Goal: Task Accomplishment & Management: Manage account settings

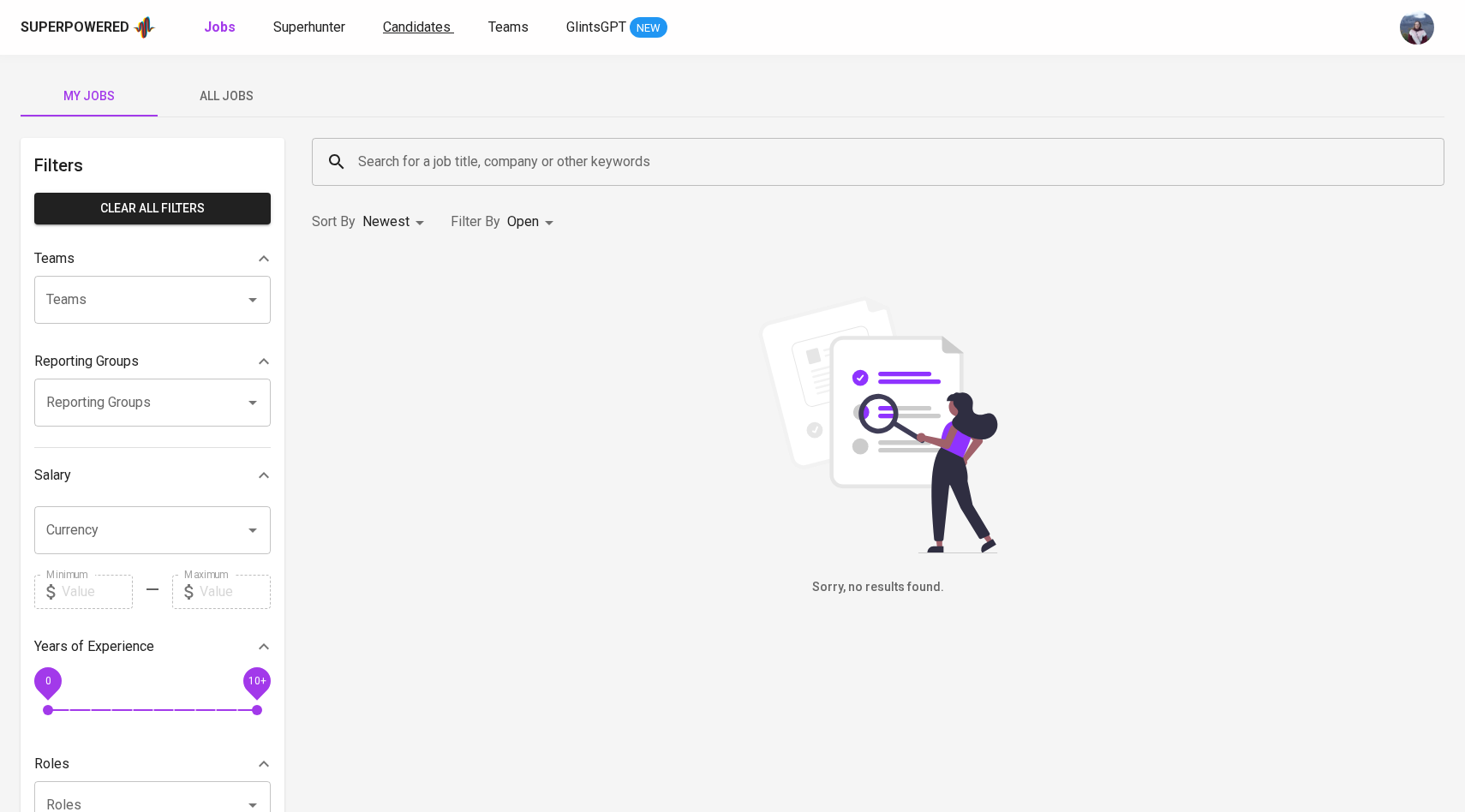
click at [442, 31] on span "Candidates" at bounding box center [417, 27] width 68 height 16
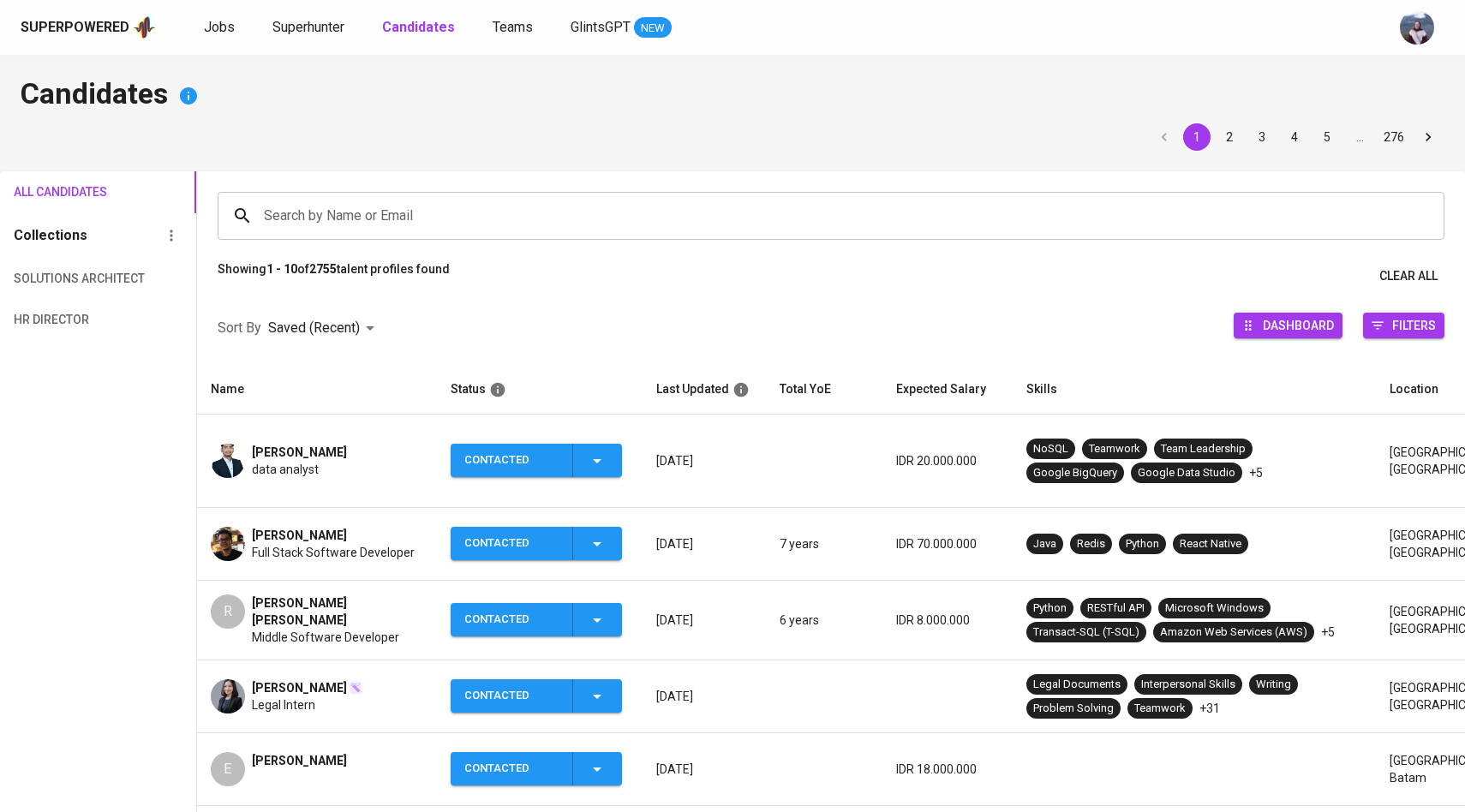
click at [224, 527] on img at bounding box center [228, 545] width 34 height 34
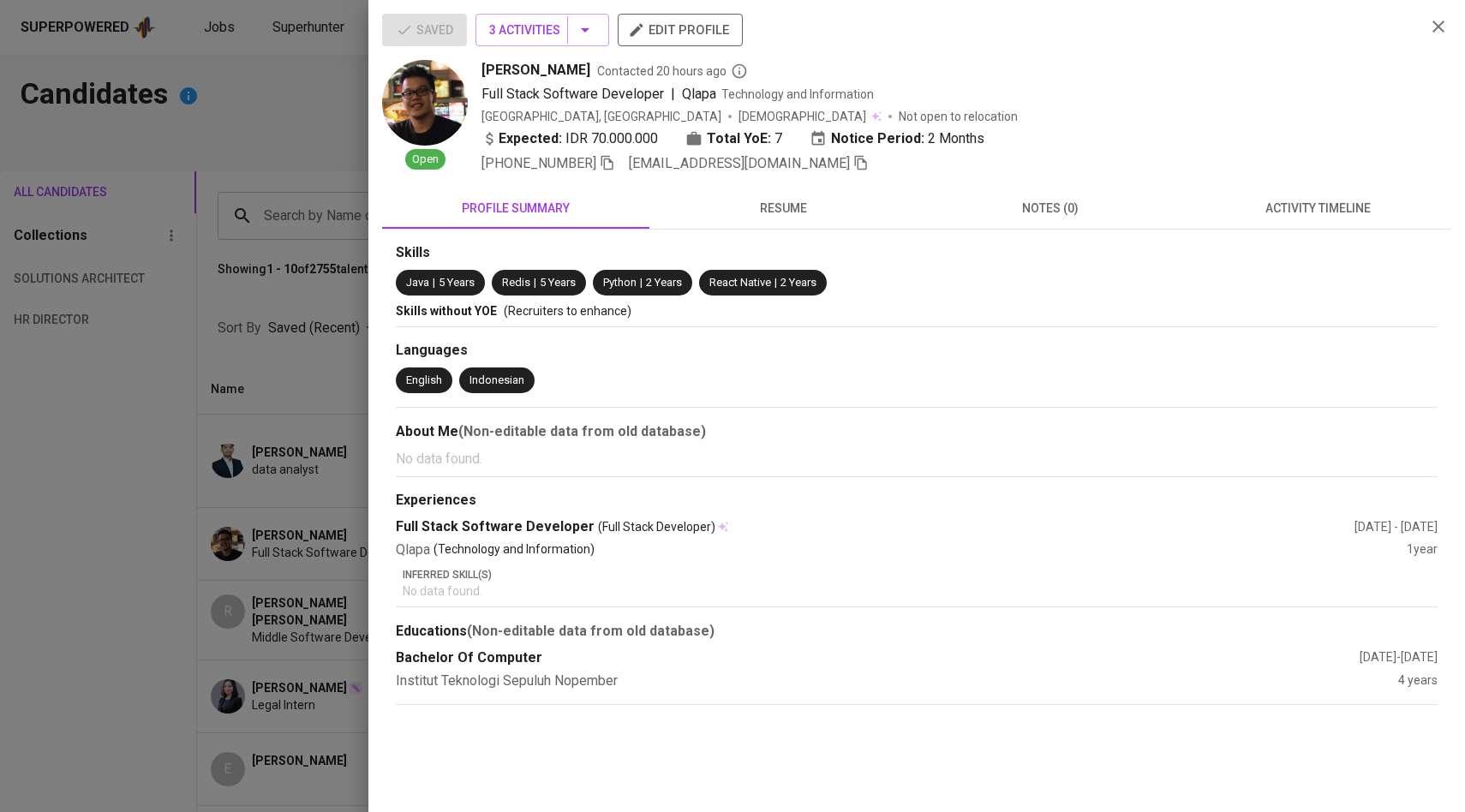
click at [826, 172] on span "[EMAIL_ADDRESS][DOMAIN_NAME]" at bounding box center [748, 164] width 240 height 21
click at [831, 171] on span "[EMAIL_ADDRESS][DOMAIN_NAME]" at bounding box center [748, 164] width 240 height 21
click at [853, 168] on icon "button" at bounding box center [861, 162] width 15 height 15
click at [289, 308] on div at bounding box center [732, 406] width 1465 height 812
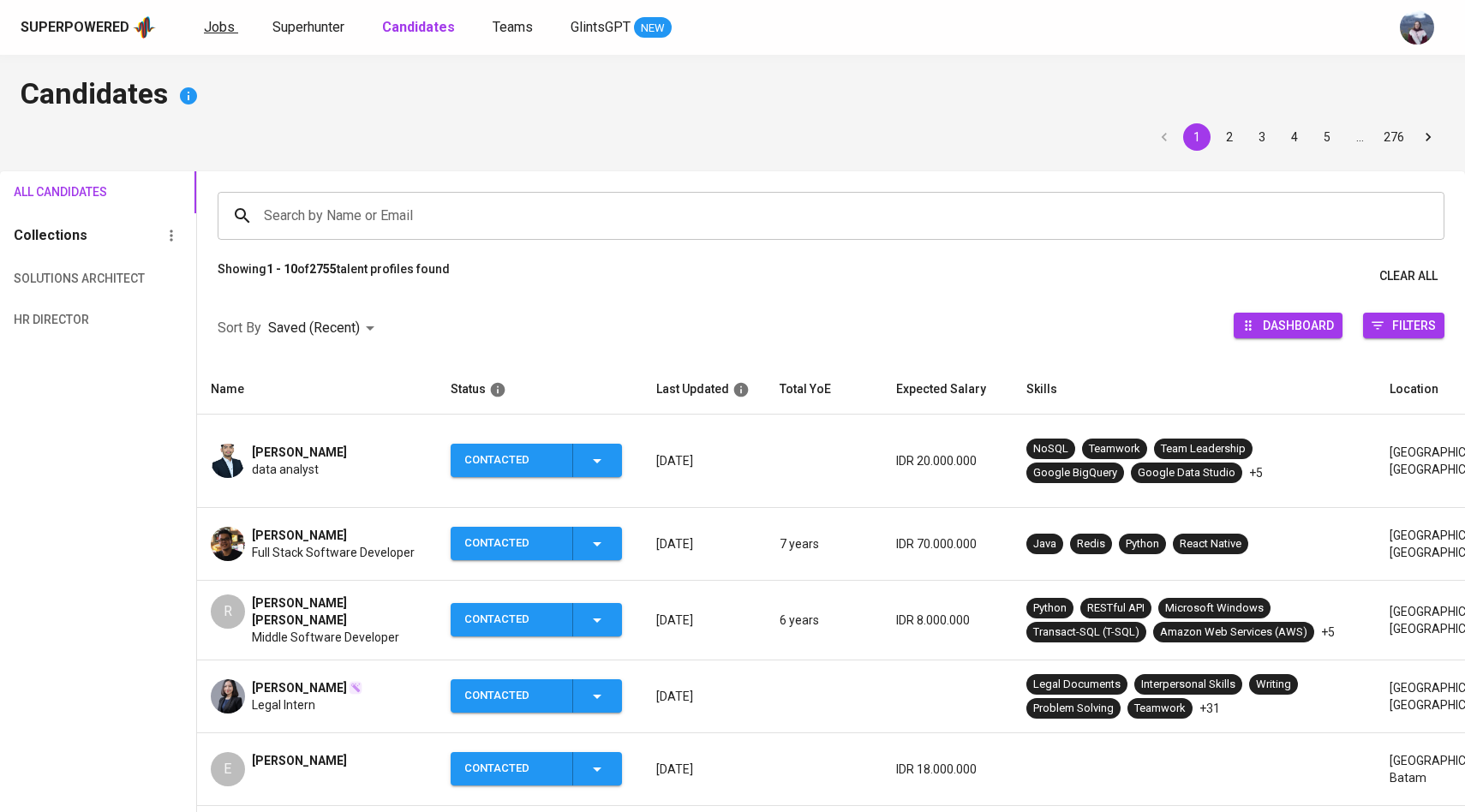
click at [224, 24] on span "Jobs" at bounding box center [219, 27] width 31 height 16
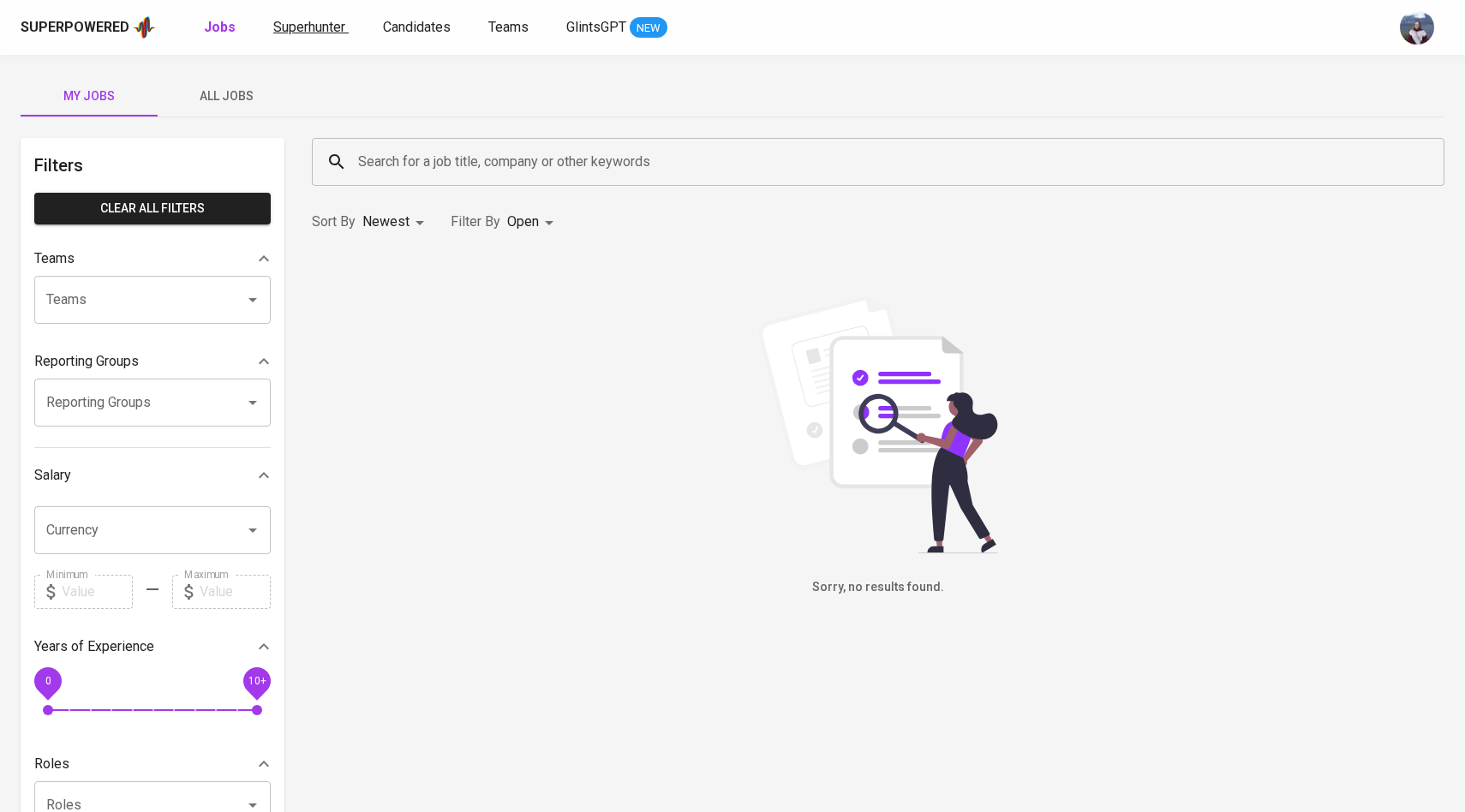
click at [306, 33] on span "Superhunter" at bounding box center [309, 27] width 72 height 16
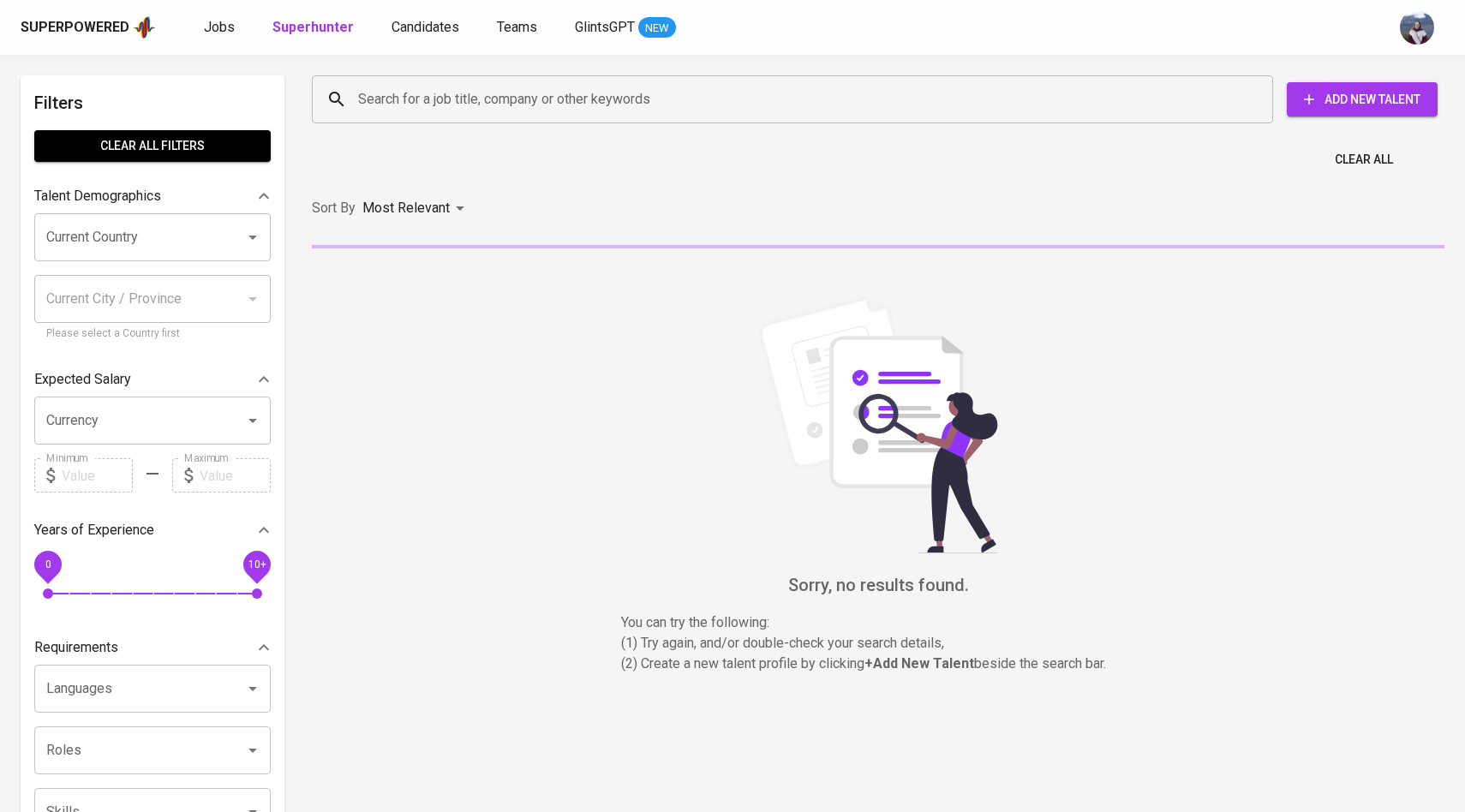
click at [407, 107] on input "Search for a job title, company or other keywords" at bounding box center [796, 99] width 886 height 32
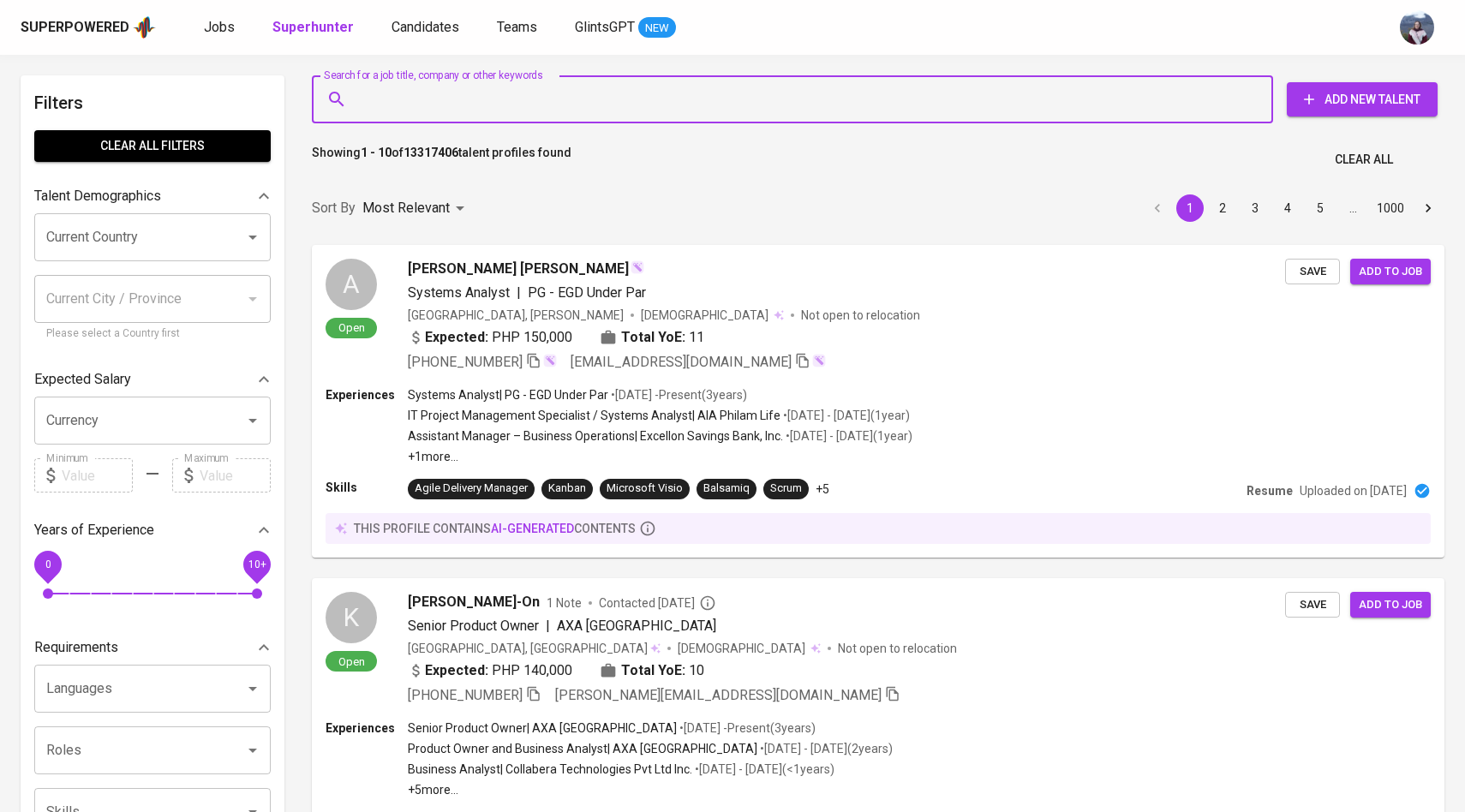
paste input "[EMAIL_ADDRESS][DOMAIN_NAME]"
type input "[EMAIL_ADDRESS][DOMAIN_NAME]"
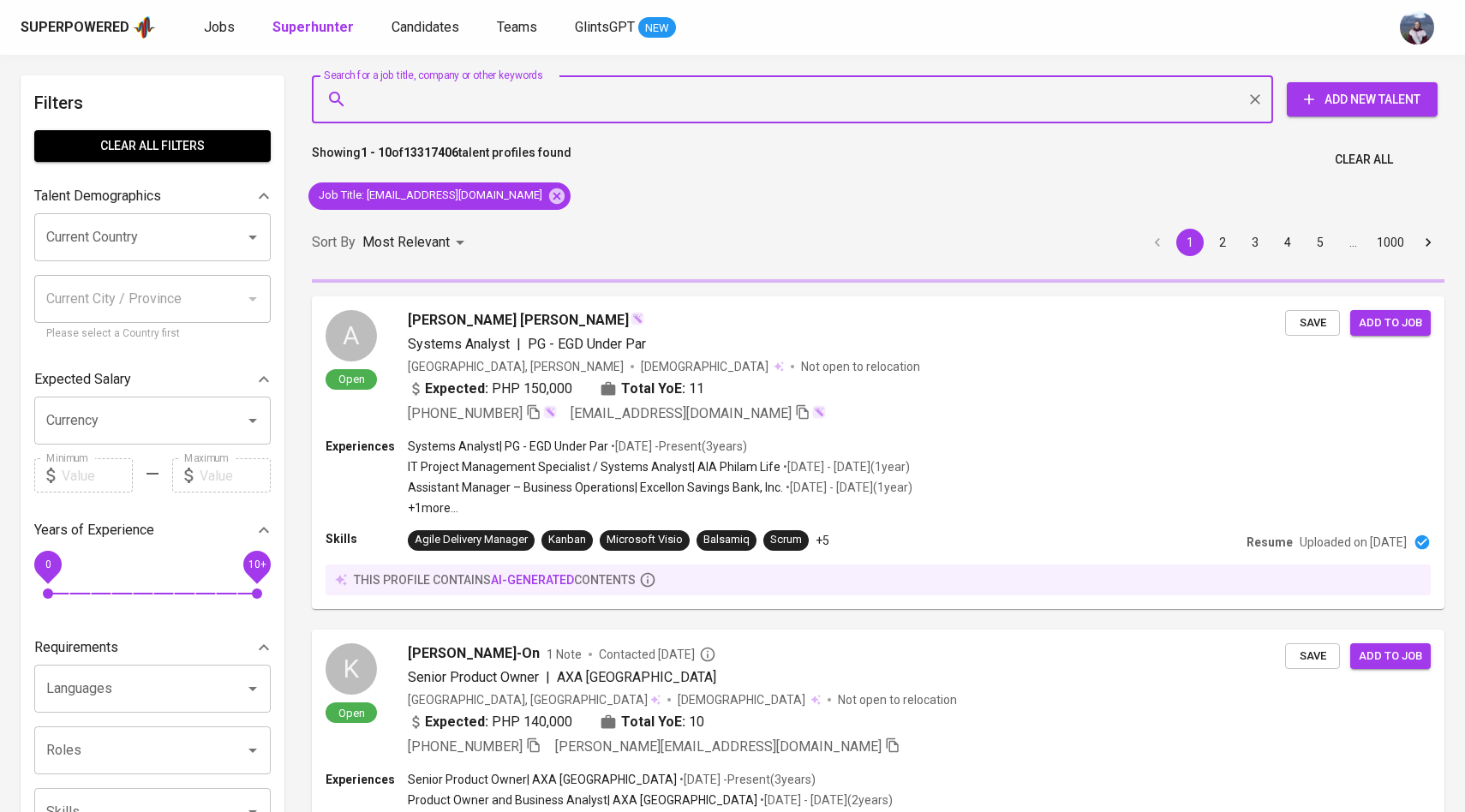
click at [549, 193] on icon at bounding box center [557, 195] width 15 height 15
click at [538, 217] on div "Sort By Most Relevant MOST_RELEVANT 1 2 3 4 5 … 1000" at bounding box center [878, 243] width 1153 height 53
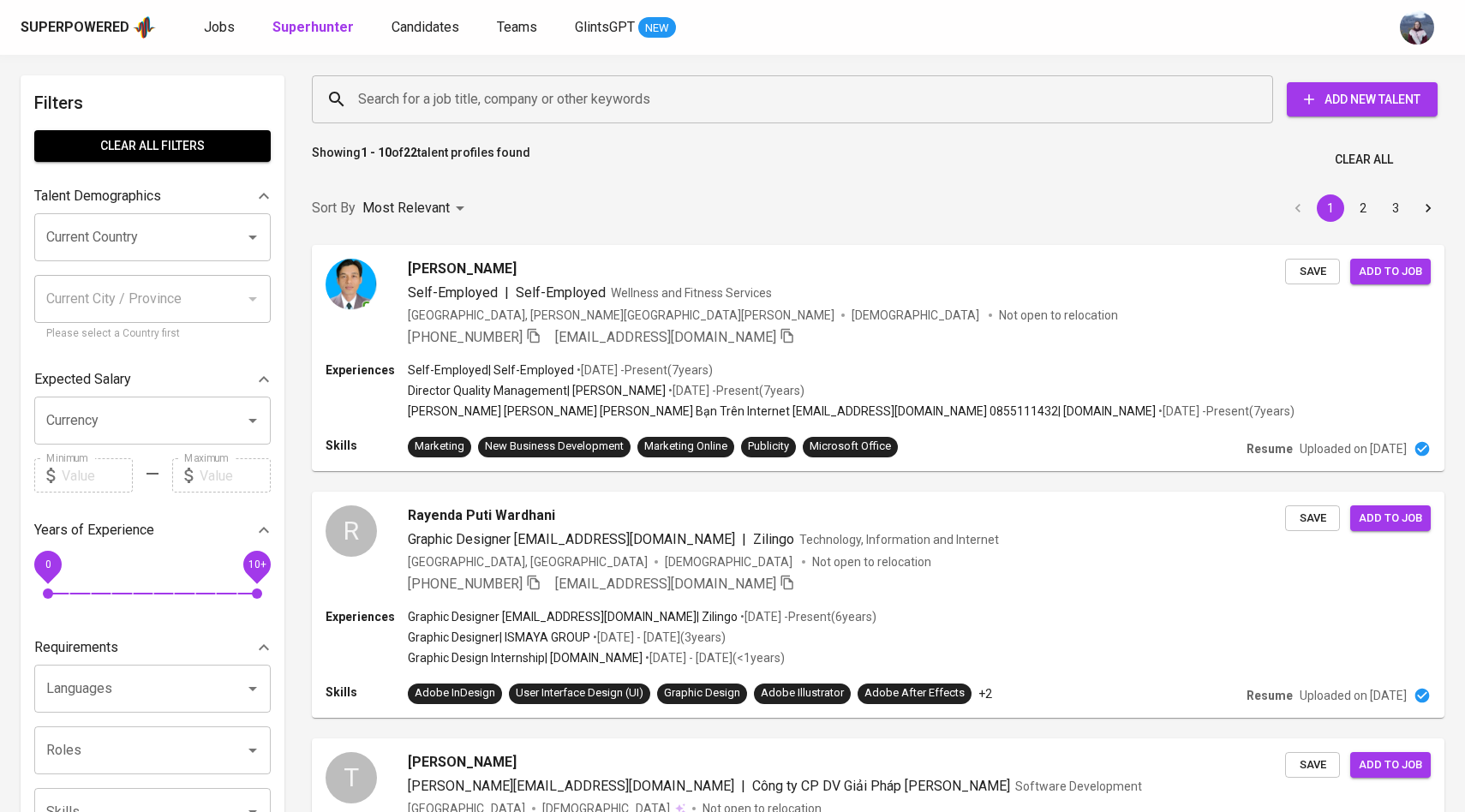
click at [502, 90] on input "Search for a job title, company or other keywords" at bounding box center [796, 99] width 886 height 32
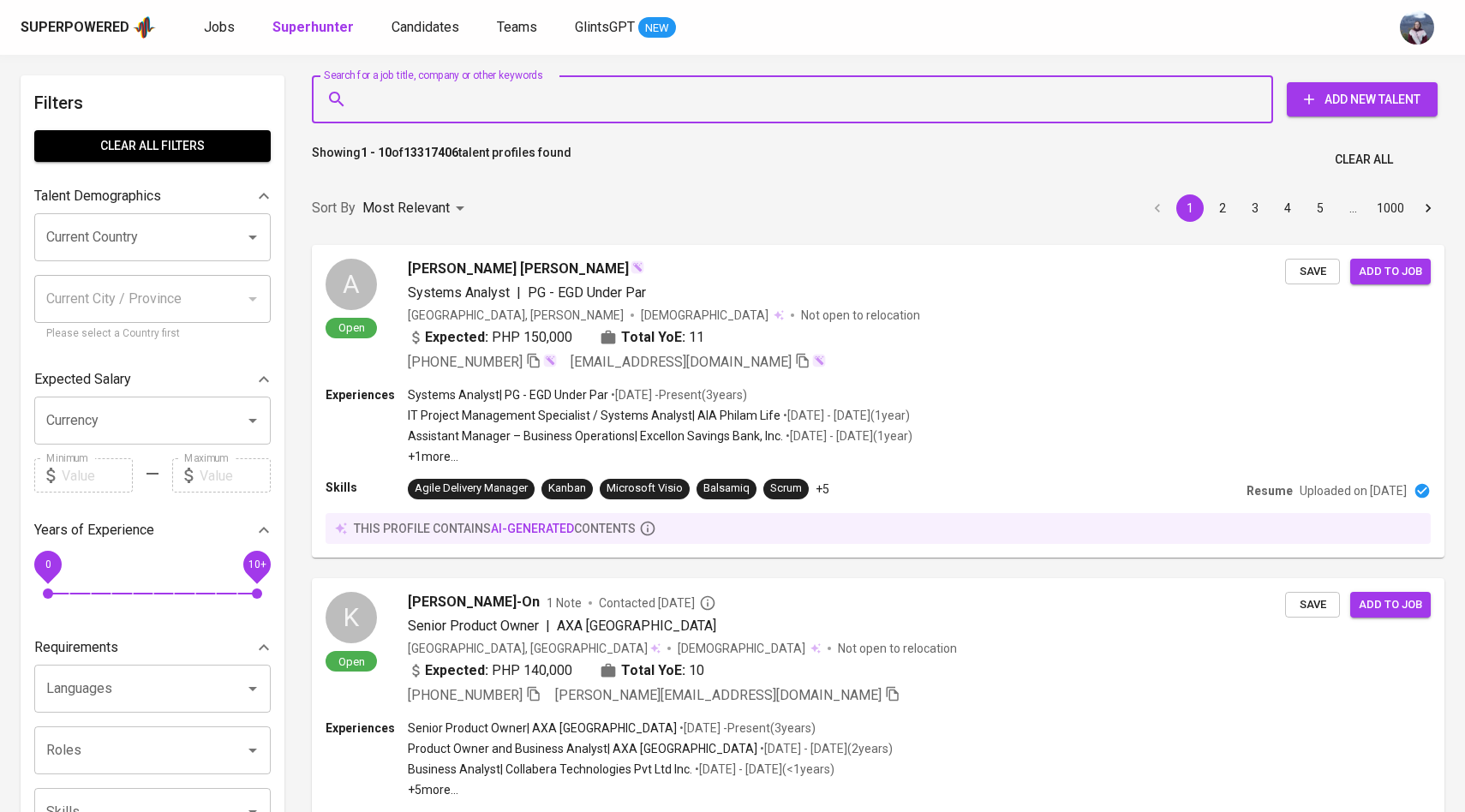
paste input "[EMAIL_ADDRESS][DOMAIN_NAME]"
type input "[EMAIL_ADDRESS][DOMAIN_NAME]"
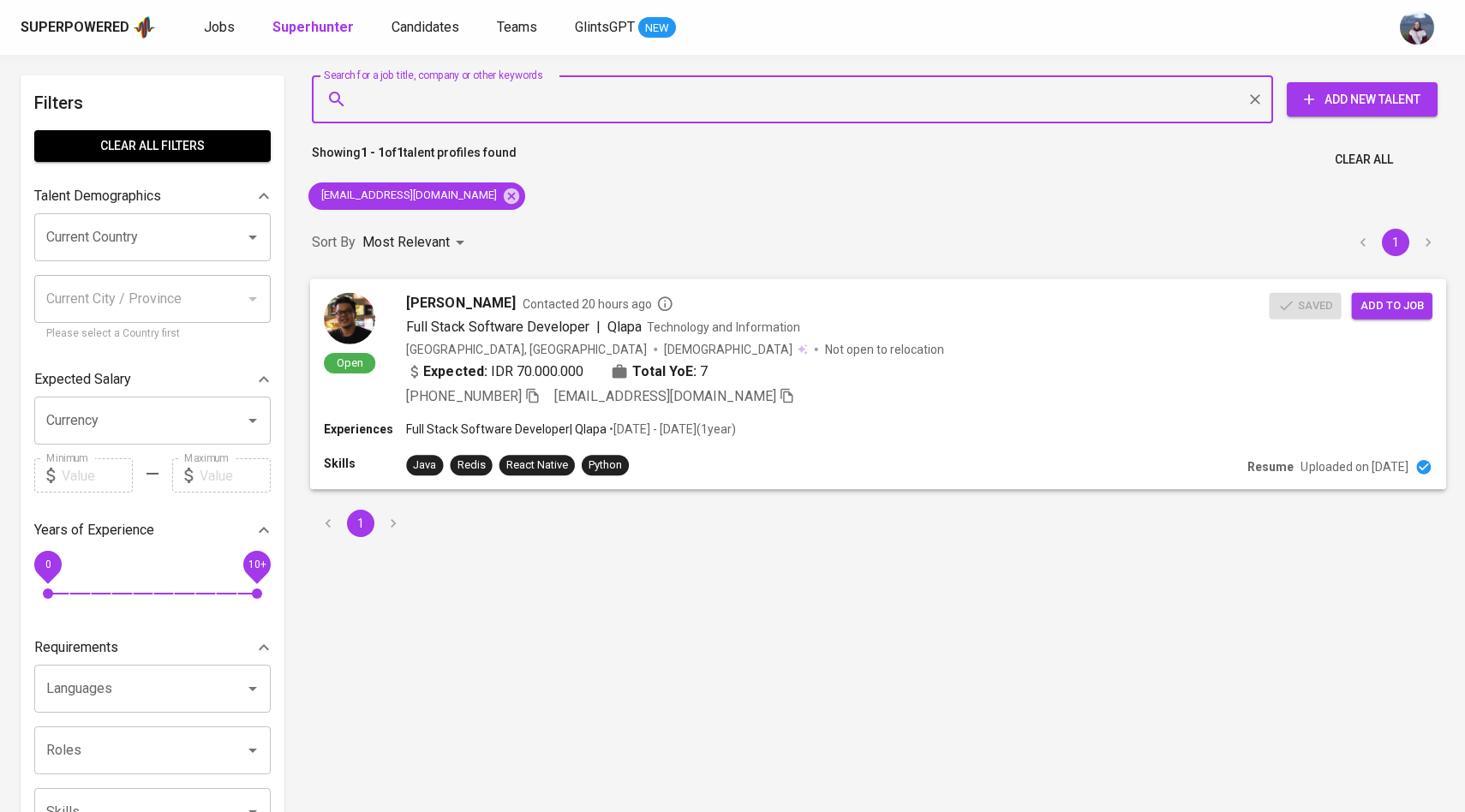
click at [1373, 306] on span "Add to job" at bounding box center [1392, 305] width 63 height 20
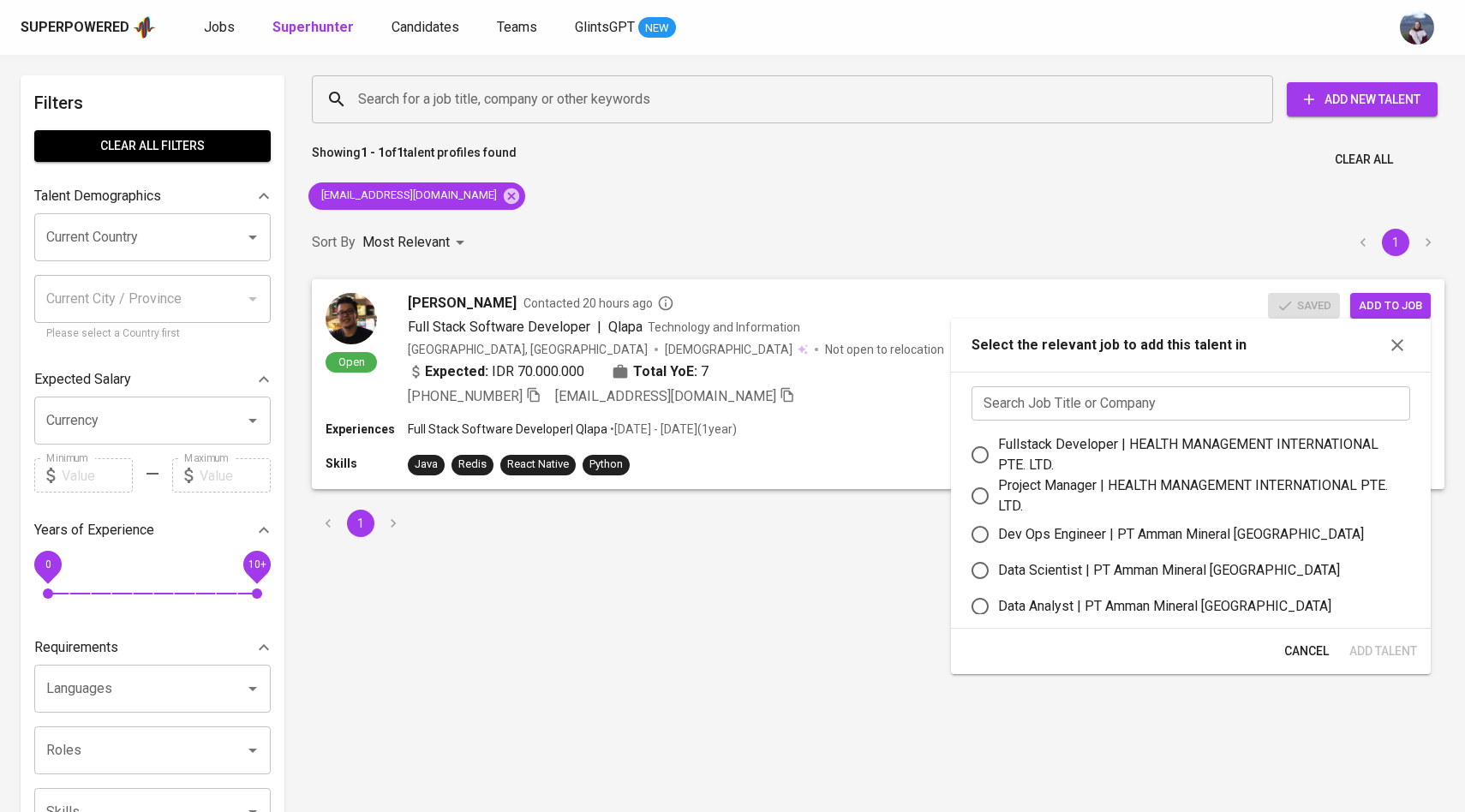
click at [986, 450] on input "Fullstack Developer | HEALTH MANAGEMENT INTERNATIONAL PTE. LTD." at bounding box center [980, 455] width 36 height 36
radio input "true"
click at [1368, 651] on span "Add Talent" at bounding box center [1383, 652] width 68 height 21
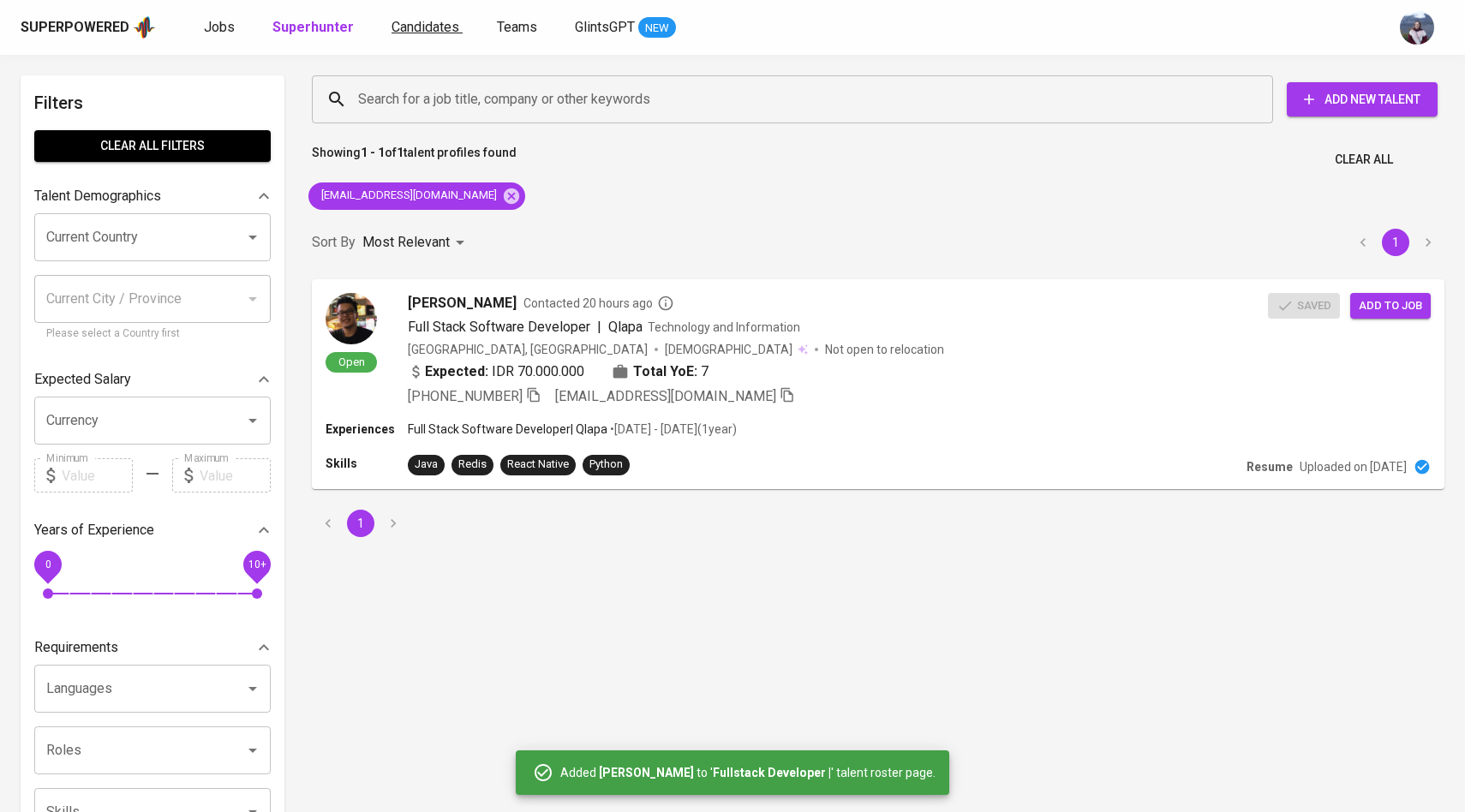
click at [422, 33] on span "Candidates" at bounding box center [425, 27] width 68 height 16
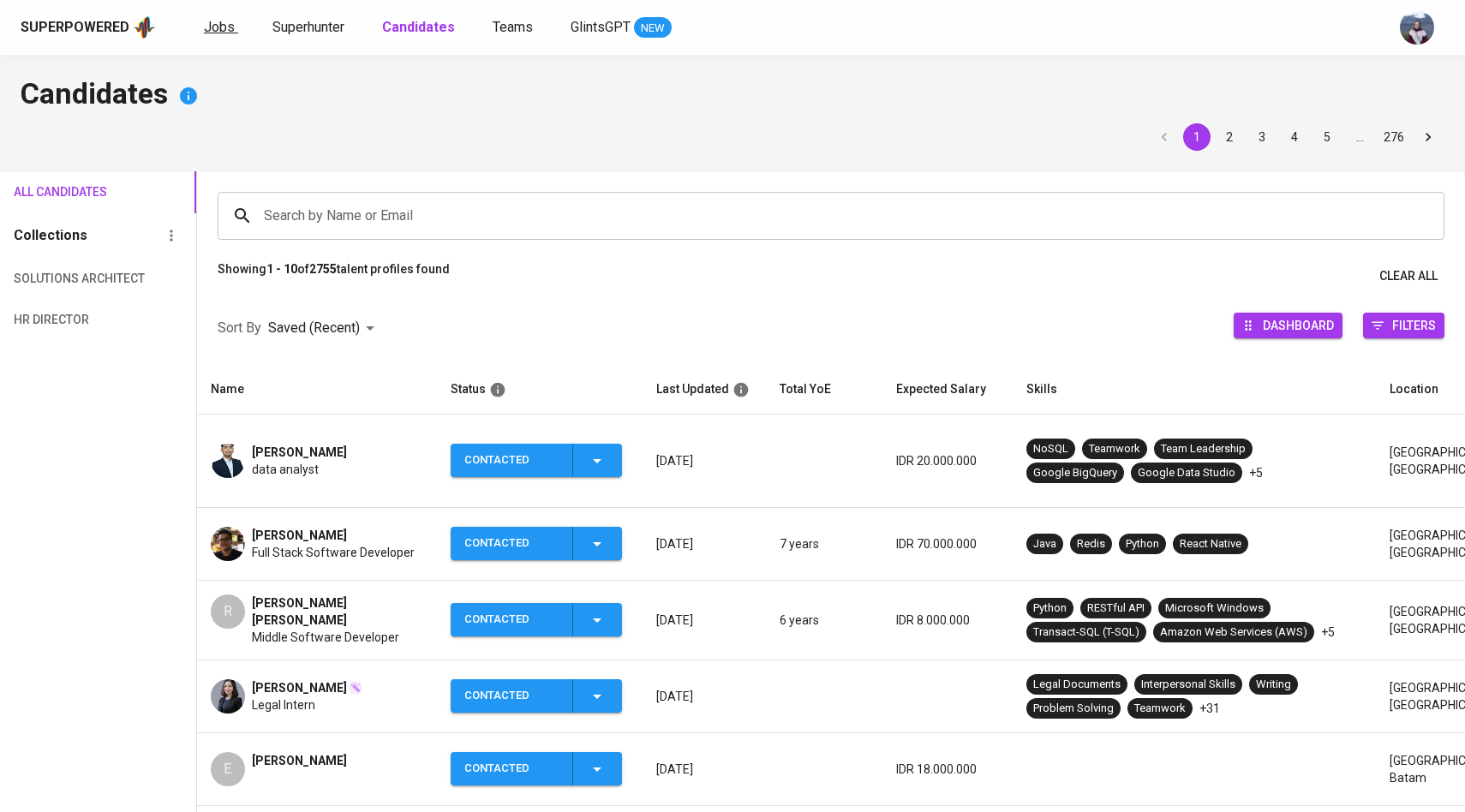
click at [217, 21] on span "Jobs" at bounding box center [219, 27] width 31 height 16
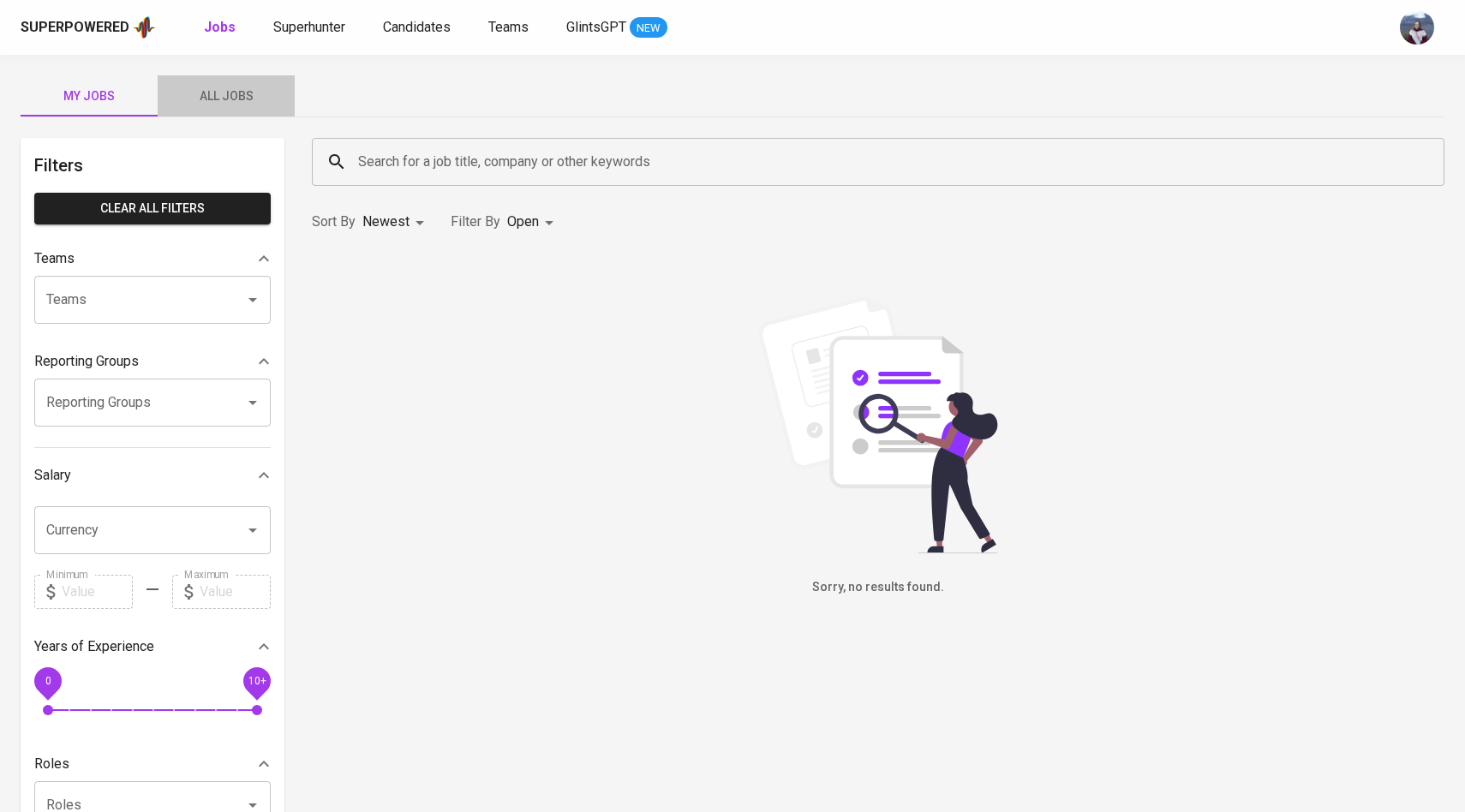
click at [245, 108] on button "All Jobs" at bounding box center [226, 96] width 137 height 41
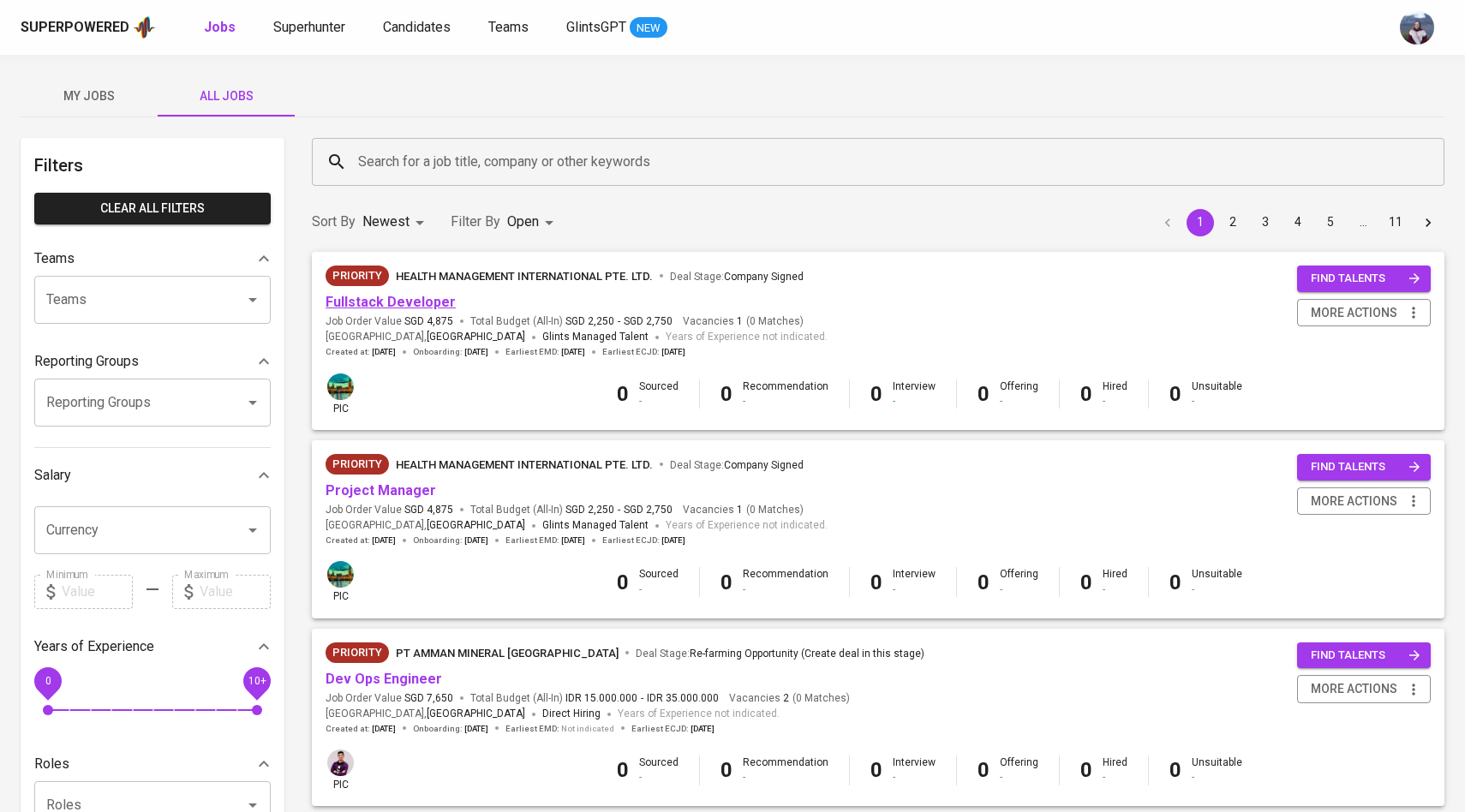
click at [386, 299] on link "Fullstack Developer" at bounding box center [391, 302] width 130 height 16
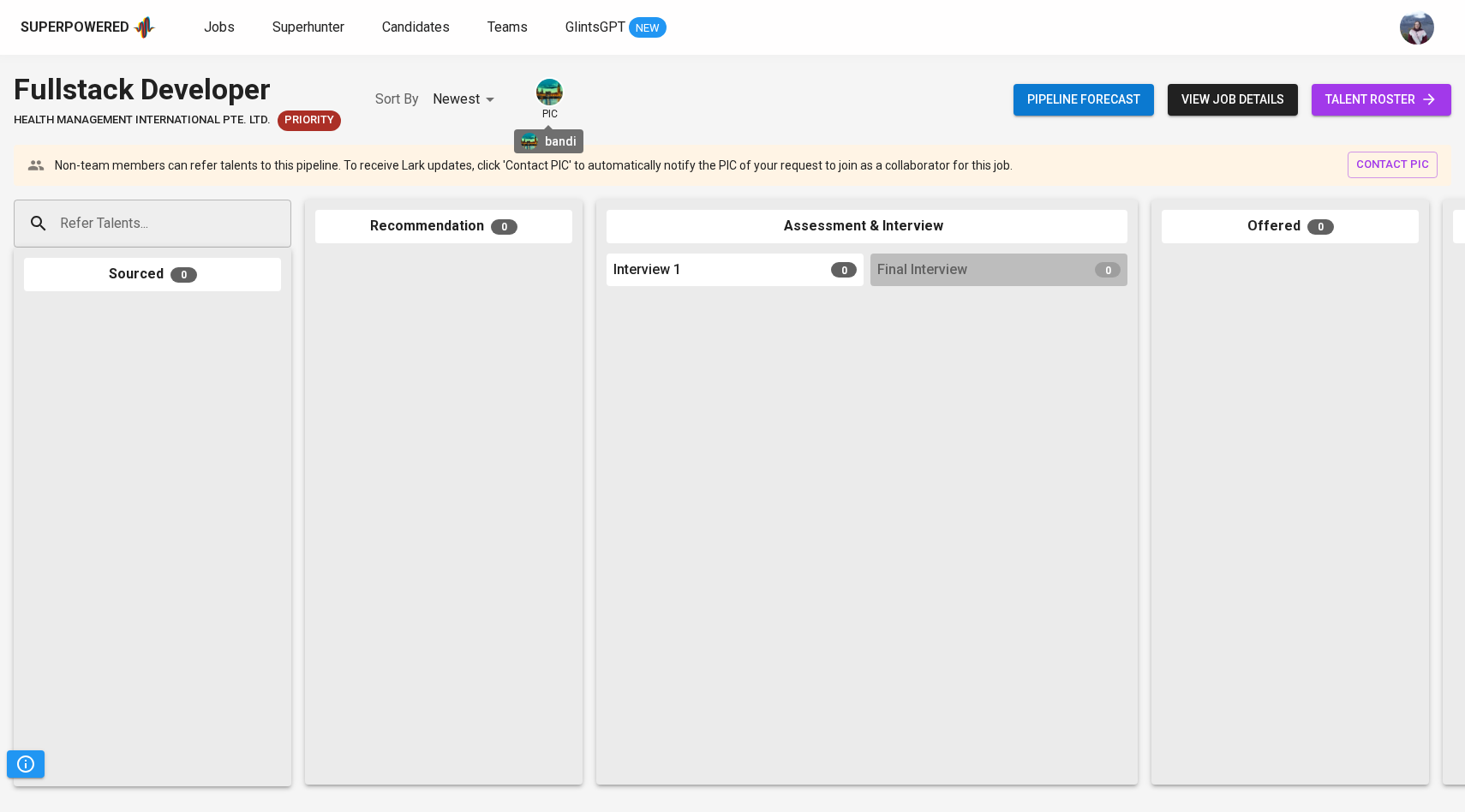
click at [552, 87] on img at bounding box center [549, 93] width 27 height 27
click at [1334, 101] on span "talent roster" at bounding box center [1381, 99] width 112 height 21
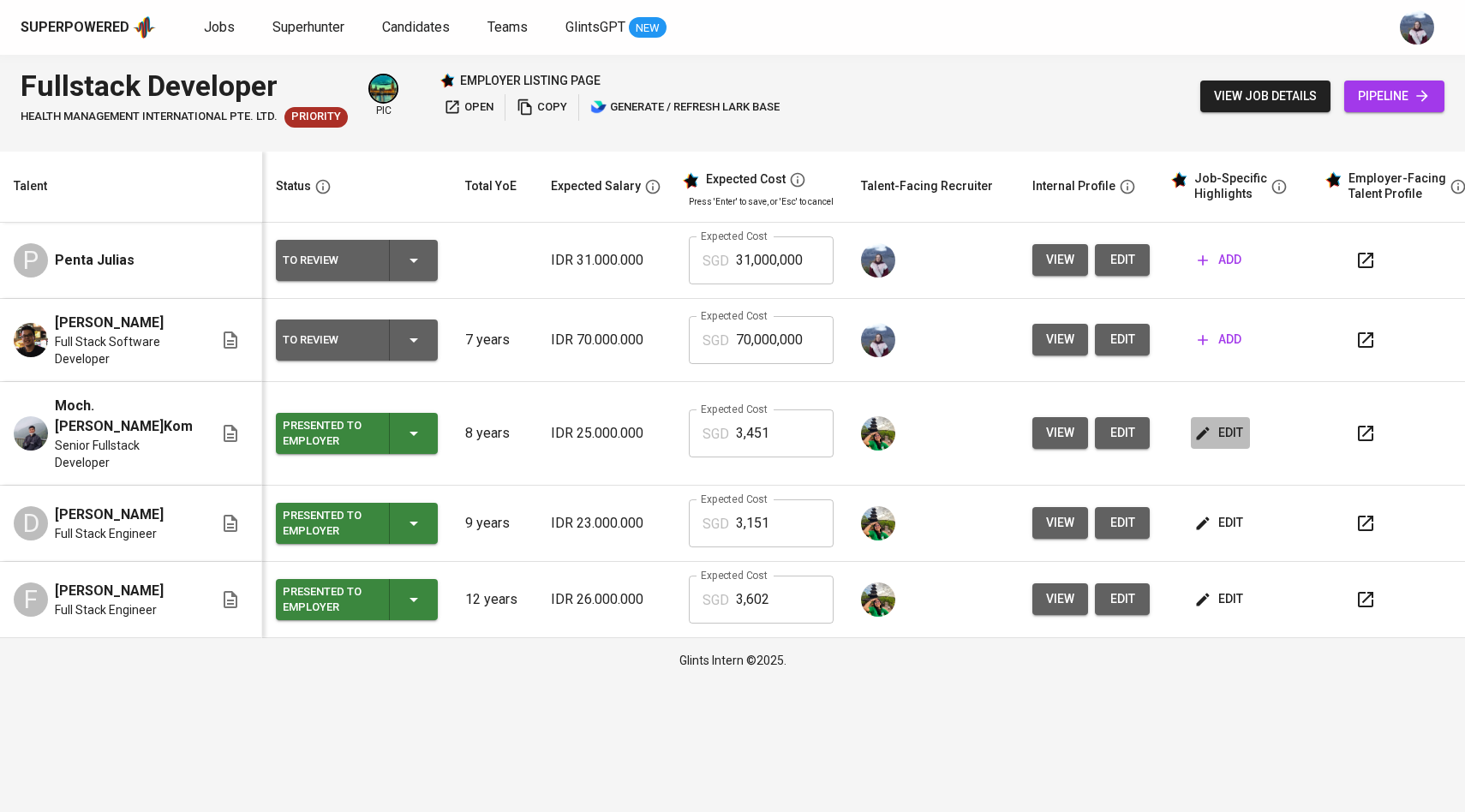
click at [1211, 431] on span "edit" at bounding box center [1221, 433] width 46 height 21
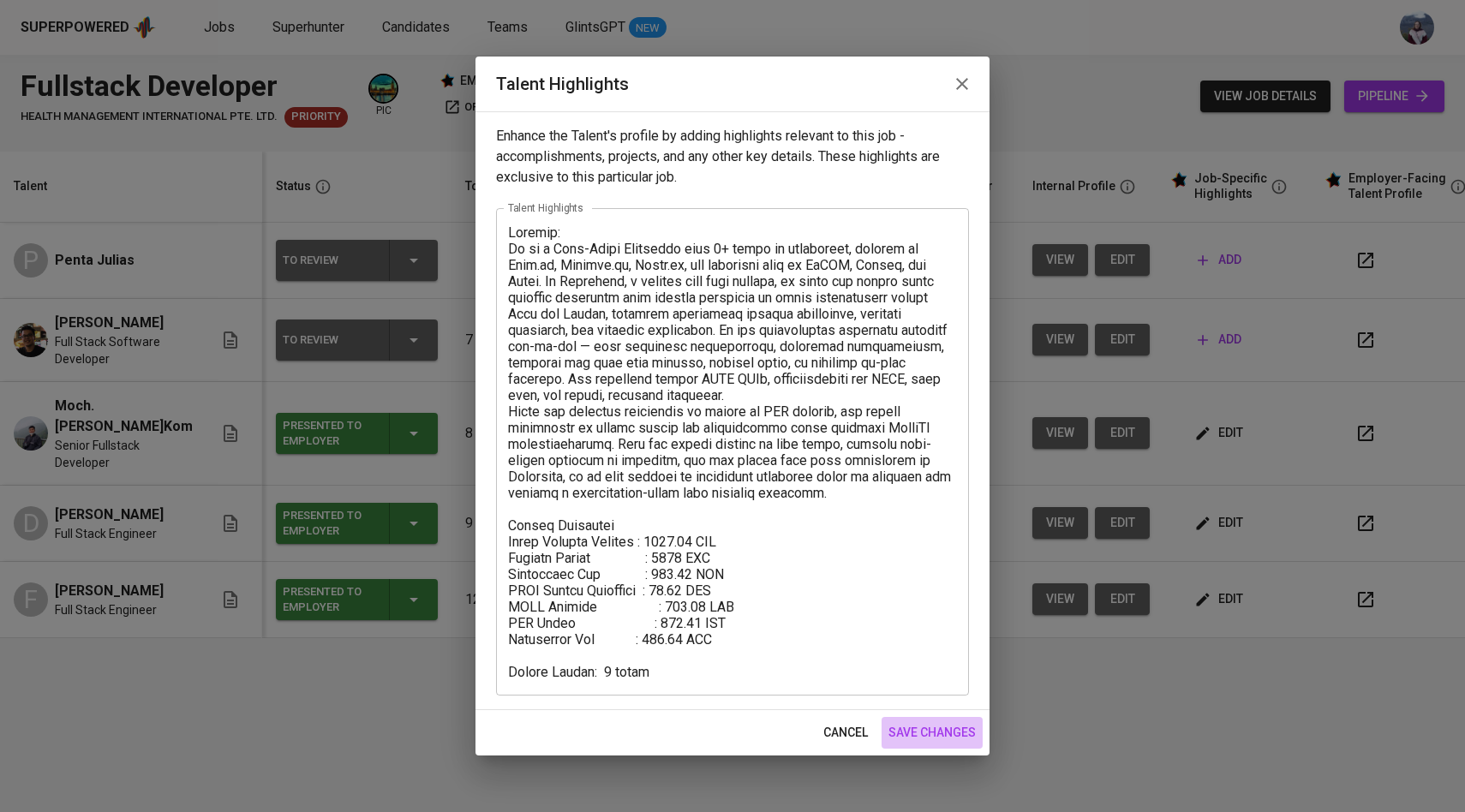
click at [927, 733] on span "save changes" at bounding box center [932, 733] width 87 height 21
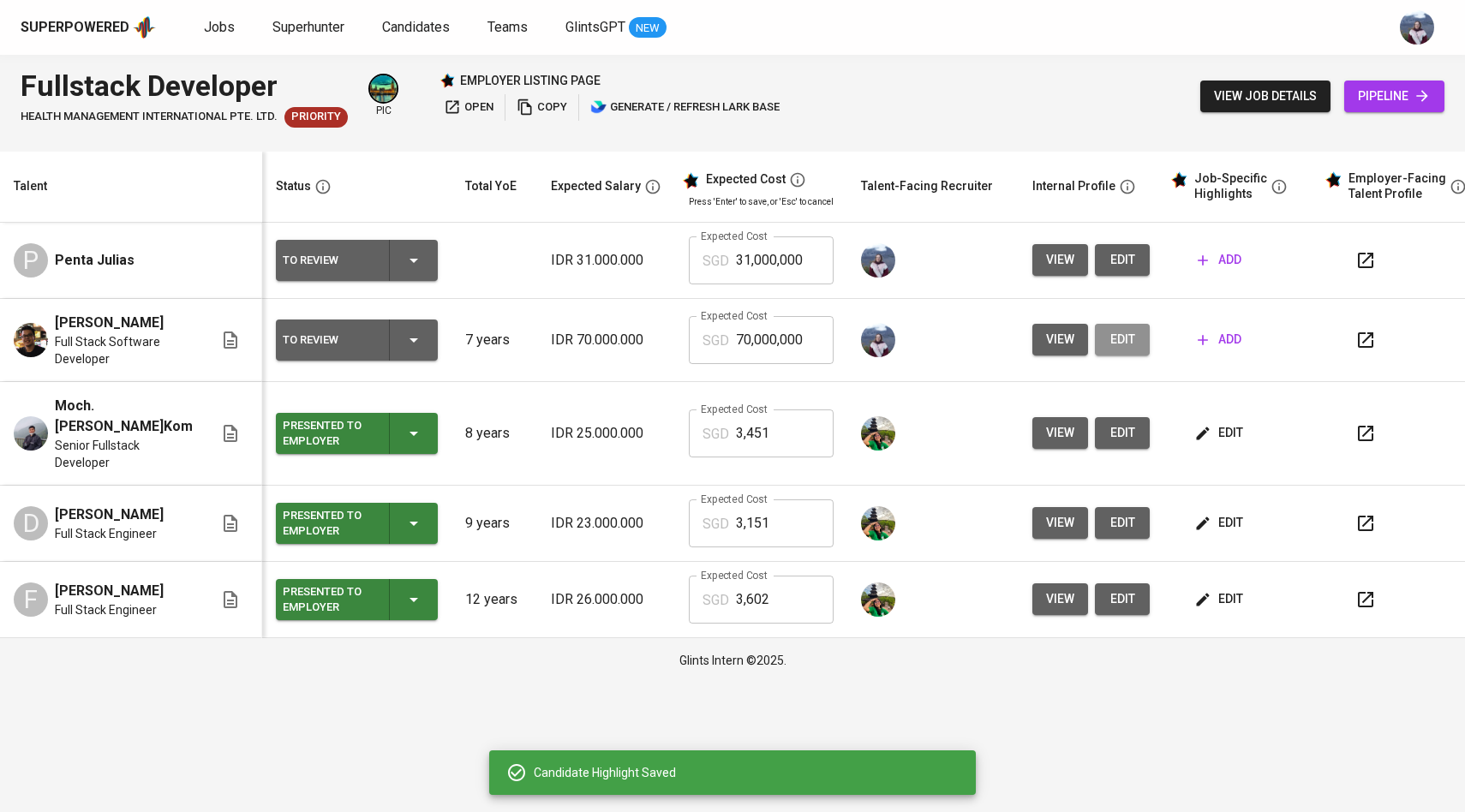
click at [1109, 343] on span "edit" at bounding box center [1122, 339] width 28 height 21
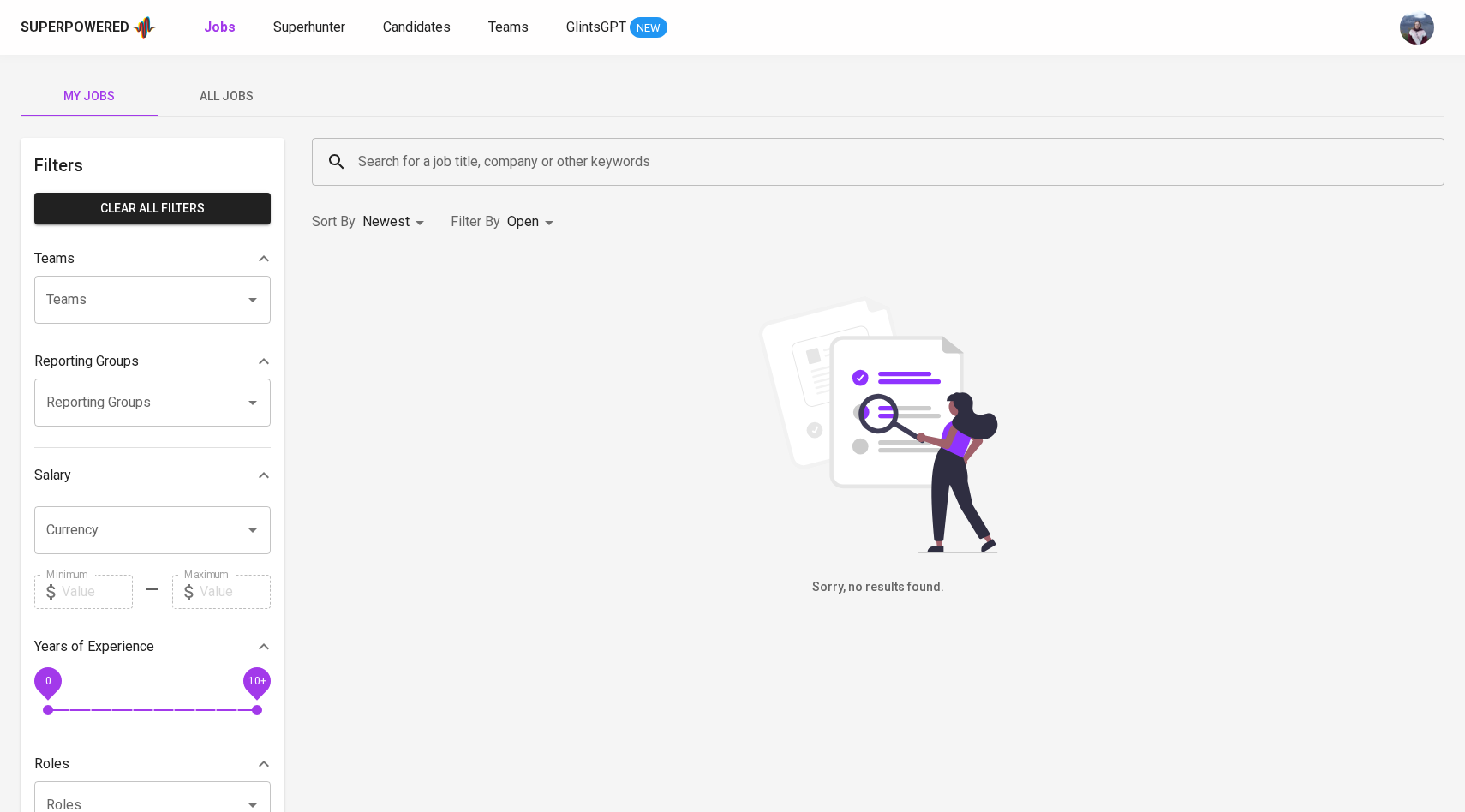
click at [293, 29] on span "Superhunter" at bounding box center [309, 27] width 72 height 16
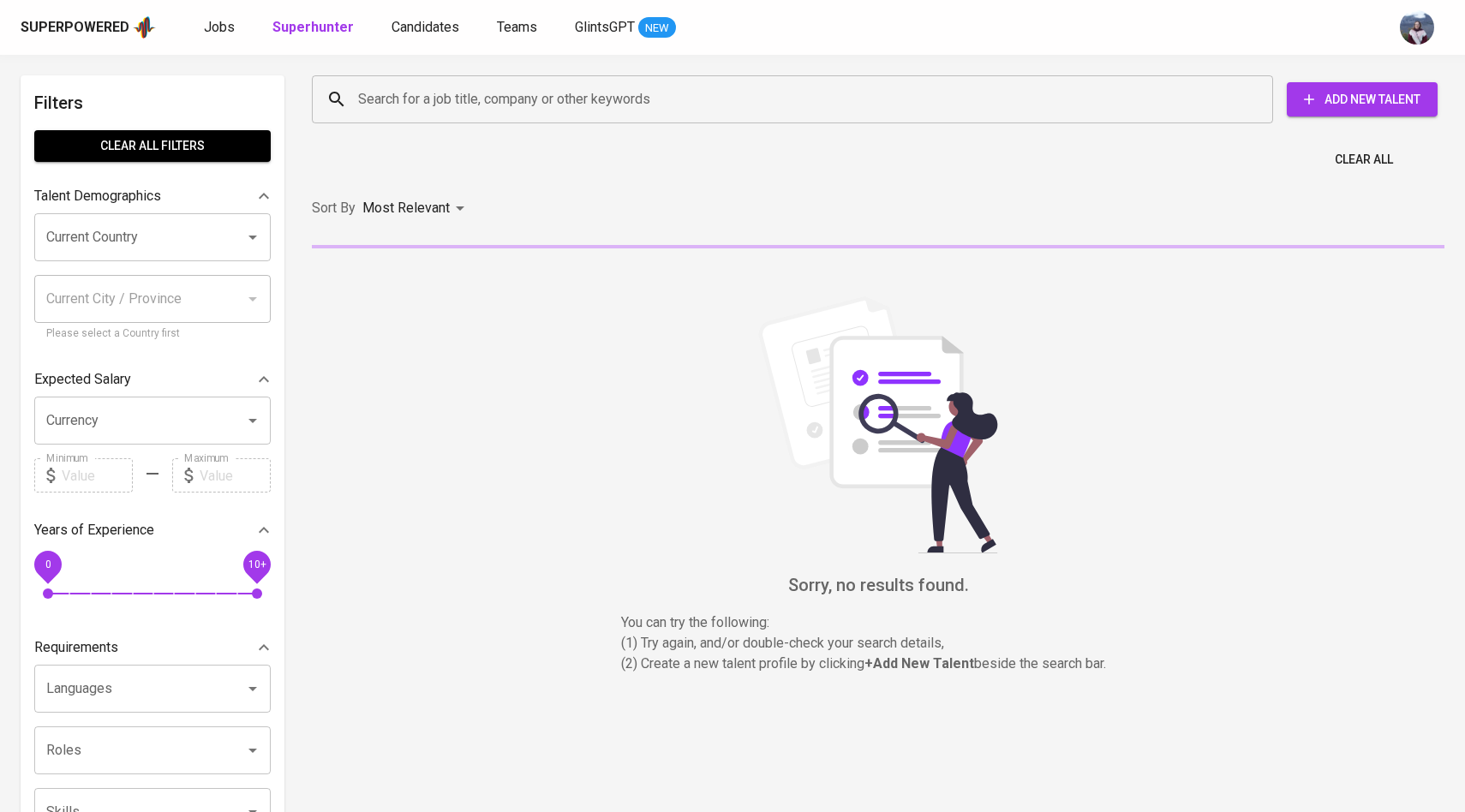
click at [399, 116] on div "Search for a job title, company or other keywords" at bounding box center [792, 99] width 961 height 48
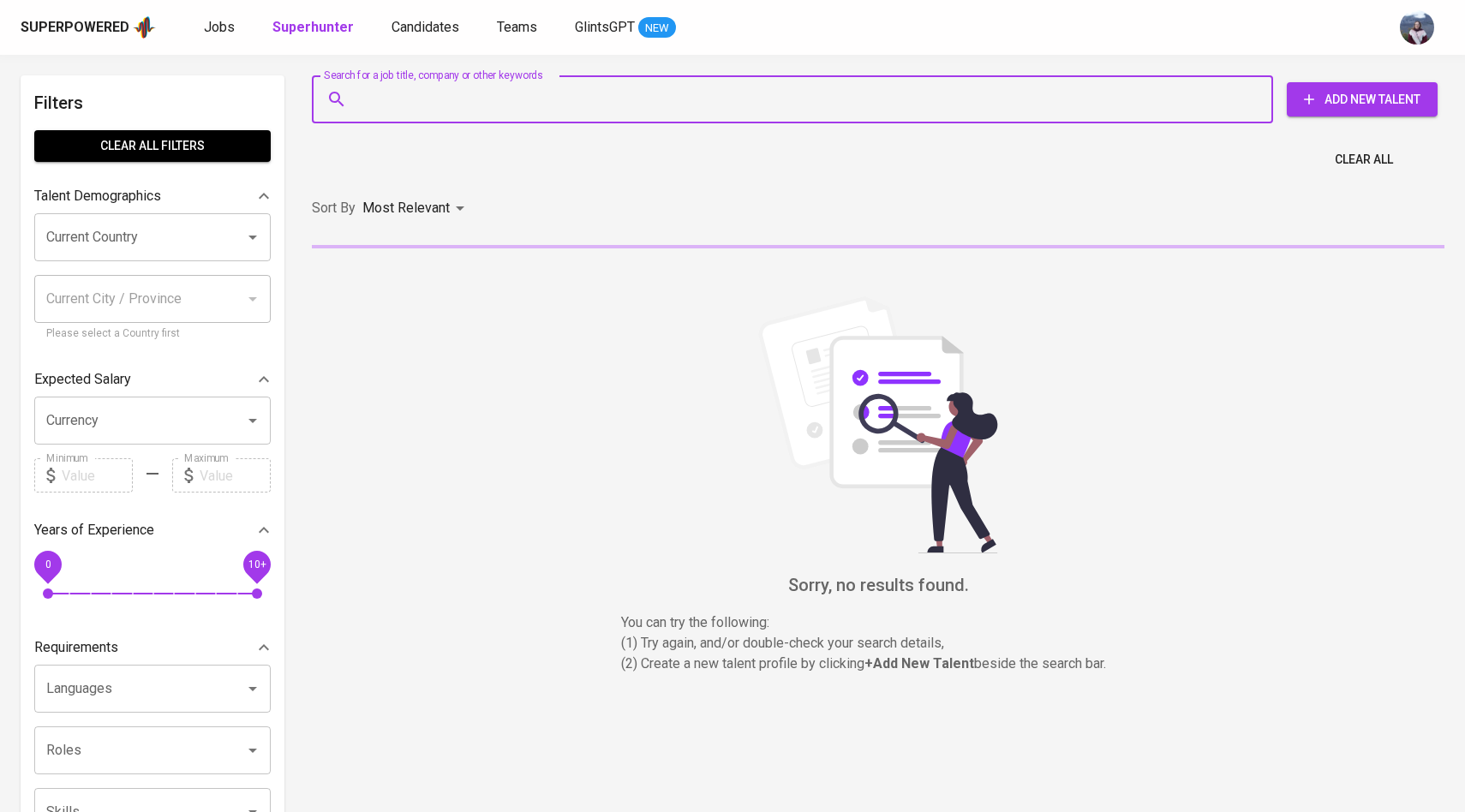
paste input "penta.tambunan@gmail.com"
type input "penta.tambunan@gmail.com"
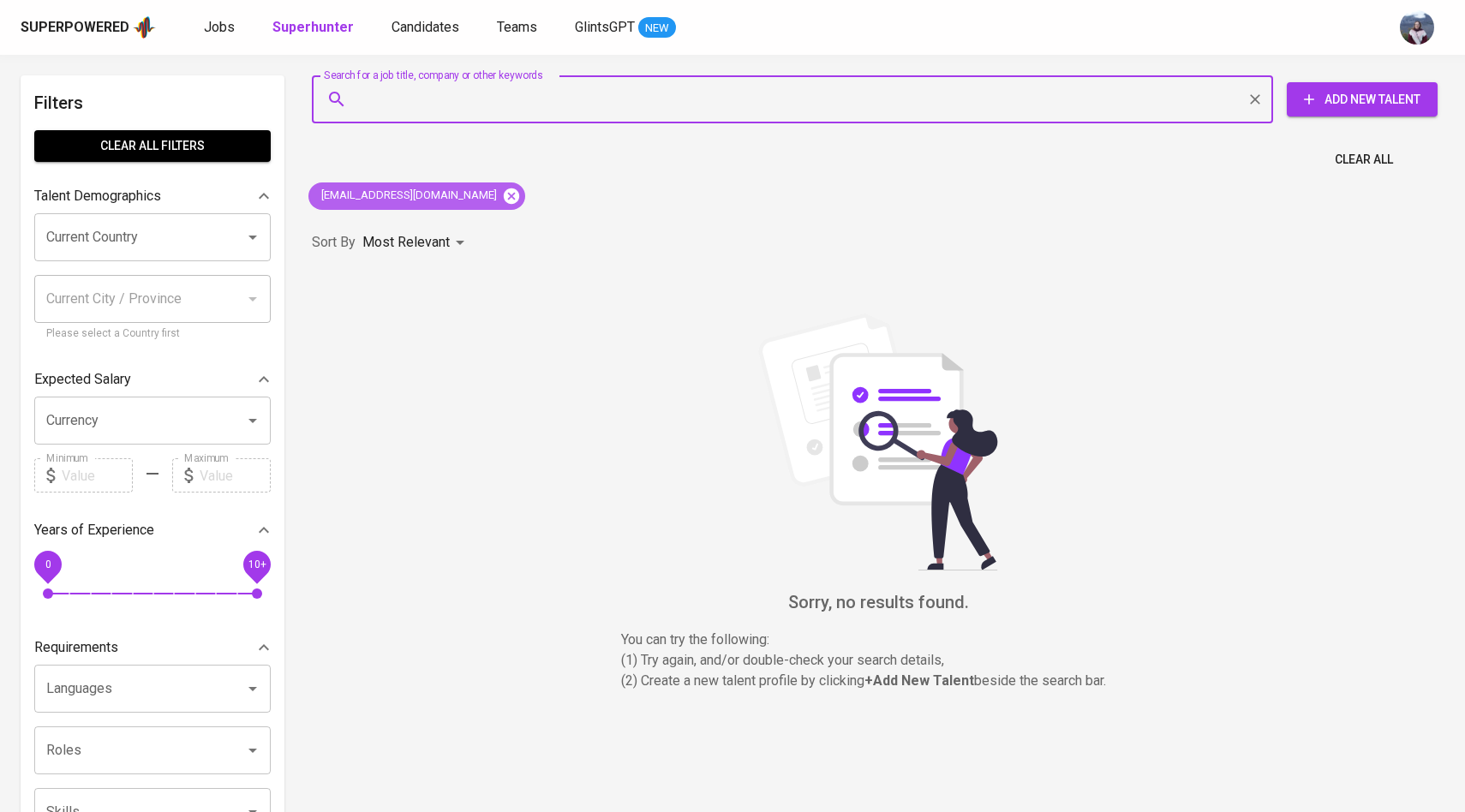
click at [504, 191] on icon at bounding box center [511, 195] width 15 height 15
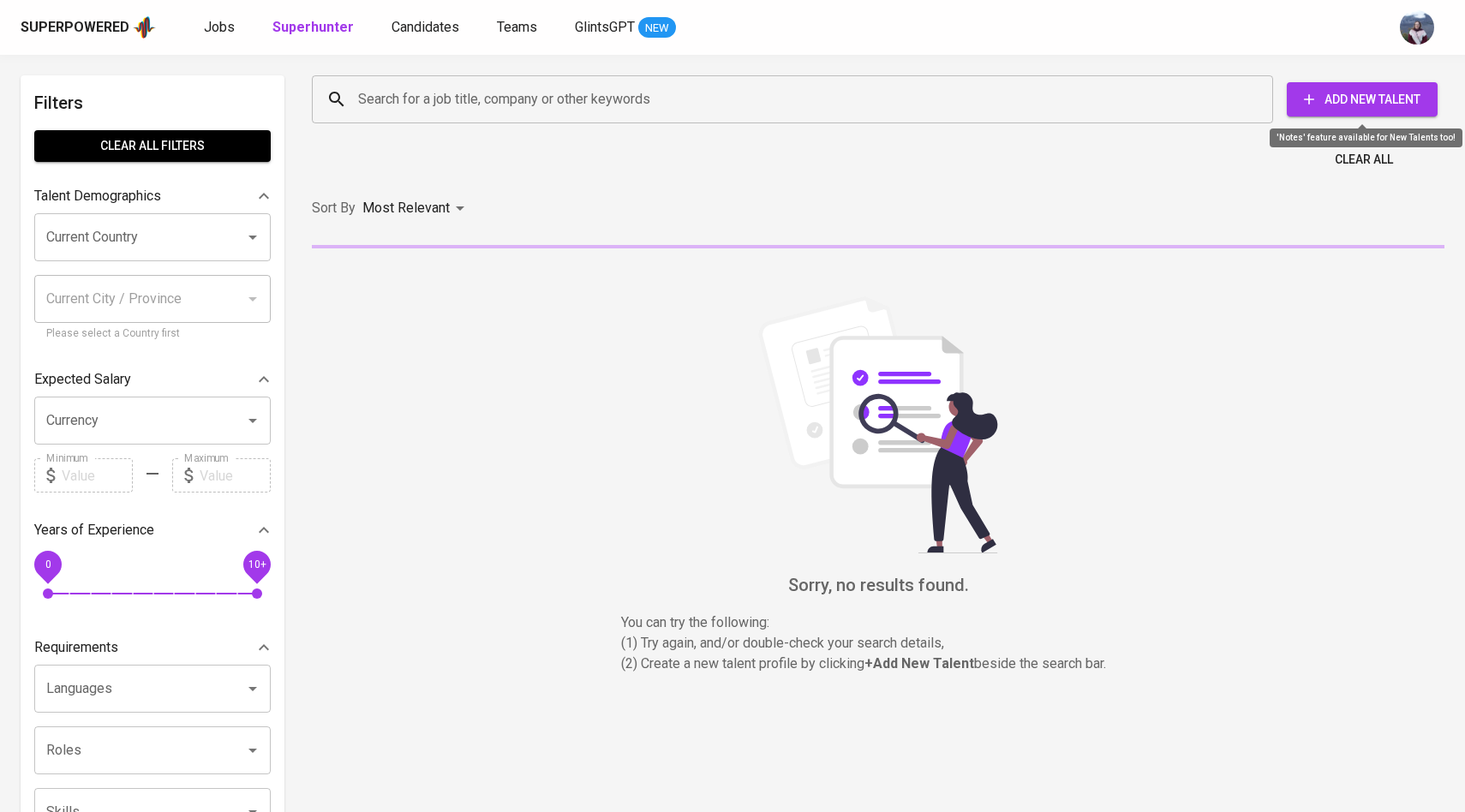
click at [1315, 103] on icon "button" at bounding box center [1309, 99] width 17 height 17
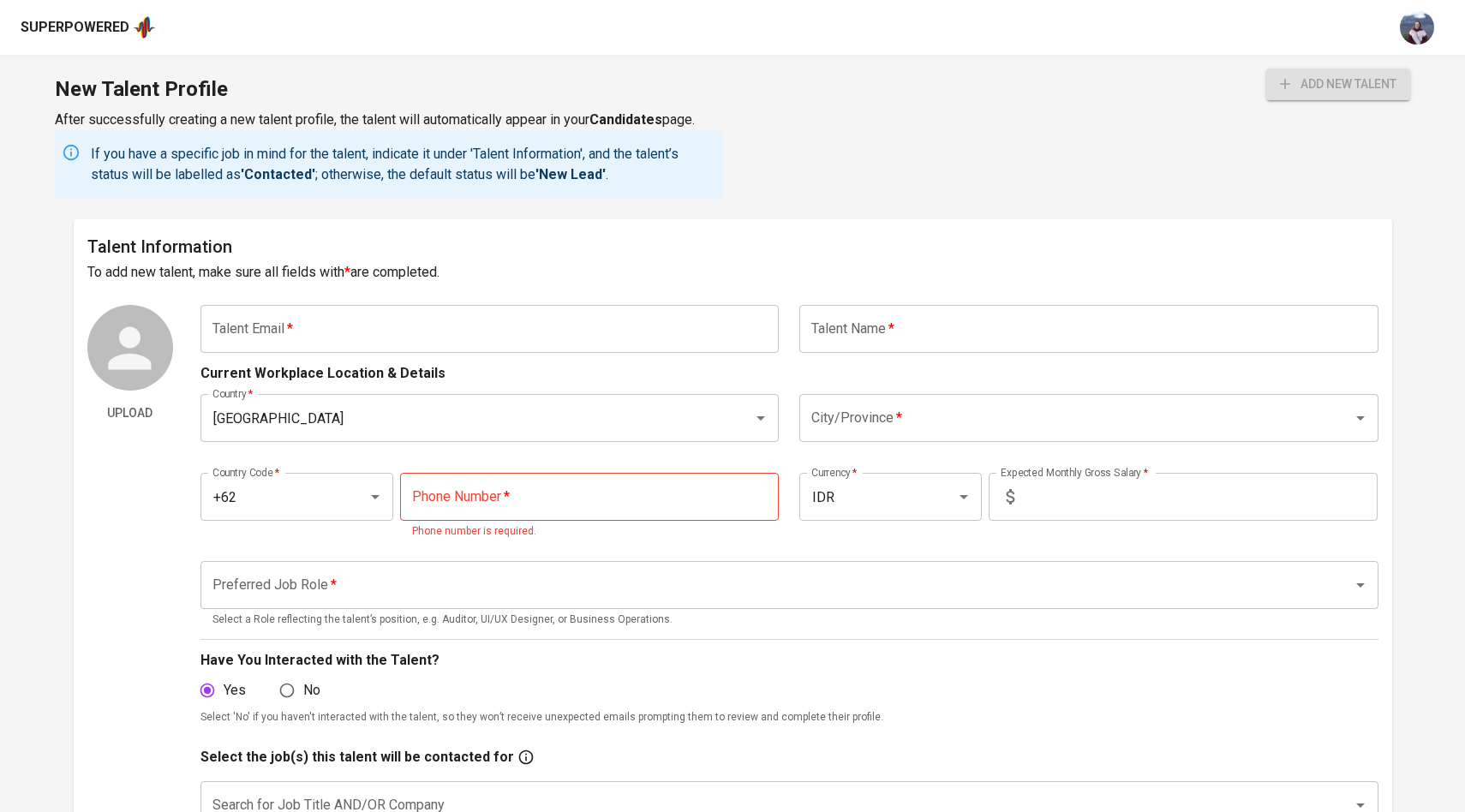
click at [590, 320] on input "text" at bounding box center [490, 329] width 579 height 48
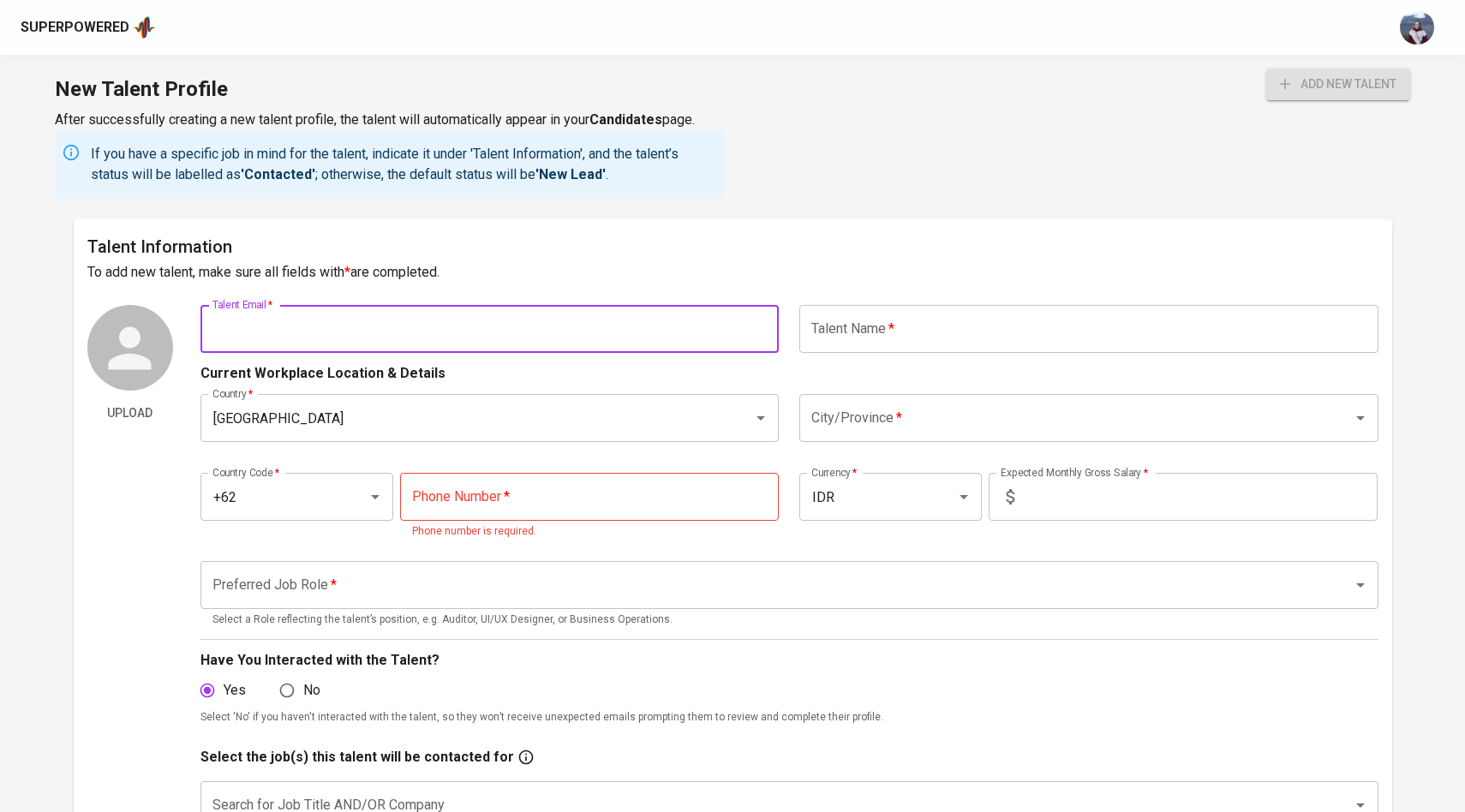
paste input "penta.tambunan@gmail.com"
type input "penta.tambunan@gmail.com"
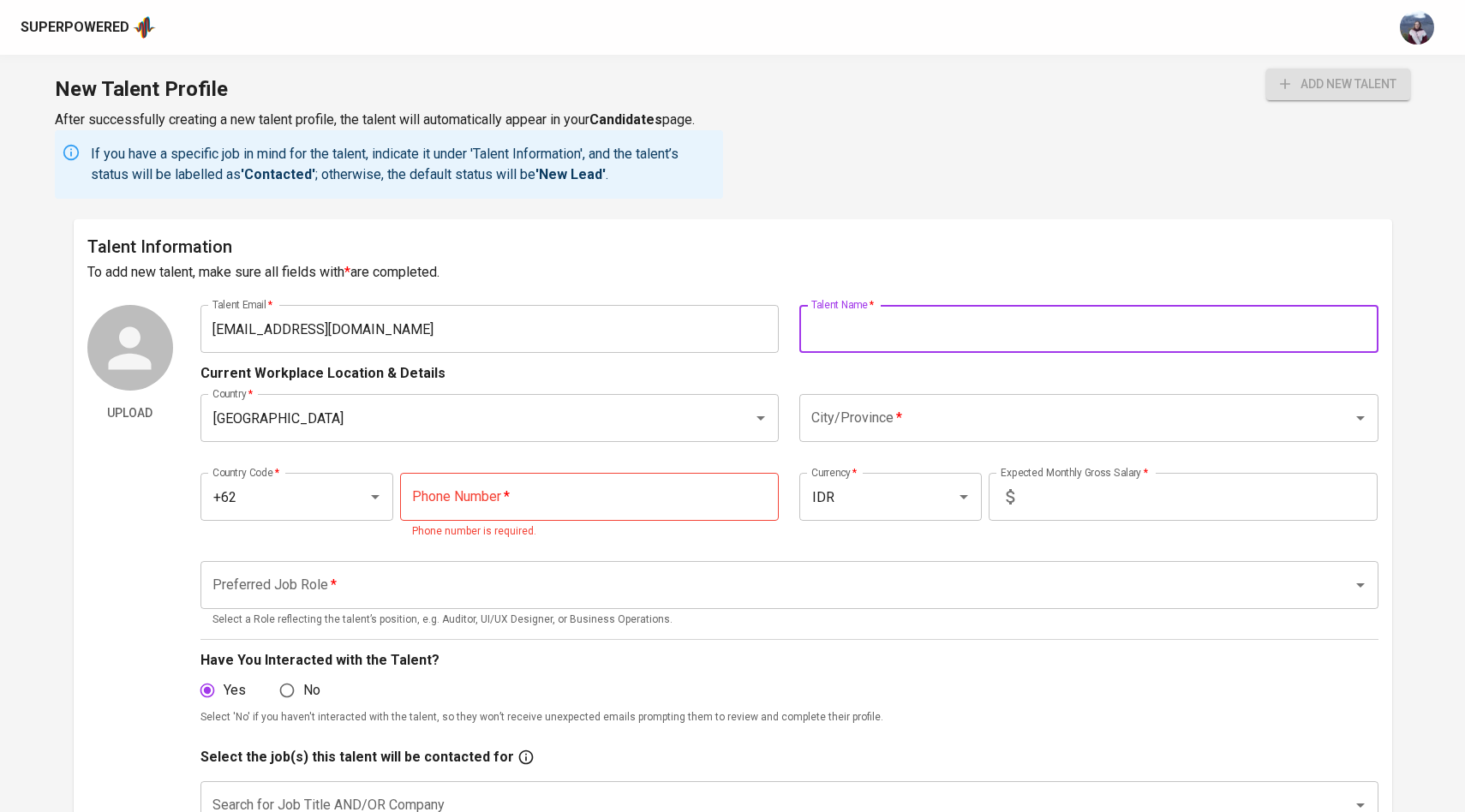
click at [851, 325] on input "text" at bounding box center [1089, 329] width 579 height 48
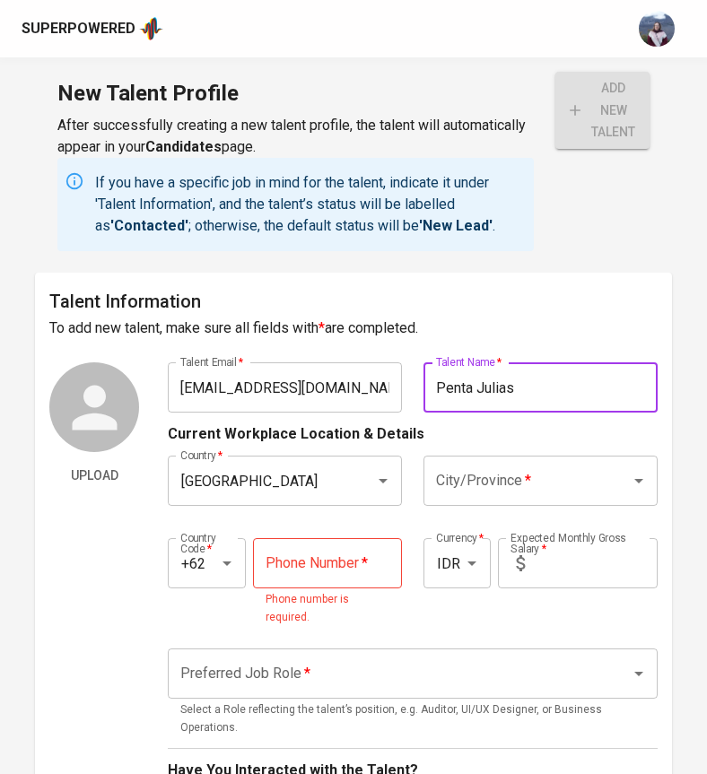
type input "Penta Julias"
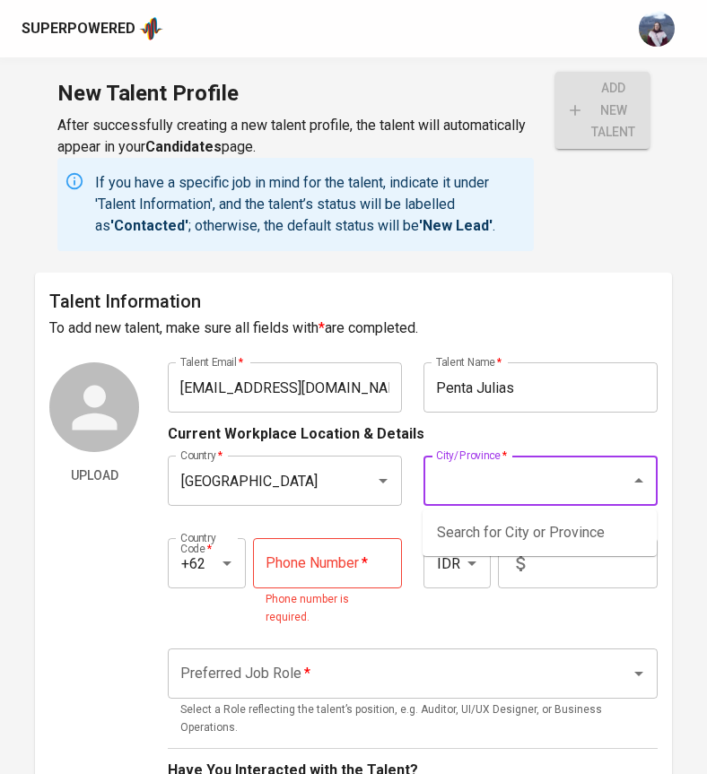
click at [499, 480] on input "City/Province   *" at bounding box center [515, 481] width 168 height 34
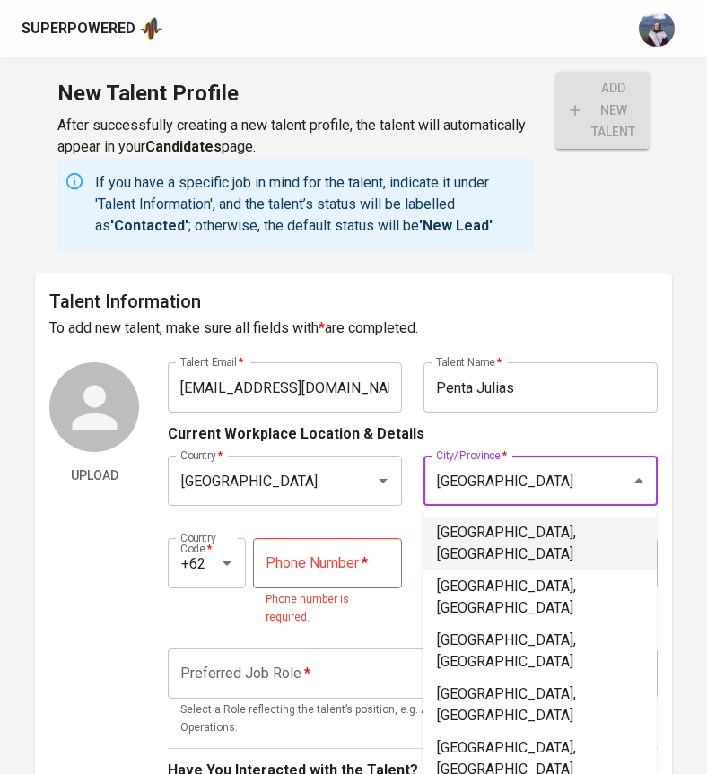
click at [505, 538] on li "Jakarta Selatan, DKI Jakarta" at bounding box center [539, 544] width 234 height 54
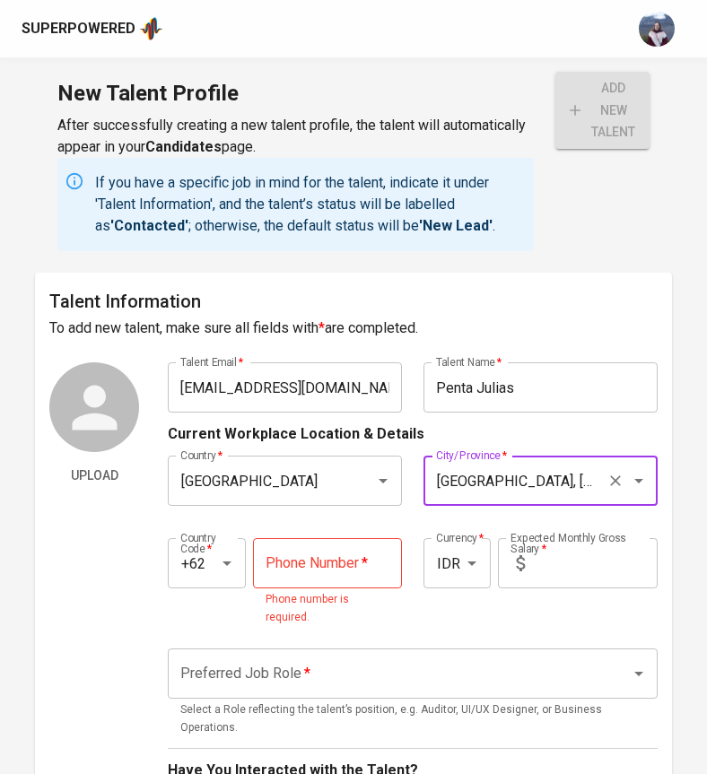
type input "Jakarta Selatan, DKI Jakarta"
click at [344, 574] on input "tel" at bounding box center [327, 563] width 149 height 50
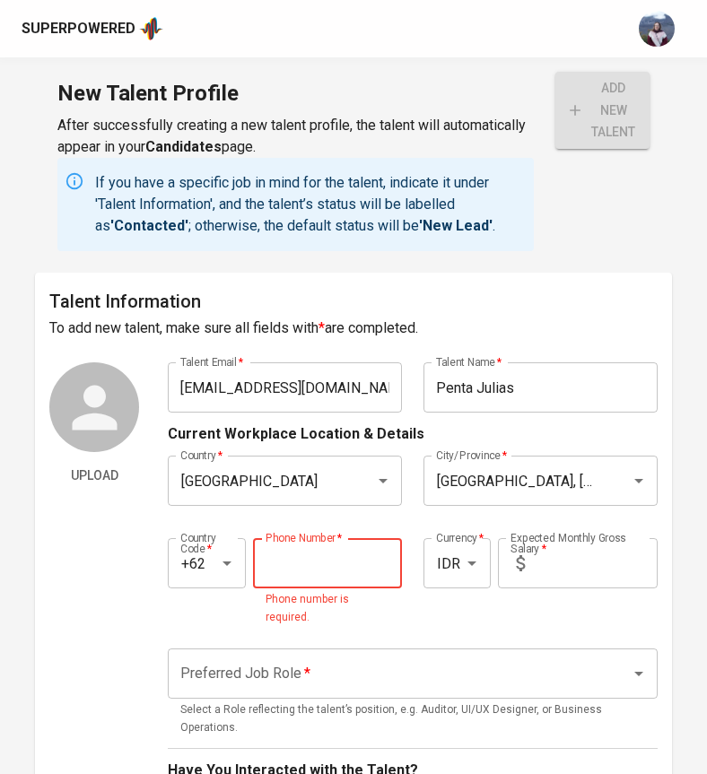
paste input "812-8615-1338"
type input "812-8615-1338"
click at [616, 585] on input "text" at bounding box center [595, 563] width 126 height 50
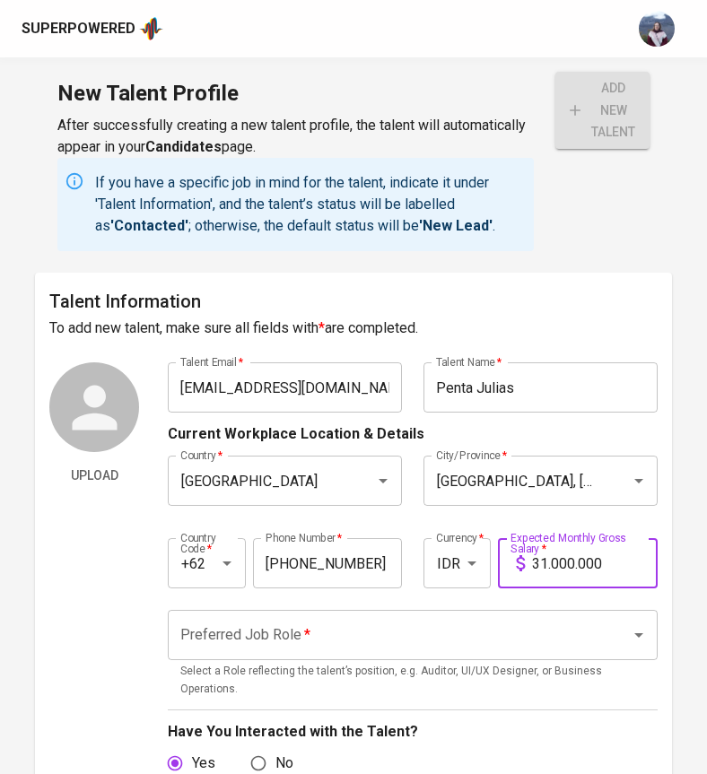
type input "31.000.000"
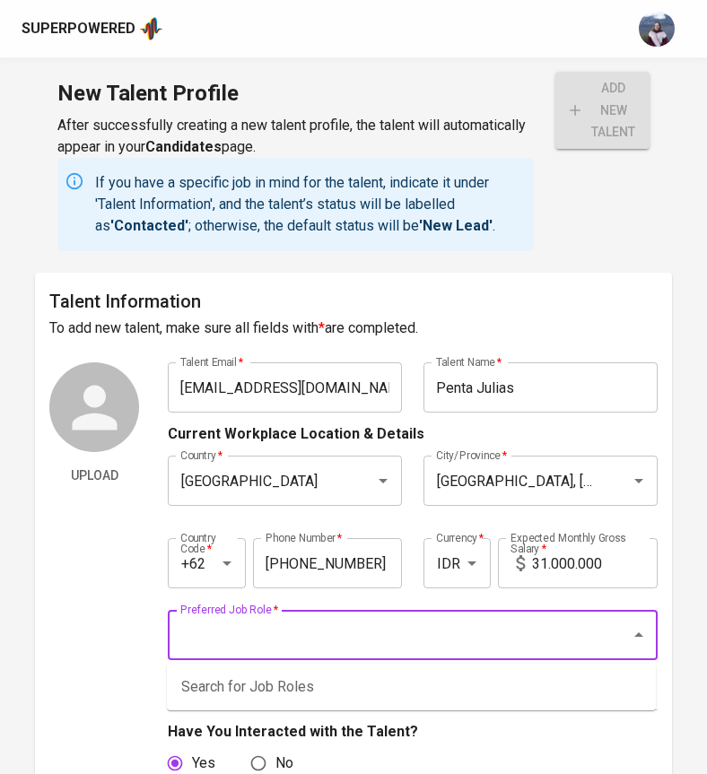
click at [571, 629] on input "Preferred Job Role   *" at bounding box center [387, 635] width 422 height 34
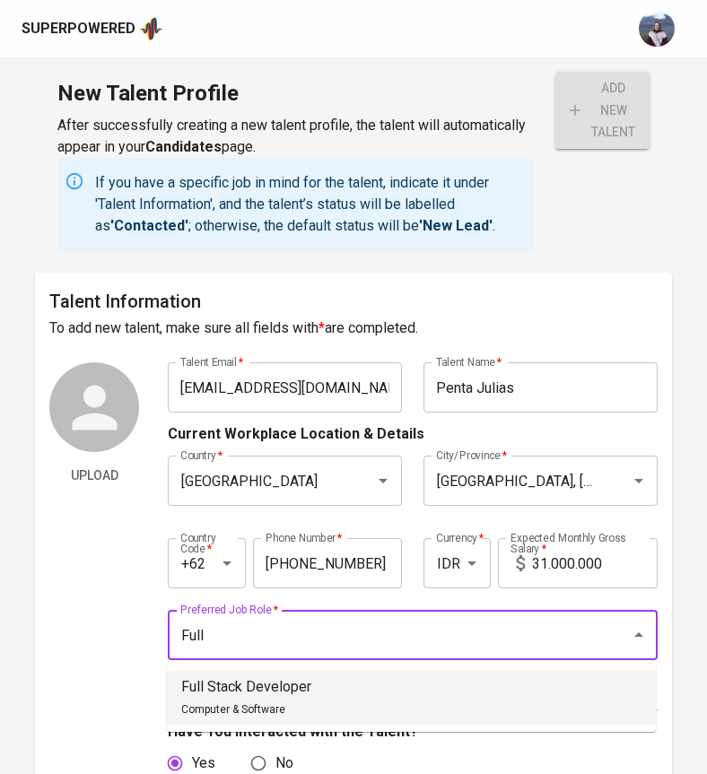
click at [560, 684] on li "Full Stack Developer Computer & Software" at bounding box center [411, 698] width 489 height 54
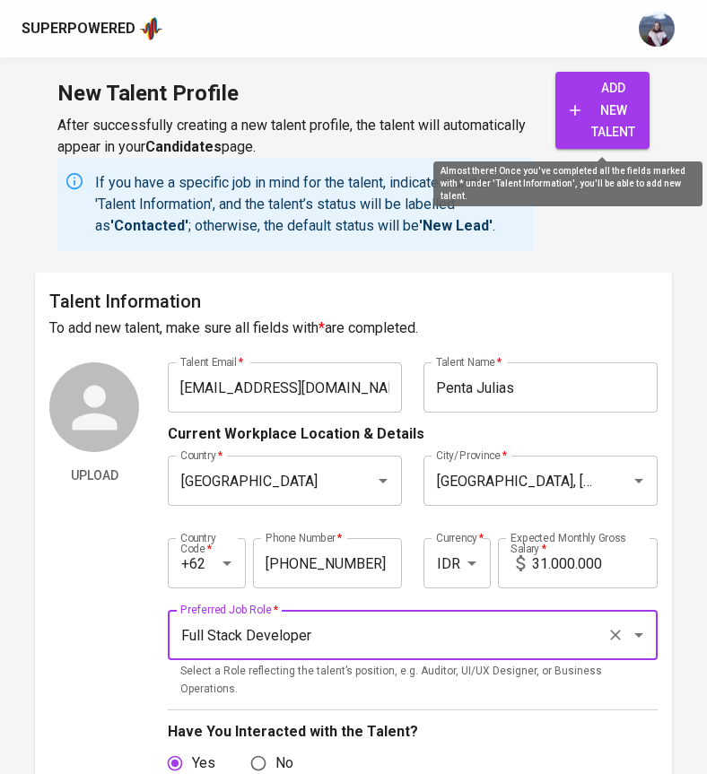
type input "Full Stack Developer"
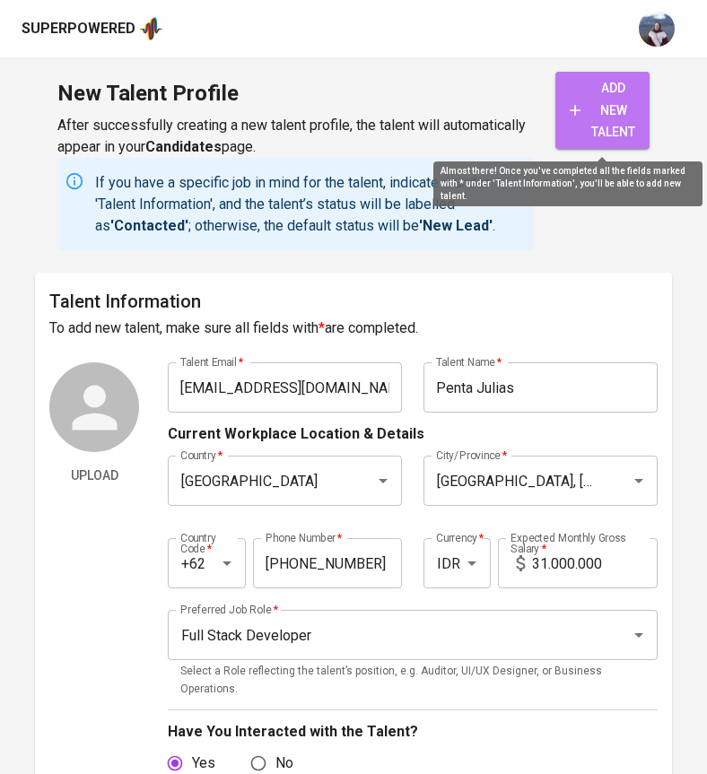
click at [609, 117] on span "add new talent" at bounding box center [601, 110] width 65 height 66
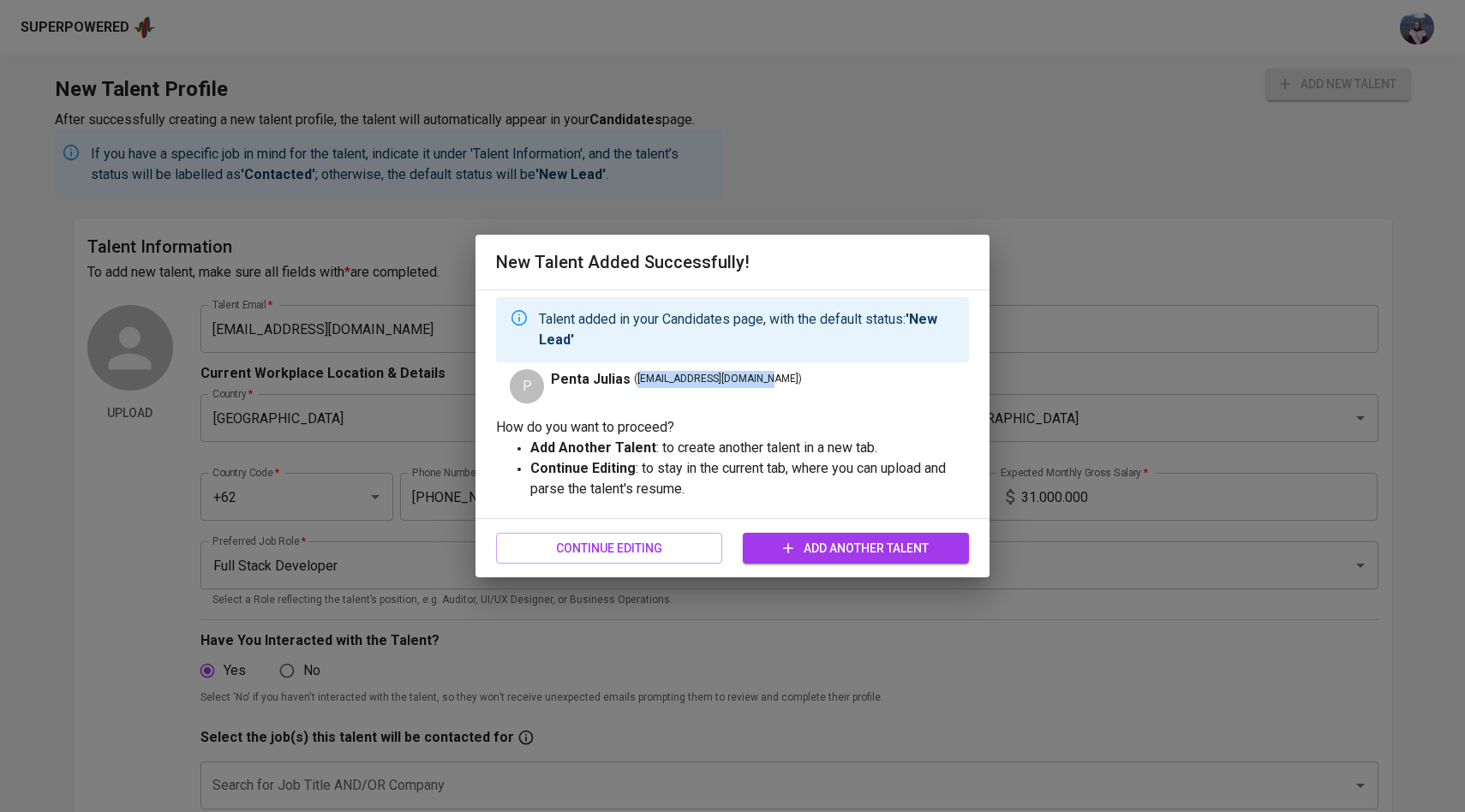
drag, startPoint x: 767, startPoint y: 379, endPoint x: 634, endPoint y: 378, distance: 133.0
click at [635, 377] on span "( penta.tambunan@gmail.com )" at bounding box center [719, 379] width 168 height 17
copy span "penta.tambunan@gmail.com"
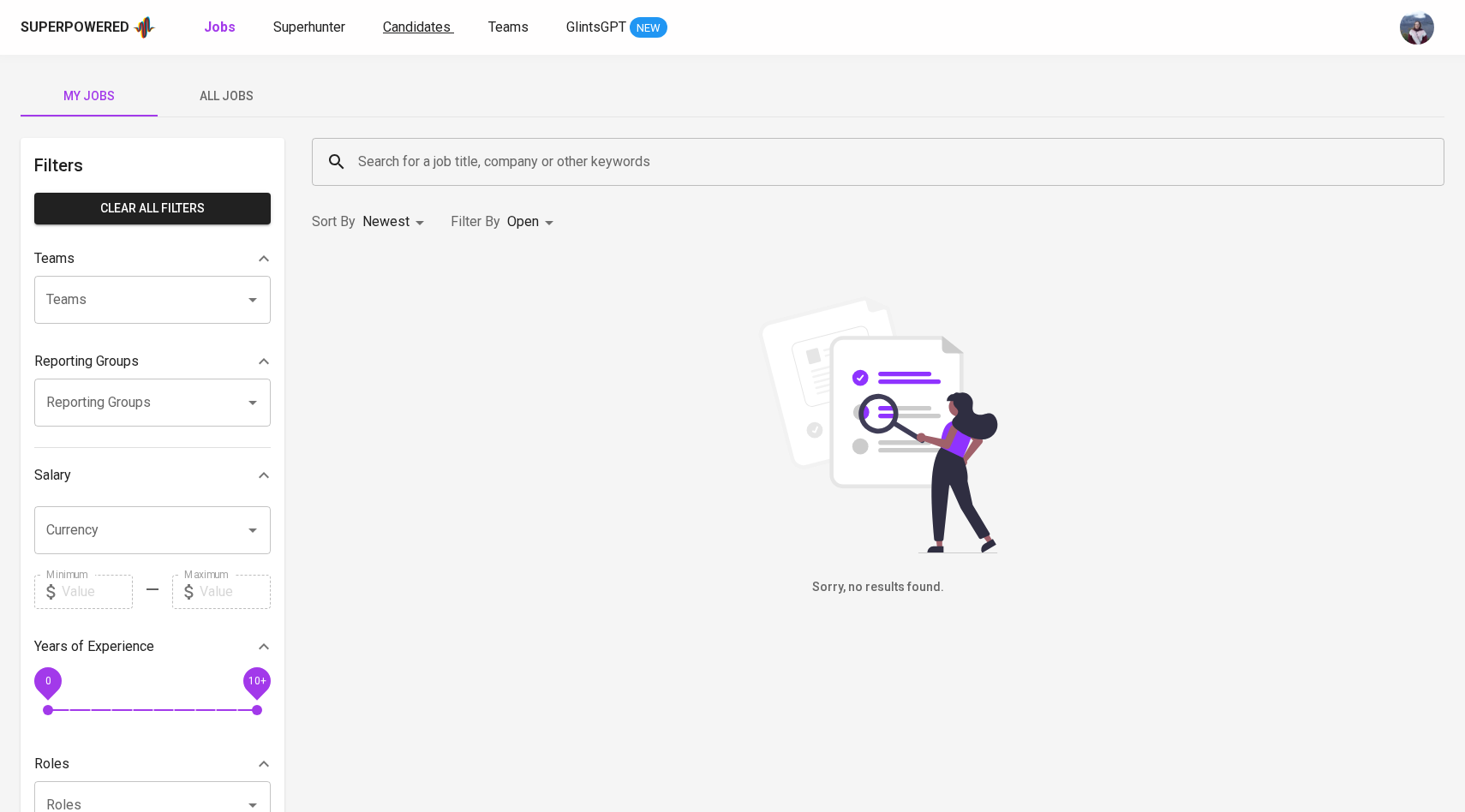
click at [429, 25] on span "Candidates" at bounding box center [417, 27] width 68 height 16
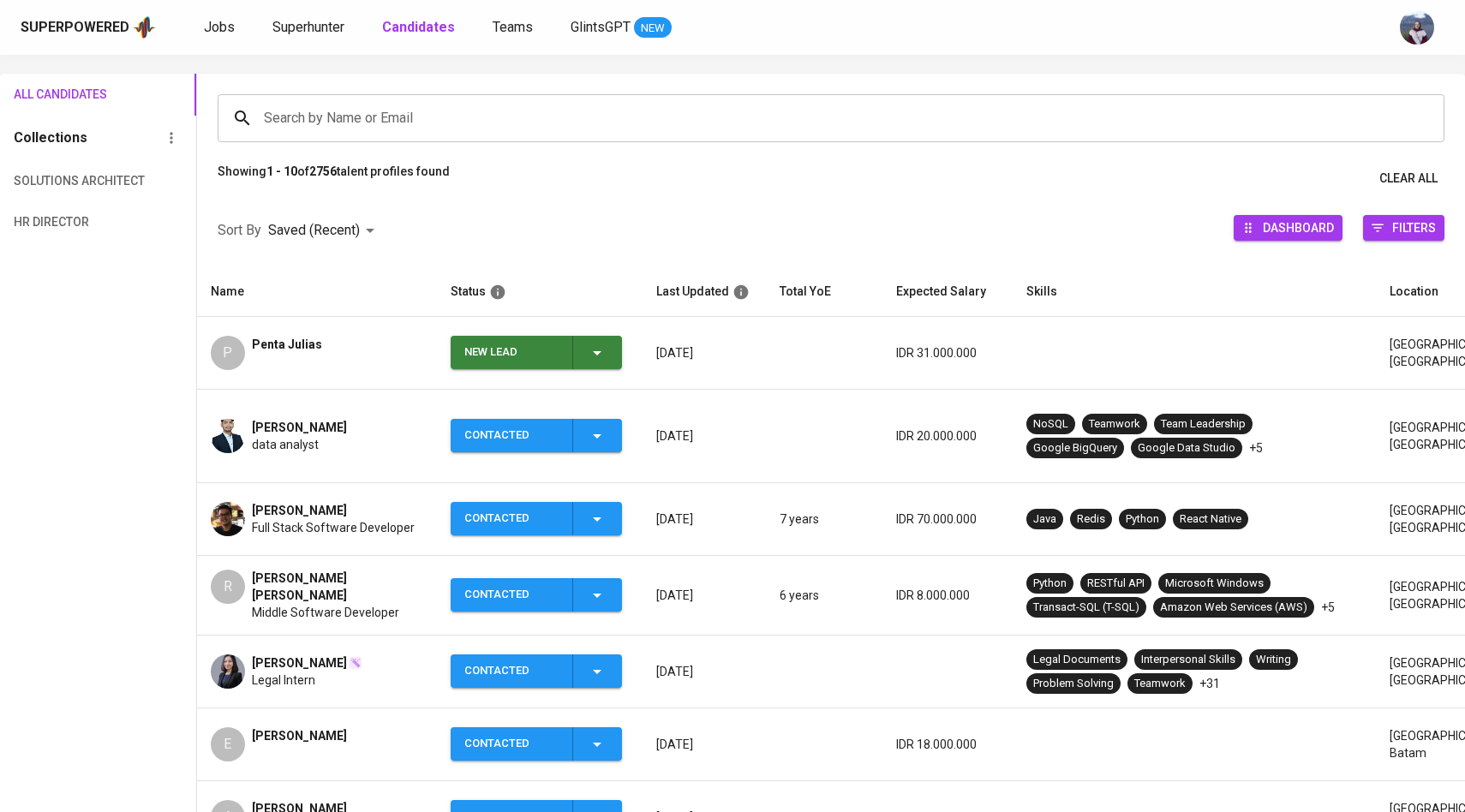
scroll to position [104, 0]
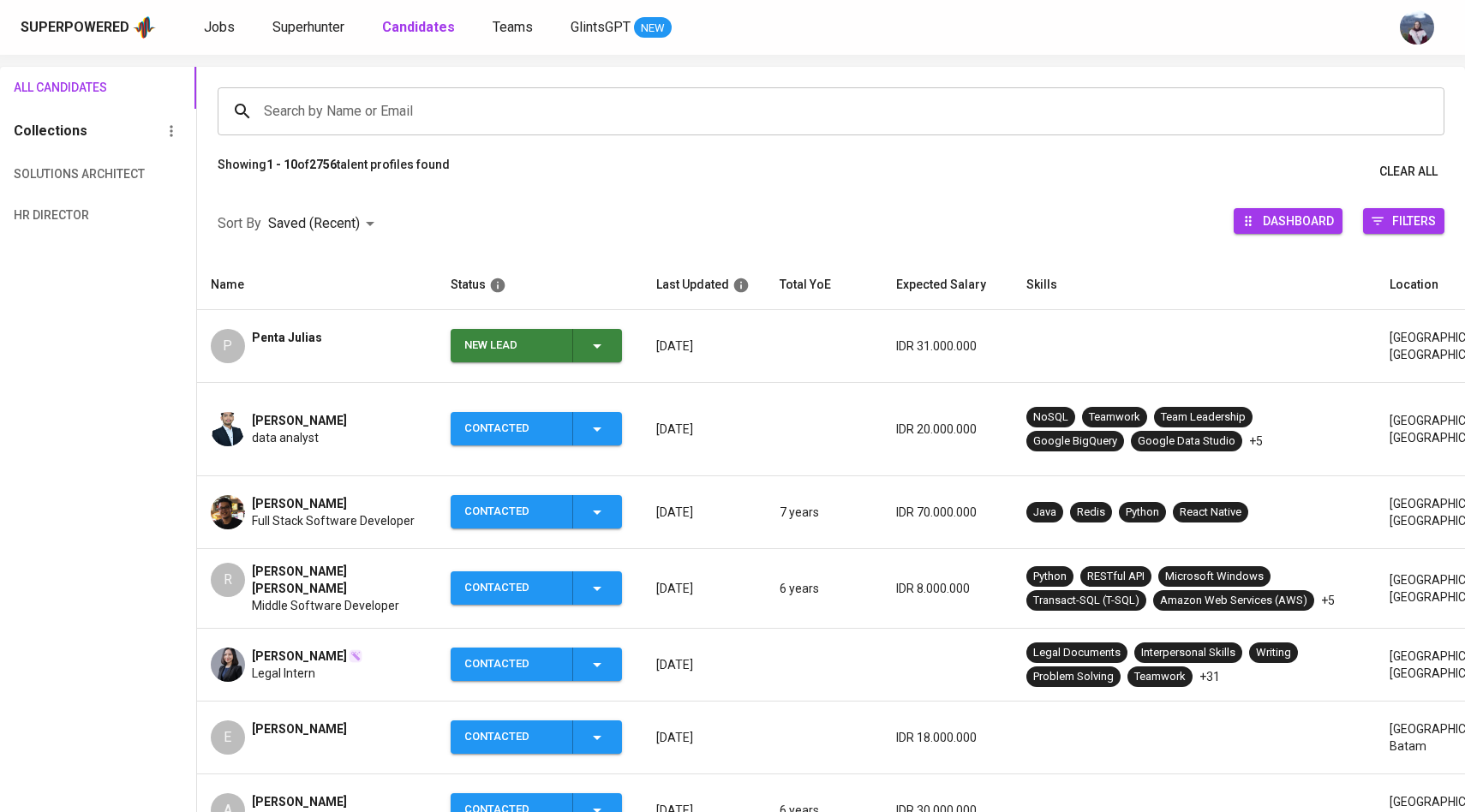
click at [611, 359] on span "New Lead" at bounding box center [536, 345] width 158 height 33
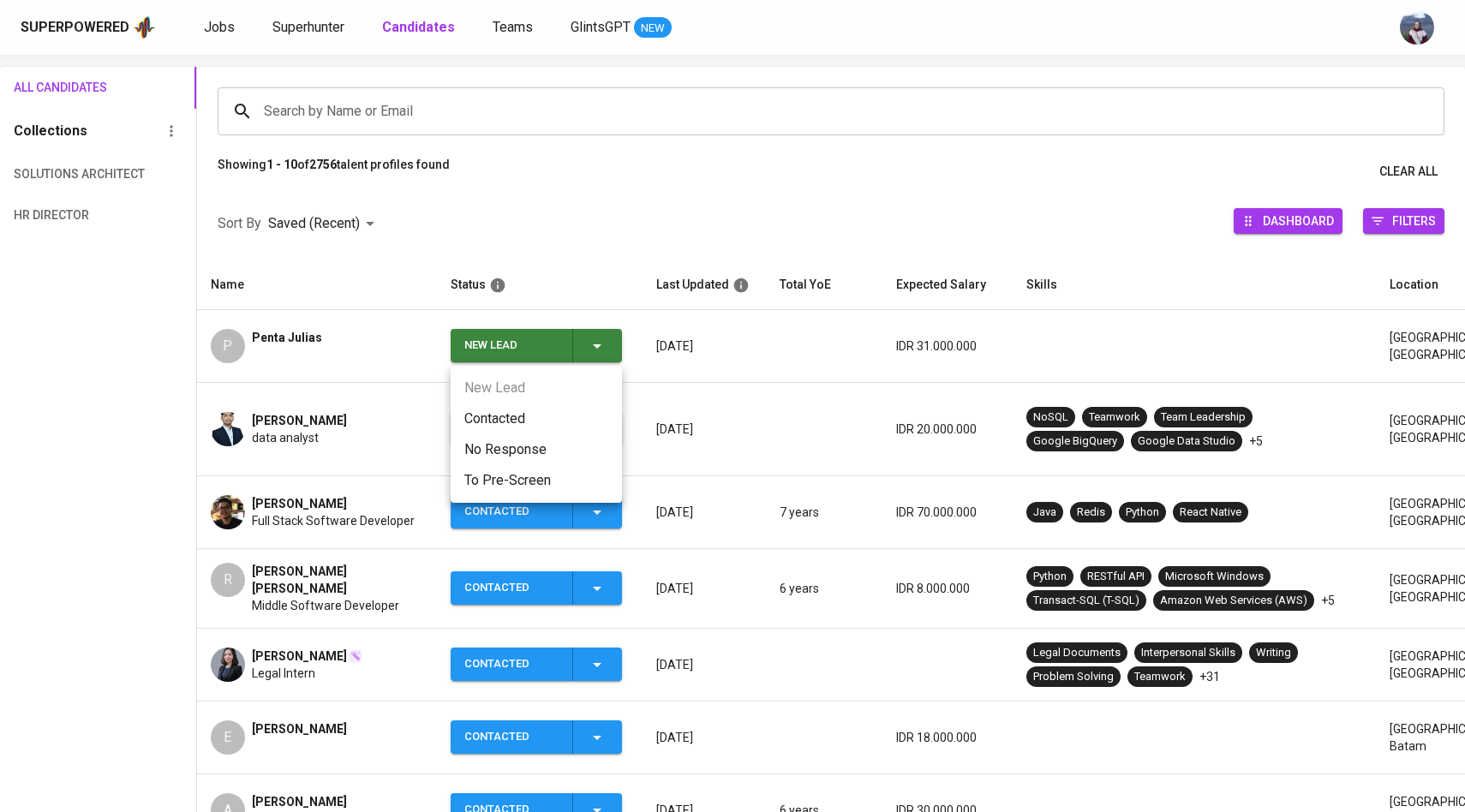
click at [531, 419] on li "Contacted" at bounding box center [536, 418] width 171 height 31
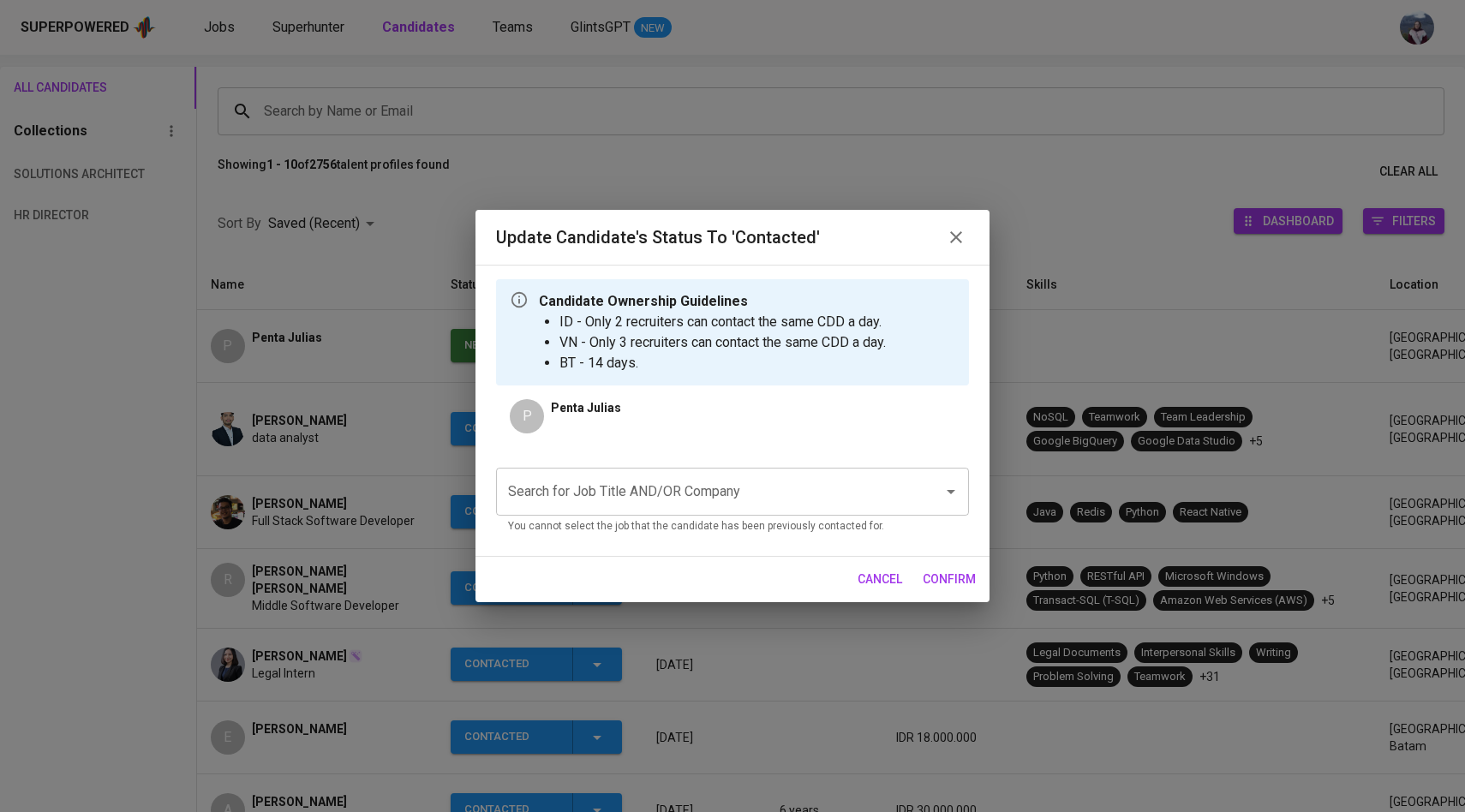
click at [576, 492] on input "Search for Job Title AND/OR Company" at bounding box center [708, 492] width 410 height 32
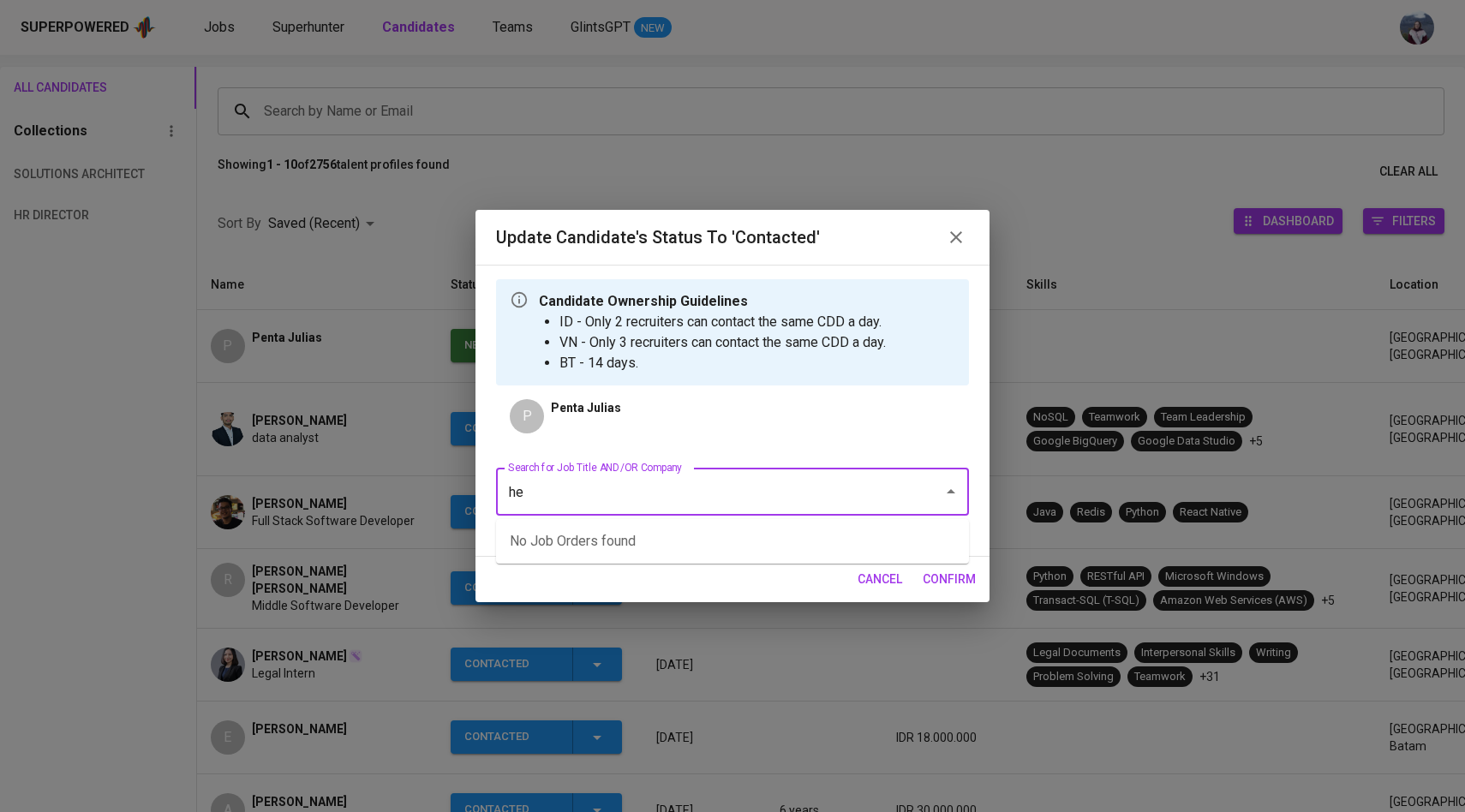
type input "h"
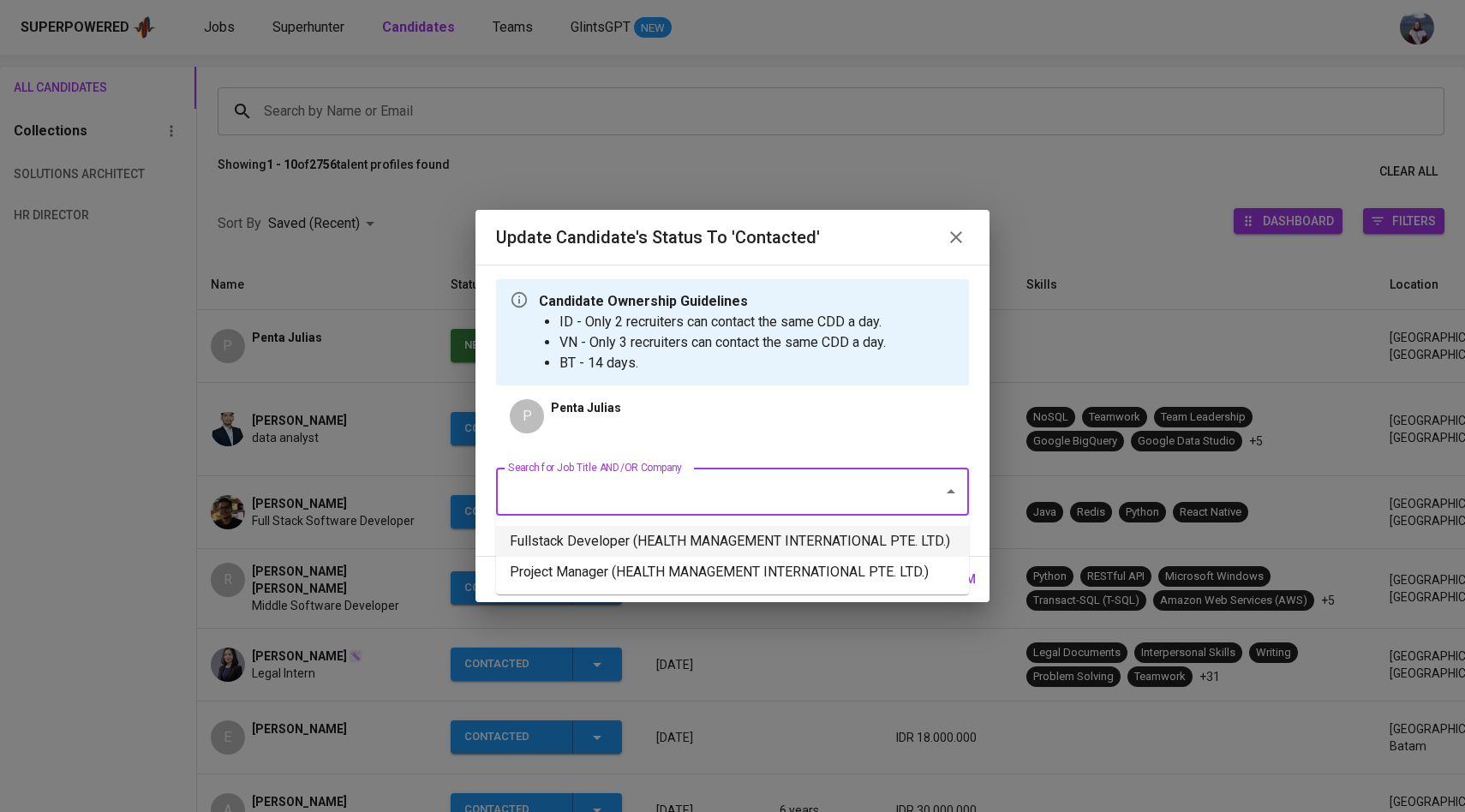
click at [577, 543] on li "Fullstack Developer (HEALTH MANAGEMENT INTERNATIONAL PTE. LTD.)" at bounding box center [732, 542] width 473 height 31
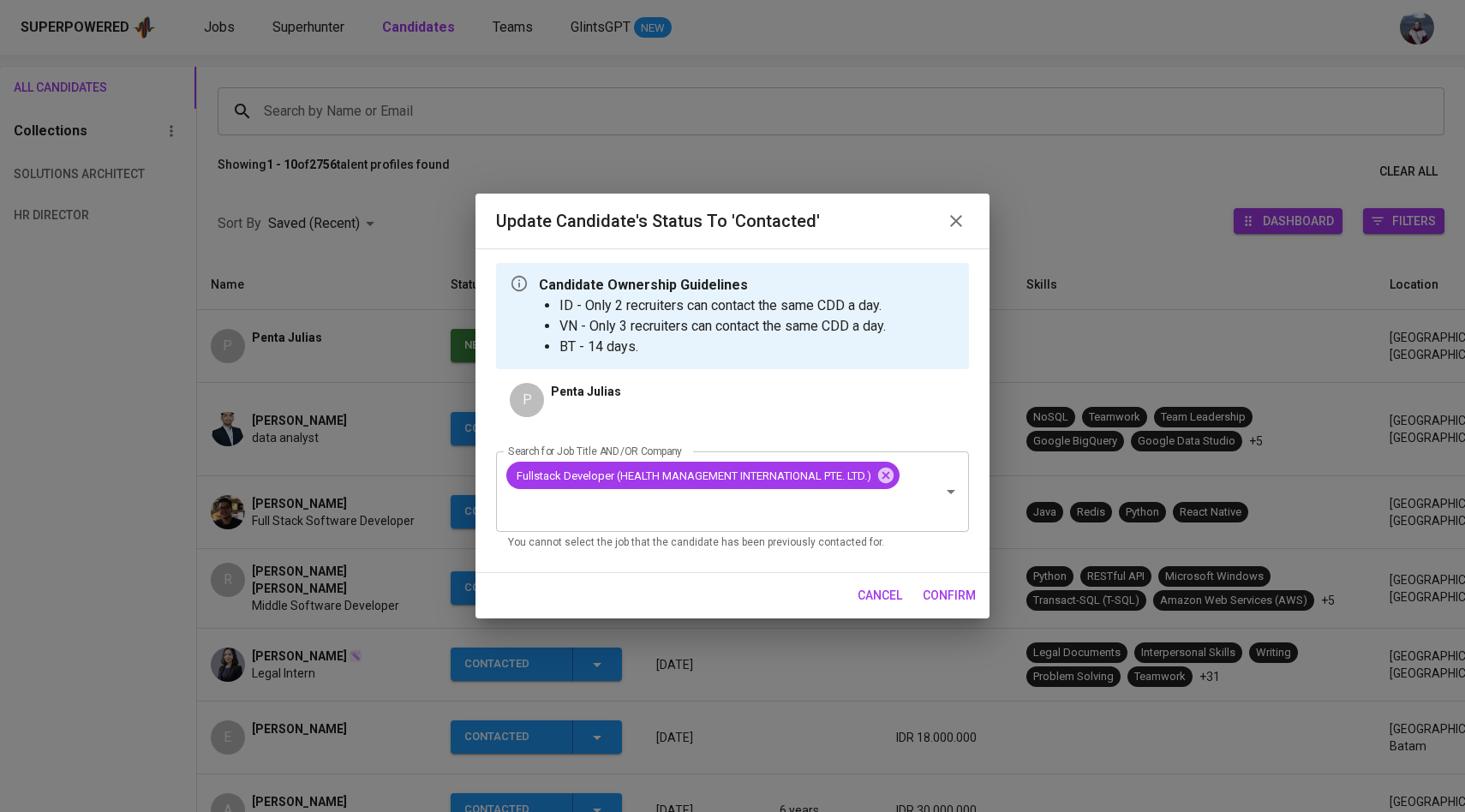
click at [956, 590] on span "confirm" at bounding box center [950, 595] width 54 height 21
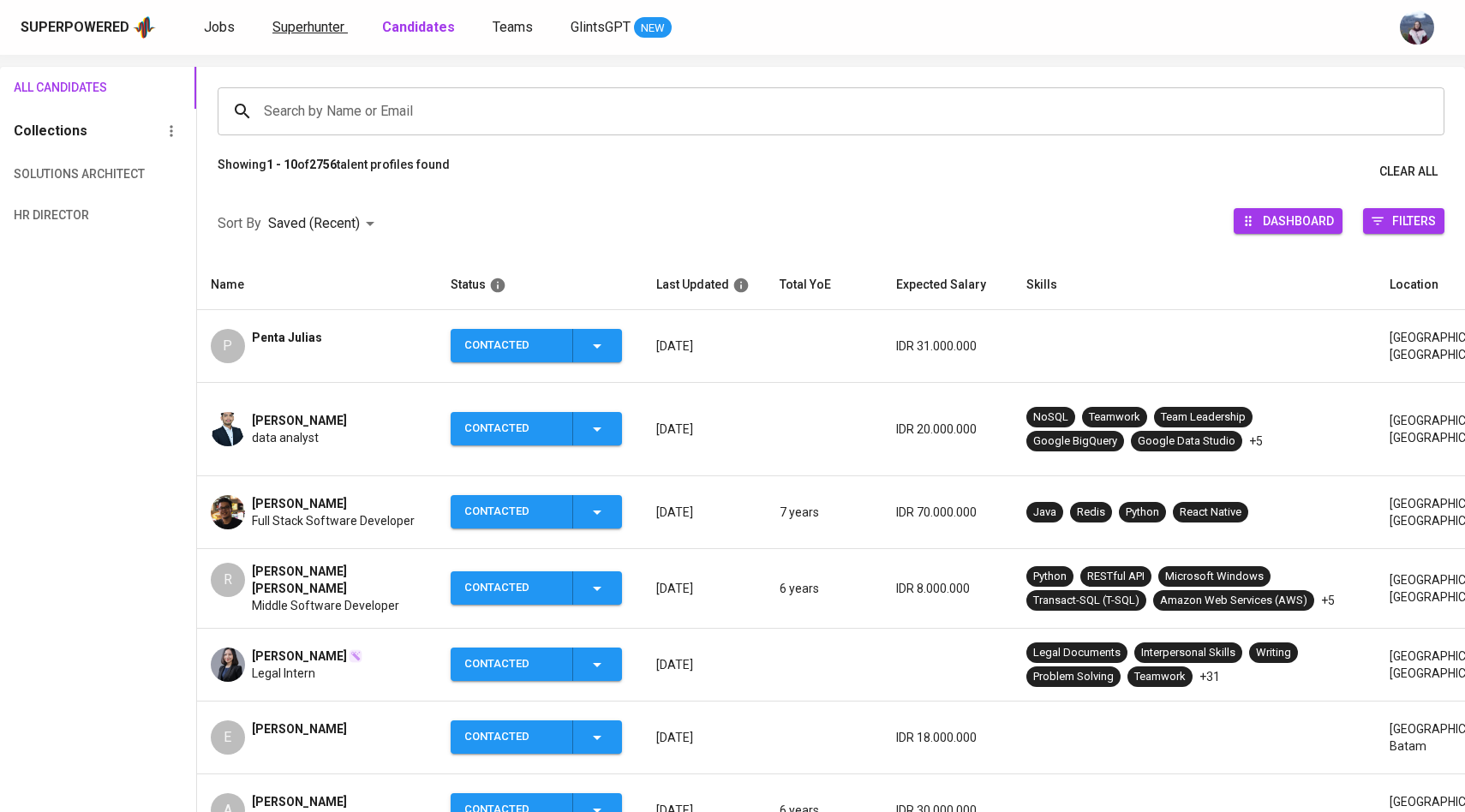
click at [309, 32] on span "Superhunter" at bounding box center [308, 27] width 72 height 16
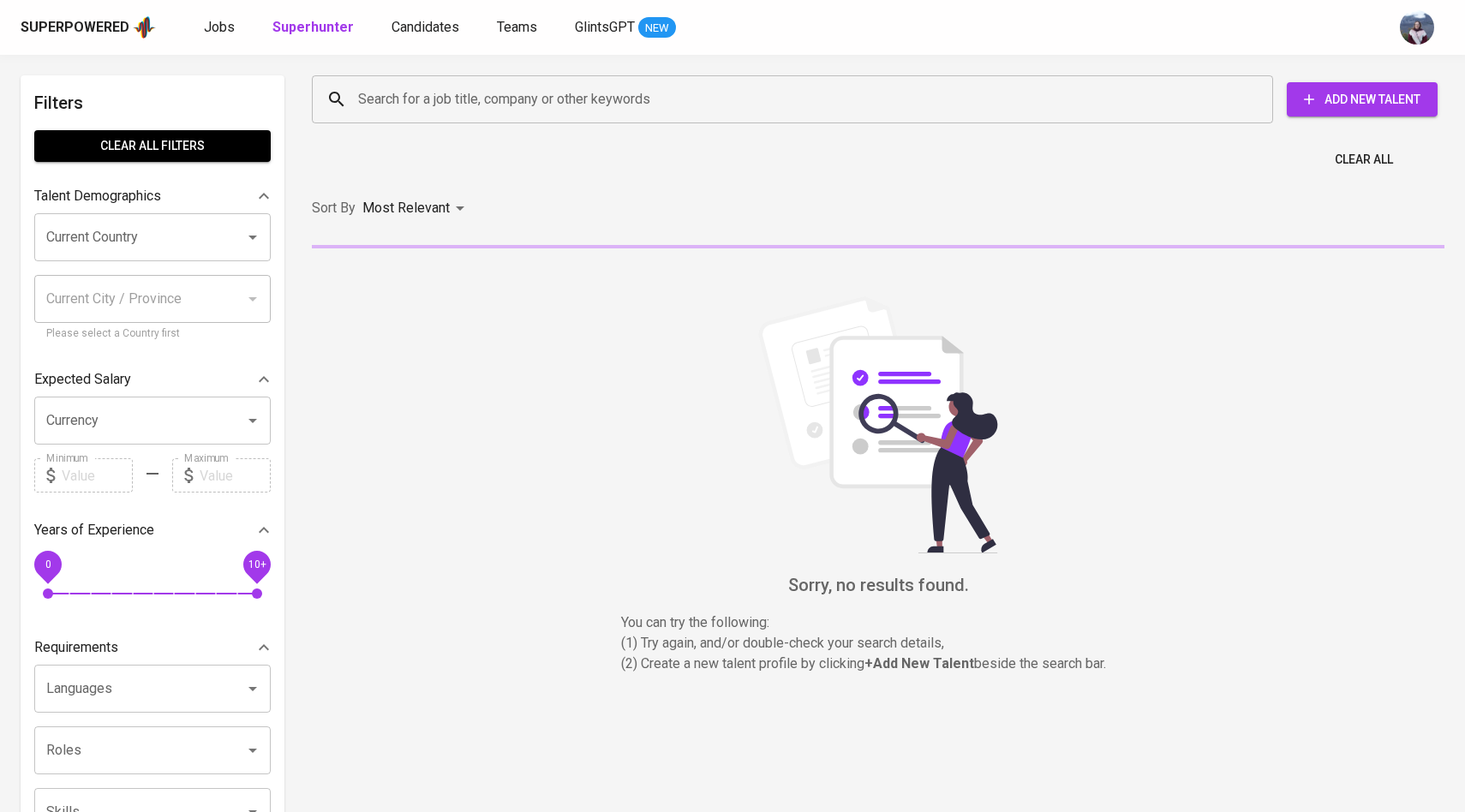
click at [385, 96] on input "Search for a job title, company or other keywords" at bounding box center [796, 99] width 886 height 32
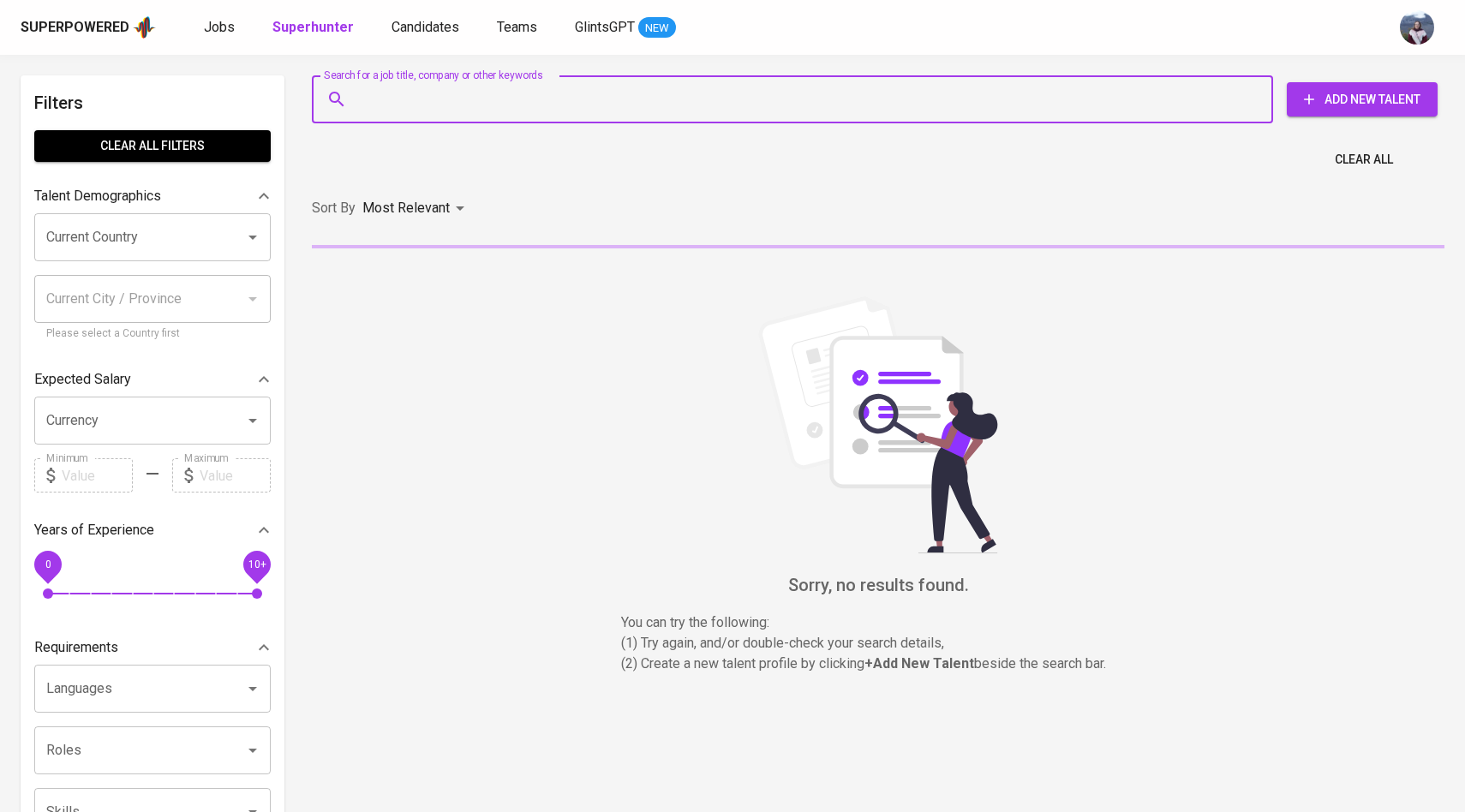
paste input "penta.tambunan@gmail.com"
type input "penta.tambunan@gmail.com"
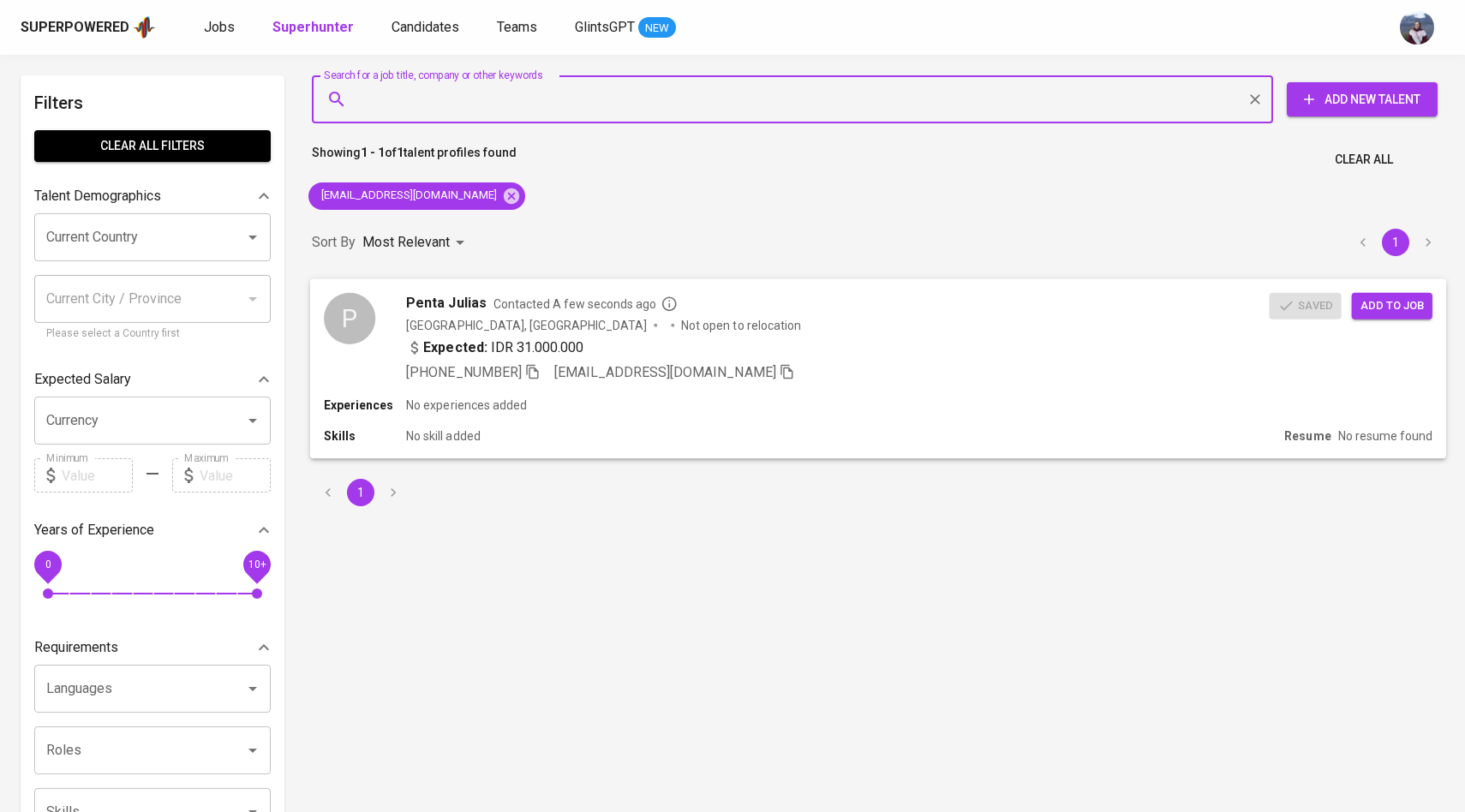
click at [1428, 294] on button "Add to job" at bounding box center [1392, 306] width 80 height 27
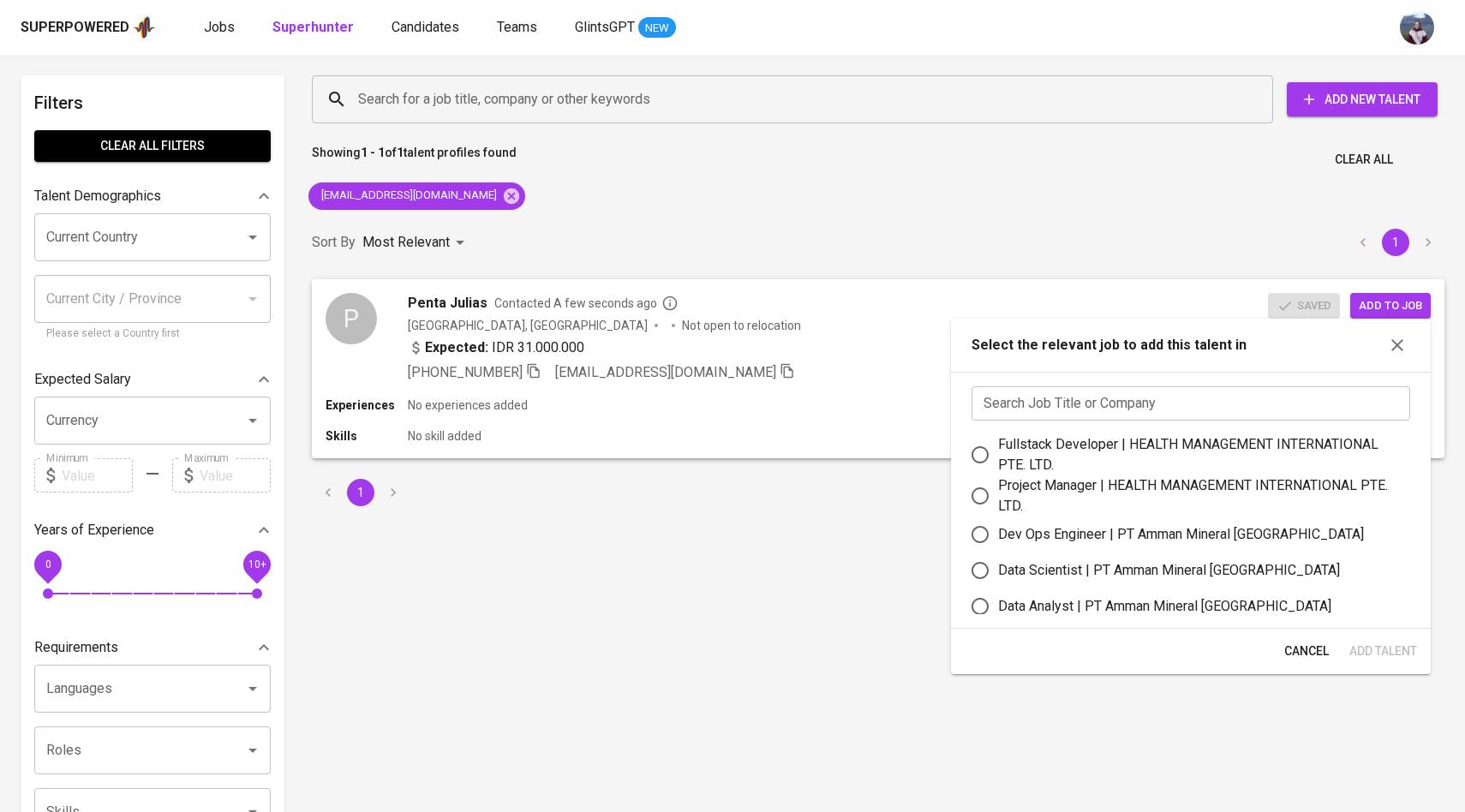
click at [983, 447] on input "Fullstack Developer | HEALTH MANAGEMENT INTERNATIONAL PTE. LTD." at bounding box center [980, 455] width 36 height 36
radio input "true"
click at [1359, 650] on span "Add Talent" at bounding box center [1383, 652] width 68 height 21
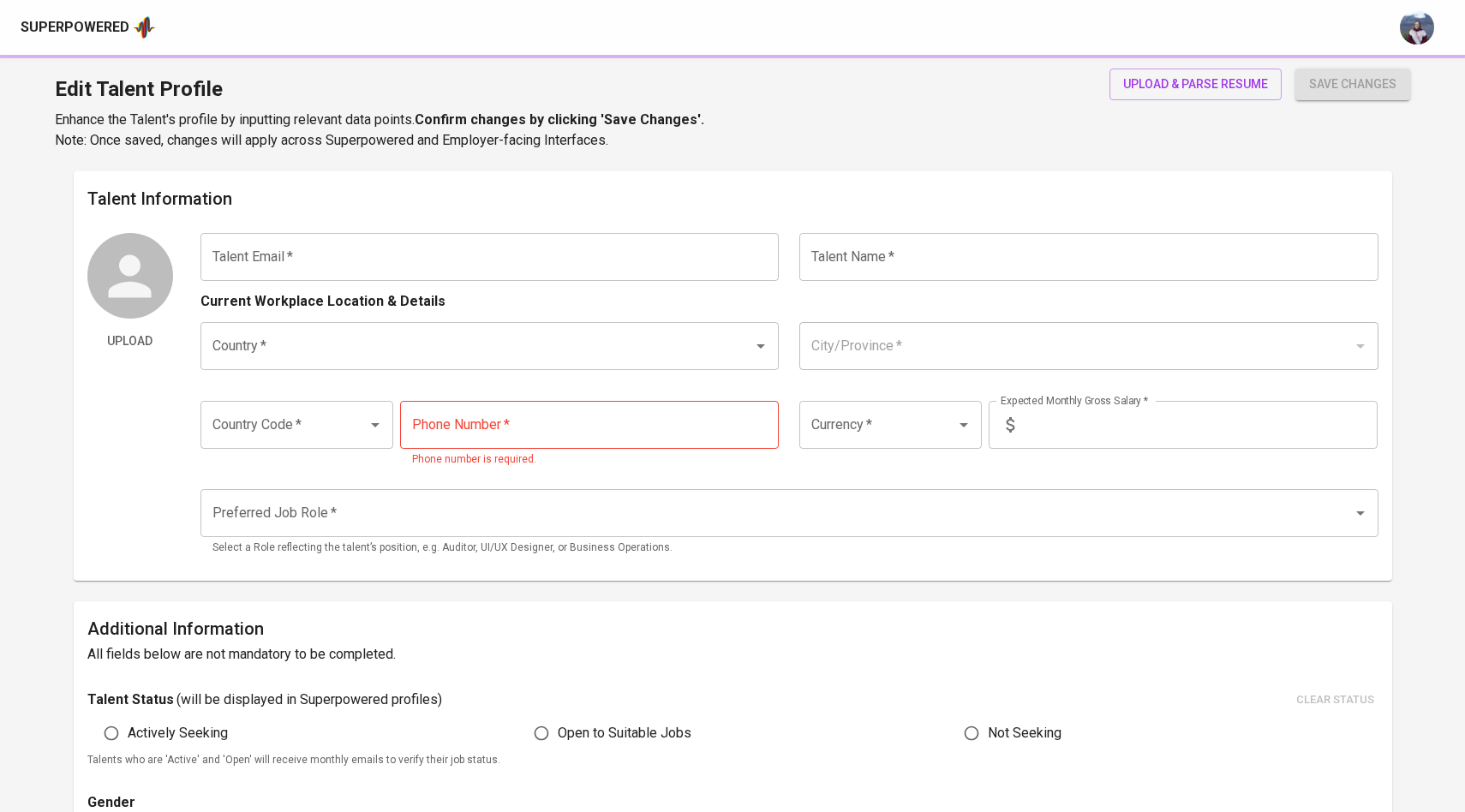
type input "[EMAIL_ADDRESS][DOMAIN_NAME]"
type input "[PERSON_NAME]"
type input "[GEOGRAPHIC_DATA]"
type input "[GEOGRAPHIC_DATA], [GEOGRAPHIC_DATA]"
type input "+62"
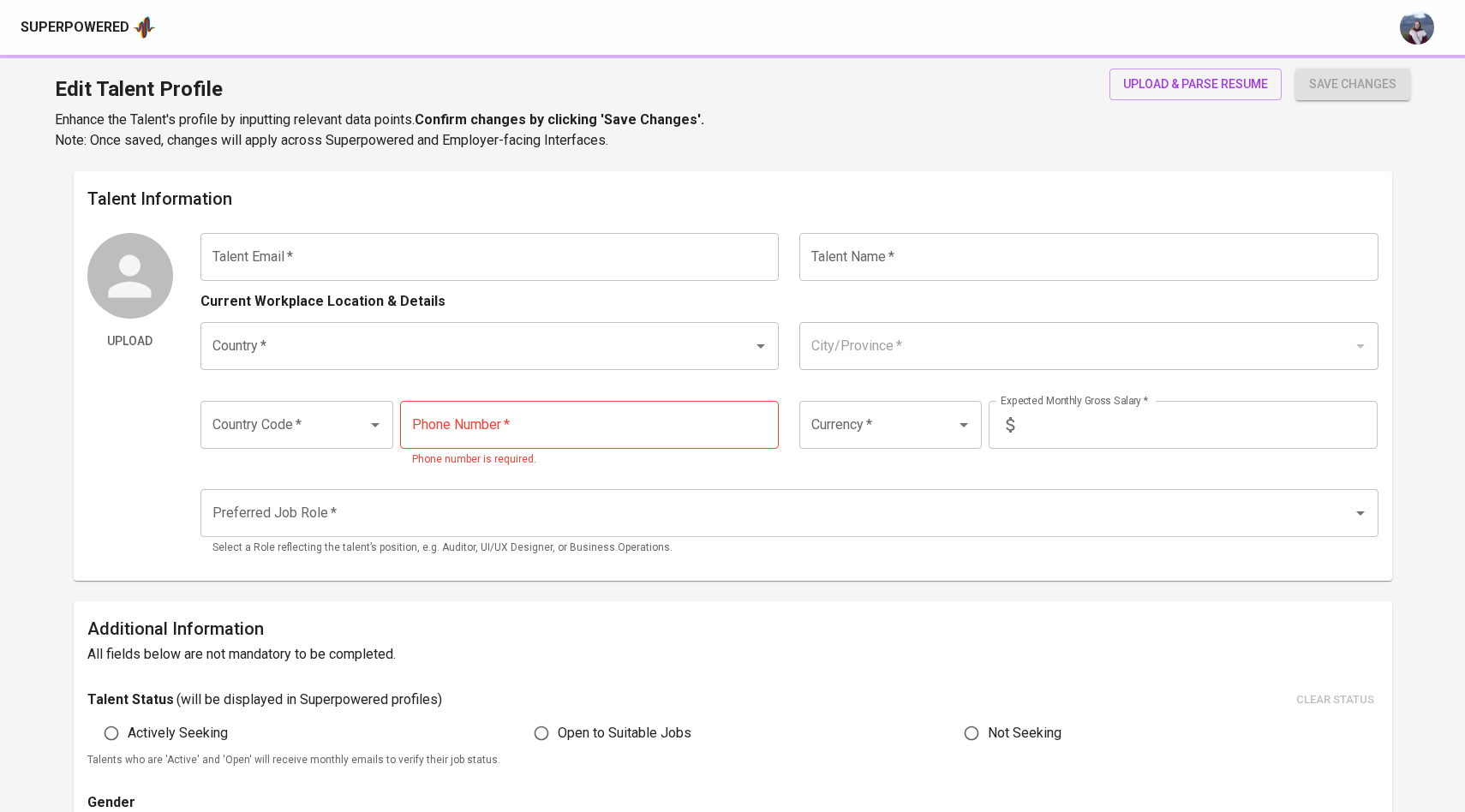
type input "[PHONE_NUMBER]"
type input "IDR"
radio input "true"
type input "7"
type input "2 Months"
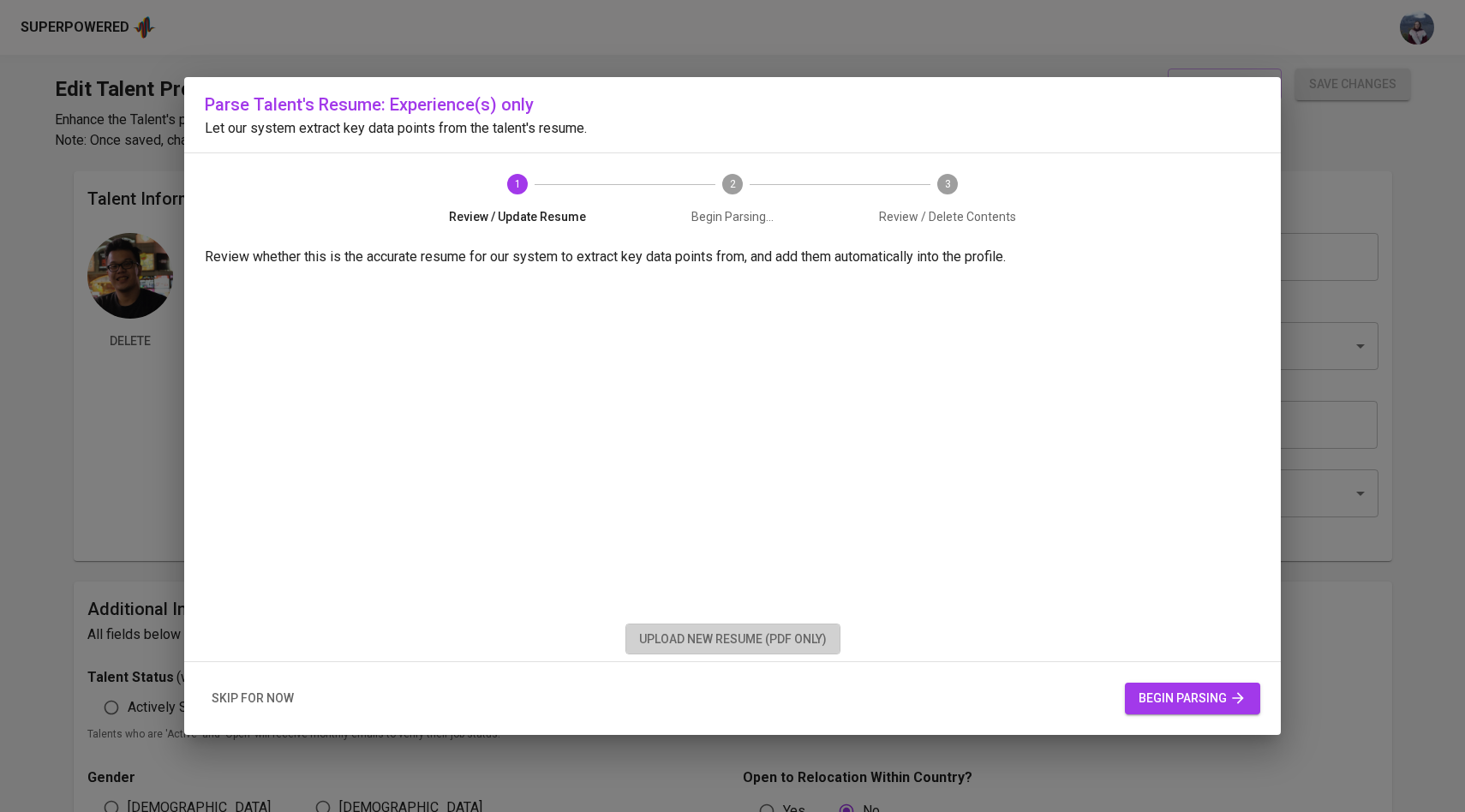
click at [765, 642] on span "upload new resume (pdf only)" at bounding box center [733, 639] width 187 height 21
click at [1226, 693] on span "begin parsing" at bounding box center [1193, 698] width 108 height 21
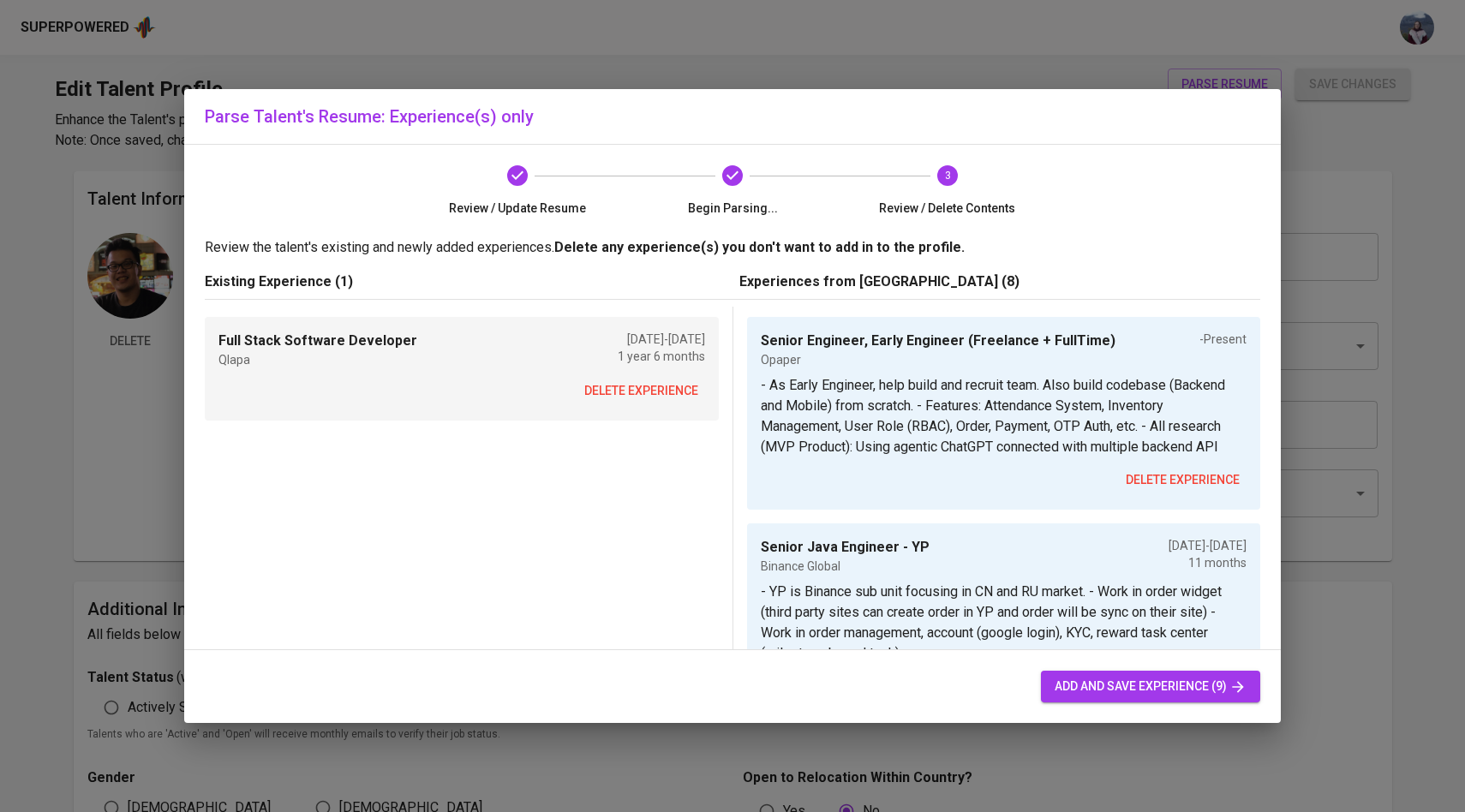
click at [1131, 694] on span "add and save experience (9)" at bounding box center [1151, 687] width 192 height 21
type input "Senior Engineer, Early Engineer (Freelance + FullTime)"
type input "Opaper"
checkbox input "true"
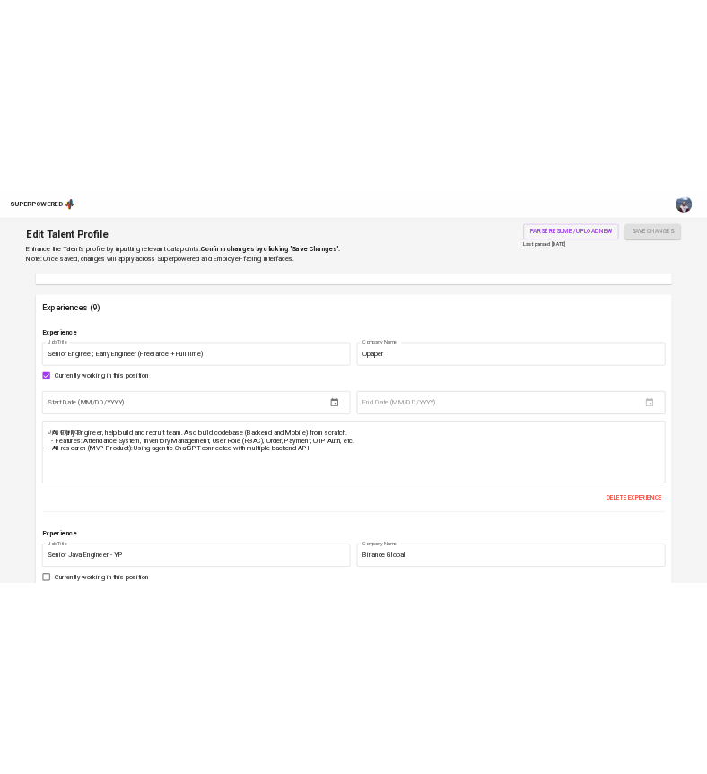
scroll to position [1319, 0]
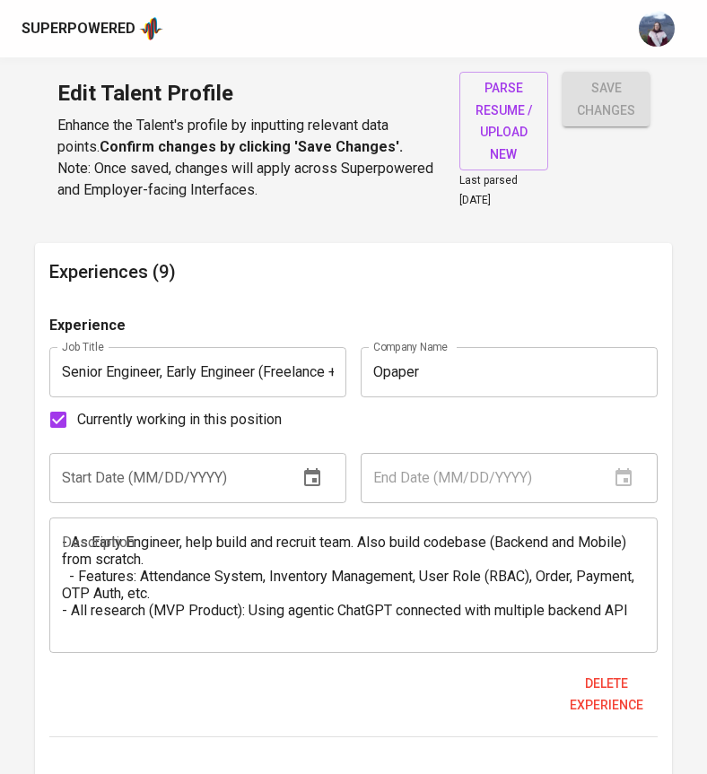
click at [209, 534] on textarea "- As Early Engineer, help build and recruit team. Also build codebase (Backend …" at bounding box center [353, 585] width 582 height 102
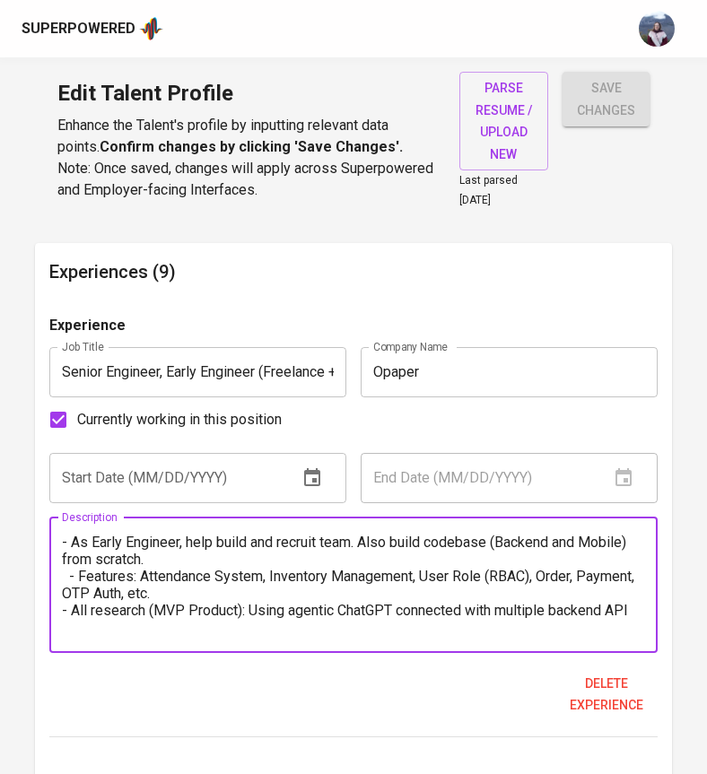
click at [71, 534] on textarea "- As Early Engineer, help build and recruit team. Also build codebase (Backend …" at bounding box center [353, 585] width 582 height 102
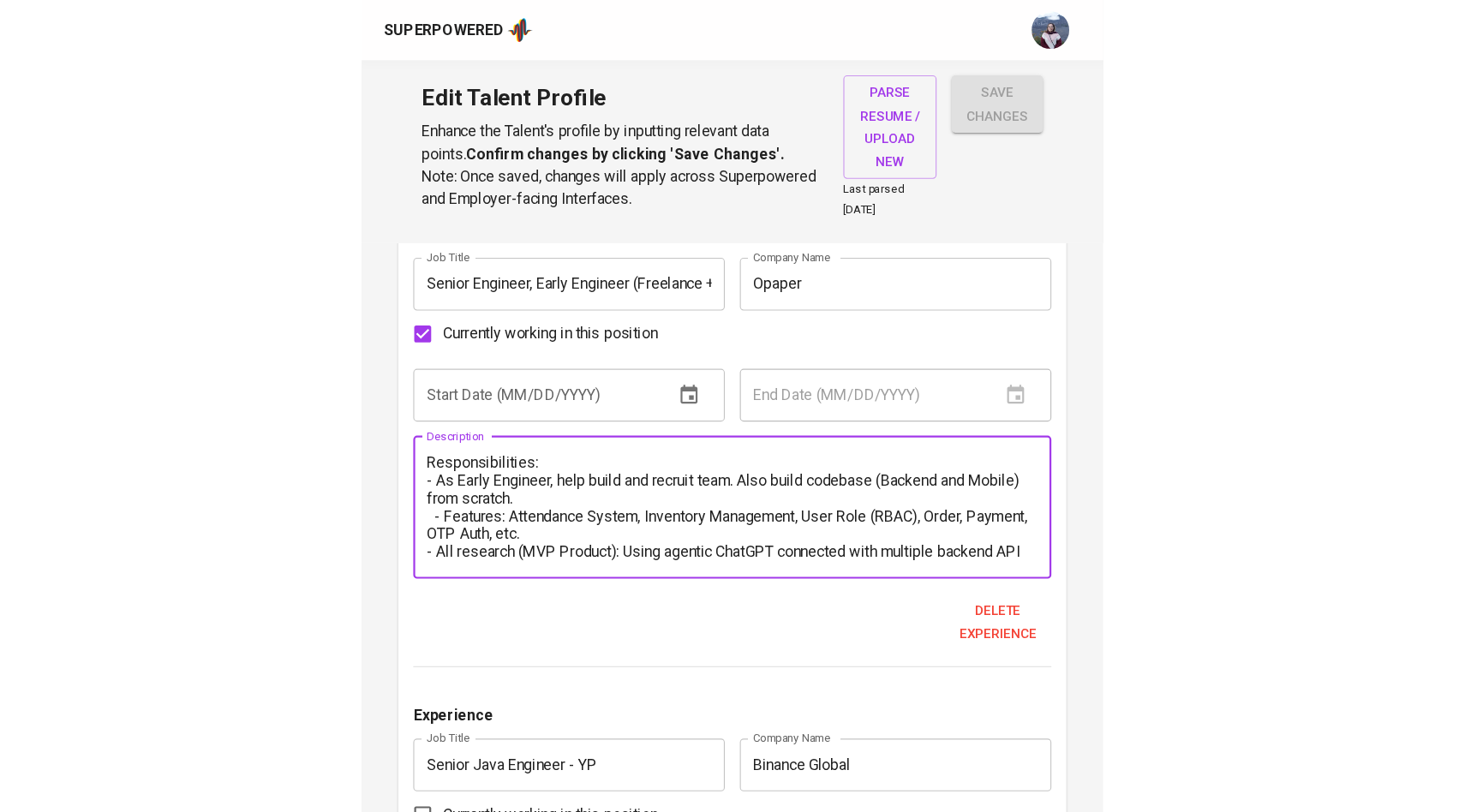
scroll to position [1300, 0]
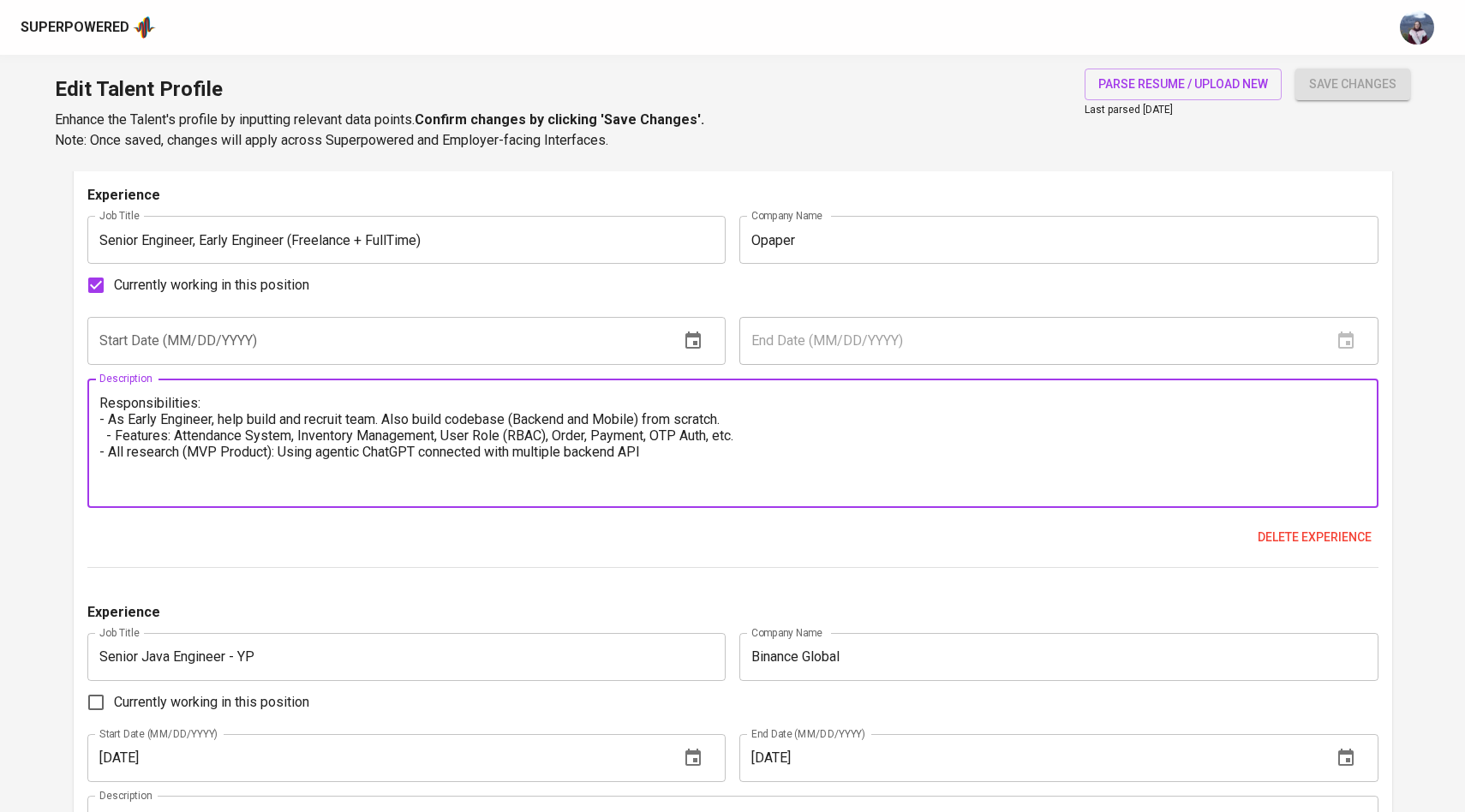
click at [116, 436] on textarea "Responsibilities: - As Early Engineer, help build and recruit team. Also build …" at bounding box center [733, 443] width 1267 height 97
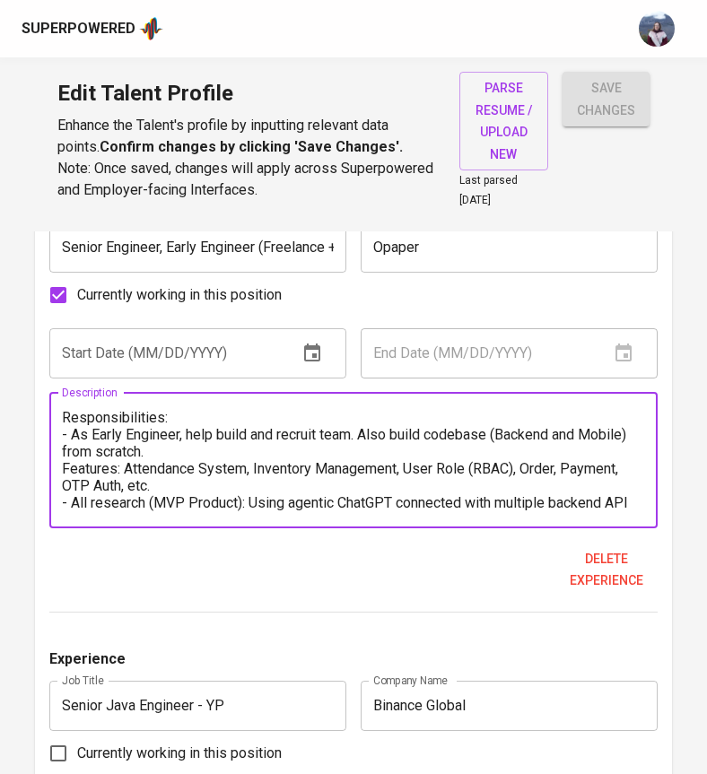
scroll to position [1426, 0]
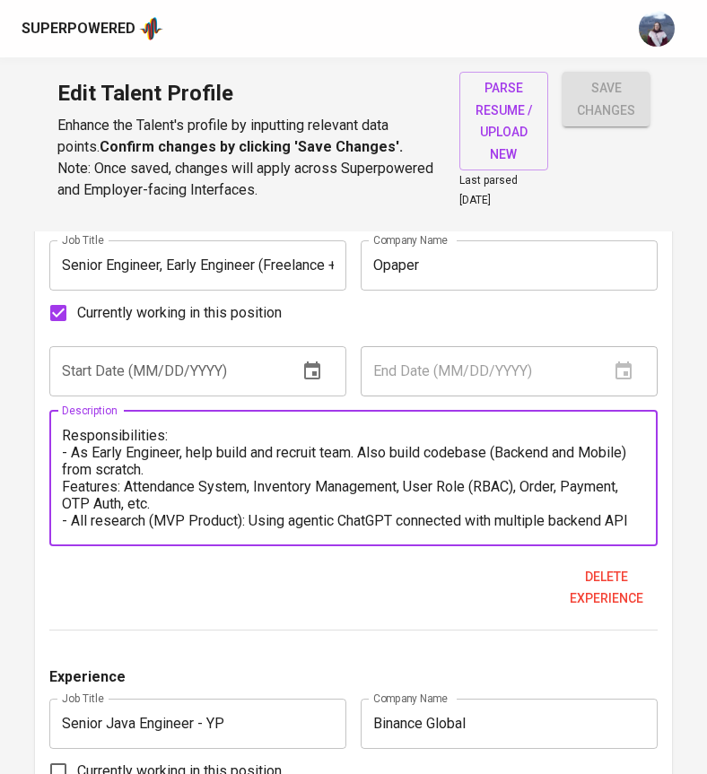
click at [330, 502] on textarea "Responsibilities: - As Early Engineer, help build and recruit team. Also build …" at bounding box center [353, 478] width 582 height 102
click at [340, 454] on textarea "Responsibilities: - As Early Engineer, help build and recruit team. Also build …" at bounding box center [353, 478] width 582 height 102
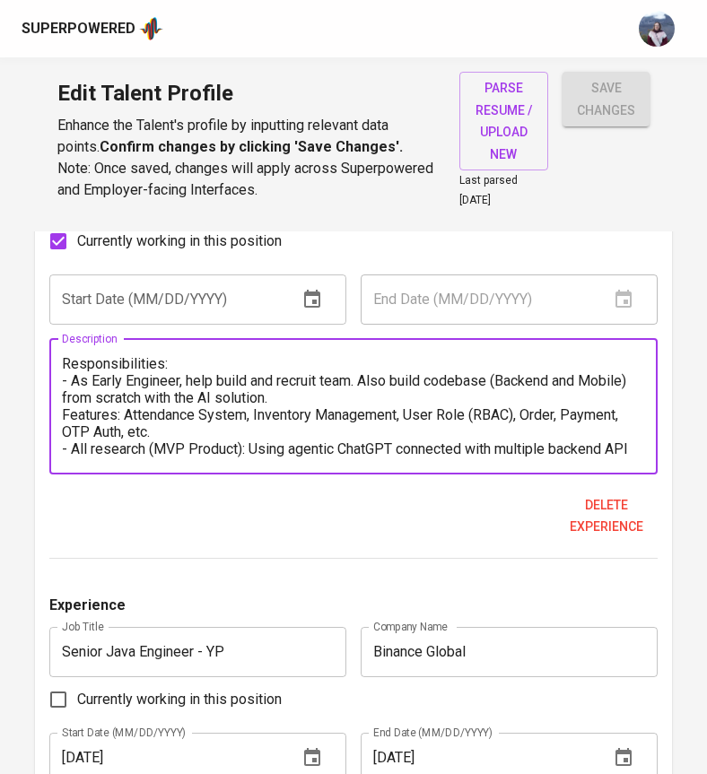
scroll to position [1498, 0]
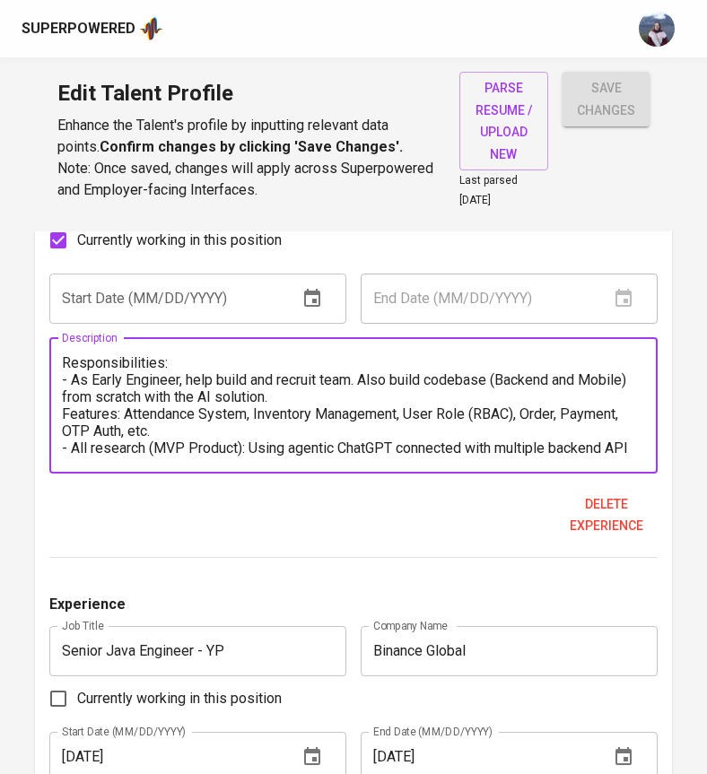
click at [637, 425] on textarea "Responsibilities: - As Early Engineer, help build and recruit team. Also build …" at bounding box center [353, 405] width 582 height 102
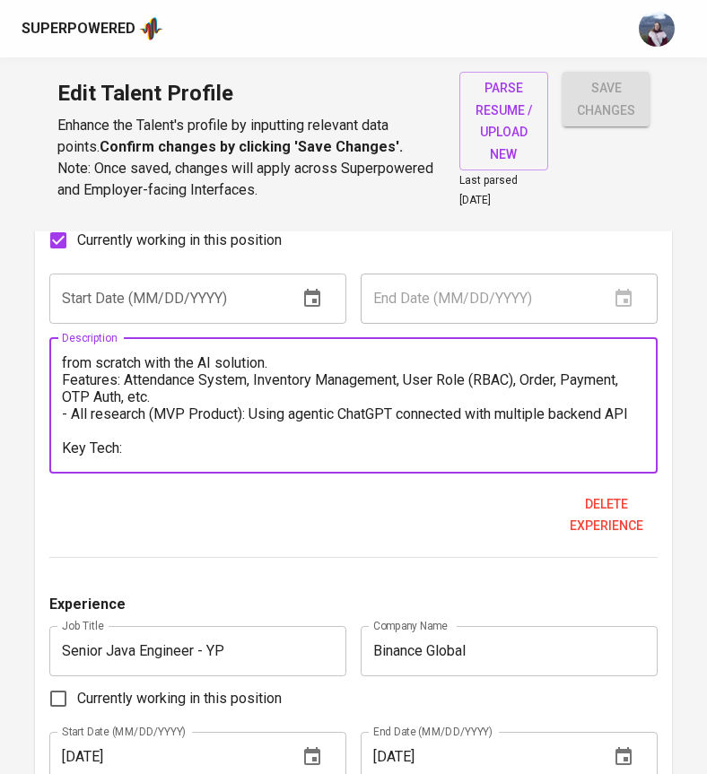
paste textarea ": Golang, Python, Mobile (ReactNative), K8 + GCP, Cursor AI"
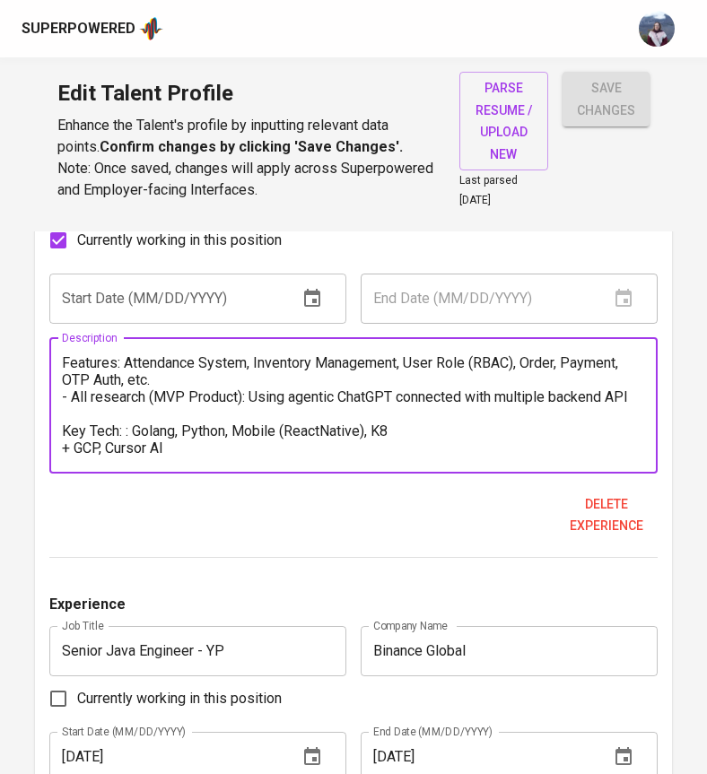
click at [135, 413] on textarea "Responsibilities: - As Early Engineer, help build and recruit team. Also build …" at bounding box center [353, 405] width 582 height 102
click at [73, 428] on textarea "Responsibilities: - As Early Engineer, help build and recruit team. Also build …" at bounding box center [353, 405] width 582 height 102
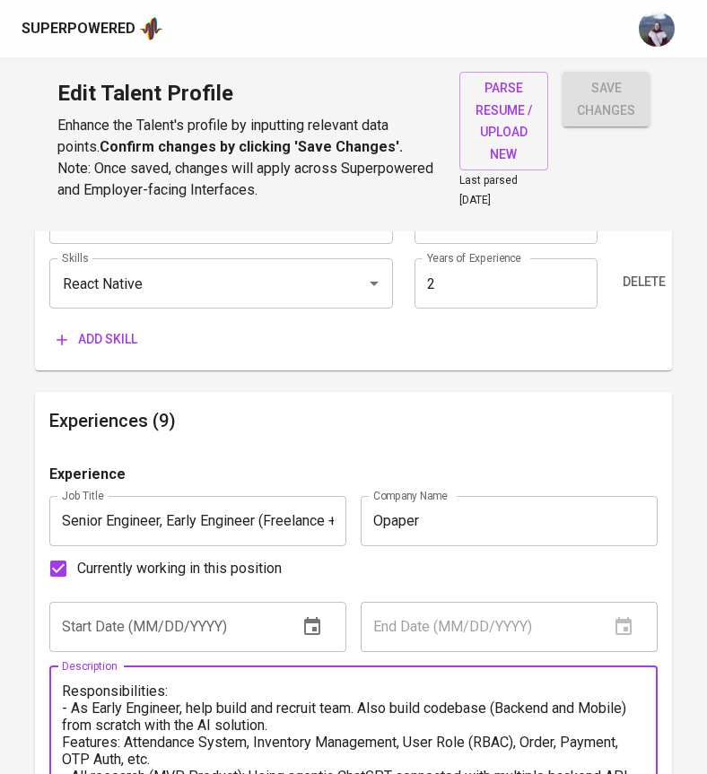
scroll to position [1168, 0]
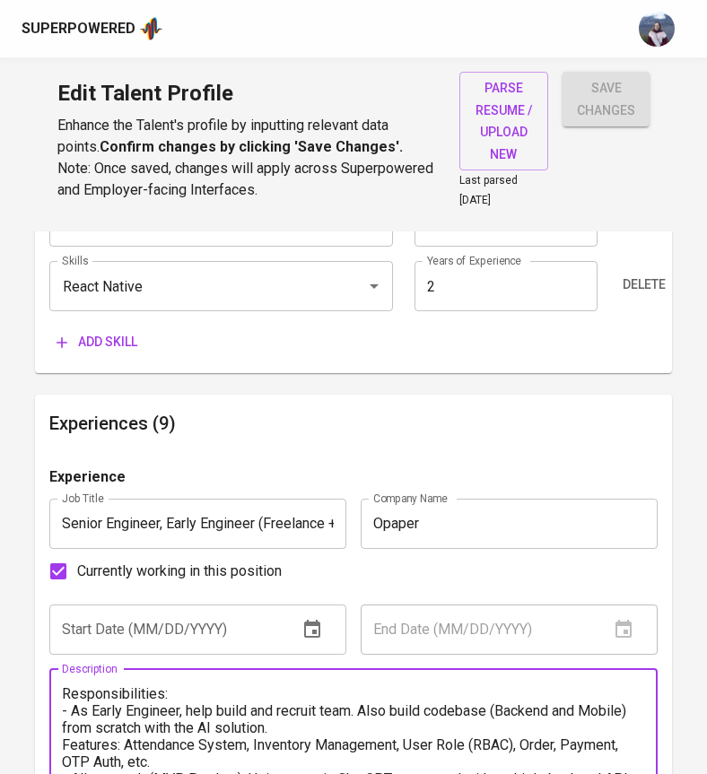
type textarea "Responsibilities: - As Early Engineer, help build and recruit team. Also build …"
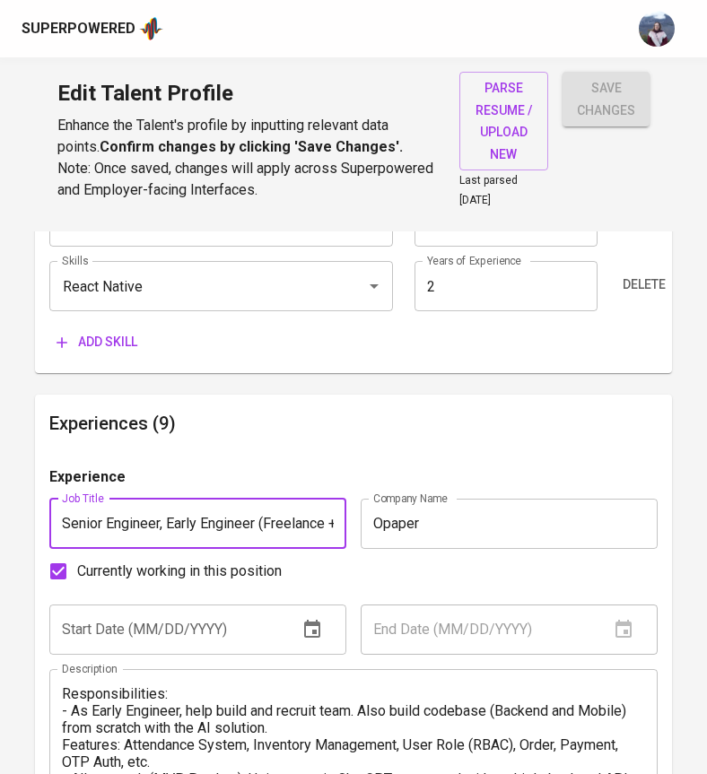
click at [269, 507] on input "Senior Engineer, Early Engineer (Freelance + FullTime)" at bounding box center [197, 524] width 297 height 50
drag, startPoint x: 191, startPoint y: 503, endPoint x: 338, endPoint y: 501, distance: 147.1
click at [338, 501] on input "Senior Engineer, Early Engineer (Freelance + FullTime)" at bounding box center [197, 524] width 297 height 50
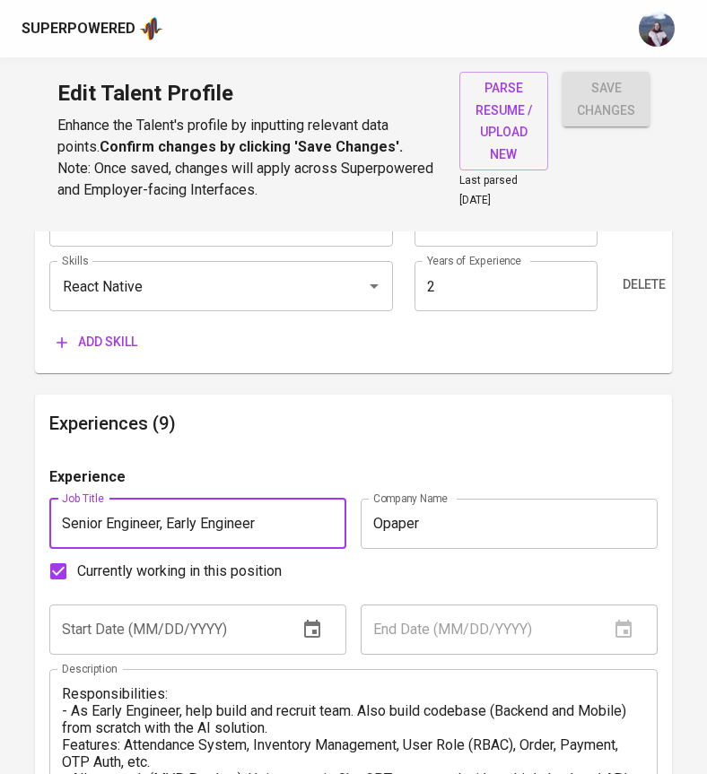
click at [201, 504] on input "Senior Engineer, Early Engineer" at bounding box center [197, 524] width 297 height 50
drag, startPoint x: 265, startPoint y: 499, endPoint x: 173, endPoint y: 499, distance: 91.5
click at [173, 499] on input "Senior Engineer, Early Engineer" at bounding box center [197, 524] width 297 height 50
click at [109, 499] on input "Senior Engineer" at bounding box center [197, 524] width 297 height 50
drag, startPoint x: 167, startPoint y: 499, endPoint x: 106, endPoint y: 497, distance: 61.0
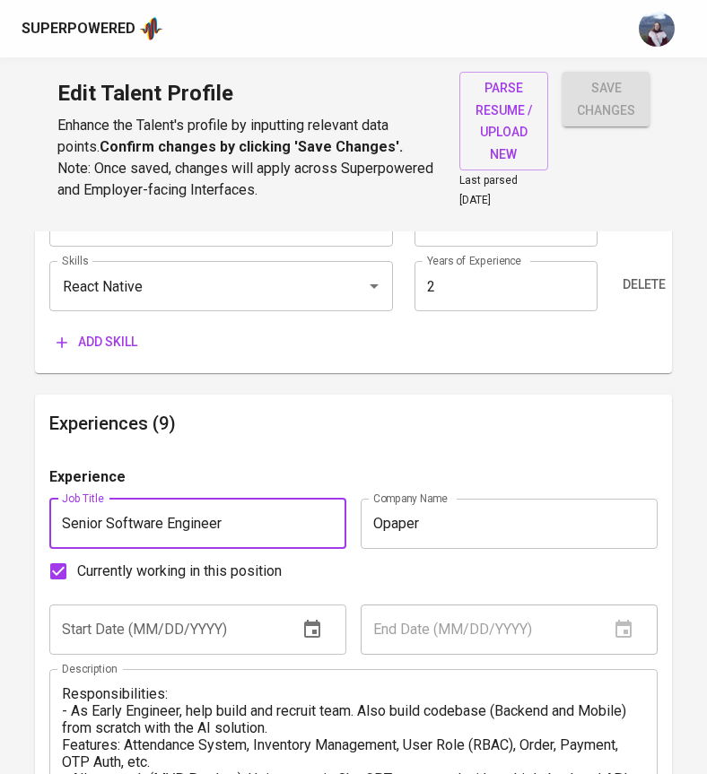
click at [105, 499] on input "Senior Software Engineer" at bounding box center [197, 524] width 297 height 50
type input "Senior Engineer"
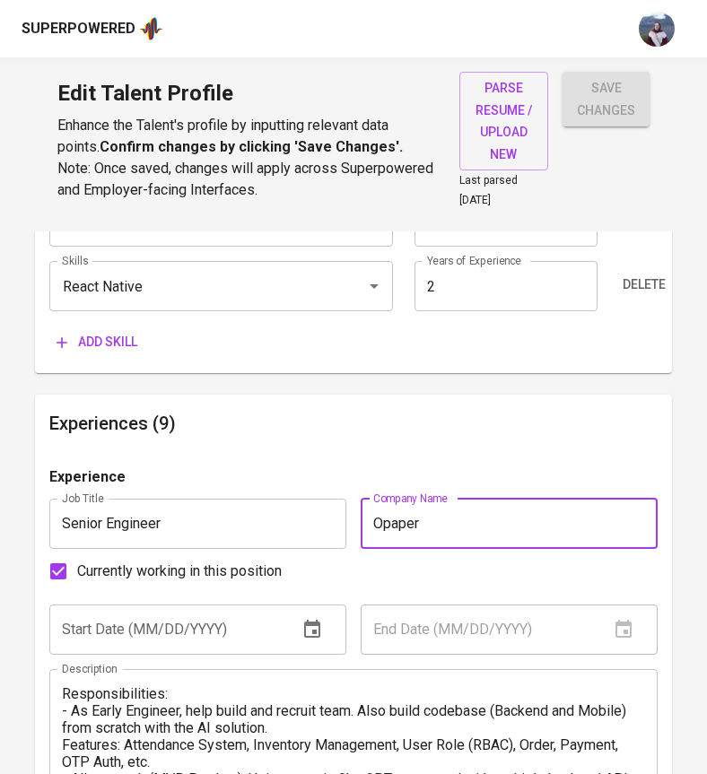
click at [436, 506] on input "Opaper" at bounding box center [508, 524] width 297 height 50
paste input "(Freelance + FullTime)"
click at [436, 503] on input "Opaper ((Freelance + FullTime)" at bounding box center [508, 524] width 297 height 50
click at [570, 514] on input "Opaper (Freelance + FullTime)" at bounding box center [508, 524] width 297 height 50
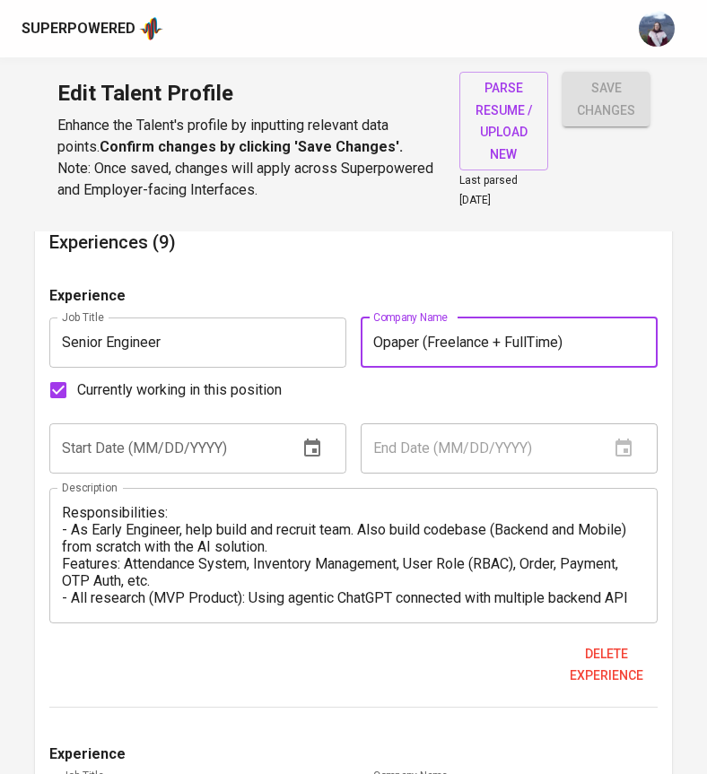
scroll to position [1401, 0]
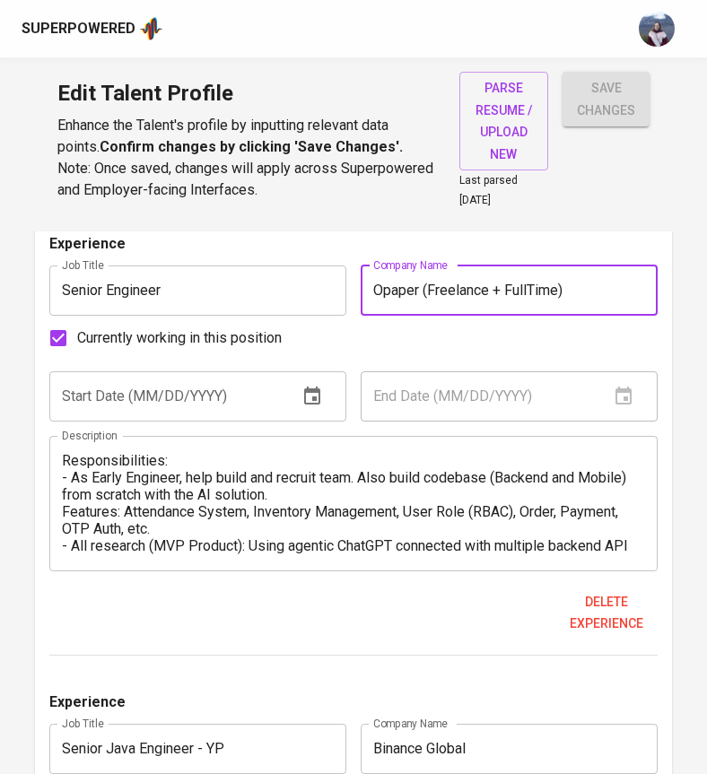
type input "Opaper (Freelance + FullTime)"
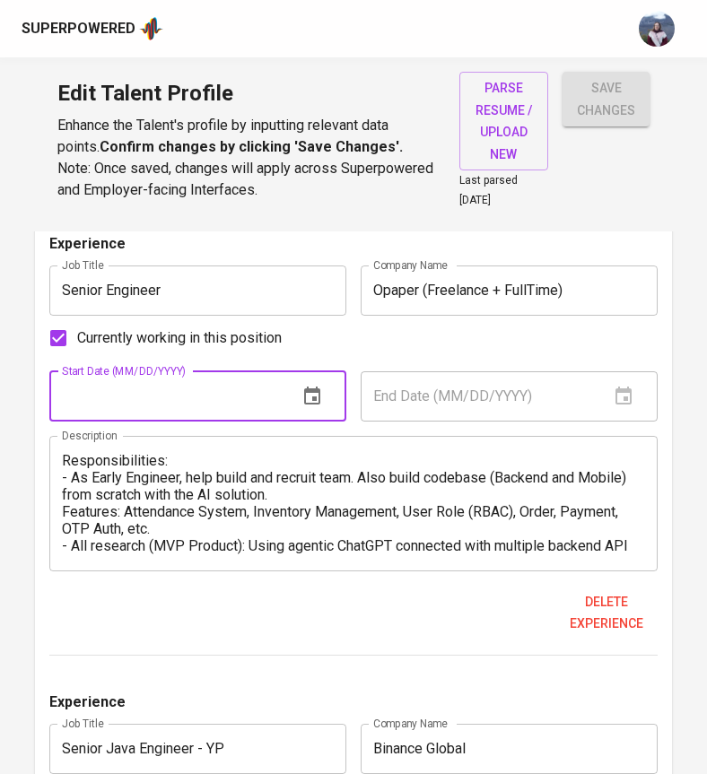
click at [257, 377] on input "text" at bounding box center [166, 396] width 234 height 50
type input "08/01/2023"
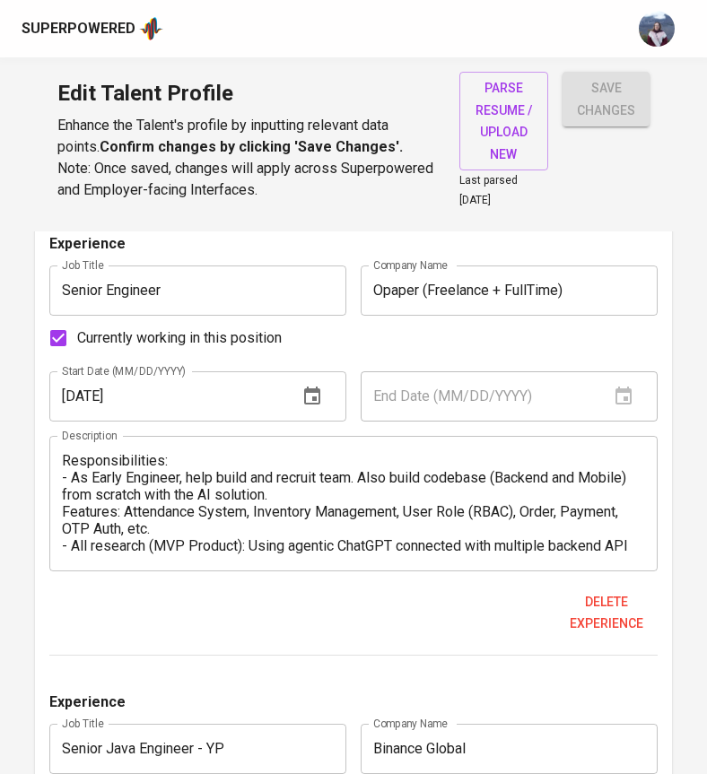
click at [428, 326] on div "Currently working in this position" at bounding box center [352, 338] width 607 height 38
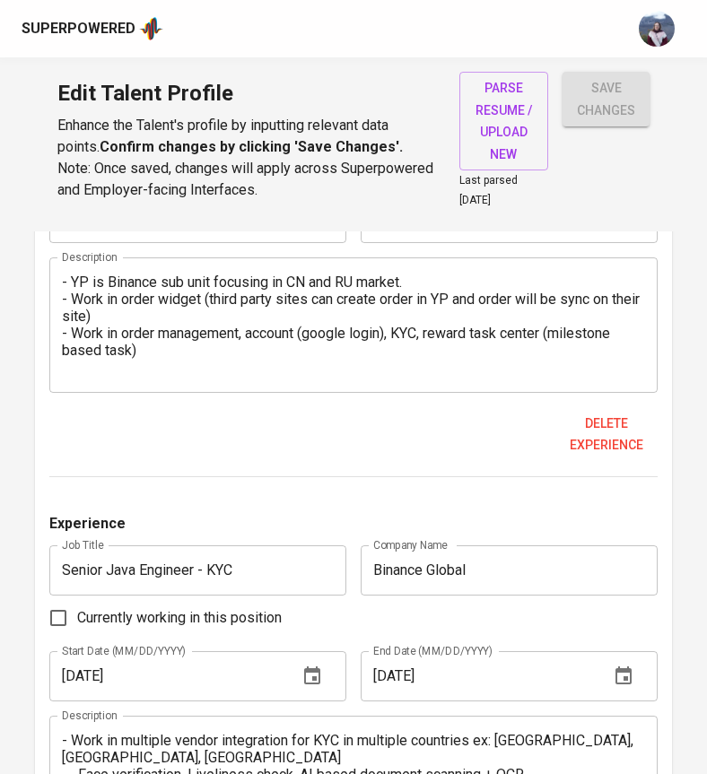
scroll to position [2042, 0]
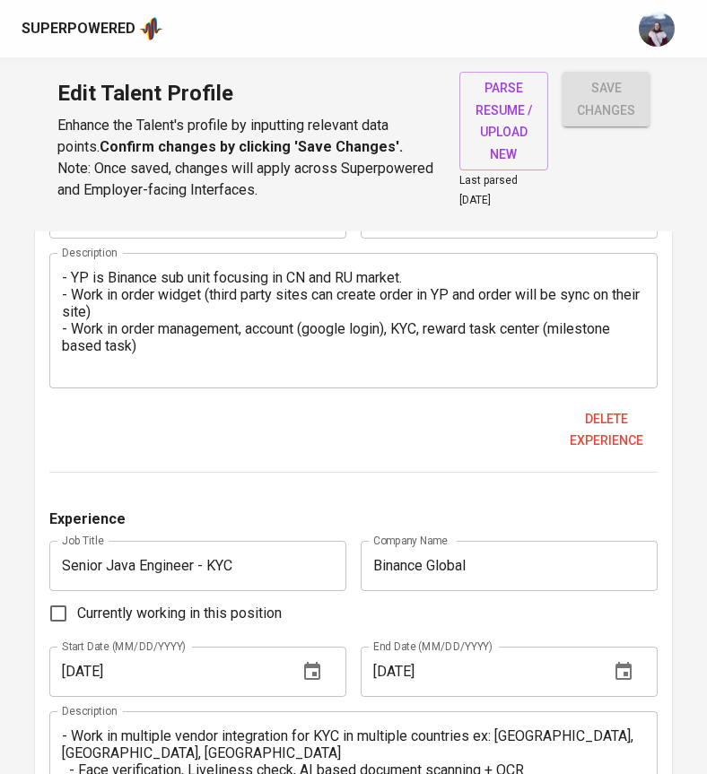
click at [490, 545] on input "Binance Global" at bounding box center [508, 566] width 297 height 50
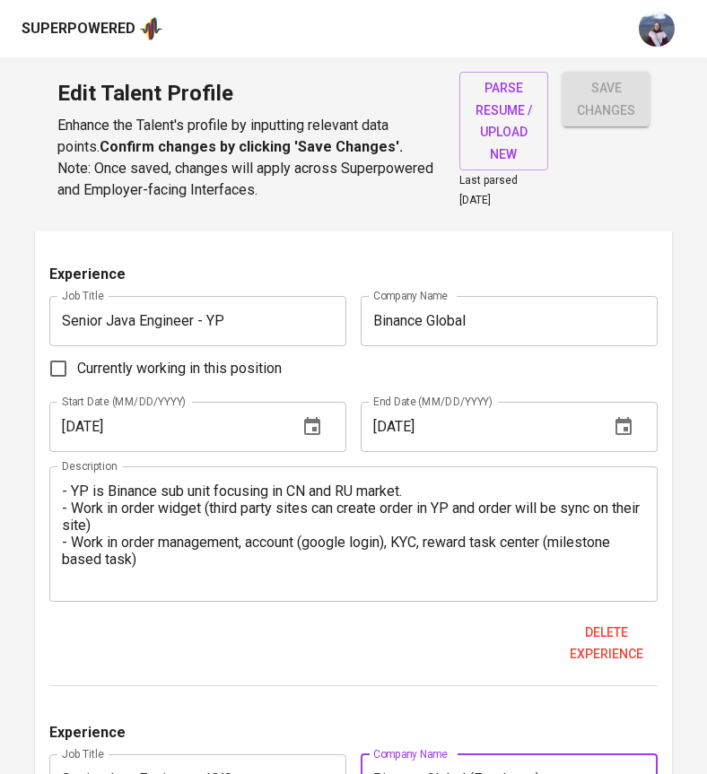
scroll to position [1815, 0]
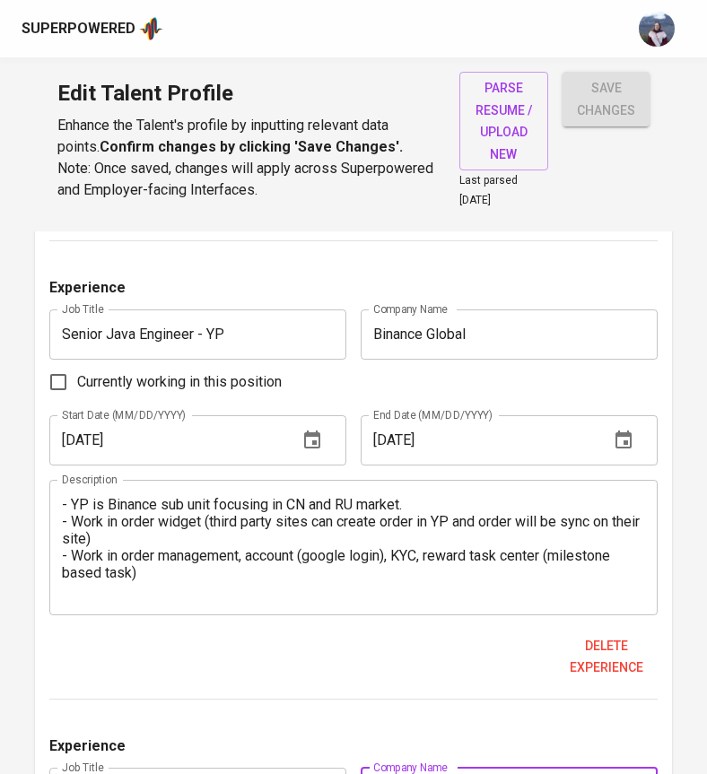
type input "Binance Global (Freelance)"
click at [65, 496] on textarea "- YP is Binance sub unit focusing in CN and RU market. - Work in order widget (…" at bounding box center [353, 547] width 582 height 102
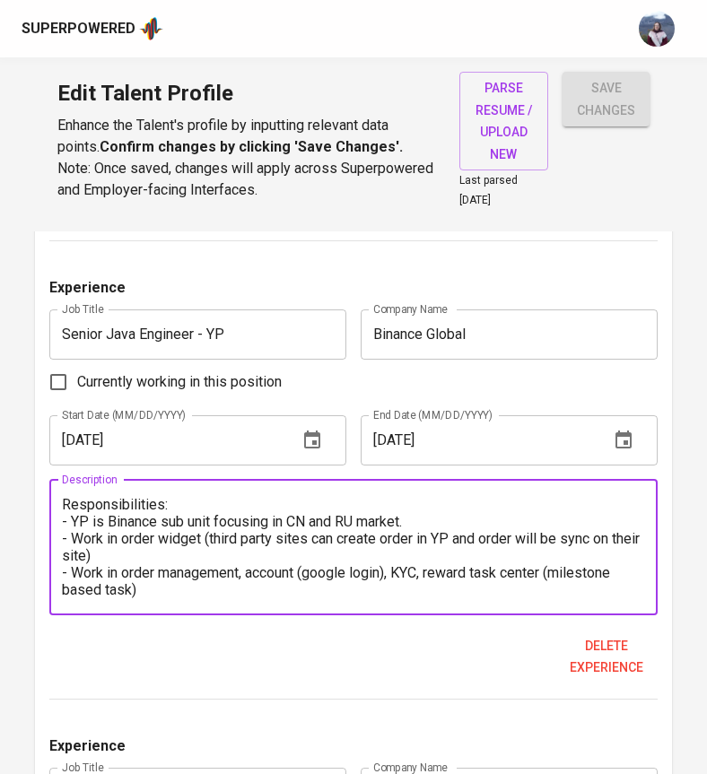
scroll to position [1909, 0]
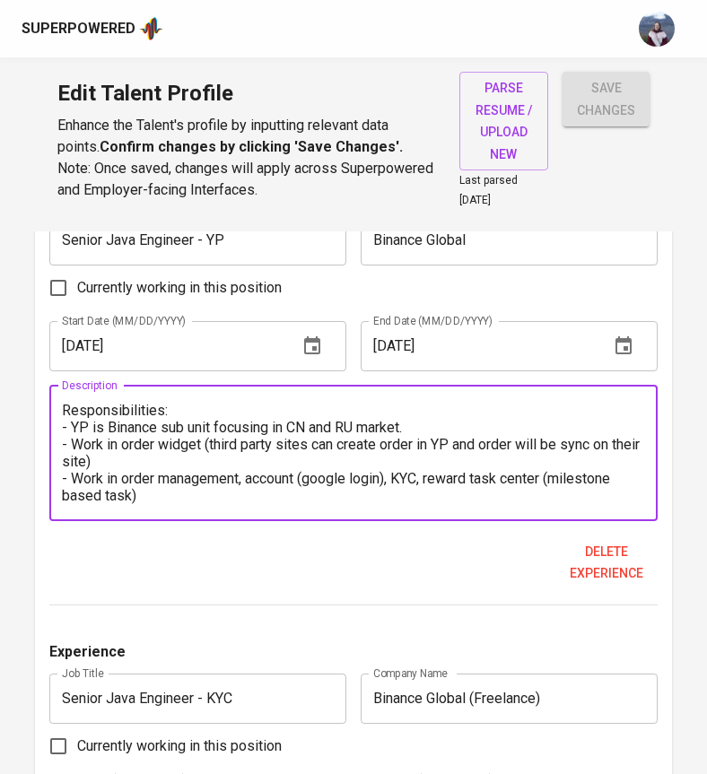
click at [149, 474] on textarea "Responsibilities: - YP is Binance sub unit focusing in CN and RU market. - Work…" at bounding box center [353, 453] width 582 height 102
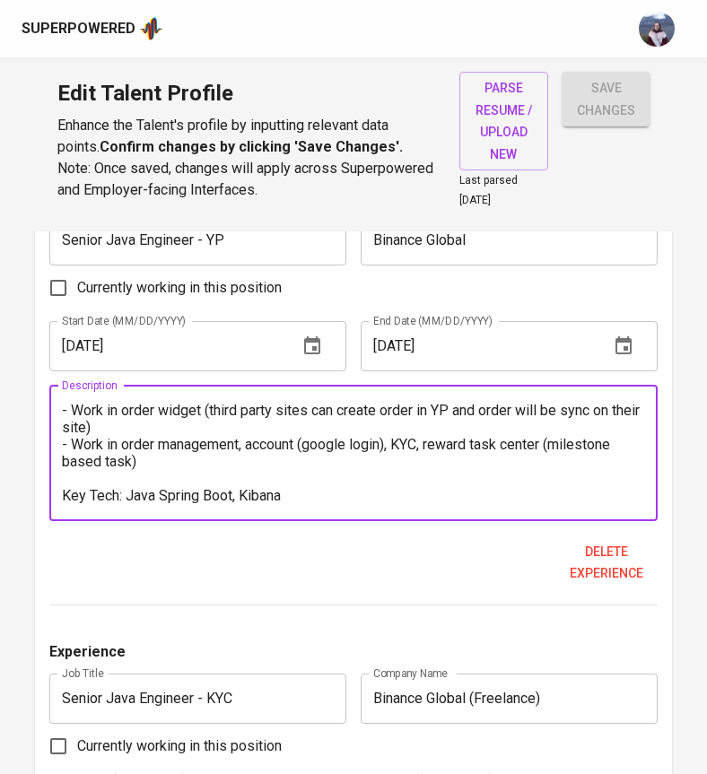
drag, startPoint x: 289, startPoint y: 482, endPoint x: -4, endPoint y: 480, distance: 292.3
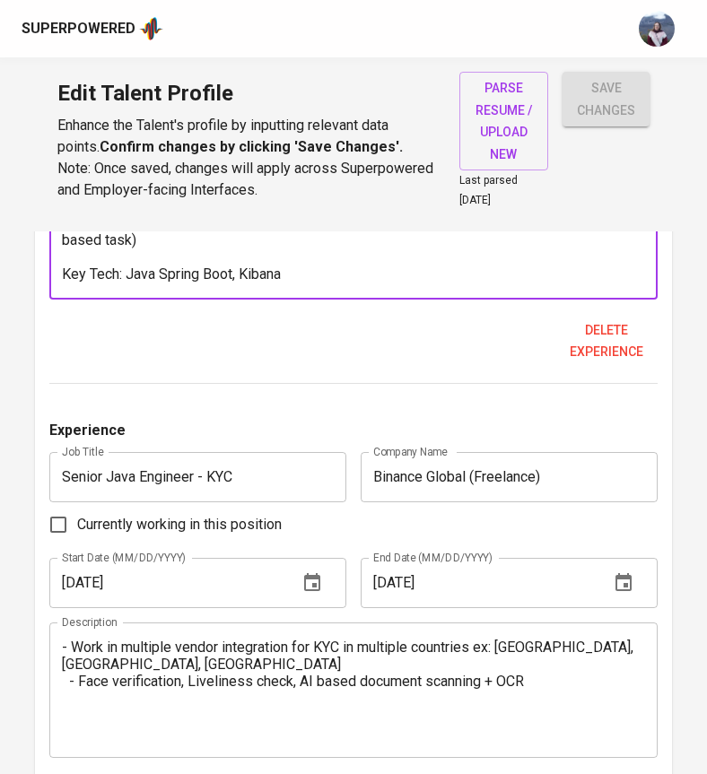
scroll to position [2136, 0]
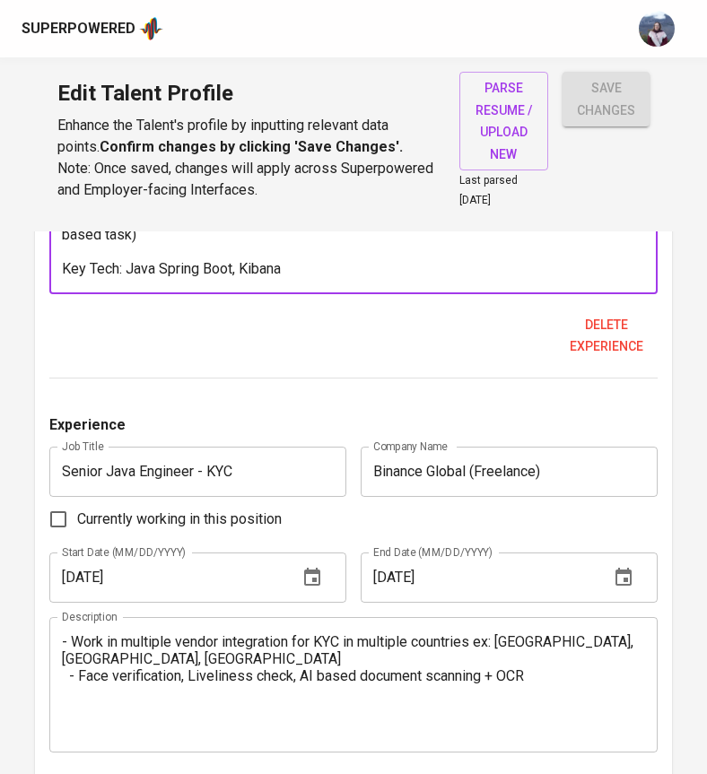
type textarea "Responsibilities: - YP is Binance sub unit focusing in CN and RU market. - Work…"
click at [76, 652] on textarea "- Work in multiple vendor integration for KYC in multiple countries ex: India, …" at bounding box center [353, 684] width 582 height 102
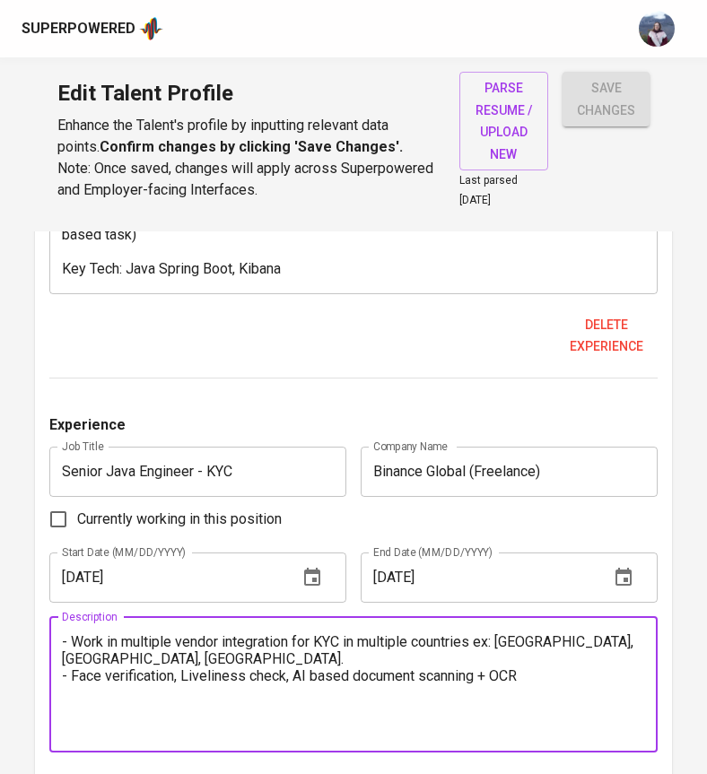
click at [64, 641] on textarea "- Work in multiple vendor integration for KYC in multiple countries ex: India, …" at bounding box center [353, 684] width 582 height 102
click at [335, 683] on textarea "- Work in multiple vendor integration for KYC in multiple countries ex: India, …" at bounding box center [353, 684] width 582 height 102
paste textarea "Key Tech: Java Spring Boot, Kibana"
click at [70, 633] on textarea "- Work in multiple vendor integration for KYC in multiple countries ex: India, …" at bounding box center [353, 684] width 582 height 102
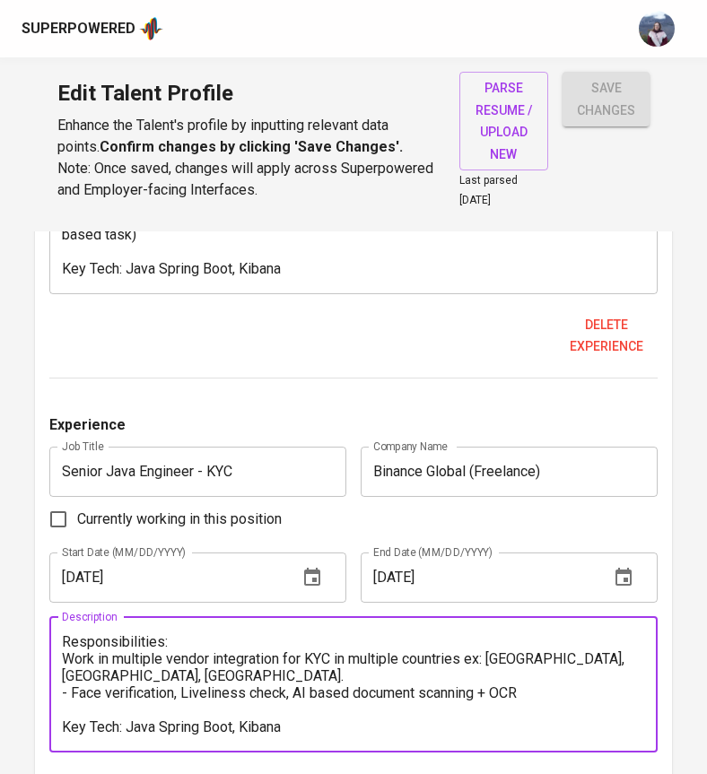
click at [64, 641] on textarea "Responsibilities: Work in multiple vendor integration for KYC in multiple count…" at bounding box center [353, 684] width 582 height 102
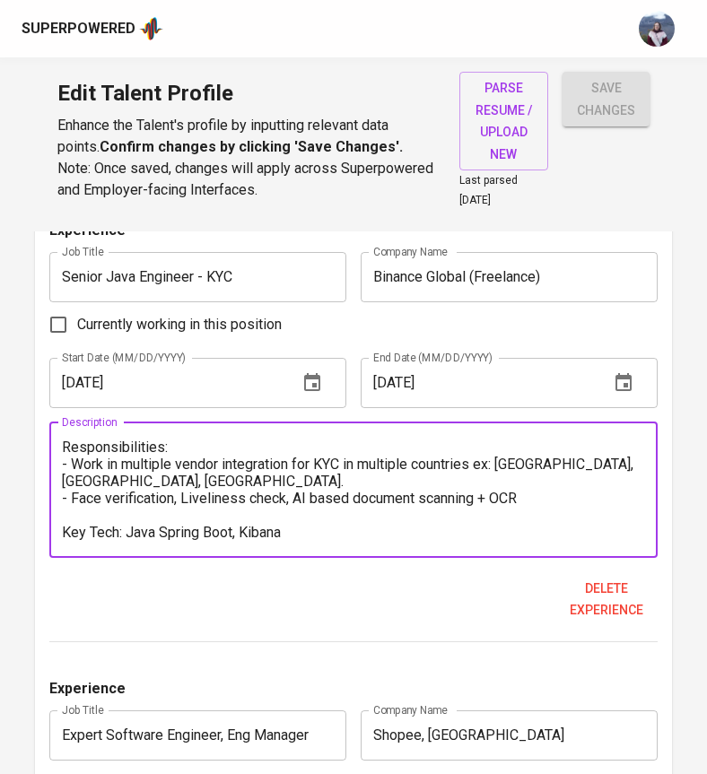
scroll to position [2328, 0]
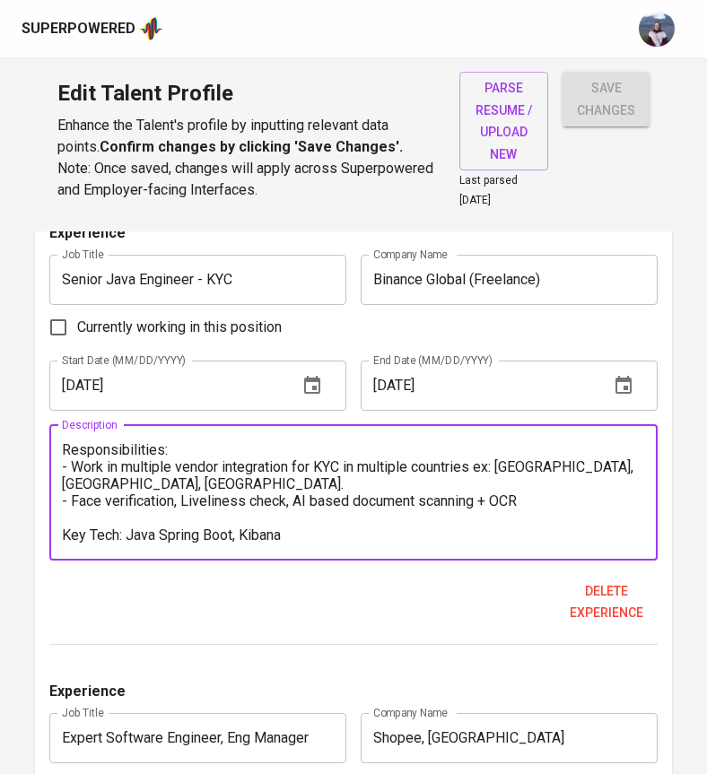
click at [62, 465] on textarea "Responsibilities: - Work in multiple vendor integration for KYC in multiple cou…" at bounding box center [353, 492] width 582 height 102
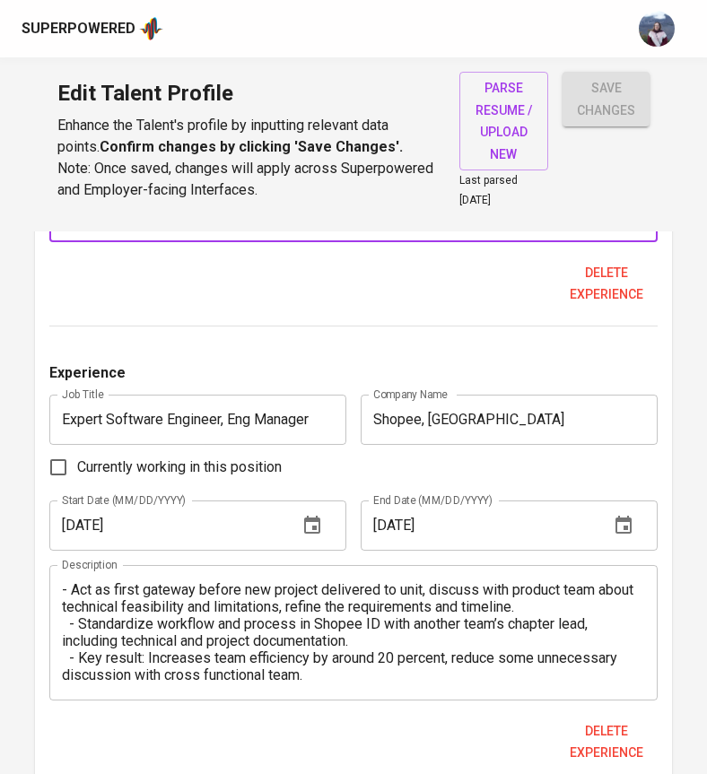
scroll to position [2714, 0]
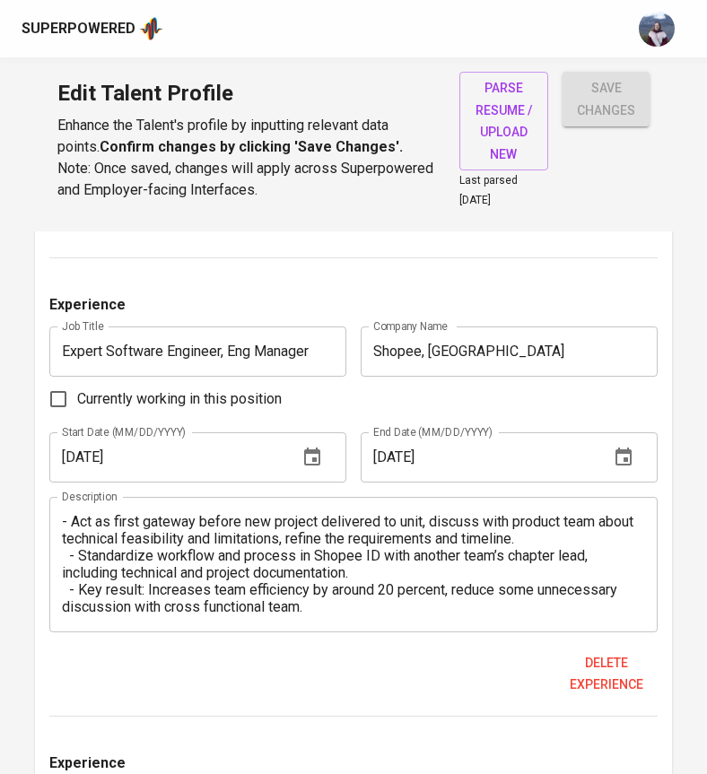
type textarea "Responsibilities: - Work in multiple vendor integration for KYC in multiple cou…"
click at [323, 592] on textarea "- Manage and mentor backend team, consists of 3 unit which have 3-4 members han…" at bounding box center [353, 564] width 582 height 102
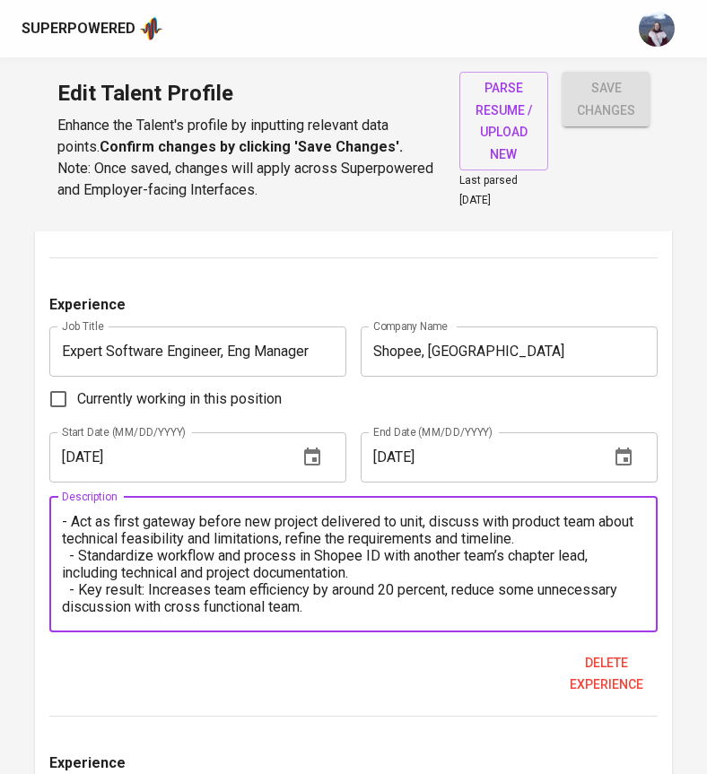
scroll to position [119, 0]
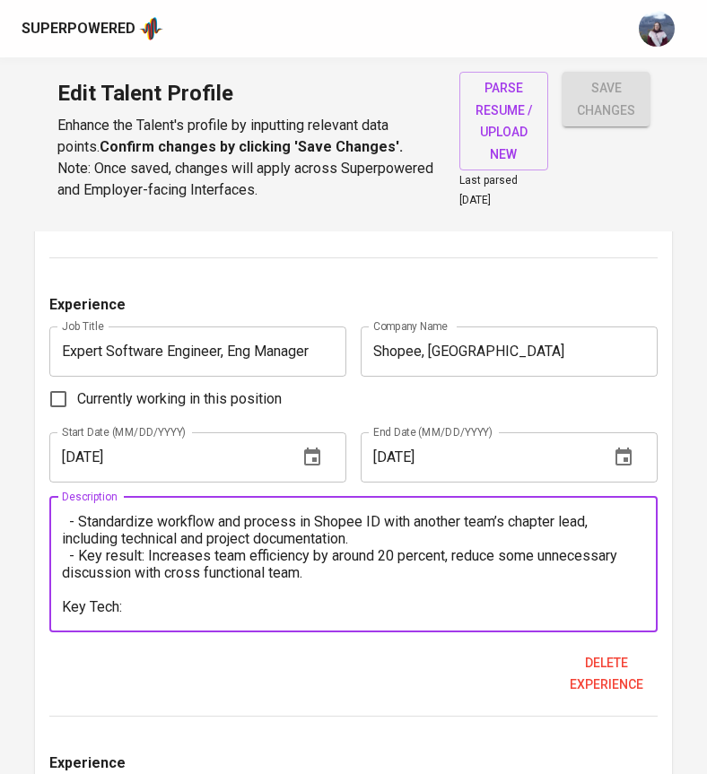
paste textarea "Golang, Kubernetes, GCP, Graylog, Istio Ingress, Cloud SQL"
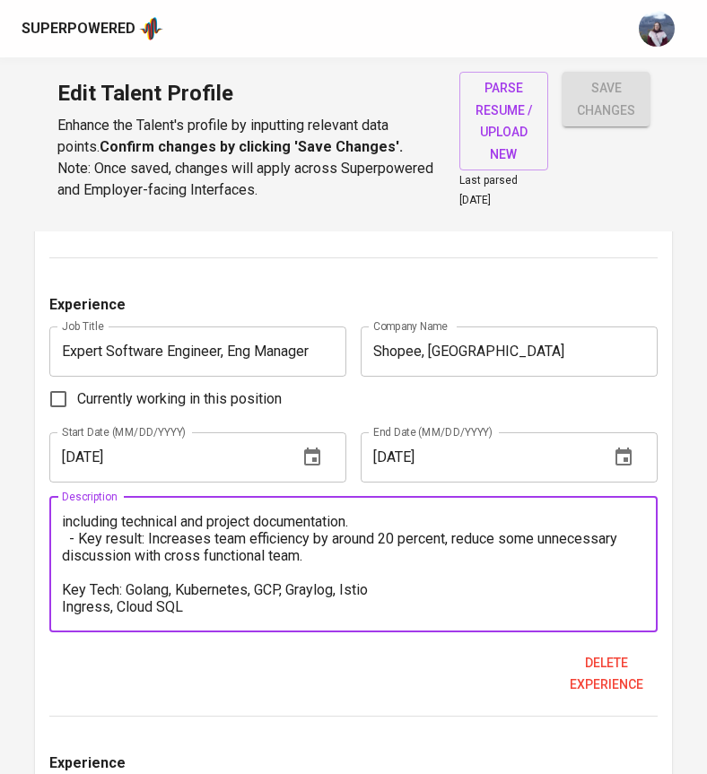
click at [63, 585] on textarea "- Manage and mentor backend team, consists of 3 unit which have 3-4 members han…" at bounding box center [353, 564] width 582 height 102
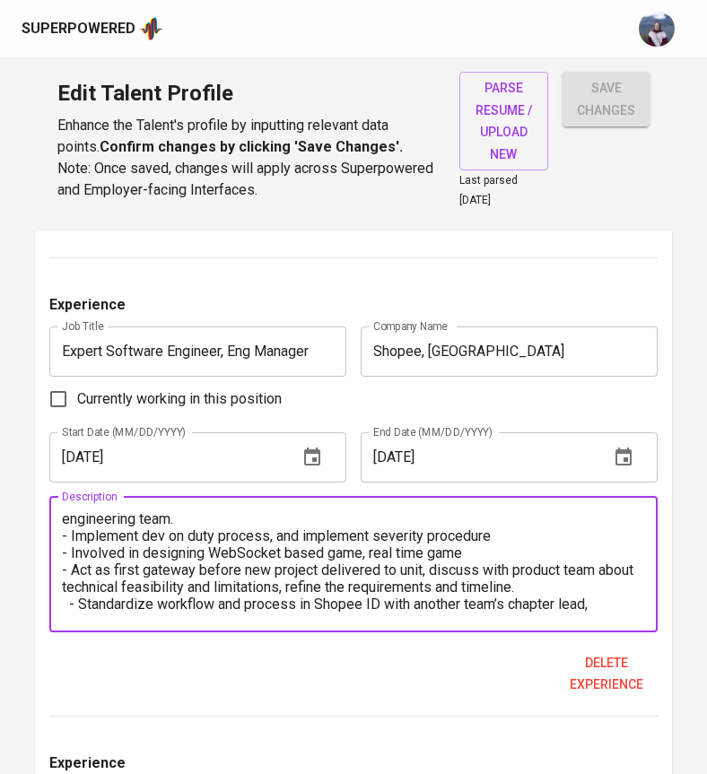
scroll to position [0, 0]
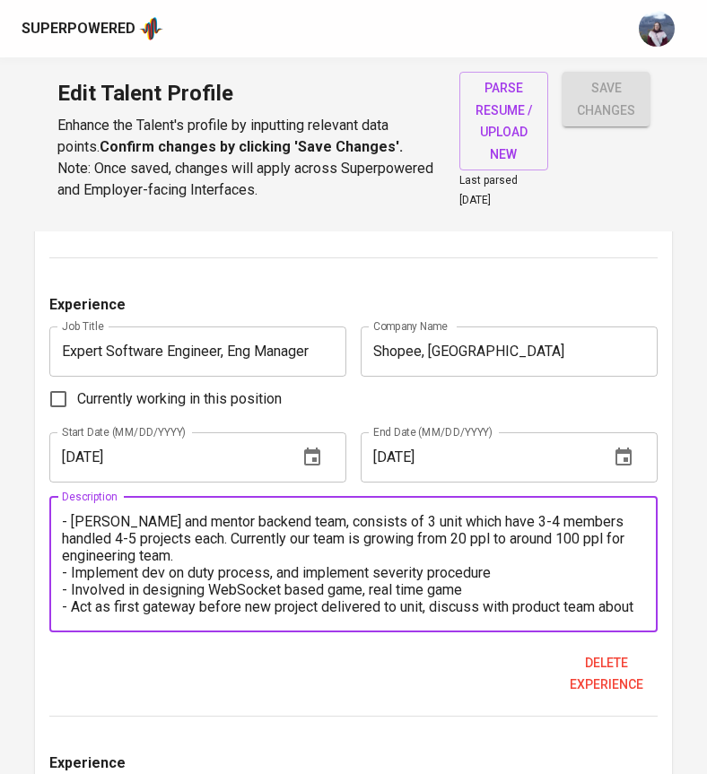
click at [66, 537] on textarea "- Manage and mentor backend team, consists of 3 unit which have 3-4 members han…" at bounding box center [353, 564] width 582 height 102
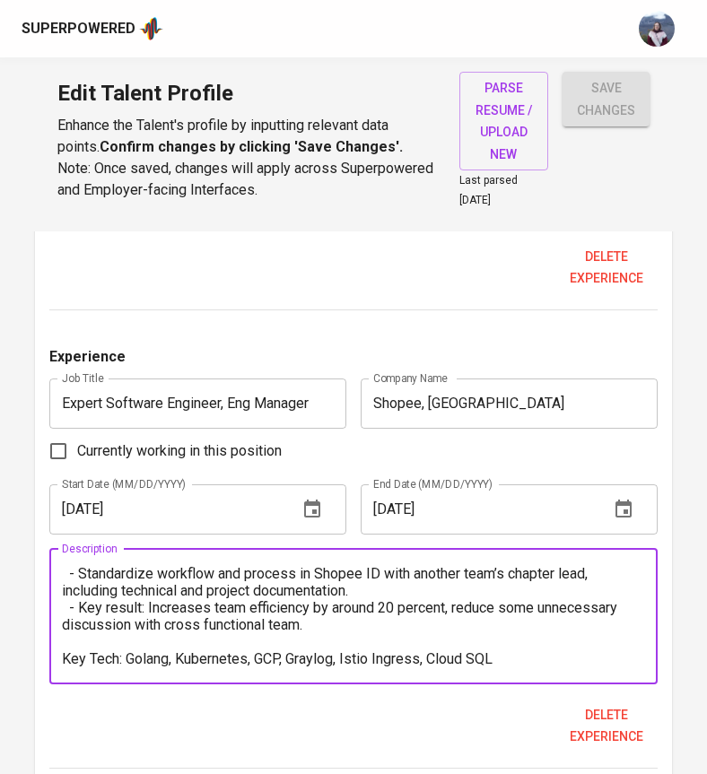
scroll to position [2665, 0]
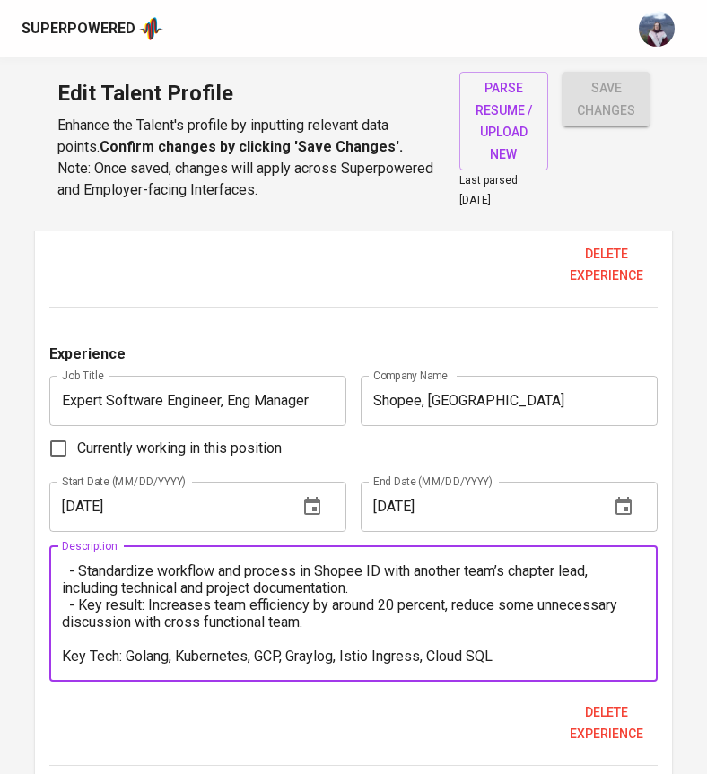
type textarea "- Manage and mentor backend team, consists of 3 unit which have 3-4 members han…"
click at [319, 386] on input "Expert Software Engineer, Eng Manager" at bounding box center [197, 401] width 297 height 50
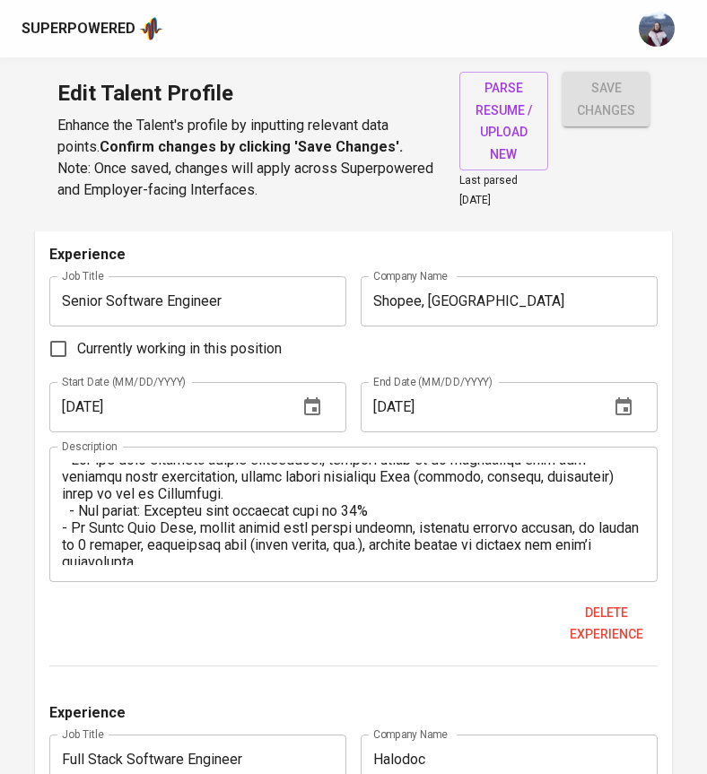
scroll to position [0, 0]
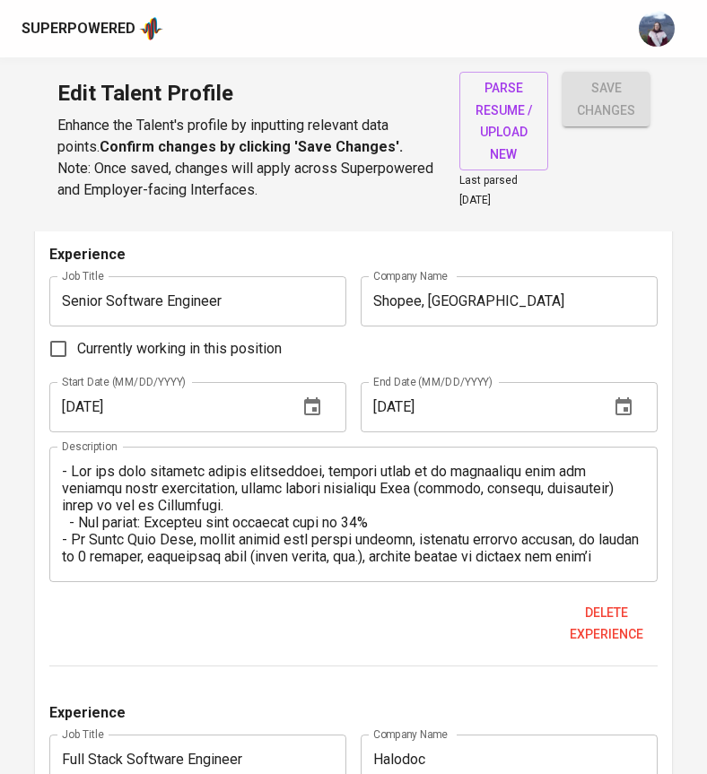
type input "Expert Software Engineer (Manager)"
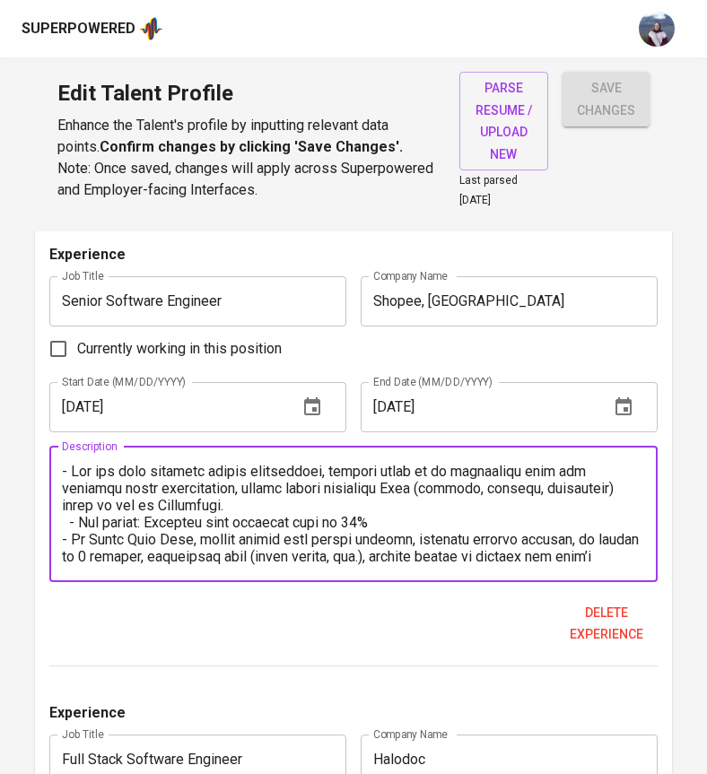
click at [79, 499] on textarea at bounding box center [353, 514] width 582 height 102
paste textarea "▪"
click at [414, 496] on textarea at bounding box center [353, 514] width 582 height 102
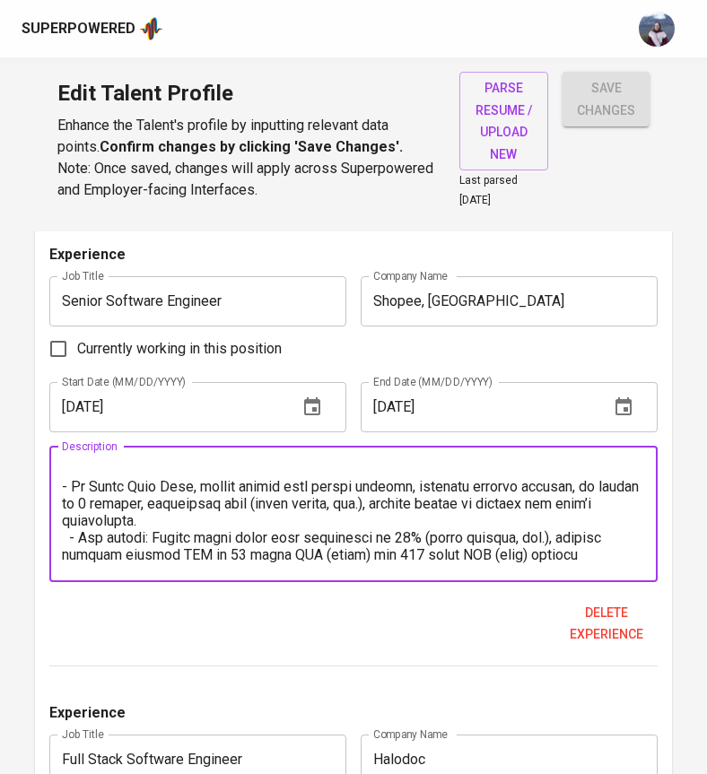
scroll to position [89, 0]
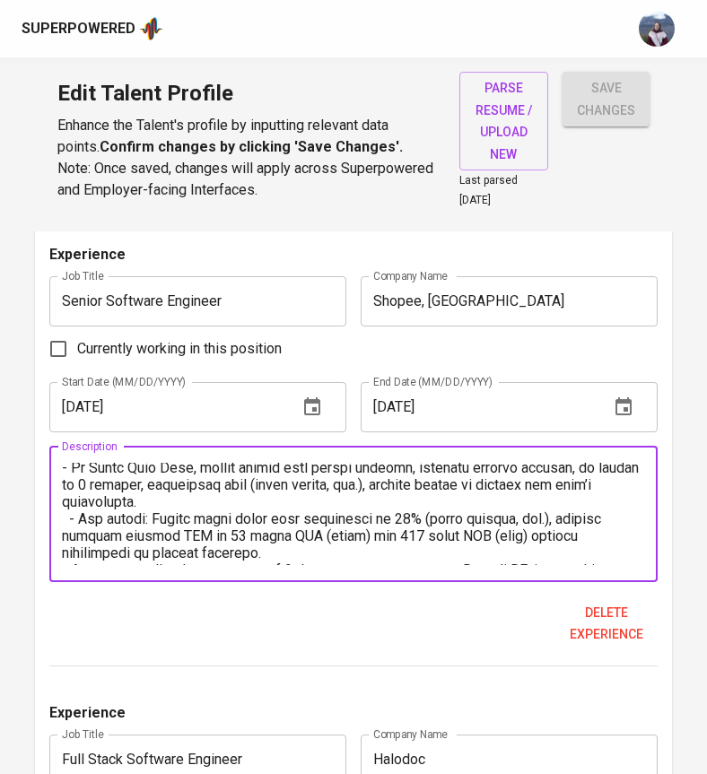
click at [70, 539] on textarea at bounding box center [353, 514] width 582 height 102
click at [84, 517] on textarea at bounding box center [353, 514] width 582 height 102
click at [71, 500] on textarea at bounding box center [353, 514] width 582 height 102
paste textarea "▪"
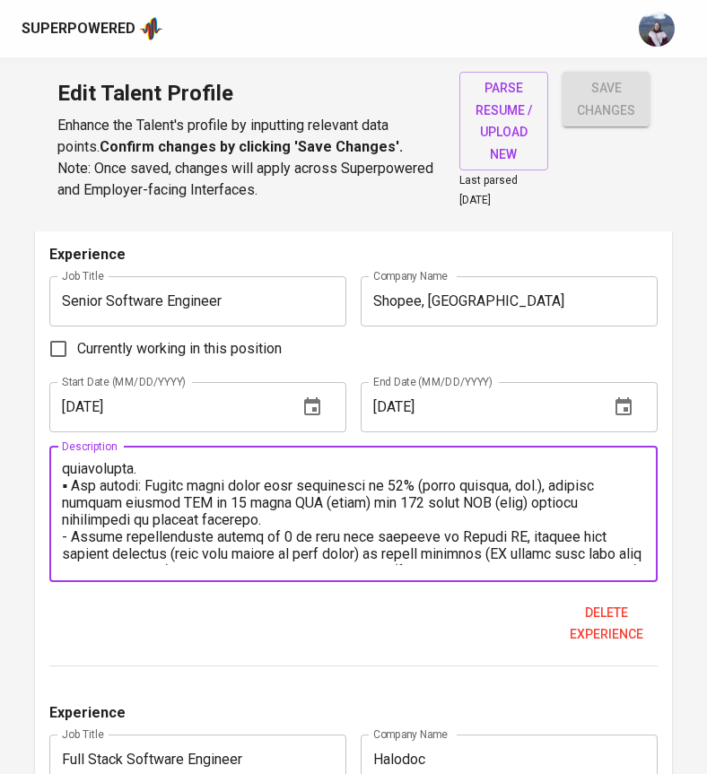
scroll to position [121, 0]
click at [62, 501] on textarea at bounding box center [353, 514] width 582 height 102
click at [287, 511] on textarea at bounding box center [353, 514] width 582 height 102
click at [292, 506] on textarea at bounding box center [353, 514] width 582 height 102
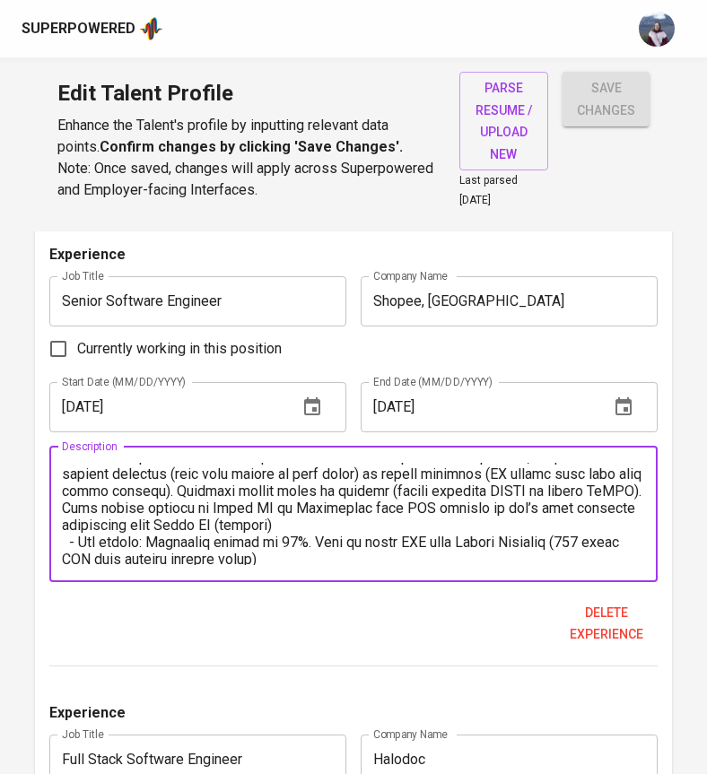
scroll to position [217, 0]
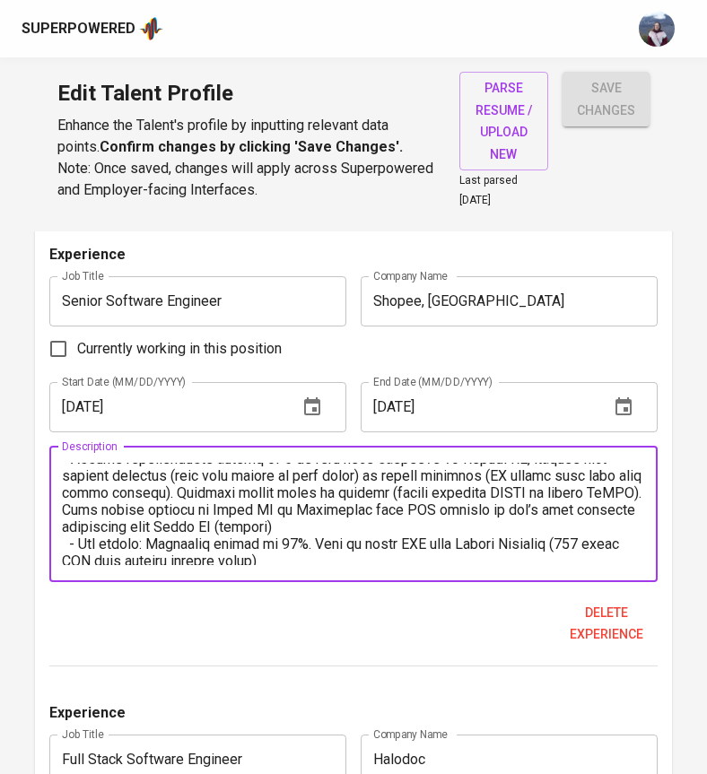
click at [74, 526] on textarea at bounding box center [353, 514] width 582 height 102
paste textarea "▪"
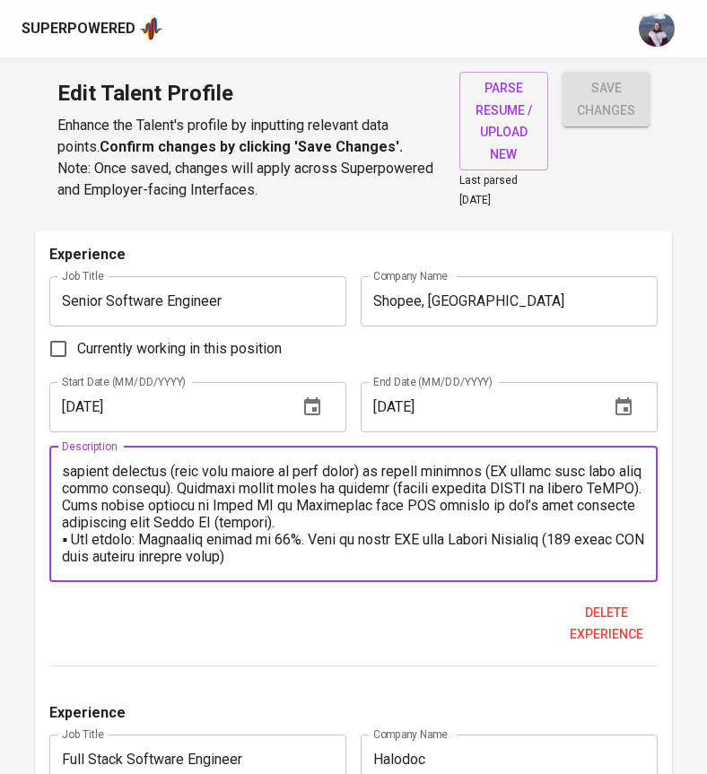
click at [334, 545] on textarea at bounding box center [353, 514] width 582 height 102
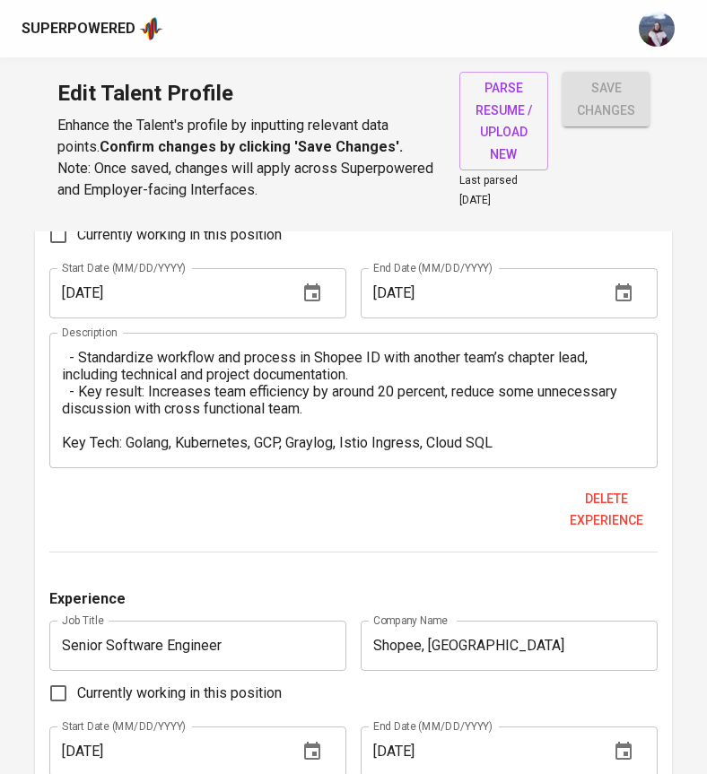
scroll to position [2862, 0]
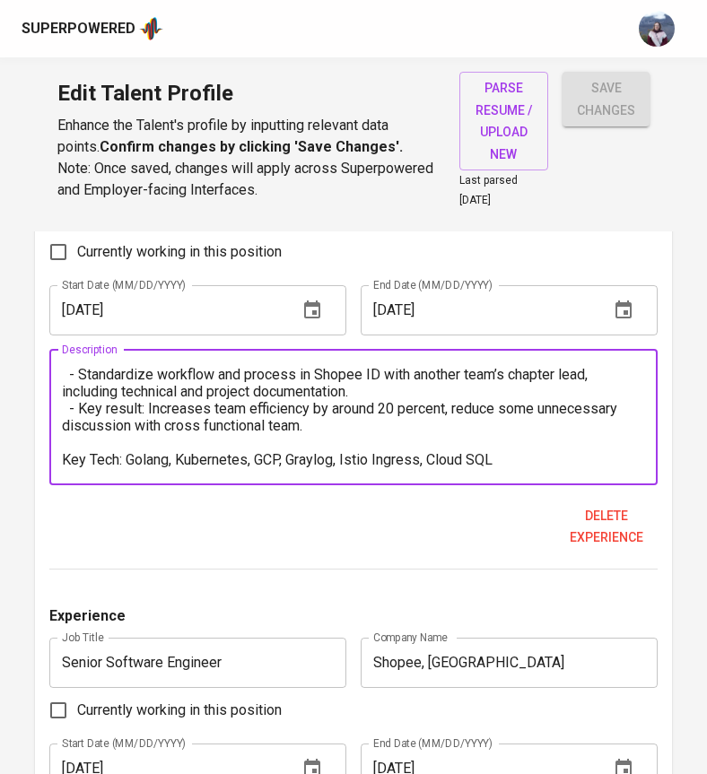
drag, startPoint x: 518, startPoint y: 446, endPoint x: 126, endPoint y: 440, distance: 391.9
click at [126, 440] on textarea "- Manage and mentor backend team, consists of 3 unit which have 3-4 members han…" at bounding box center [353, 417] width 582 height 102
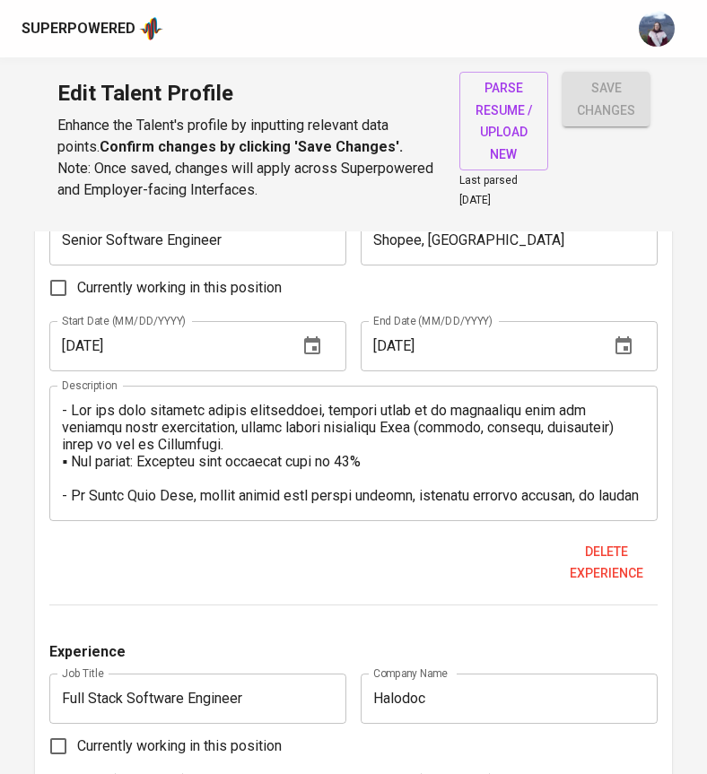
scroll to position [3282, 0]
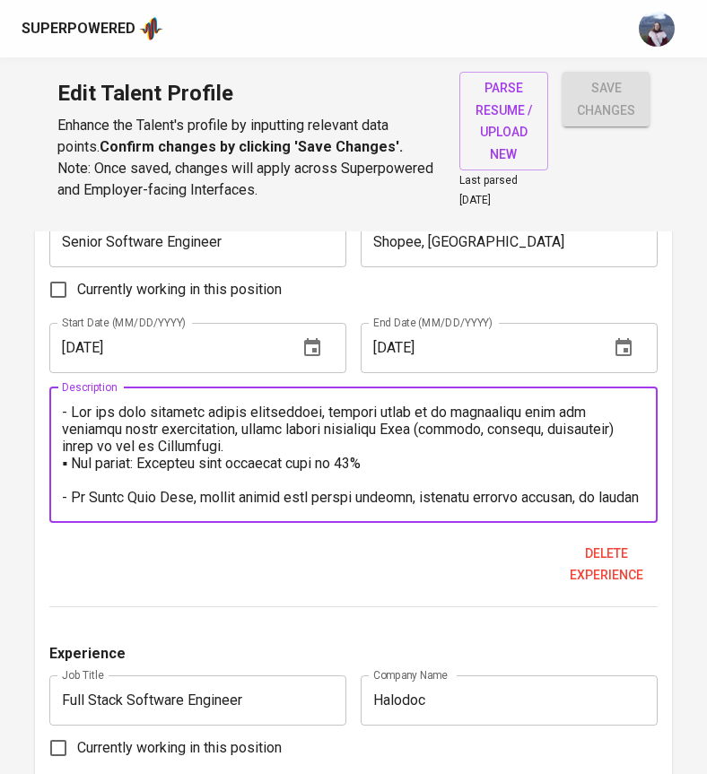
click at [231, 483] on textarea at bounding box center [353, 455] width 582 height 102
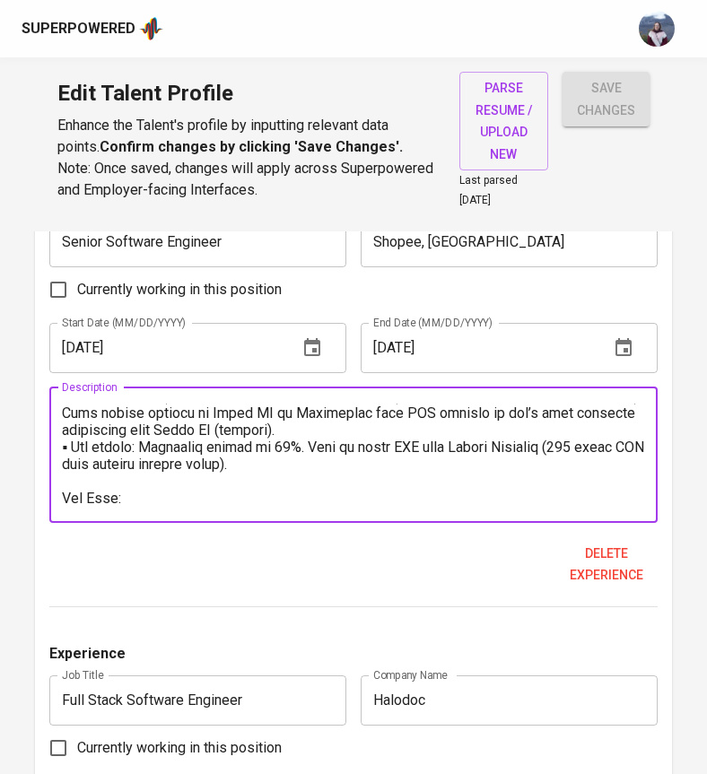
scroll to position [256, 0]
click at [228, 483] on textarea at bounding box center [353, 455] width 582 height 102
paste textarea "Golang, Kubernetes, GCP, Graylog, Istio Ingress, Cloud SQL"
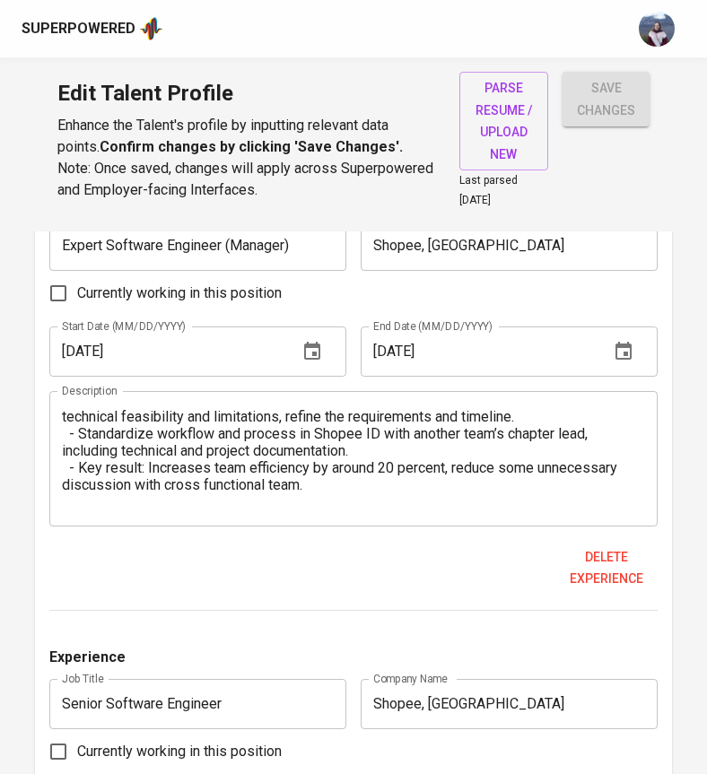
scroll to position [100, 0]
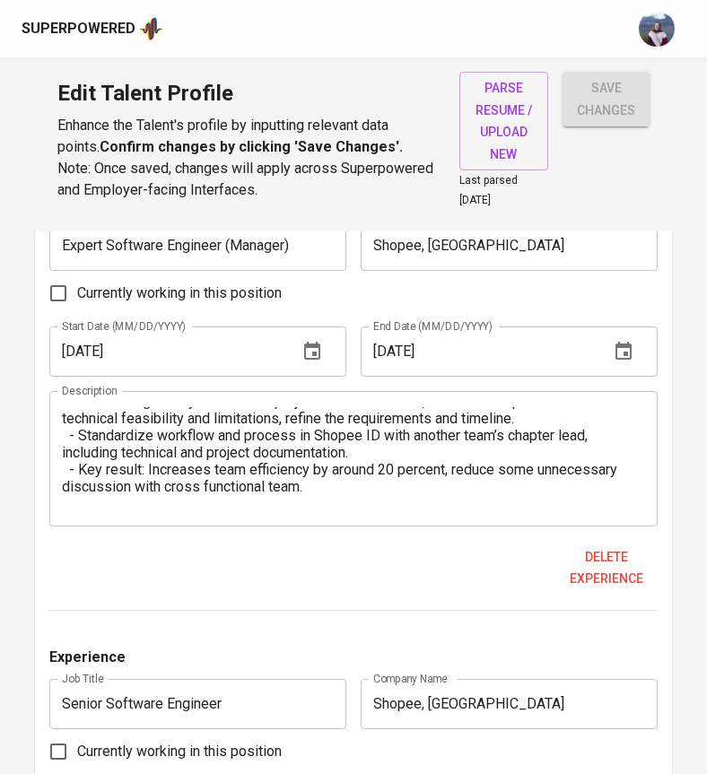
type textarea "- For end year campaign sprite preparation, because there is no monitoring tool…"
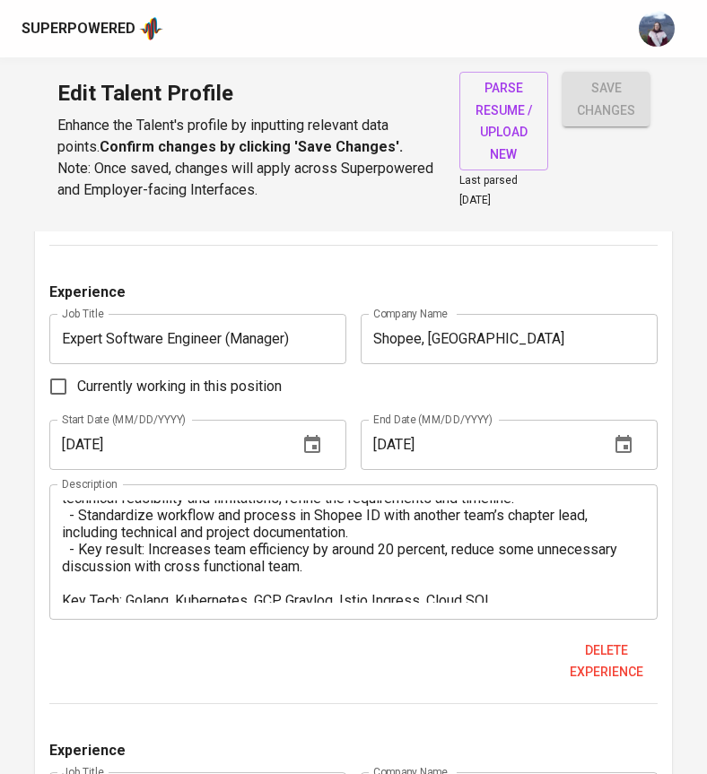
scroll to position [119, 0]
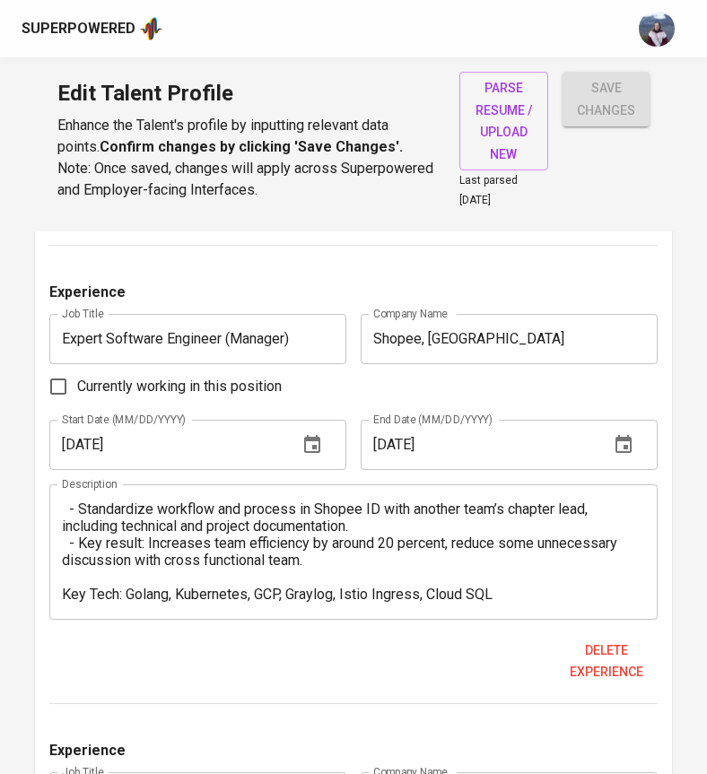
click at [81, 525] on textarea "- Manage and mentor backend team, consists of 3 unit which have 3-4 members han…" at bounding box center [353, 551] width 582 height 102
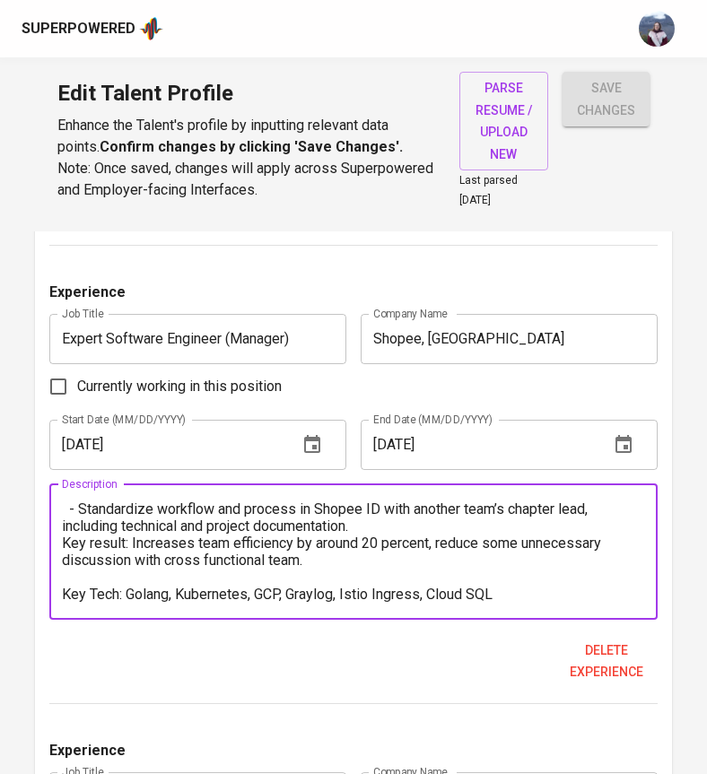
paste textarea "Golang, Kubernetes, GCP, Graylog, Istio Ingress, Cloud SQL"
paste textarea "▪"
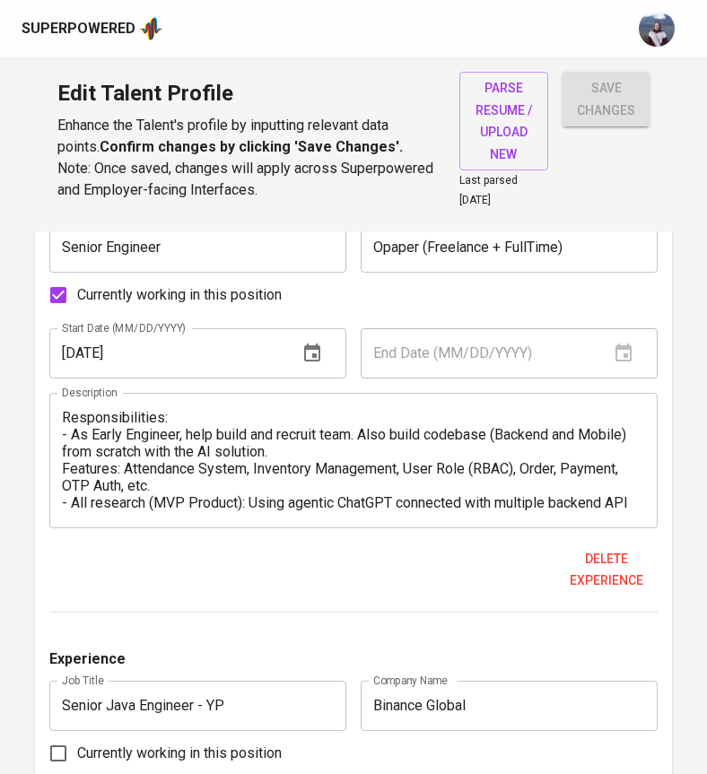
scroll to position [1416, 0]
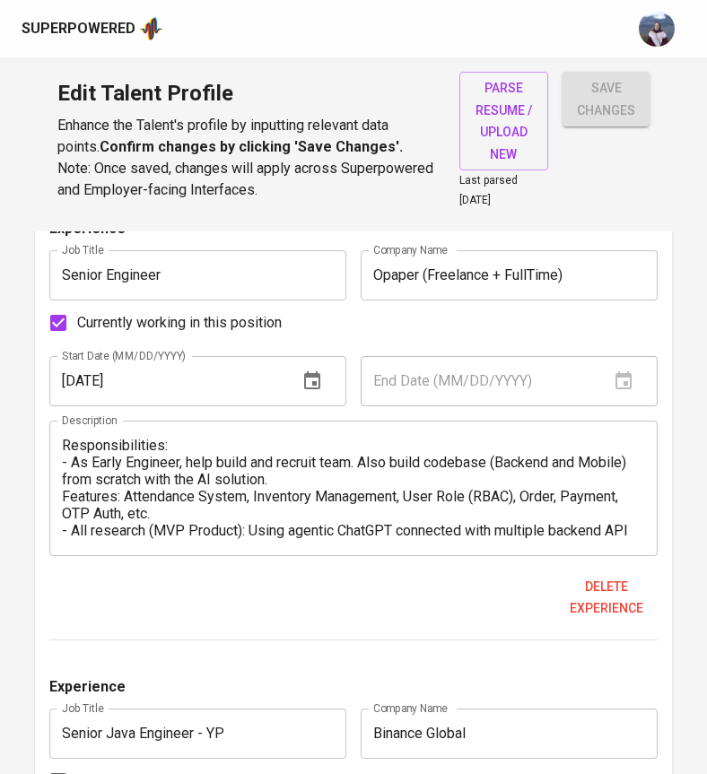
type textarea "- Manage and mentor backend team, consists of 3 unit which have 3-4 members han…"
click at [65, 479] on textarea "Responsibilities: - As Early Engineer, help build and recruit team. Also build …" at bounding box center [353, 488] width 582 height 102
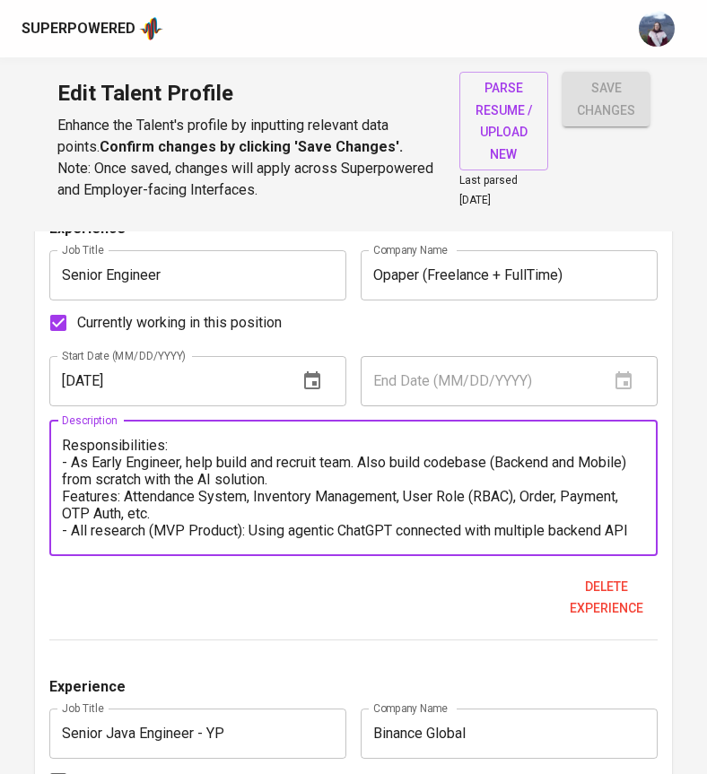
paste textarea "▪"
click at [247, 491] on textarea "Responsibilities: - As Early Engineer, help build and recruit team. Also build …" at bounding box center [353, 488] width 582 height 102
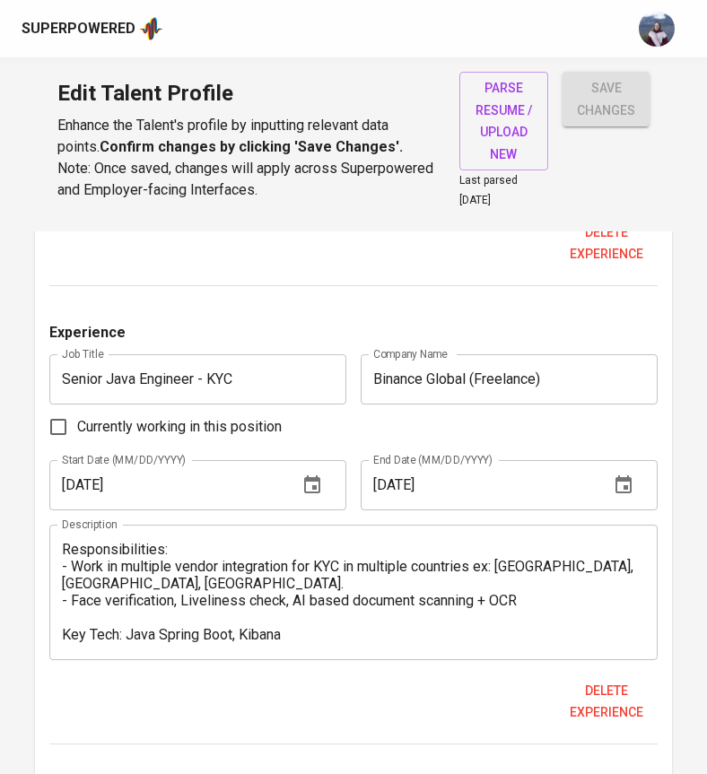
scroll to position [2254, 0]
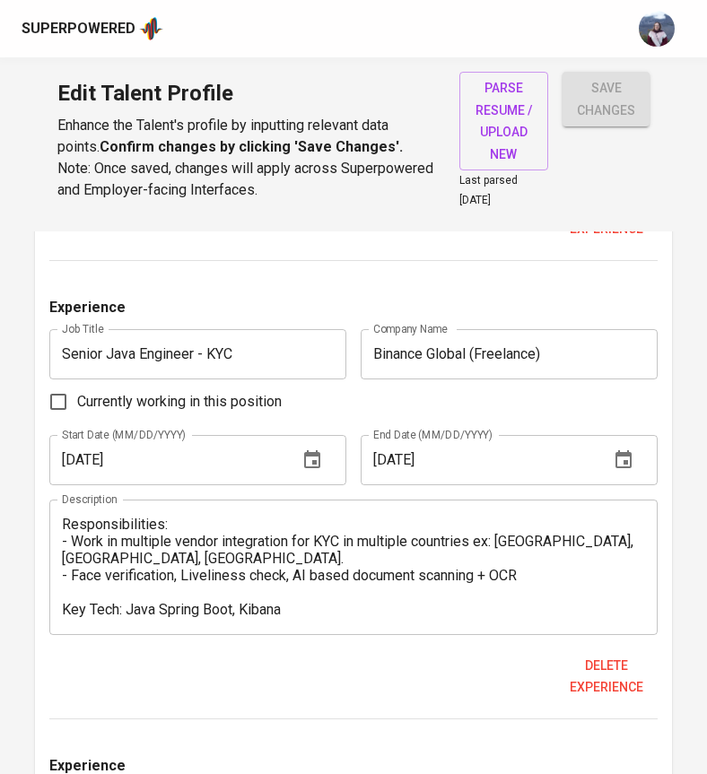
type textarea "Responsibilities: - As Early Engineer, help build and recruit team. Also build …"
click at [74, 555] on textarea "Responsibilities: - Work in multiple vendor integration for KYC in multiple cou…" at bounding box center [353, 567] width 582 height 102
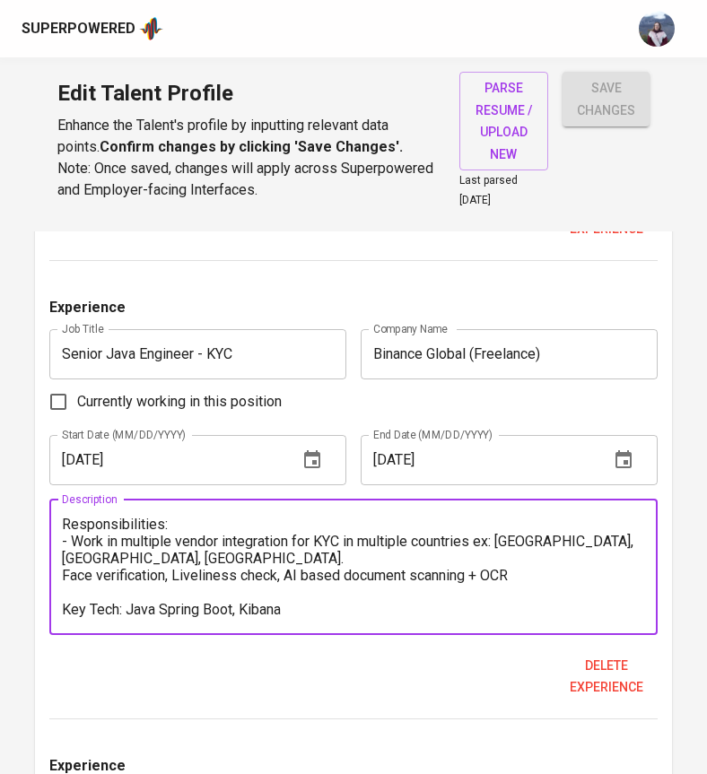
paste textarea "▪"
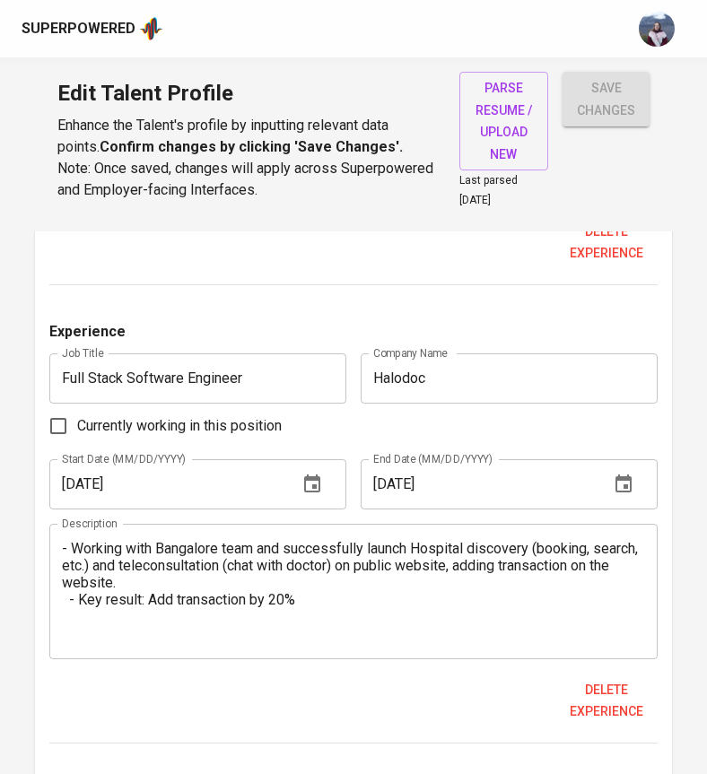
scroll to position [3605, 0]
type textarea "Responsibilities: - Work in multiple vendor integration for KYC in multiple cou…"
click at [65, 539] on textarea "- Working with Bangalore team and successfully launch Hospital discovery (booki…" at bounding box center [353, 590] width 582 height 102
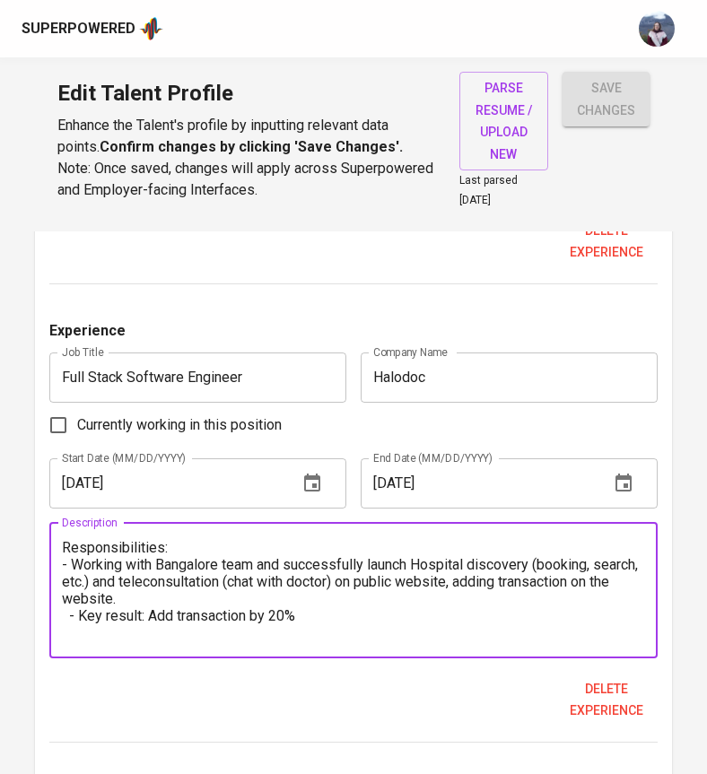
click at [79, 600] on textarea "Responsibilities: - Working with Bangalore team and successfully launch Hospita…" at bounding box center [353, 590] width 582 height 102
paste textarea "▪"
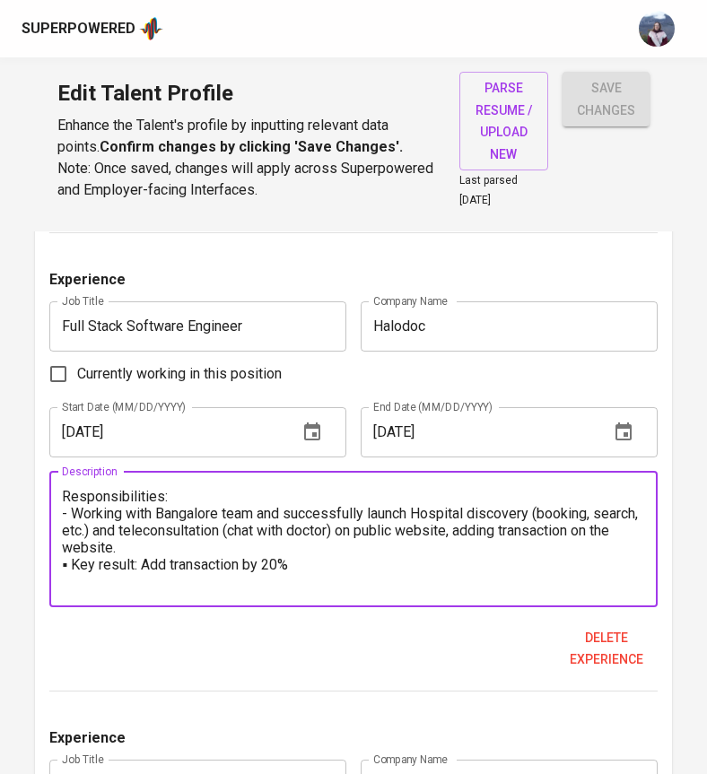
scroll to position [3660, 0]
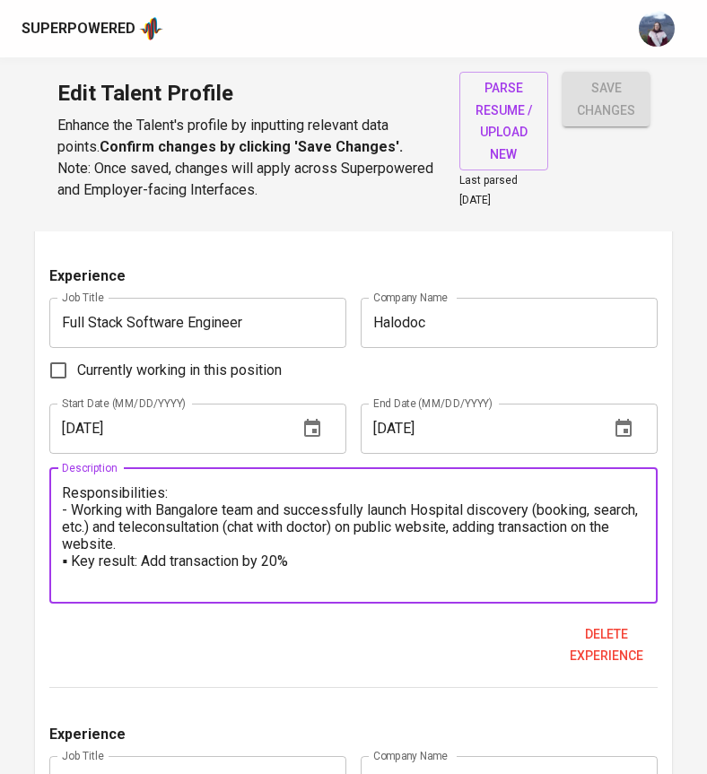
click at [95, 572] on div "Responsibilities: - Working with Bangalore team and successfully launch Hospita…" at bounding box center [352, 535] width 607 height 135
click at [322, 548] on textarea "Responsibilities: - Working with Bangalore team and successfully launch Hospita…" at bounding box center [353, 535] width 582 height 102
paste textarea "| Key Tech: Angular, Java Spring Framework, AWS"
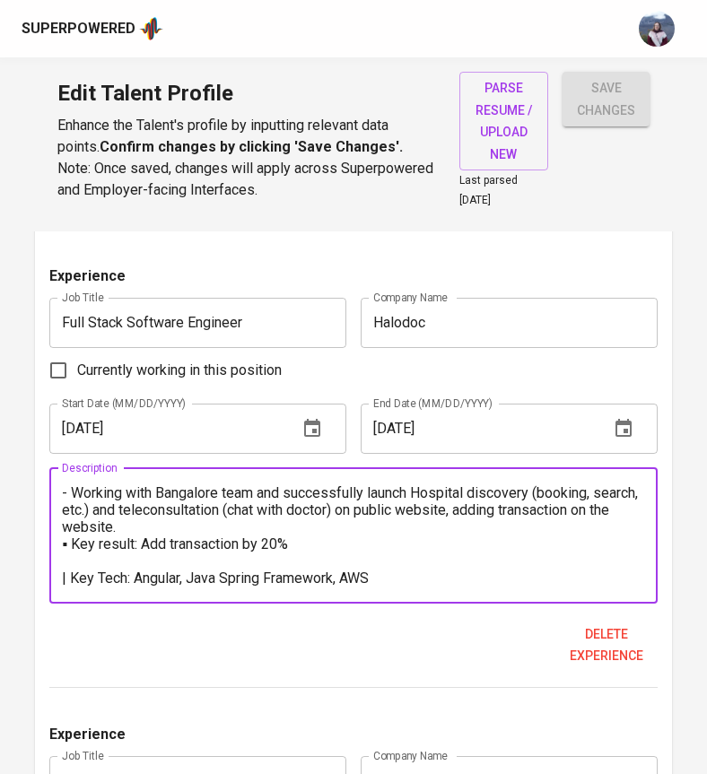
click at [71, 560] on textarea "Responsibilities: - Working with Bangalore team and successfully launch Hospita…" at bounding box center [353, 535] width 582 height 102
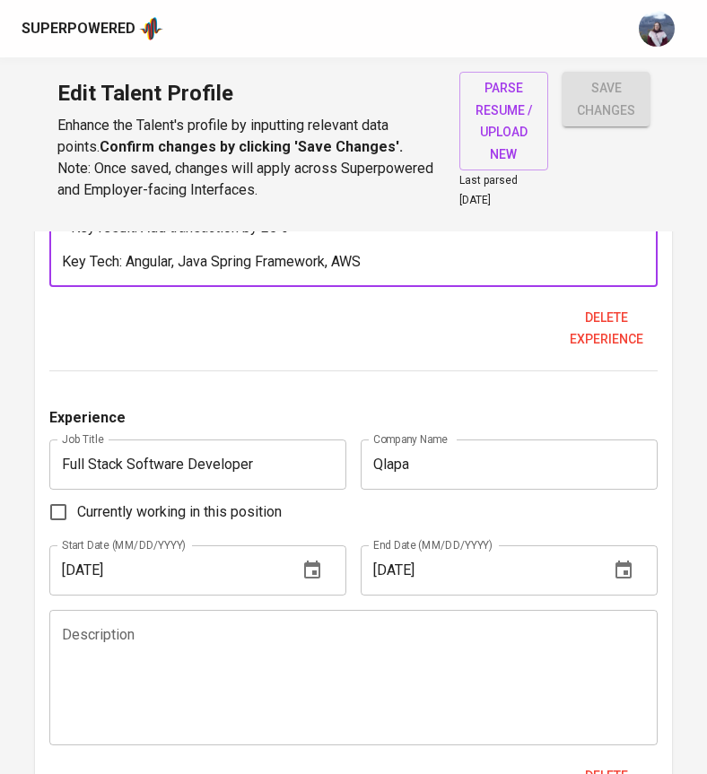
scroll to position [3983, 0]
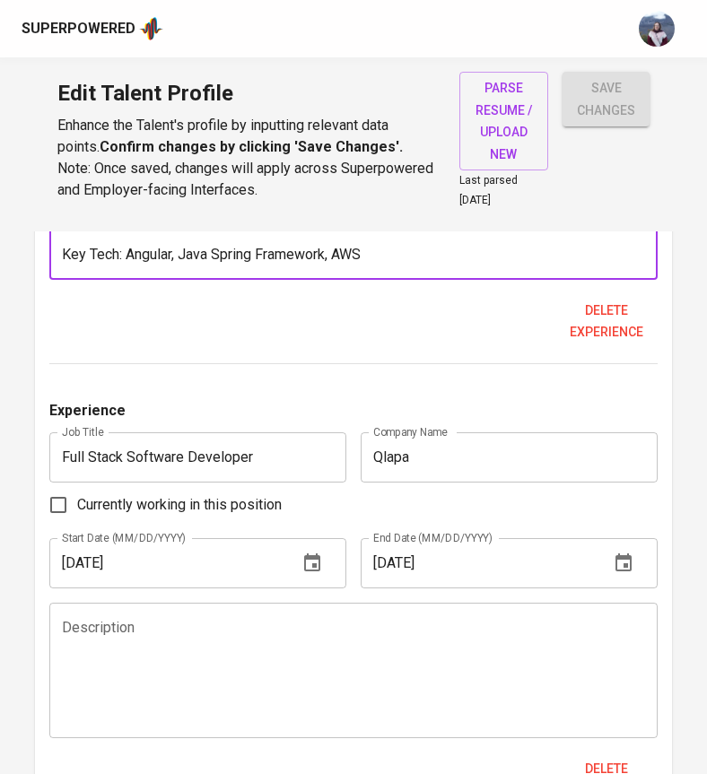
type textarea "Responsibilities: - Working with Bangalore team and successfully launch Hospita…"
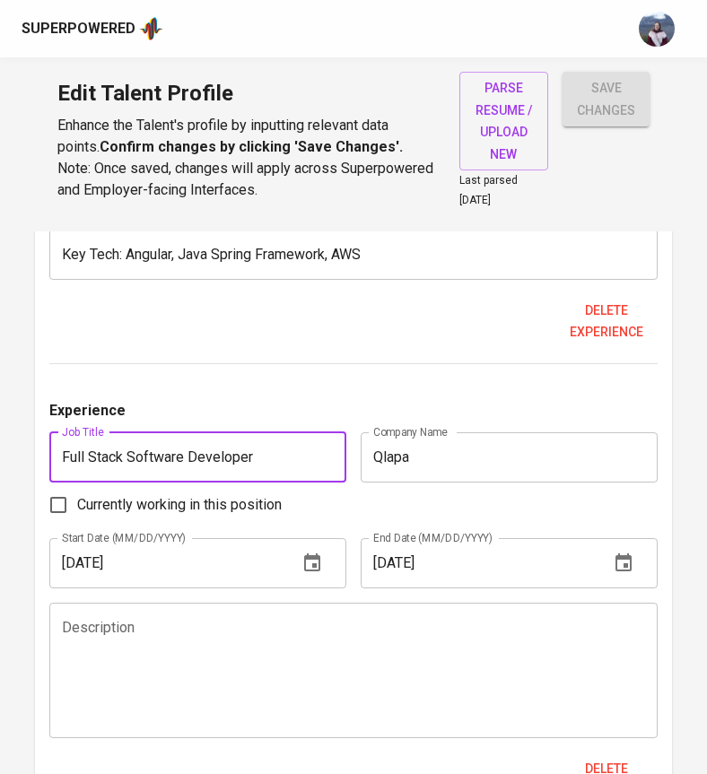
click at [298, 440] on input "Full Stack Software Developer" at bounding box center [197, 457] width 297 height 50
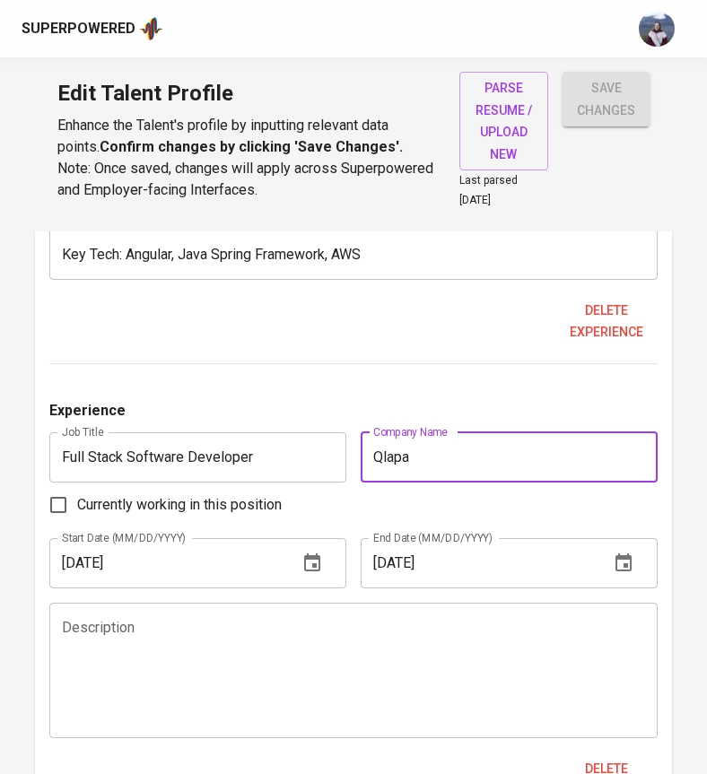
click at [442, 450] on input "Qlapa" at bounding box center [508, 457] width 297 height 50
type input "Qlapa [E-Commerce for Handmande Product]"
click at [265, 603] on div "Description" at bounding box center [352, 670] width 607 height 135
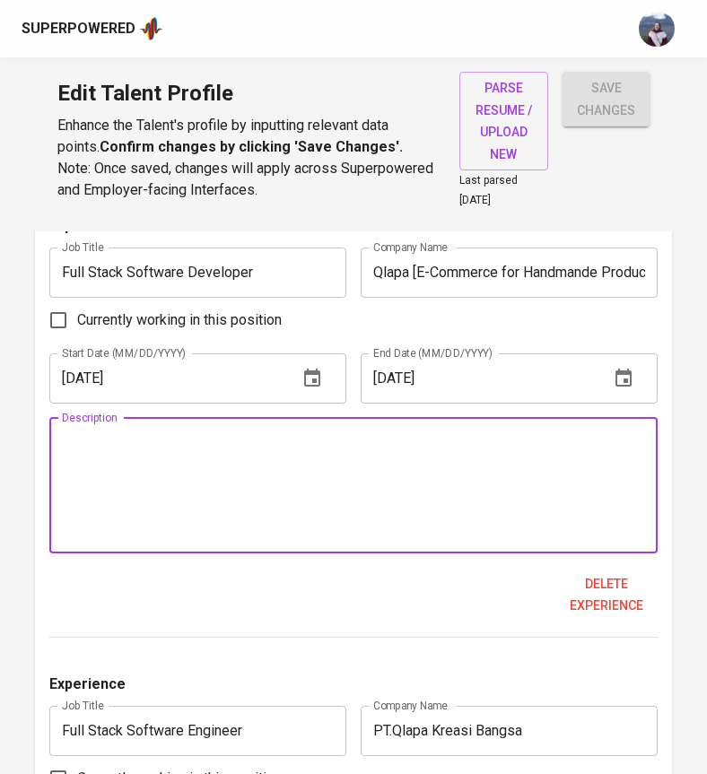
scroll to position [4139, 0]
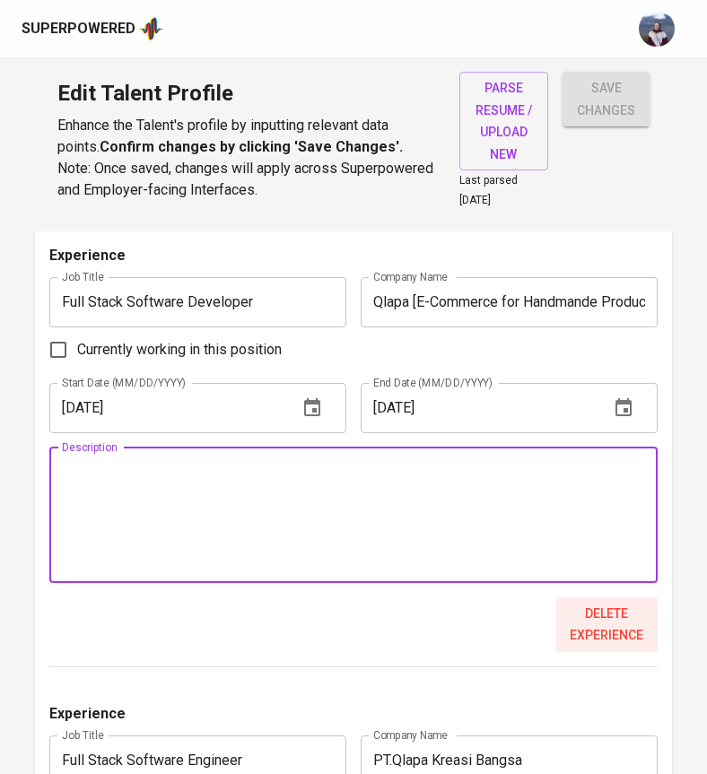
click at [615, 604] on span "Delete experience" at bounding box center [606, 625] width 87 height 44
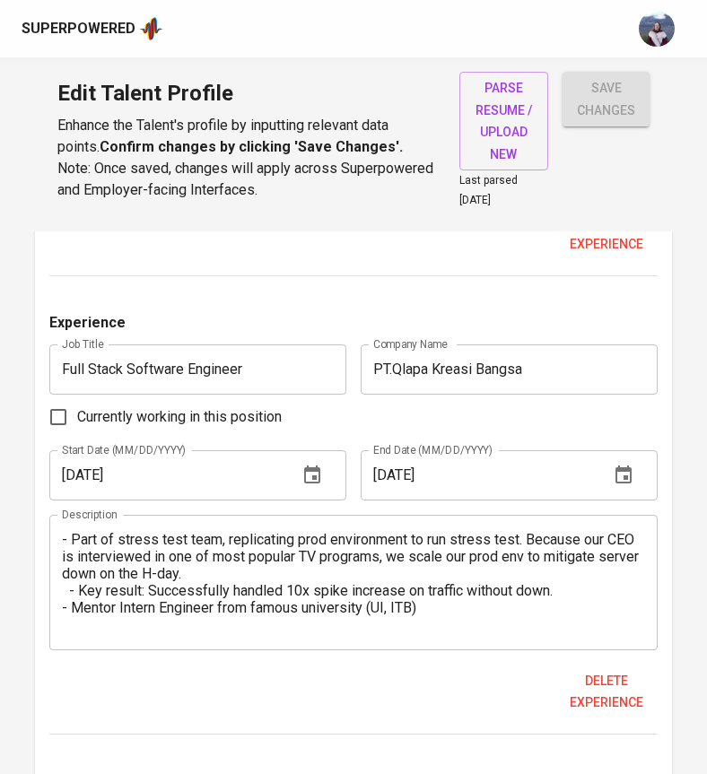
scroll to position [4059, 0]
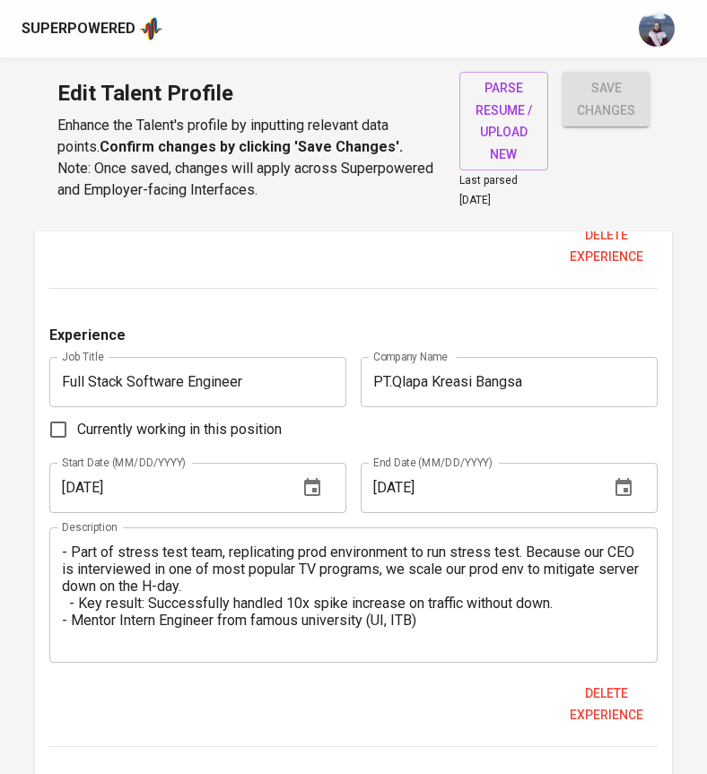
click at [424, 362] on input "PT.Qlapa Kreasi Bangsa" at bounding box center [508, 382] width 297 height 50
click at [397, 360] on input "PT.Qlapa Kreasi Bangsa" at bounding box center [508, 382] width 297 height 50
click at [560, 367] on input "PT. Qlapa Kreasi Bangsa" at bounding box center [508, 382] width 297 height 50
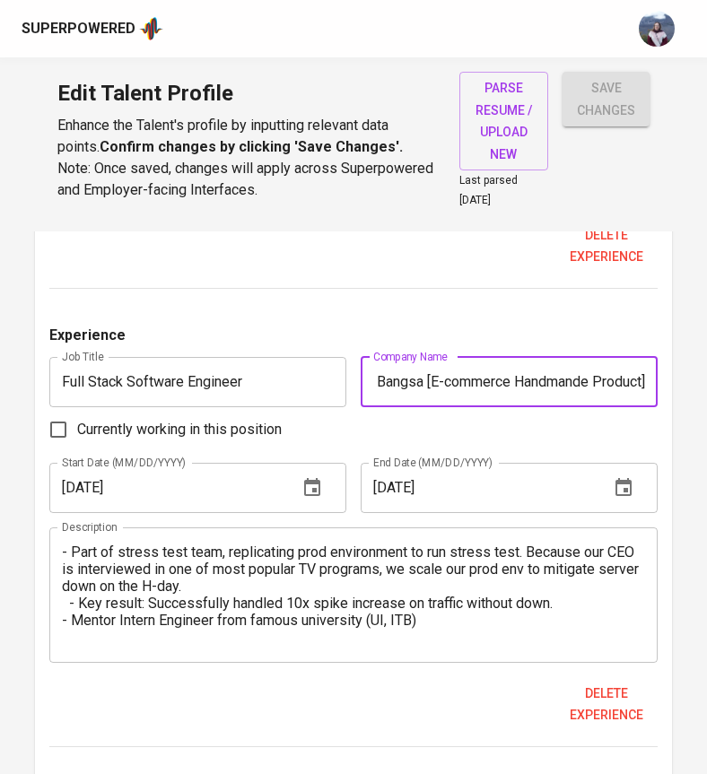
scroll to position [0, 111]
drag, startPoint x: 647, startPoint y: 363, endPoint x: 420, endPoint y: 364, distance: 227.8
click at [420, 364] on input "PT. Qlapa Kreasi Bangsa [E-commerce Handmande Product]" at bounding box center [508, 382] width 297 height 50
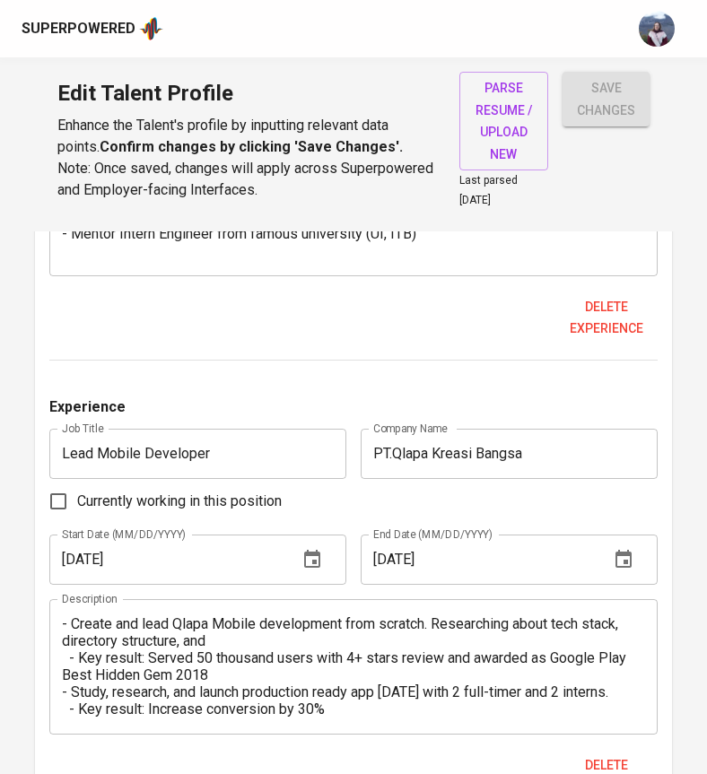
scroll to position [4482, 0]
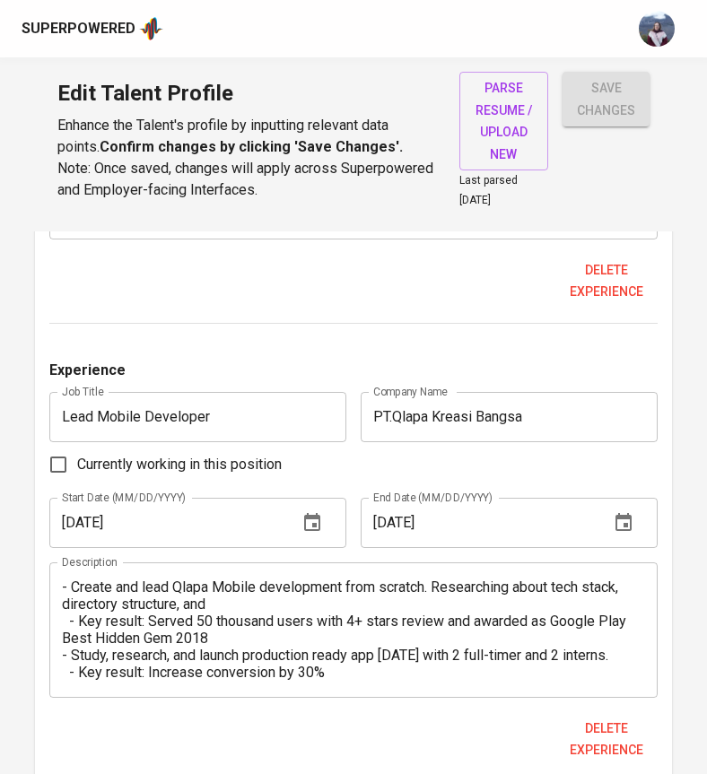
type input "PT. Qlapa Kreasi Bangsa [E-commerce Handmande Product]"
click at [560, 406] on input "PT.Qlapa Kreasi Bangsa" at bounding box center [508, 417] width 297 height 50
paste input "[E-commerce Handmande Product]"
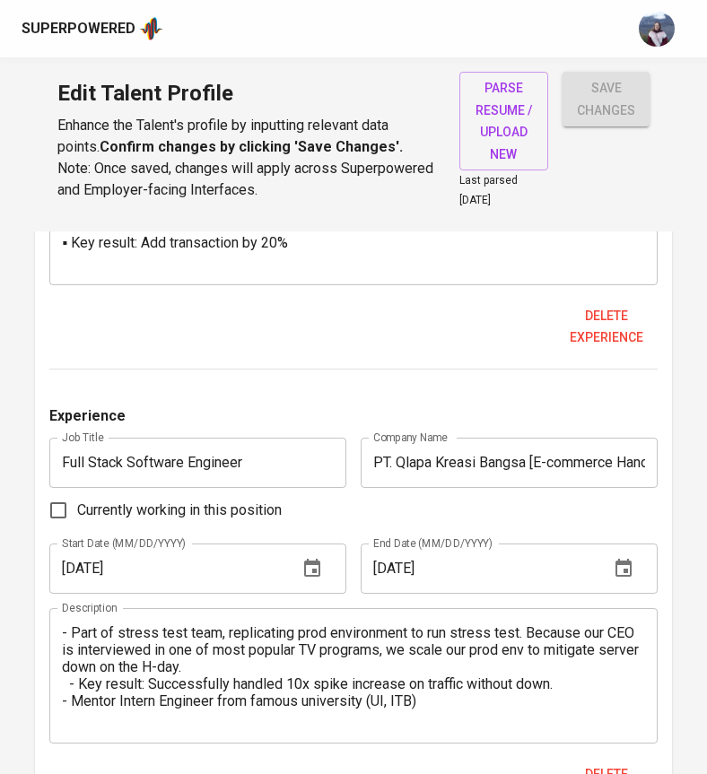
scroll to position [3974, 0]
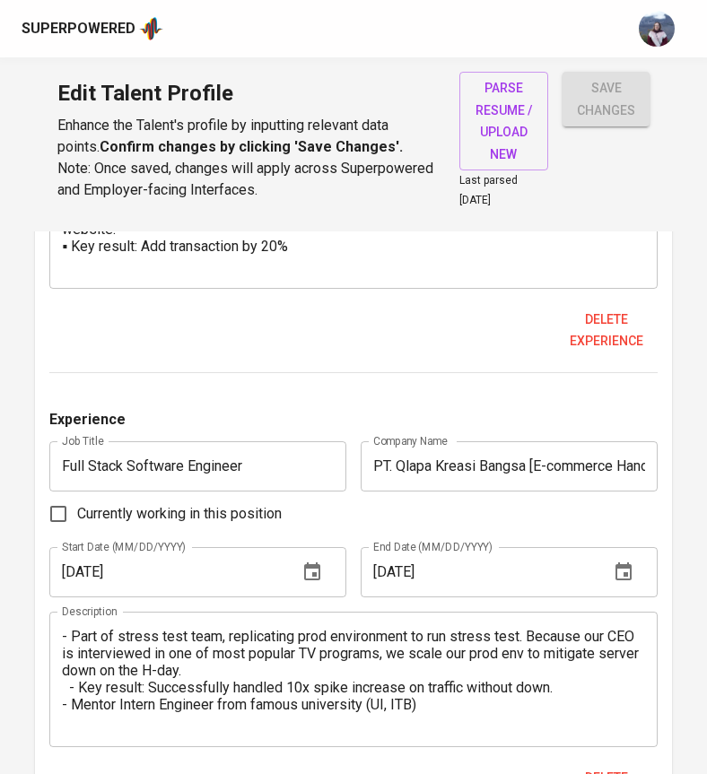
type input "PT.Qlapa Kreasi Bangsa [E-commerce Handmande Product]"
click at [71, 628] on textarea "- Part of stress test team, replicating prod environment to run stress test. Be…" at bounding box center [353, 679] width 582 height 102
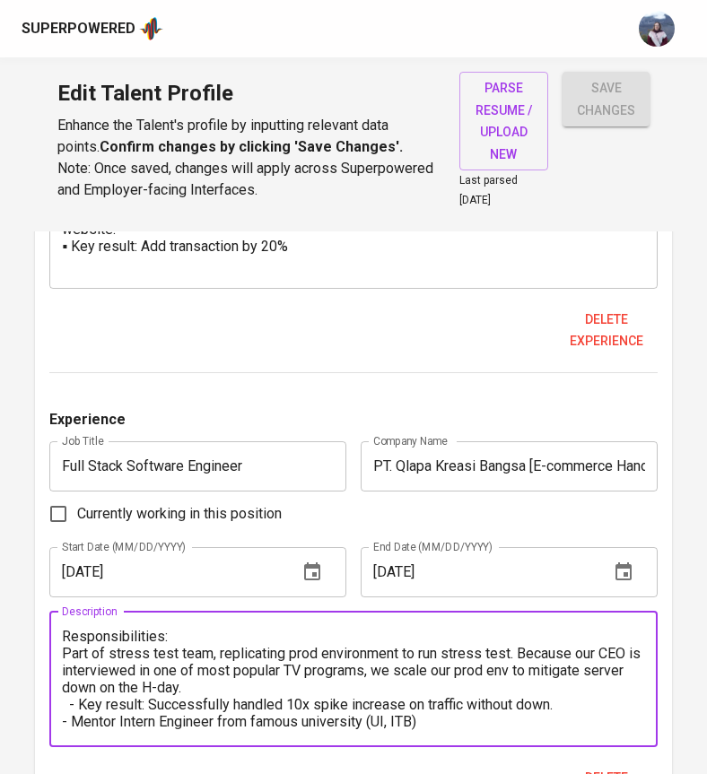
click at [64, 632] on textarea "Responsibilities: Part of stress test team, replicating prod environment to run…" at bounding box center [353, 679] width 582 height 102
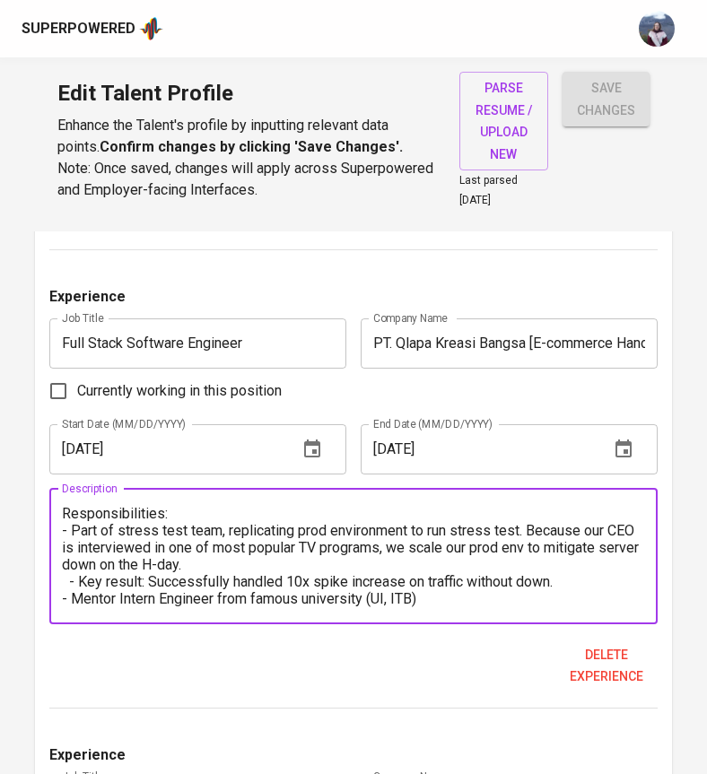
scroll to position [4107, 0]
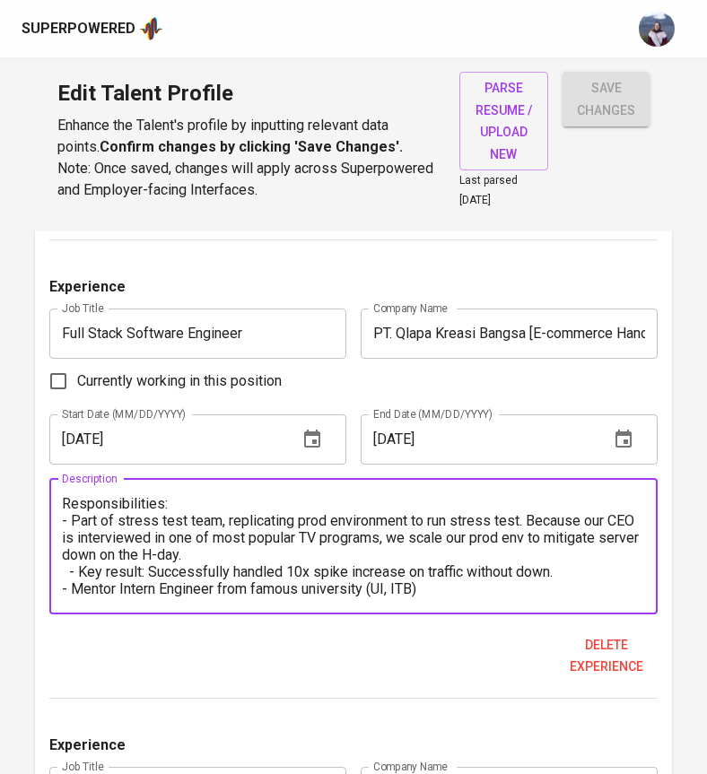
click at [78, 552] on textarea "Responsibilities: - Part of stress test team, replicating prod environment to r…" at bounding box center [353, 546] width 582 height 102
paste textarea "[E-commerce Handmande Product]"
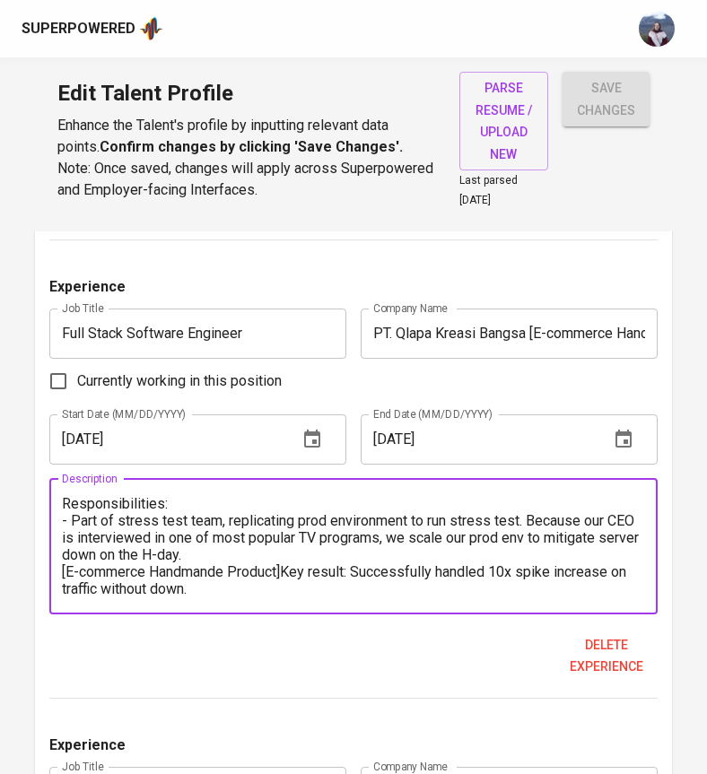
drag, startPoint x: 286, startPoint y: 551, endPoint x: 56, endPoint y: 547, distance: 229.6
click at [56, 547] on div "Responsibilities: - Part of stress test team, replicating prod environment to r…" at bounding box center [352, 546] width 607 height 135
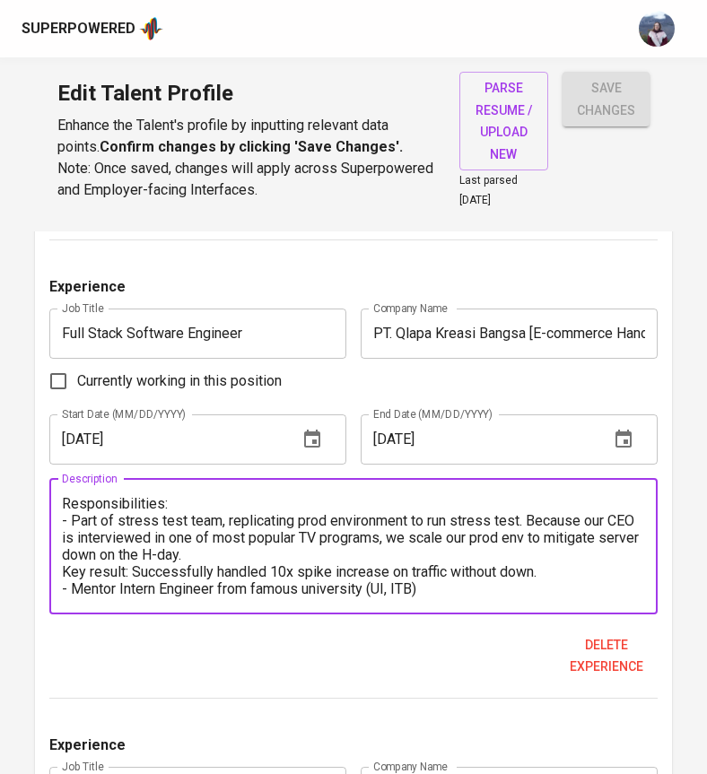
paste textarea "▪"
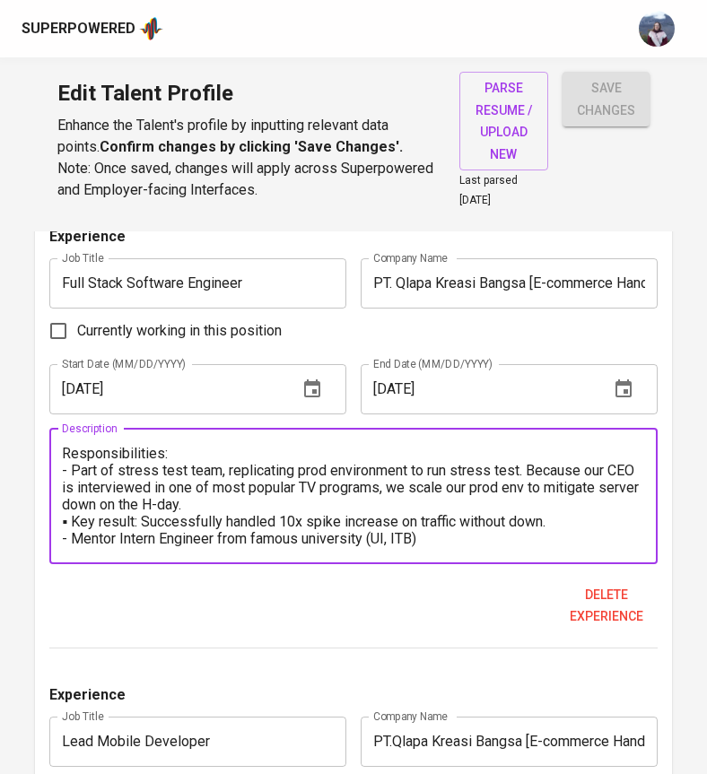
click at [440, 517] on textarea "Responsibilities: - Part of stress test team, replicating prod environment to r…" at bounding box center [353, 496] width 582 height 102
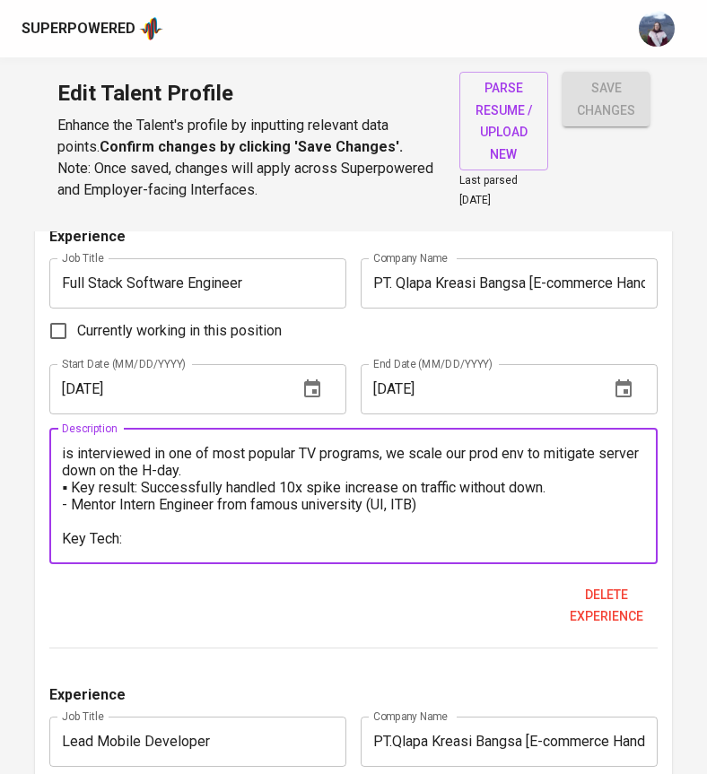
paste textarea "React Native"
type textarea "Responsibilities: - Part of stress test team, replicating prod environment to r…"
click at [227, 534] on div "Responsibilities: - Part of stress test team, replicating prod environment to r…" at bounding box center [352, 496] width 607 height 135
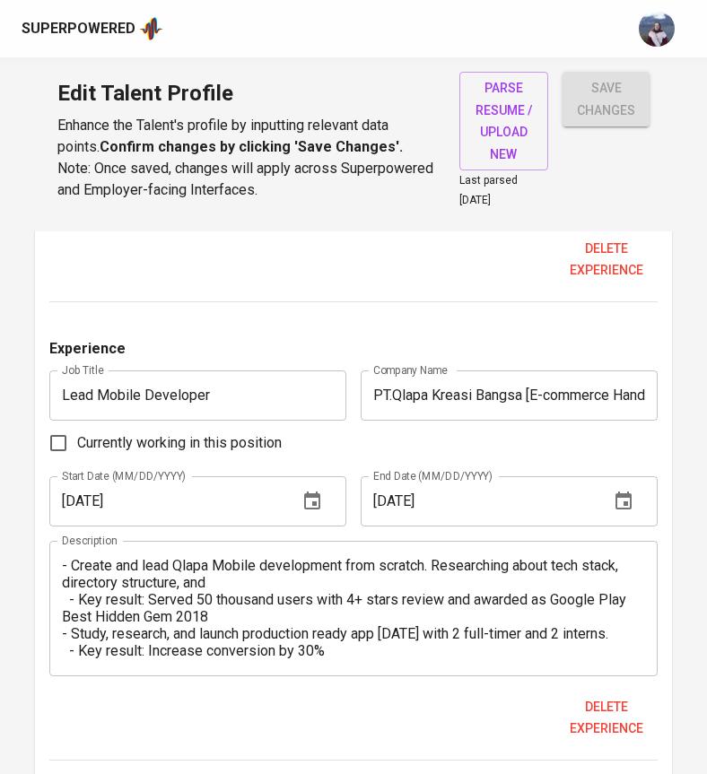
scroll to position [4512, 0]
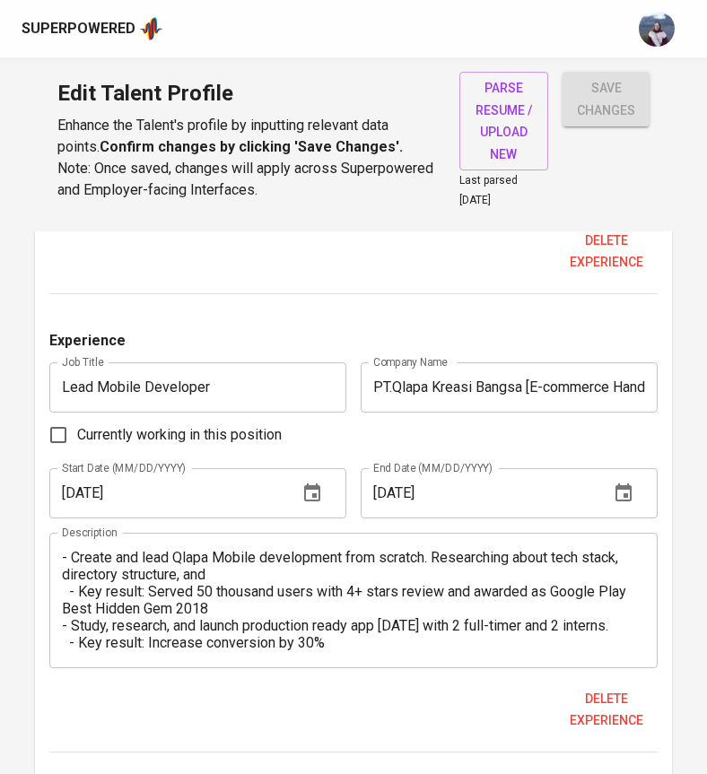
click at [79, 570] on textarea "- Create and lead Qlapa Mobile development from scratch. Researching about tech…" at bounding box center [353, 600] width 582 height 102
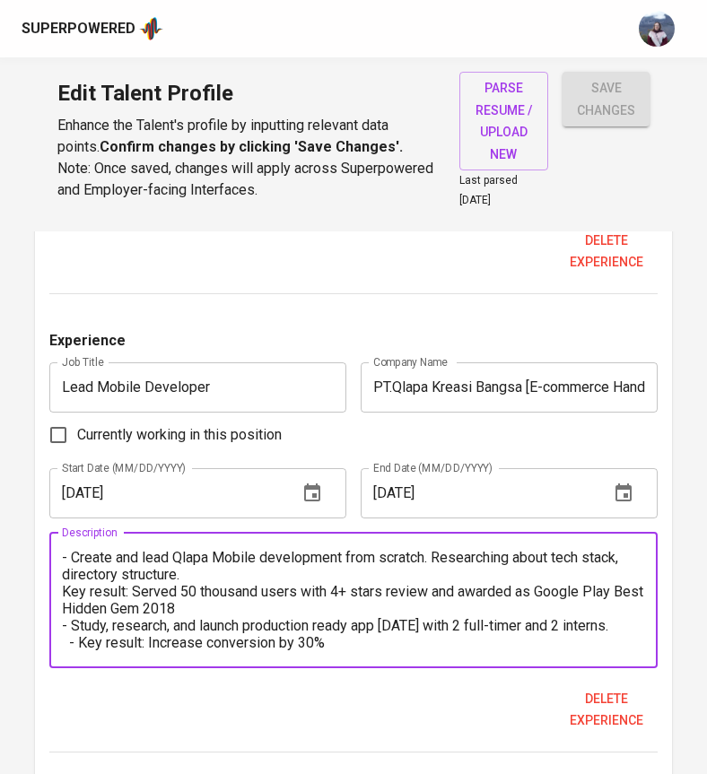
paste textarea "▪"
click at [69, 607] on textarea "- Create and lead Qlapa Mobile development from scratch. Researching about tech…" at bounding box center [353, 600] width 582 height 102
click at [78, 623] on textarea "- Create and lead Qlapa Mobile development from scratch. Researching about tech…" at bounding box center [353, 600] width 582 height 102
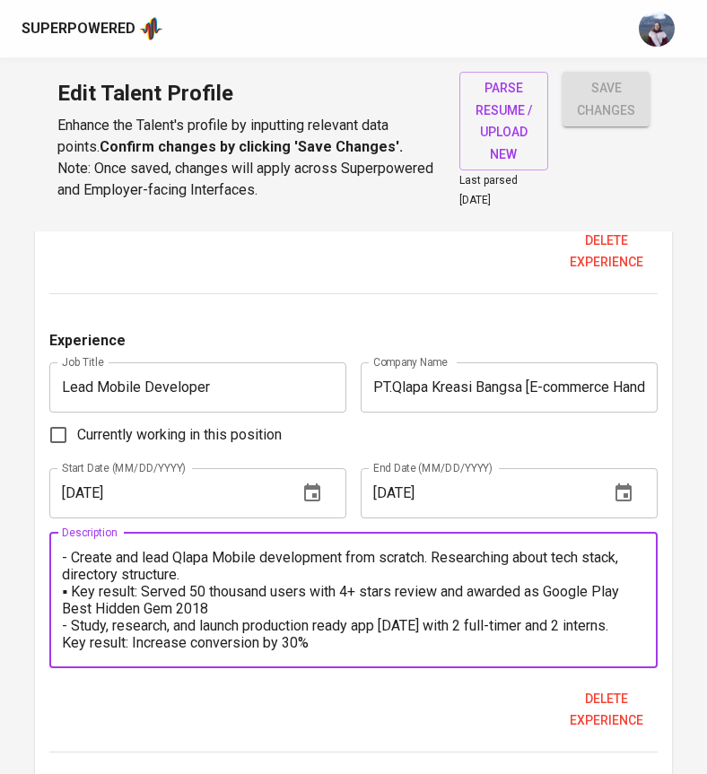
paste textarea "▪"
click at [64, 549] on textarea "- Create and lead Qlapa Mobile development from scratch. Researching about tech…" at bounding box center [353, 600] width 582 height 102
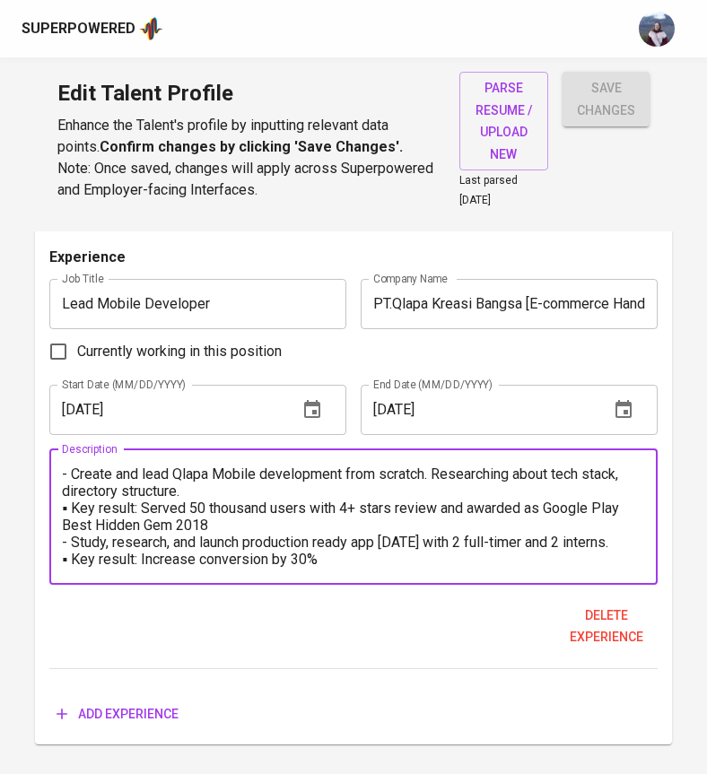
scroll to position [4625, 0]
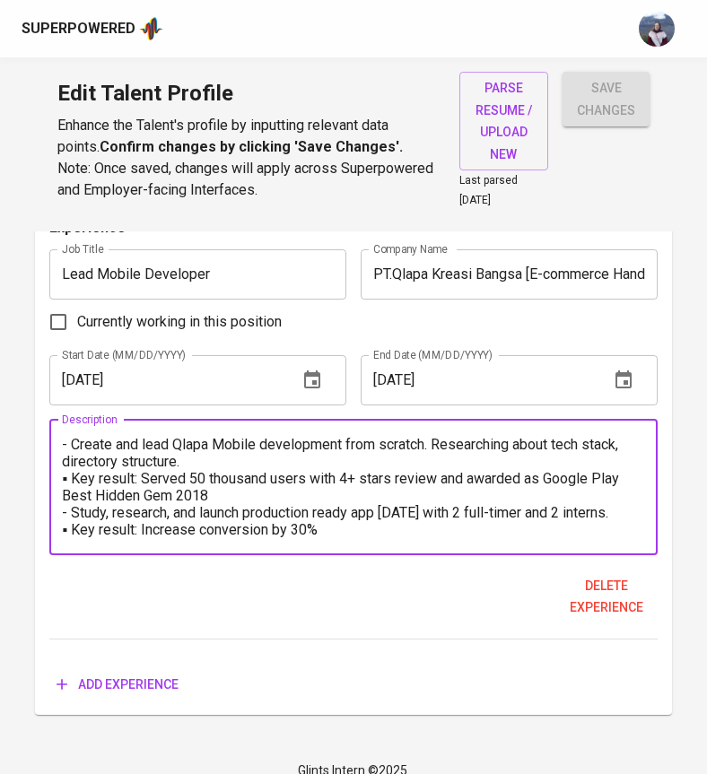
click at [339, 515] on textarea "Responsibilities: - Create and lead Qlapa Mobile development from scratch. Rese…" at bounding box center [353, 487] width 582 height 102
type textarea "Responsibilities: - Create and lead Qlapa Mobile development from scratch. Rese…"
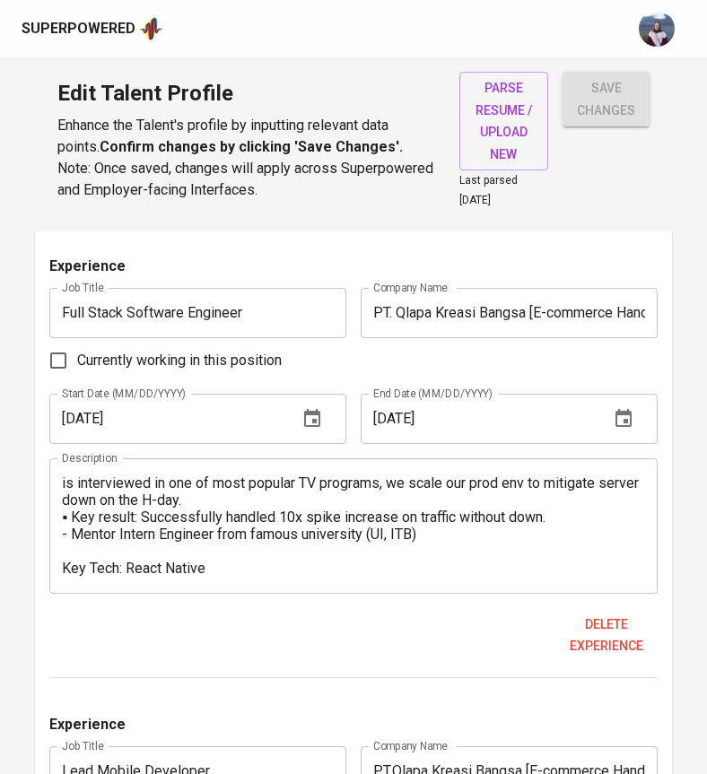
scroll to position [4129, 0]
click at [265, 553] on textarea "Responsibilities: - Part of stress test team, replicating prod environment to r…" at bounding box center [353, 524] width 582 height 102
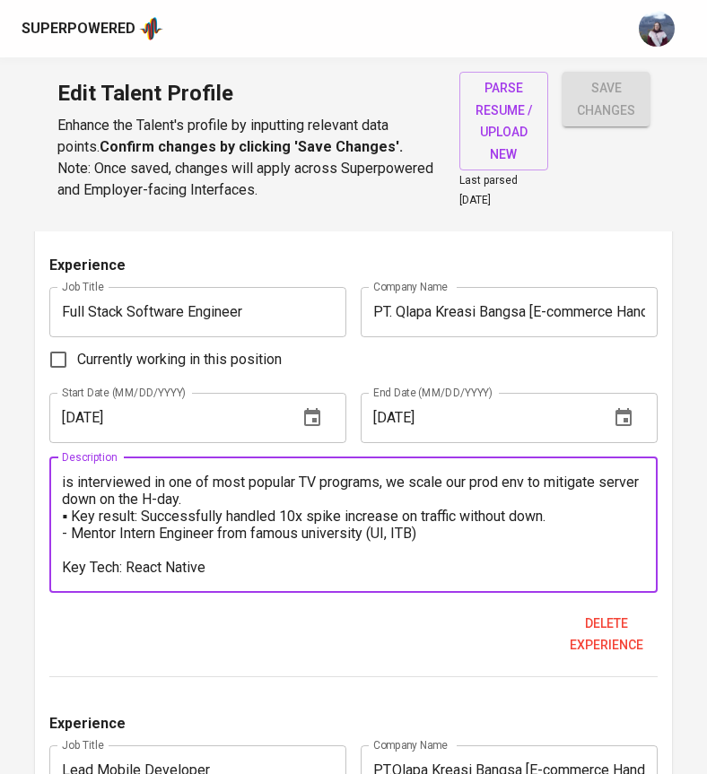
click at [265, 553] on textarea "Responsibilities: - Part of stress test team, replicating prod environment to r…" at bounding box center [353, 524] width 582 height 102
paste textarea "Key Tech: Java (Backend), Python (Data, ETL), AWS"
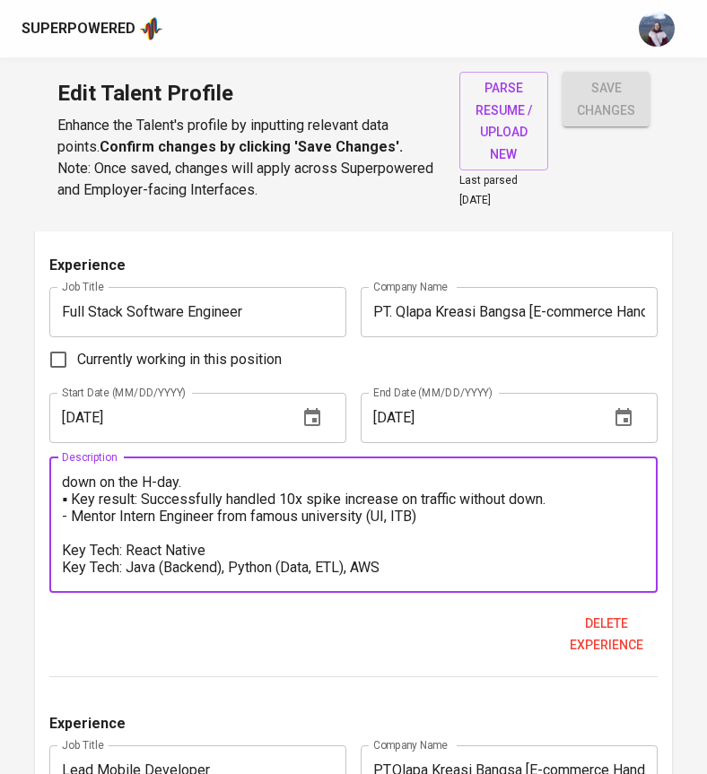
drag, startPoint x: 227, startPoint y: 529, endPoint x: 38, endPoint y: 529, distance: 189.2
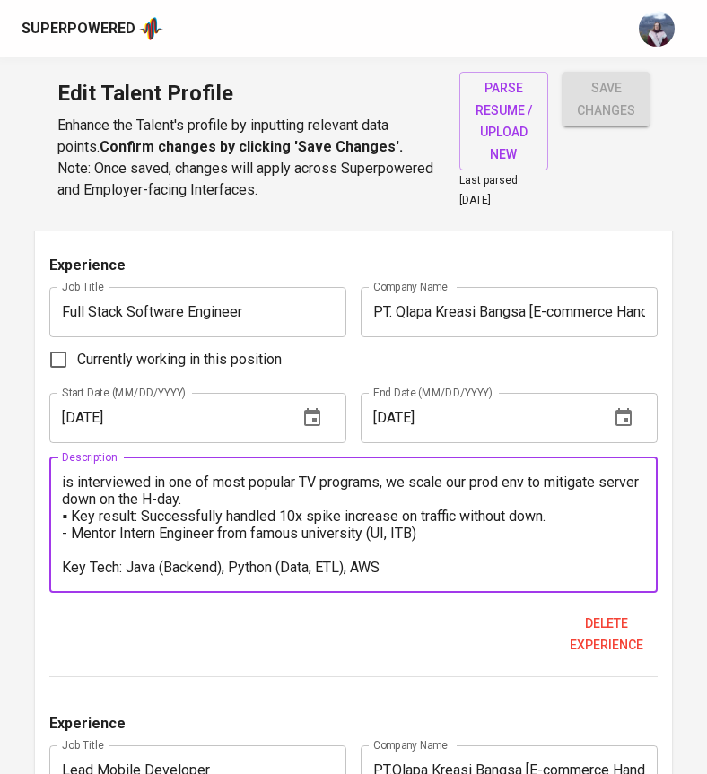
scroll to position [34, 0]
drag, startPoint x: 404, startPoint y: 551, endPoint x: 46, endPoint y: 550, distance: 358.7
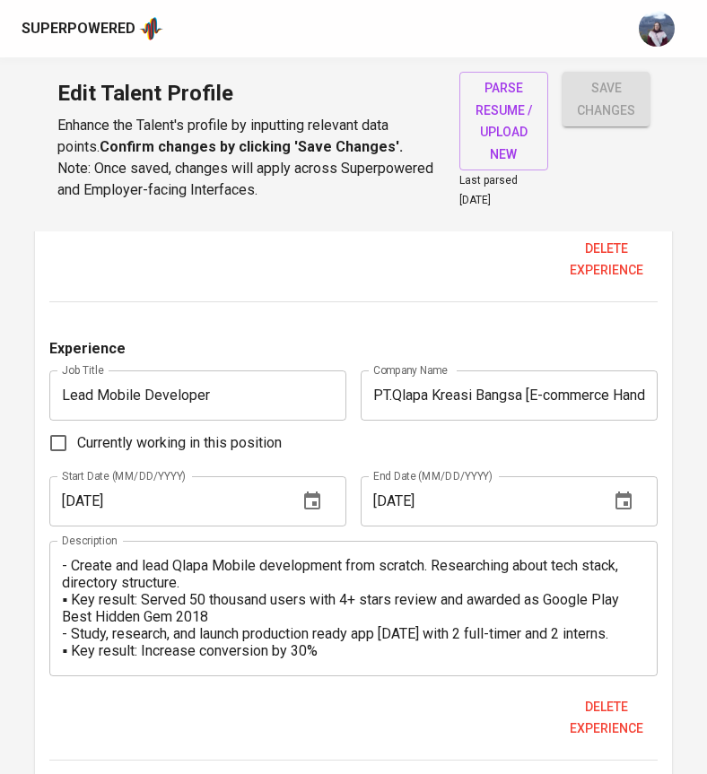
scroll to position [68, 0]
type textarea "Responsibilities: - Part of stress test team, replicating prod environment to r…"
click at [170, 623] on textarea "Responsibilities: - Create and lead Qlapa Mobile development from scratch. Rese…" at bounding box center [353, 608] width 582 height 102
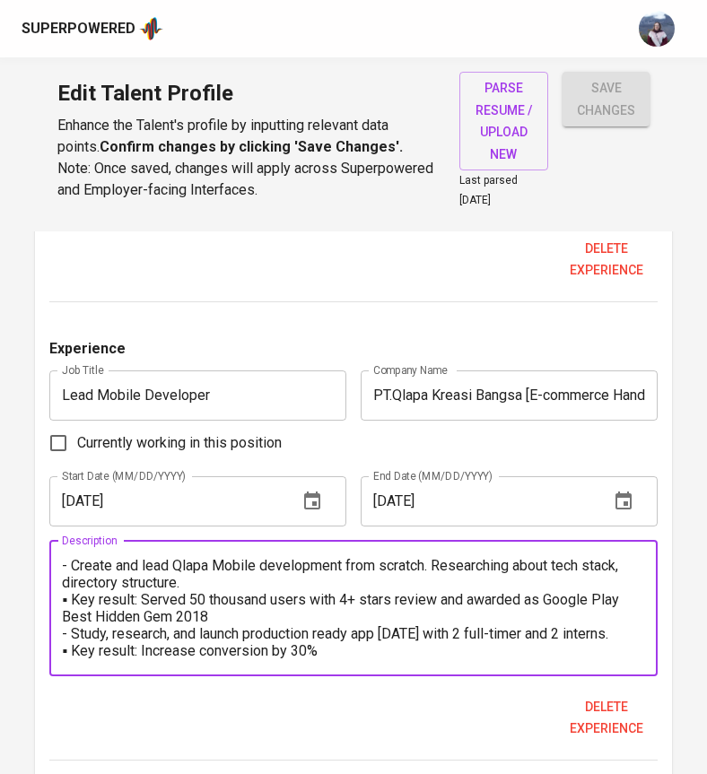
paste textarea "Key Tech: Java (Backend), Python (Data, ETL), AWS"
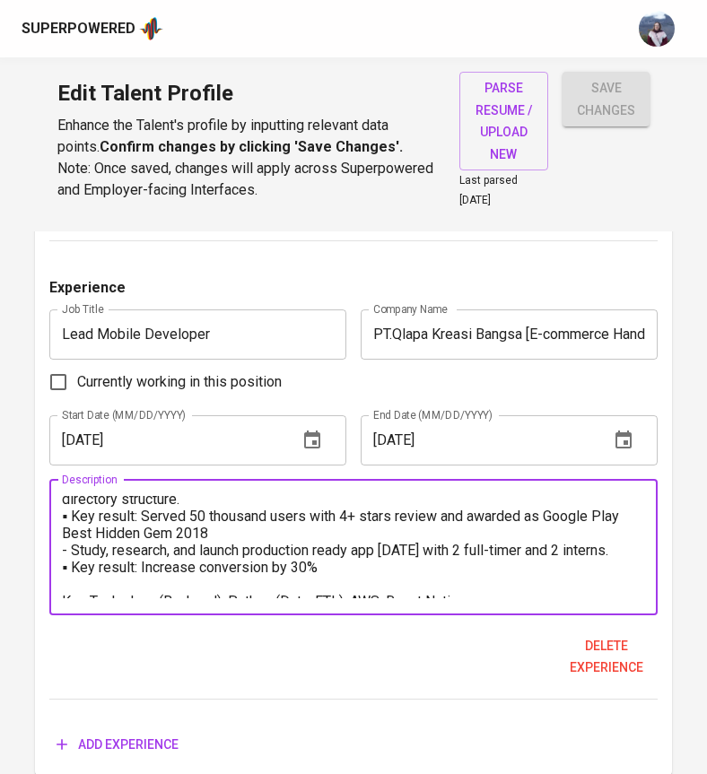
scroll to position [0, 0]
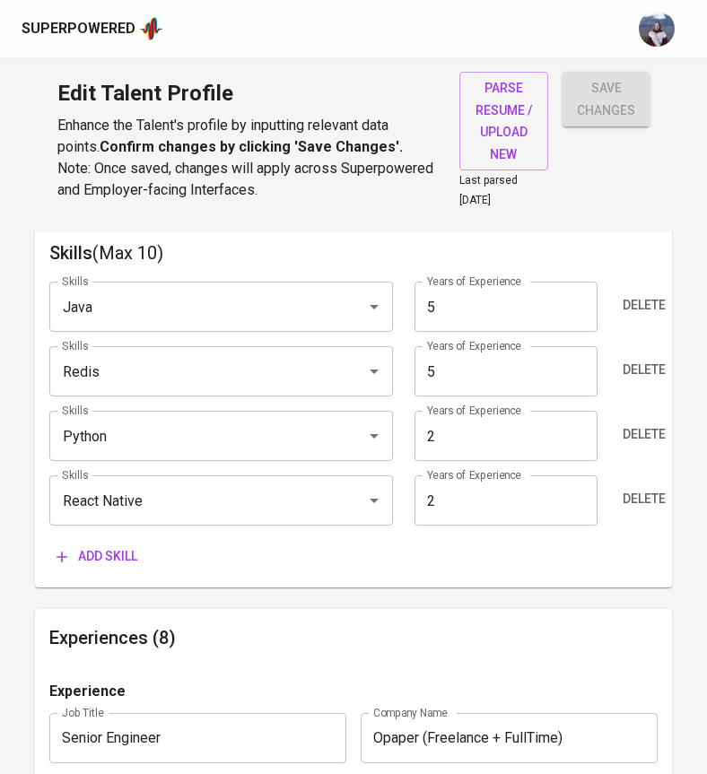
type textarea "Responsibilities: - Create and lead Qlapa Mobile development from scratch. Rese…"
click at [613, 107] on span "save changes" at bounding box center [606, 99] width 58 height 44
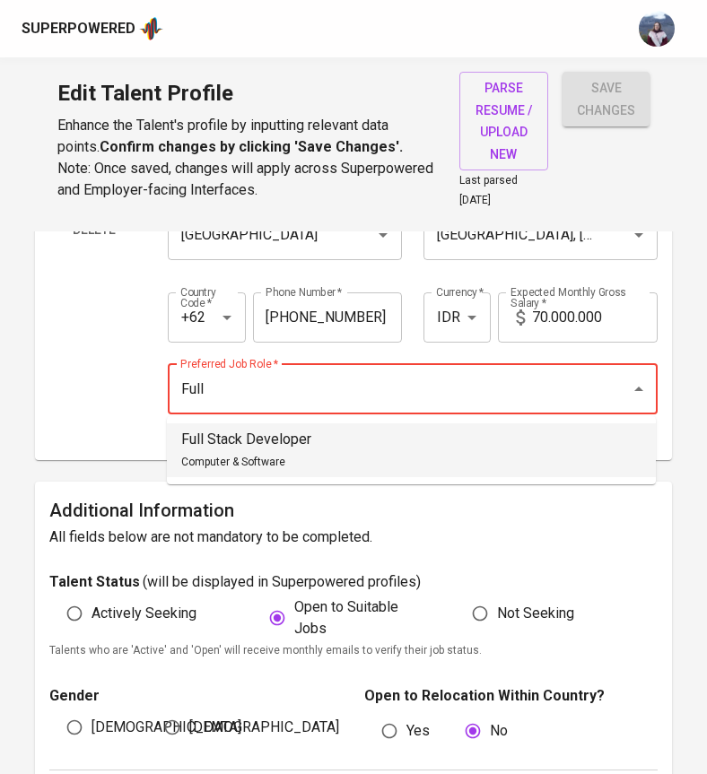
click at [391, 455] on li "Full Stack Developer Computer & Software" at bounding box center [411, 450] width 489 height 54
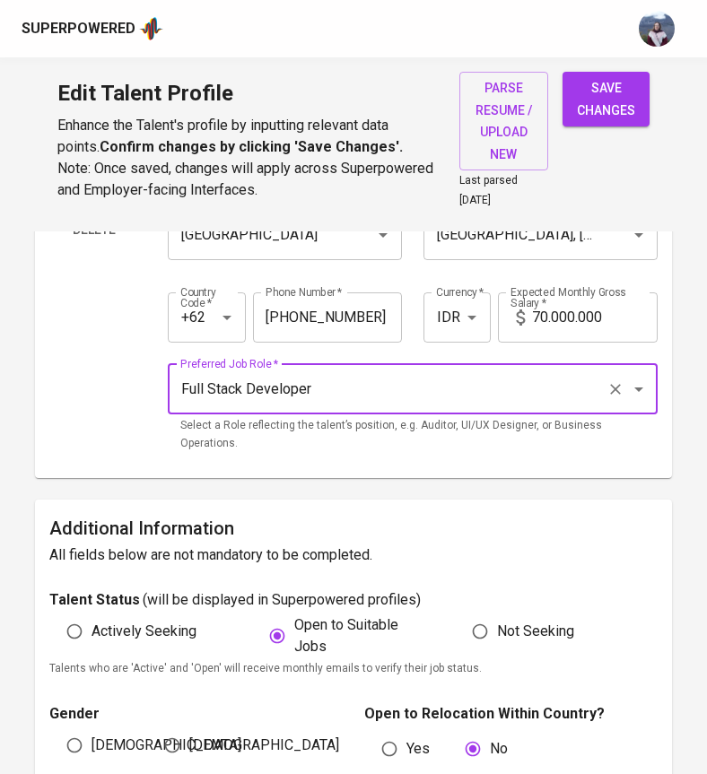
type input "Full Stack Developer"
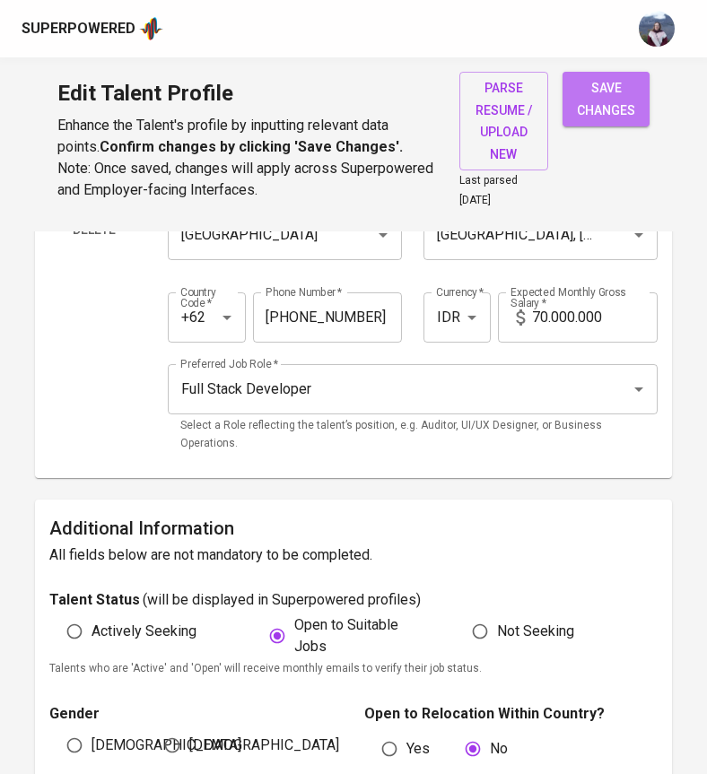
click at [602, 108] on span "save changes" at bounding box center [606, 99] width 58 height 44
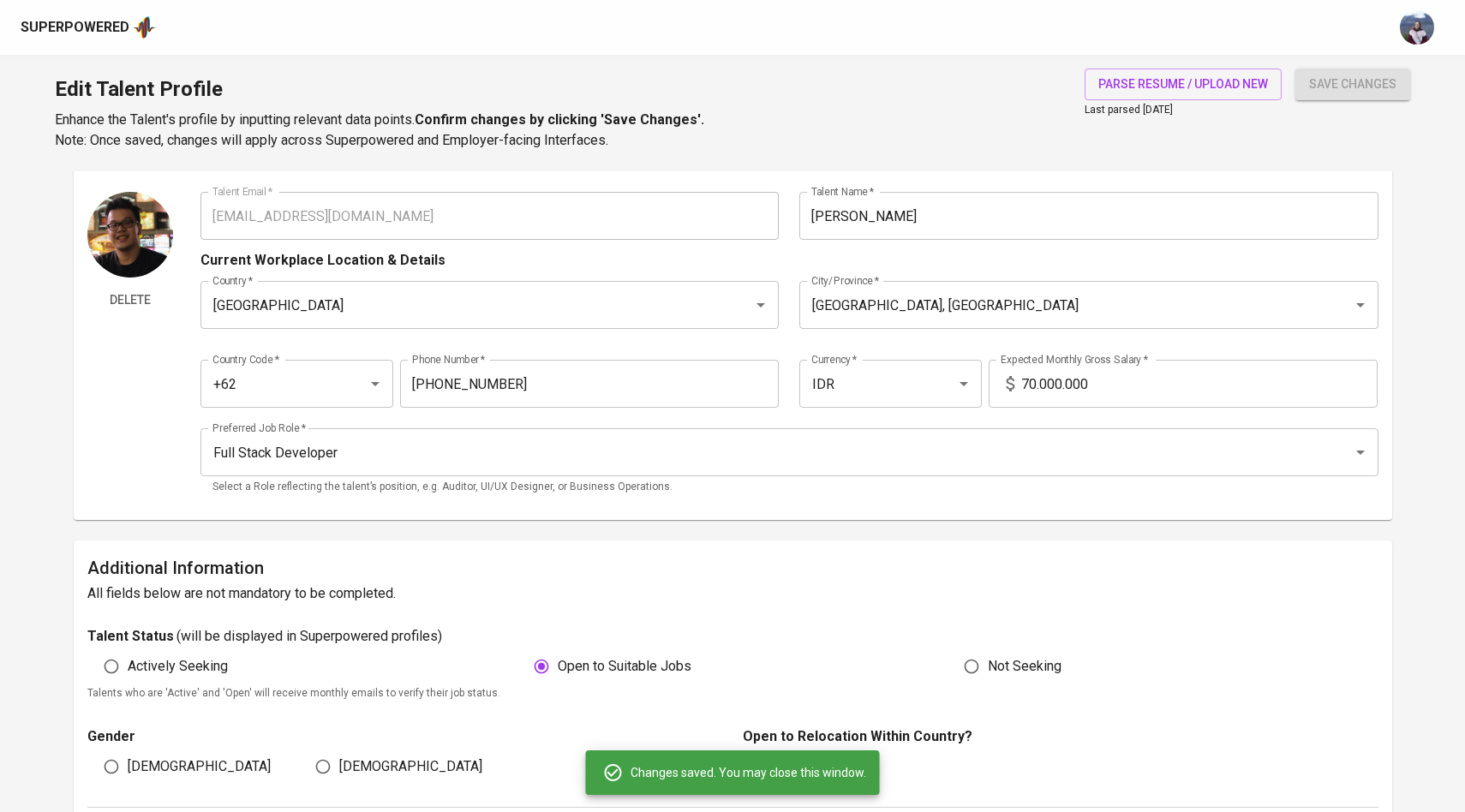
scroll to position [0, 0]
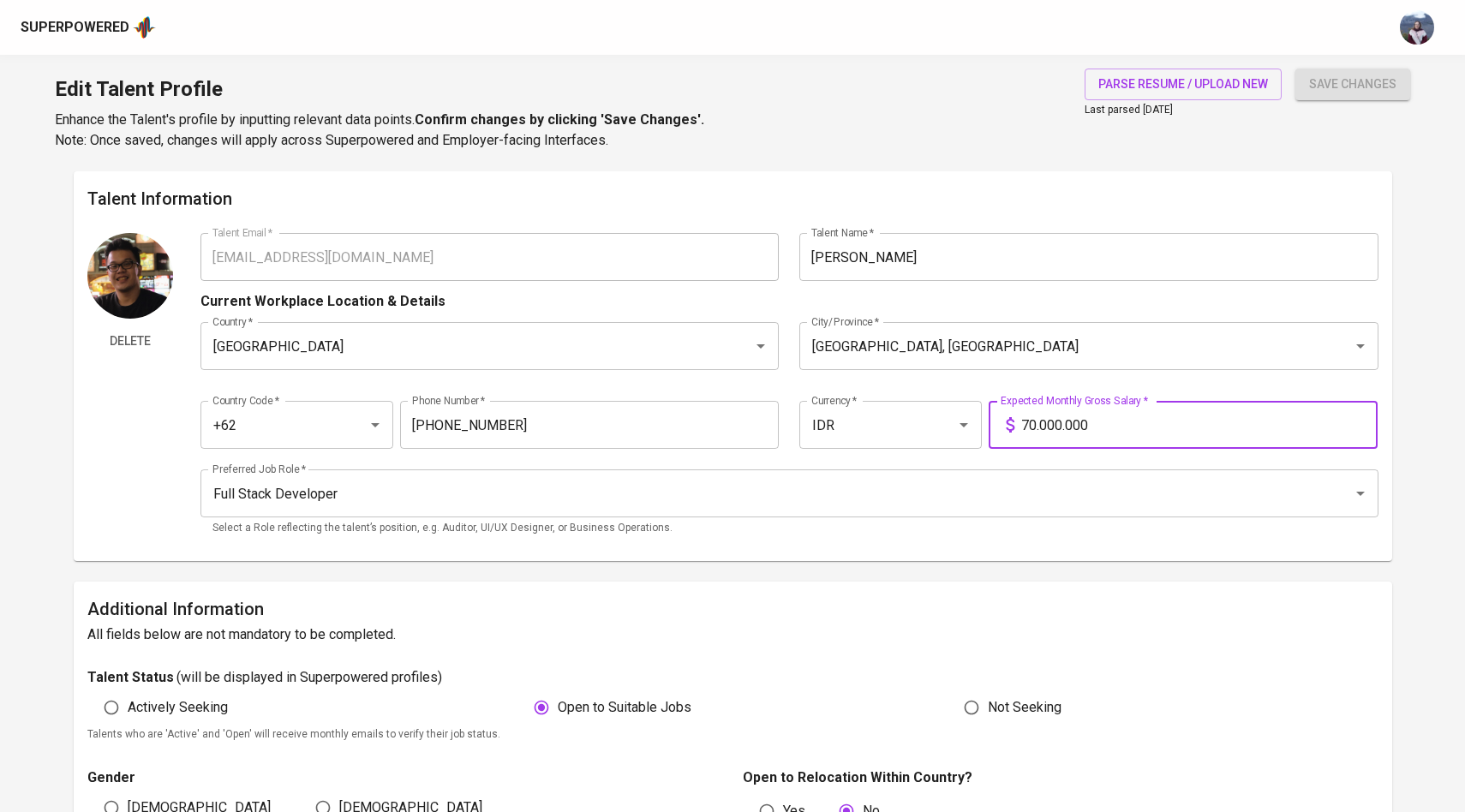
click at [1035, 427] on input "70.000.000" at bounding box center [1199, 425] width 356 height 48
type input "30.000.000"
click at [1378, 92] on span "save changes" at bounding box center [1352, 84] width 87 height 21
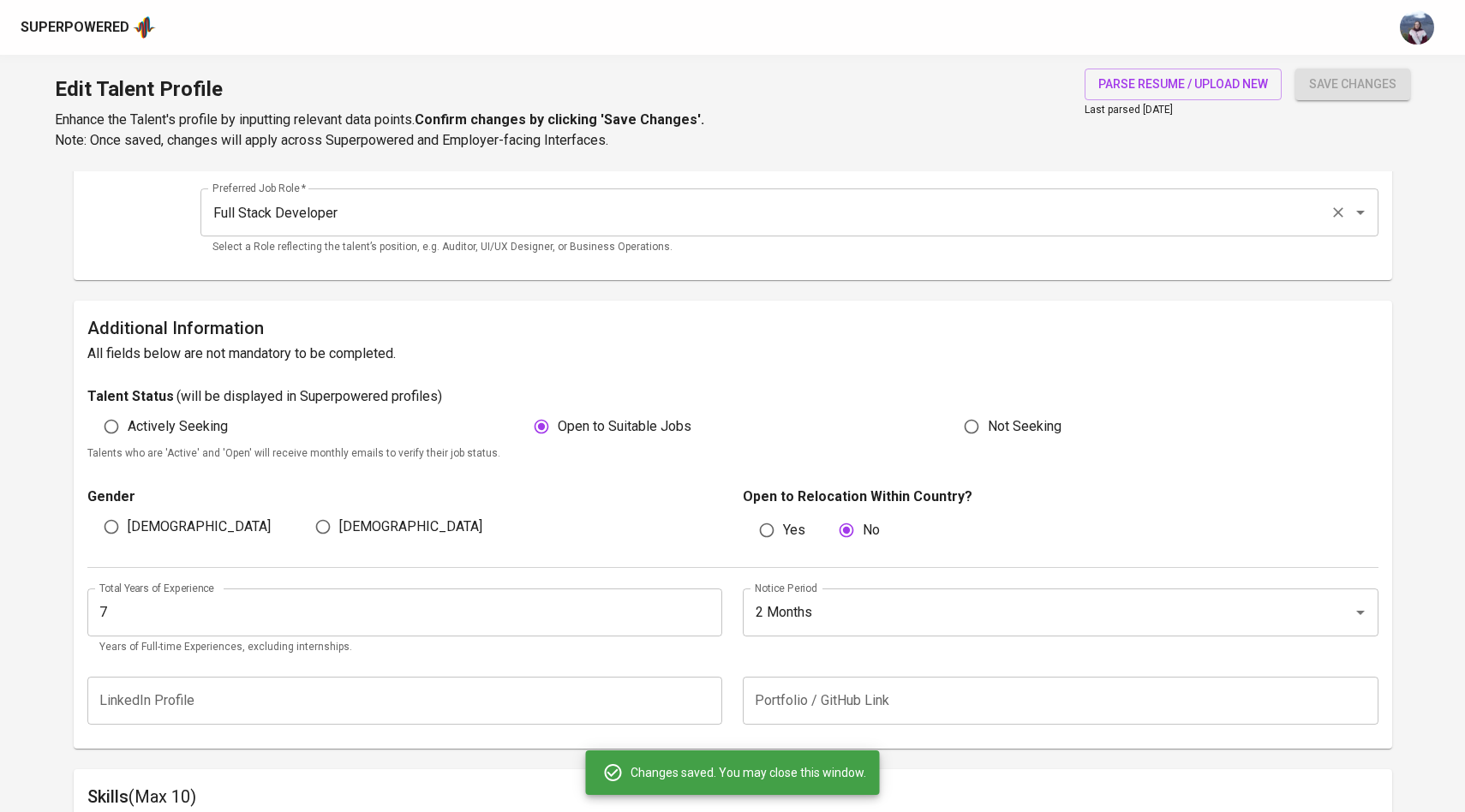
scroll to position [369, 0]
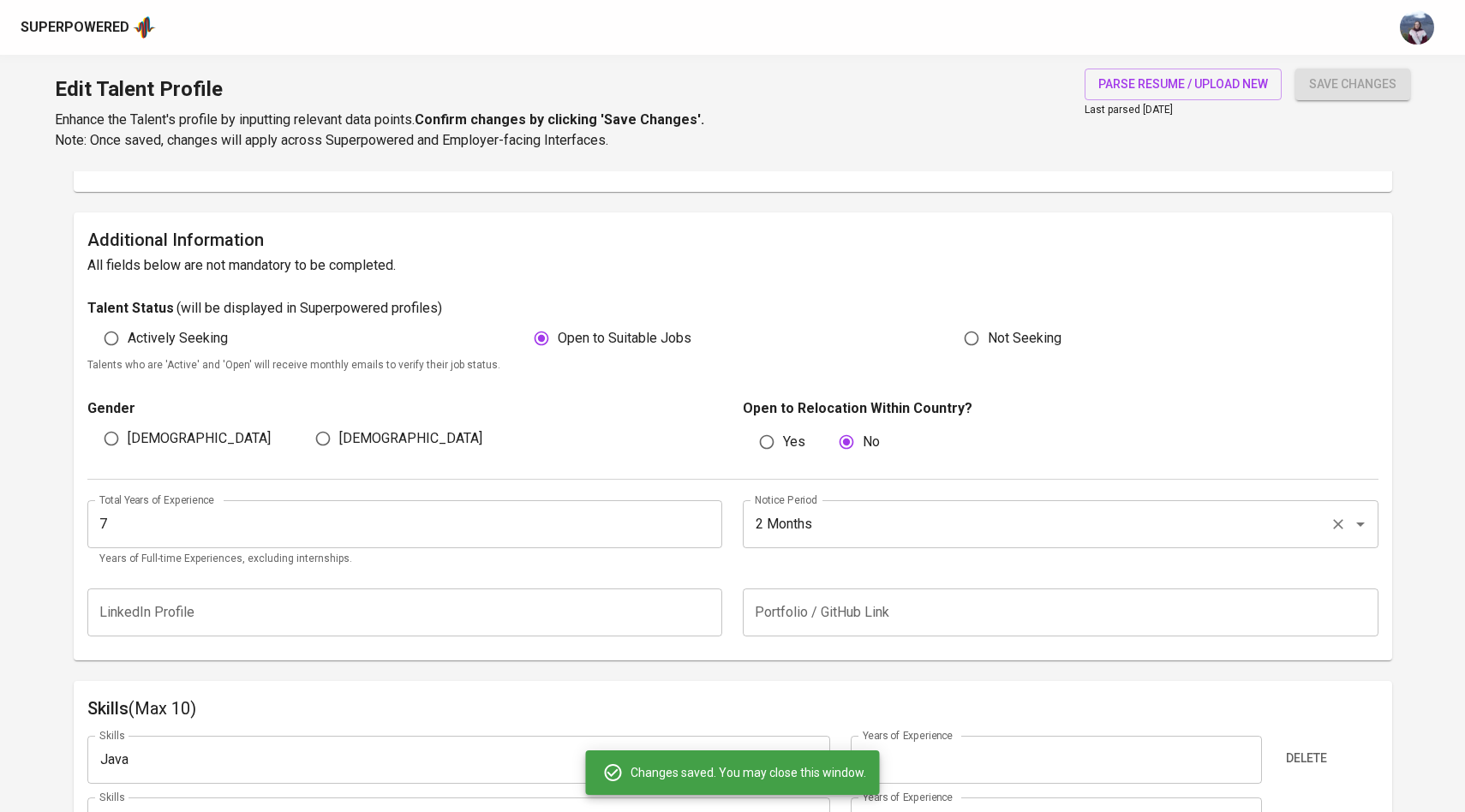
click at [901, 527] on input "2 Months" at bounding box center [1037, 524] width 572 height 32
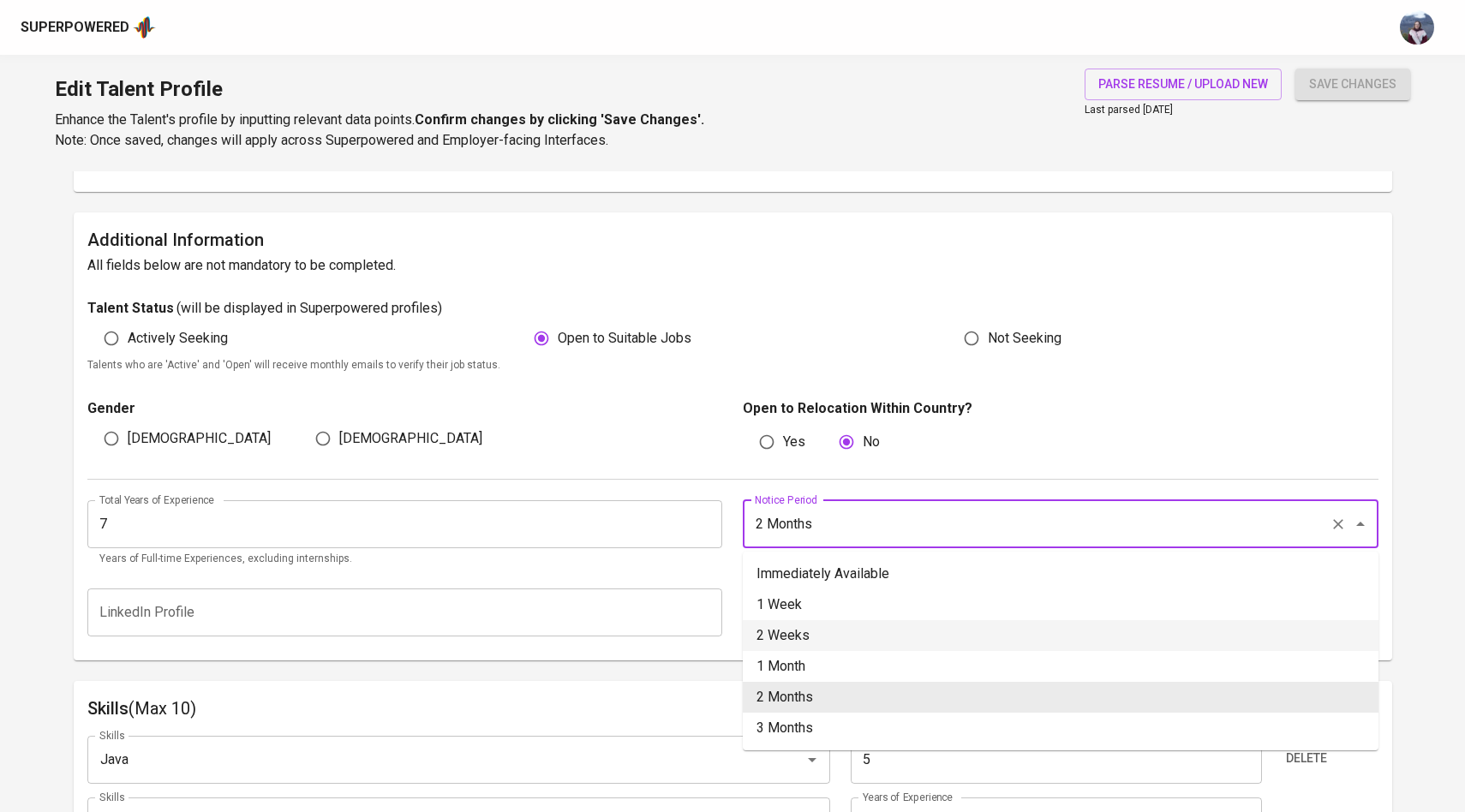
click at [837, 633] on li "2 Weeks" at bounding box center [1060, 635] width 636 height 31
type input "2 Weeks"
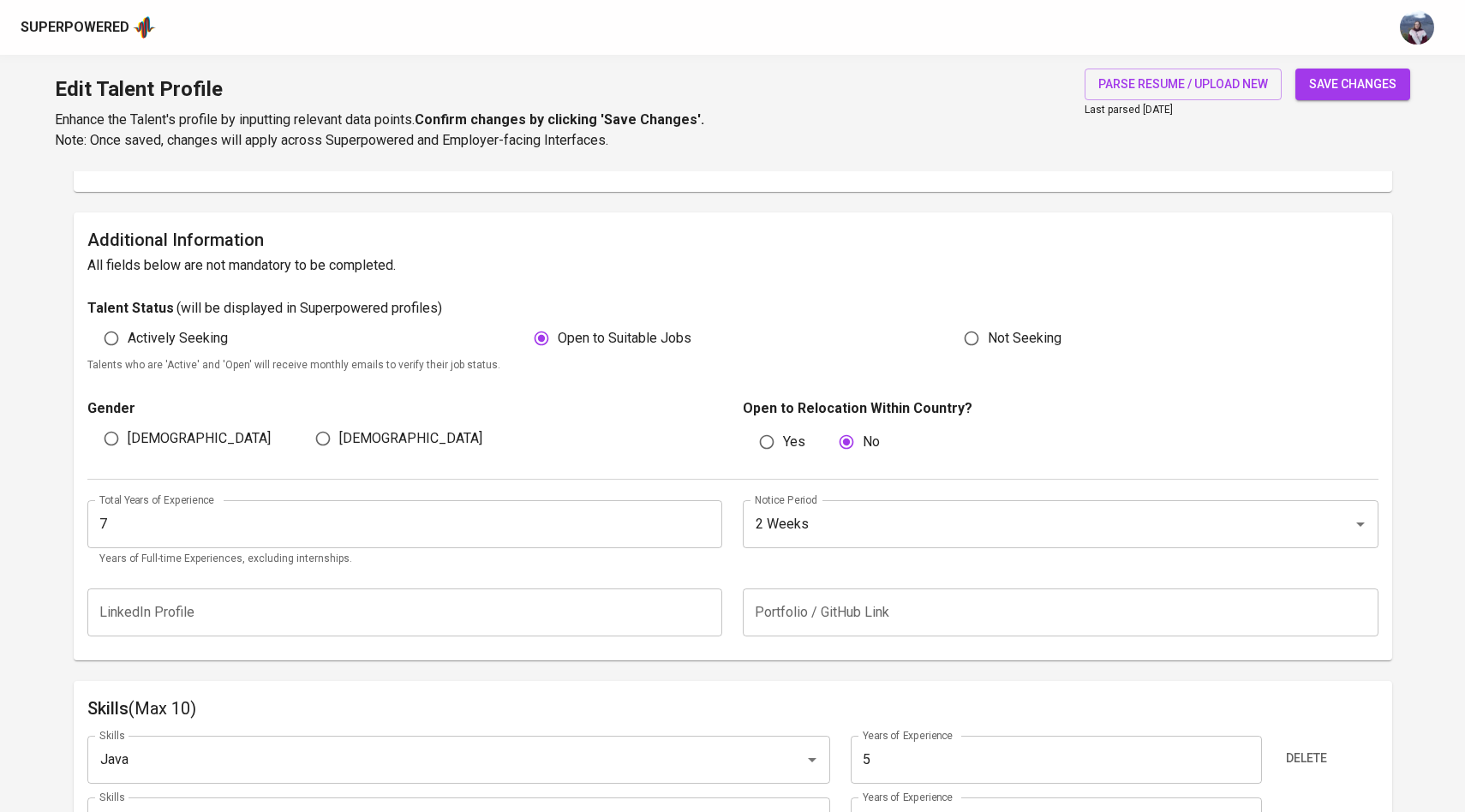
click at [768, 581] on div "LinkedIn Profile LinkedIn Profile Portfolio / GitHub Link Portfolio / GitHub Li…" at bounding box center [732, 612] width 1291 height 69
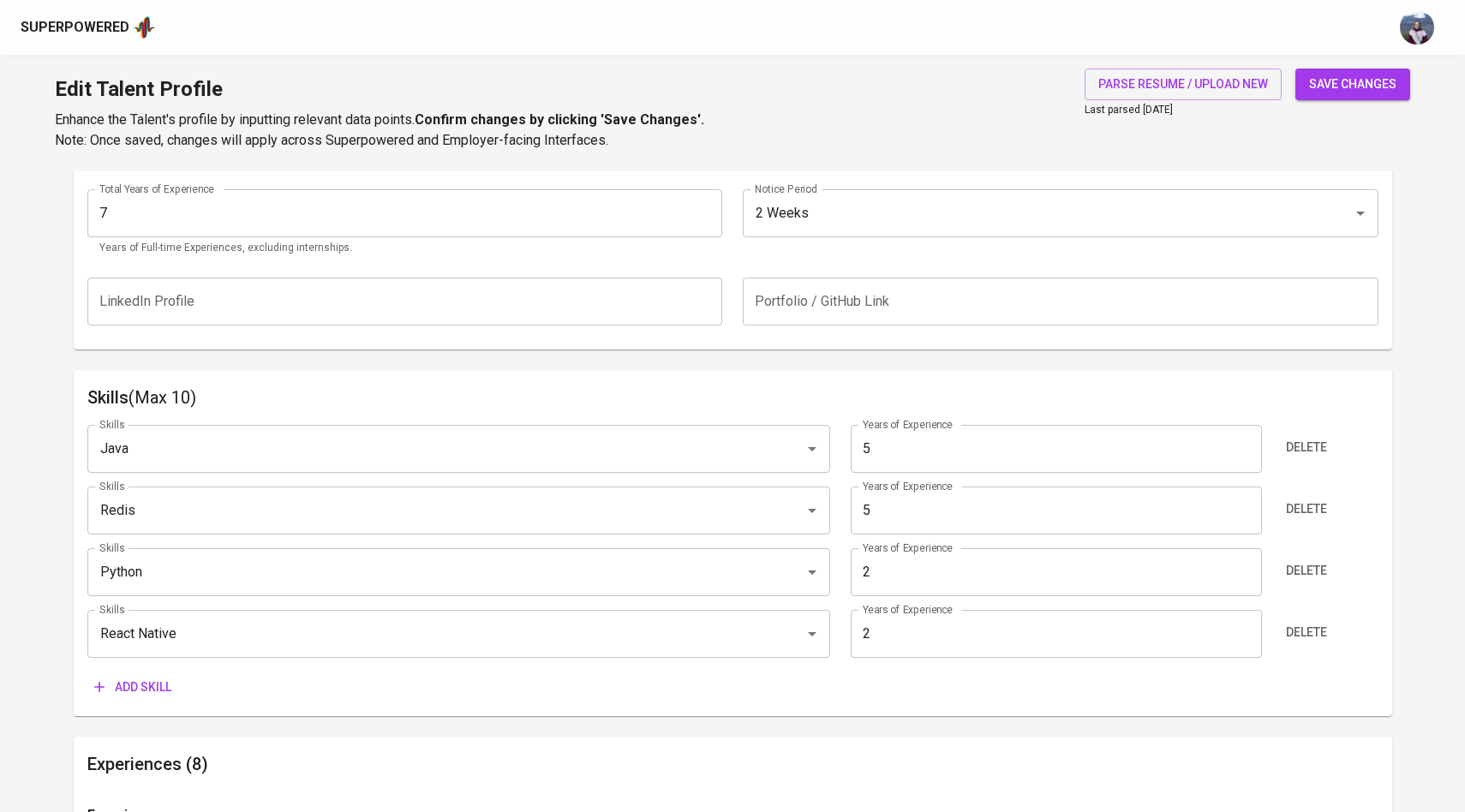
scroll to position [776, 0]
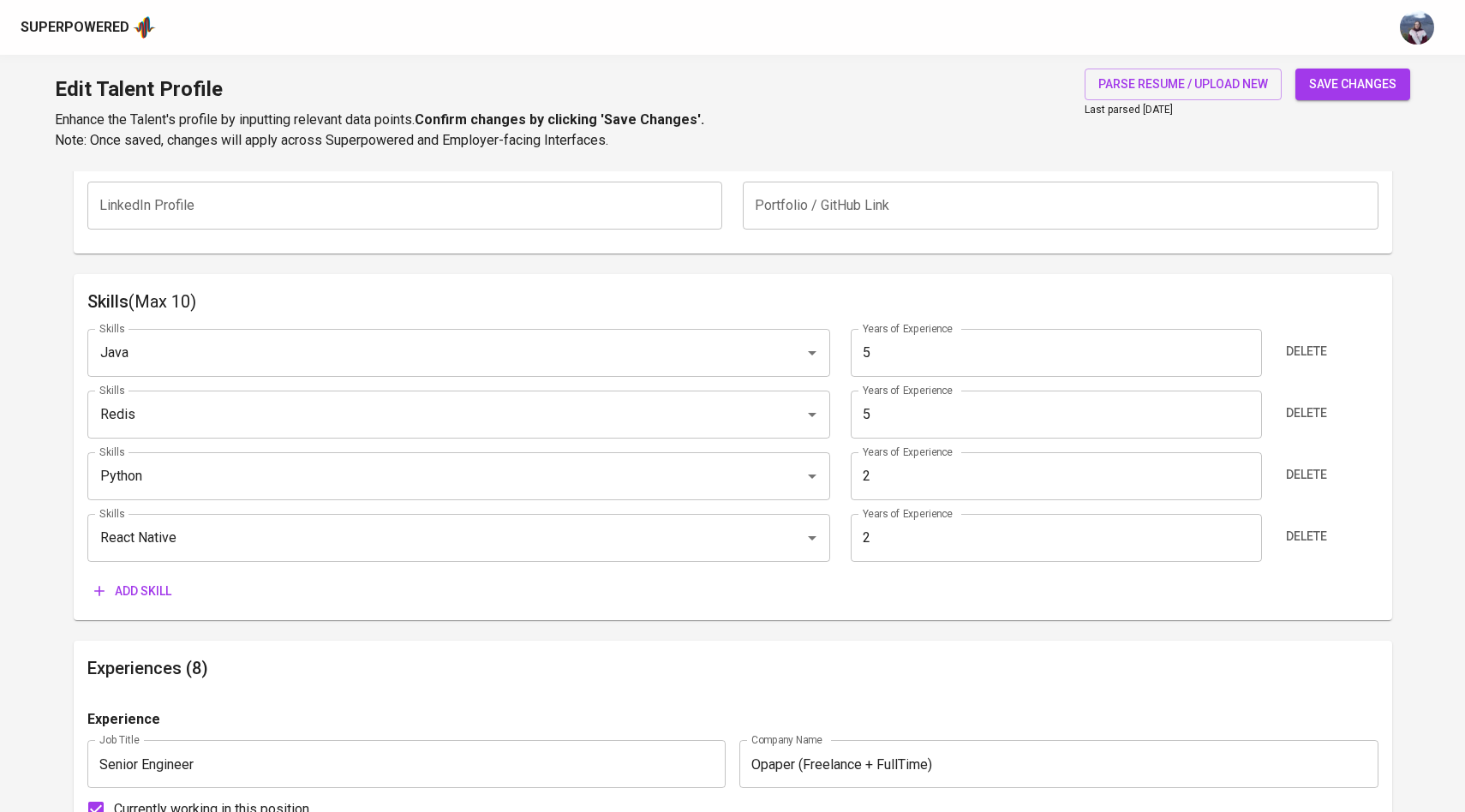
click at [131, 590] on span "Add skill" at bounding box center [133, 591] width 77 height 21
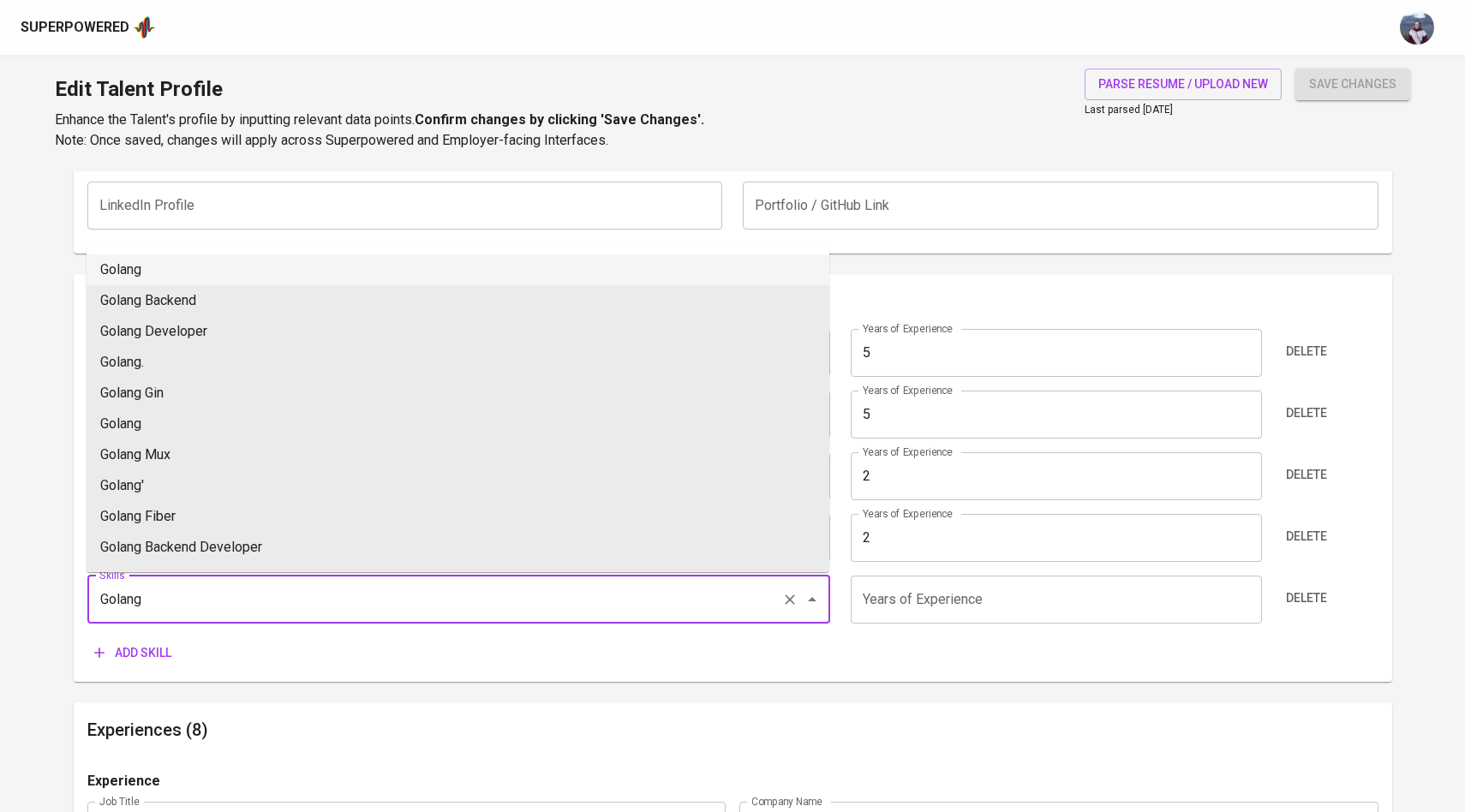
click at [211, 285] on li "Golang" at bounding box center [458, 269] width 743 height 31
type input "Golang"
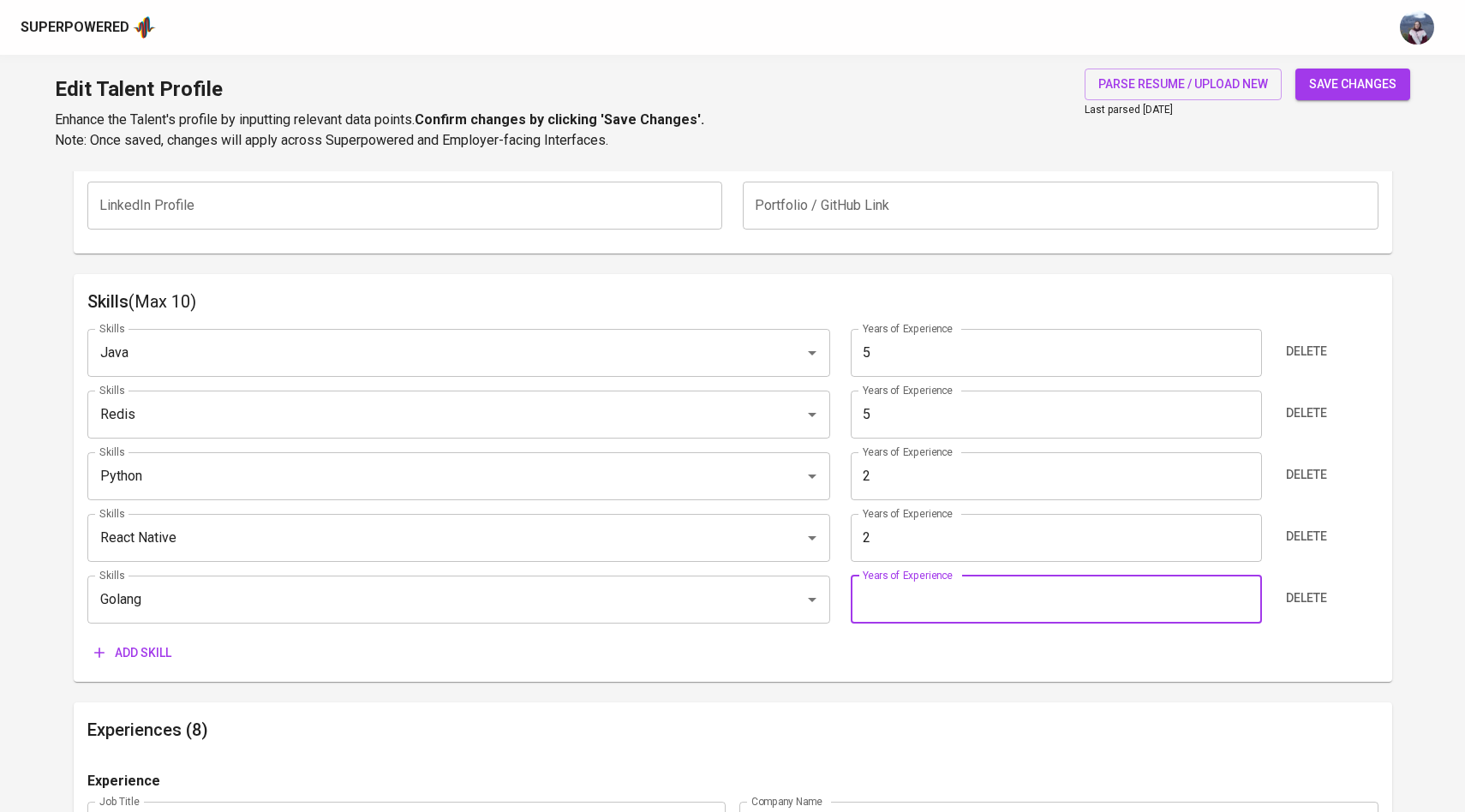
click at [922, 609] on input "number" at bounding box center [1056, 600] width 411 height 48
type input "6"
click at [163, 653] on span "Add skill" at bounding box center [133, 653] width 77 height 21
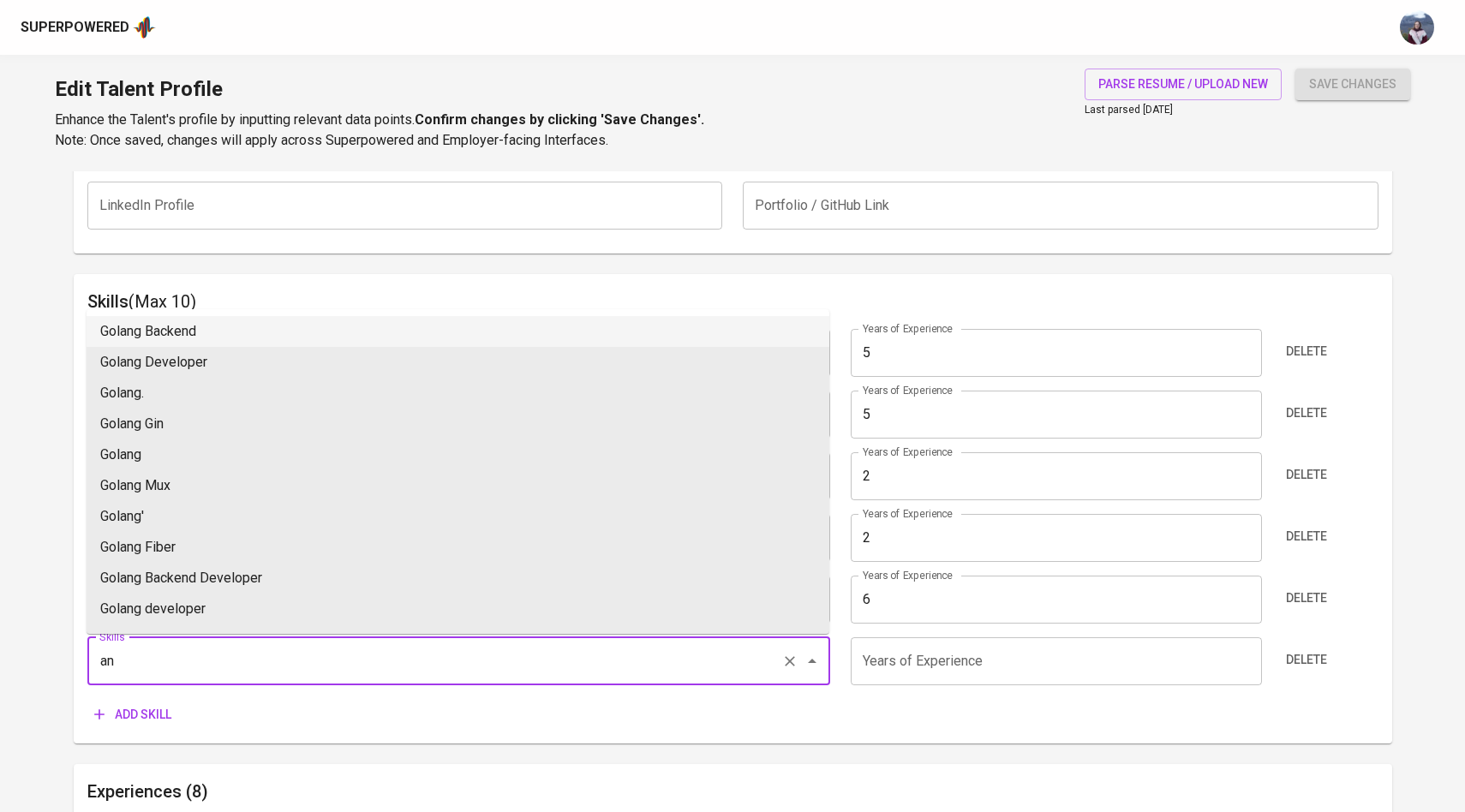
type input "a"
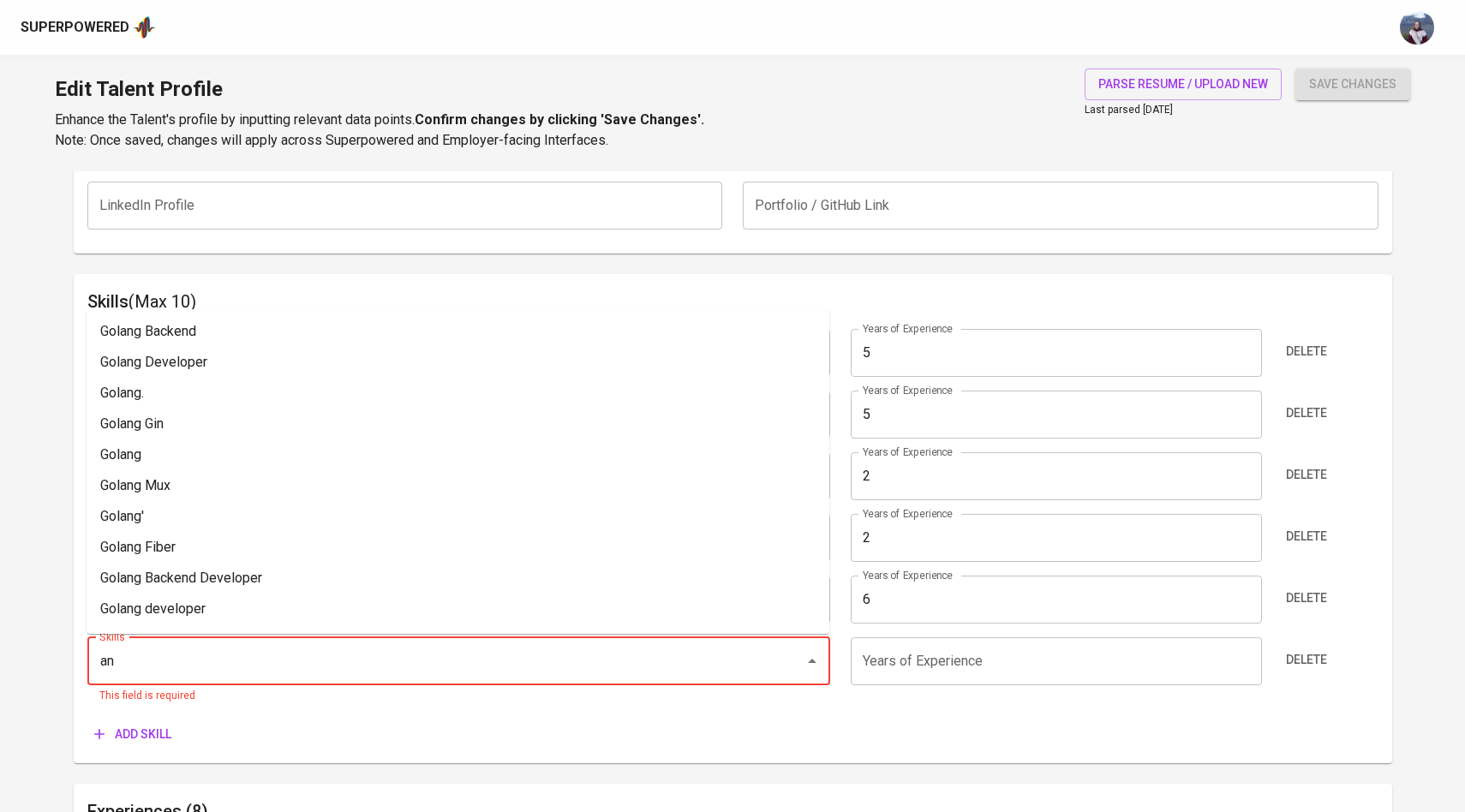
type input "a"
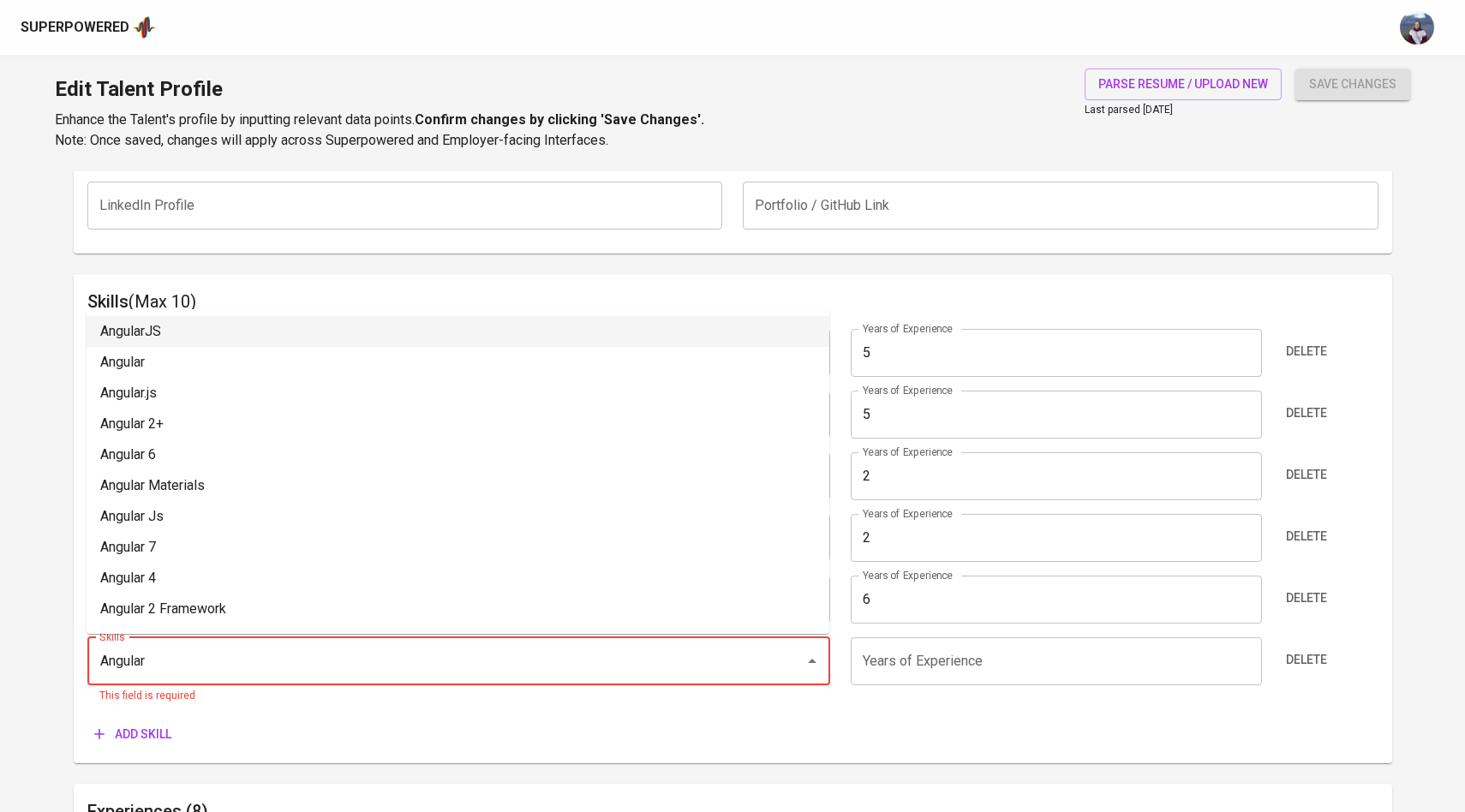
click at [162, 345] on li "AngularJS" at bounding box center [458, 331] width 743 height 31
type input "AngularJS"
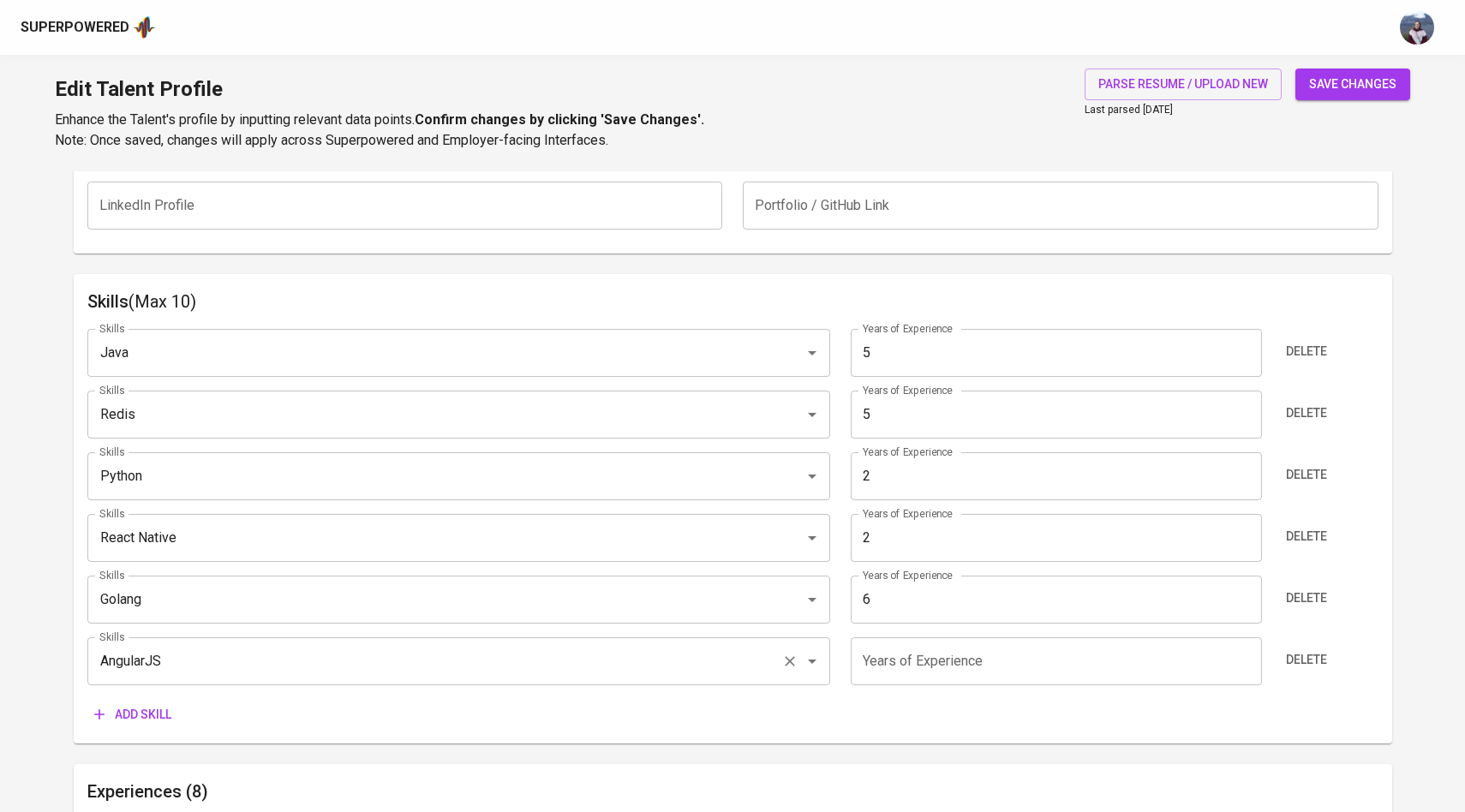
click at [229, 665] on input "AngularJS" at bounding box center [435, 661] width 679 height 32
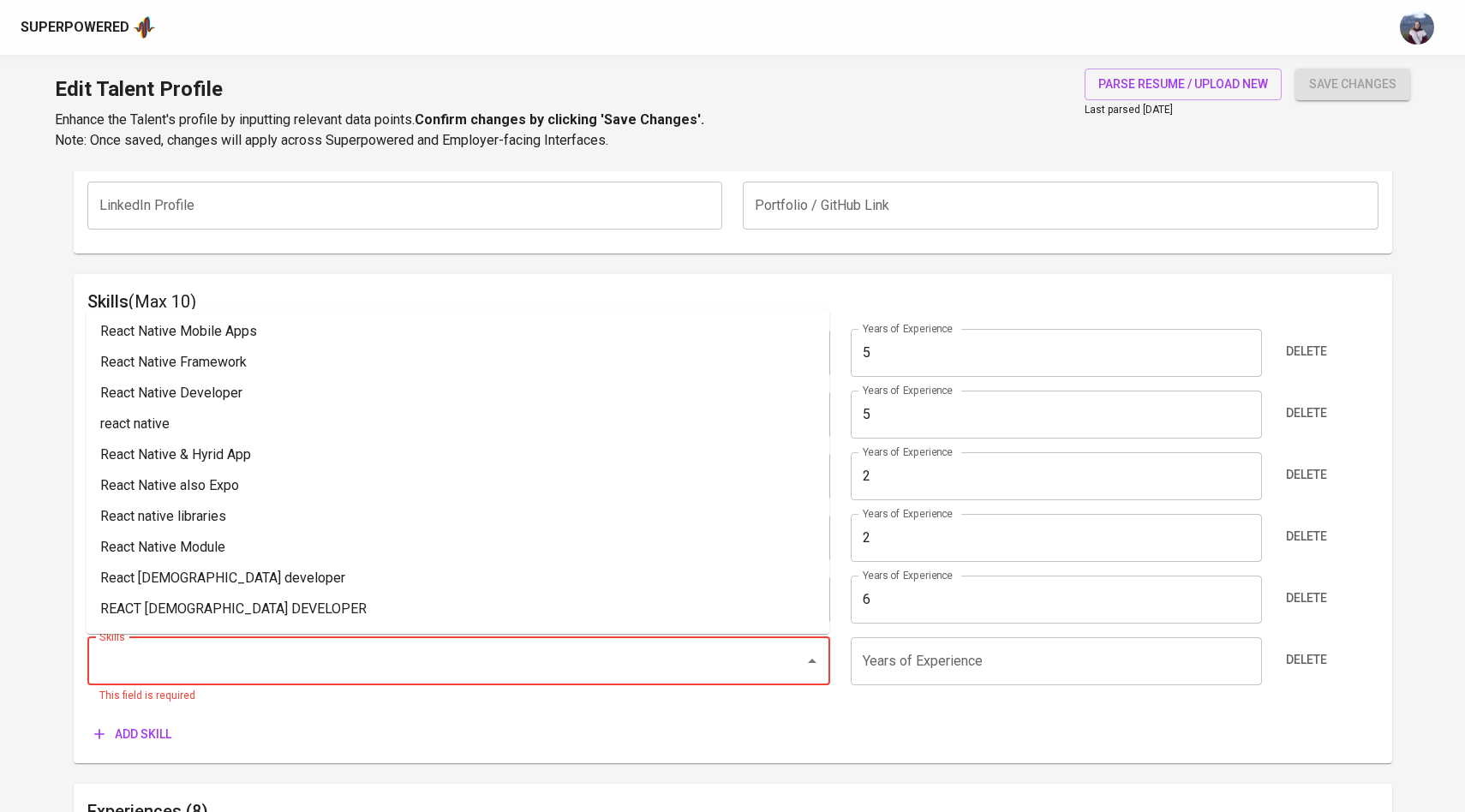
type input "a"
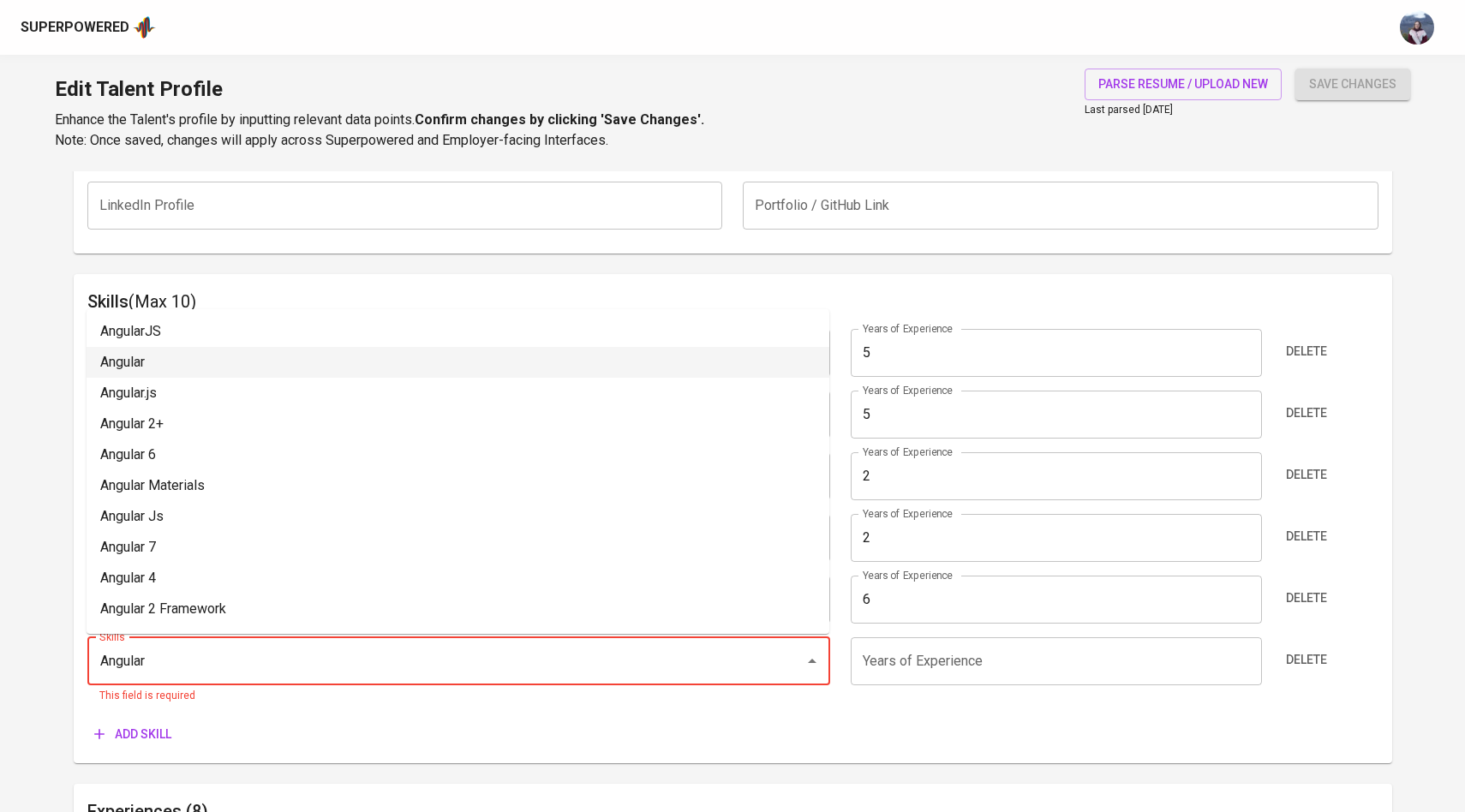
click at [166, 352] on li "Angular" at bounding box center [458, 362] width 743 height 31
type input "Angular"
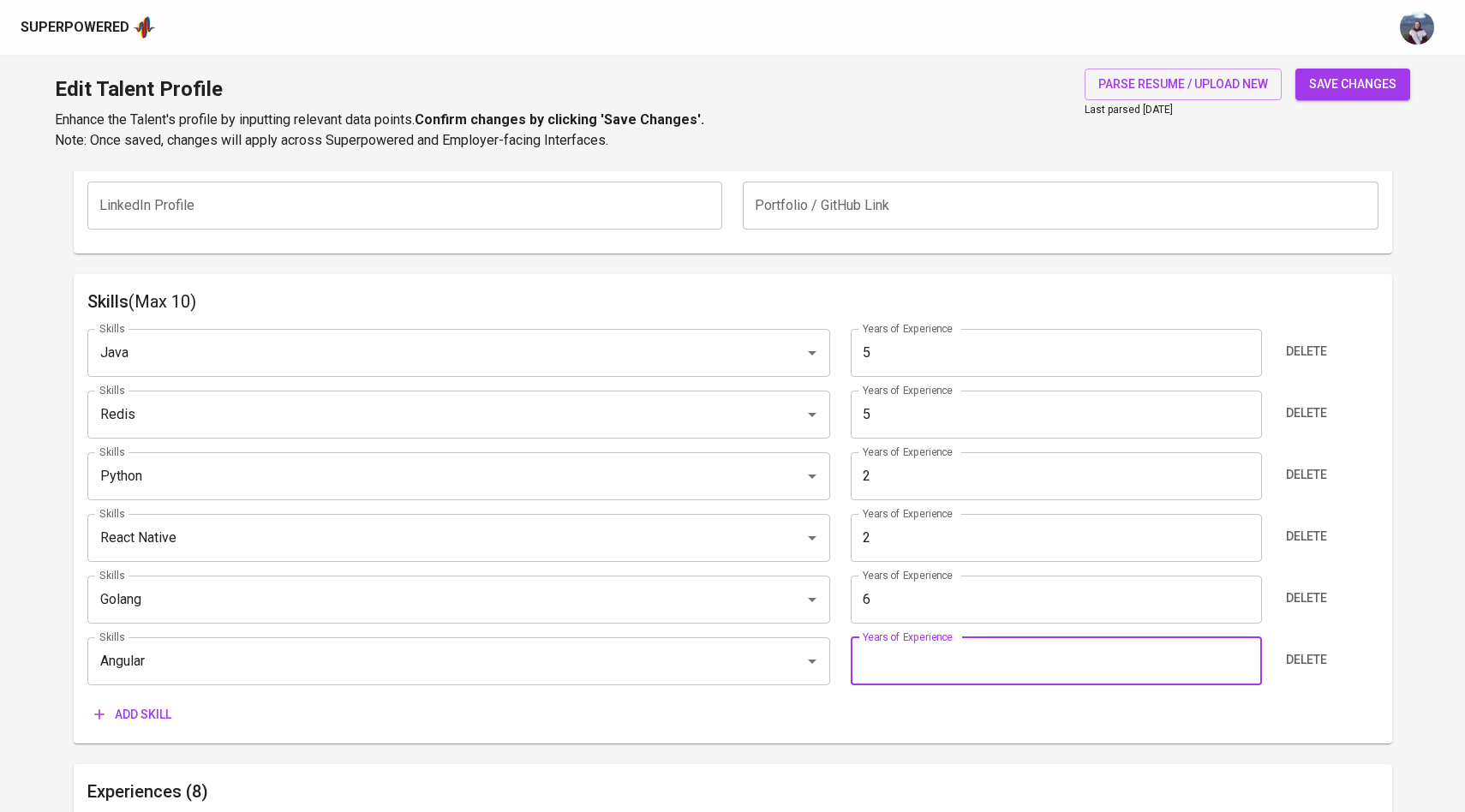
click at [910, 664] on input "number" at bounding box center [1056, 661] width 411 height 48
type input "2"
click at [851, 706] on div "Add skill" at bounding box center [732, 715] width 1291 height 32
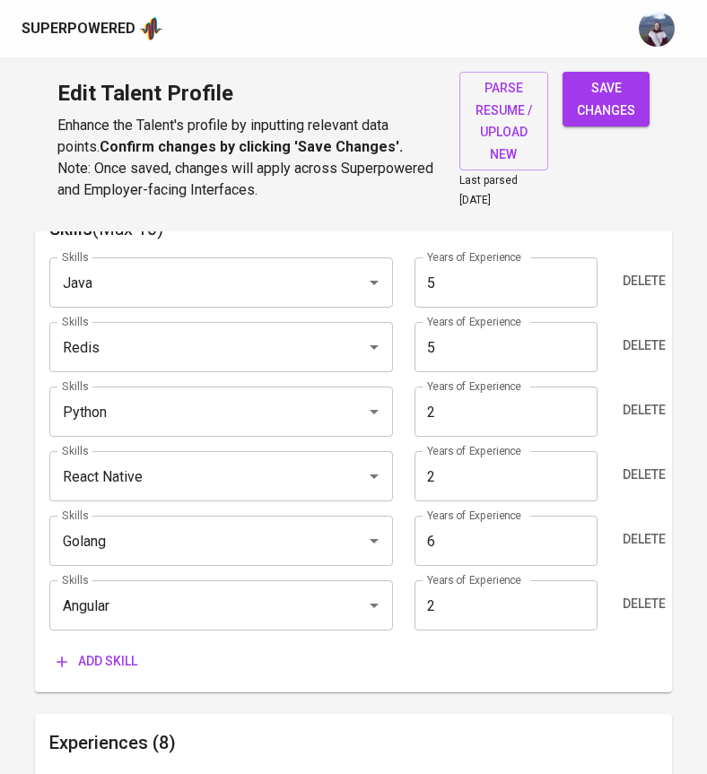
scroll to position [1000, 0]
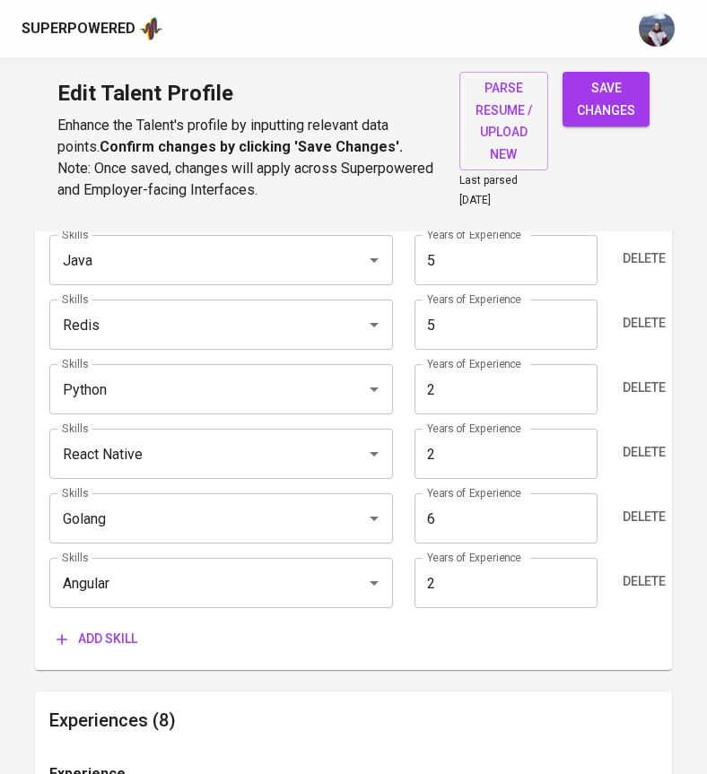
click at [106, 629] on span "Add skill" at bounding box center [96, 639] width 81 height 22
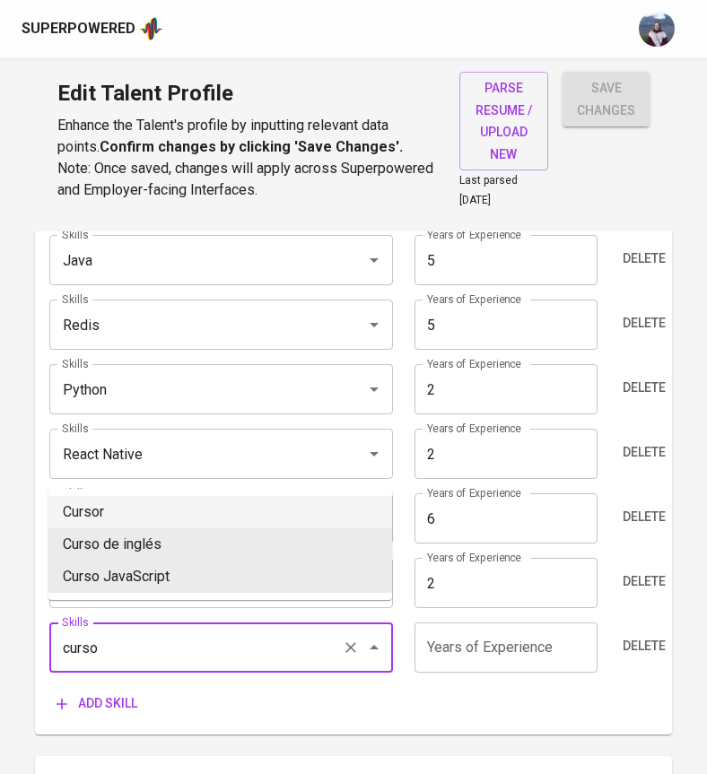
click at [158, 516] on li "Cursor" at bounding box center [219, 512] width 343 height 32
type input "Cursor"
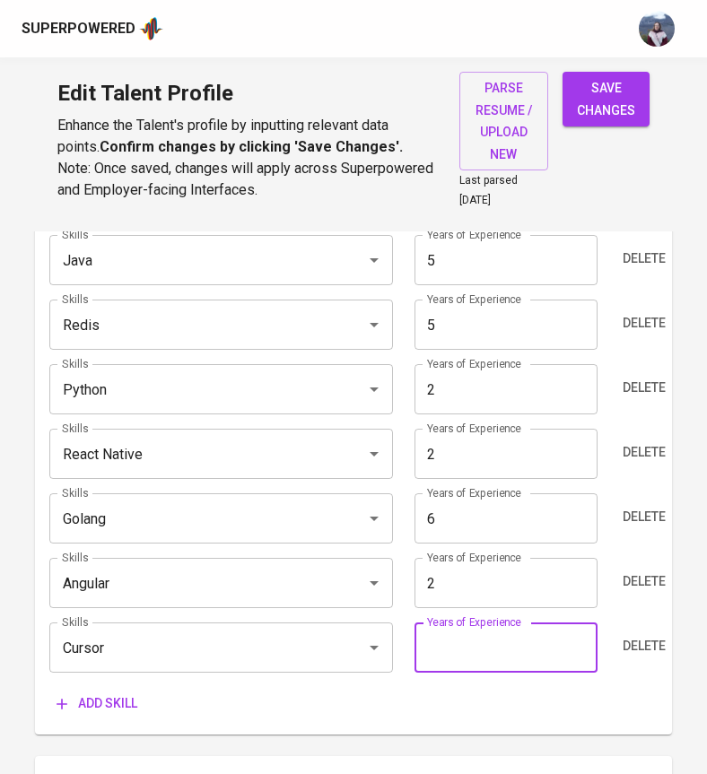
click at [481, 632] on input "number" at bounding box center [505, 647] width 183 height 50
click at [656, 635] on span "Delete" at bounding box center [643, 646] width 43 height 22
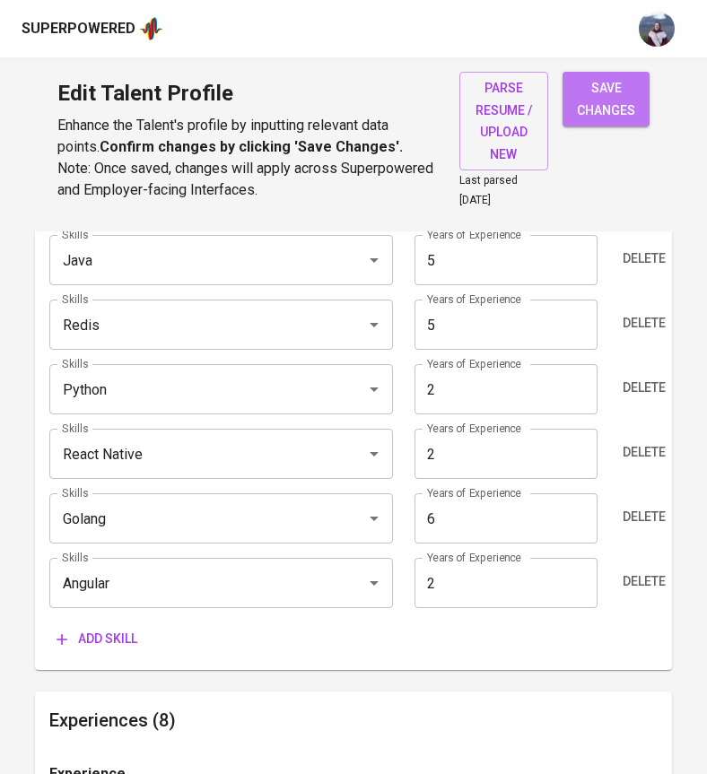
click at [631, 113] on span "save changes" at bounding box center [606, 99] width 58 height 44
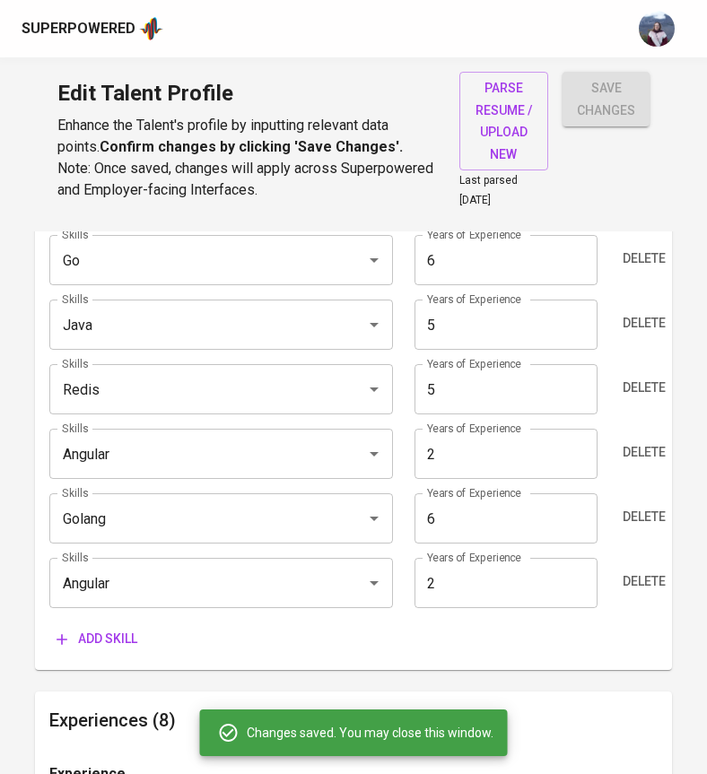
type input "Go"
type input "6"
type input "Java"
type input "Redis"
type input "5"
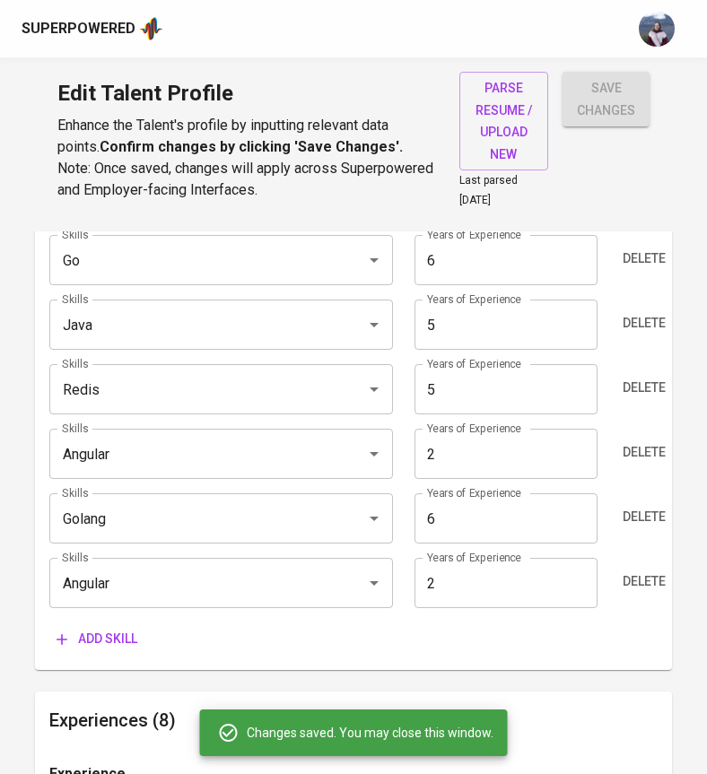
type input "Angular"
type input "Python"
type input "2"
type input "React Native"
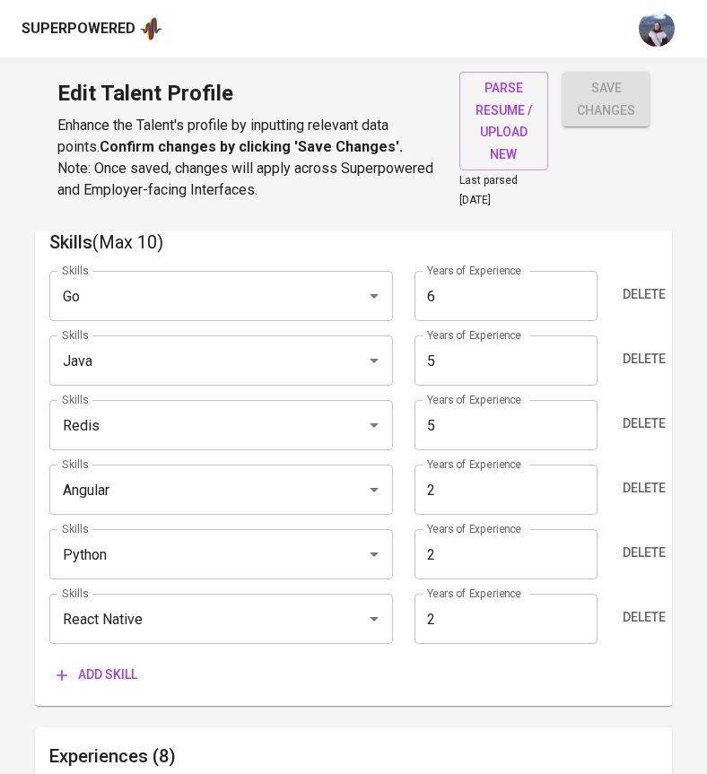
scroll to position [966, 0]
click at [126, 662] on span "Add skill" at bounding box center [96, 673] width 81 height 22
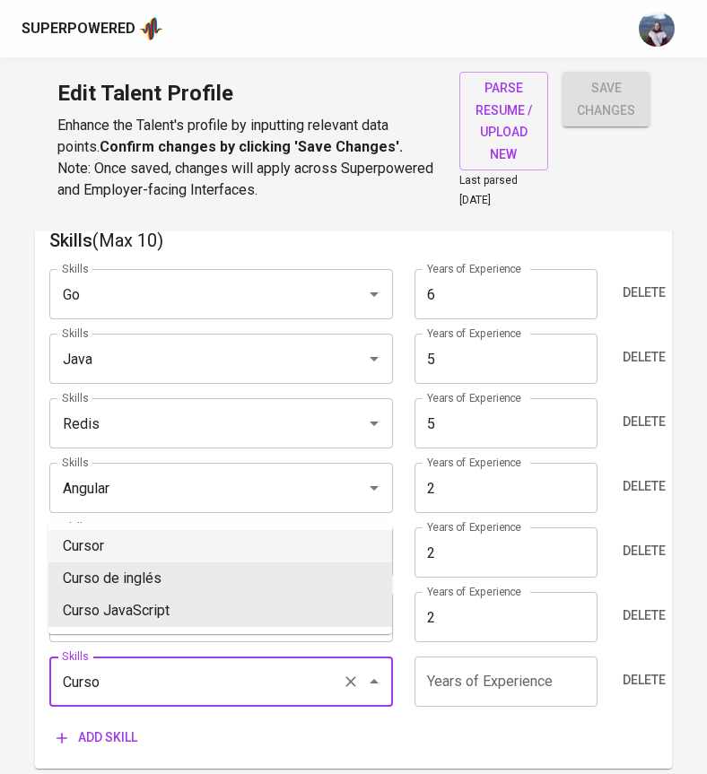
click at [166, 540] on li "Cursor" at bounding box center [219, 546] width 343 height 32
type input "Cursor"
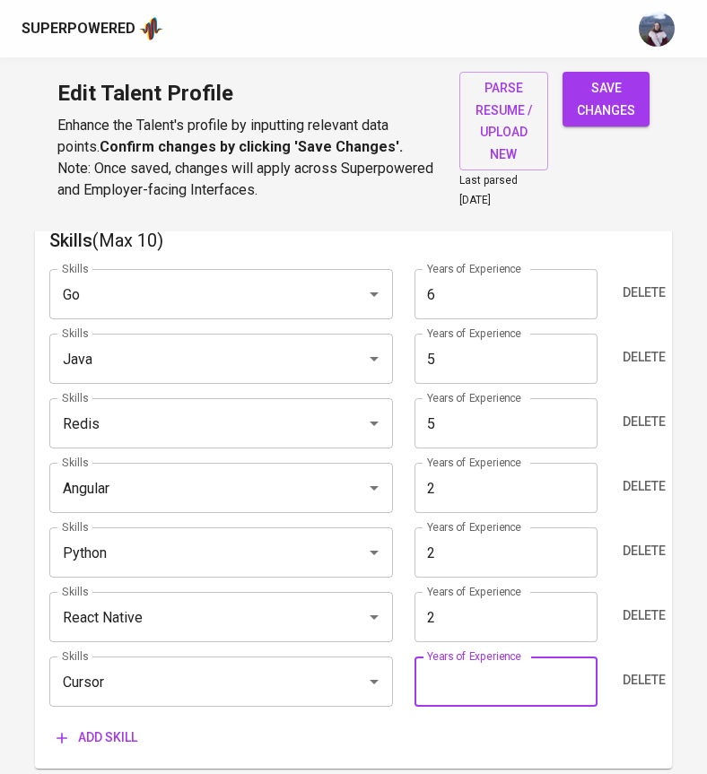
click at [479, 664] on input "number" at bounding box center [505, 681] width 183 height 50
type input "2"
click at [409, 721] on div "Add skill" at bounding box center [352, 737] width 607 height 33
click at [113, 726] on span "Add skill" at bounding box center [96, 737] width 81 height 22
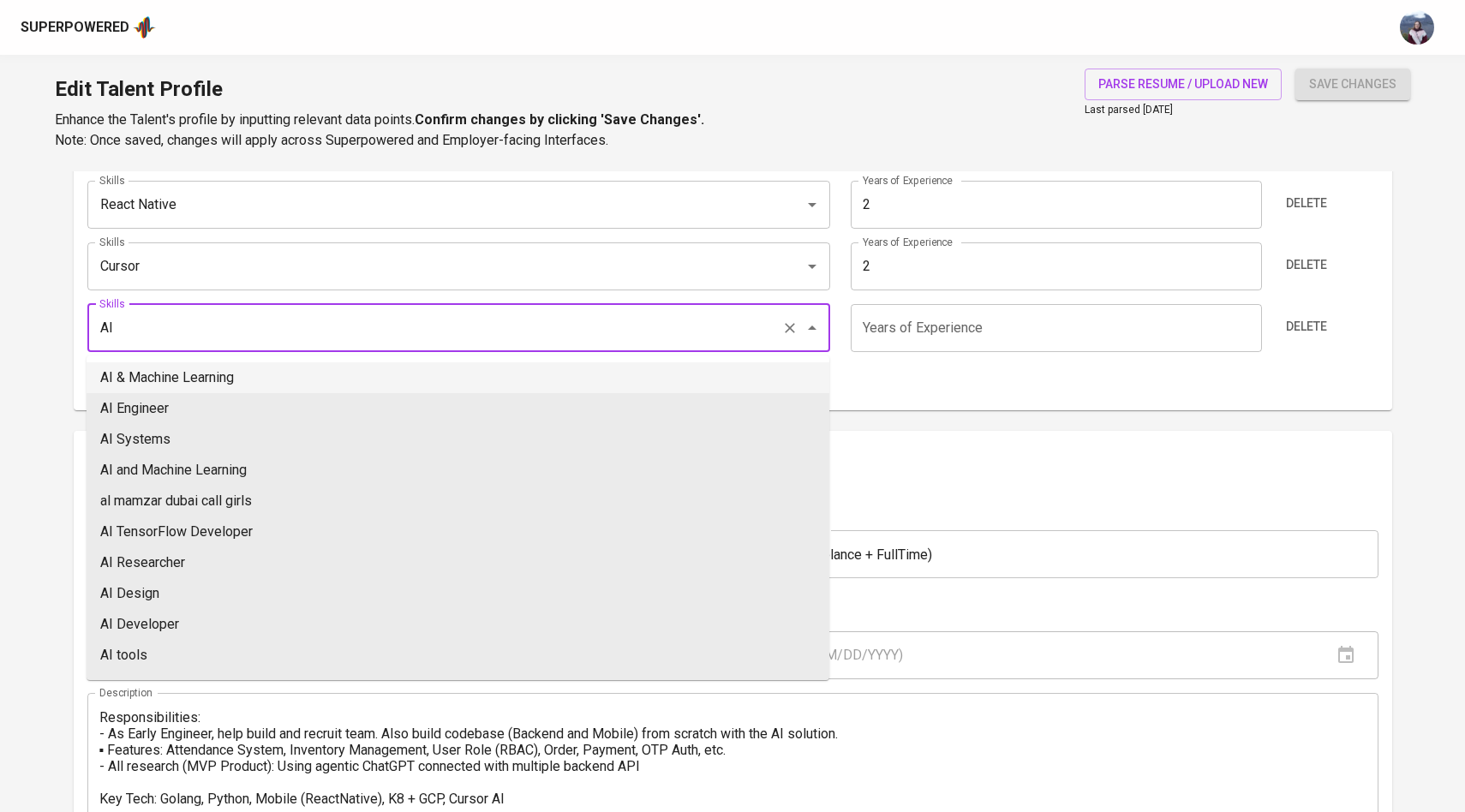
scroll to position [1193, 0]
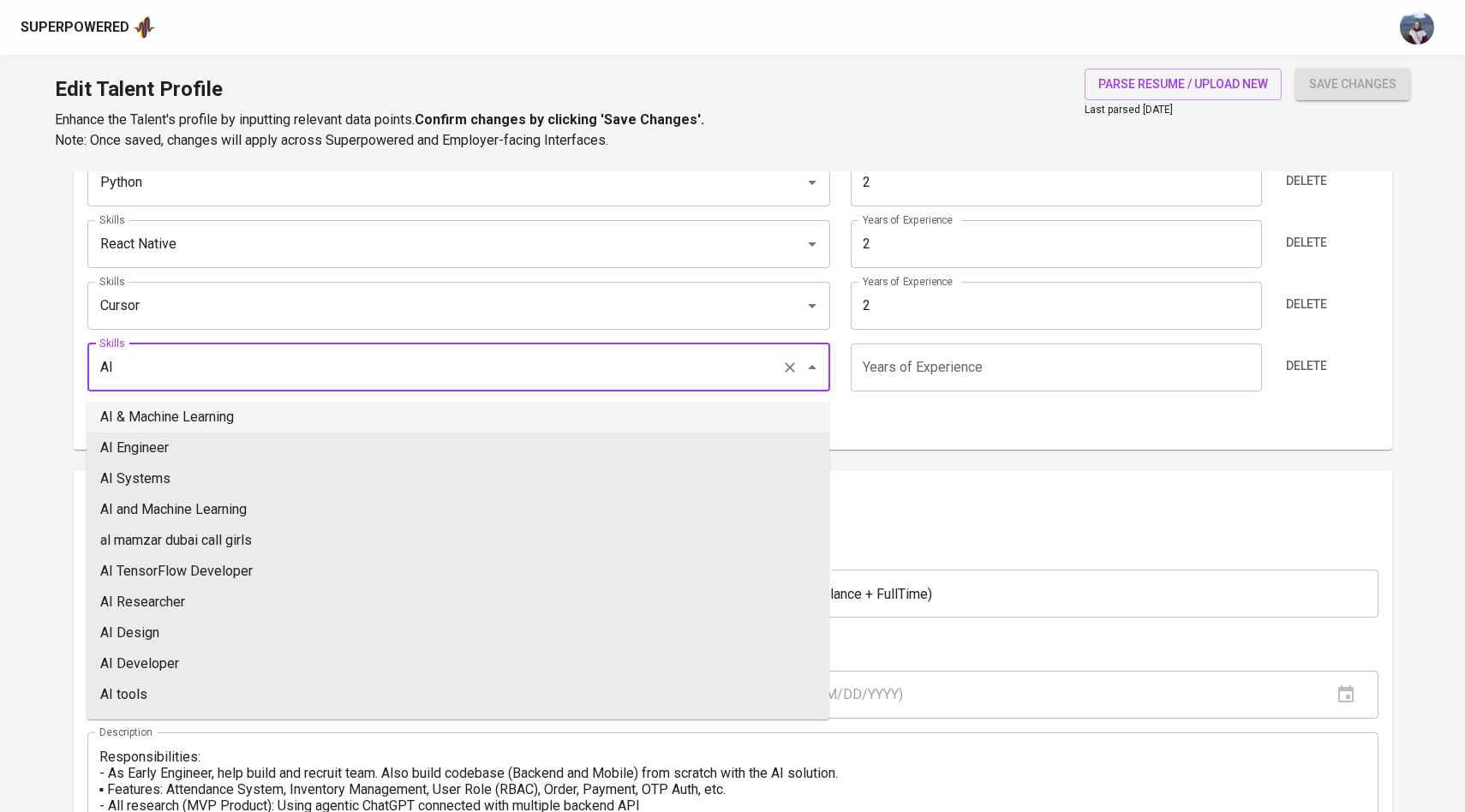
type input "AI"
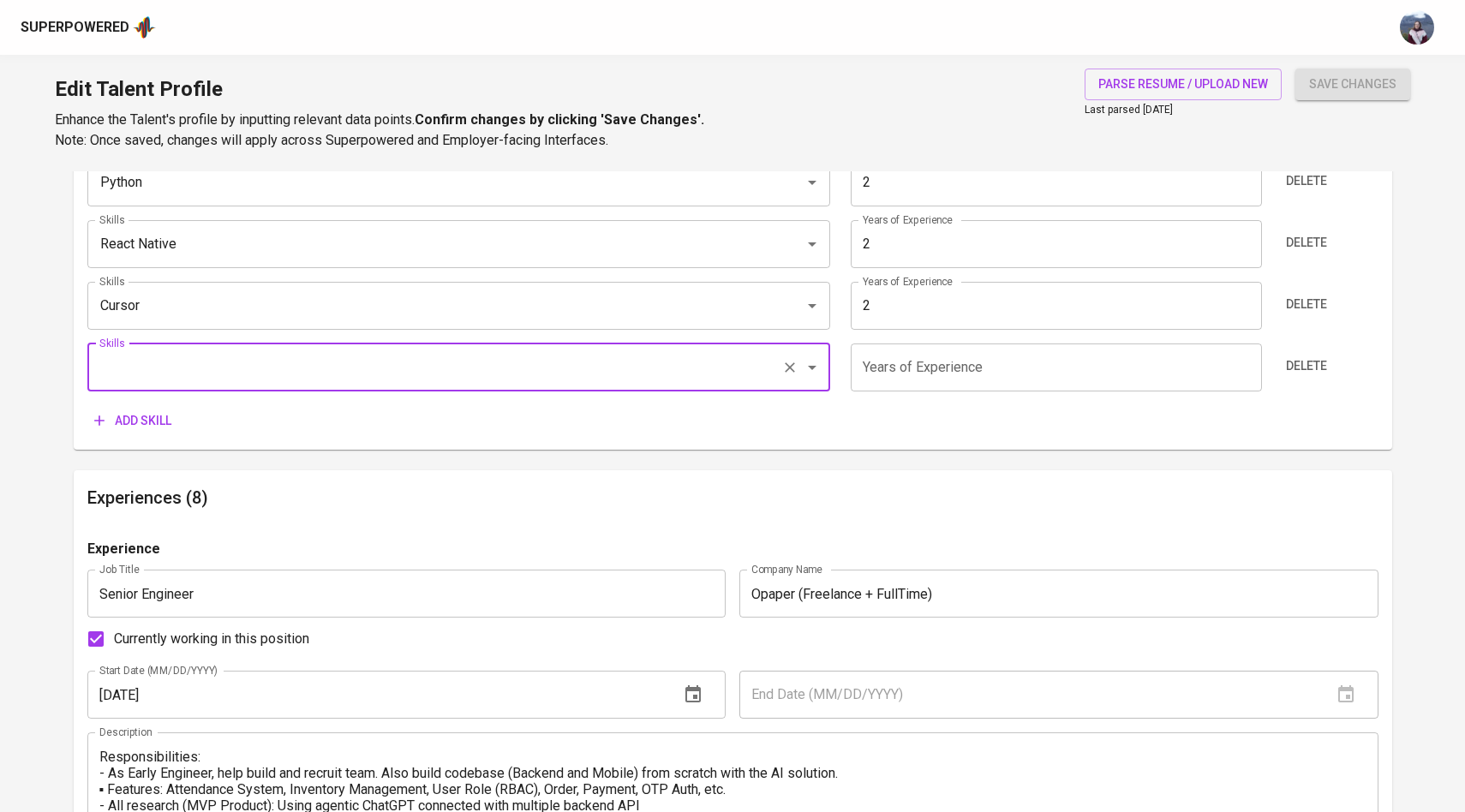
paste input "Artificial Intelligence"
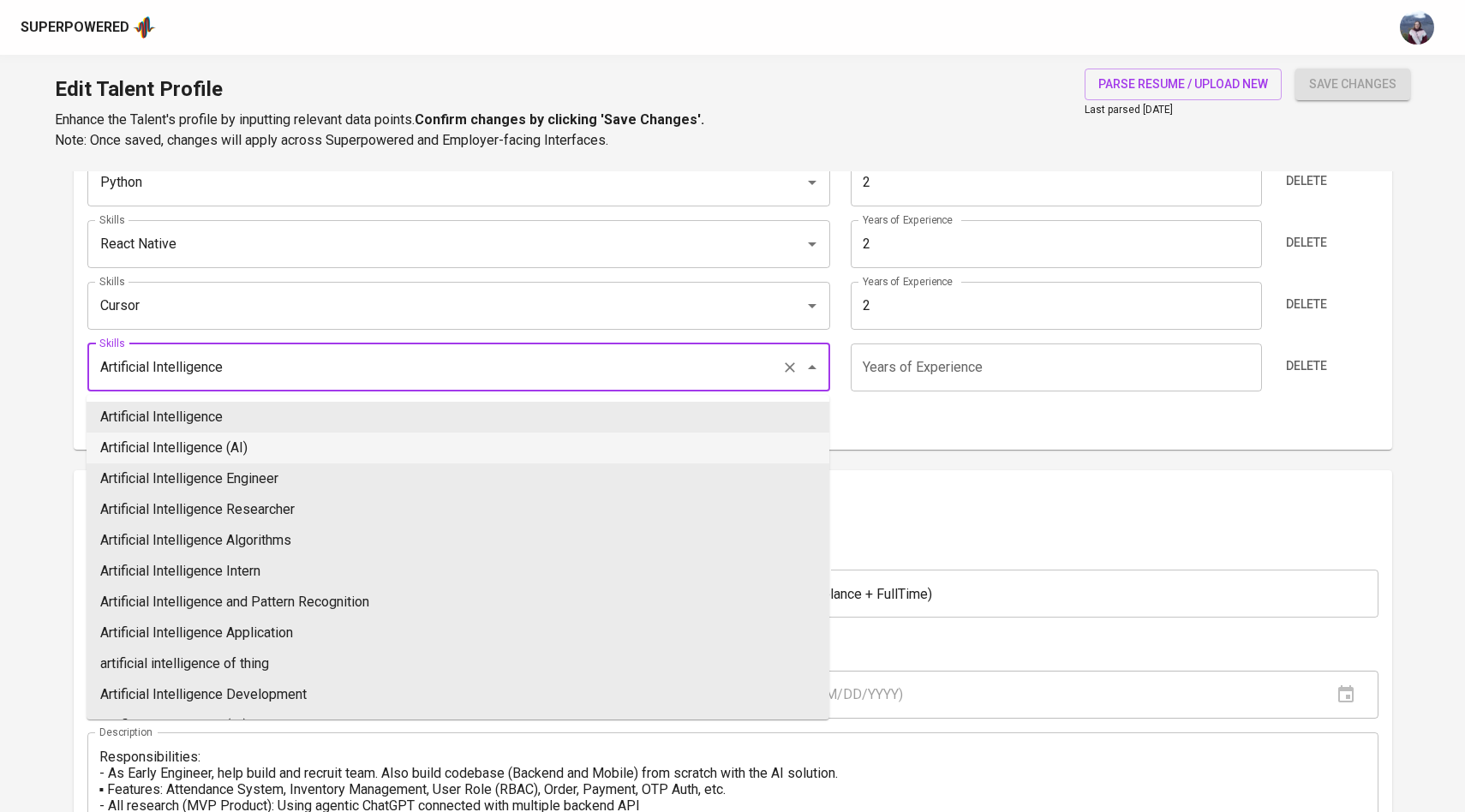
click at [361, 436] on li "Artificial Intelligence (AI)" at bounding box center [458, 448] width 743 height 31
type input "Artificial Intelligence (AI)"
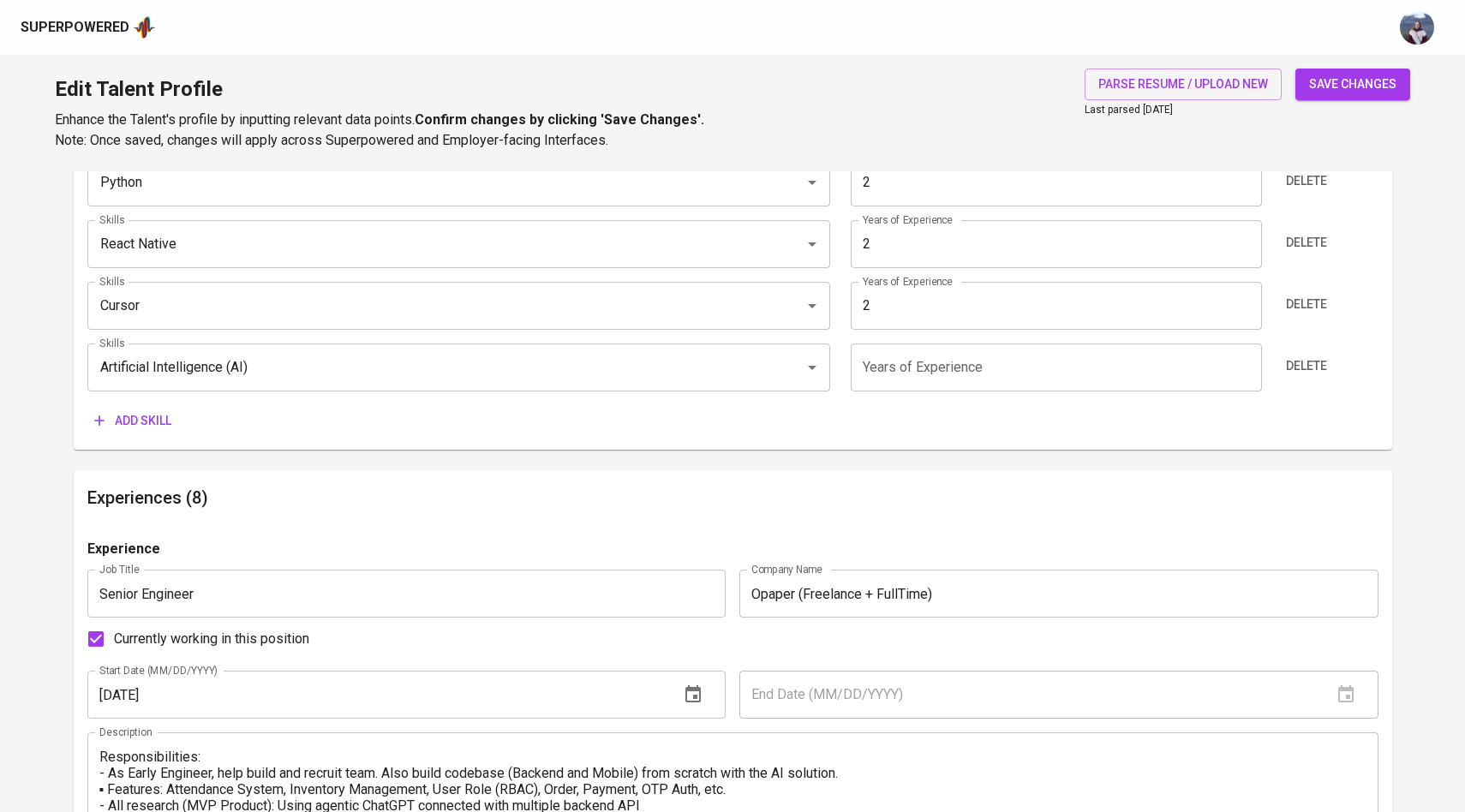
click at [913, 373] on input "number" at bounding box center [1056, 368] width 411 height 48
type input "2"
click at [906, 421] on div "Add skill" at bounding box center [732, 420] width 1291 height 32
click at [1358, 87] on span "save changes" at bounding box center [1352, 84] width 87 height 21
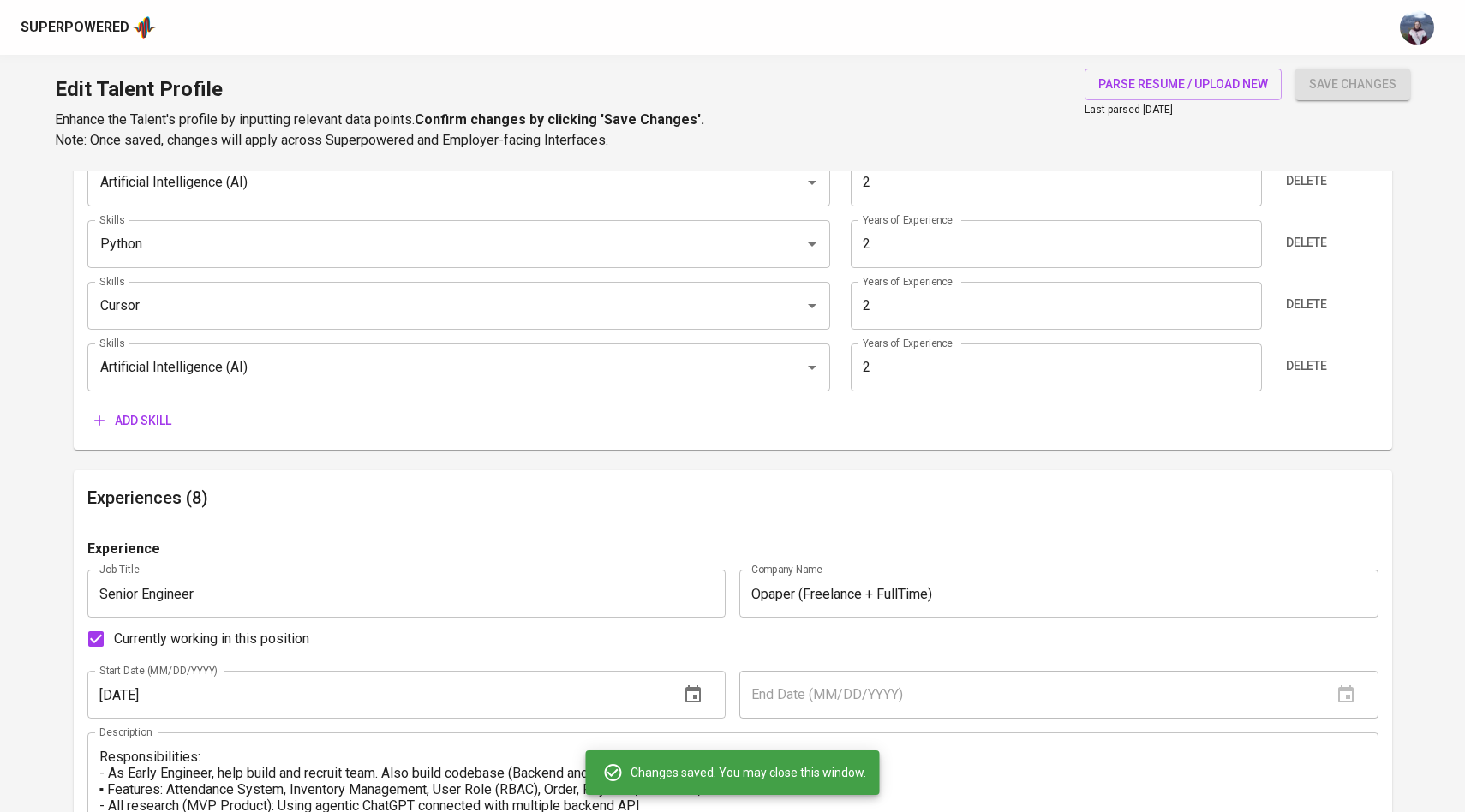
type input "Redis"
type input "Java"
type input "Cursor"
type input "Artificial Intelligence (AI)"
type input "Python"
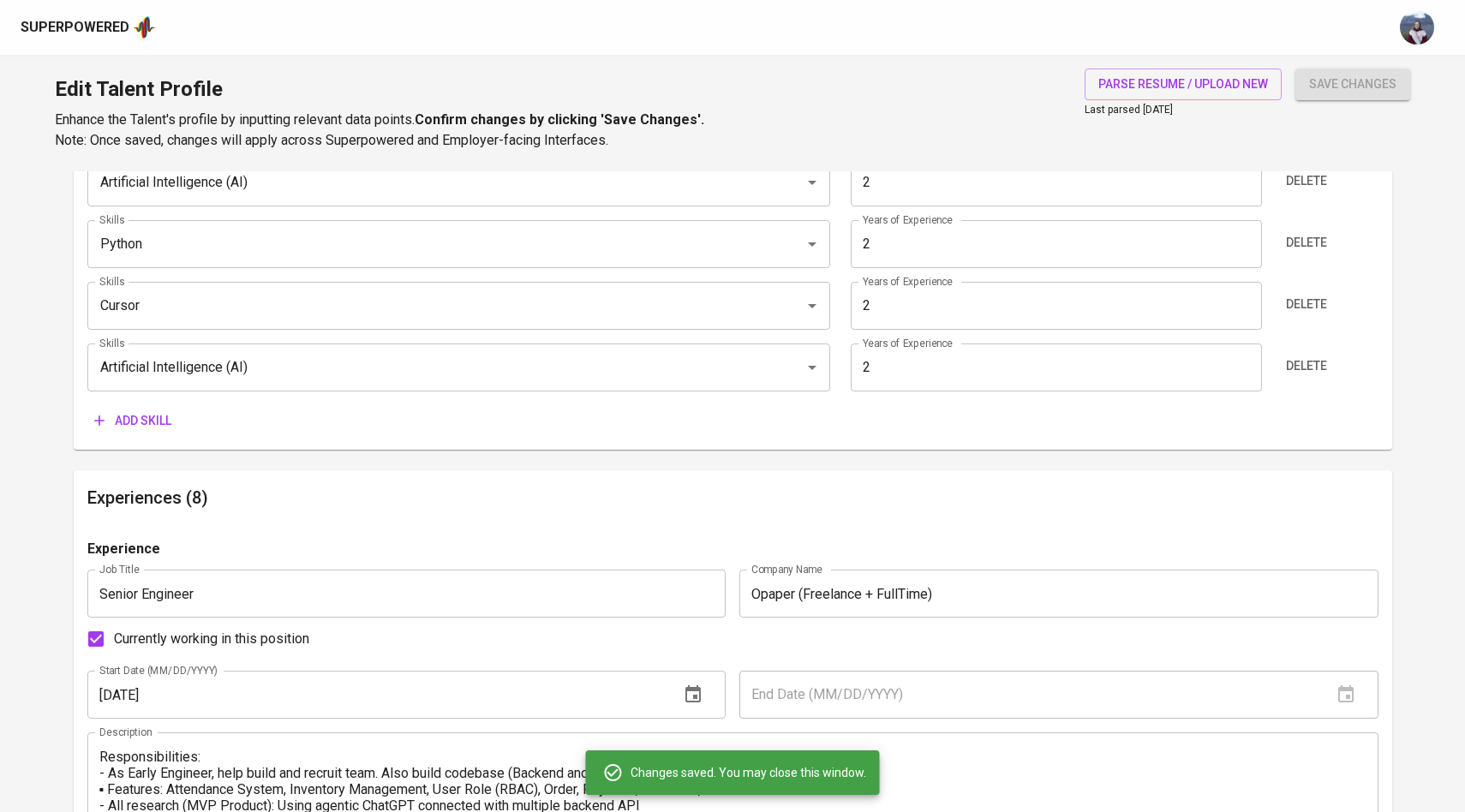
type input "React Native"
type input "Angular"
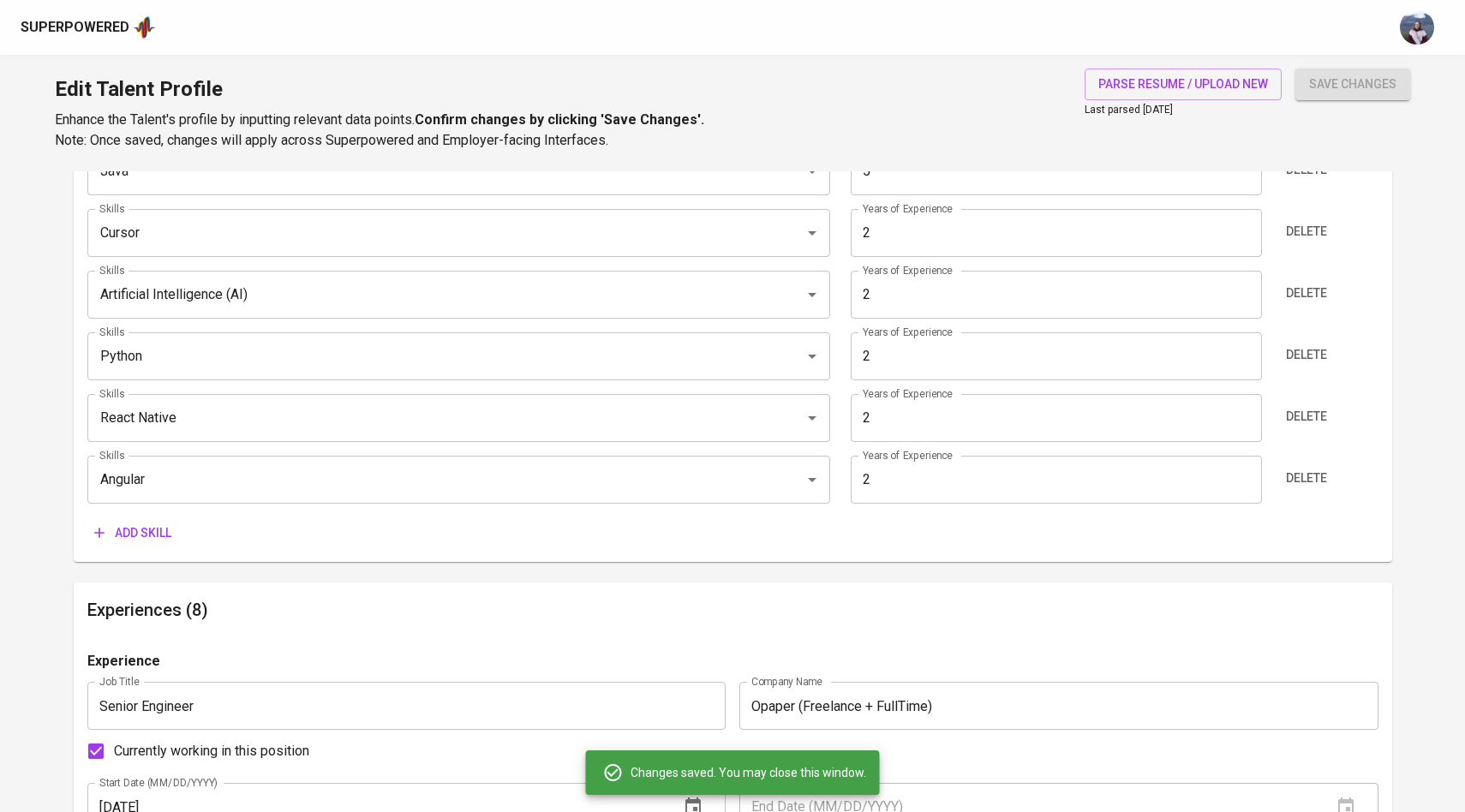
scroll to position [1009, 0]
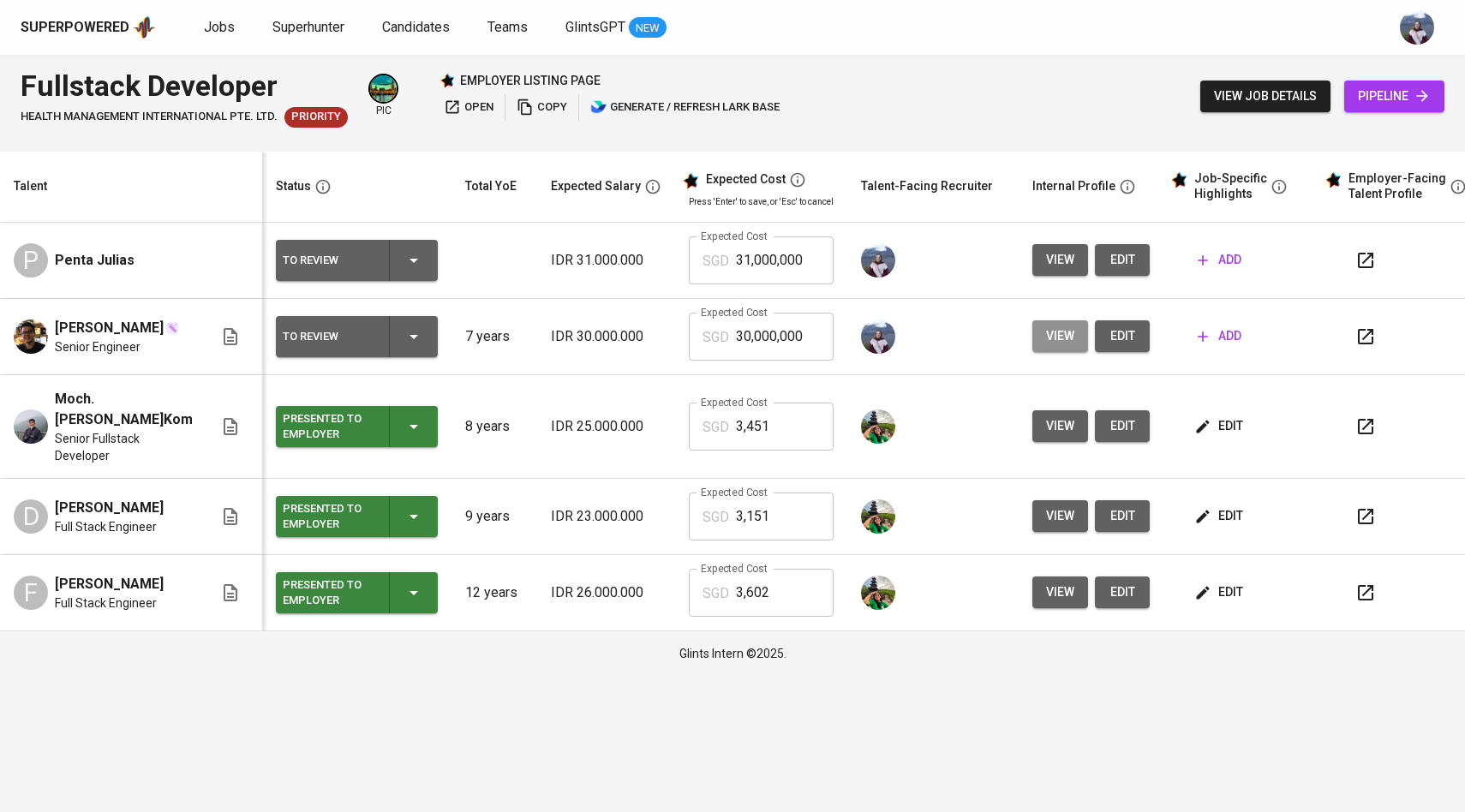
click at [1059, 332] on span "view" at bounding box center [1061, 336] width 29 height 21
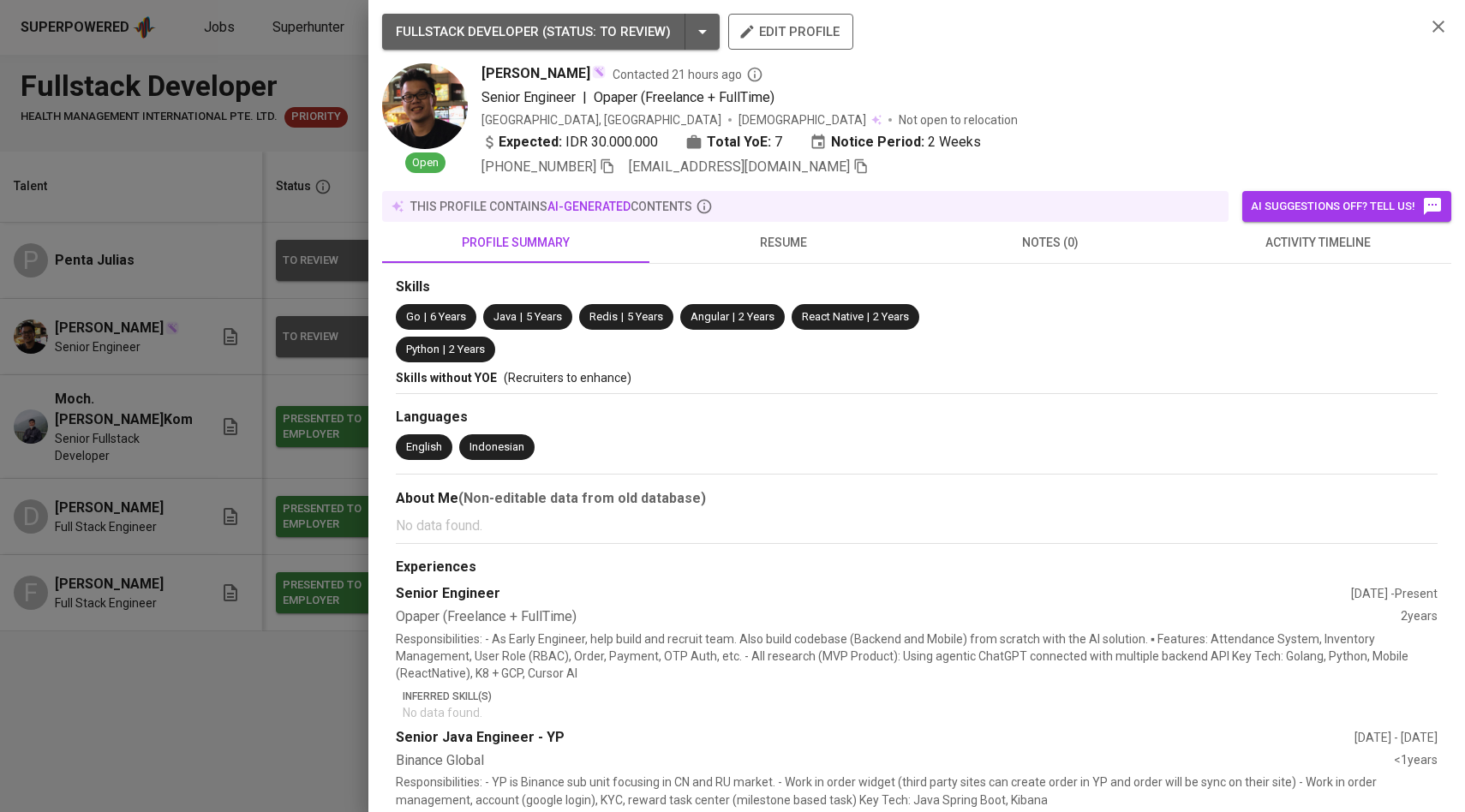
click at [282, 284] on div at bounding box center [732, 406] width 1465 height 812
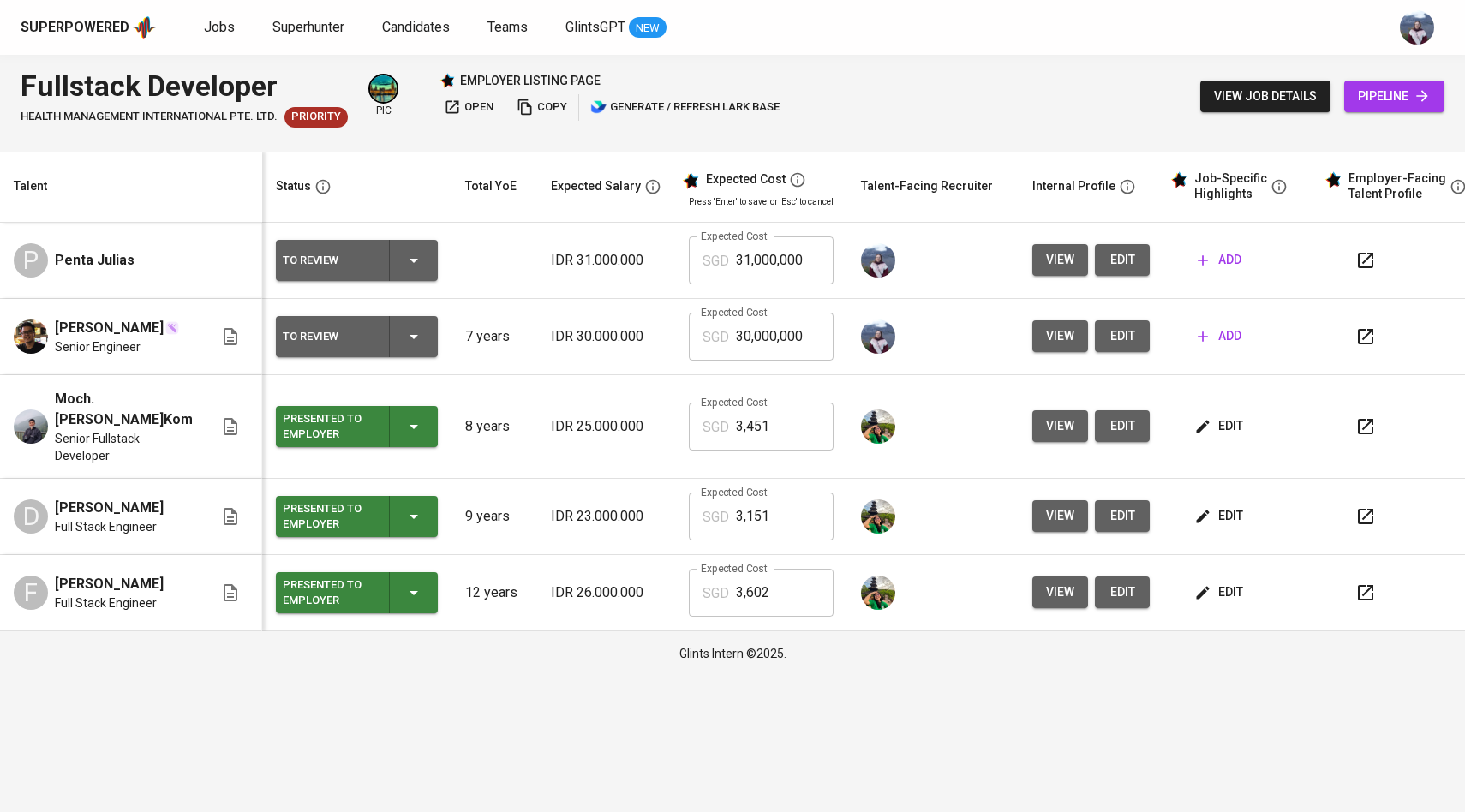
click at [1114, 353] on td "view edit" at bounding box center [1091, 337] width 145 height 76
click at [1114, 345] on span "edit" at bounding box center [1122, 336] width 28 height 21
click at [1063, 348] on button "view" at bounding box center [1061, 335] width 55 height 32
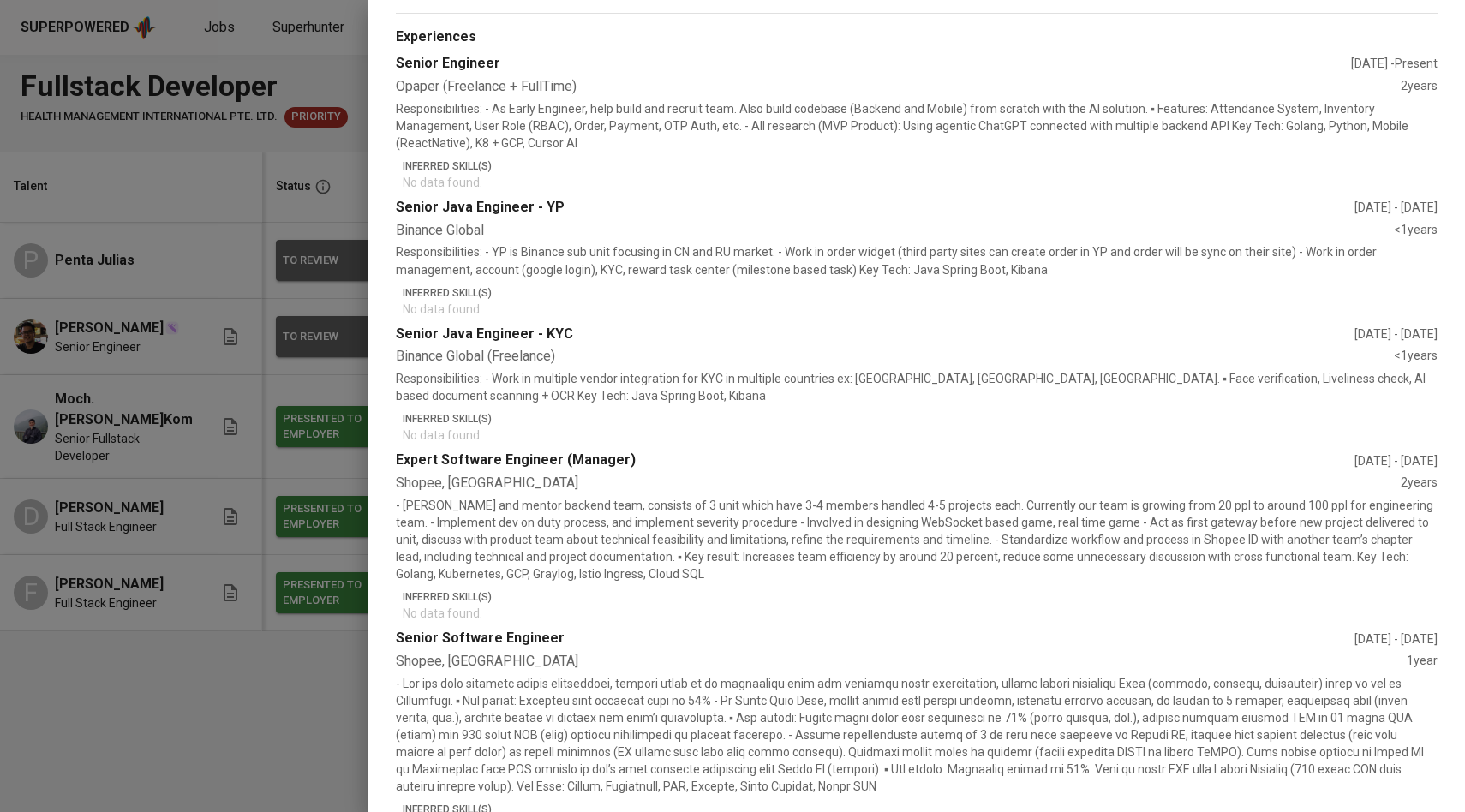
scroll to position [505, 0]
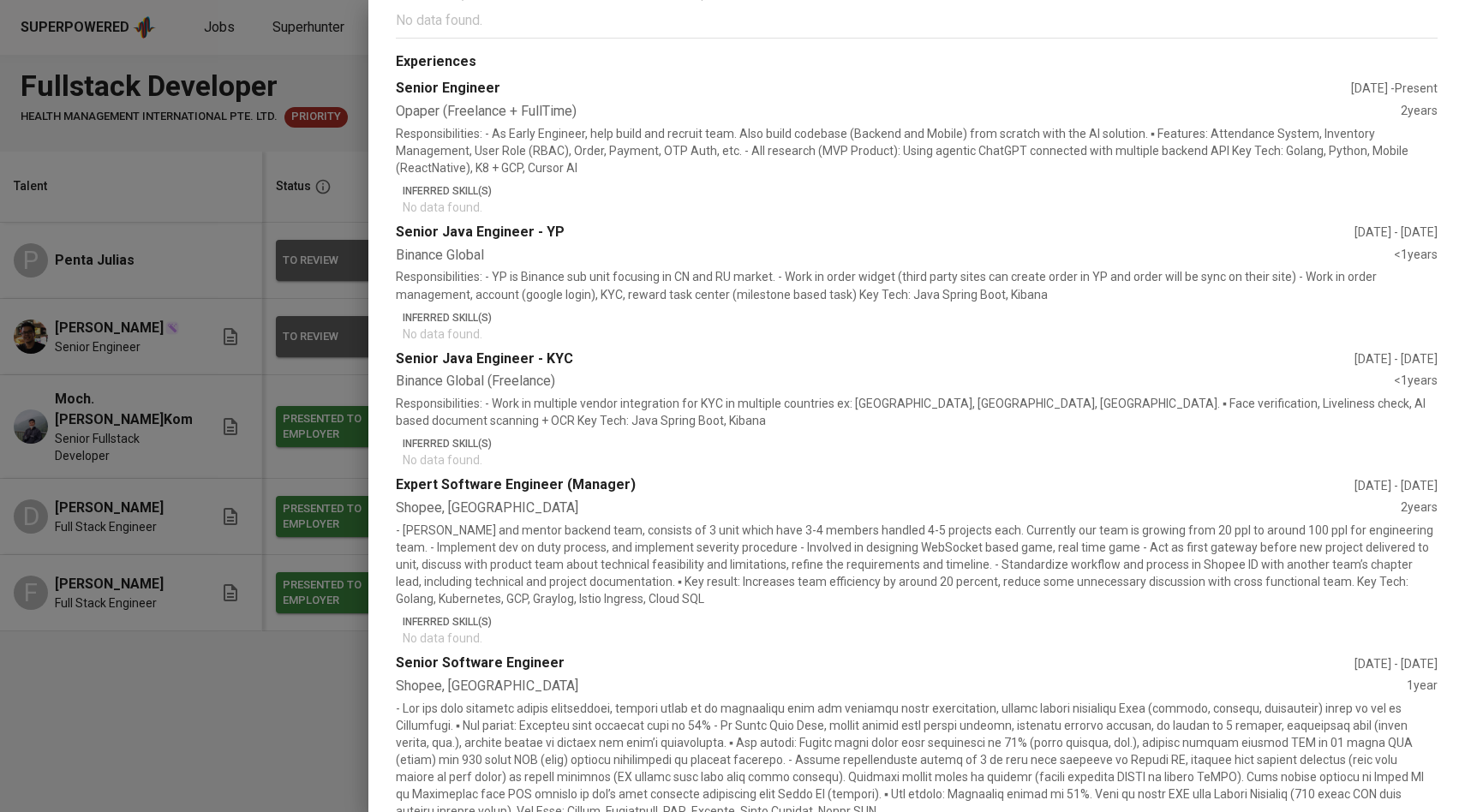
click at [228, 342] on div at bounding box center [732, 406] width 1465 height 812
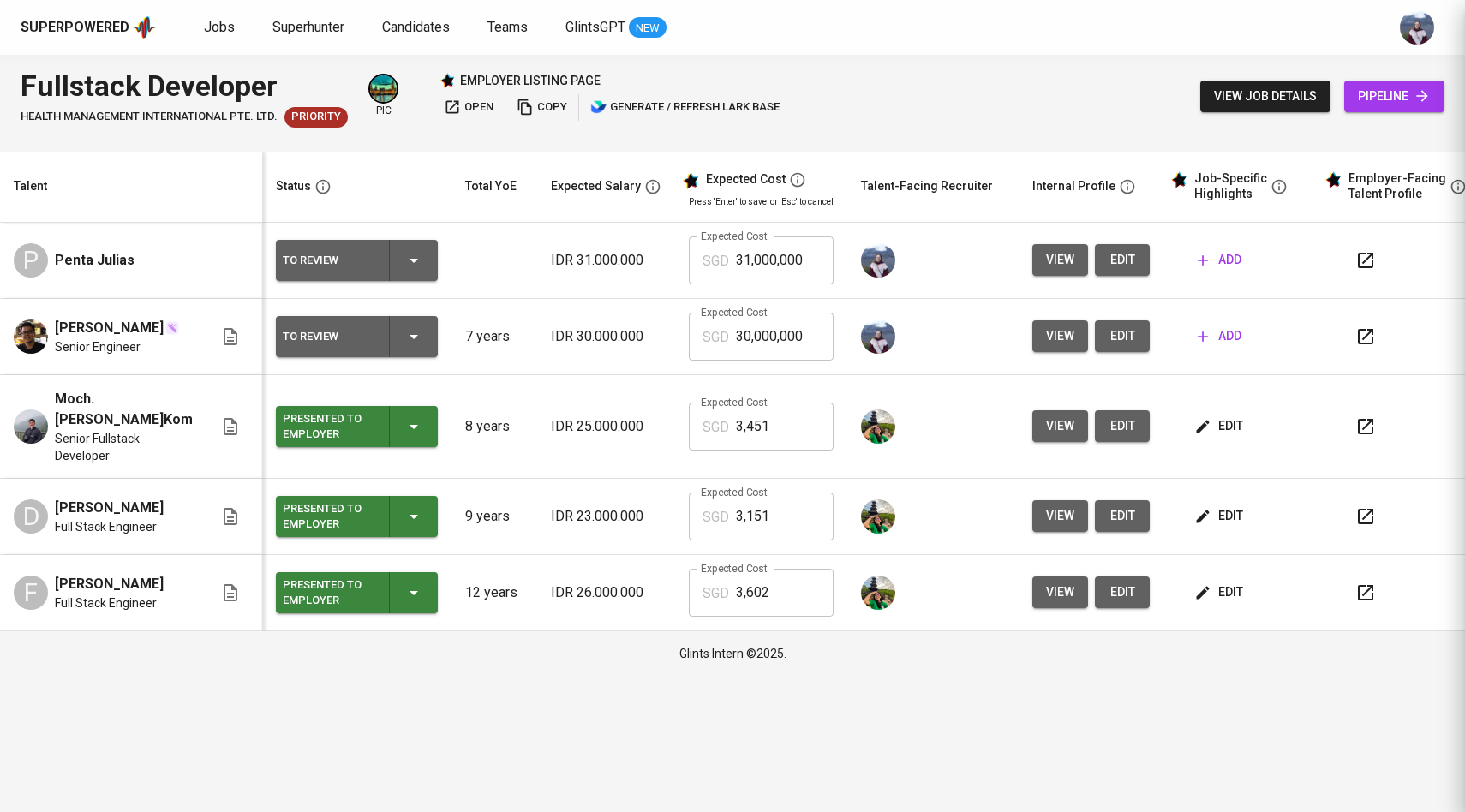
scroll to position [0, 0]
click at [1117, 262] on span "edit" at bounding box center [1122, 260] width 28 height 21
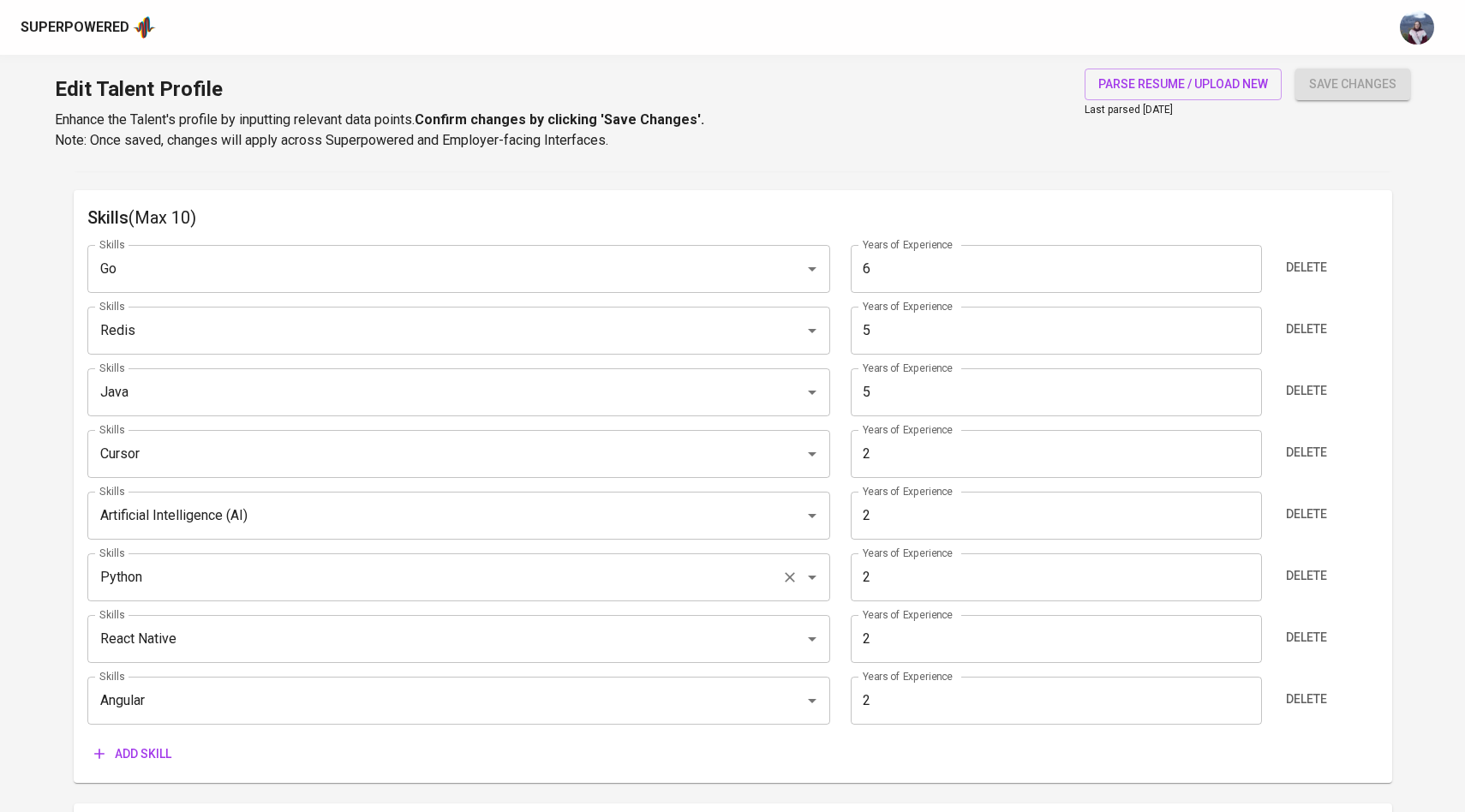
scroll to position [858, 0]
click at [686, 271] on input "Go" at bounding box center [435, 271] width 679 height 32
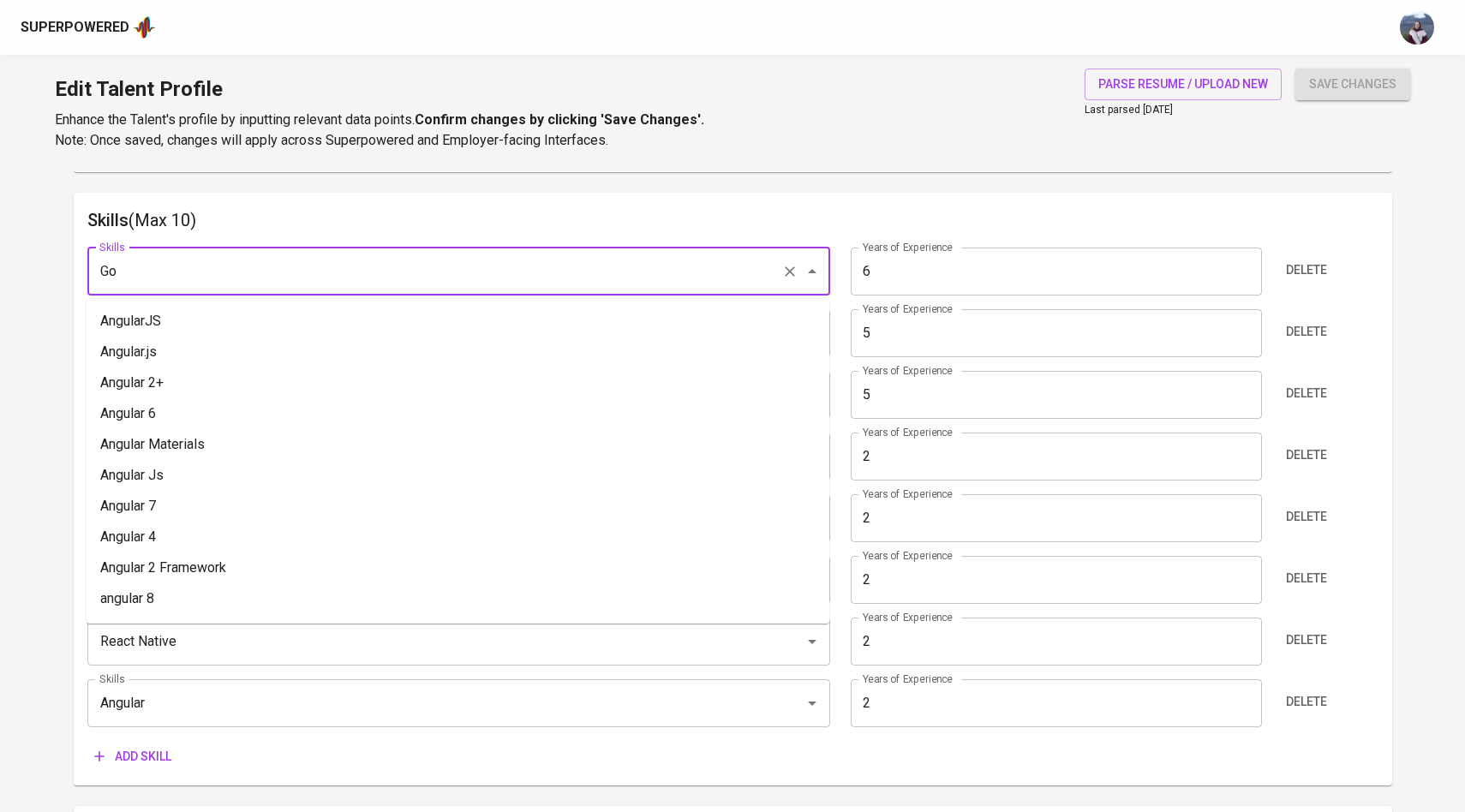
click at [686, 271] on input "Go" at bounding box center [435, 271] width 679 height 32
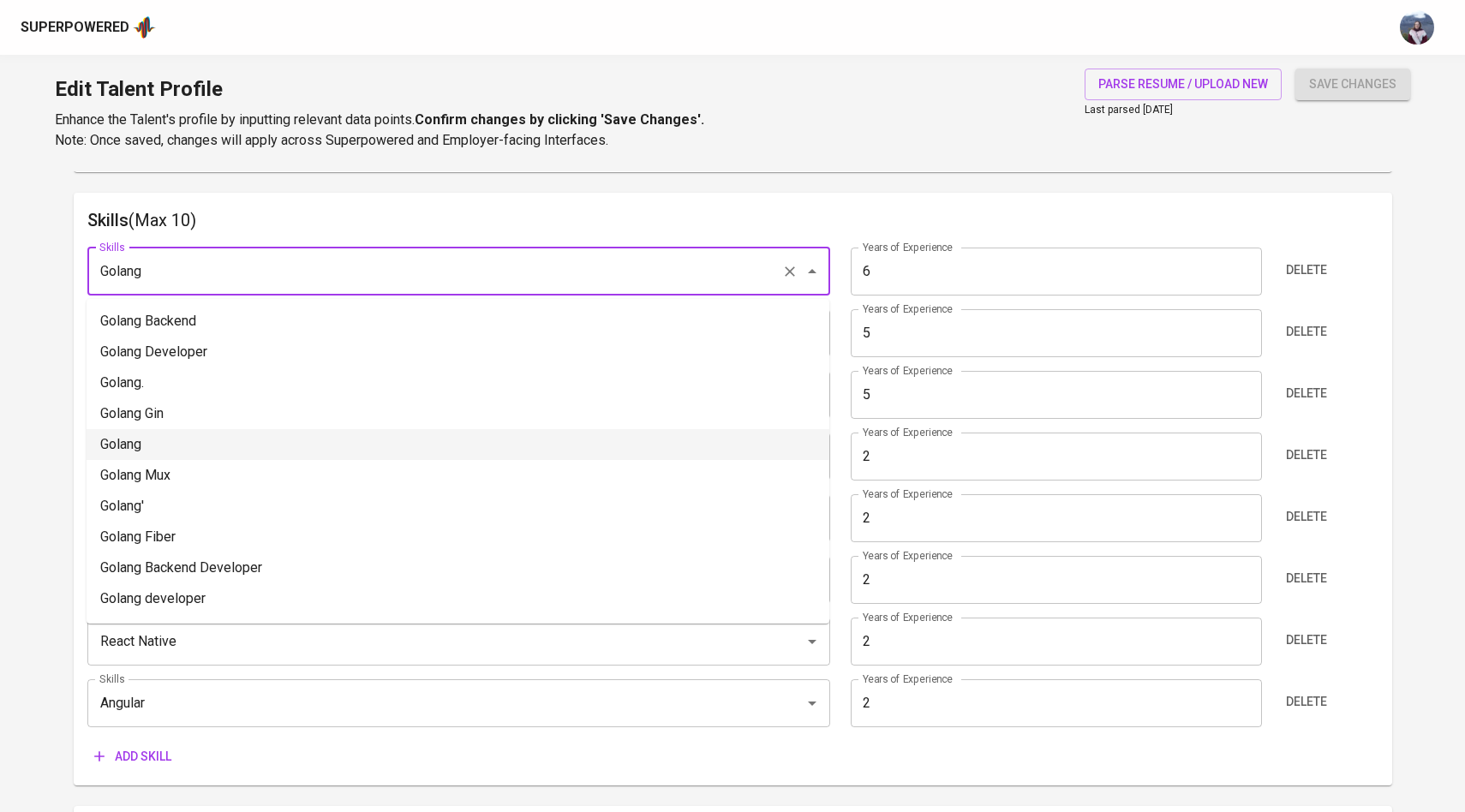
click at [574, 437] on li "Golang" at bounding box center [458, 444] width 743 height 31
type input "Golang"
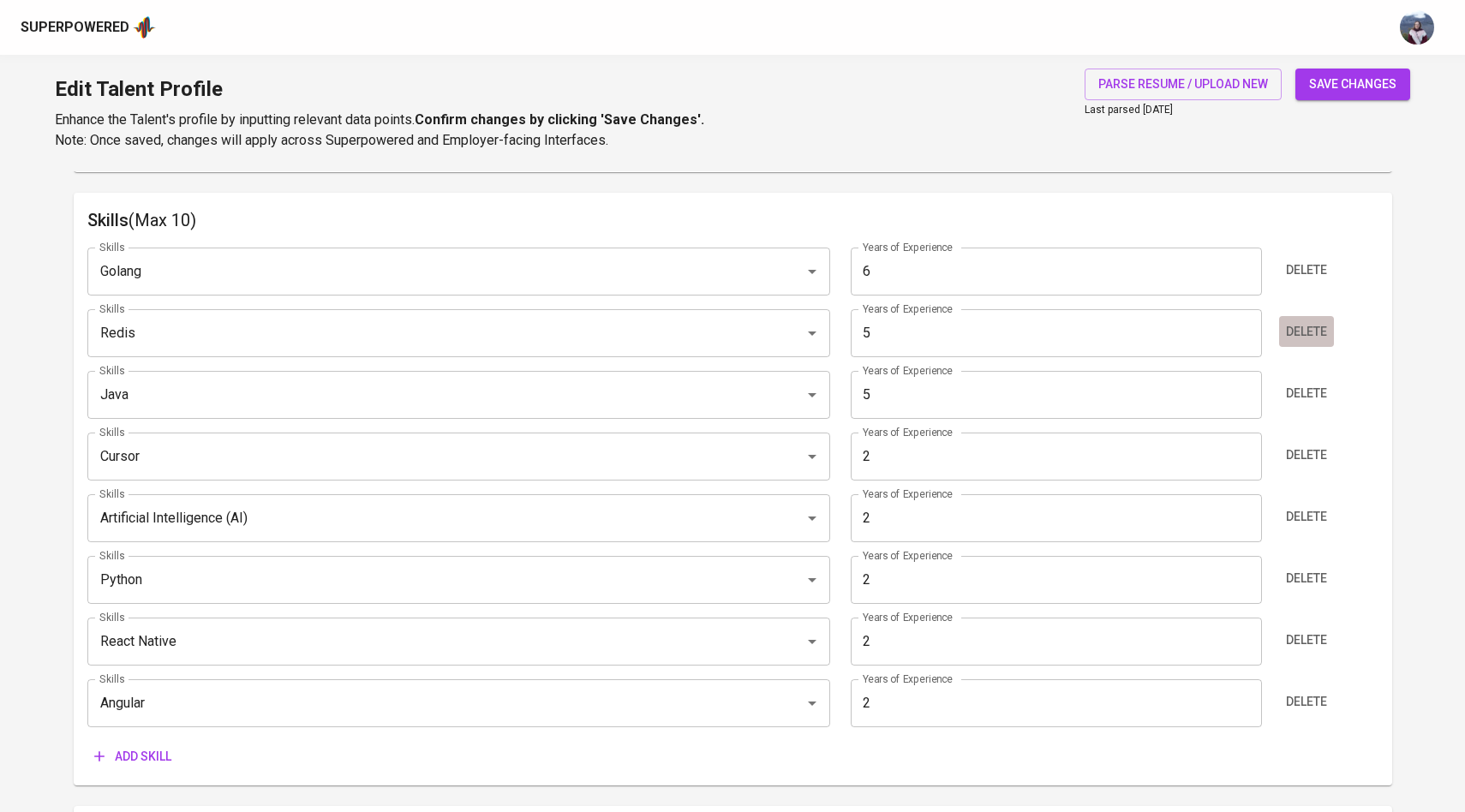
click at [1324, 332] on span "Delete" at bounding box center [1306, 331] width 41 height 21
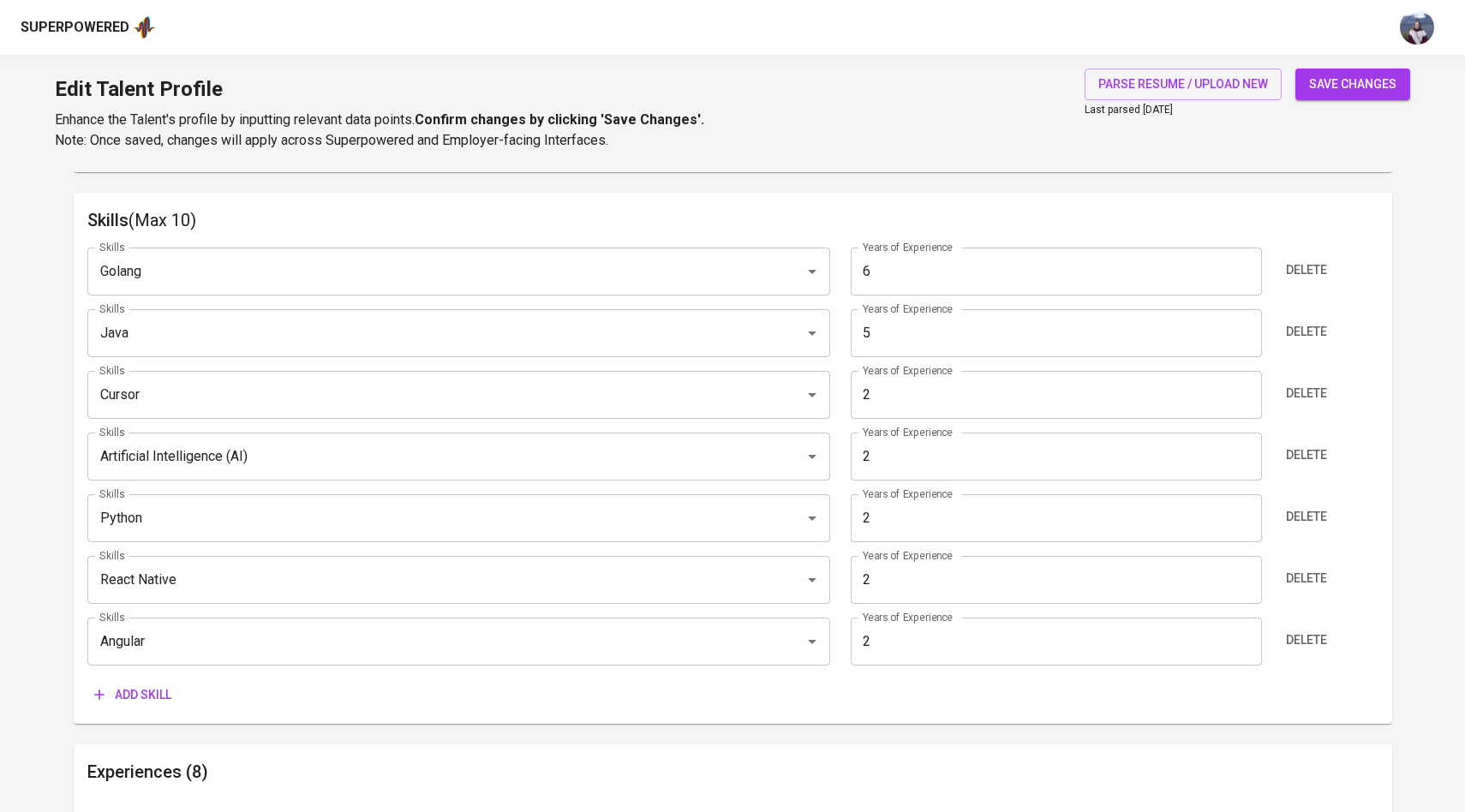
click at [139, 692] on span "Add skill" at bounding box center [133, 695] width 77 height 21
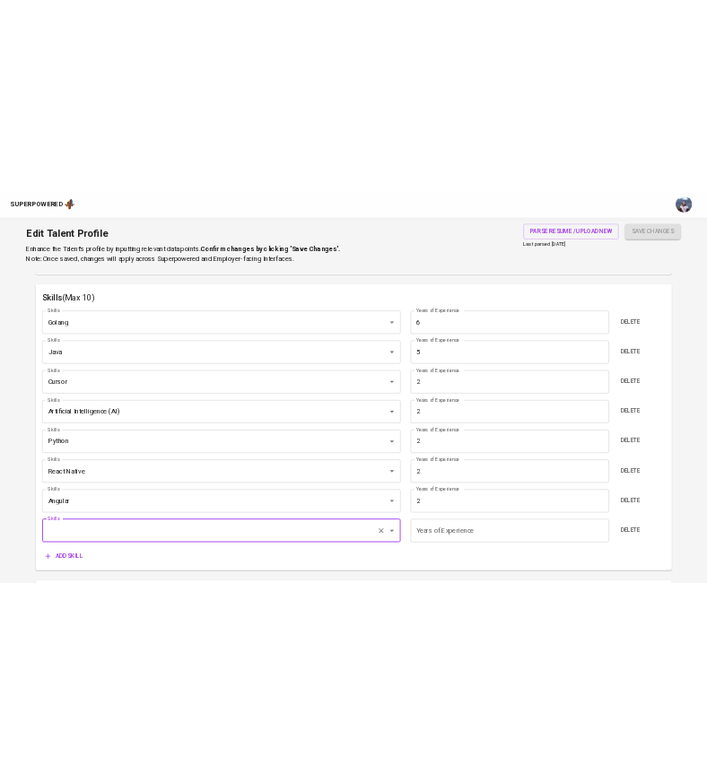
scroll to position [956, 0]
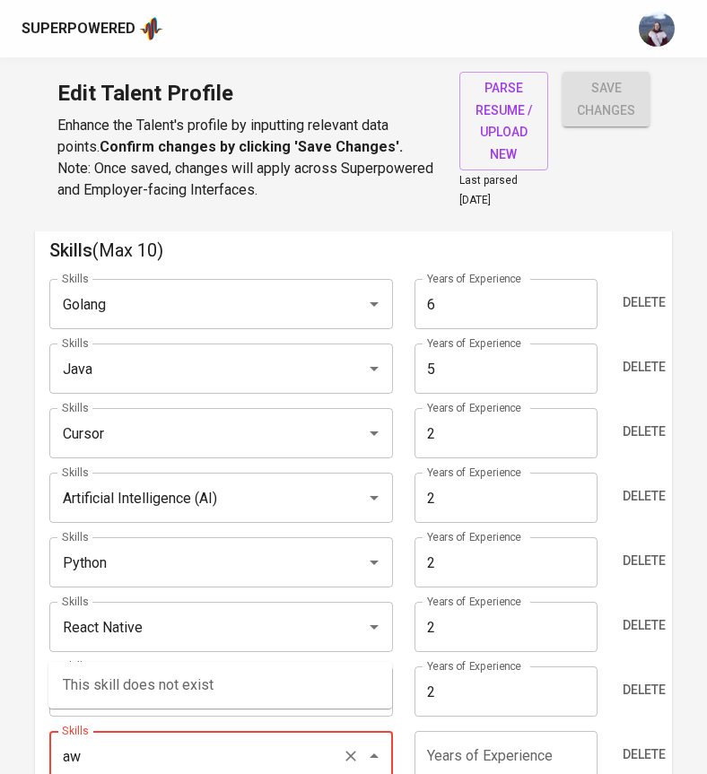
type input "a"
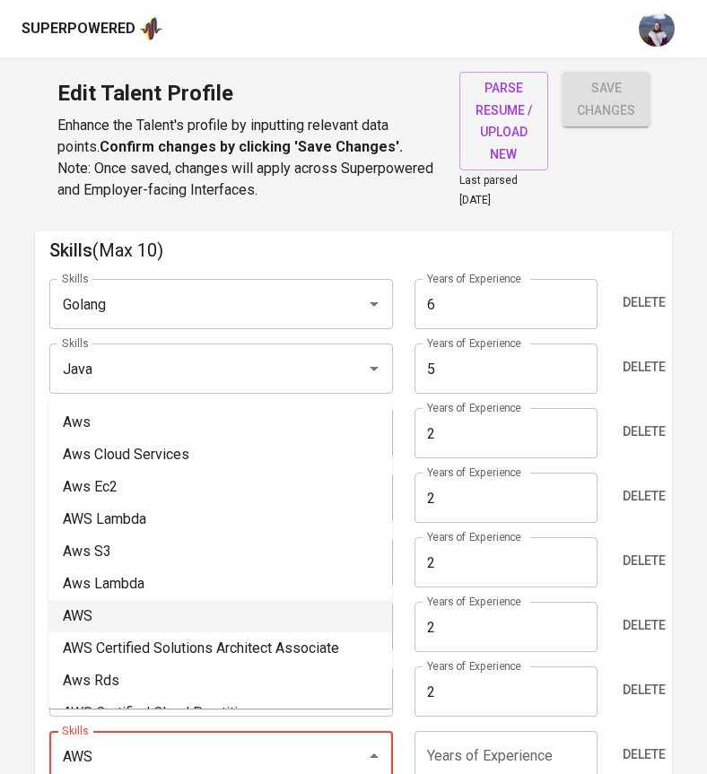
click at [149, 616] on li "AWS" at bounding box center [219, 616] width 343 height 32
type input "AWS"
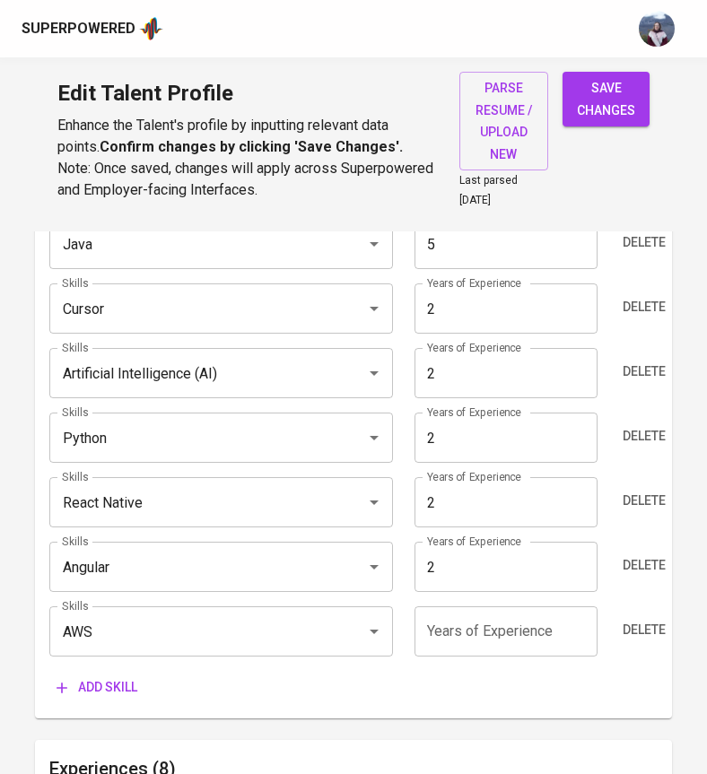
scroll to position [1082, 0]
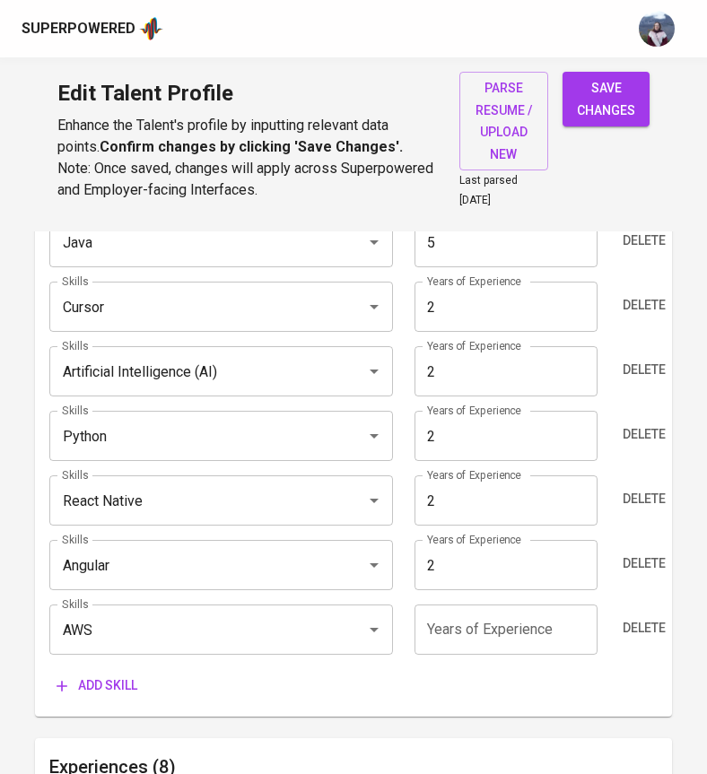
click at [110, 674] on span "Add skill" at bounding box center [96, 685] width 81 height 22
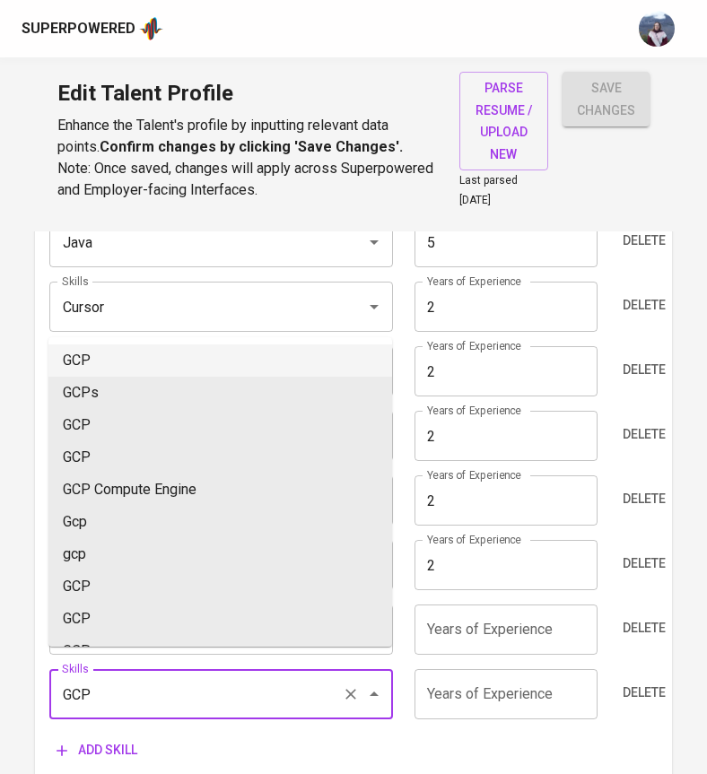
click at [160, 348] on li "GCP" at bounding box center [219, 360] width 343 height 32
type input "GCP"
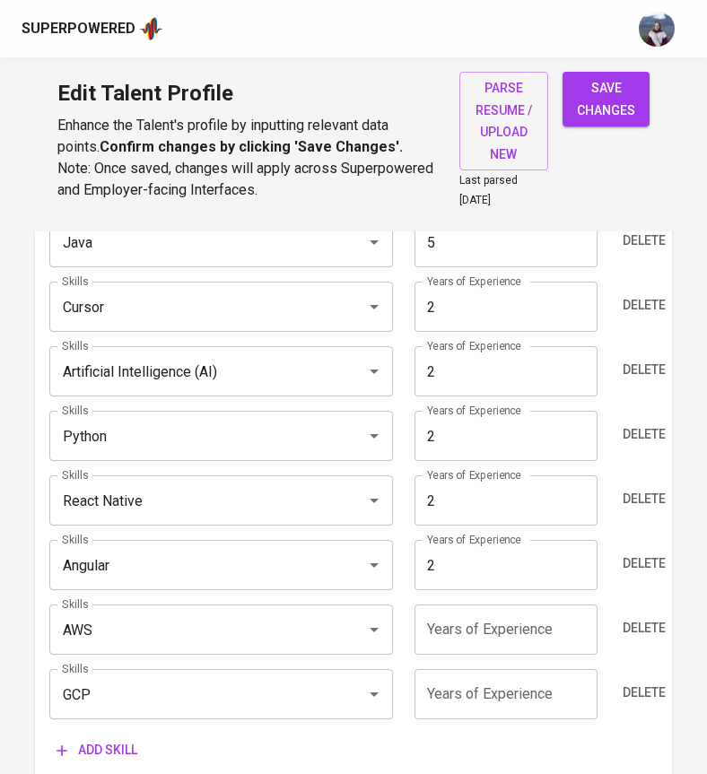
click at [517, 670] on input "number" at bounding box center [505, 694] width 183 height 50
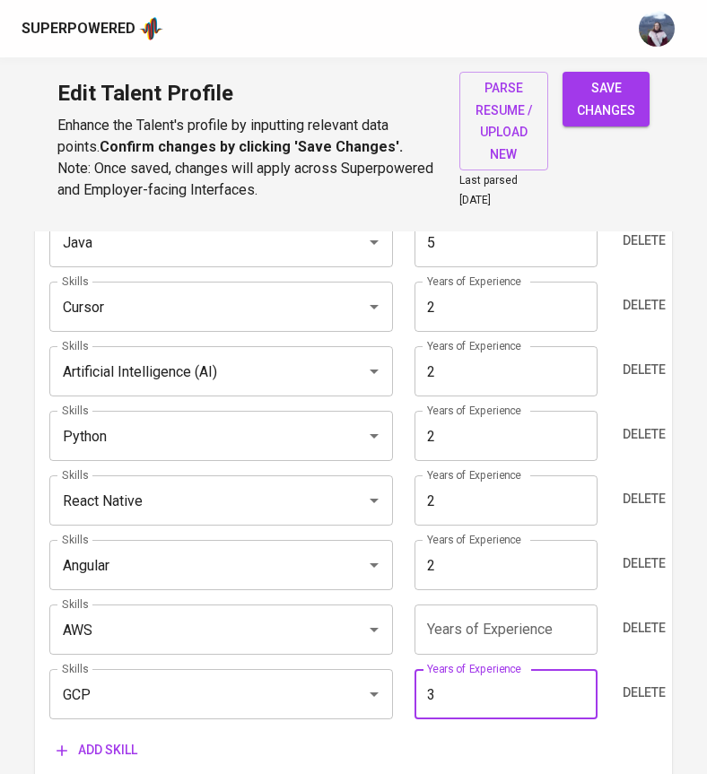
type input "3"
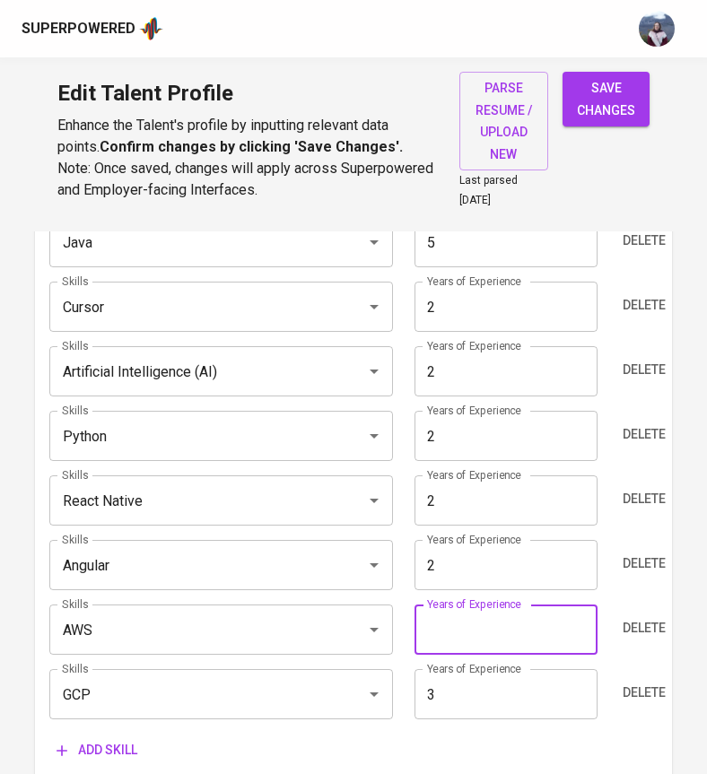
click at [458, 604] on input "number" at bounding box center [505, 629] width 183 height 50
type input "3"
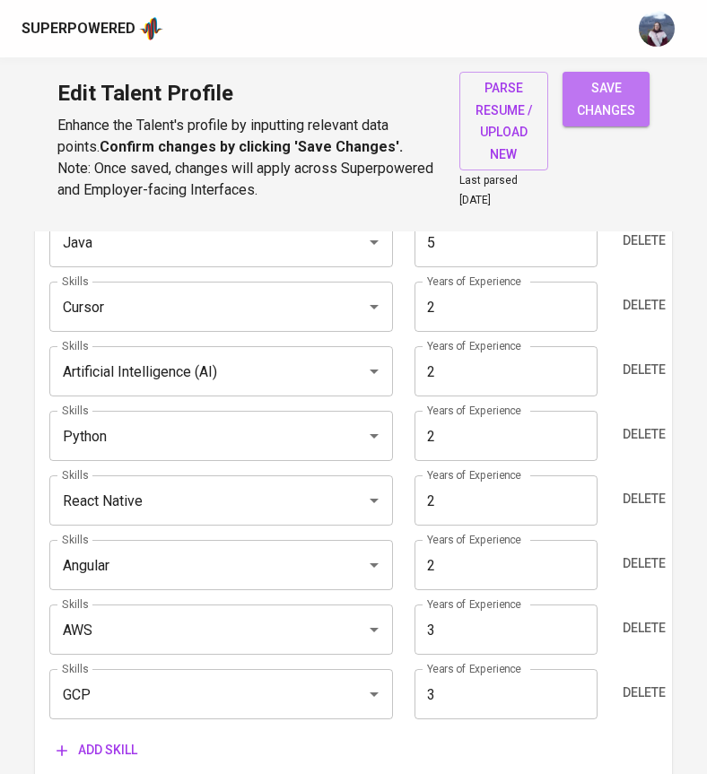
click at [590, 91] on span "save changes" at bounding box center [606, 99] width 58 height 44
type input "AWS"
type input "3"
type input "GCP"
type input "3"
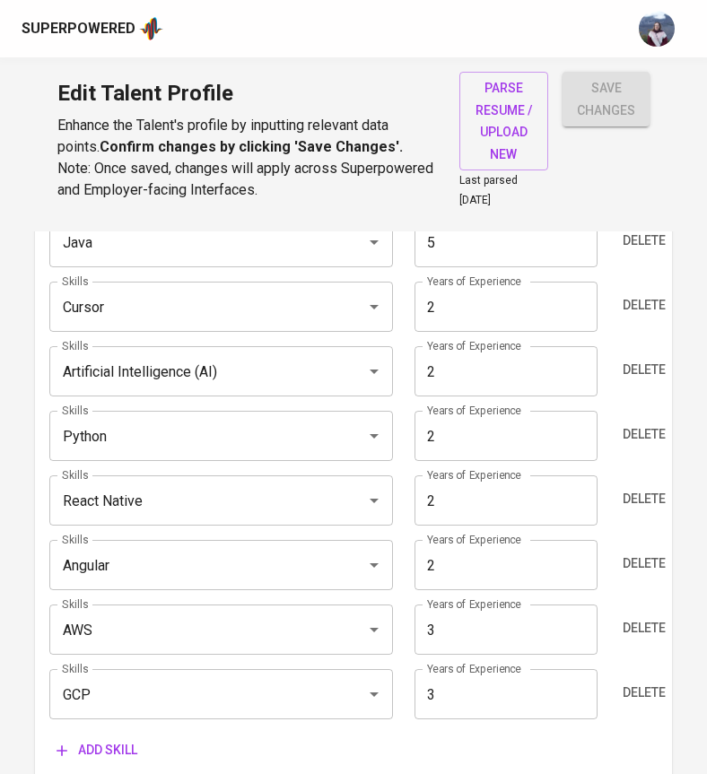
type input "Artificial Intelligence (AI)"
type input "Cursor"
type input "2"
type input "Angular"
type input "2"
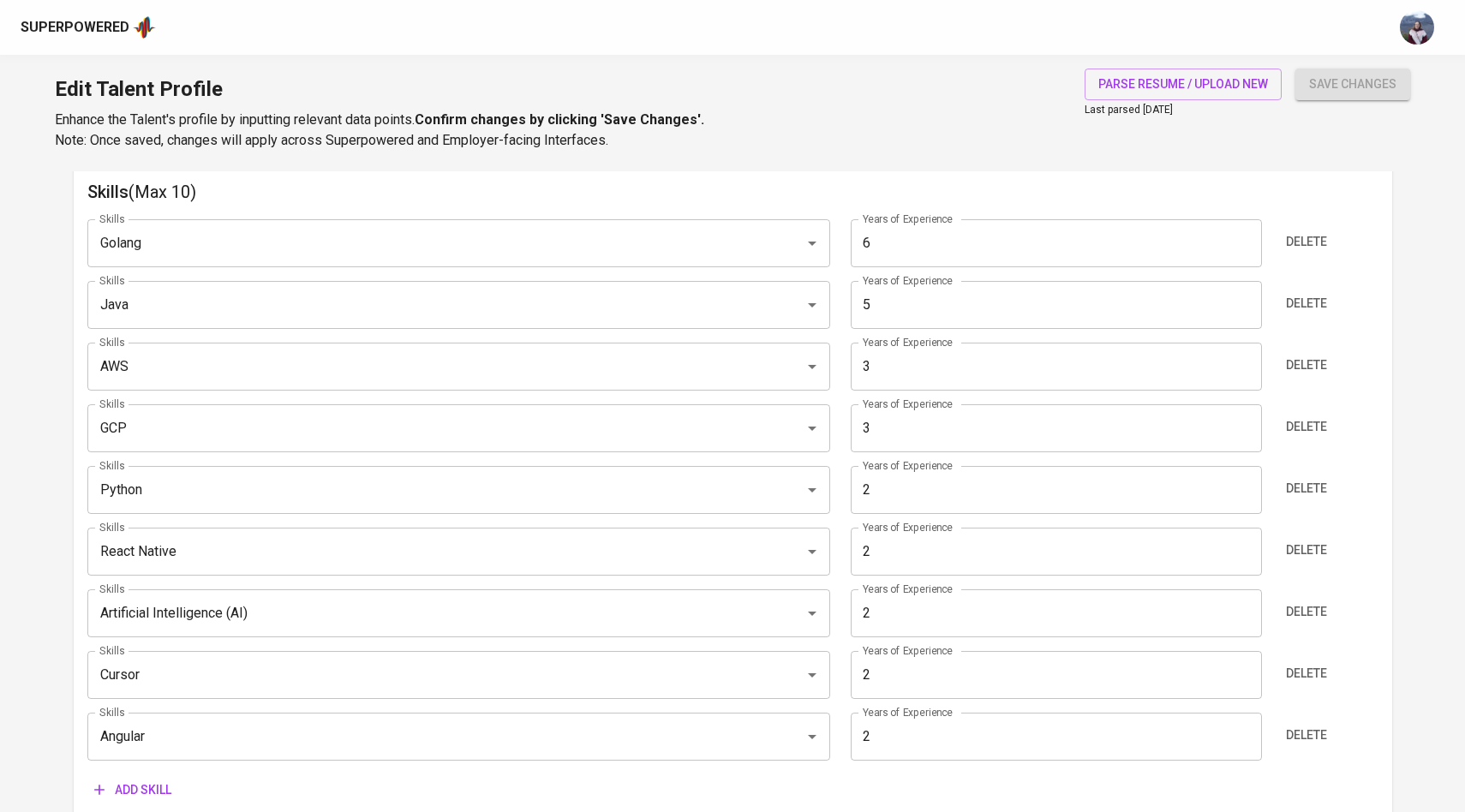
scroll to position [884, 0]
click at [895, 427] on input "3" at bounding box center [1056, 430] width 411 height 48
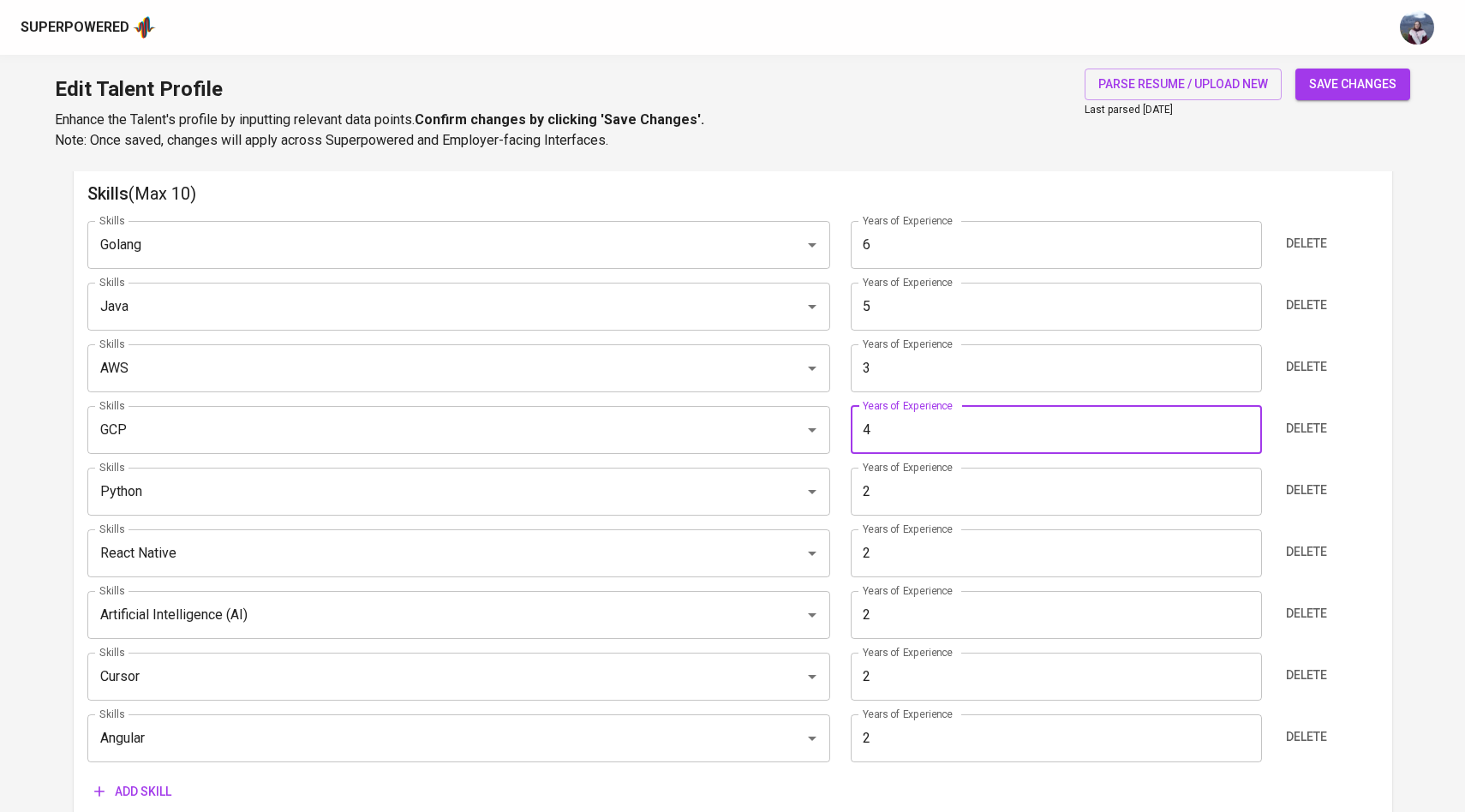
type input "4"
click at [1366, 87] on span "save changes" at bounding box center [1352, 84] width 87 height 21
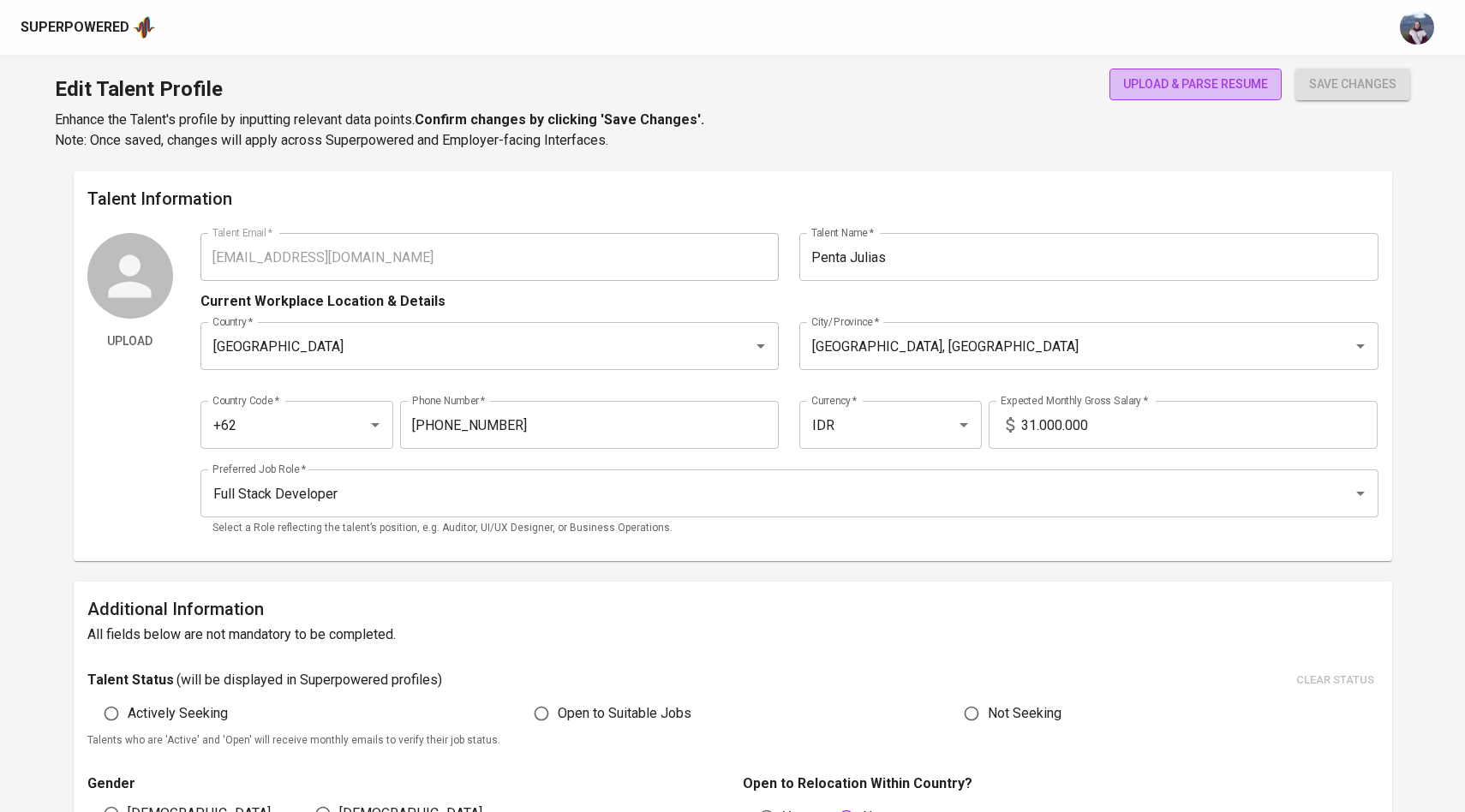
click at [1183, 79] on span "upload & parse resume" at bounding box center [1196, 84] width 145 height 21
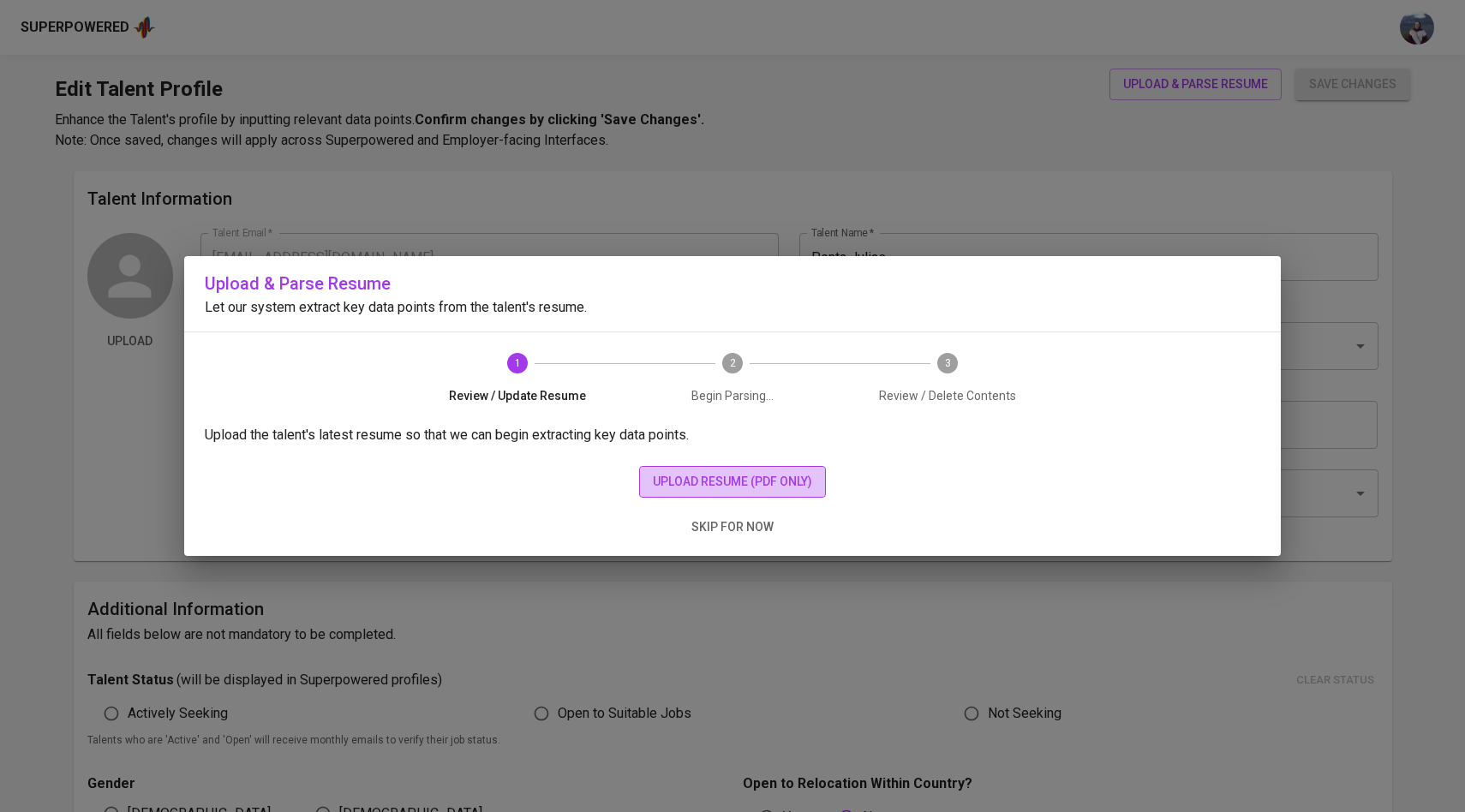
click at [657, 486] on span "upload resume (pdf only)" at bounding box center [732, 481] width 160 height 21
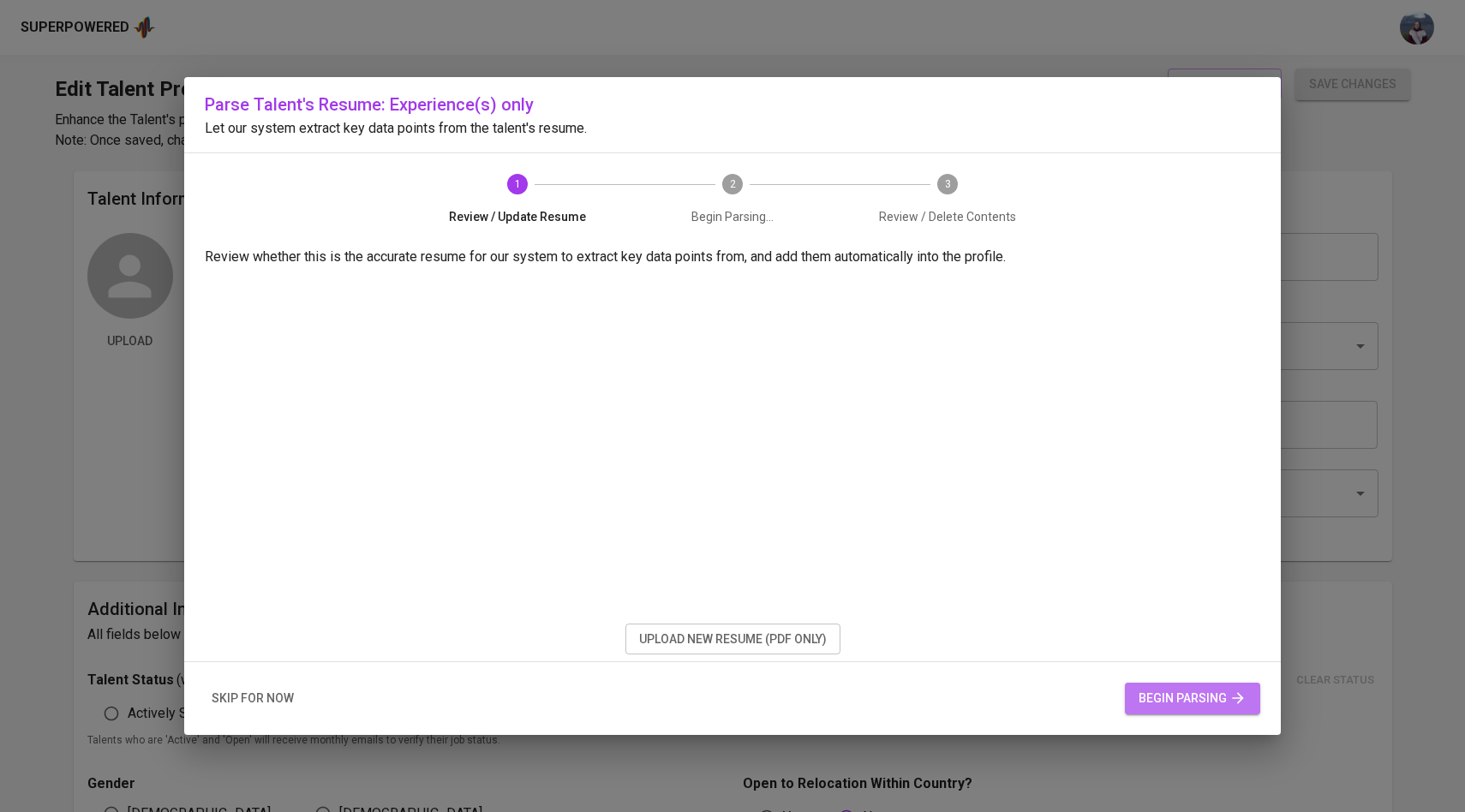
click at [1156, 692] on span "begin parsing" at bounding box center [1193, 698] width 108 height 21
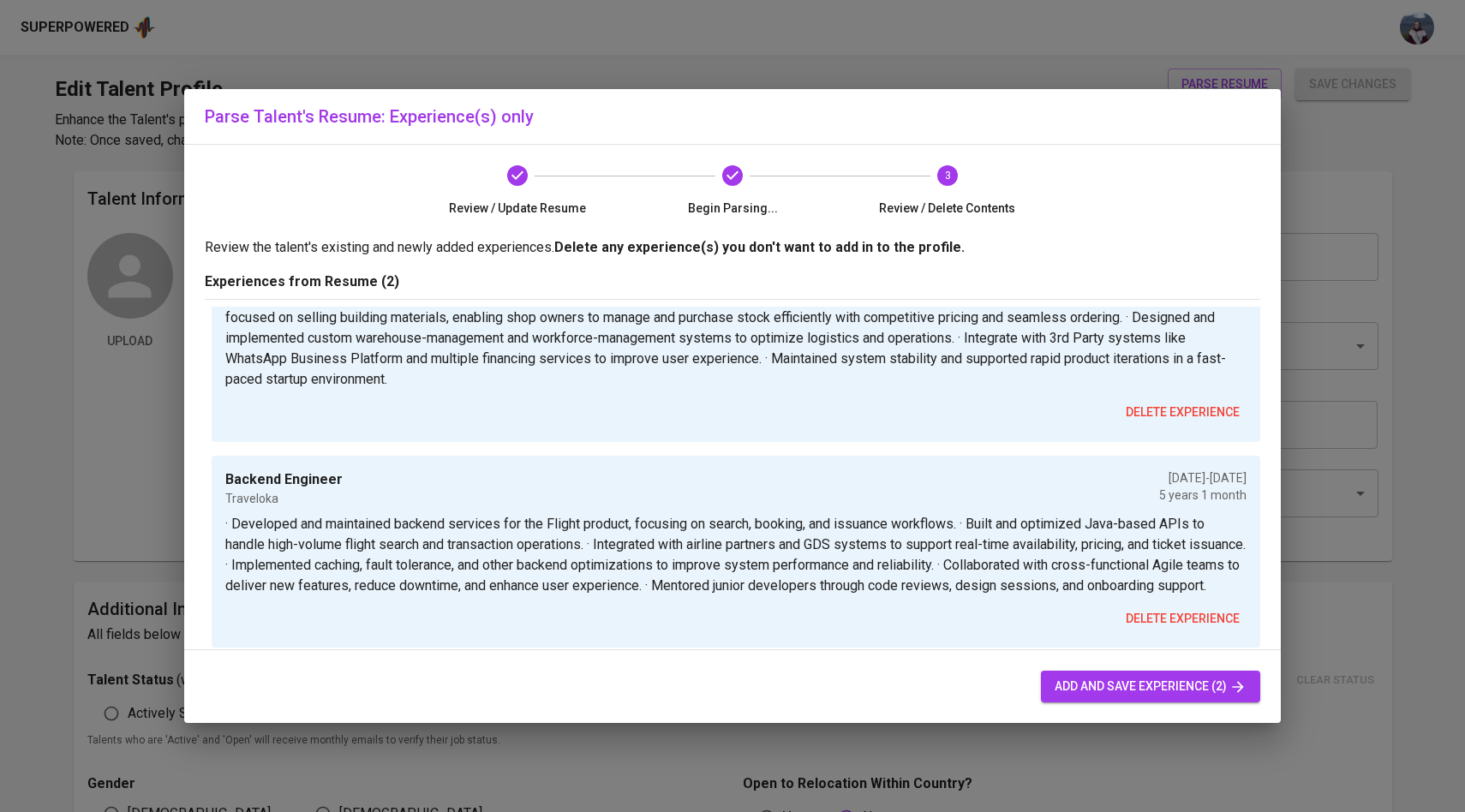
scroll to position [128, 0]
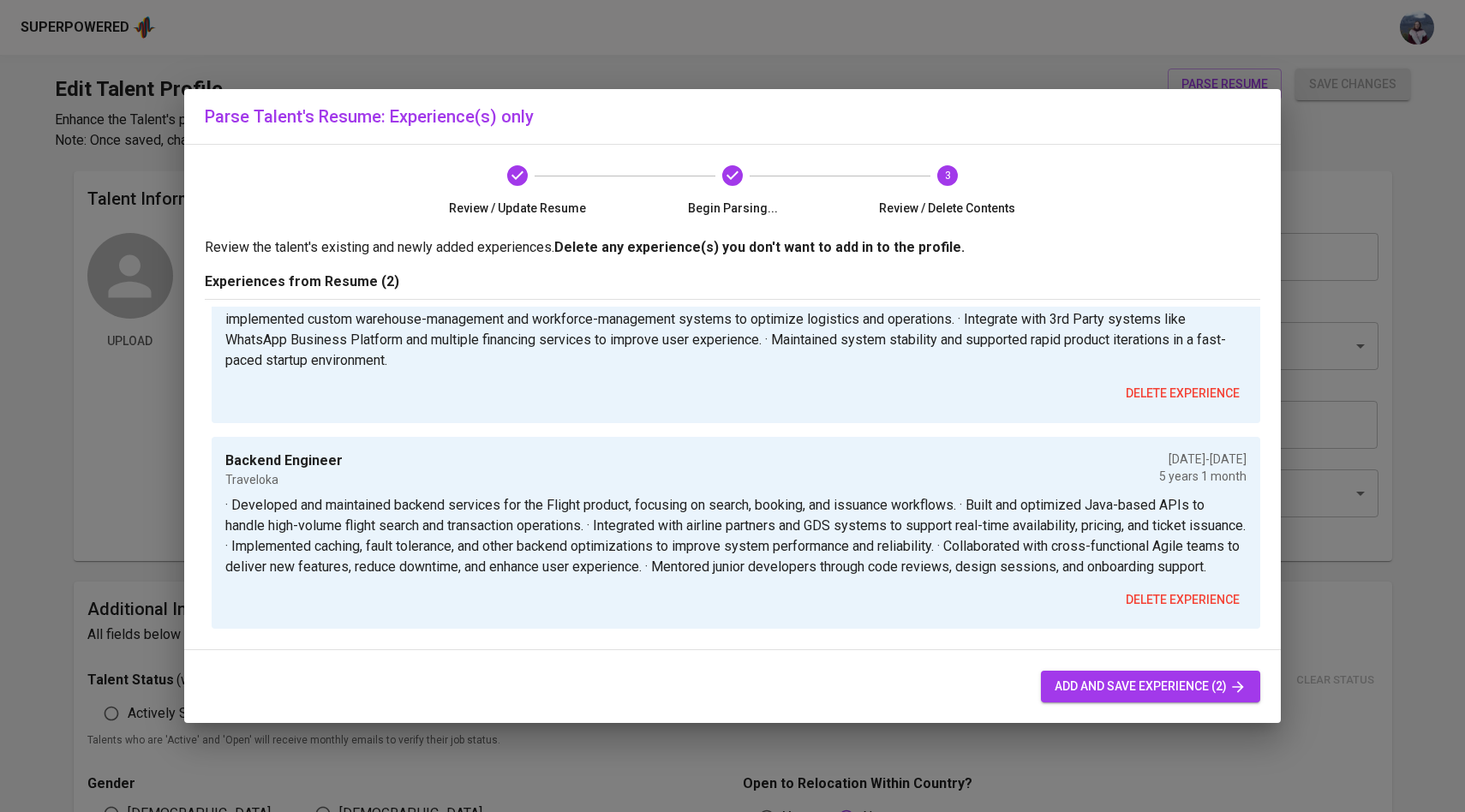
click at [1134, 697] on button "add and save experience (2)" at bounding box center [1152, 686] width 220 height 32
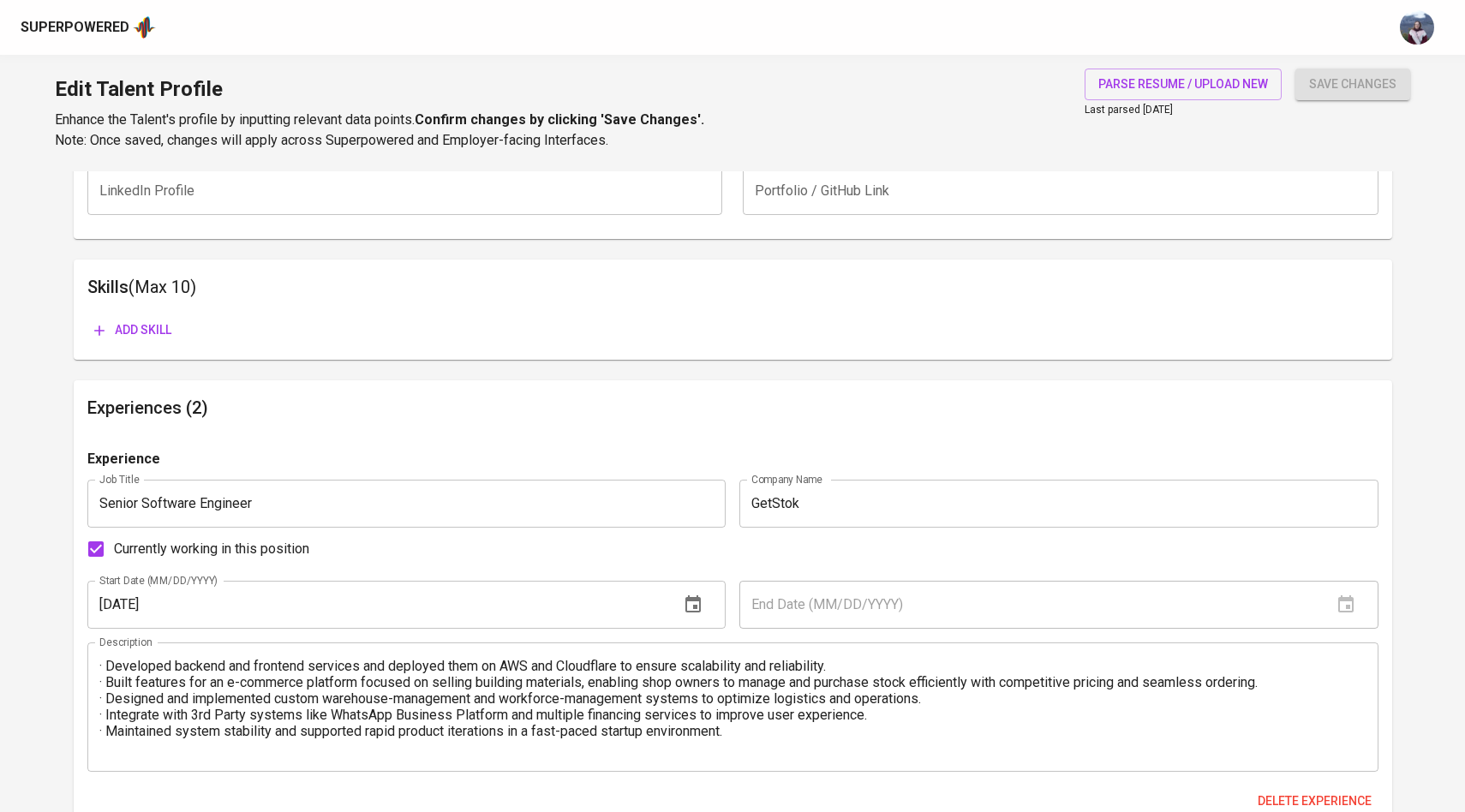
scroll to position [801, 0]
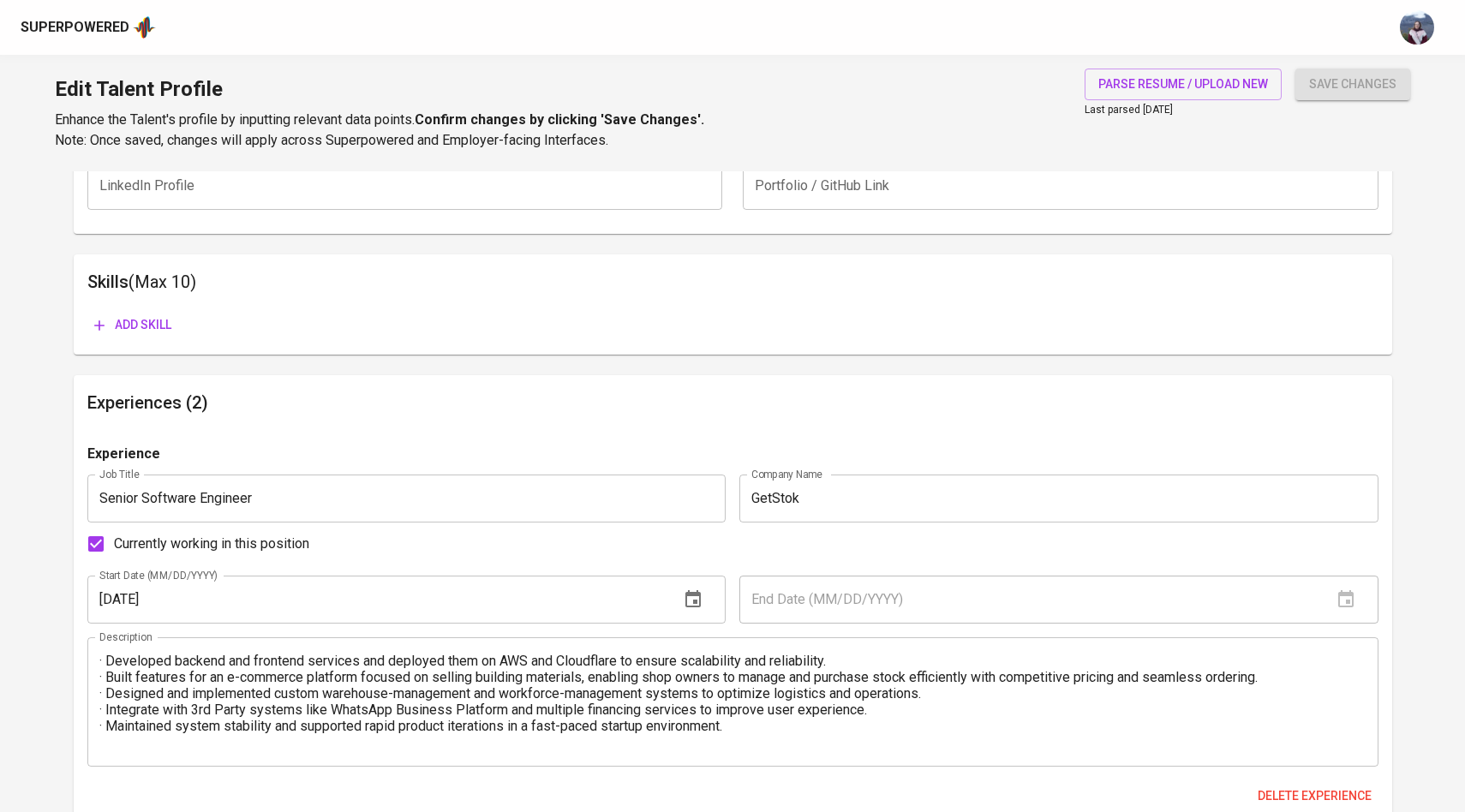
click at [97, 545] on input "Currently working in this position" at bounding box center [97, 545] width 36 height 36
checkbox input "false"
click at [795, 608] on input "text" at bounding box center [1029, 600] width 579 height 48
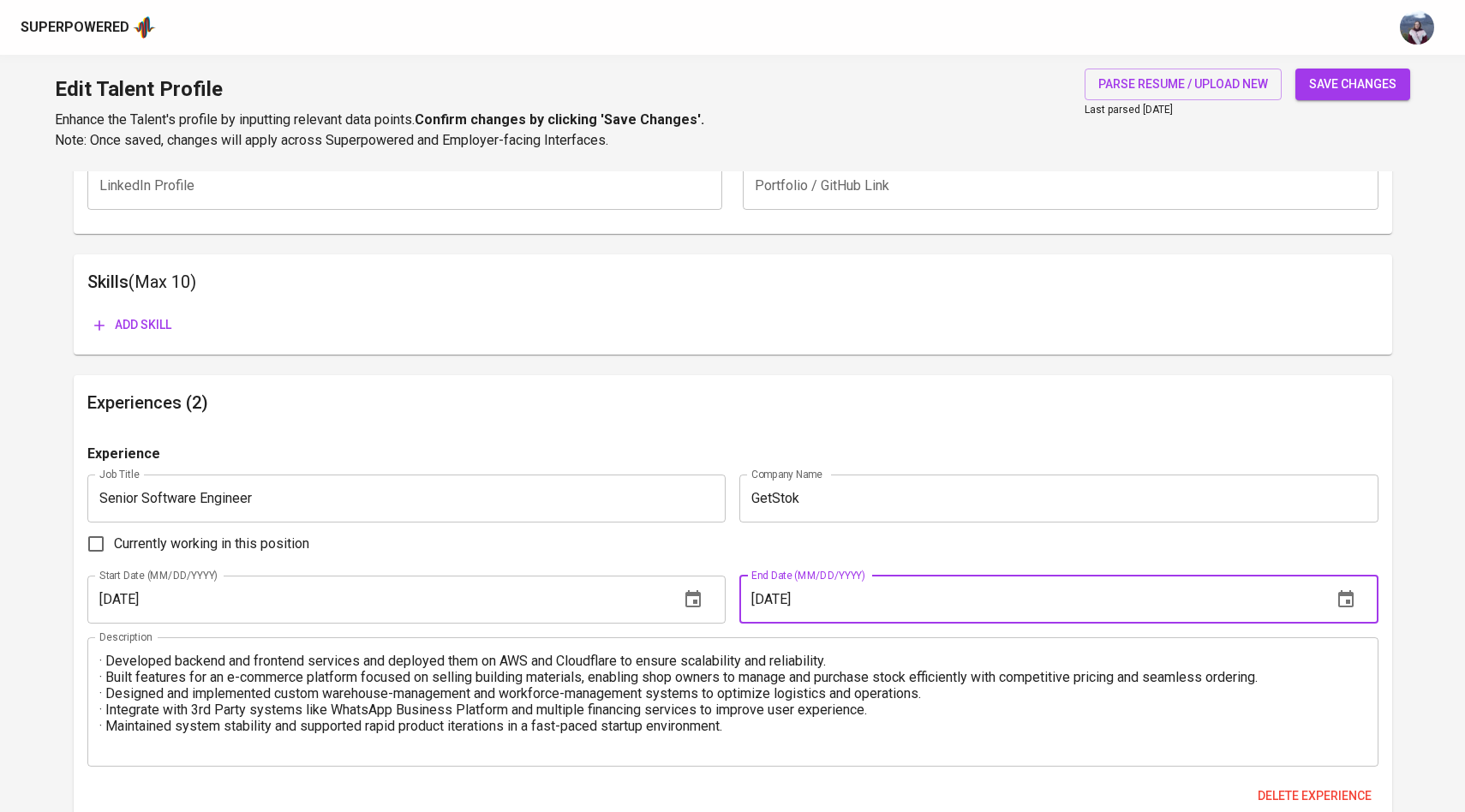
type input "06/01/2025"
click at [733, 542] on div "Currently working in this position" at bounding box center [732, 545] width 1291 height 36
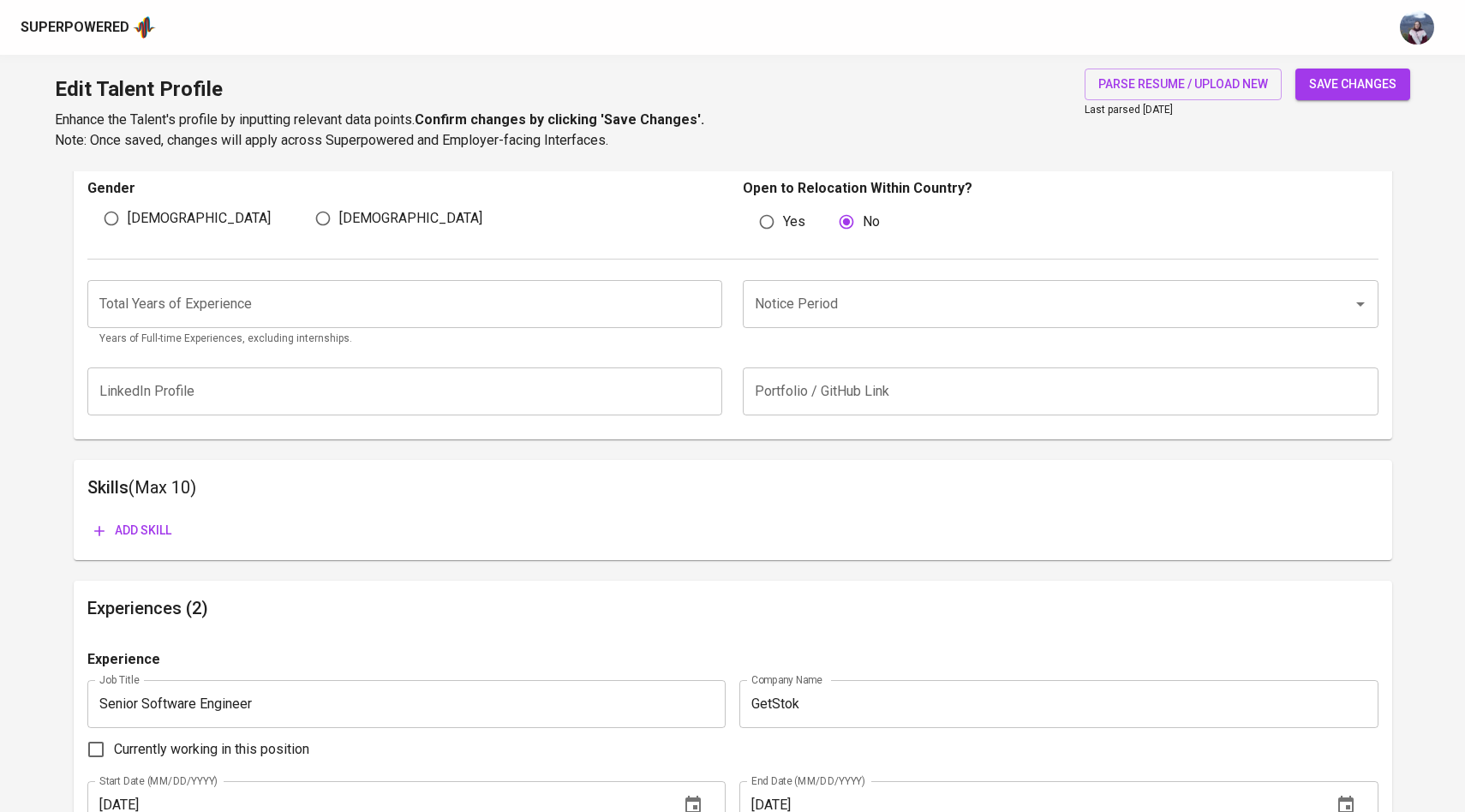
scroll to position [536, 0]
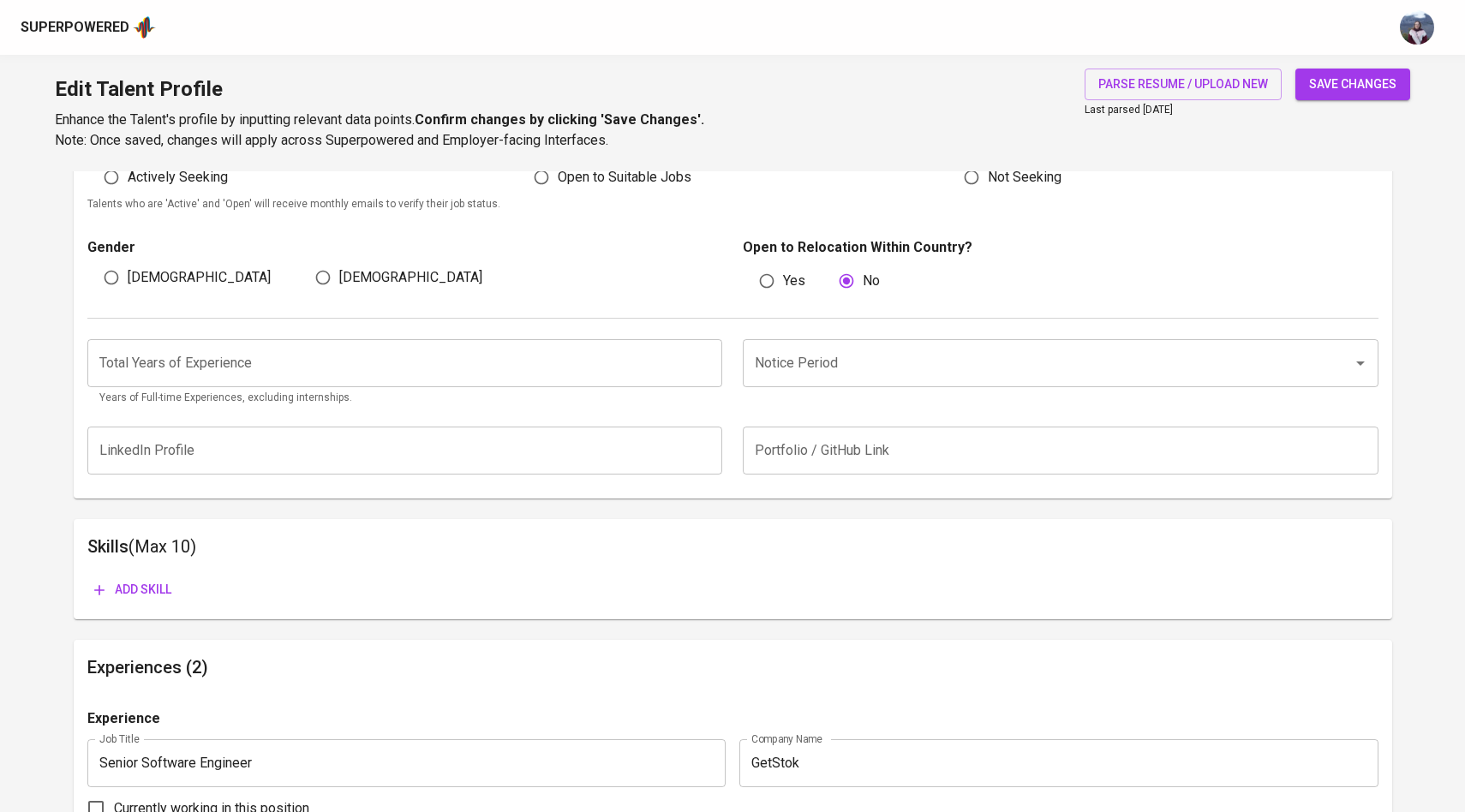
click at [832, 360] on input "Notice Period" at bounding box center [1037, 363] width 572 height 32
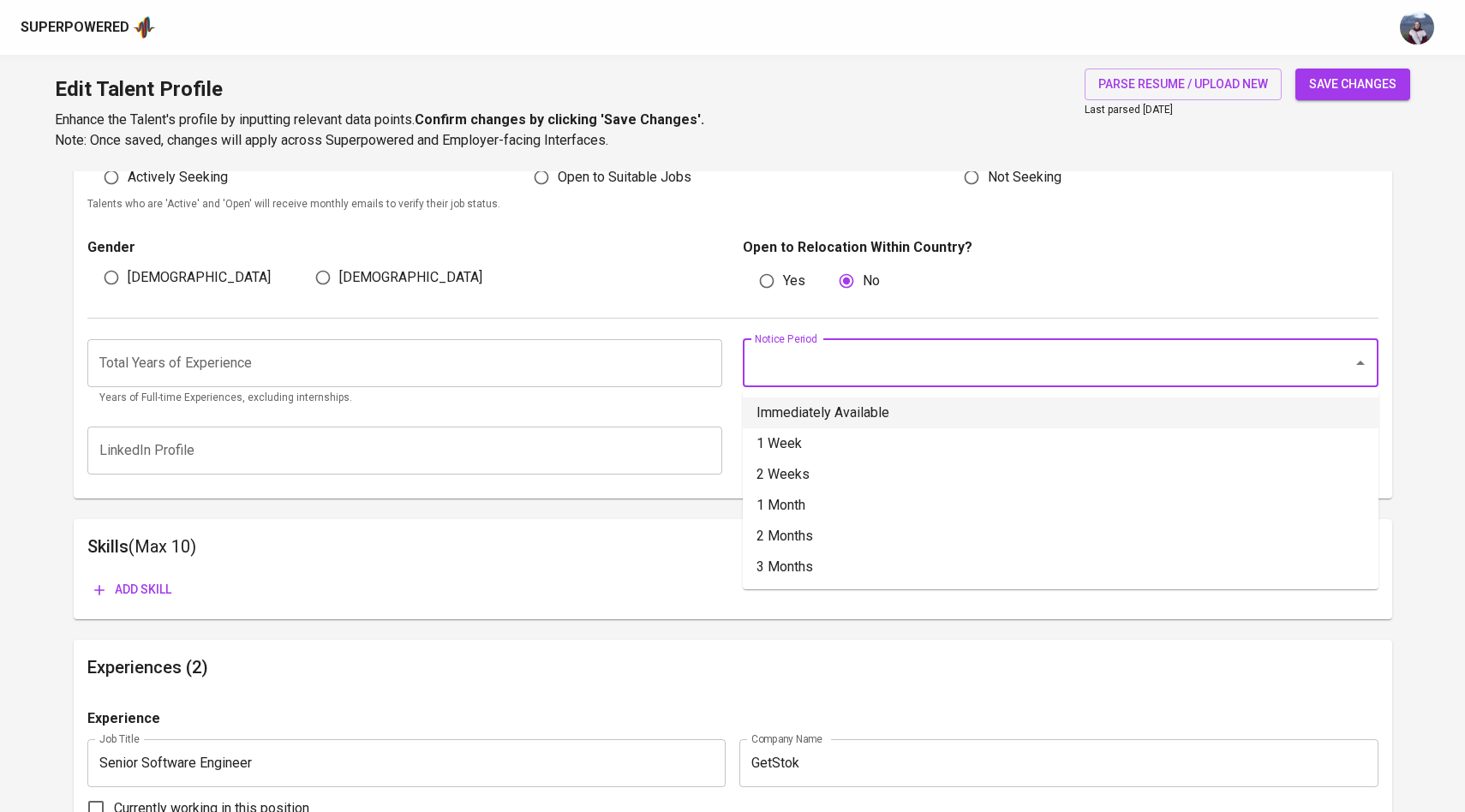
click at [826, 413] on li "Immediately Available" at bounding box center [1060, 413] width 636 height 31
type input "Immediately Available"
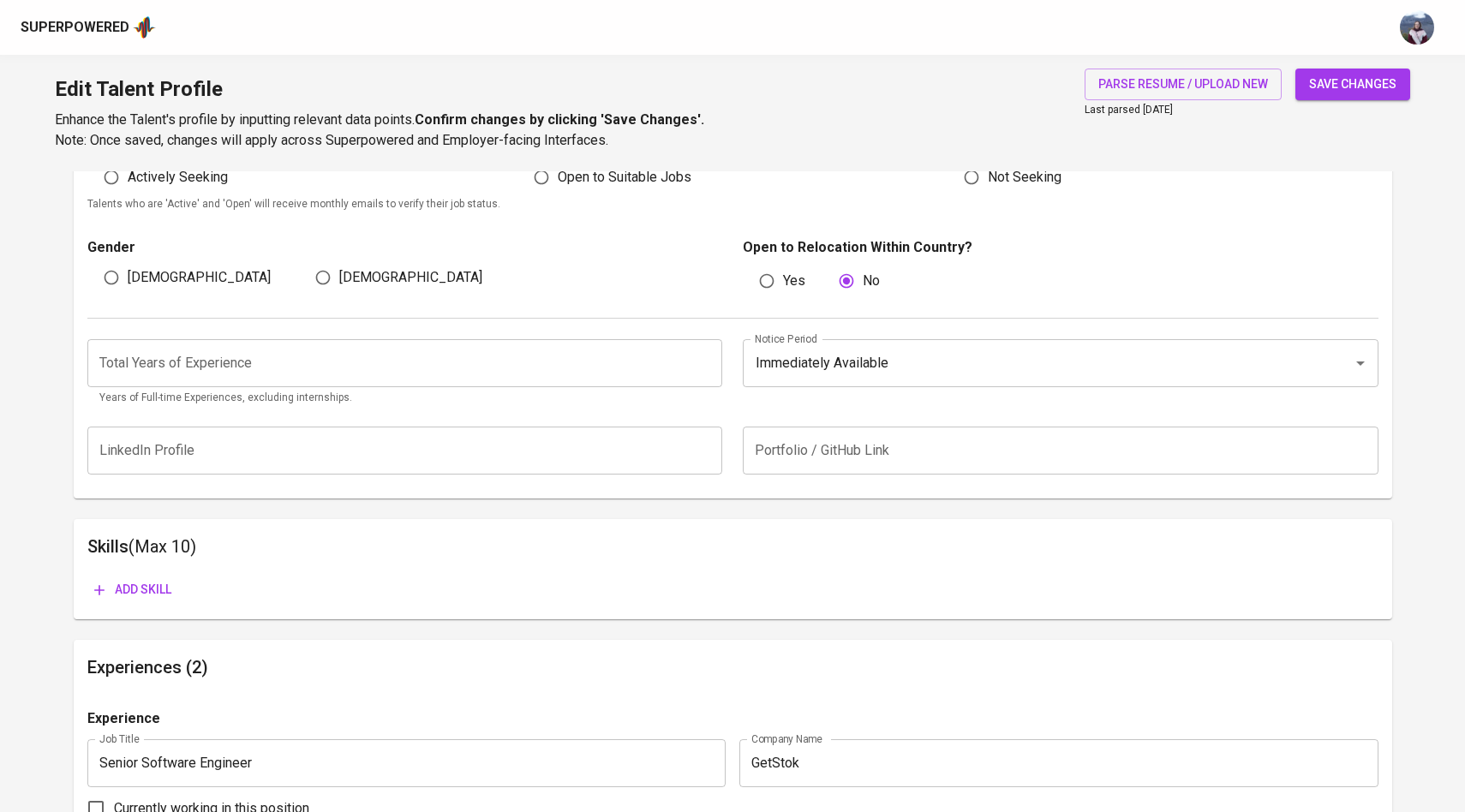
click at [583, 369] on input "number" at bounding box center [404, 363] width 636 height 48
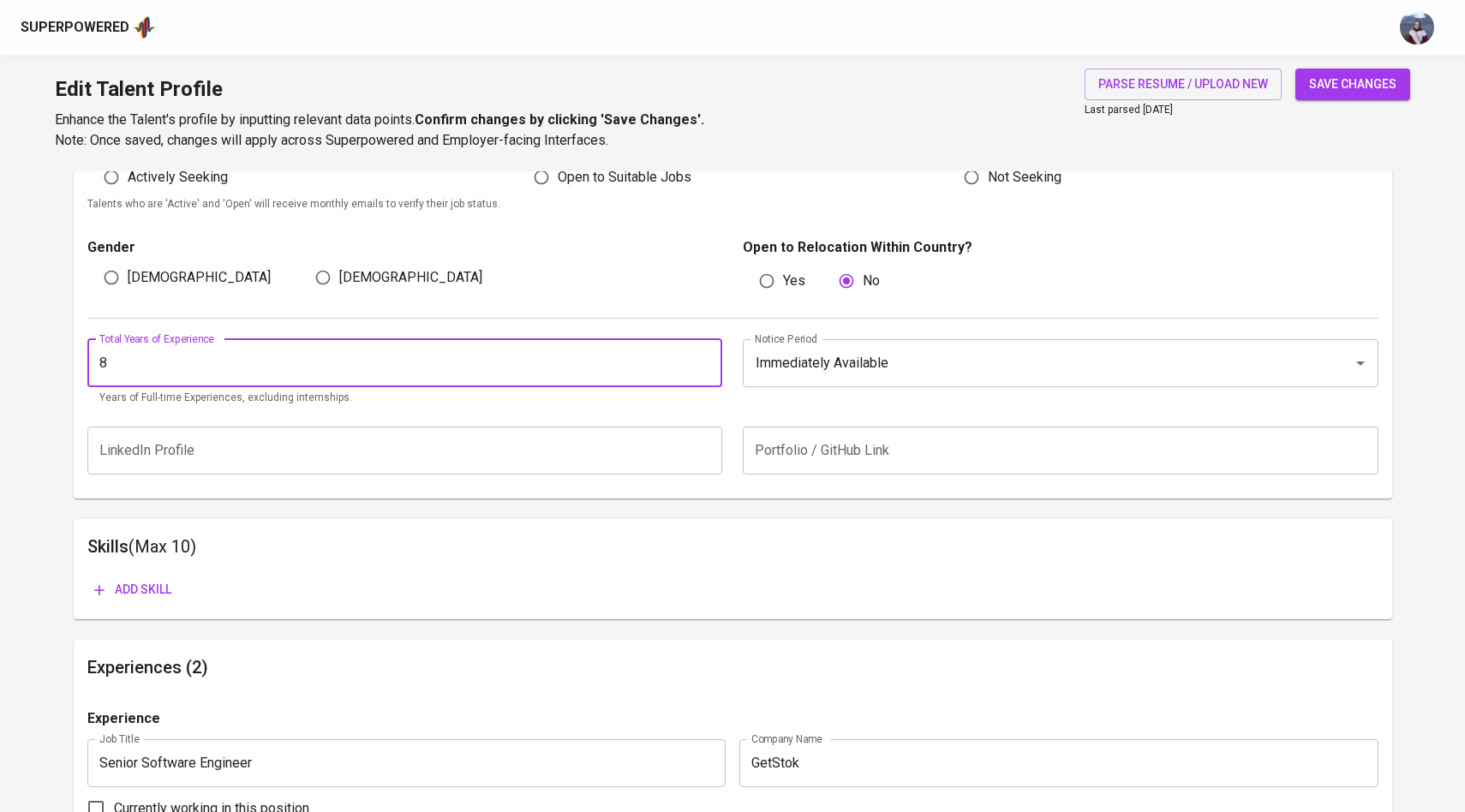
type input "8"
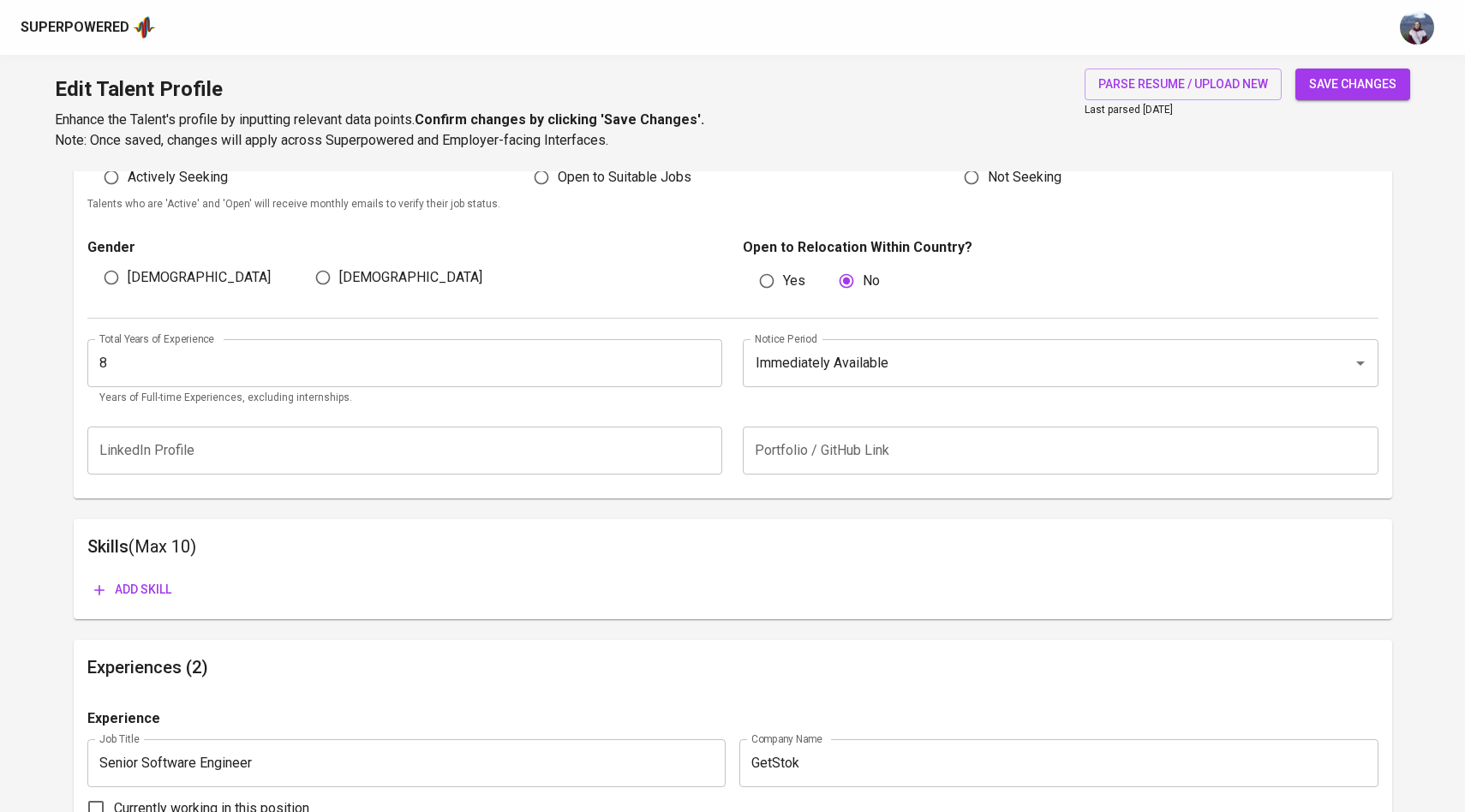
click at [585, 406] on div "Total Years of Experience 8 Total Years of Experience Years of Full-time Experi…" at bounding box center [732, 368] width 1291 height 98
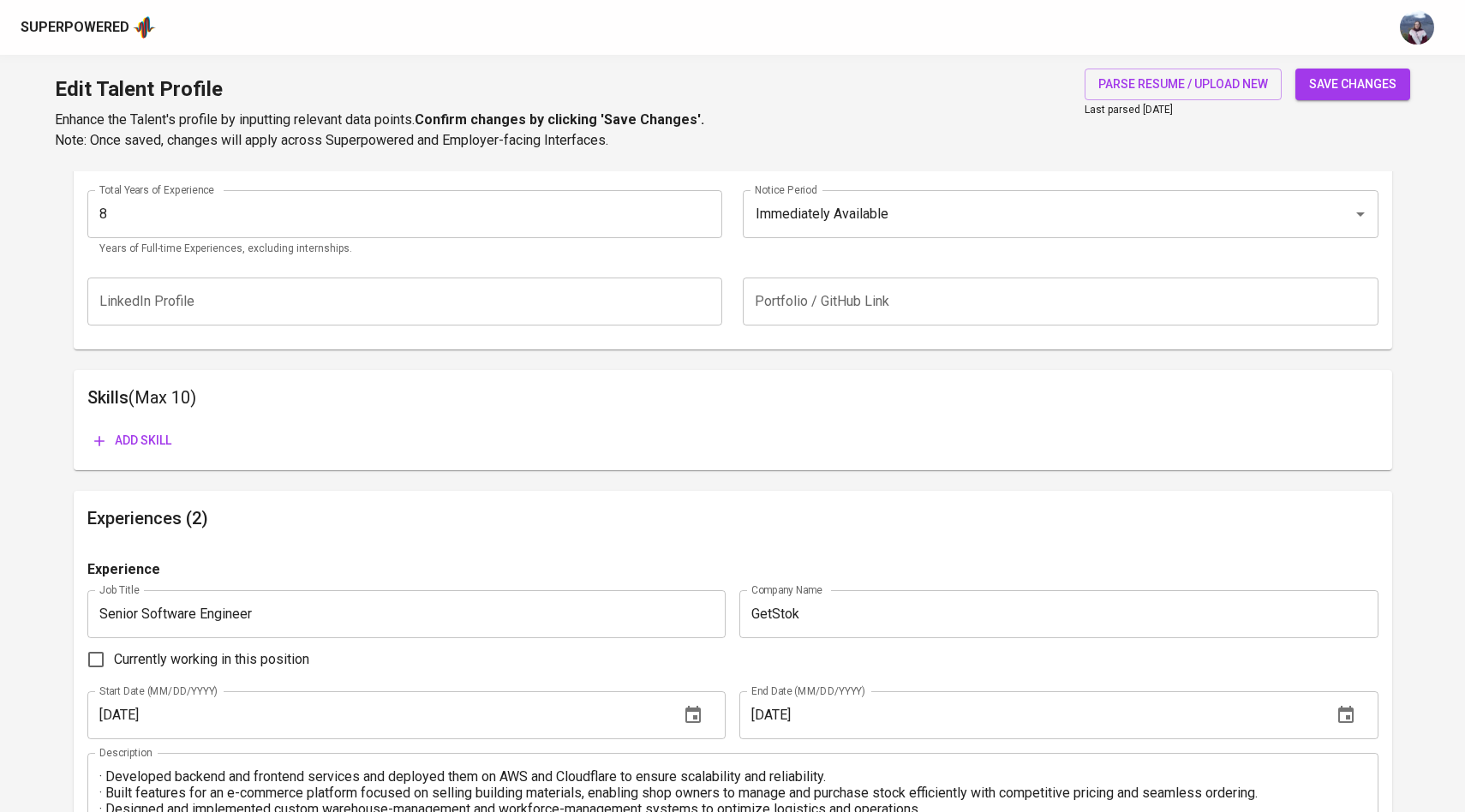
scroll to position [761, 0]
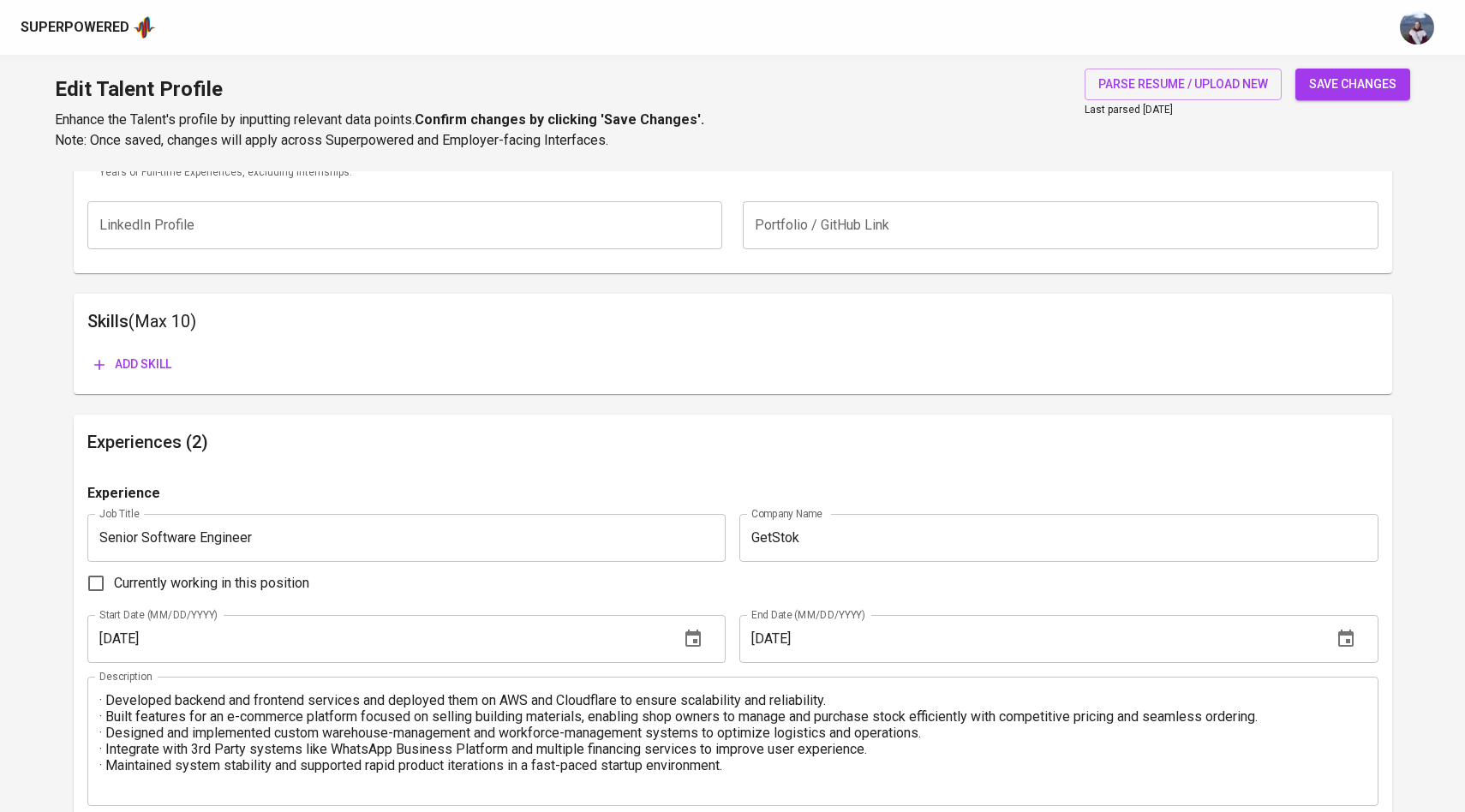
click at [159, 357] on span "Add skill" at bounding box center [133, 364] width 77 height 21
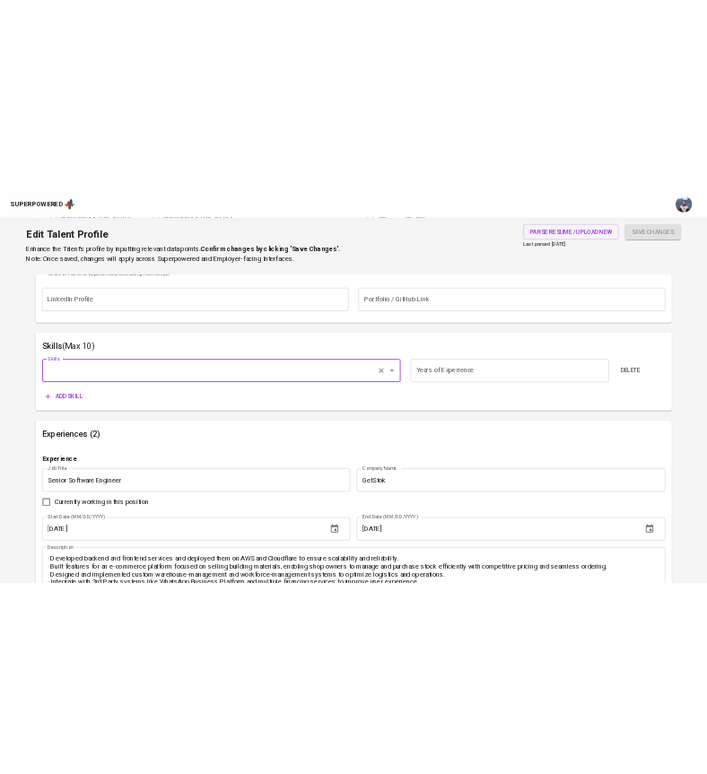
scroll to position [856, 0]
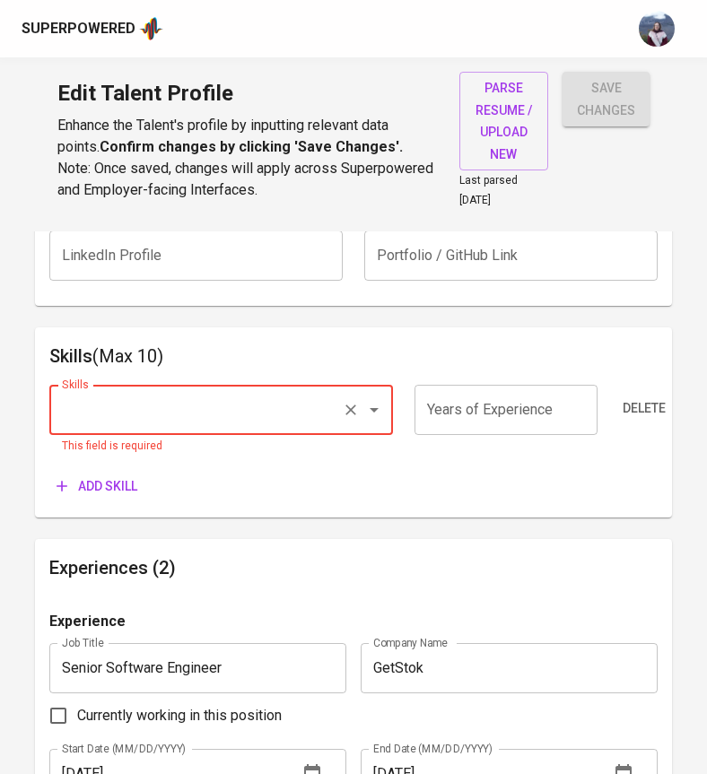
click at [273, 393] on input "Skills" at bounding box center [195, 410] width 277 height 34
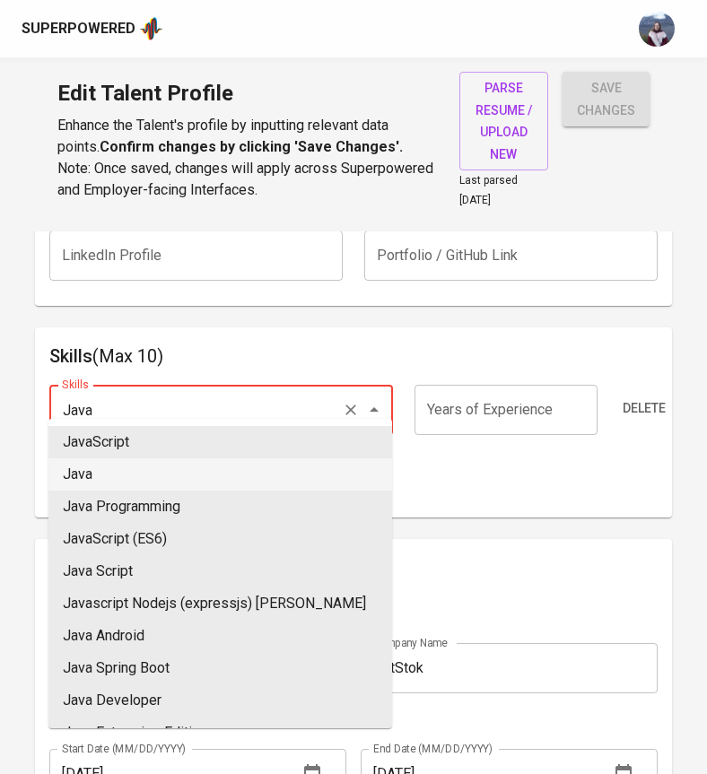
click at [231, 474] on li "Java" at bounding box center [219, 474] width 343 height 32
type input "Java"
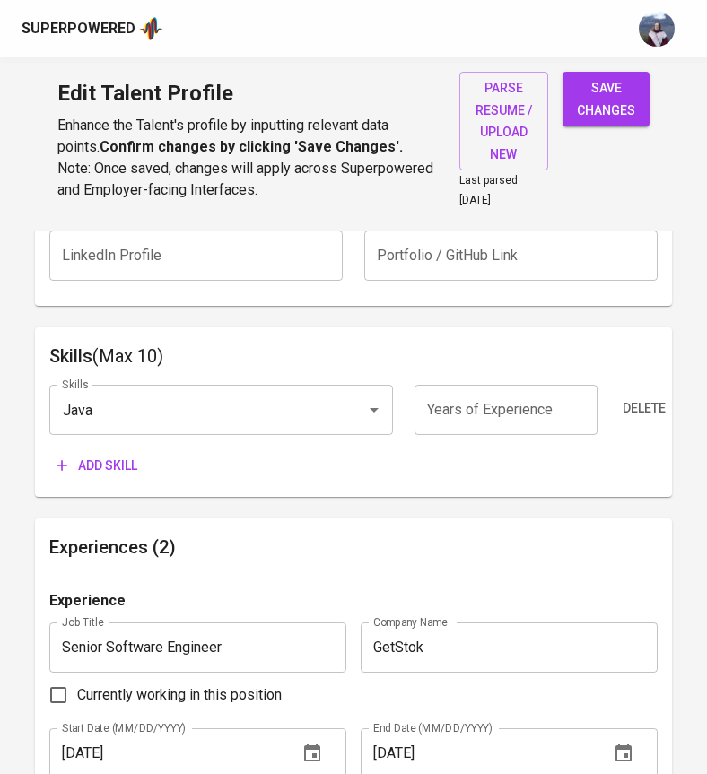
click at [109, 455] on span "Add skill" at bounding box center [96, 466] width 81 height 22
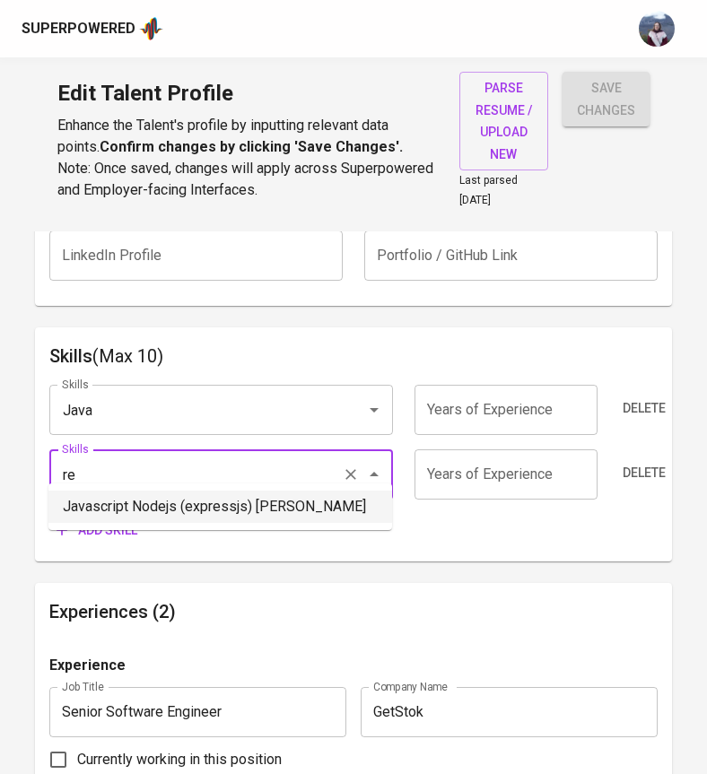
type input "r"
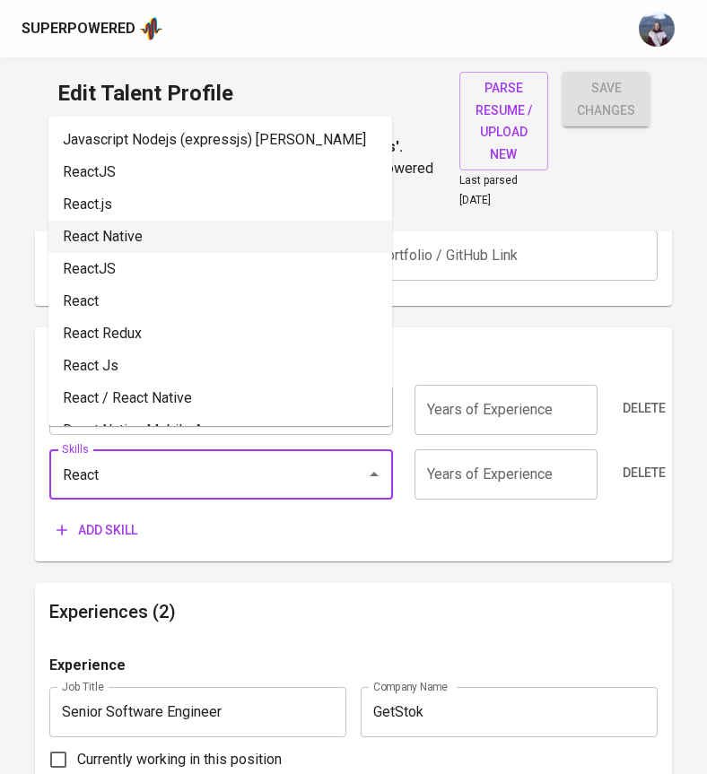
click at [177, 253] on li "React Native" at bounding box center [219, 237] width 343 height 32
type input "React Native"
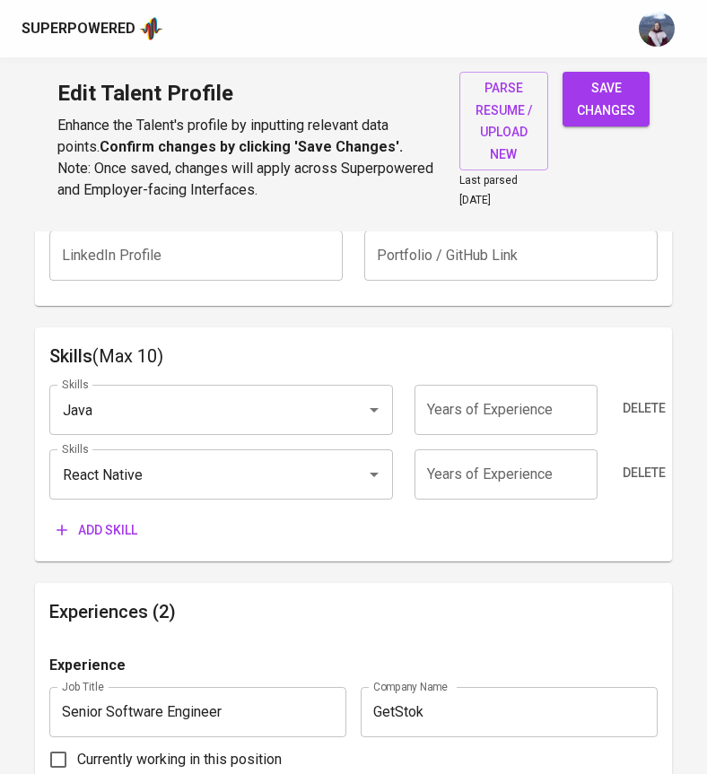
click at [106, 519] on span "Add skill" at bounding box center [96, 530] width 81 height 22
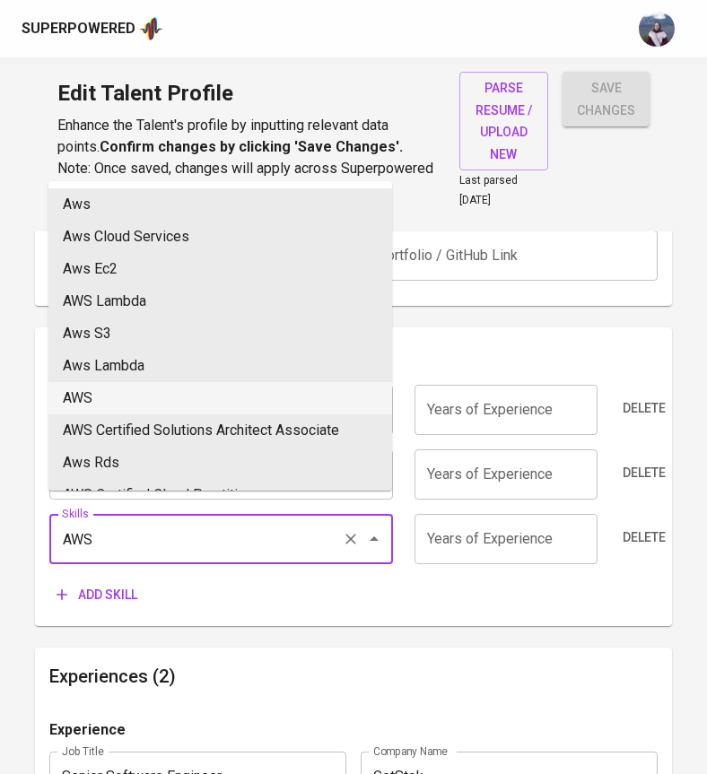
click at [141, 394] on li "AWS" at bounding box center [219, 398] width 343 height 32
type input "AWS"
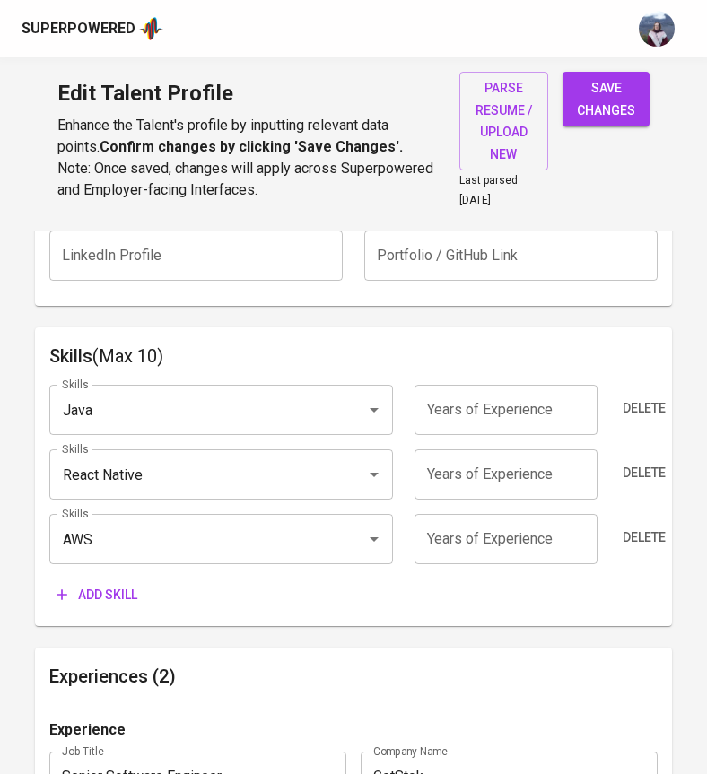
click at [487, 514] on input "number" at bounding box center [505, 539] width 183 height 50
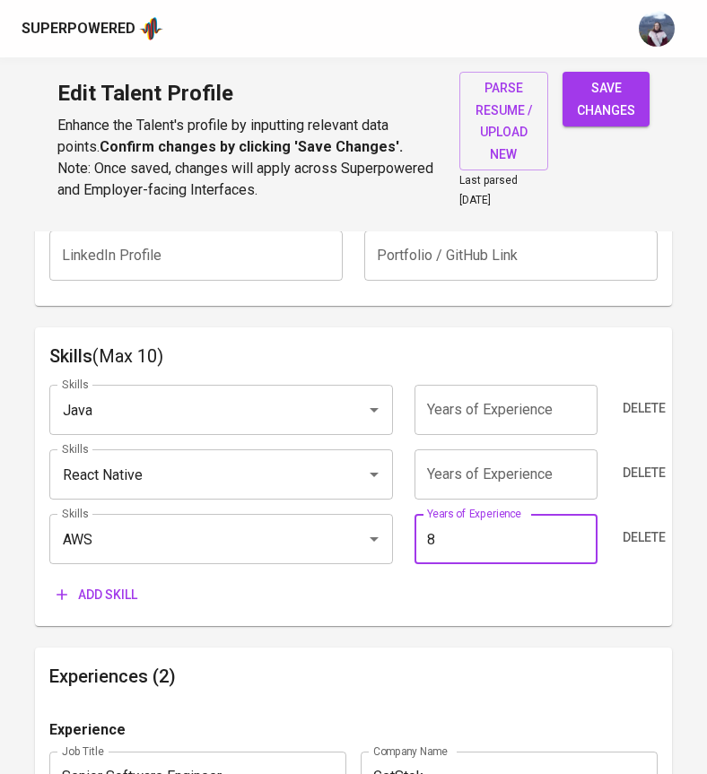
type input "8"
click at [486, 459] on input "number" at bounding box center [505, 474] width 183 height 50
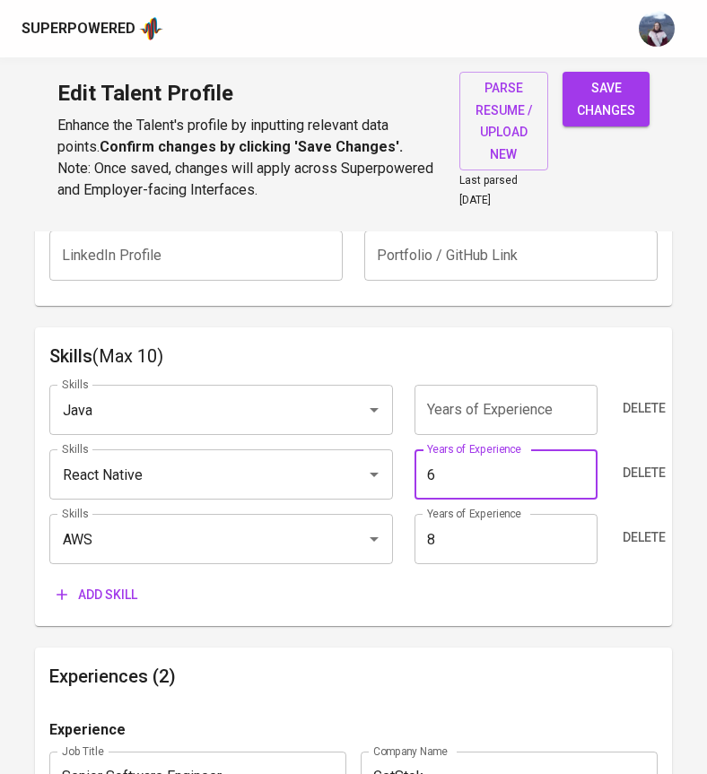
type input "6"
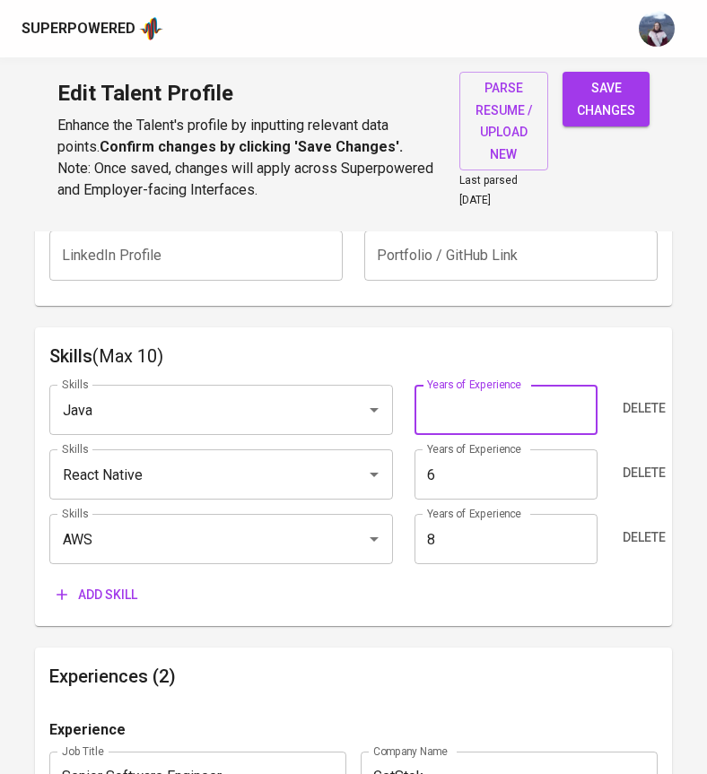
click at [488, 403] on input "number" at bounding box center [505, 410] width 183 height 50
type input "8"
click at [116, 584] on span "Add skill" at bounding box center [96, 595] width 81 height 22
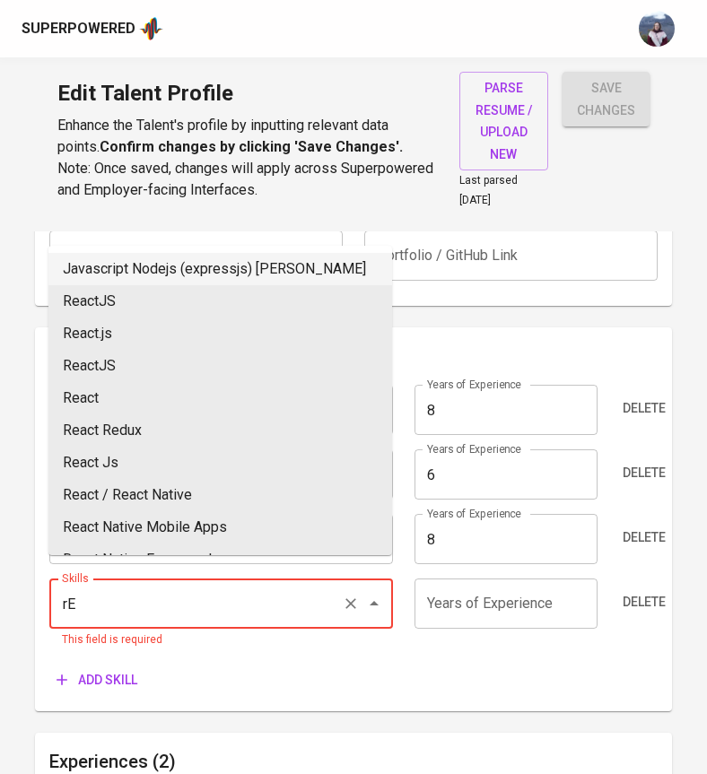
type input "r"
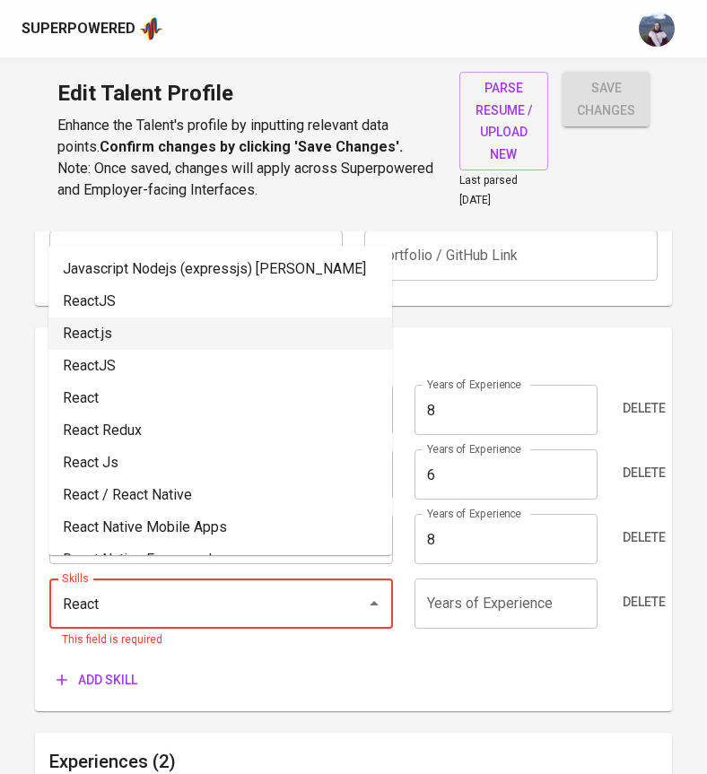
click at [109, 350] on li "React.js" at bounding box center [219, 333] width 343 height 32
type input "React.js"
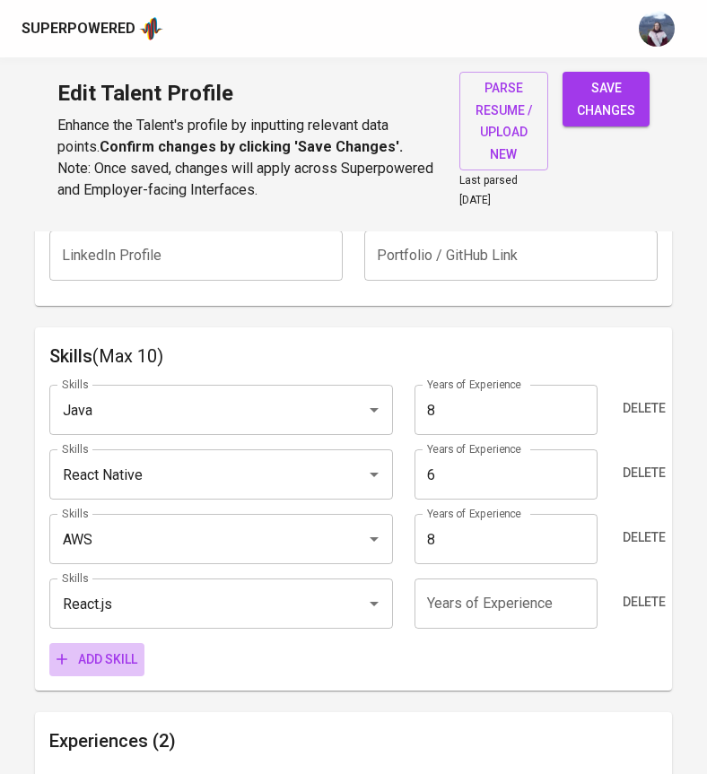
click at [100, 648] on span "Add skill" at bounding box center [96, 659] width 81 height 22
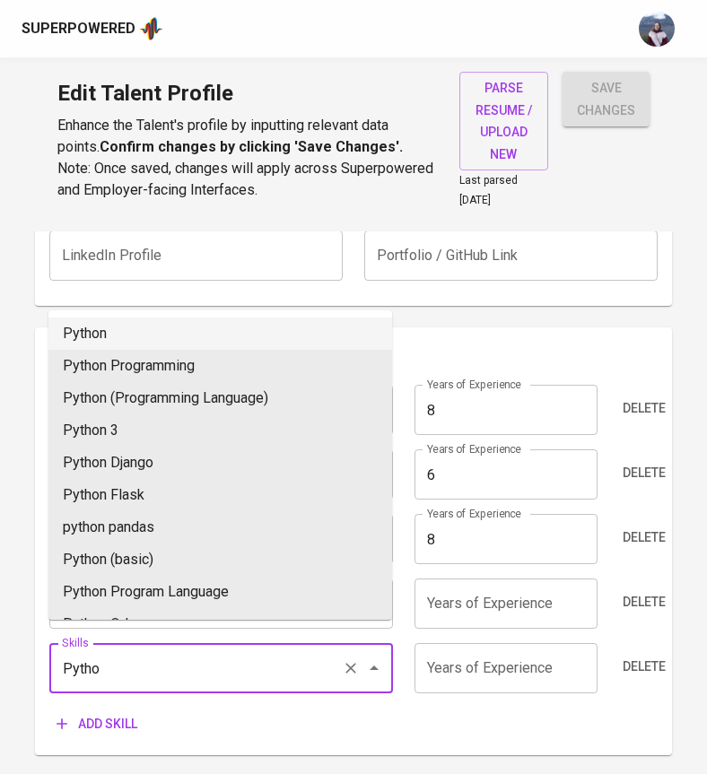
click at [112, 335] on li "Python" at bounding box center [219, 333] width 343 height 32
type input "Python"
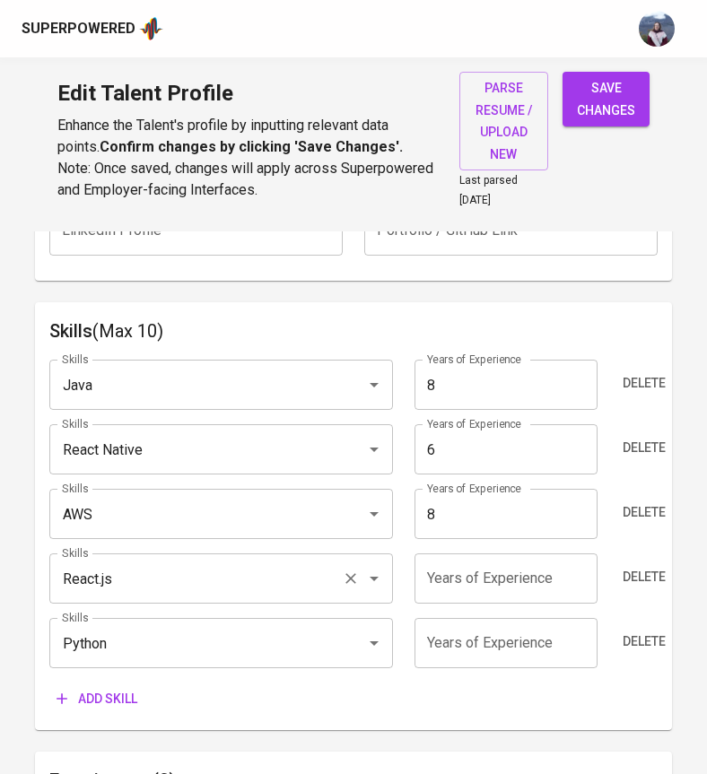
scroll to position [891, 0]
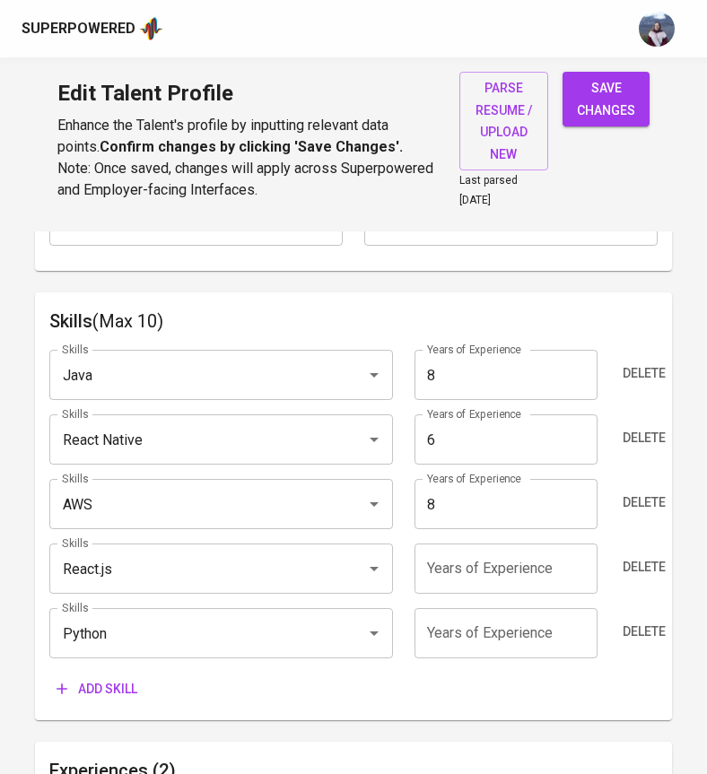
click at [108, 678] on span "Add skill" at bounding box center [96, 689] width 81 height 22
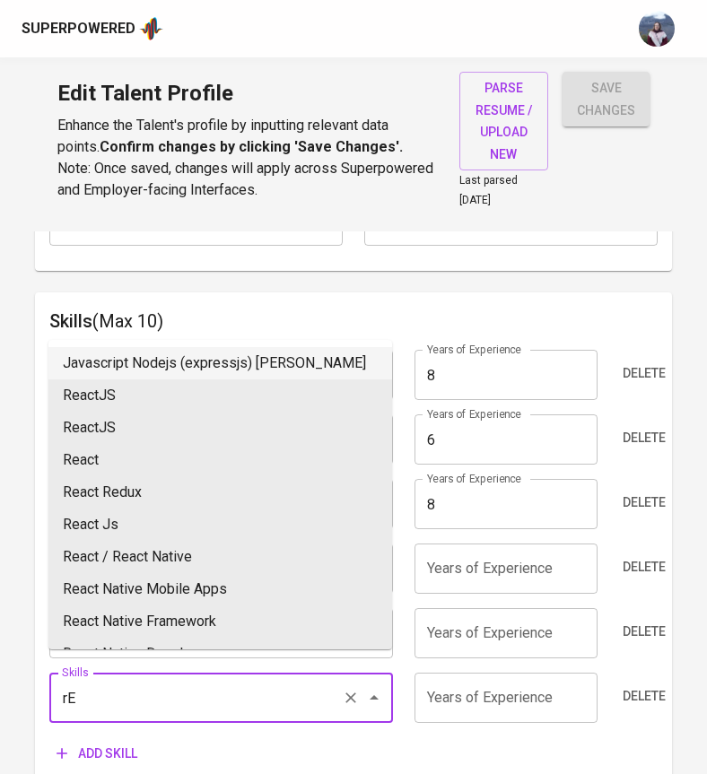
type input "r"
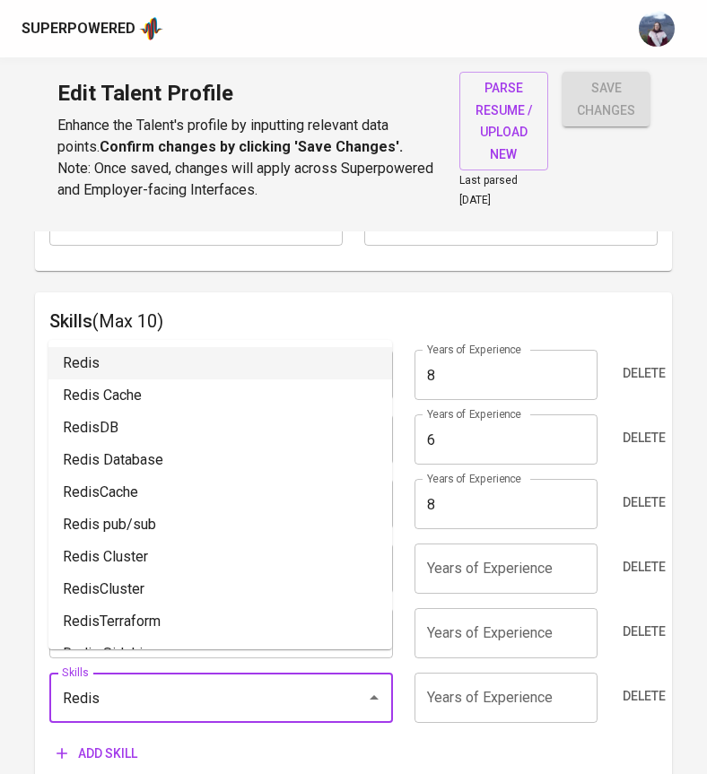
click at [124, 361] on li "Redis" at bounding box center [219, 363] width 343 height 32
type input "Redis"
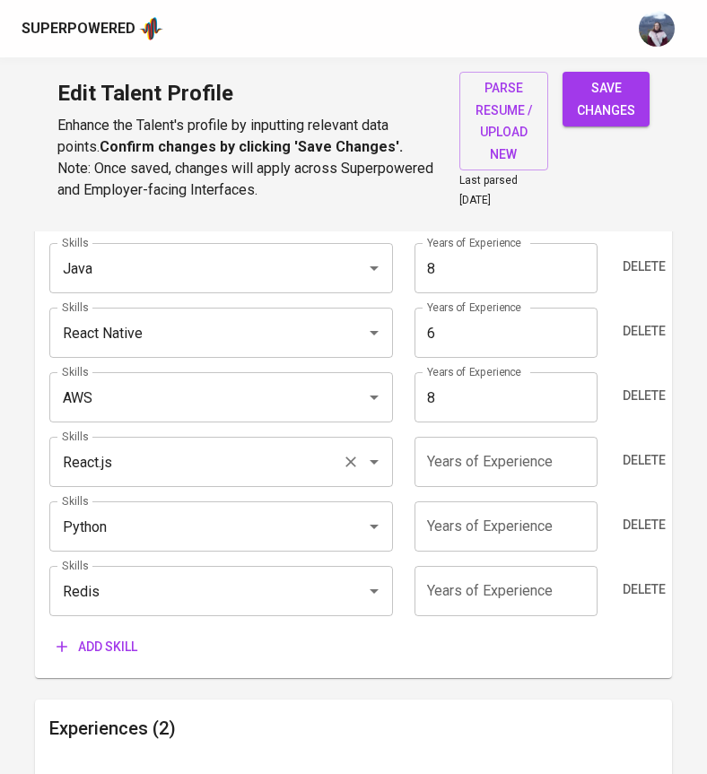
scroll to position [1003, 0]
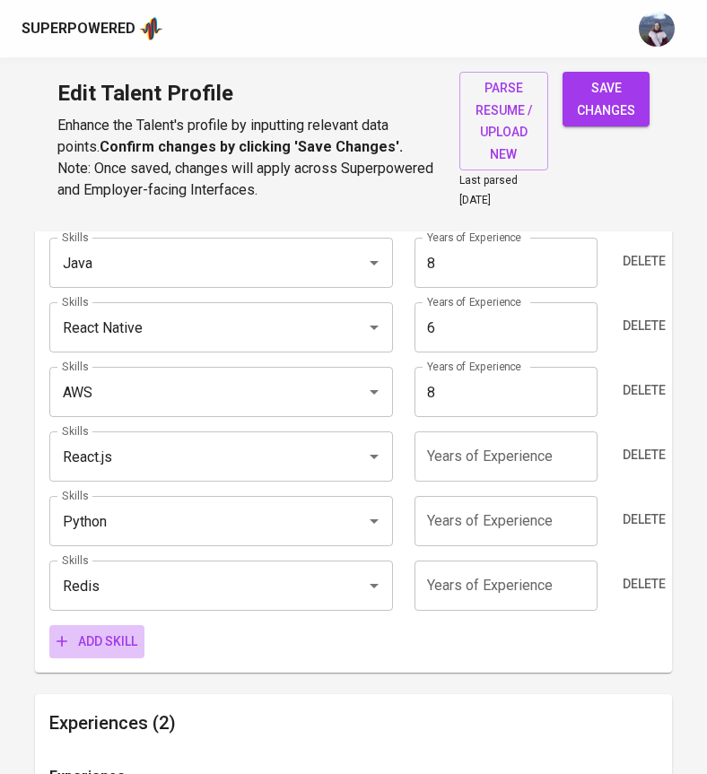
click at [104, 630] on span "Add skill" at bounding box center [96, 641] width 81 height 22
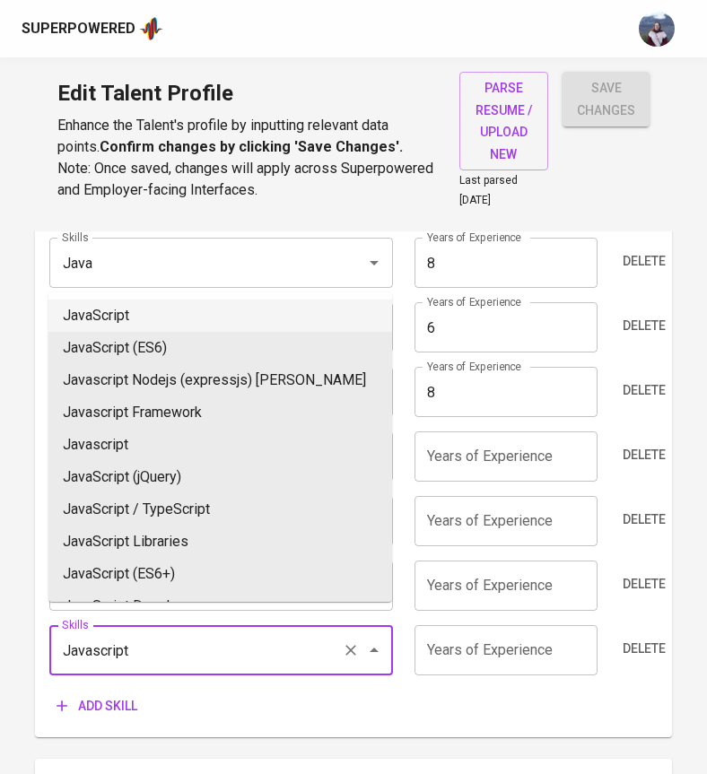
click at [138, 311] on li "JavaScript" at bounding box center [219, 316] width 343 height 32
type input "JavaScript"
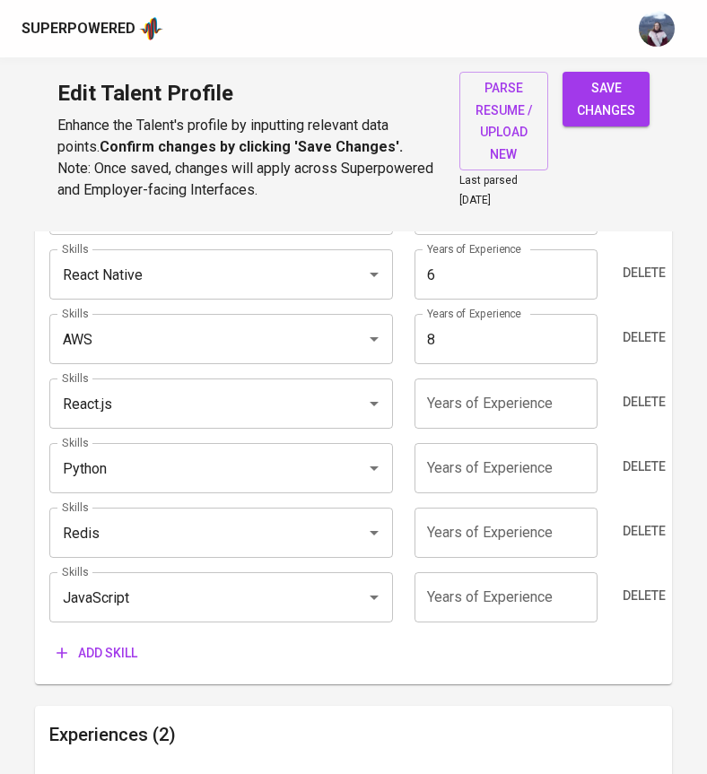
scroll to position [1055, 0]
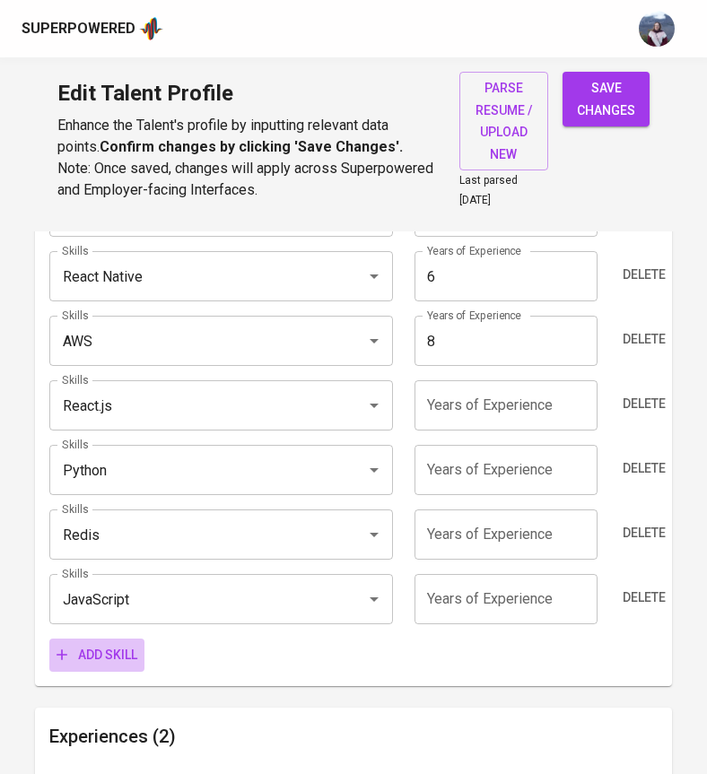
click at [129, 644] on span "Add skill" at bounding box center [96, 655] width 81 height 22
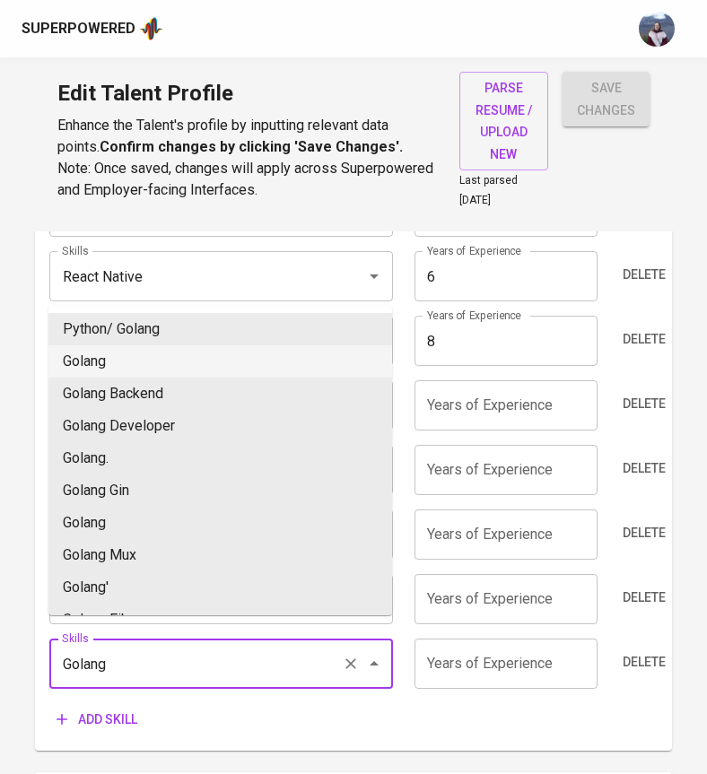
click at [152, 367] on li "Golang" at bounding box center [219, 361] width 343 height 32
type input "Golang"
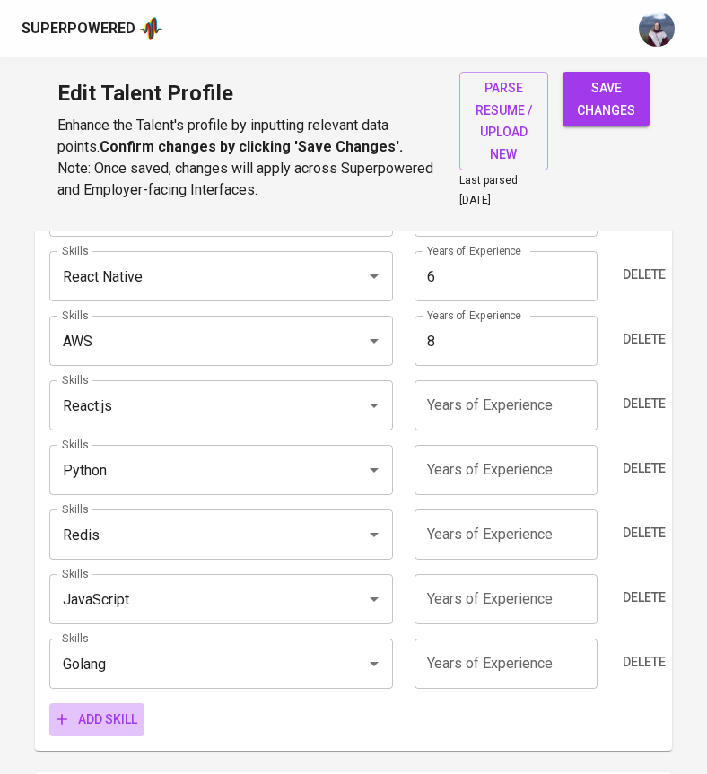
click at [99, 703] on button "Add skill" at bounding box center [96, 719] width 95 height 33
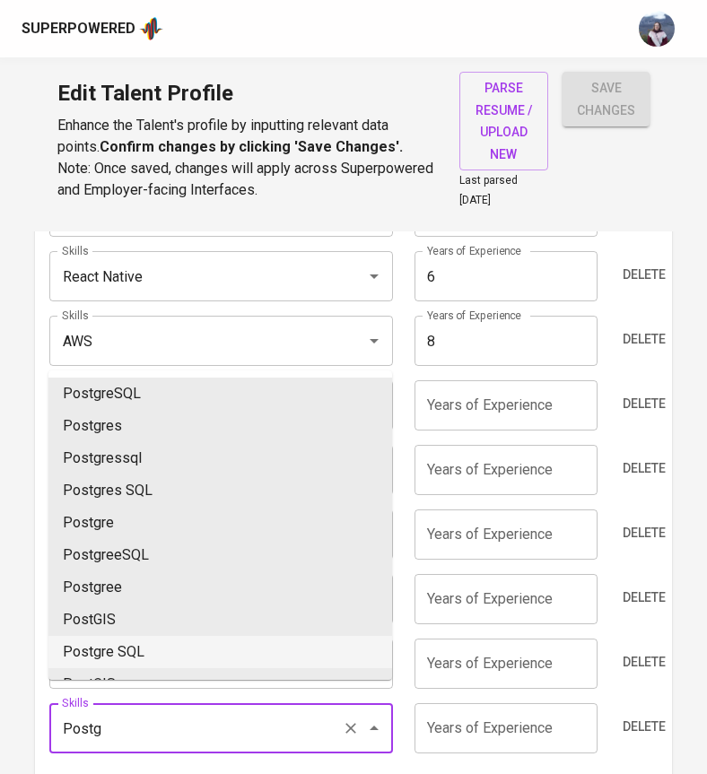
click at [114, 643] on li "Postgre SQL" at bounding box center [219, 652] width 343 height 32
type input "Postgre SQL"
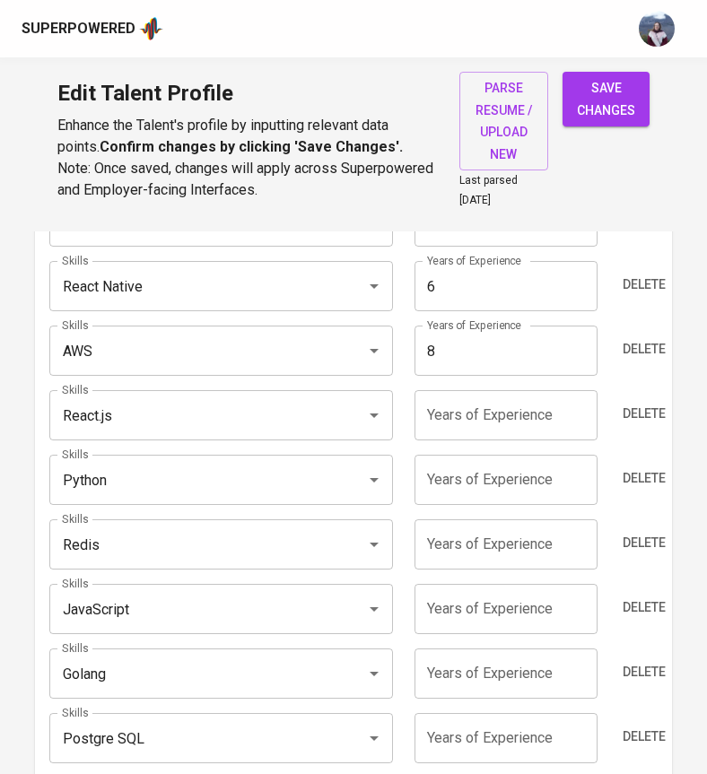
scroll to position [1039, 0]
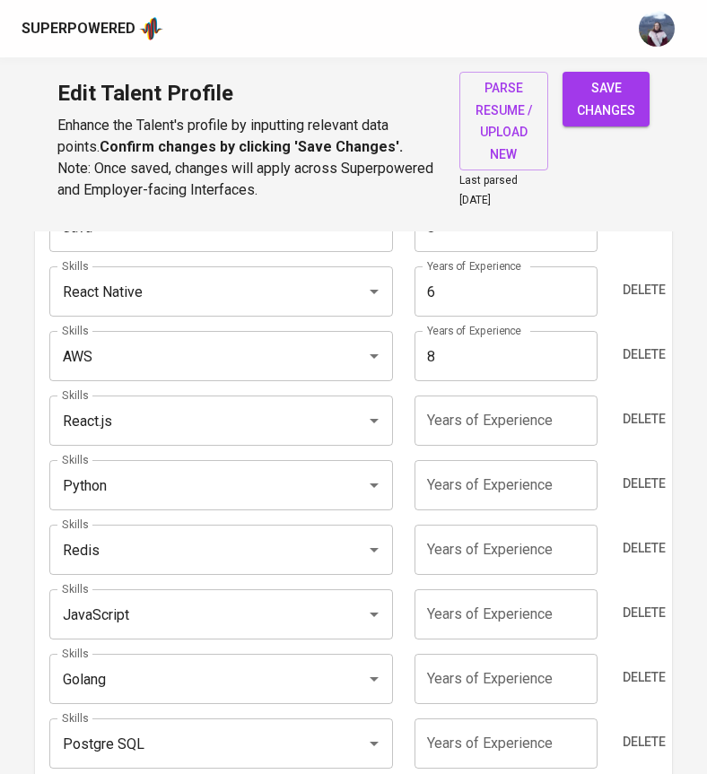
click at [528, 400] on input "number" at bounding box center [505, 420] width 183 height 50
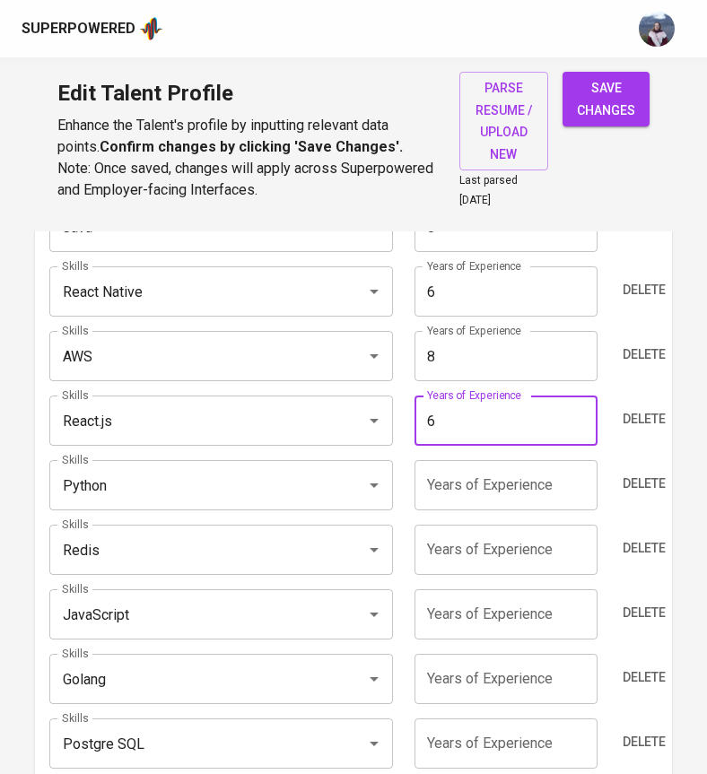
type input "6"
click at [494, 473] on input "number" at bounding box center [505, 485] width 183 height 50
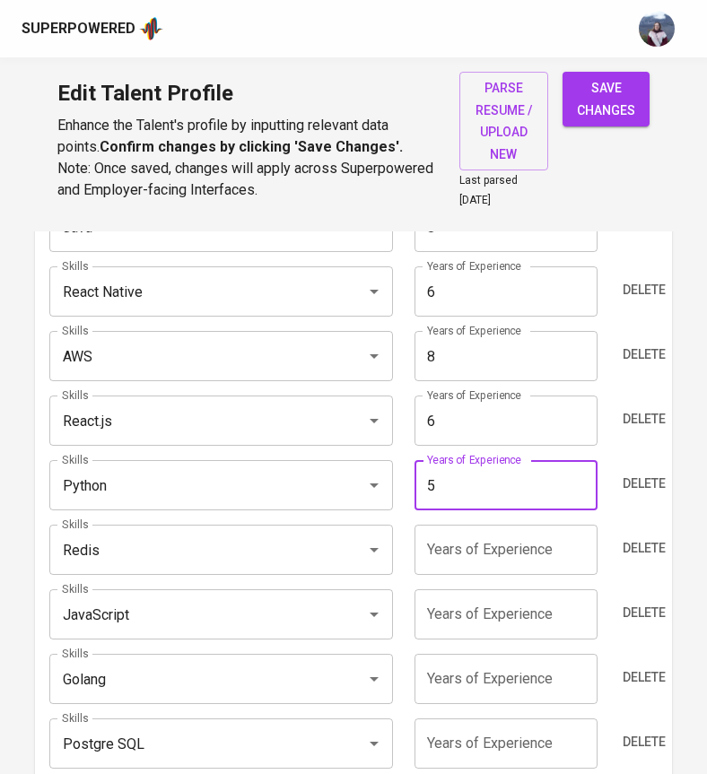
type input "5"
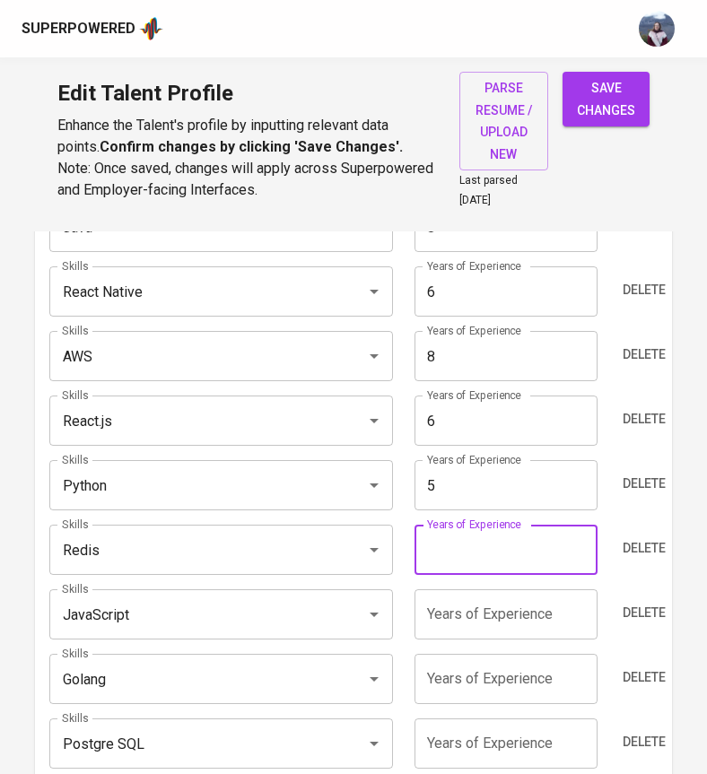
click at [478, 525] on input "number" at bounding box center [505, 550] width 183 height 50
type input "5"
click at [475, 589] on input "number" at bounding box center [505, 614] width 183 height 50
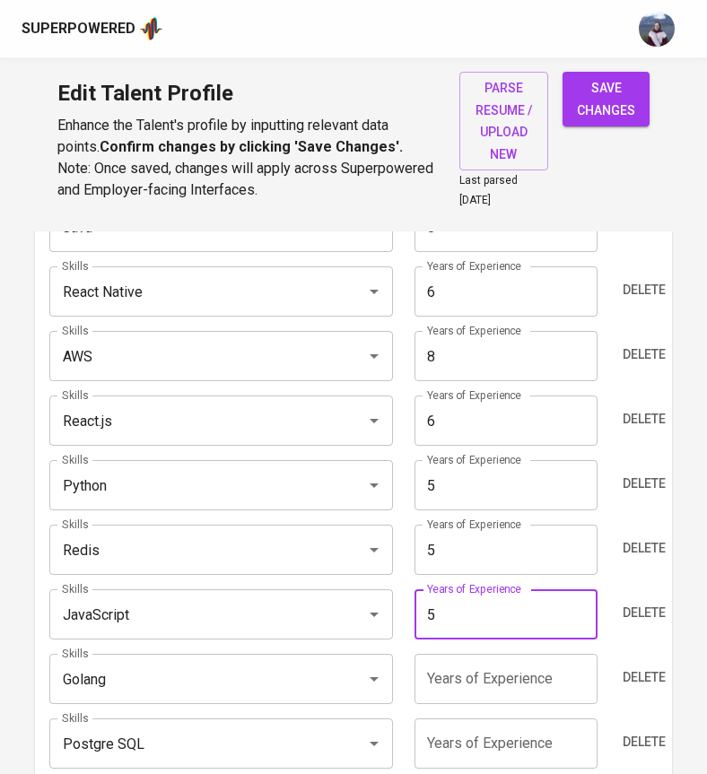
type input "5"
click at [456, 655] on input "number" at bounding box center [505, 679] width 183 height 50
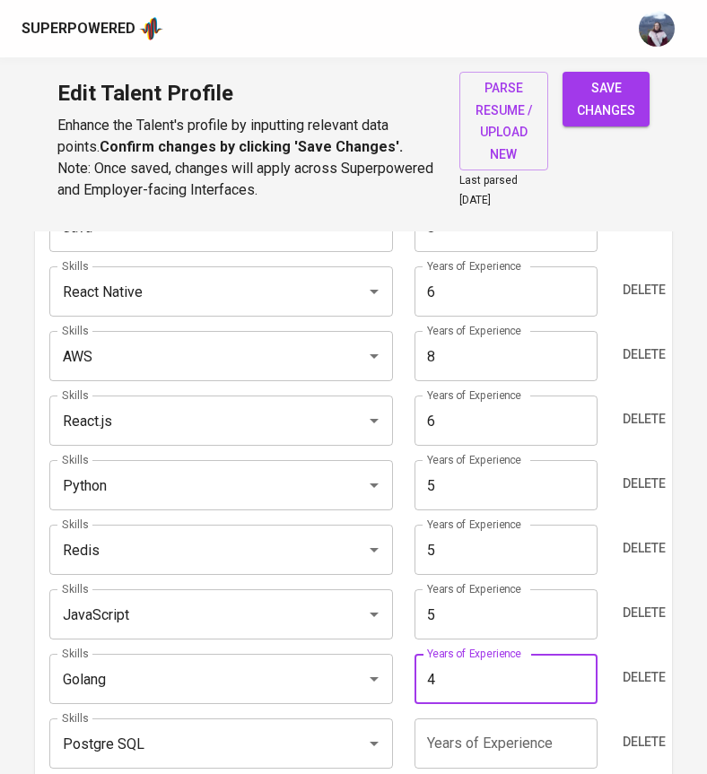
type input "4"
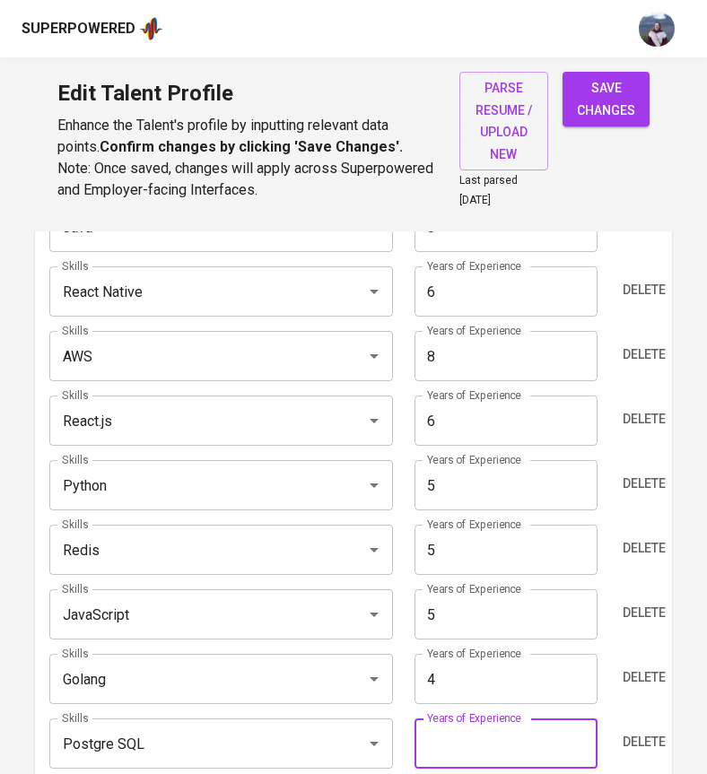
click at [445, 735] on input "number" at bounding box center [505, 743] width 183 height 50
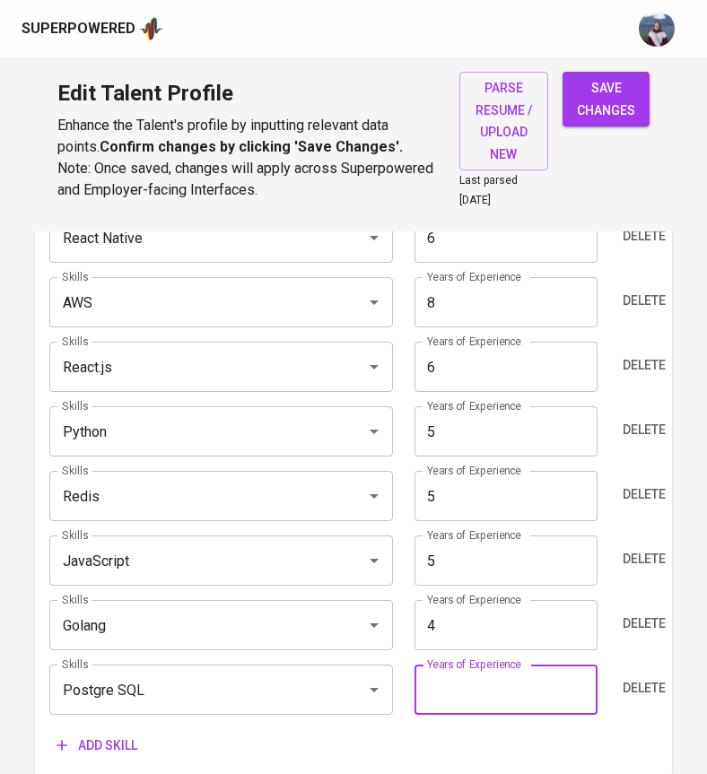
scroll to position [1092, 0]
type input "6"
type input "7"
click at [404, 750] on div "Skills (Max 10) Skills Java Skills Years of Experience 8 Years of Experience De…" at bounding box center [353, 434] width 636 height 686
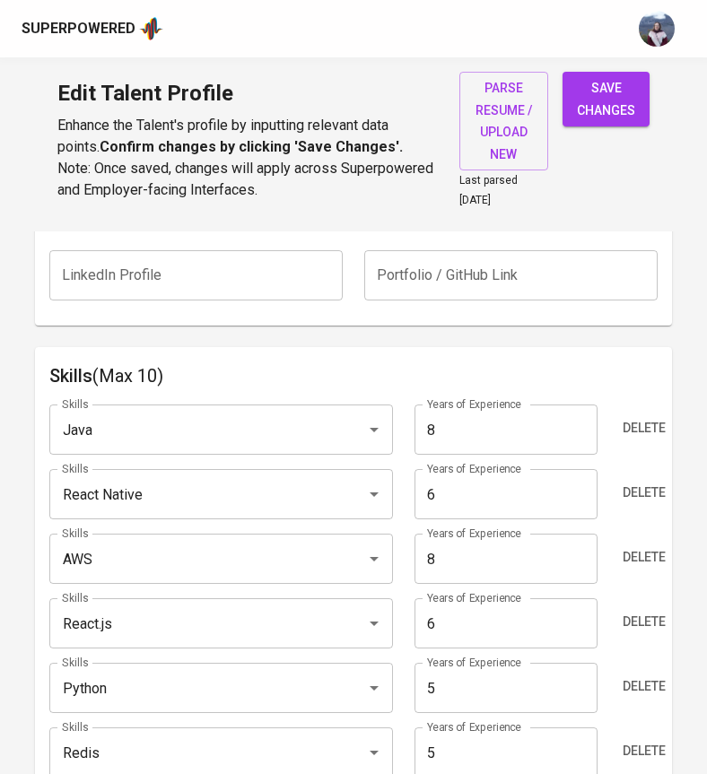
scroll to position [811, 0]
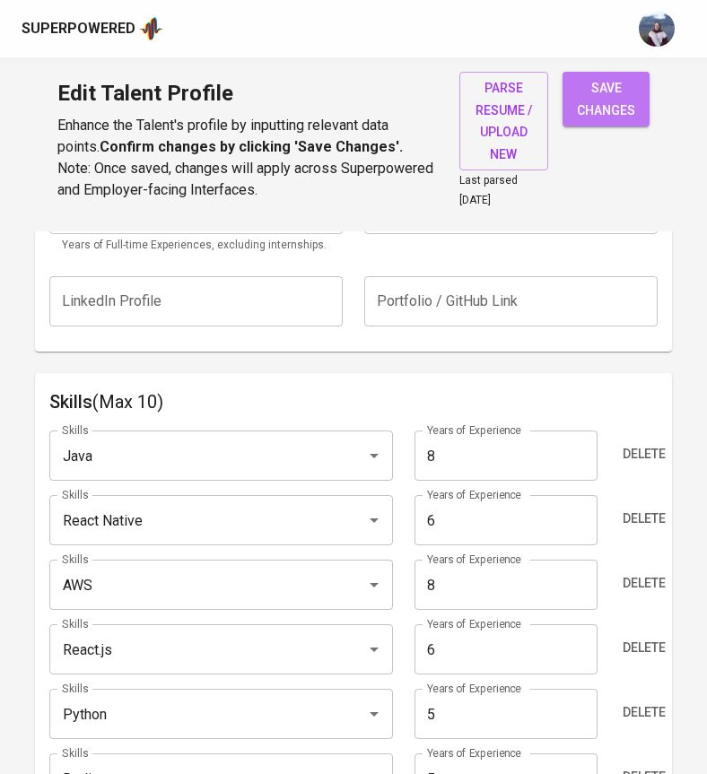
click at [593, 123] on button "save changes" at bounding box center [605, 99] width 87 height 55
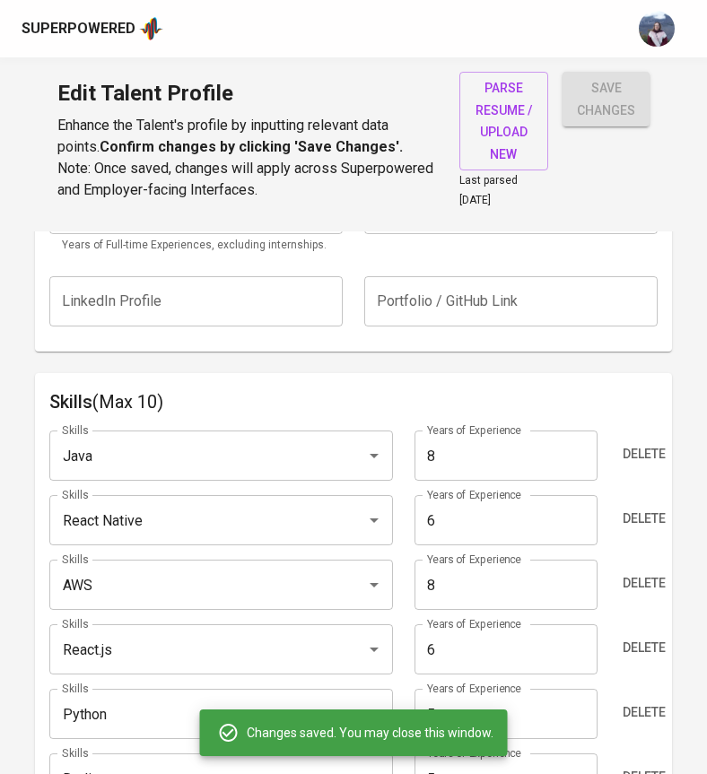
type input "AWS"
type input "Java"
type input "8"
type input "SQL"
type input "7"
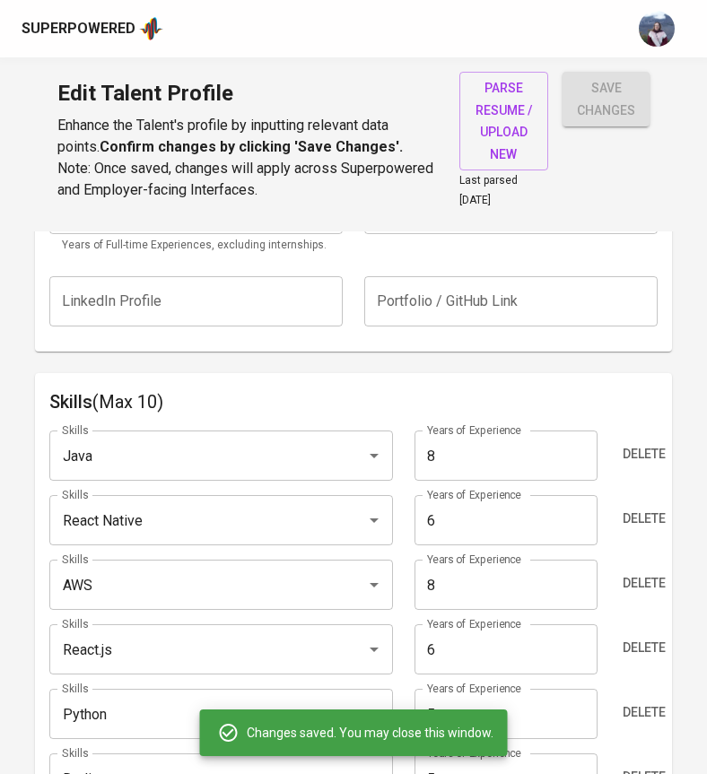
type input "React Native"
type input "6"
type input "Python"
type input "JavaScript"
type input "5"
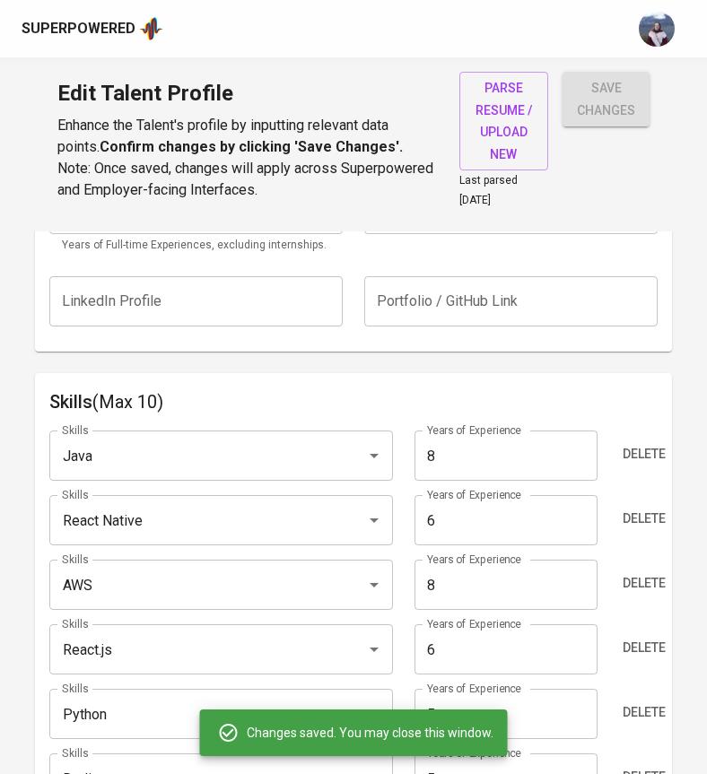
type input "Go"
type input "4"
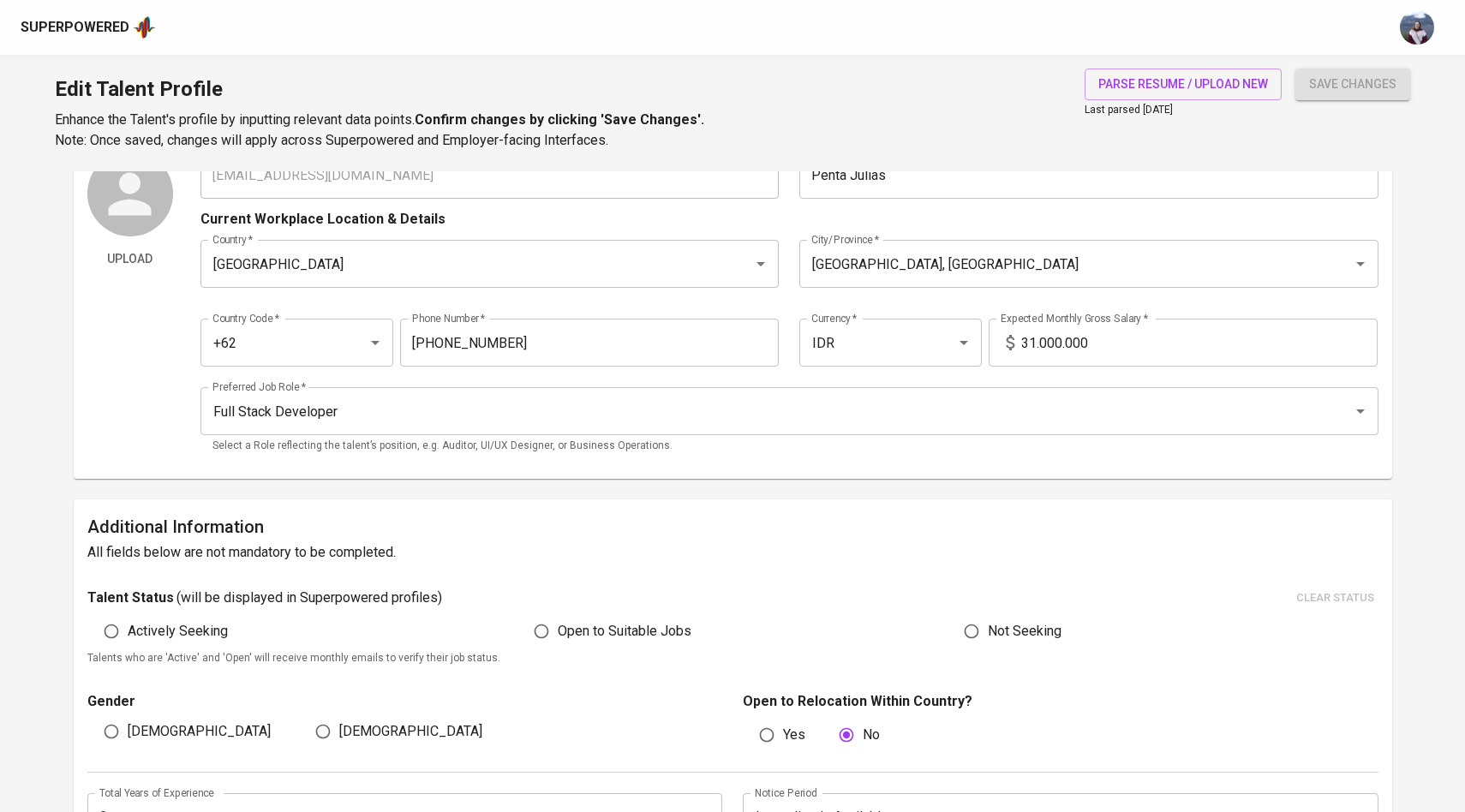
scroll to position [68, 0]
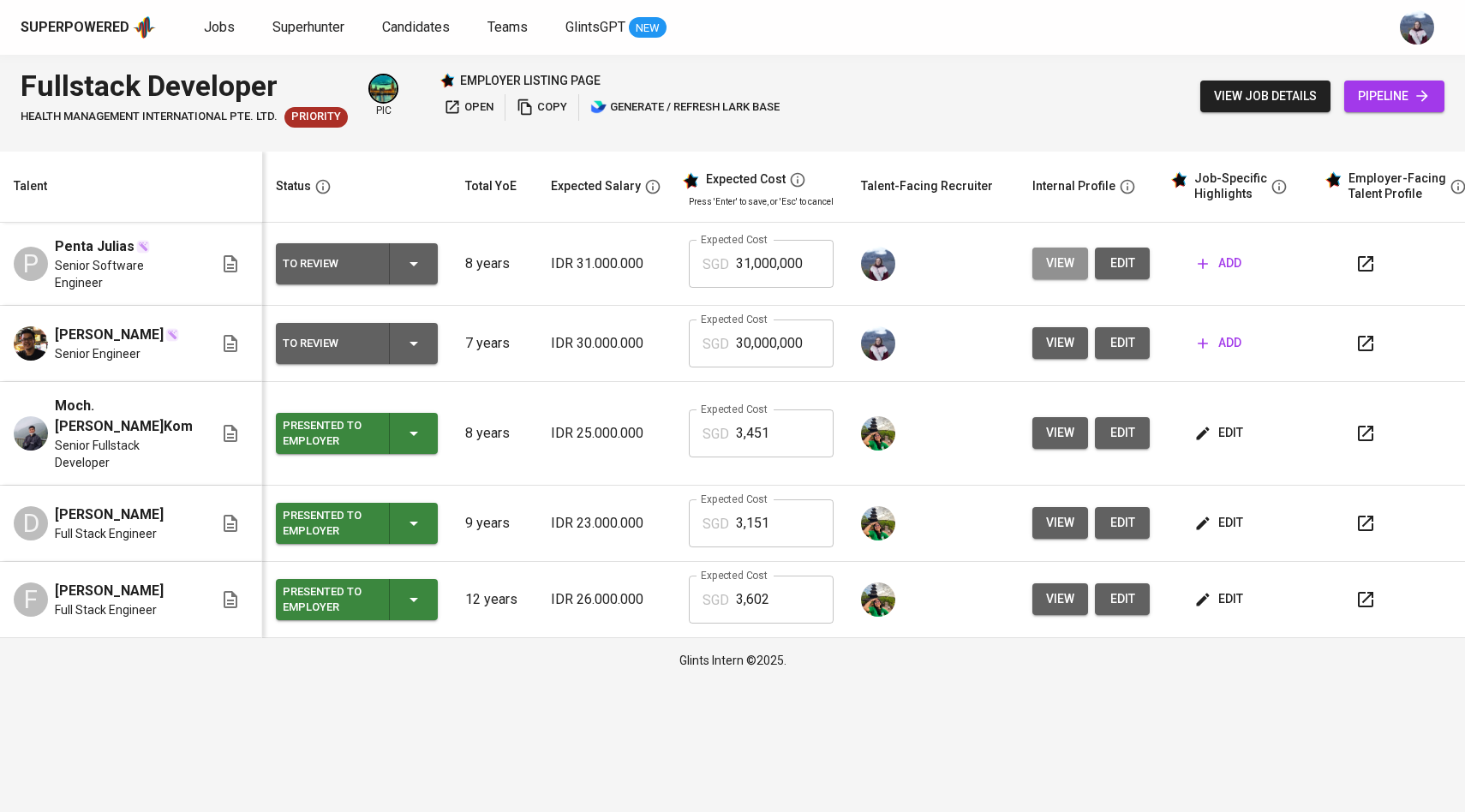
click at [1050, 258] on span "view" at bounding box center [1061, 264] width 29 height 21
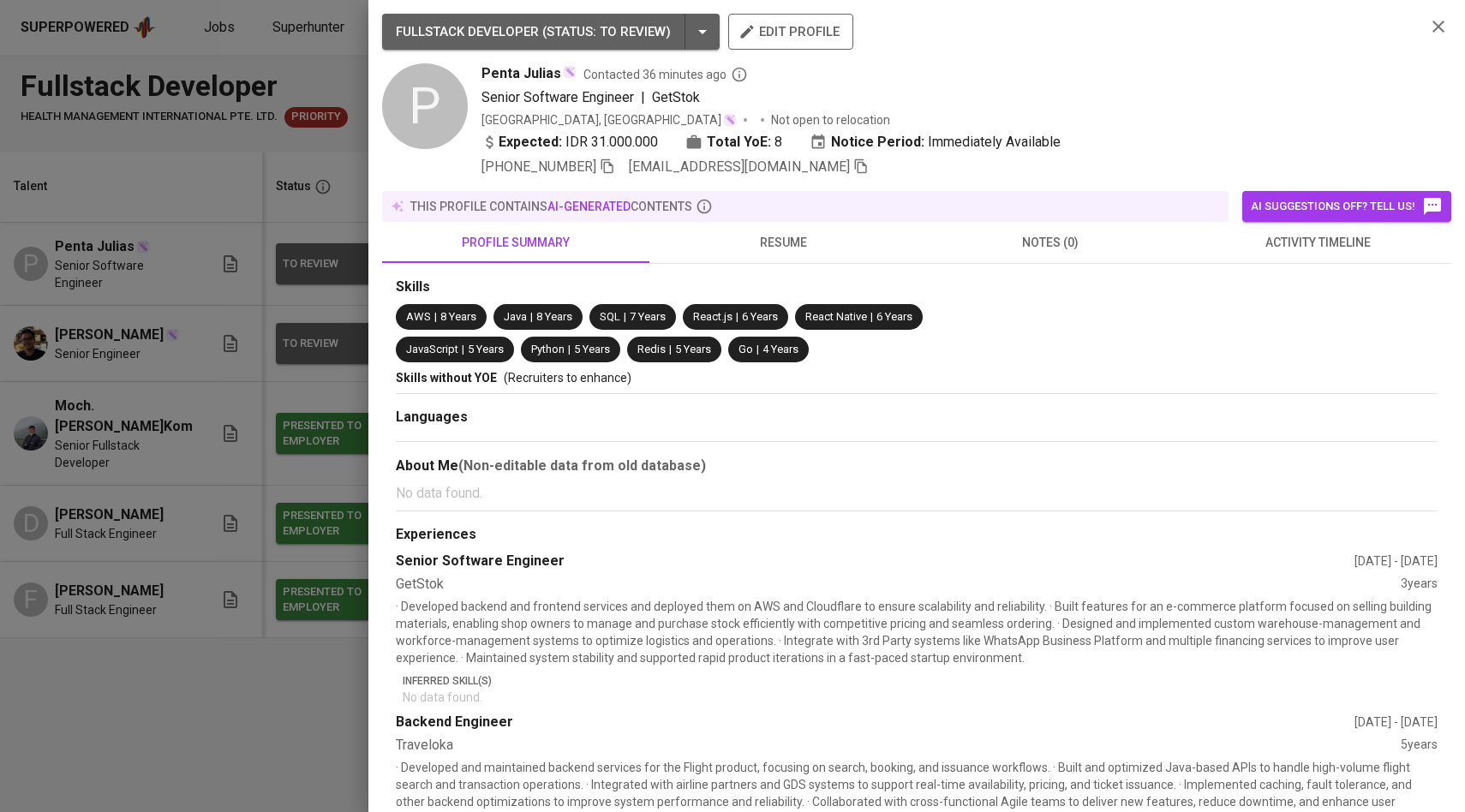
click at [318, 460] on div at bounding box center [732, 406] width 1465 height 812
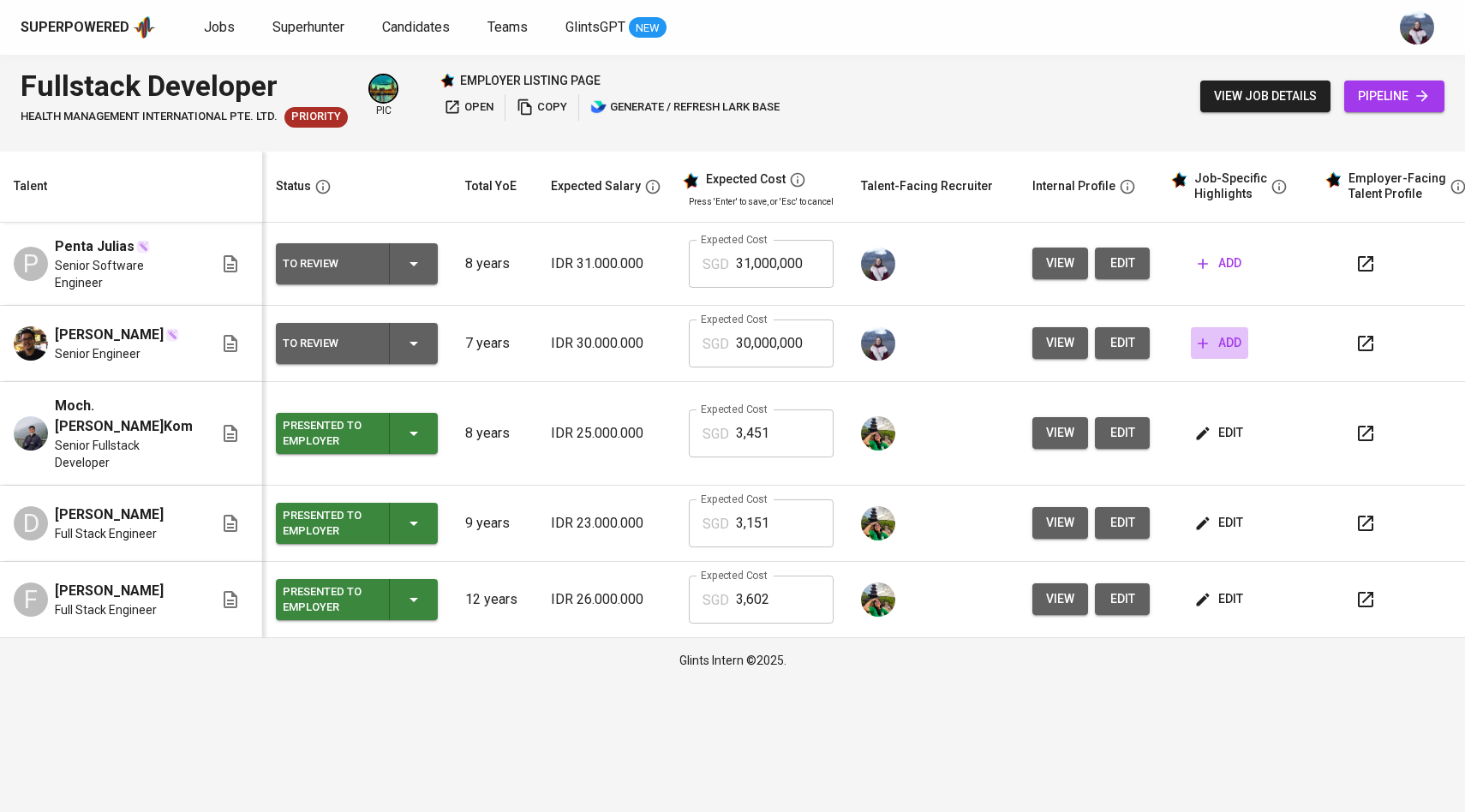
click at [1205, 347] on span "add" at bounding box center [1220, 343] width 44 height 21
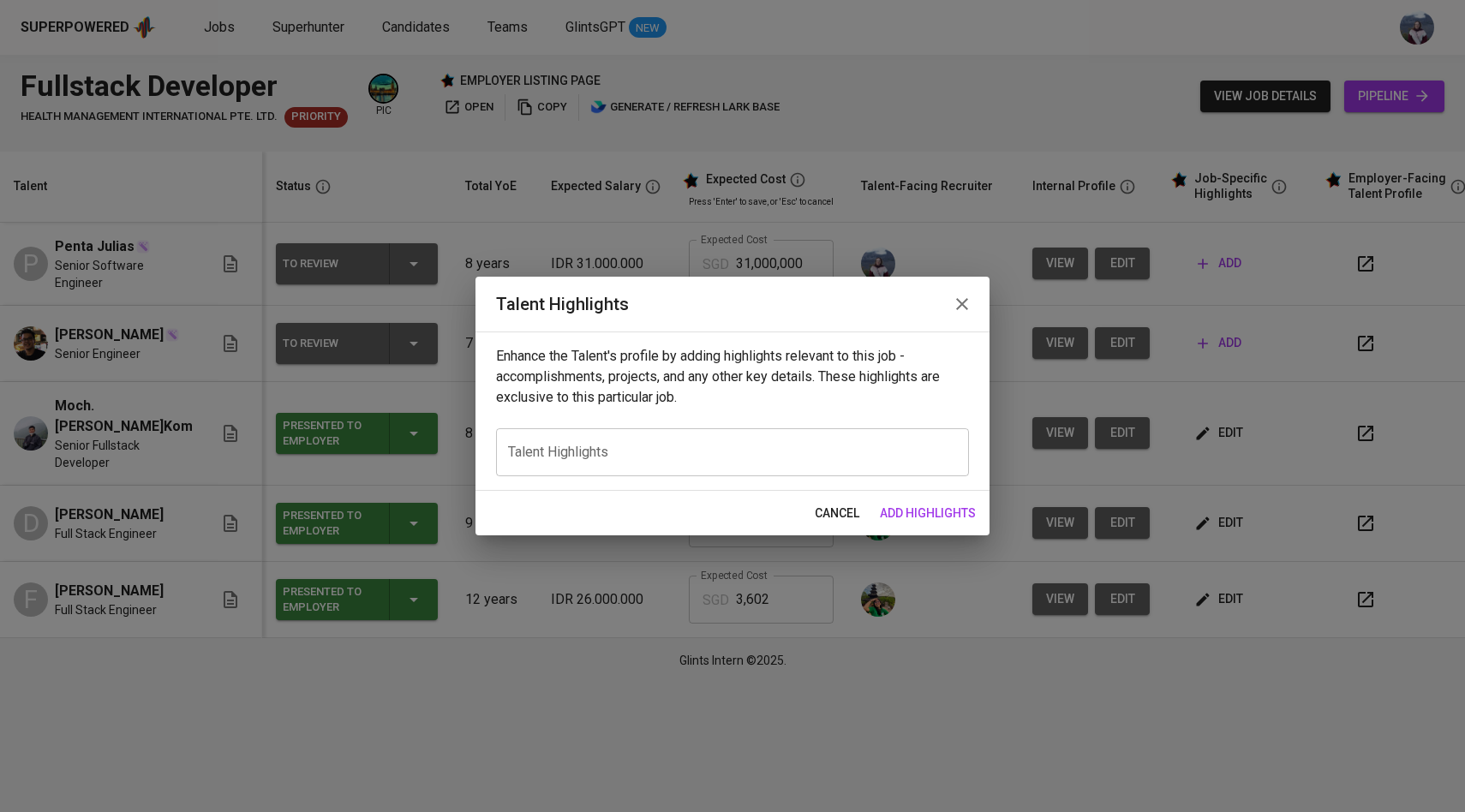
click at [778, 440] on div "x Talent Highlights" at bounding box center [732, 452] width 473 height 48
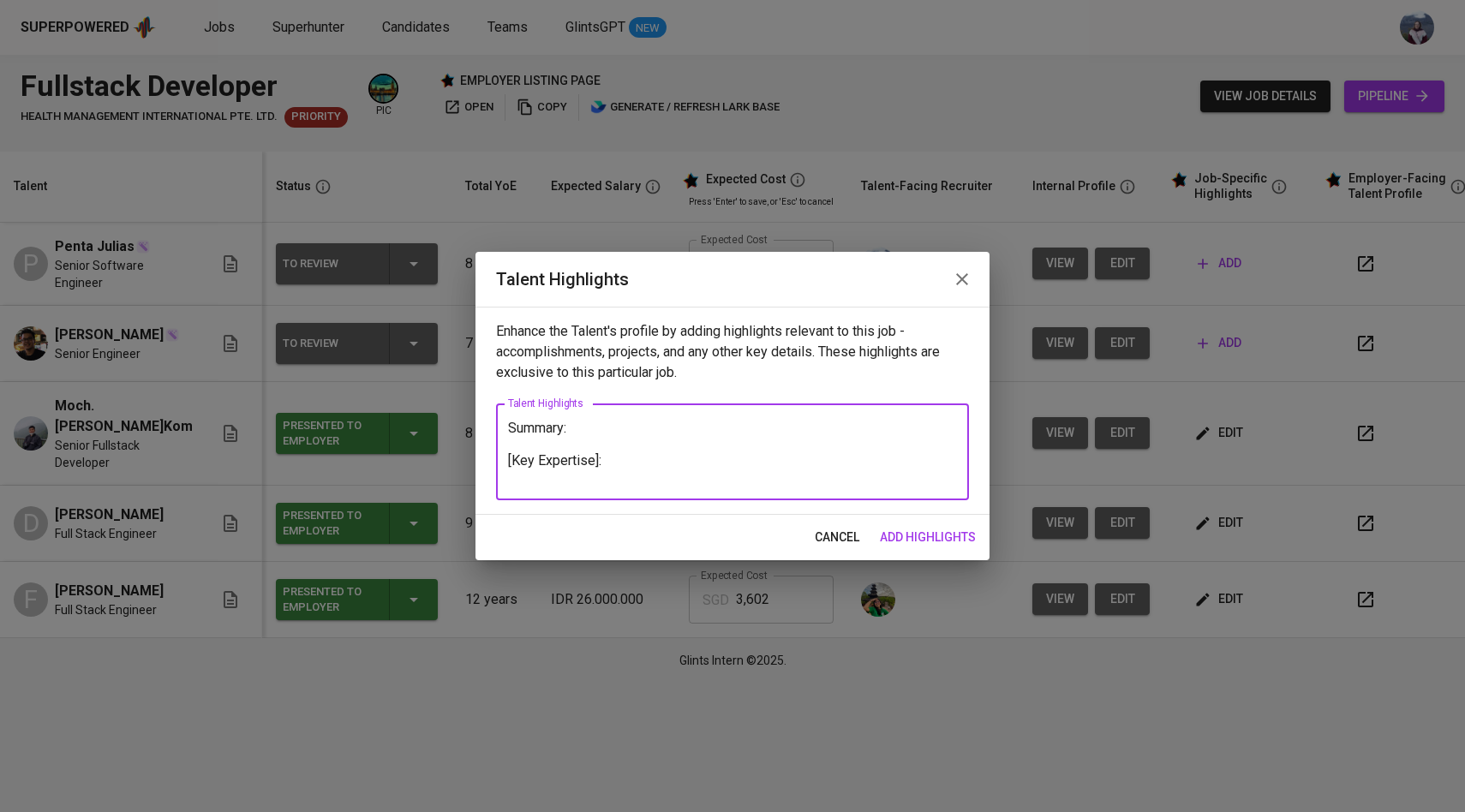
click at [570, 432] on textarea "Summary: [Key Expertise]:" at bounding box center [733, 452] width 449 height 65
click at [607, 485] on div "[Summary]: [Key Expertise]: x Talent Highlights" at bounding box center [732, 451] width 473 height 96
click at [622, 478] on textarea "[Summary]: [Key Expertise]:" at bounding box center [733, 452] width 449 height 65
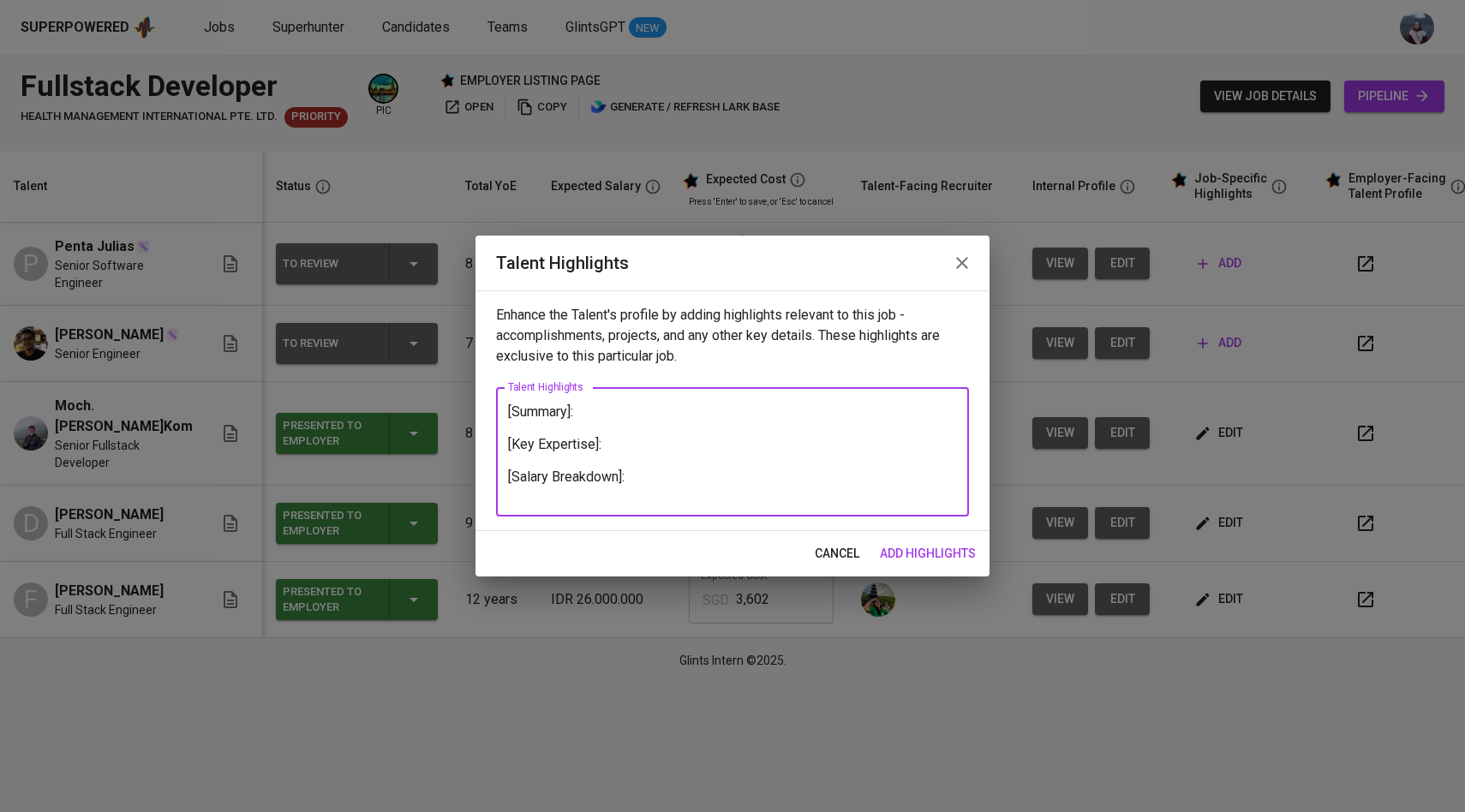
drag, startPoint x: 668, startPoint y: 494, endPoint x: 503, endPoint y: 389, distance: 195.6
click at [502, 388] on div "[Summary]: [Key Expertise]: [Salary Breakdown]: x Talent Highlights" at bounding box center [732, 451] width 473 height 129
type textarea "[Summary]: [Key Expertise]: [Salary Breakdown]:"
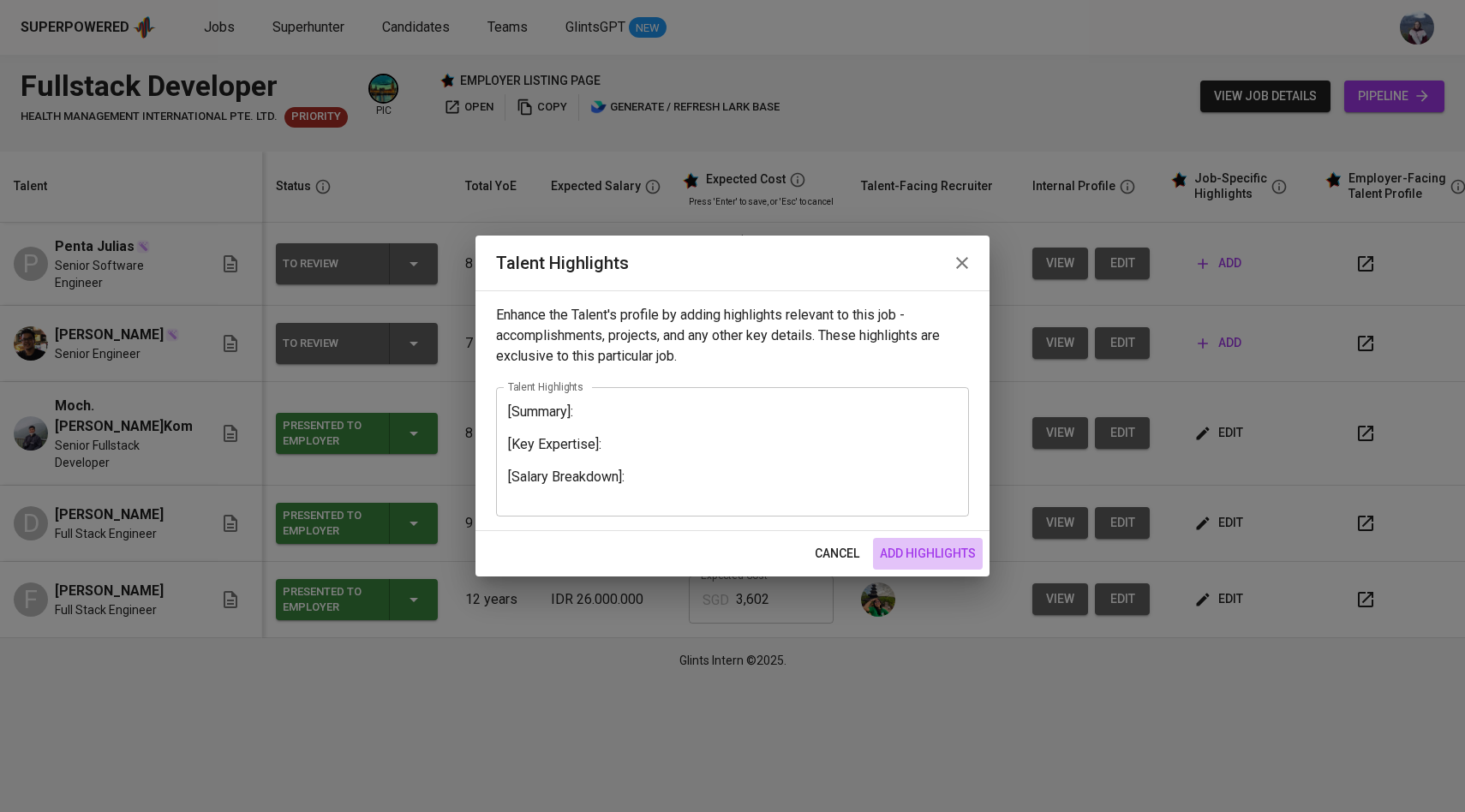
click at [911, 559] on span "add highlights" at bounding box center [928, 554] width 96 height 21
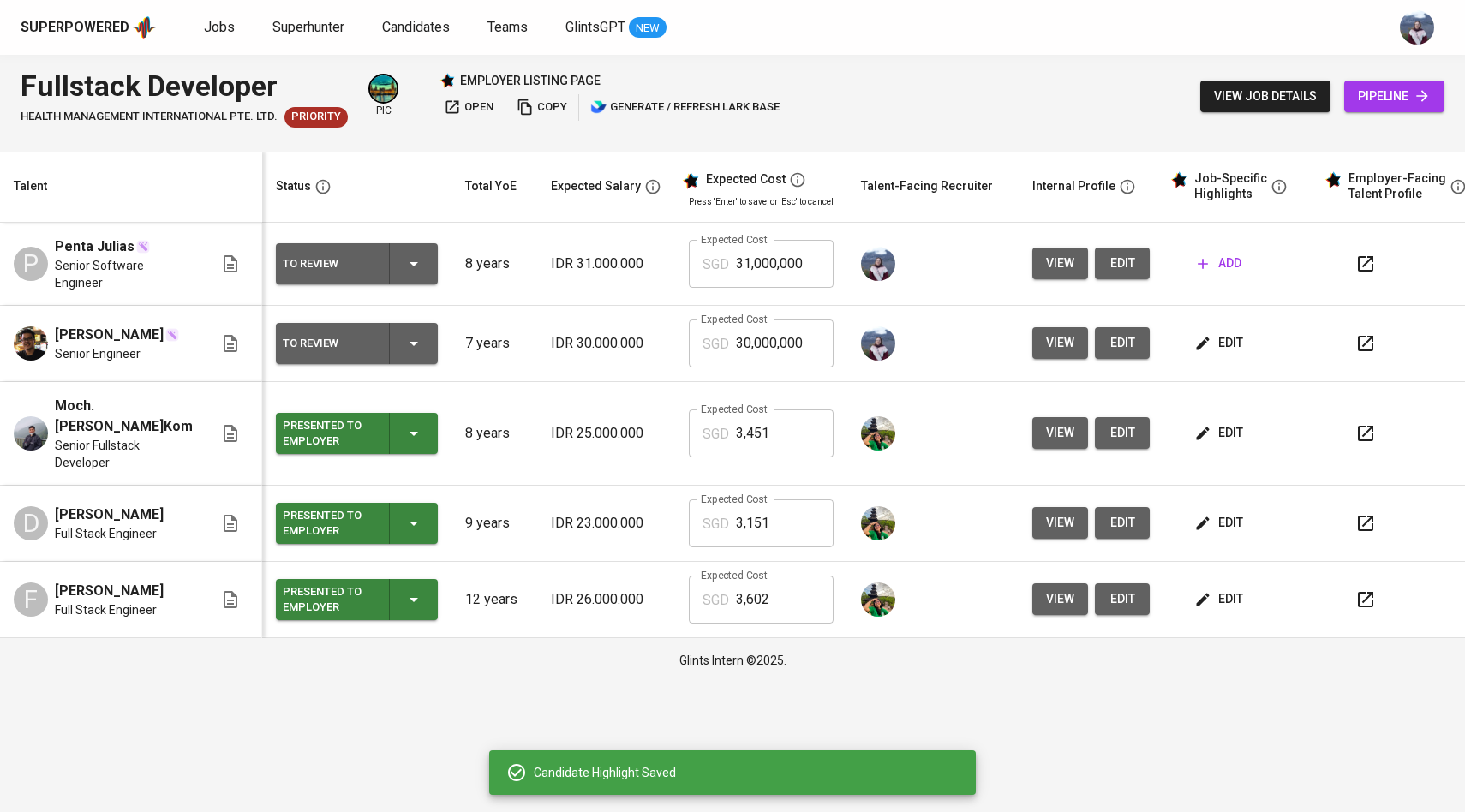
click at [1202, 279] on button "add" at bounding box center [1219, 263] width 57 height 32
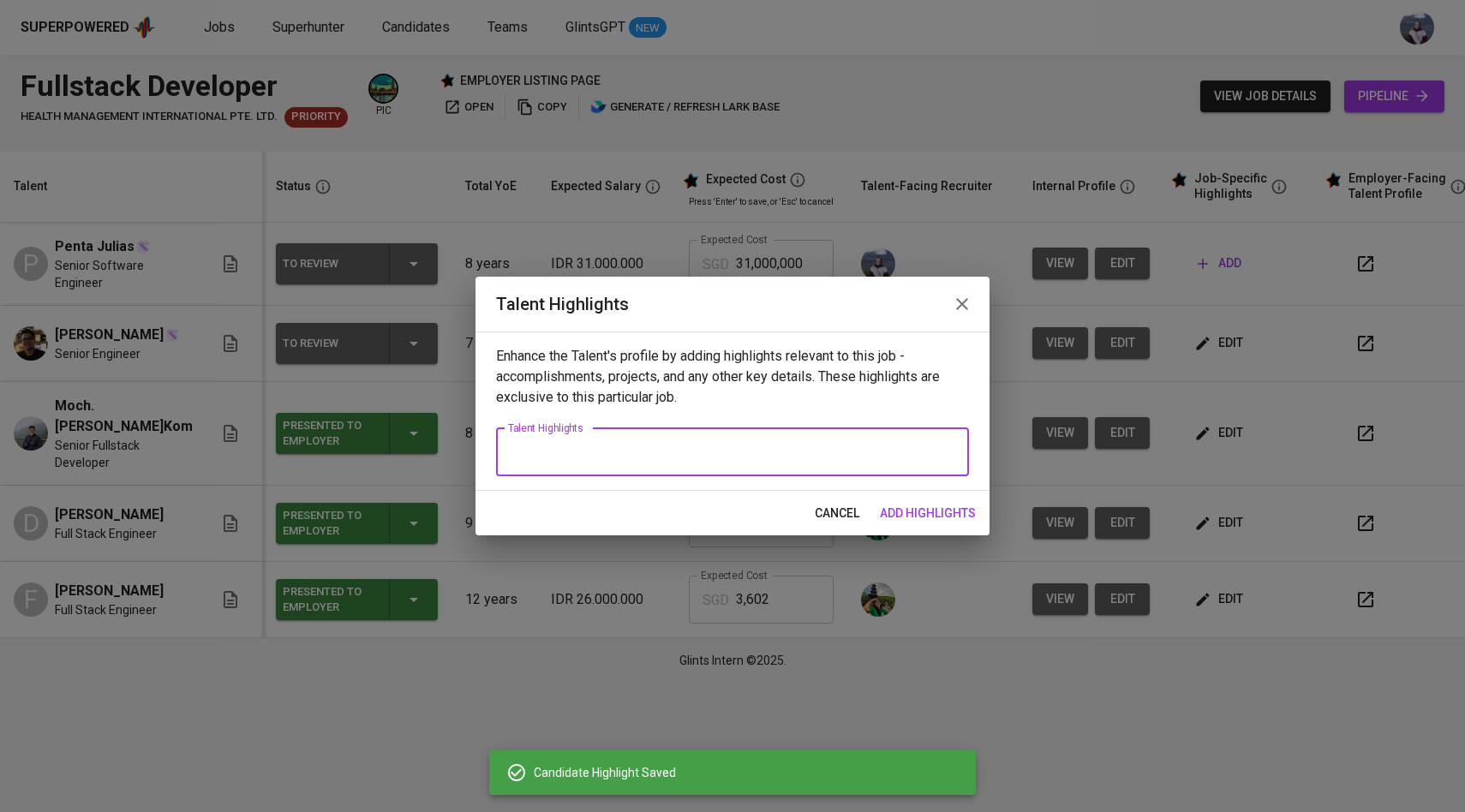
click at [764, 458] on textarea at bounding box center [733, 452] width 449 height 16
paste textarea "[Summary]: [Key Expertise]: [Salary Breakdown]:"
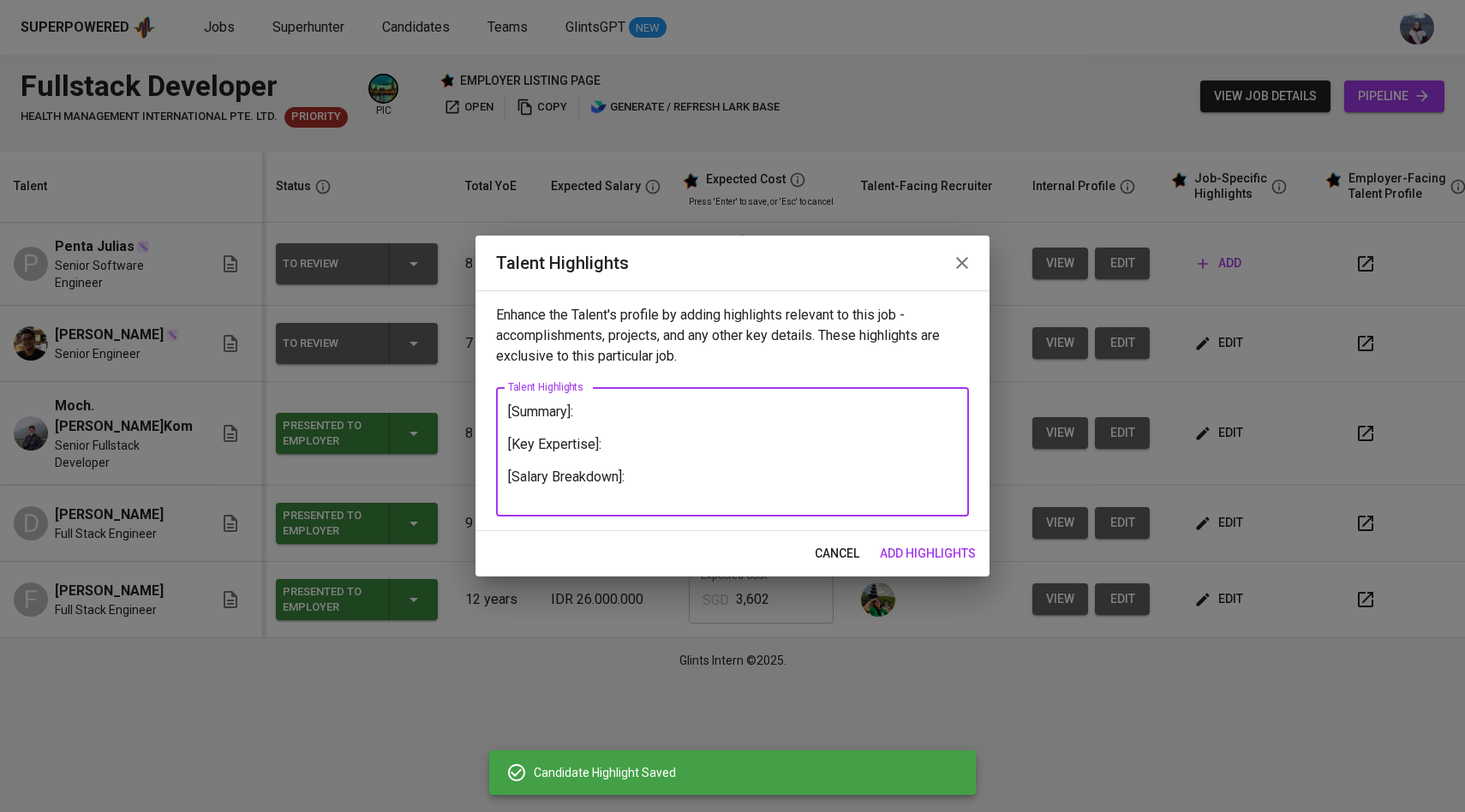
type textarea "[Summary]: [Key Expertise]: [Salary Breakdown]:"
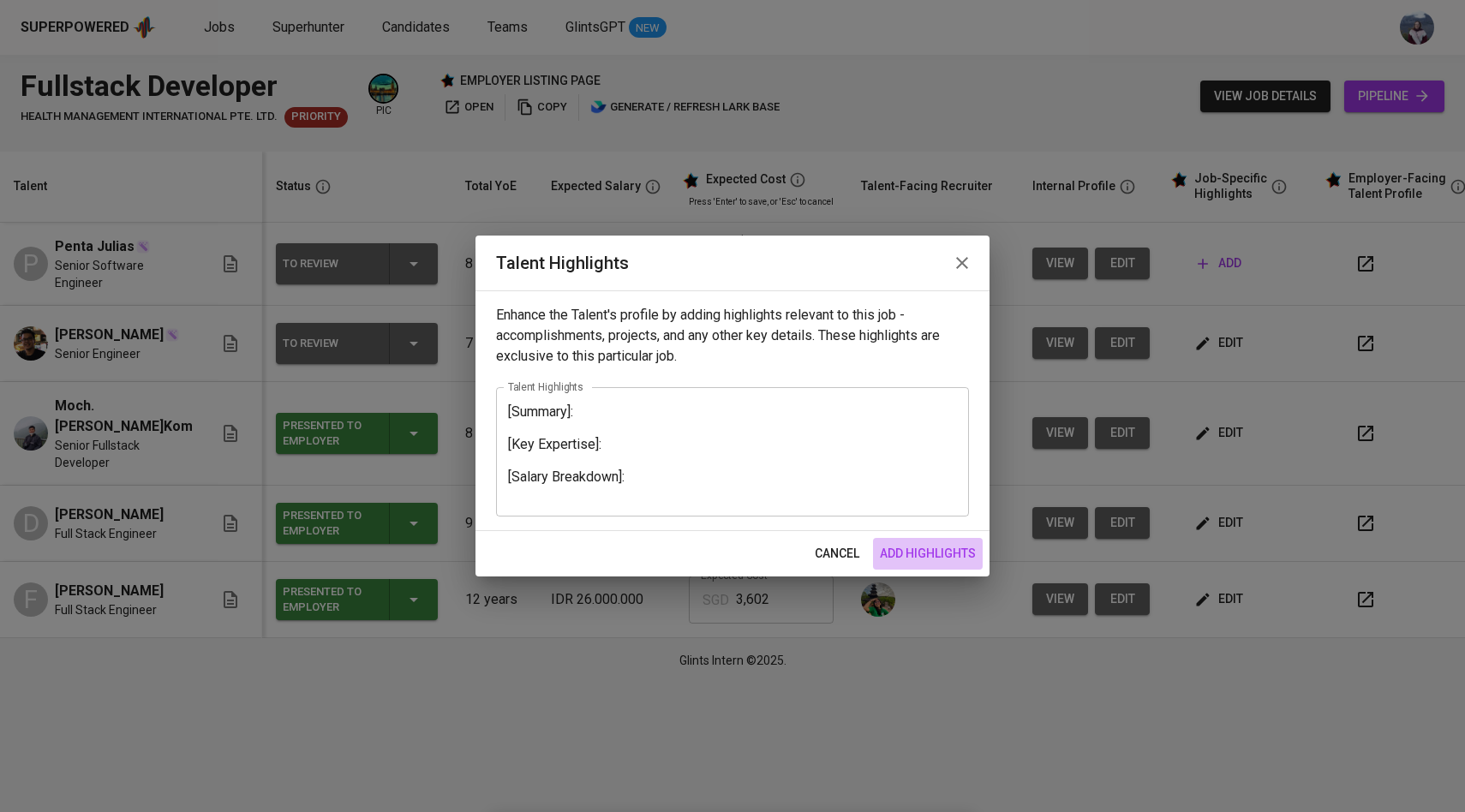
click at [919, 551] on span "add highlights" at bounding box center [928, 554] width 96 height 21
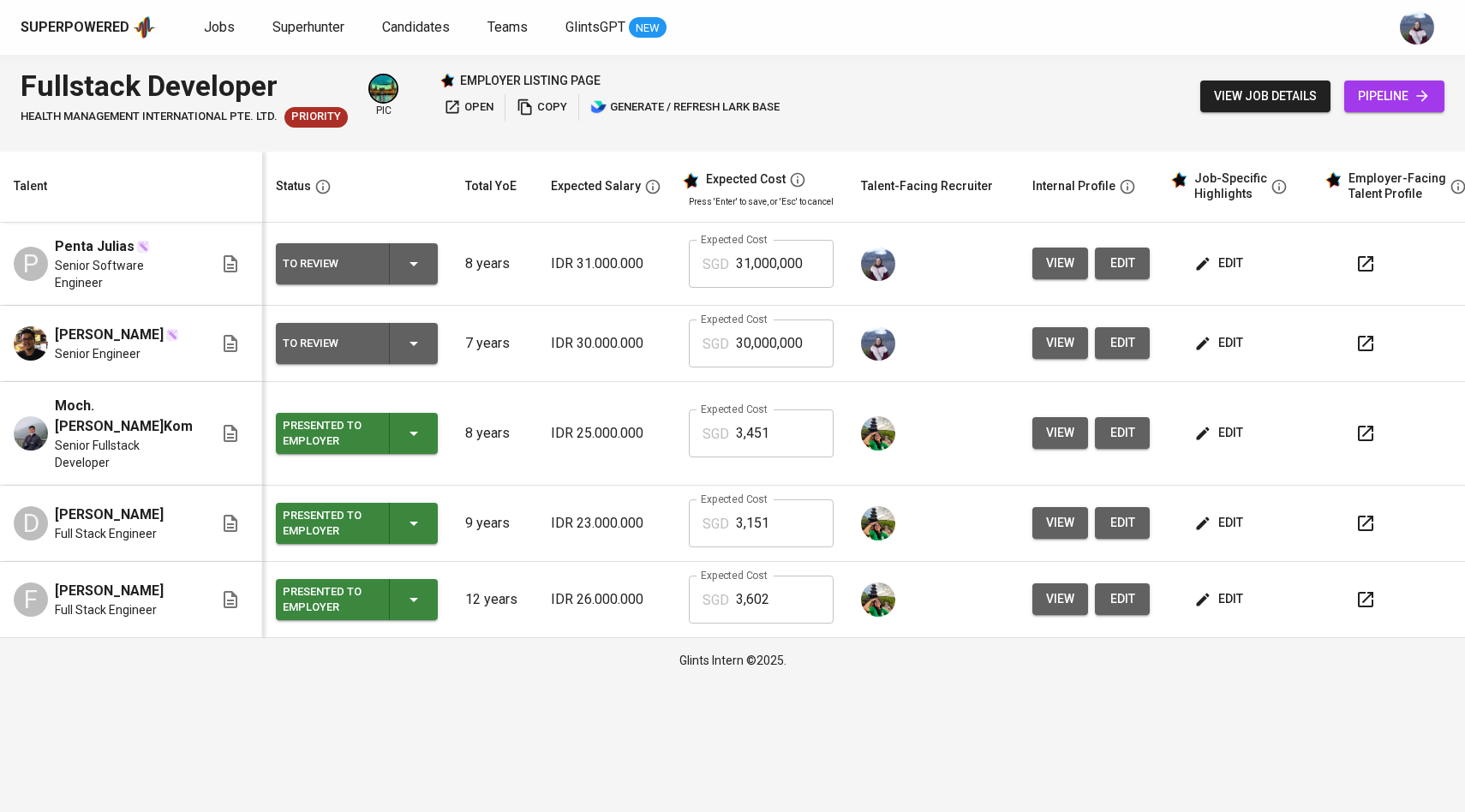
click at [1109, 346] on span "edit" at bounding box center [1122, 343] width 28 height 21
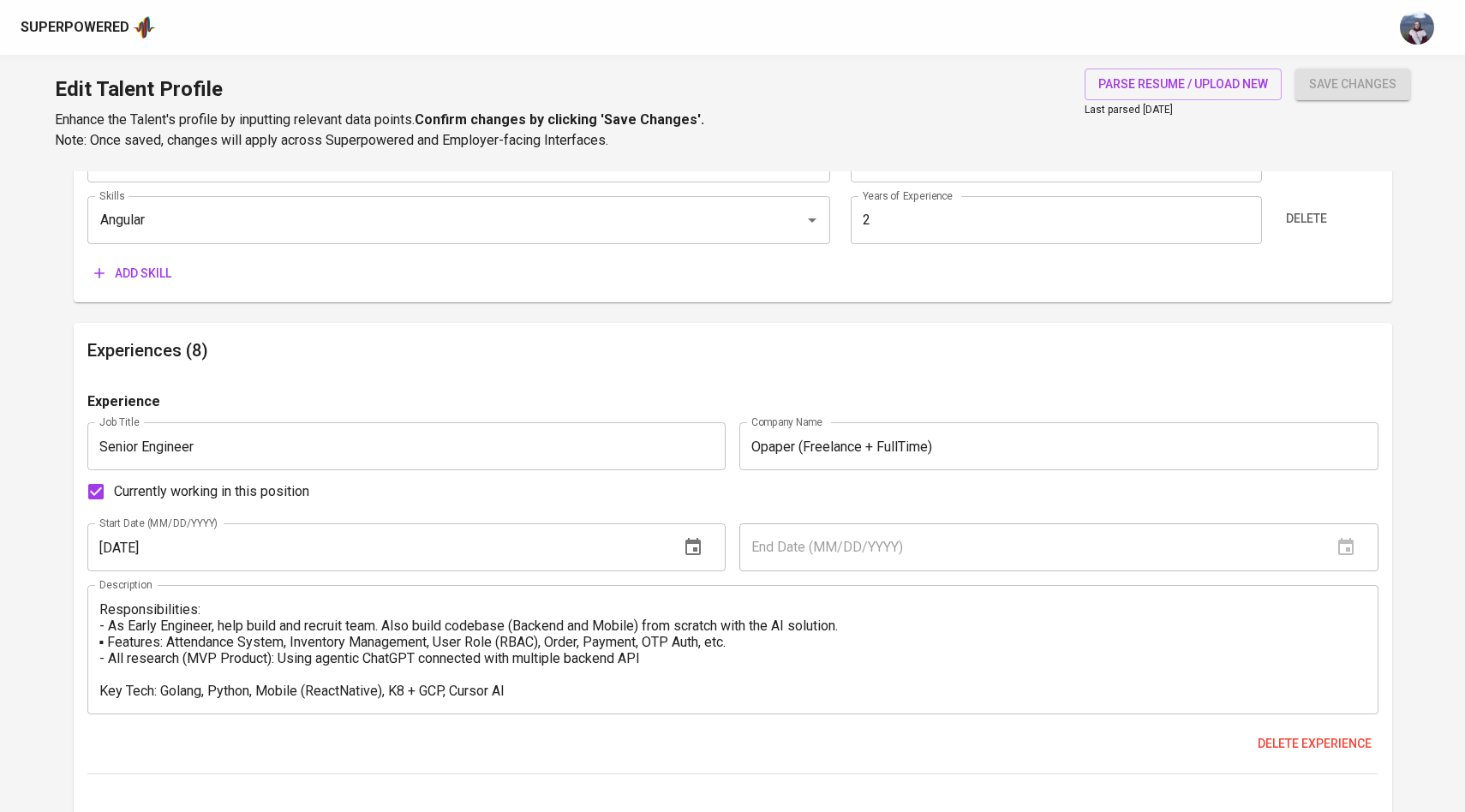
scroll to position [1403, 0]
click at [111, 544] on input "[DATE]" at bounding box center [377, 546] width 579 height 48
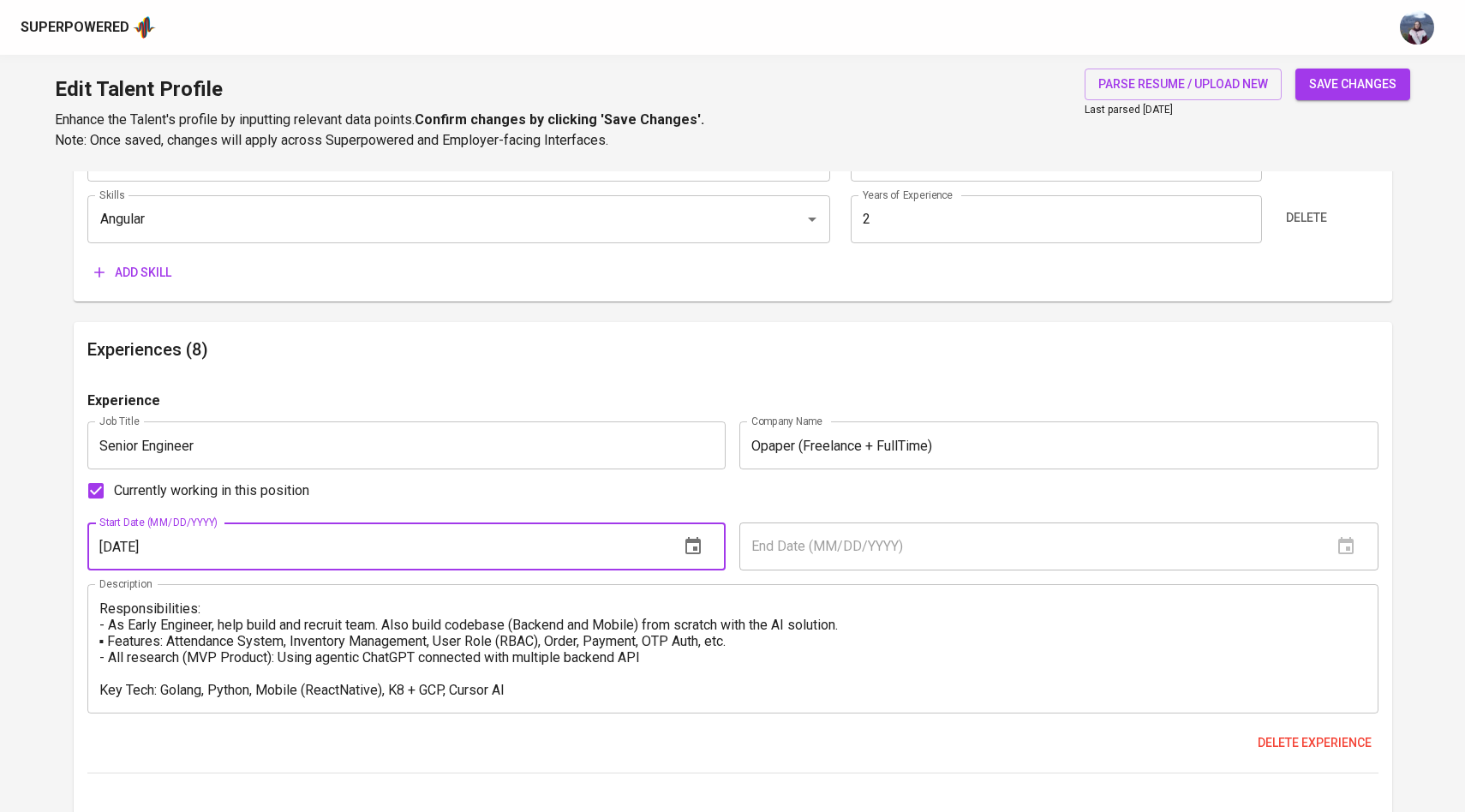
type input "[DATE]"
click at [335, 502] on div "Currently working in this position" at bounding box center [732, 491] width 1291 height 36
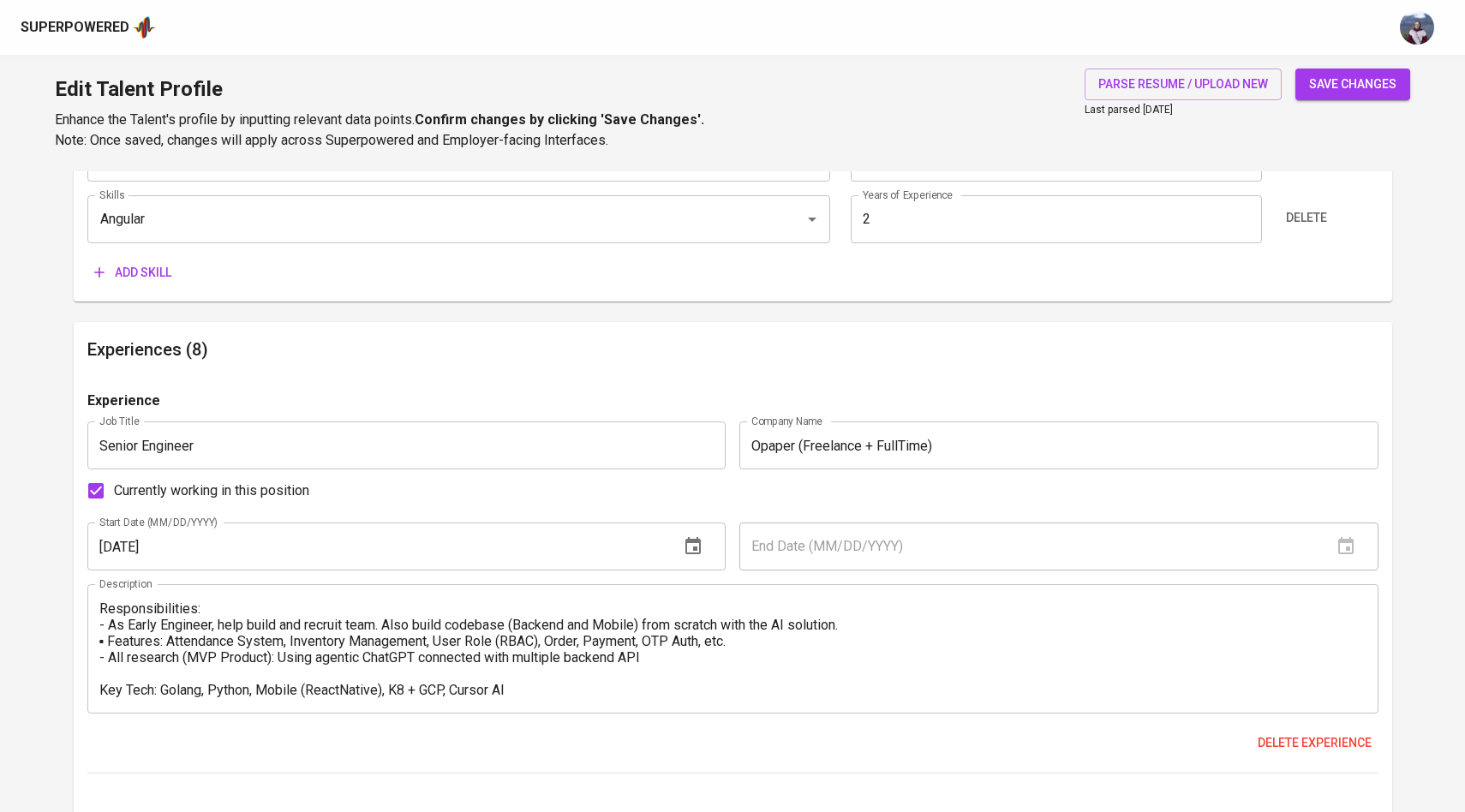
click at [1325, 87] on span "save changes" at bounding box center [1352, 84] width 87 height 21
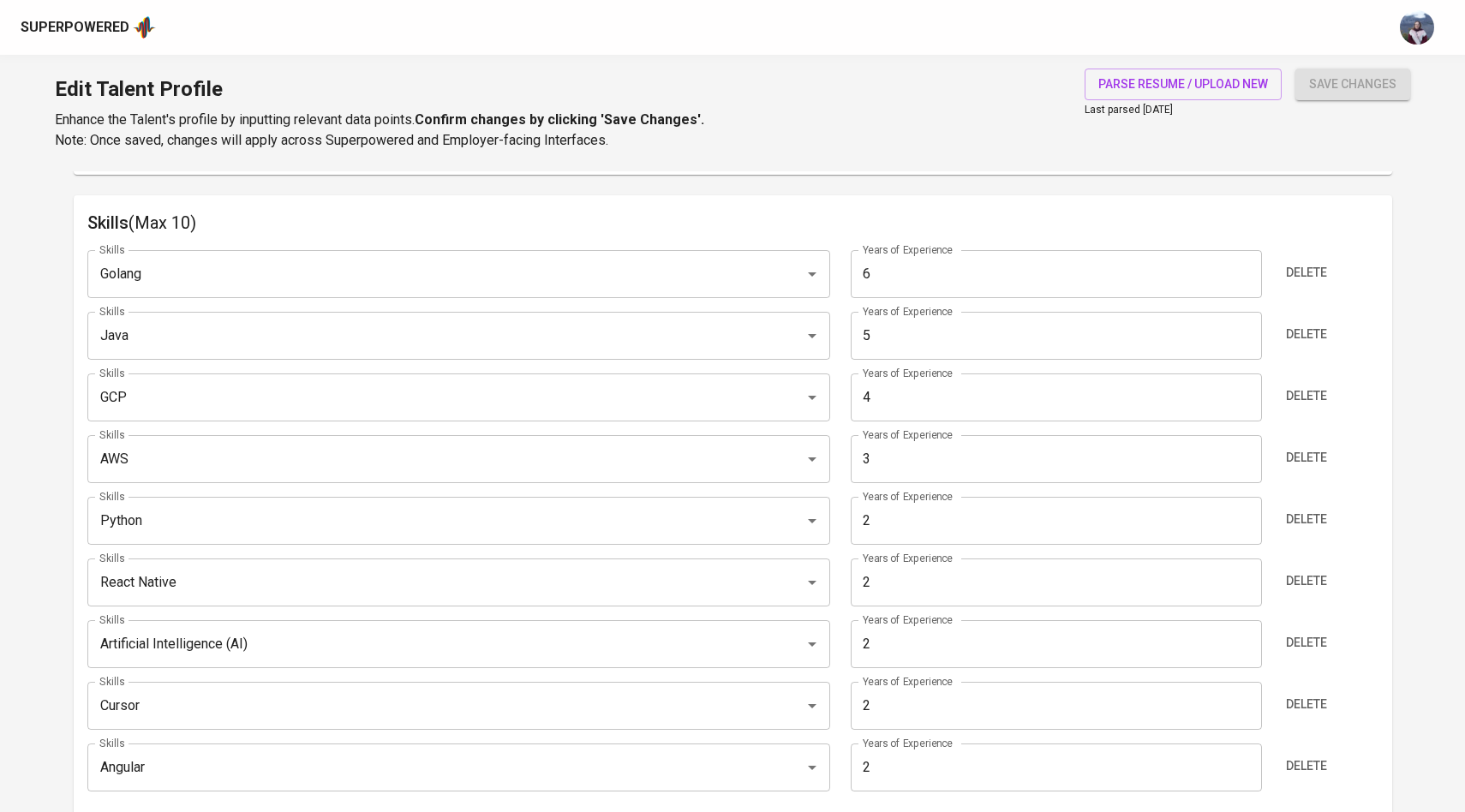
scroll to position [687, 0]
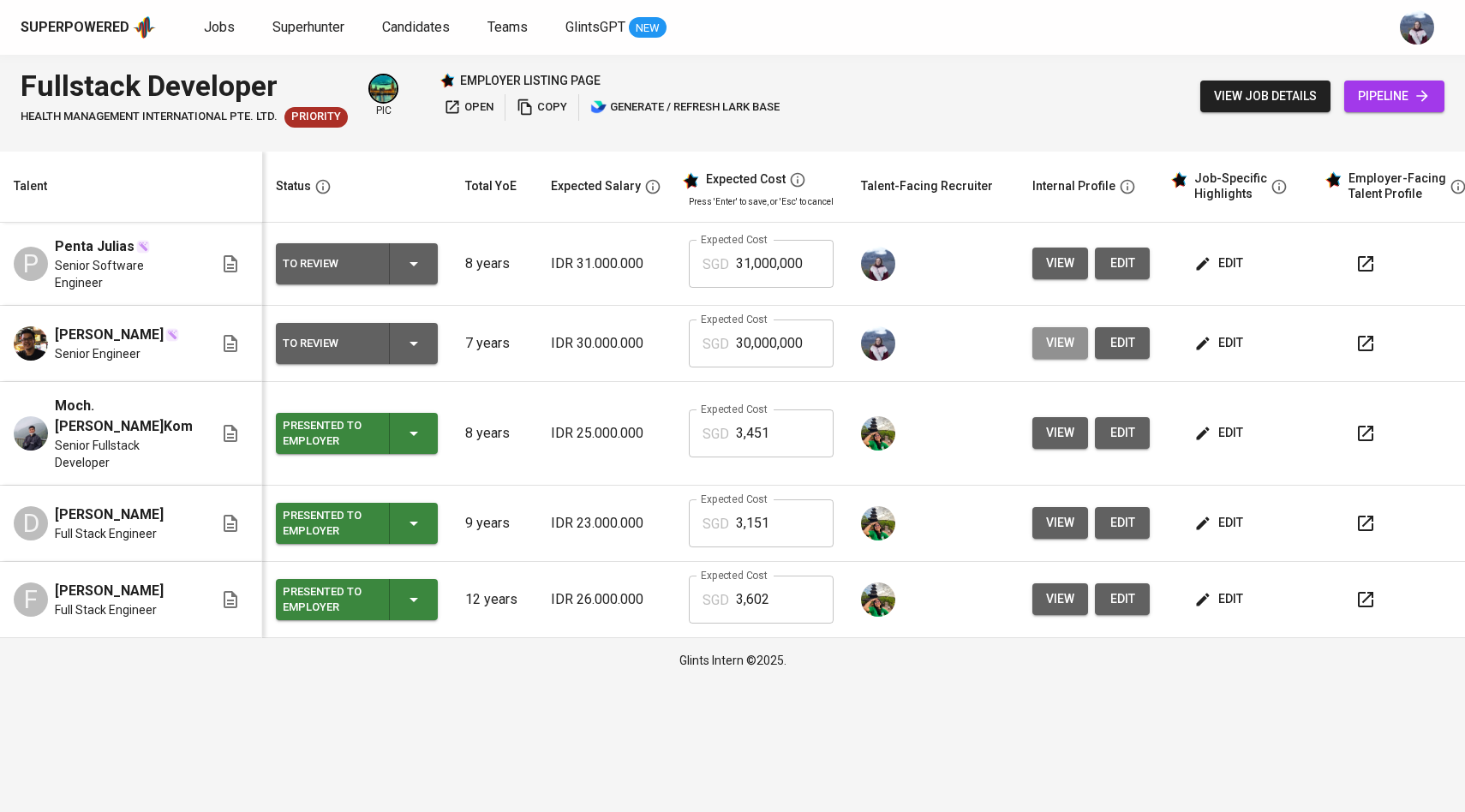
click at [1058, 338] on span "view" at bounding box center [1061, 343] width 29 height 21
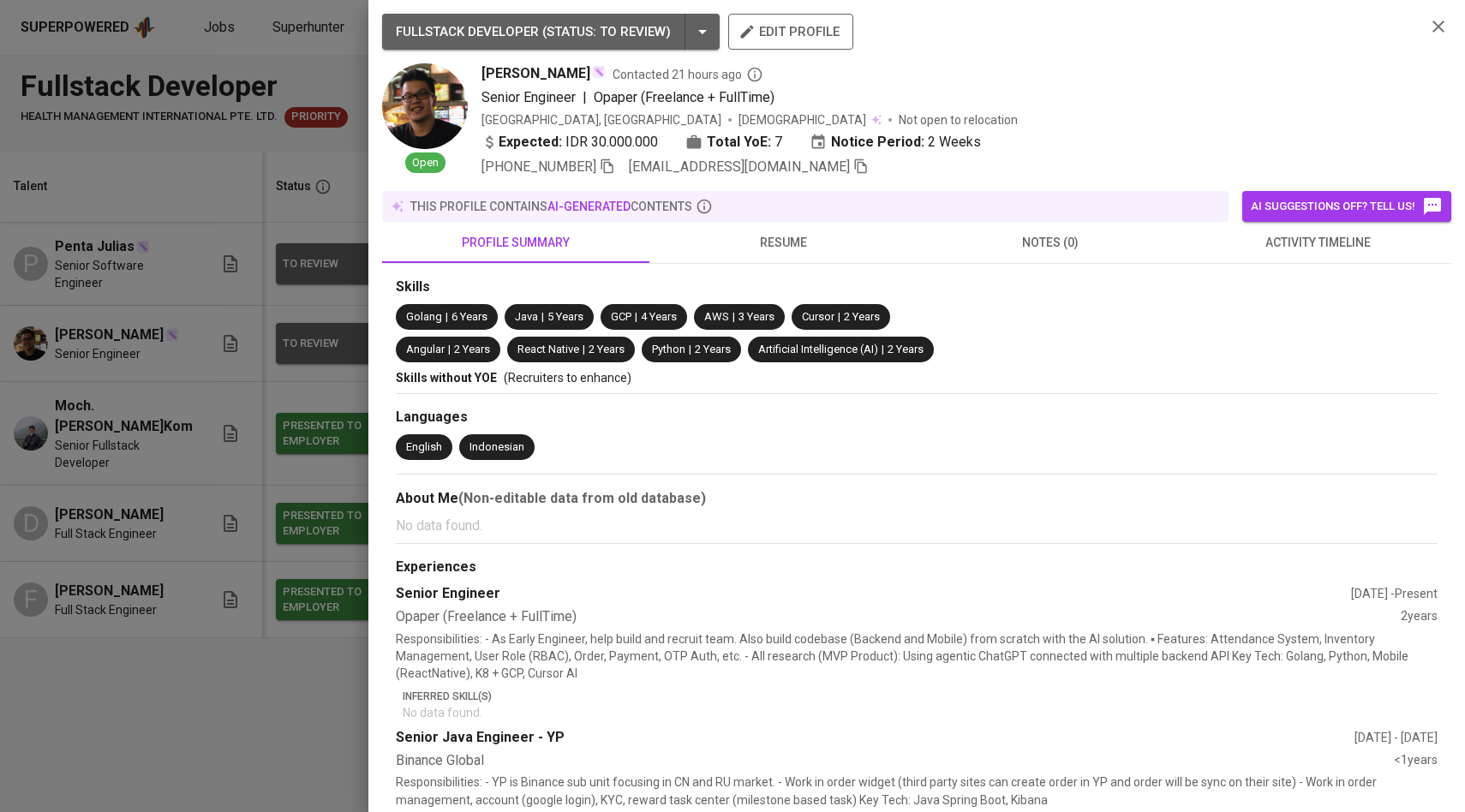
scroll to position [93, 0]
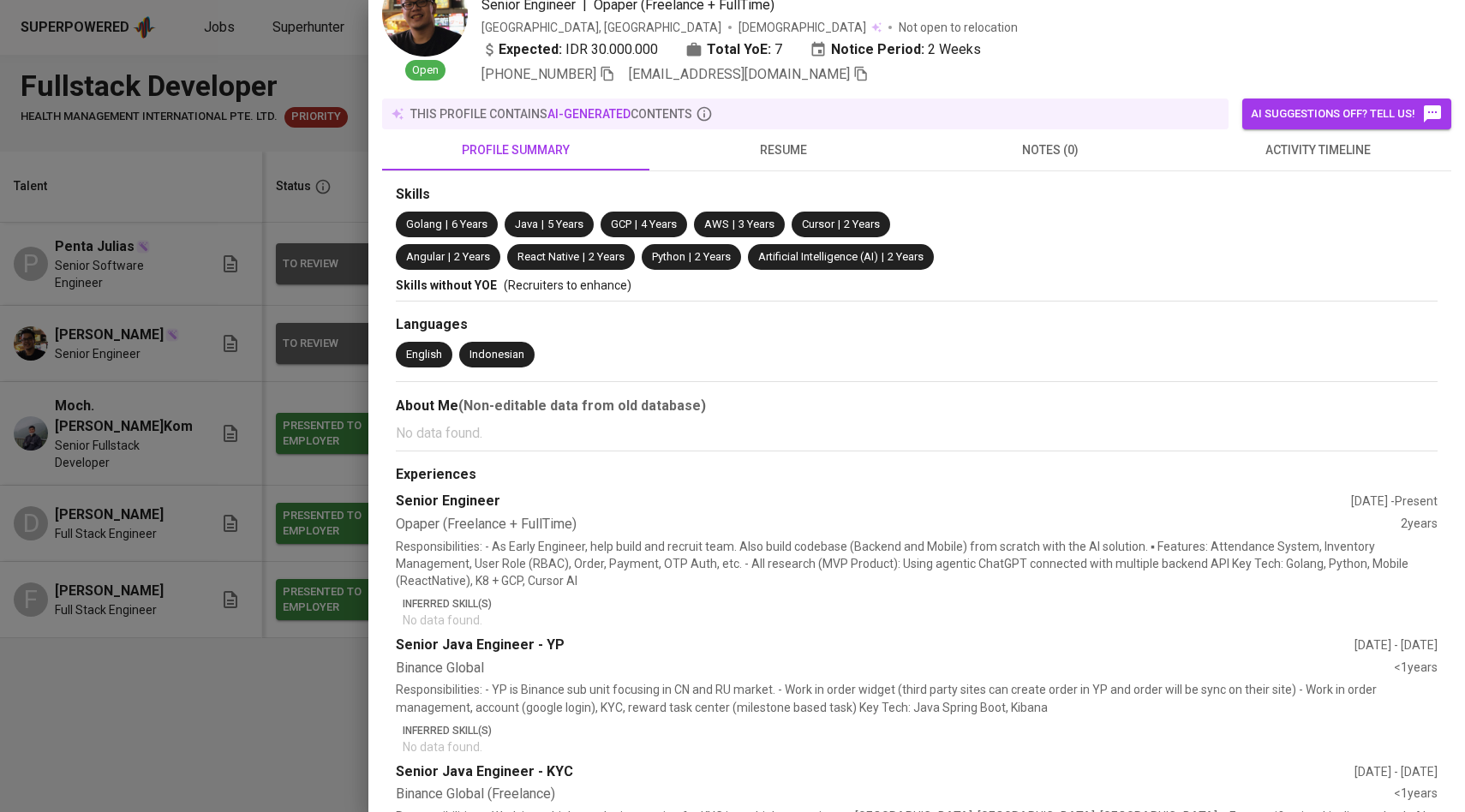
click at [195, 545] on div at bounding box center [732, 406] width 1465 height 812
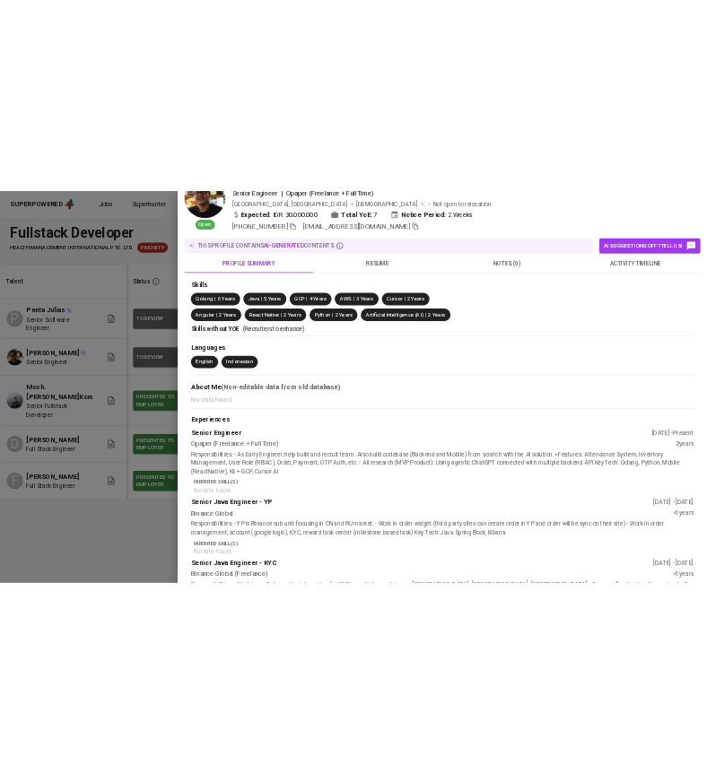
scroll to position [0, 0]
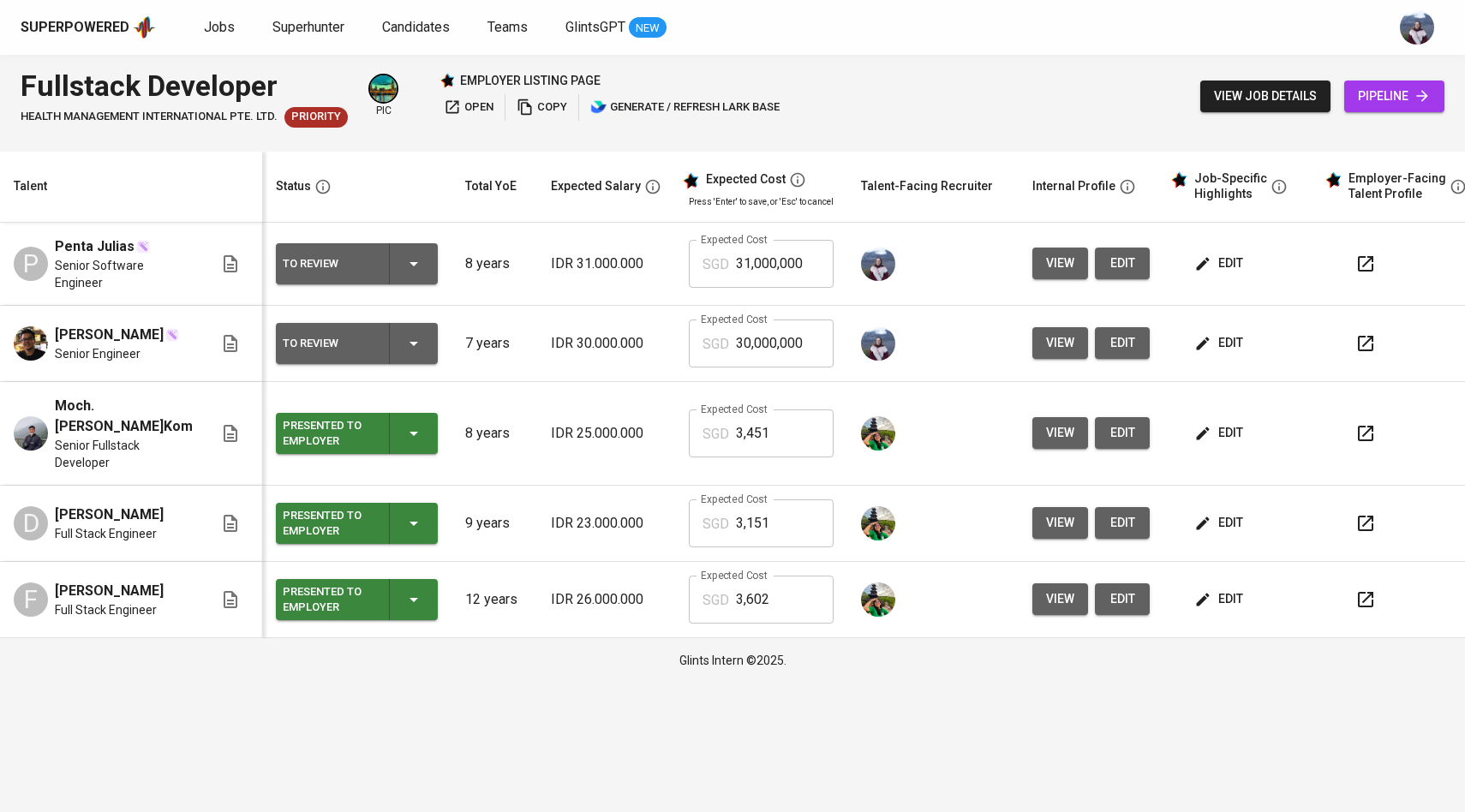
click at [1209, 336] on span "edit" at bounding box center [1221, 343] width 46 height 21
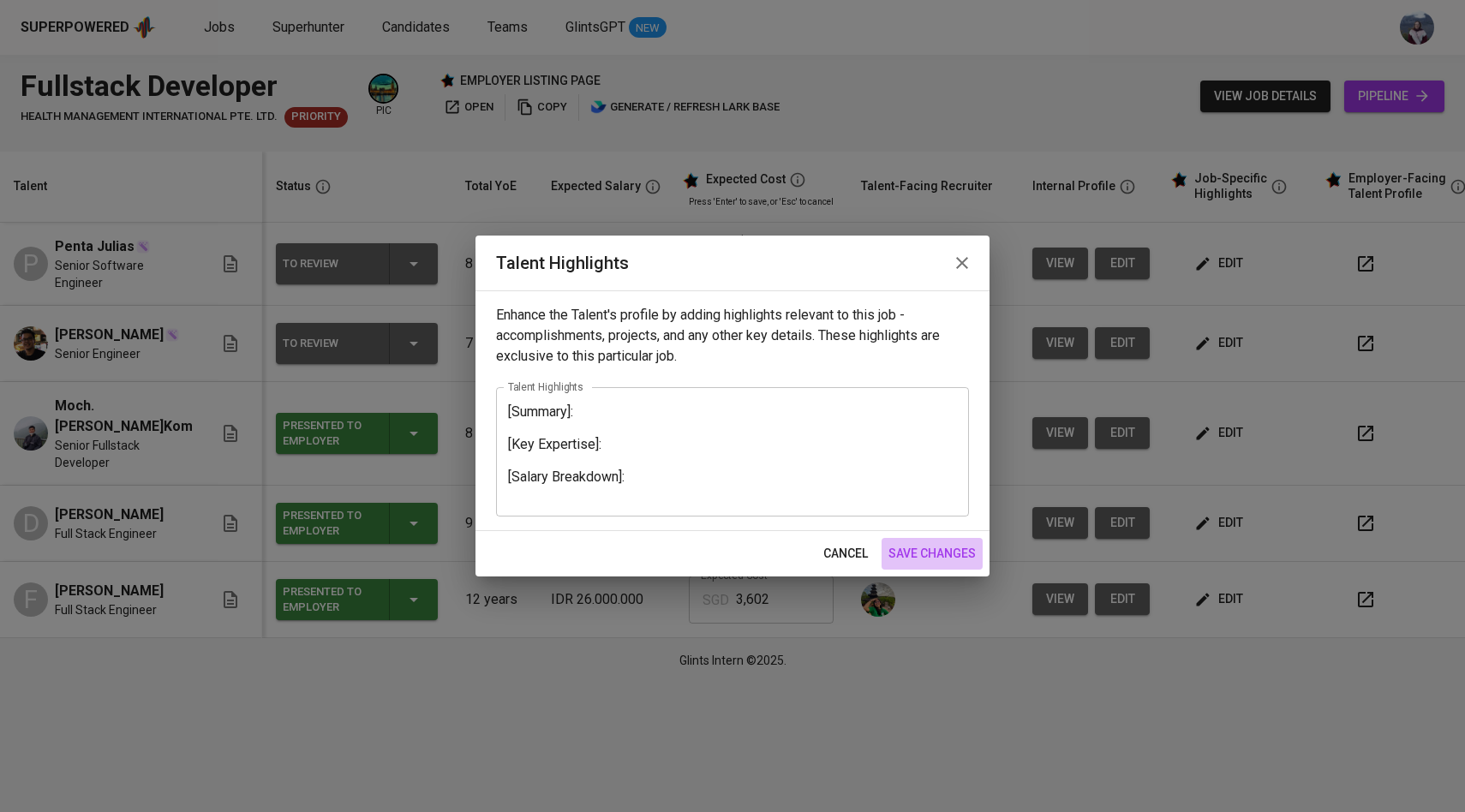
click at [925, 545] on span "save changes" at bounding box center [932, 554] width 87 height 21
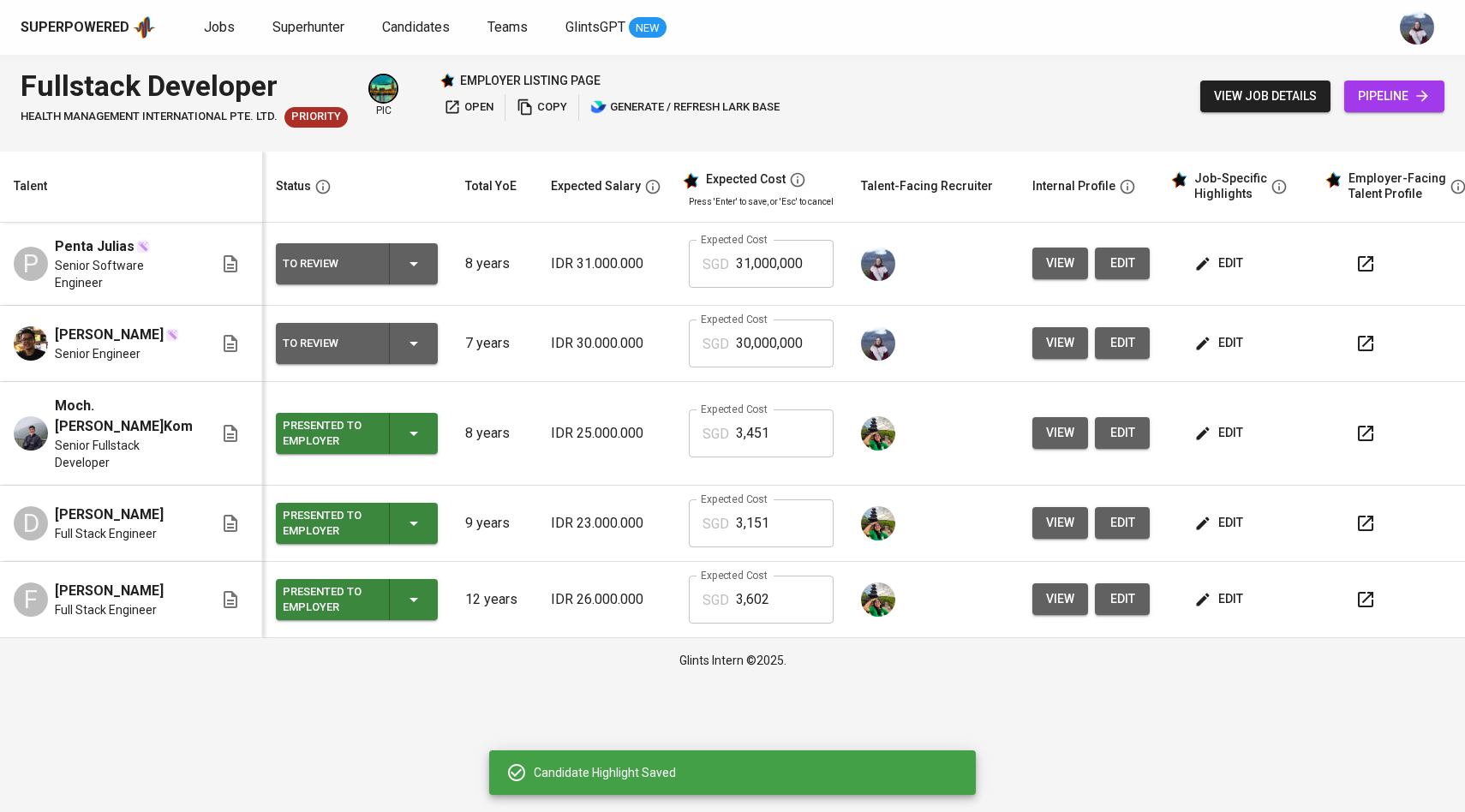
click at [410, 259] on icon "button" at bounding box center [414, 264] width 21 height 21
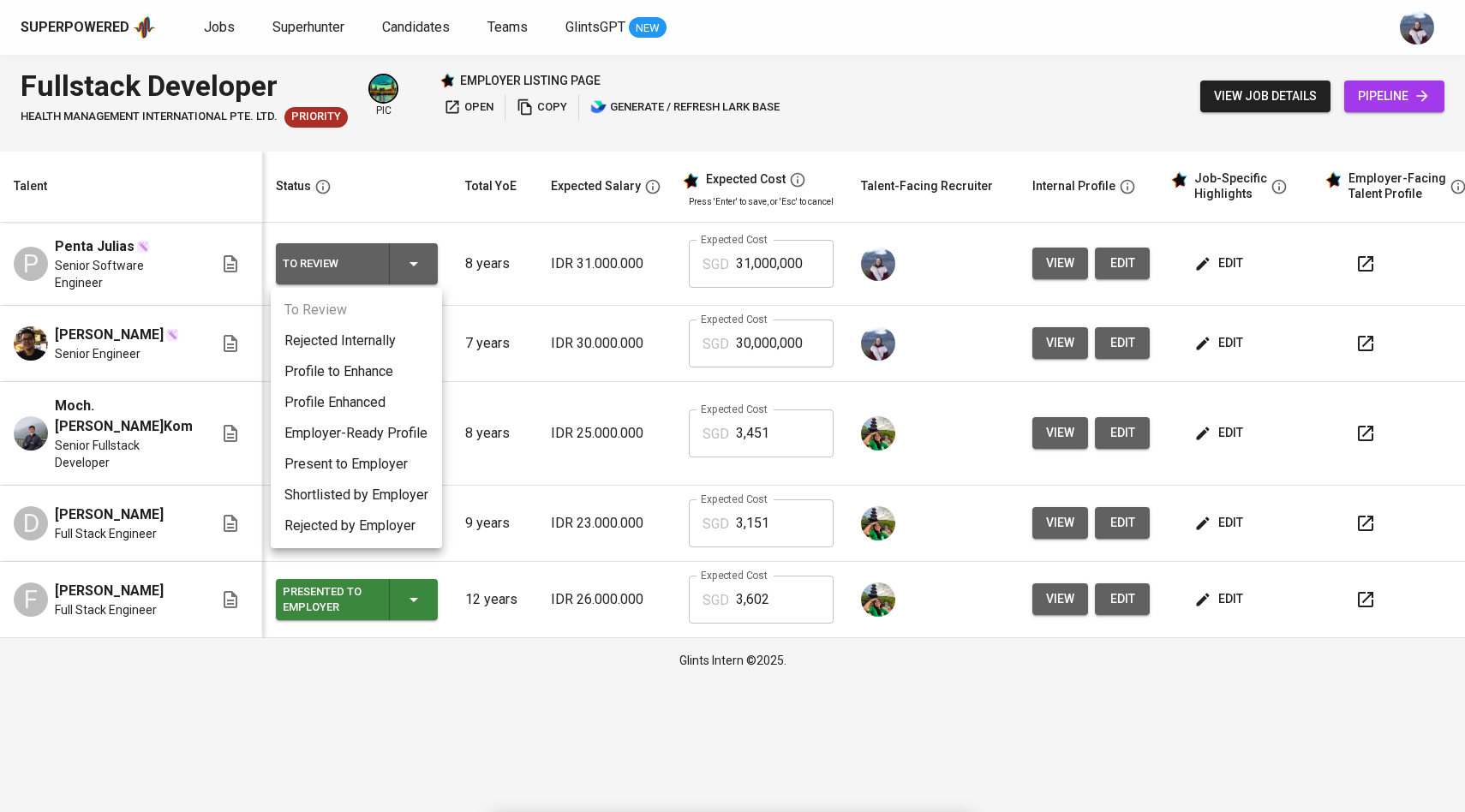
click at [375, 431] on li "Employer-Ready Profile" at bounding box center [355, 434] width 171 height 31
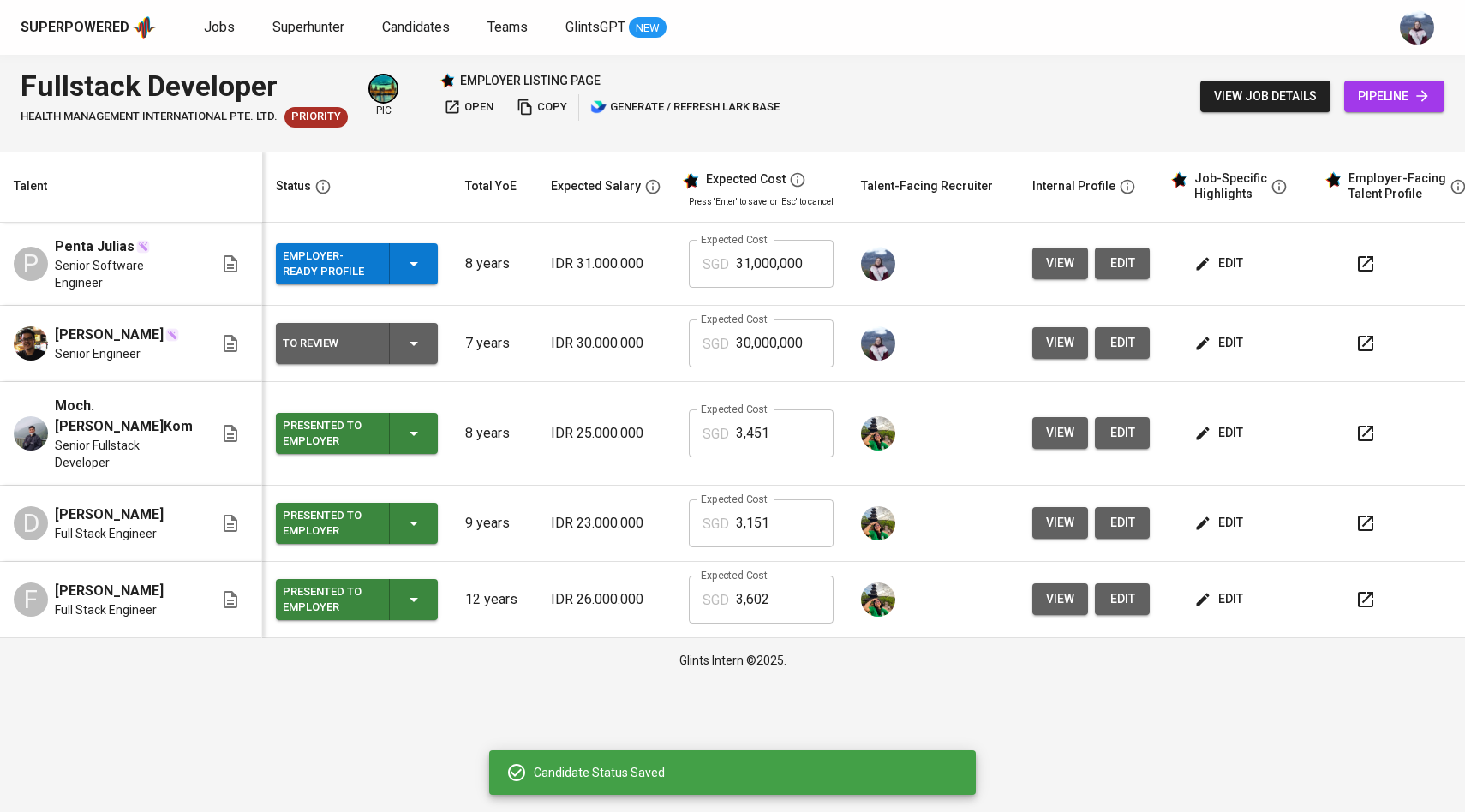
click at [404, 347] on icon "button" at bounding box center [414, 344] width 21 height 21
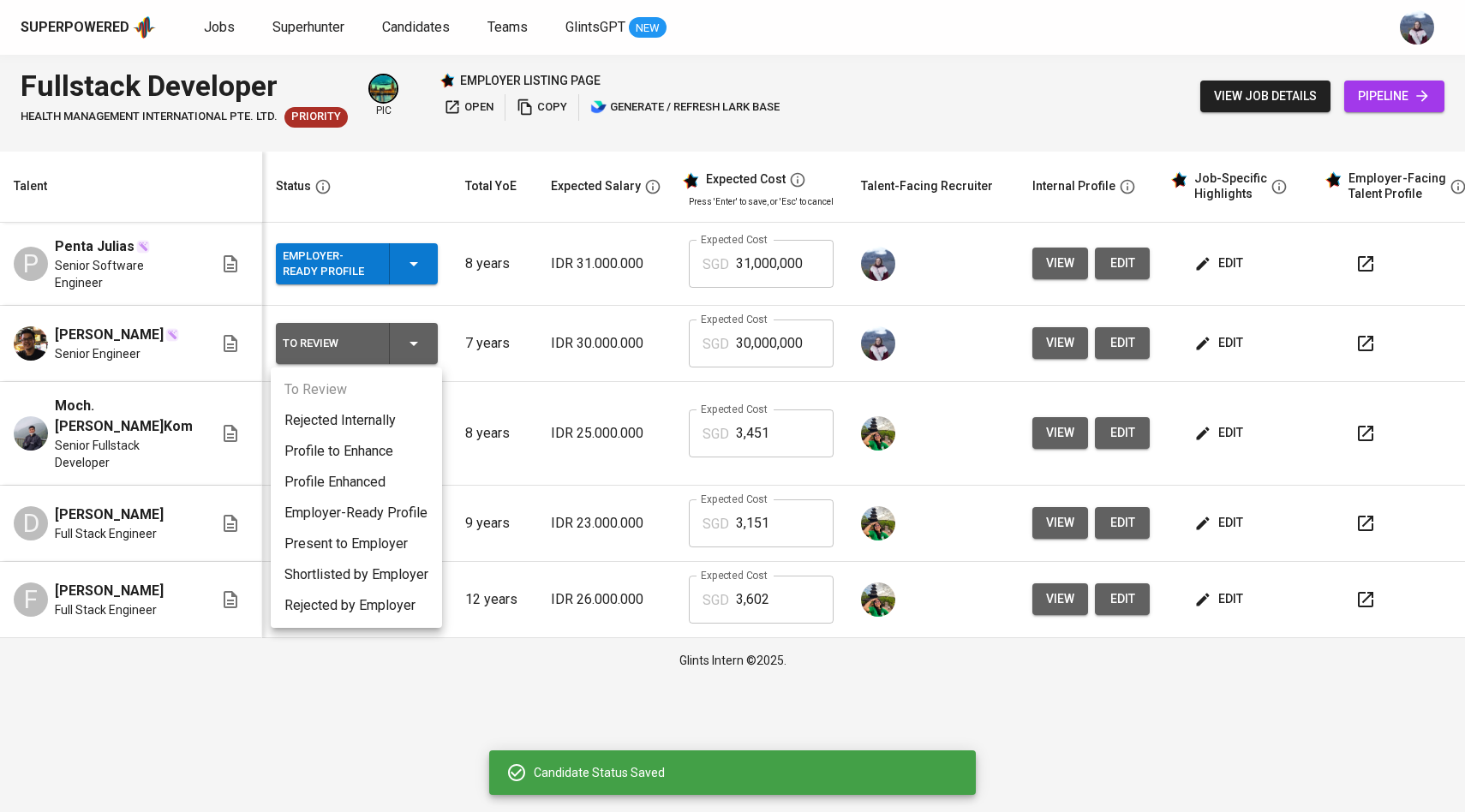
click at [377, 512] on li "Employer-Ready Profile" at bounding box center [355, 513] width 171 height 31
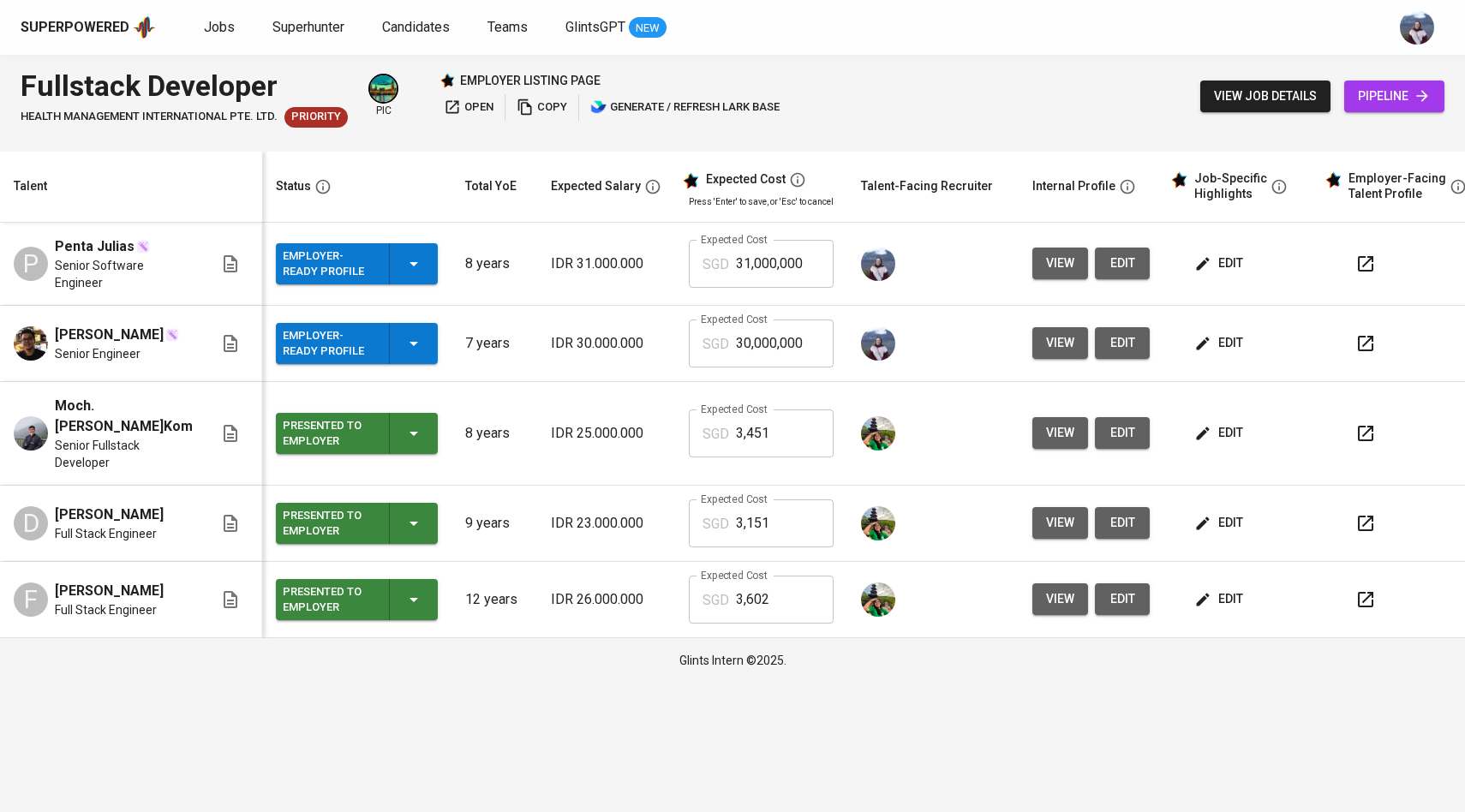
click at [765, 71] on div "Fullstack Developer HEALTH MANAGEMENT INTERNATIONAL PTE. LTD. Priority pic empl…" at bounding box center [402, 96] width 764 height 62
click at [766, 353] on input "30,000,000" at bounding box center [785, 343] width 97 height 48
drag, startPoint x: 800, startPoint y: 344, endPoint x: 722, endPoint y: 344, distance: 78.0
click at [722, 344] on div "SGD 30,000,000 Expected Cost" at bounding box center [762, 343] width 145 height 48
type input "4,571"
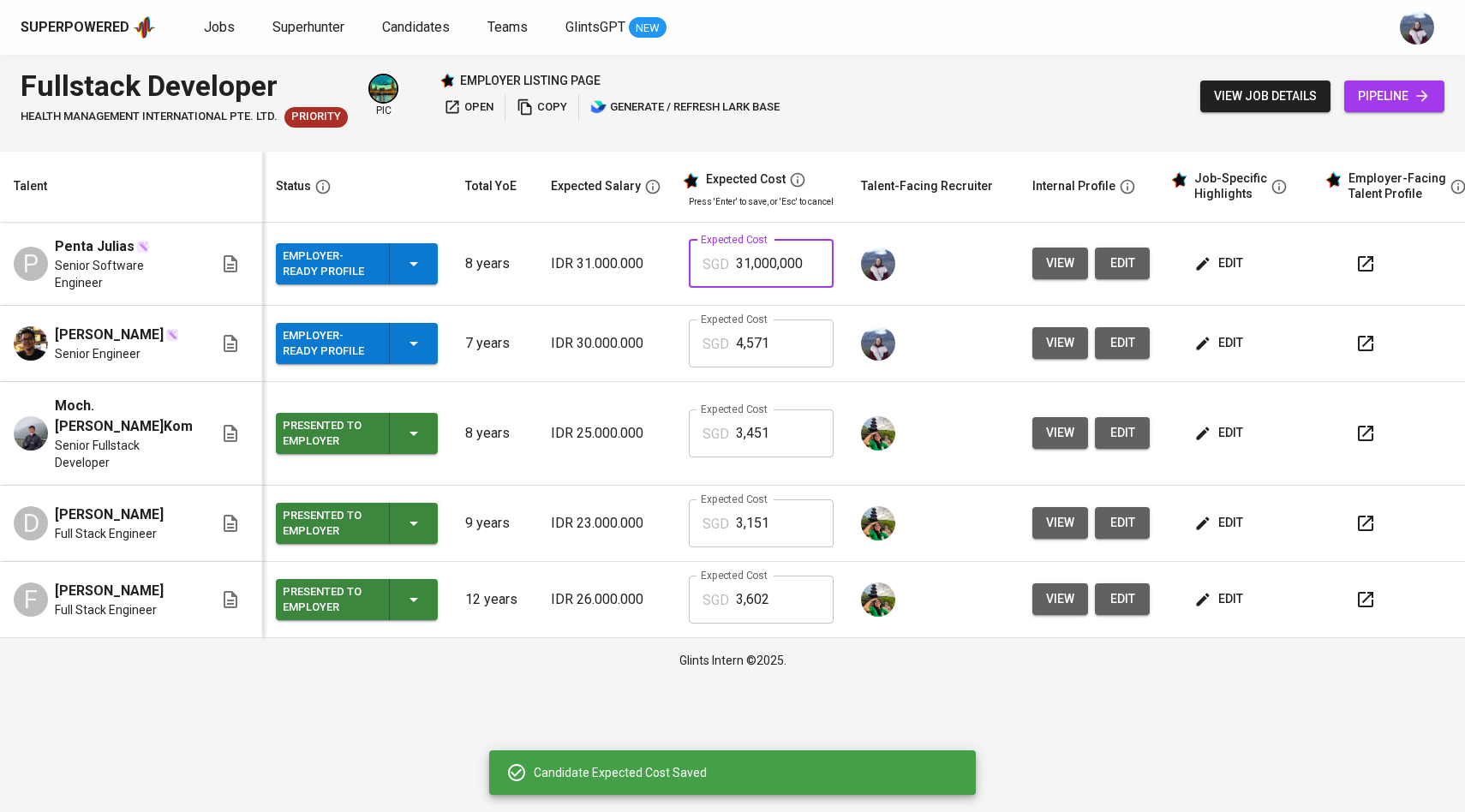
drag, startPoint x: 798, startPoint y: 267, endPoint x: 706, endPoint y: 267, distance: 92.0
click at [705, 267] on div "SGD 31,000,000 Expected Cost" at bounding box center [762, 264] width 145 height 48
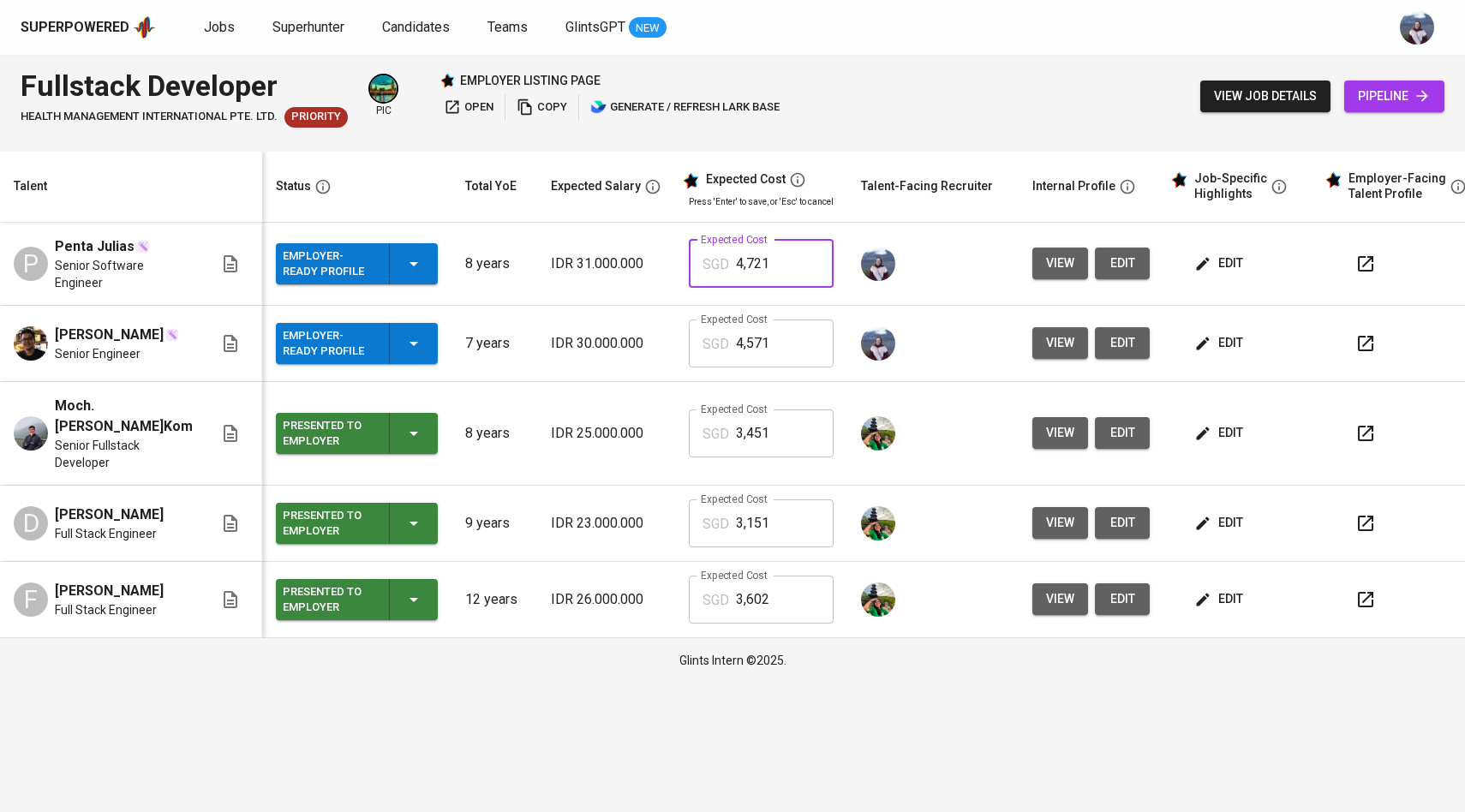
type input "4,721"
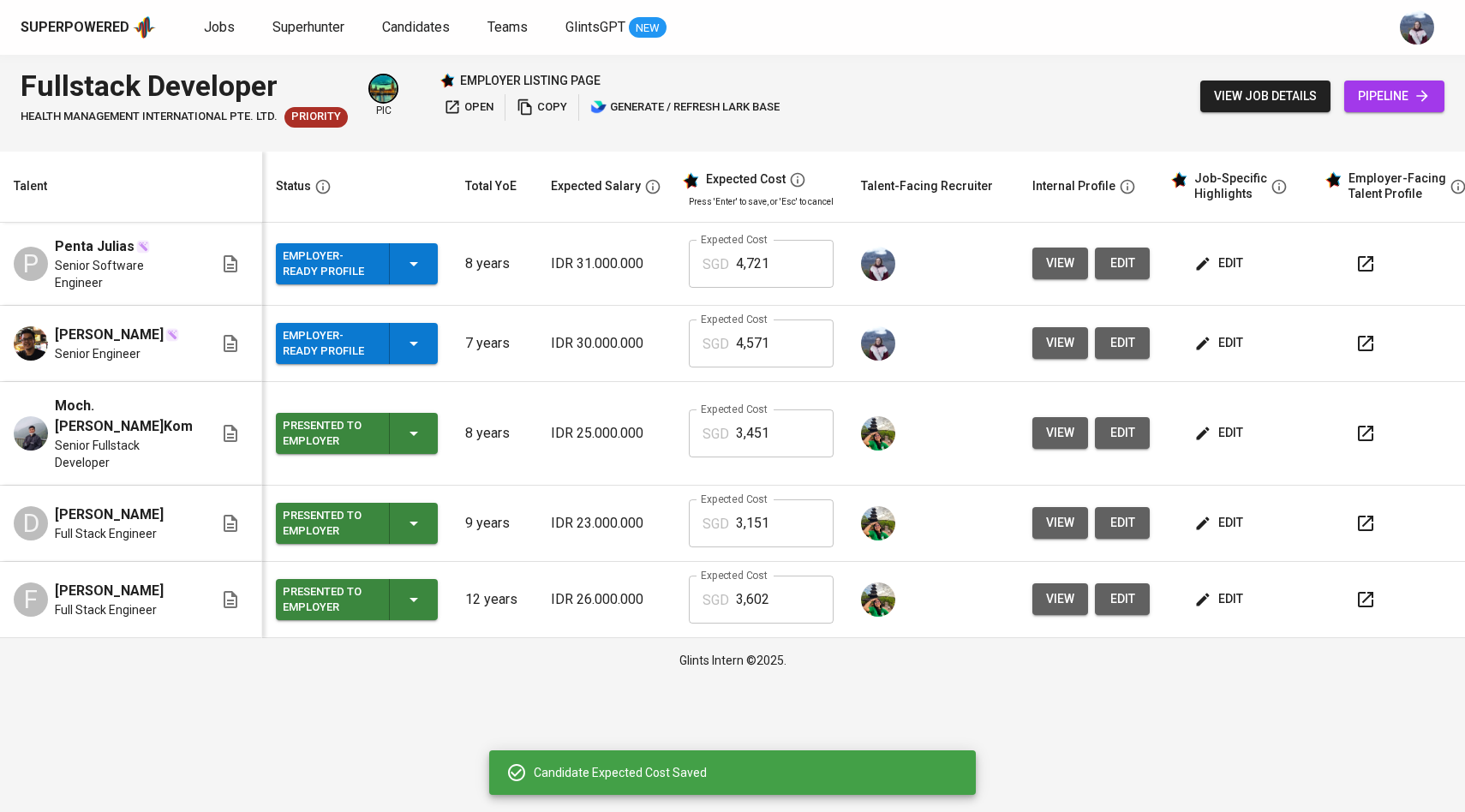
click at [1197, 344] on icon "button" at bounding box center [1203, 342] width 12 height 12
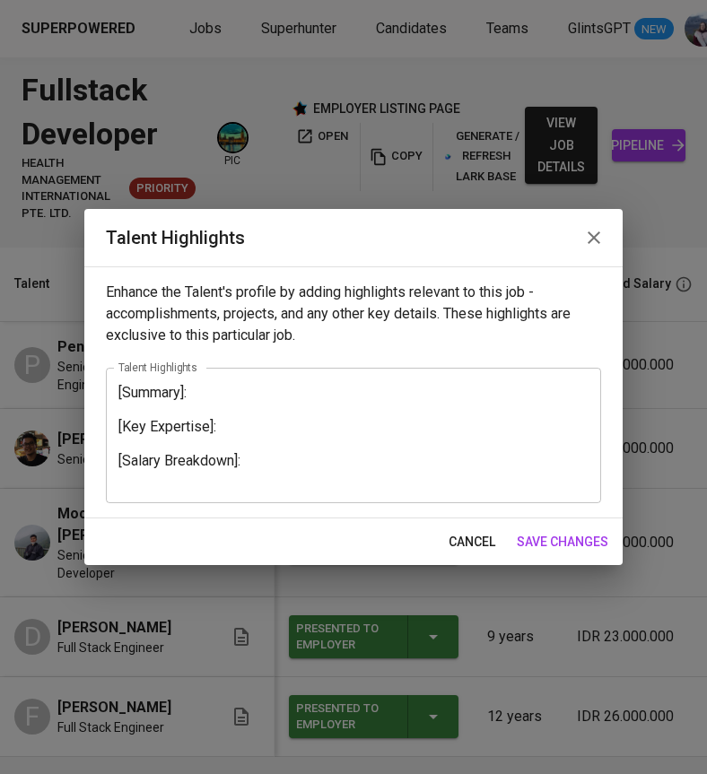
click at [193, 476] on textarea "[Summary]: [Key Expertise]: [Salary Breakdown]:" at bounding box center [353, 435] width 470 height 102
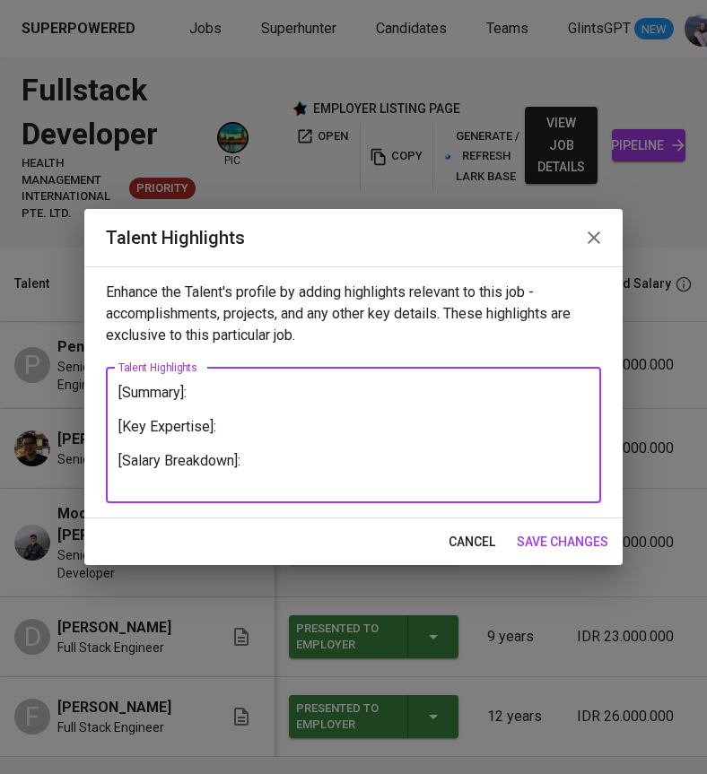
click at [560, 536] on span "save changes" at bounding box center [562, 542] width 91 height 22
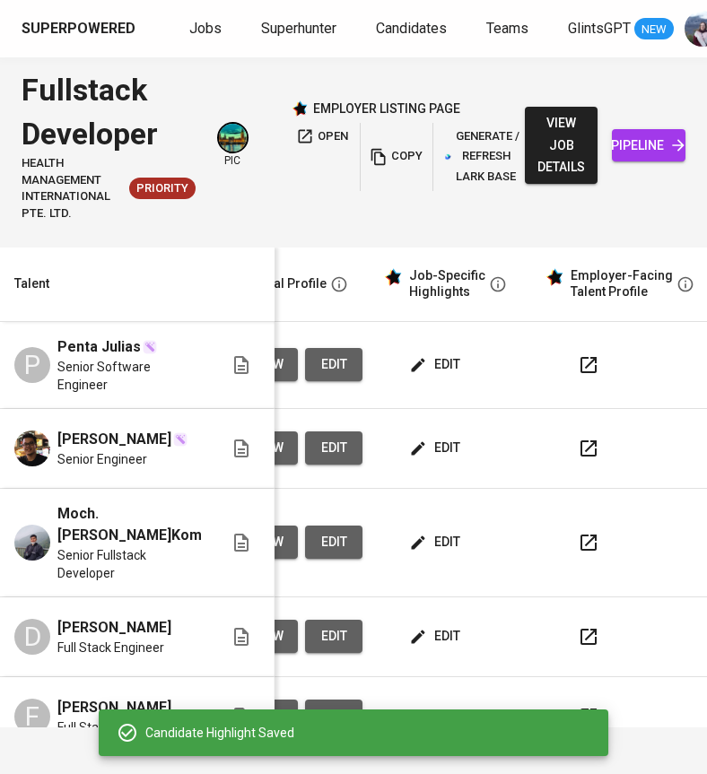
scroll to position [0, 856]
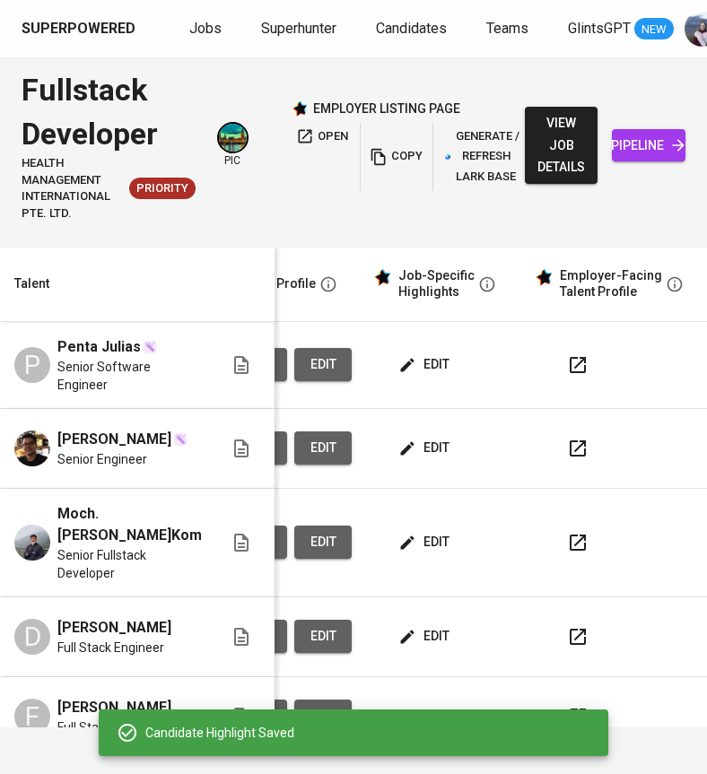
click at [413, 550] on span "edit" at bounding box center [426, 542] width 48 height 22
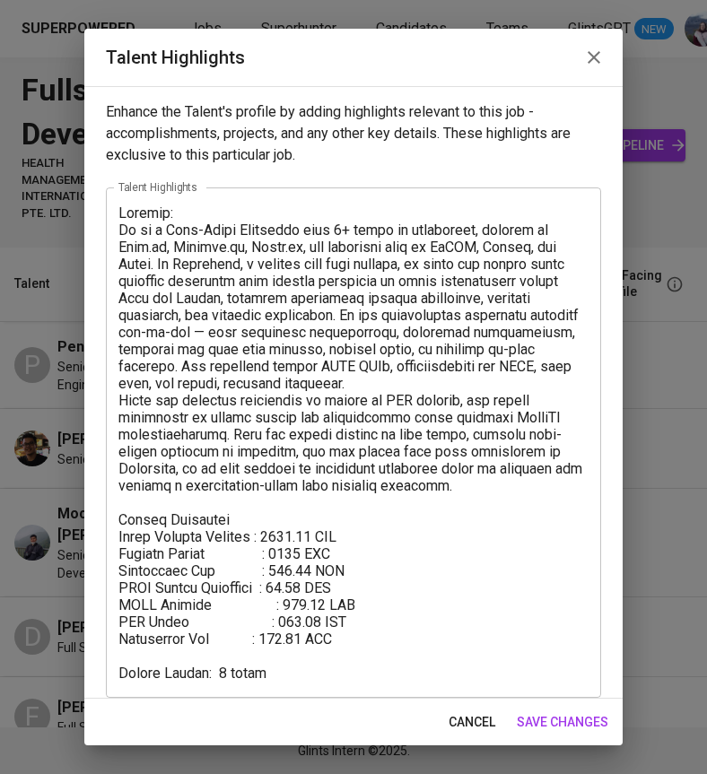
scroll to position [14, 0]
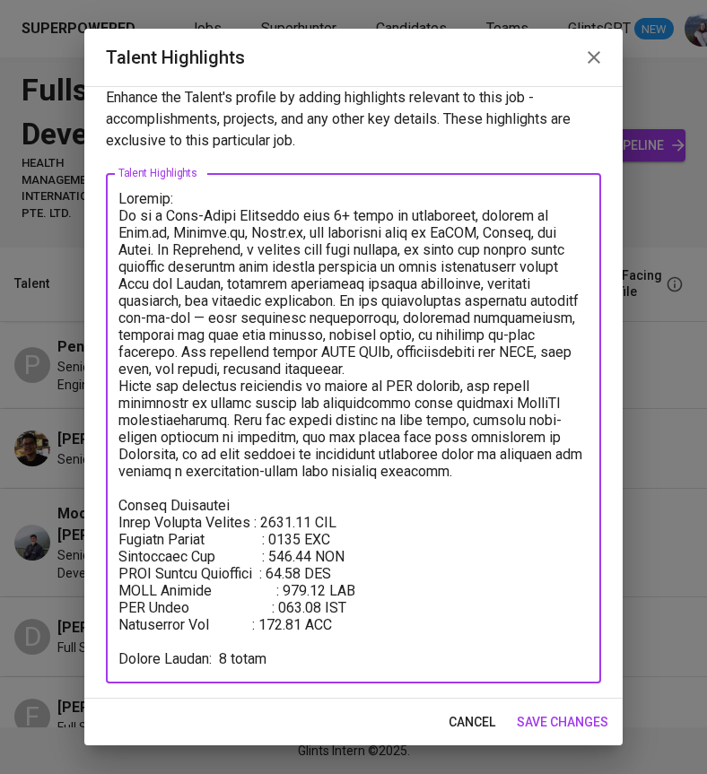
drag, startPoint x: 118, startPoint y: 521, endPoint x: 361, endPoint y: 621, distance: 262.6
click at [361, 621] on textarea at bounding box center [353, 428] width 470 height 477
click at [563, 725] on span "save changes" at bounding box center [562, 722] width 91 height 22
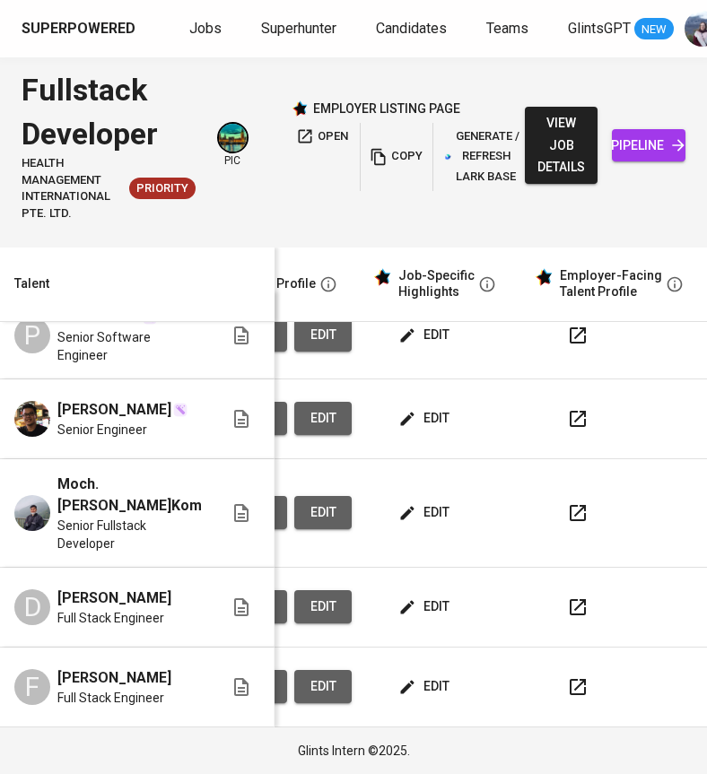
scroll to position [0, 856]
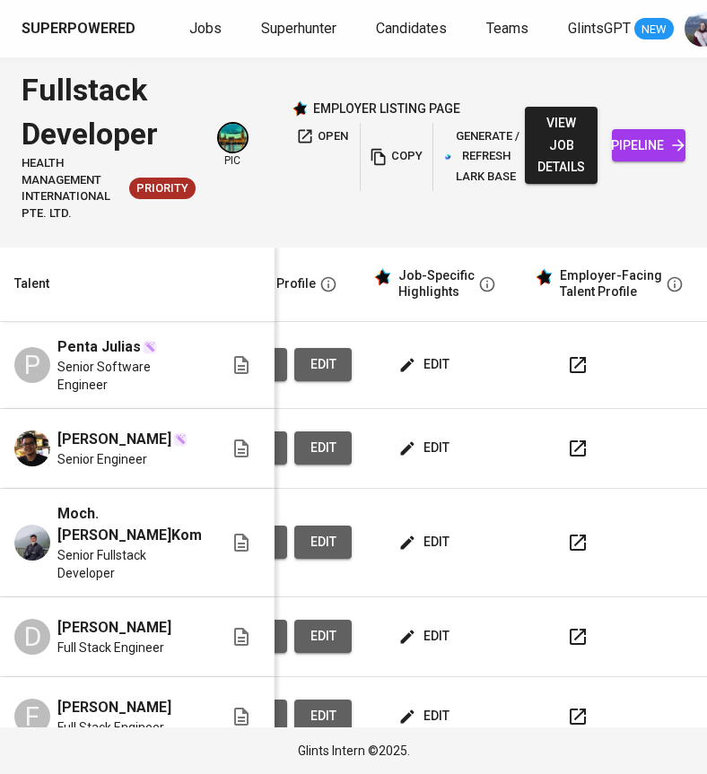
click at [402, 552] on span "edit" at bounding box center [426, 542] width 48 height 22
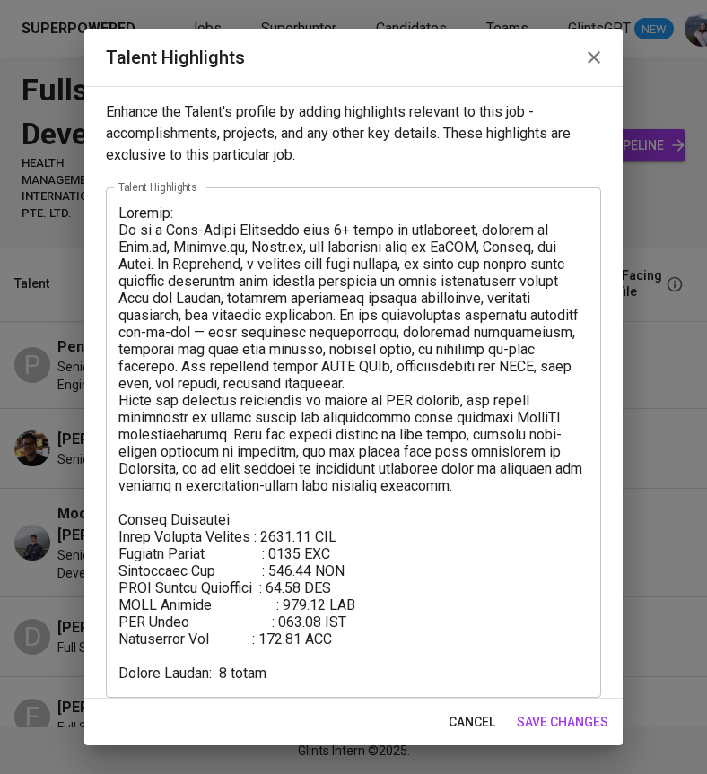
click at [577, 725] on span "save changes" at bounding box center [562, 722] width 91 height 22
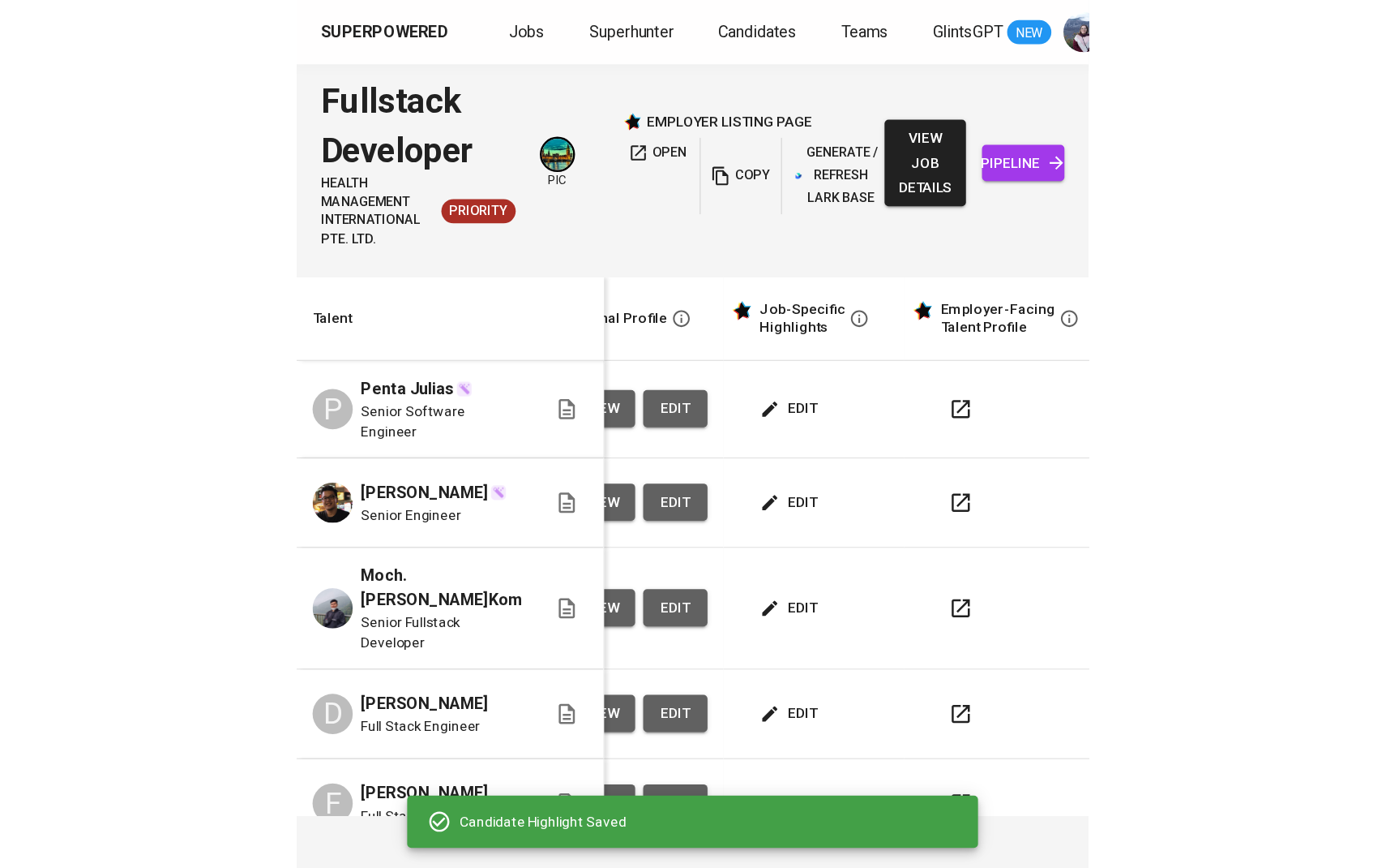
scroll to position [0, 752]
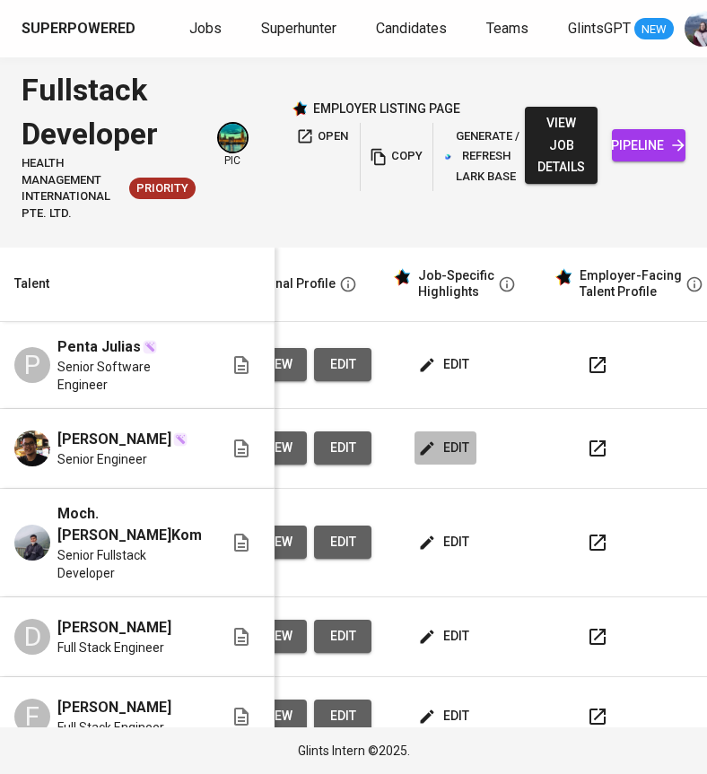
click at [425, 444] on span "edit" at bounding box center [445, 448] width 48 height 22
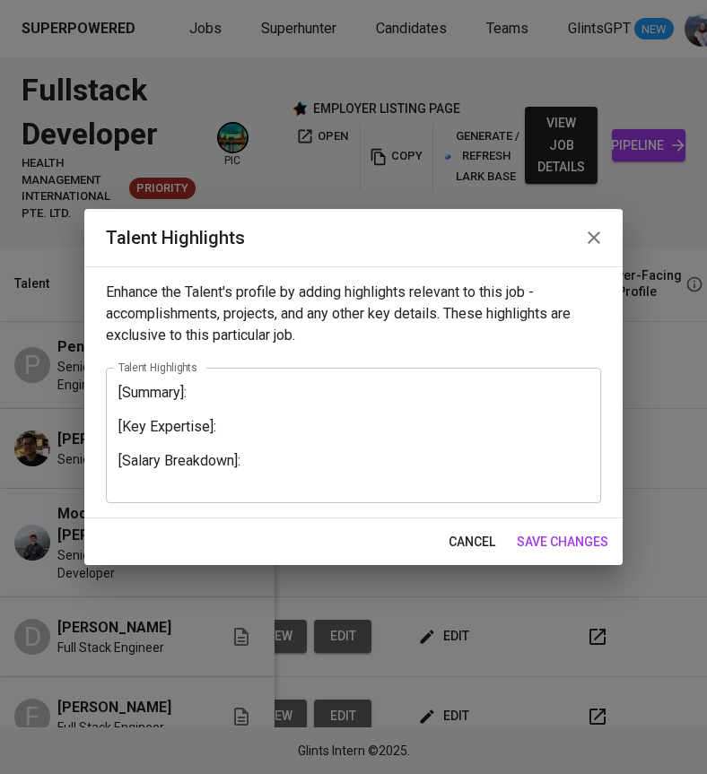
click at [239, 469] on textarea "[Summary]: [Key Expertise]: [Salary Breakdown]:" at bounding box center [353, 435] width 470 height 102
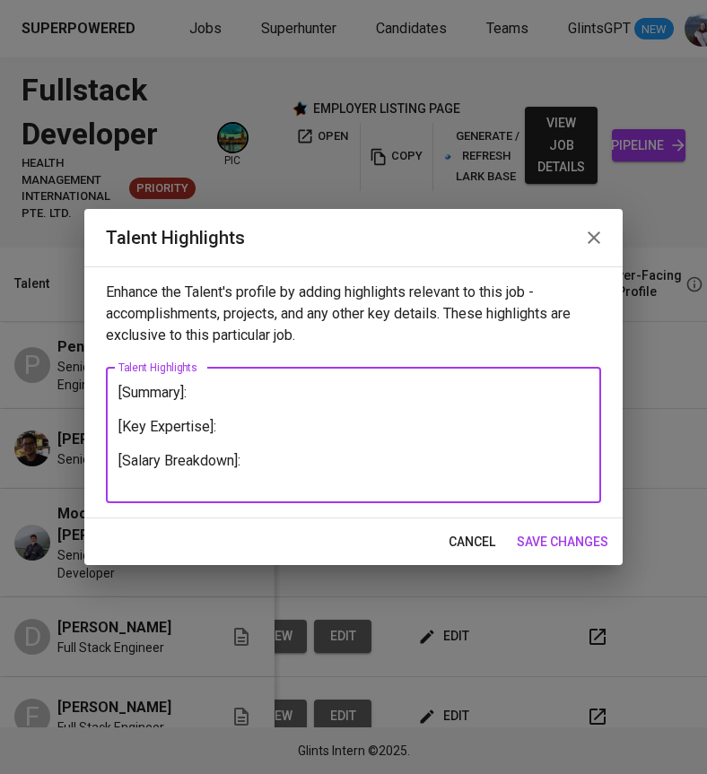
paste textarea "Total Monthly Package : 3450.81 SGD Monthly Salary : 2500 SGD Employment Tax : …"
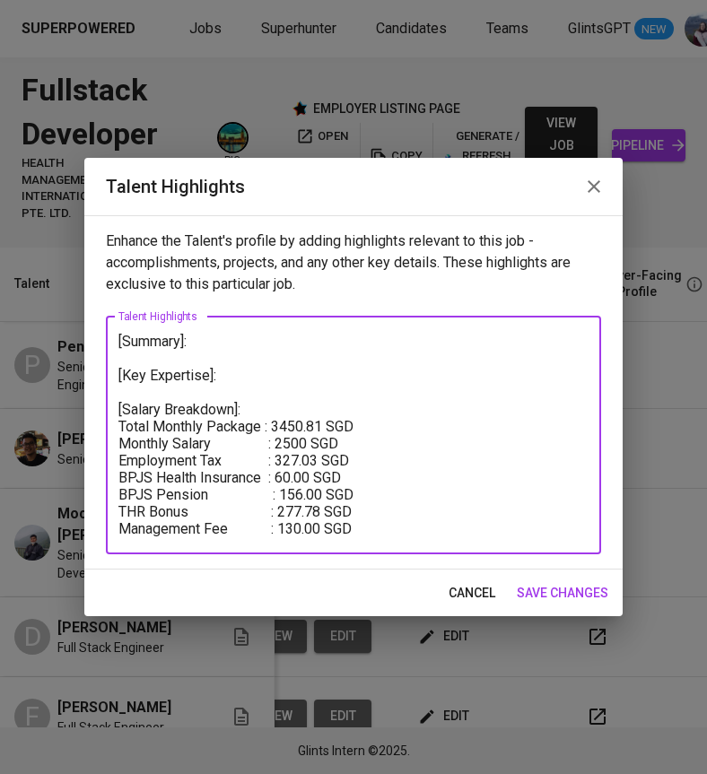
click at [326, 426] on textarea "[Summary]: [Key Expertise]: [Salary Breakdown]: Total Monthly Package : 3450.81…" at bounding box center [353, 435] width 470 height 204
click at [305, 444] on textarea "[Summary]: [Key Expertise]: [Salary Breakdown]: Total Monthly Package : 4571.80…" at bounding box center [353, 435] width 470 height 204
click at [321, 459] on textarea "[Summary]: [Key Expertise]: [Salary Breakdown]: Total Monthly Package : 4571.80…" at bounding box center [353, 435] width 470 height 204
click at [312, 478] on textarea "[Summary]: [Key Expertise]: [Salary Breakdown]: Total Monthly Package : 4571.80…" at bounding box center [353, 435] width 470 height 204
click at [322, 495] on textarea "[Summary]: [Key Expertise]: [Salary Breakdown]: Total Monthly Package : 4571.80…" at bounding box center [353, 435] width 470 height 204
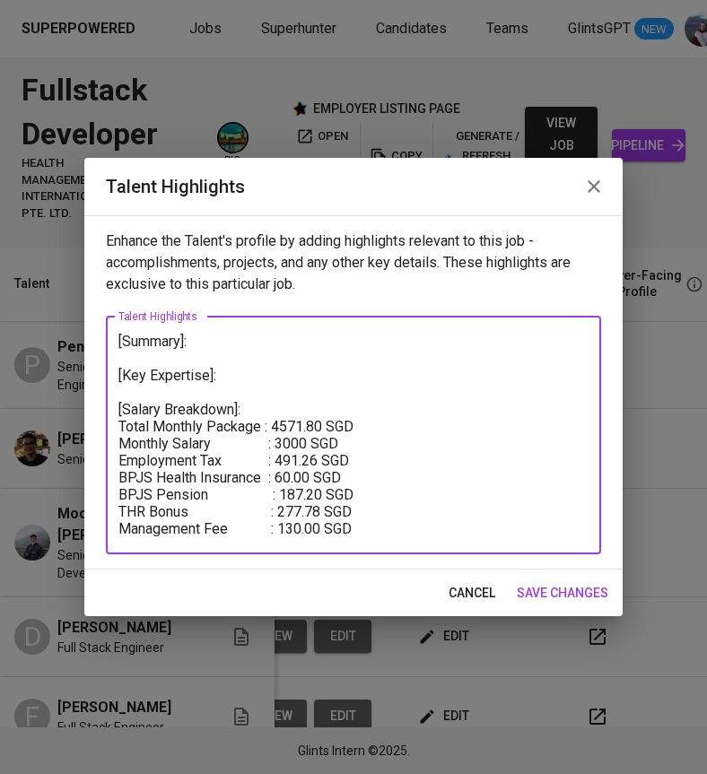
click at [300, 529] on textarea "[Summary]: [Key Expertise]: [Salary Breakdown]: Total Monthly Package : 4571.80…" at bounding box center [353, 435] width 470 height 204
click at [359, 518] on textarea "[Summary]: [Key Expertise]: [Salary Breakdown]: Total Monthly Package : 4571.80…" at bounding box center [353, 435] width 470 height 204
click at [323, 512] on textarea "[Summary]: [Key Expertise]: [Salary Breakdown]: Total Monthly Package : 4571.80…" at bounding box center [353, 435] width 470 height 204
click at [387, 517] on textarea "[Summary]: [Key Expertise]: [Salary Breakdown]: Total Monthly Package : 4571.80…" at bounding box center [353, 435] width 470 height 204
type textarea "[Summary]: [Key Expertise]: [Salary Breakdown]: Total Monthly Package : 4571.80…"
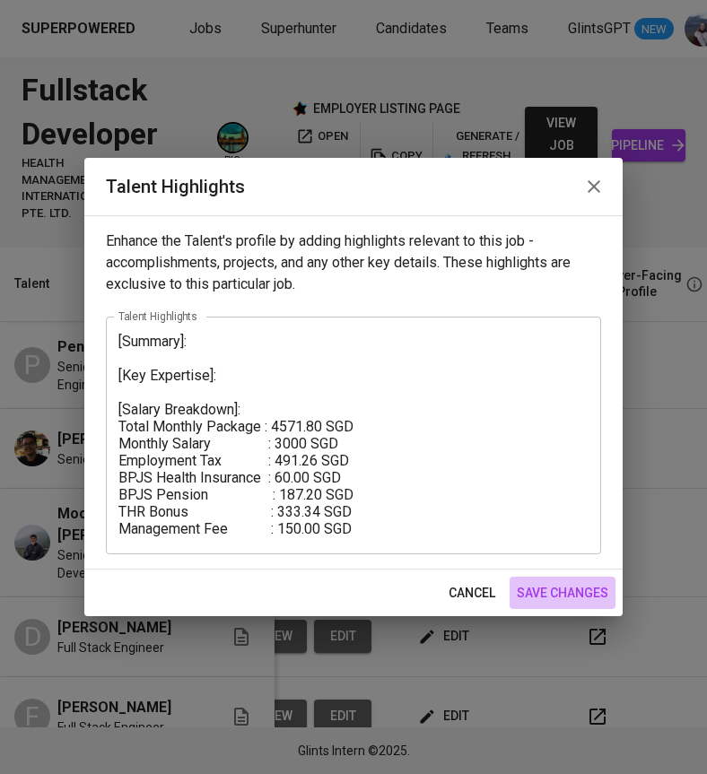
click at [533, 589] on span "save changes" at bounding box center [562, 593] width 91 height 22
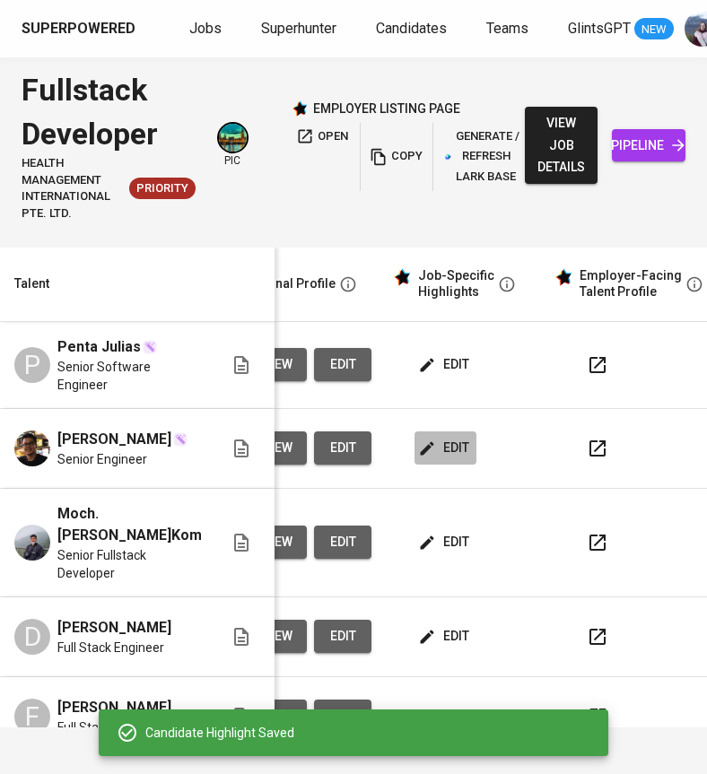
click at [431, 443] on span "edit" at bounding box center [445, 448] width 48 height 22
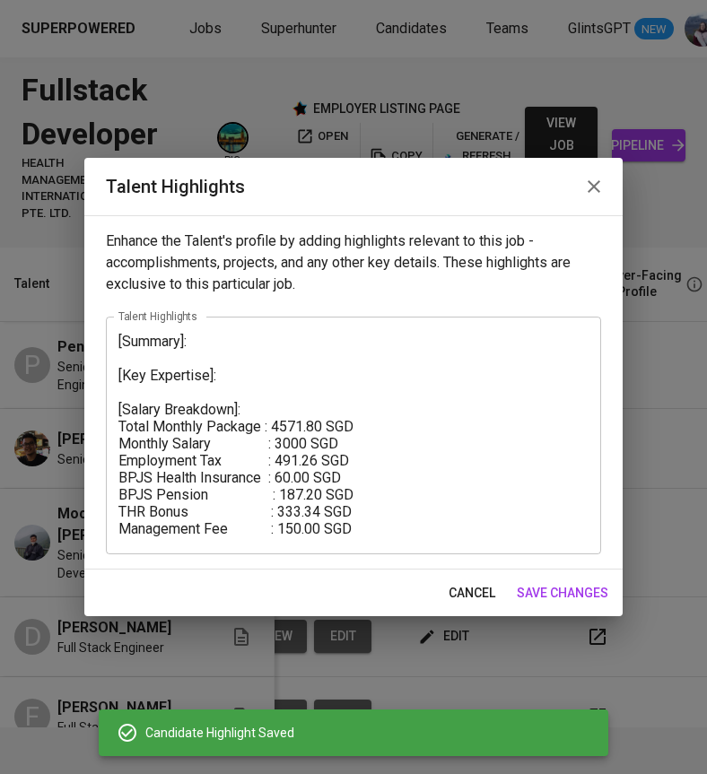
click at [521, 590] on span "save changes" at bounding box center [562, 593] width 91 height 22
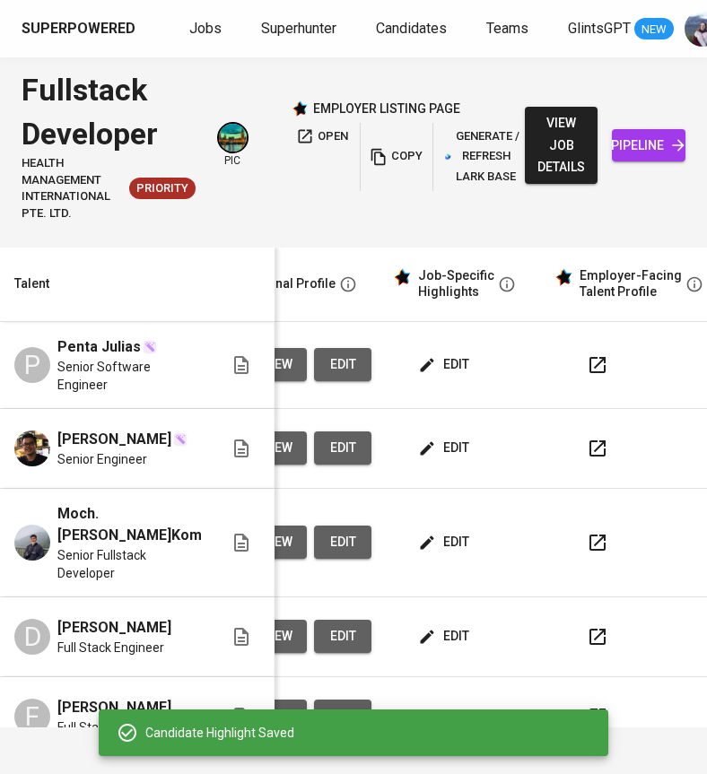
click at [418, 360] on icon "button" at bounding box center [427, 365] width 18 height 18
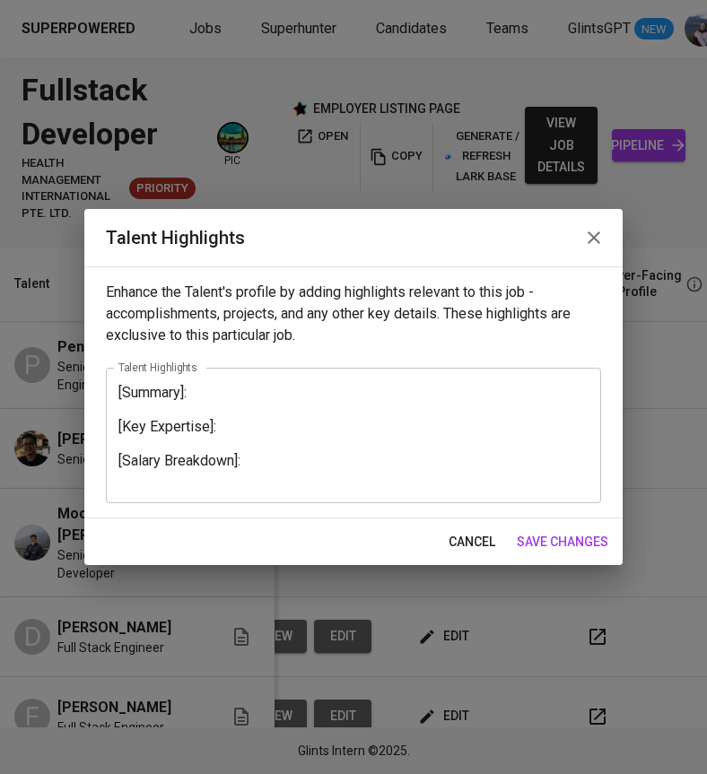
click at [152, 473] on textarea "[Summary]: [Key Expertise]: [Salary Breakdown]:" at bounding box center [353, 435] width 470 height 102
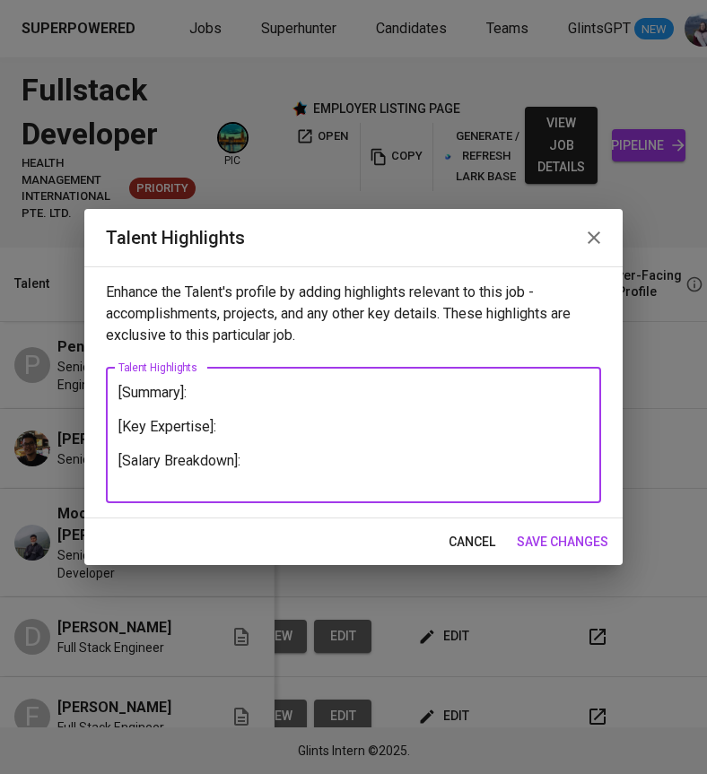
paste textarea "Total Monthly Package : 3450.81 SGD Monthly Salary : 2500 SGD Employment Tax : …"
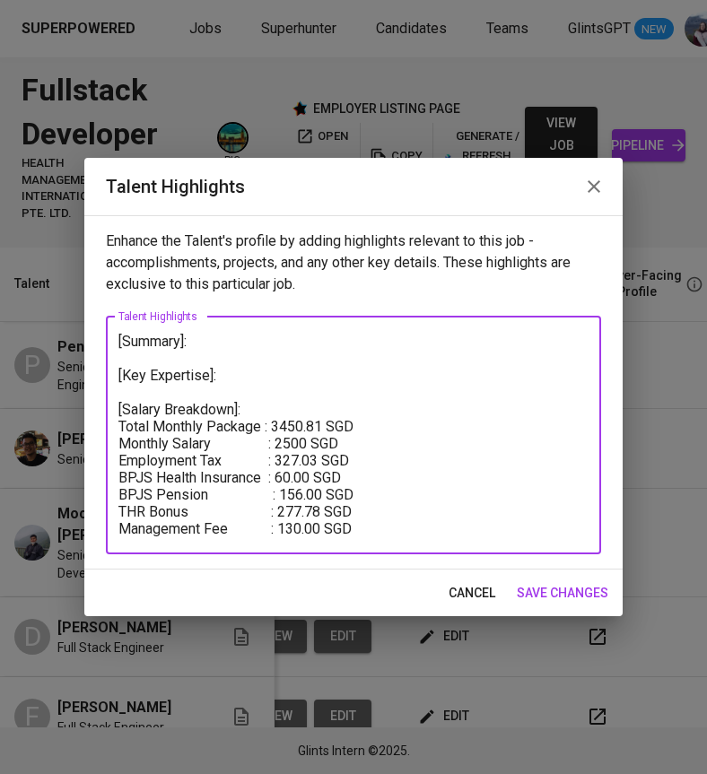
click at [326, 430] on textarea "[Summary]: [Key Expertise]: [Salary Breakdown]: Total Monthly Package : 3450.81…" at bounding box center [353, 435] width 470 height 204
click at [308, 447] on textarea "[Summary]: [Key Expertise]: [Salary Breakdown]: Total Monthly Package : 4721.99…" at bounding box center [353, 435] width 470 height 204
click at [317, 464] on textarea "[Summary]: [Key Expertise]: [Salary Breakdown]: Total Monthly Package : 4721.99…" at bounding box center [353, 435] width 470 height 204
click at [323, 495] on textarea "[Summary]: [Key Expertise]: [Salary Breakdown]: Total Monthly Package : 4721.99…" at bounding box center [353, 435] width 470 height 204
click at [327, 515] on textarea "[Summary]: [Key Expertise]: [Salary Breakdown]: Total Monthly Package : 4721.99…" at bounding box center [353, 435] width 470 height 204
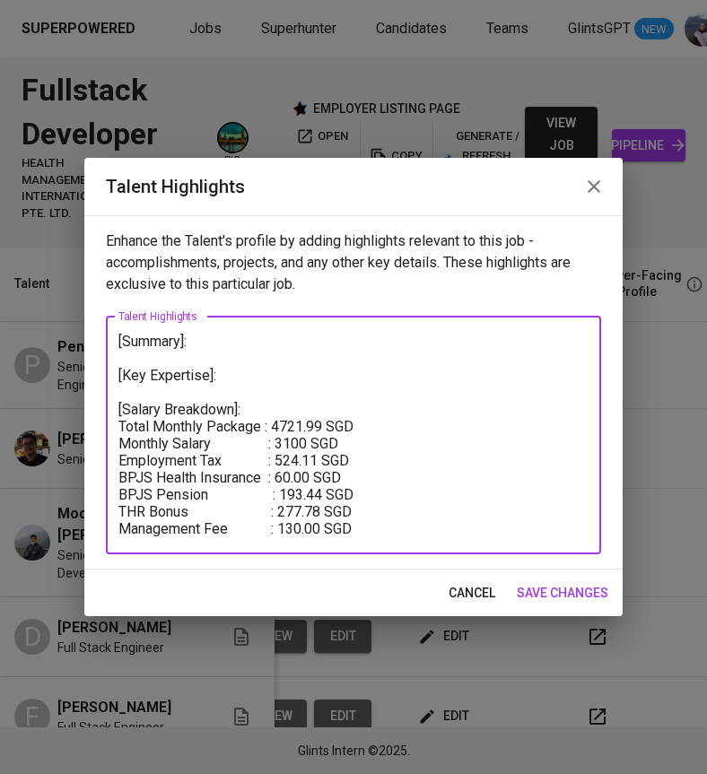
click at [323, 515] on textarea "[Summary]: [Key Expertise]: [Salary Breakdown]: Total Monthly Package : 4721.99…" at bounding box center [353, 435] width 470 height 204
click at [354, 513] on textarea "[Summary]: [Key Expertise]: [Salary Breakdown]: Total Monthly Package : 4721.99…" at bounding box center [353, 435] width 470 height 204
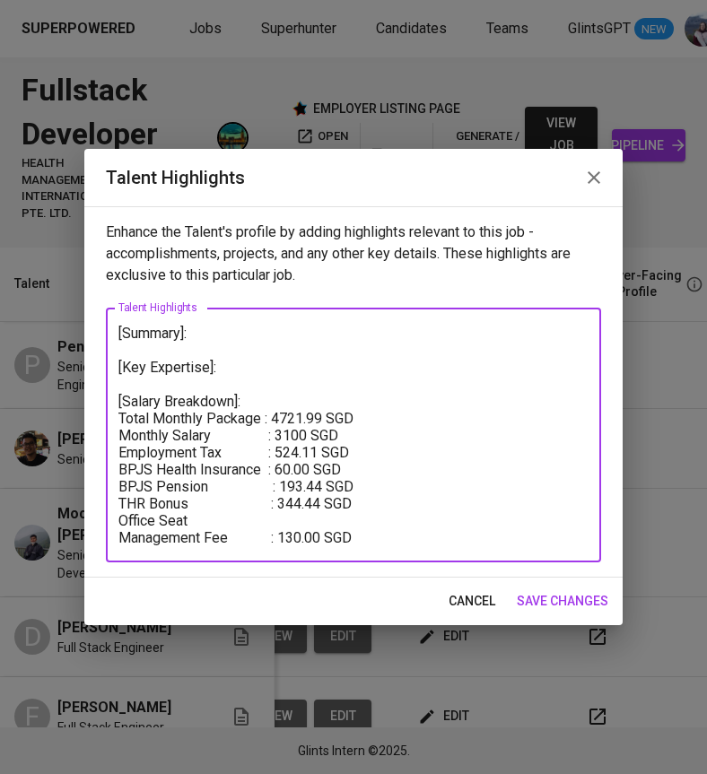
click at [269, 517] on textarea "[Summary]: [Key Expertise]: [Salary Breakdown]: Total Monthly Package : 4721.99…" at bounding box center [353, 435] width 470 height 221
click at [292, 513] on textarea "[Summary]: [Key Expertise]: [Salary Breakdown]: Total Monthly Package : 4721.99…" at bounding box center [353, 435] width 470 height 221
click at [322, 536] on textarea "[Summary]: [Key Expertise]: [Salary Breakdown]: Total Monthly Package : 4721.99…" at bounding box center [353, 435] width 470 height 221
click at [373, 539] on textarea "[Summary]: [Key Expertise]: [Salary Breakdown]: Total Monthly Package : 4721.99…" at bounding box center [353, 435] width 470 height 221
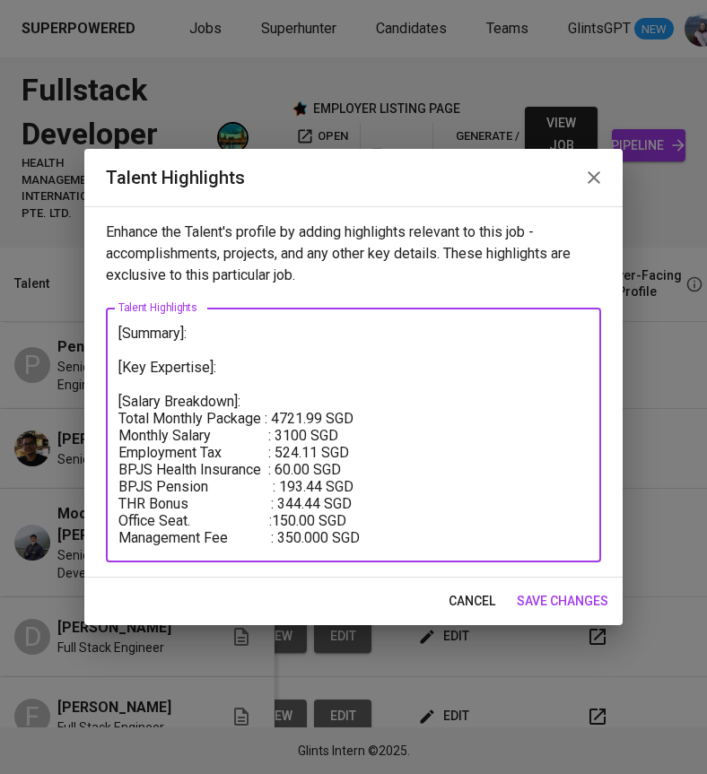
click at [333, 535] on textarea "[Summary]: [Key Expertise]: [Salary Breakdown]: Total Monthly Package : 4721.99…" at bounding box center [353, 435] width 470 height 221
type textarea "[Summary]: [Key Expertise]: [Salary Breakdown]: Total Monthly Package : 4721.99…"
click at [552, 606] on span "save changes" at bounding box center [562, 601] width 91 height 22
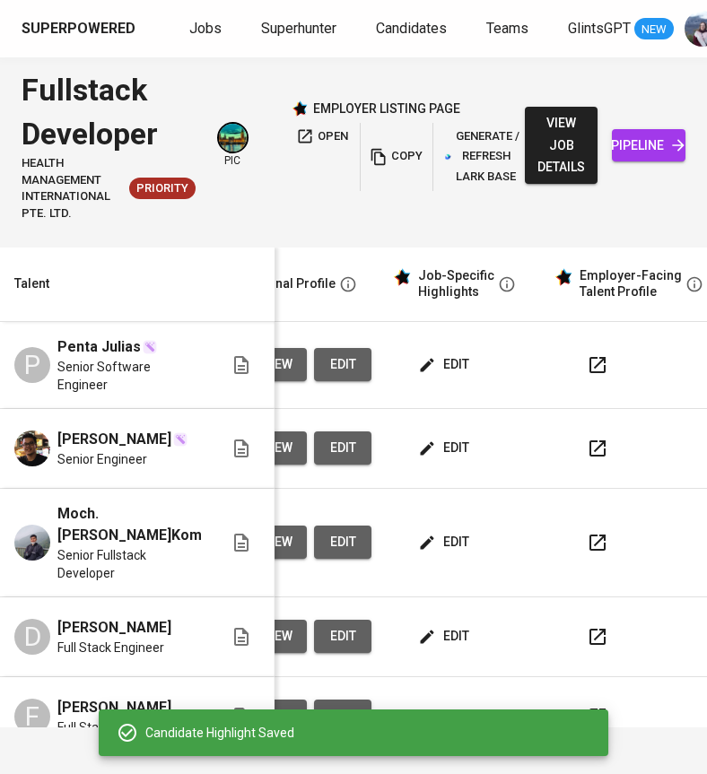
click at [452, 453] on span "edit" at bounding box center [445, 448] width 48 height 22
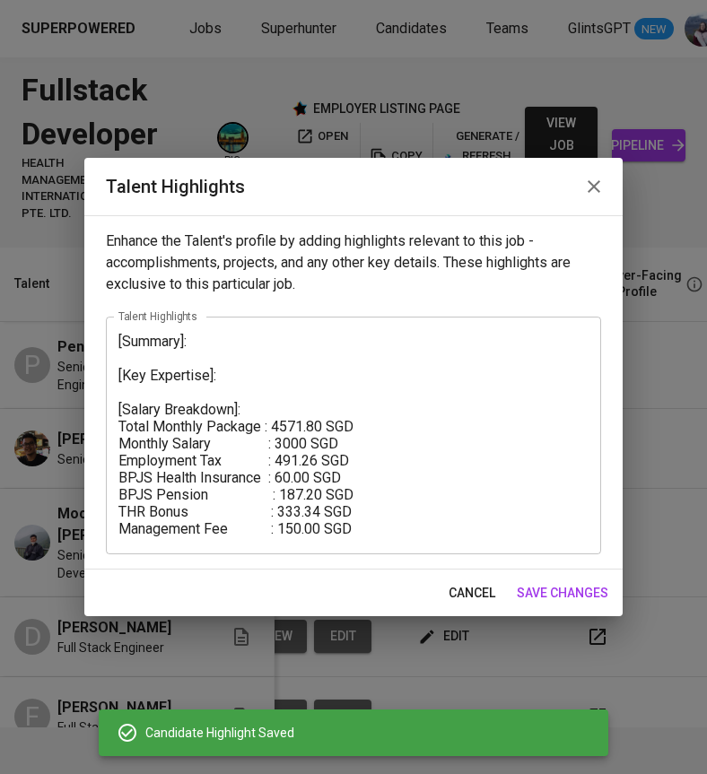
click at [377, 528] on textarea "[Summary]: [Key Expertise]: [Salary Breakdown]: Total Monthly Package : 4571.80…" at bounding box center [353, 435] width 470 height 204
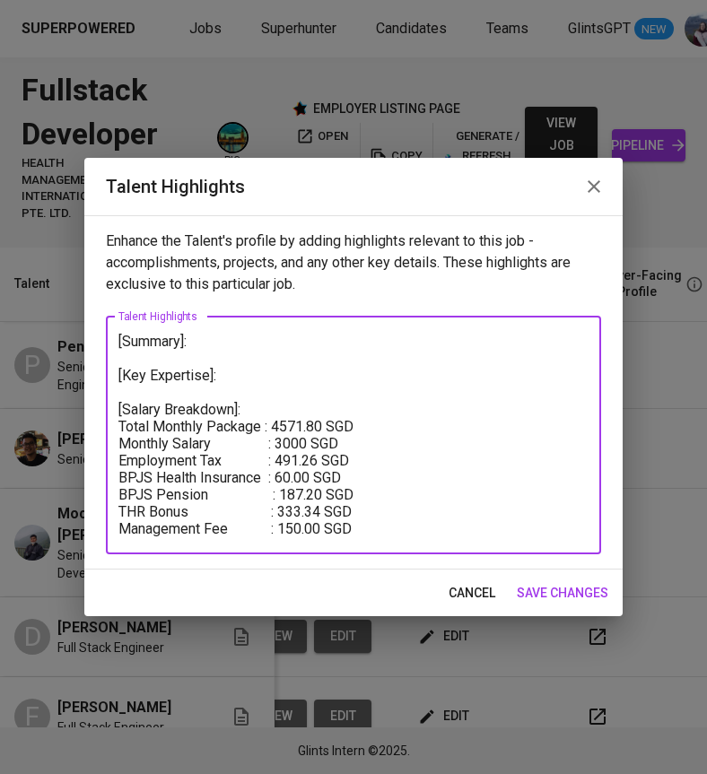
click at [305, 527] on textarea "[Summary]: [Key Expertise]: [Salary Breakdown]: Total Monthly Package : 4571.80…" at bounding box center [353, 435] width 470 height 204
click at [364, 531] on textarea "[Summary]: [Key Expertise]: [Salary Breakdown]: Total Monthly Package : 4571.80…" at bounding box center [353, 435] width 470 height 204
click at [366, 511] on textarea "[Summary]: [Key Expertise]: [Salary Breakdown]: Total Monthly Package : 4571.80…" at bounding box center [353, 435] width 470 height 204
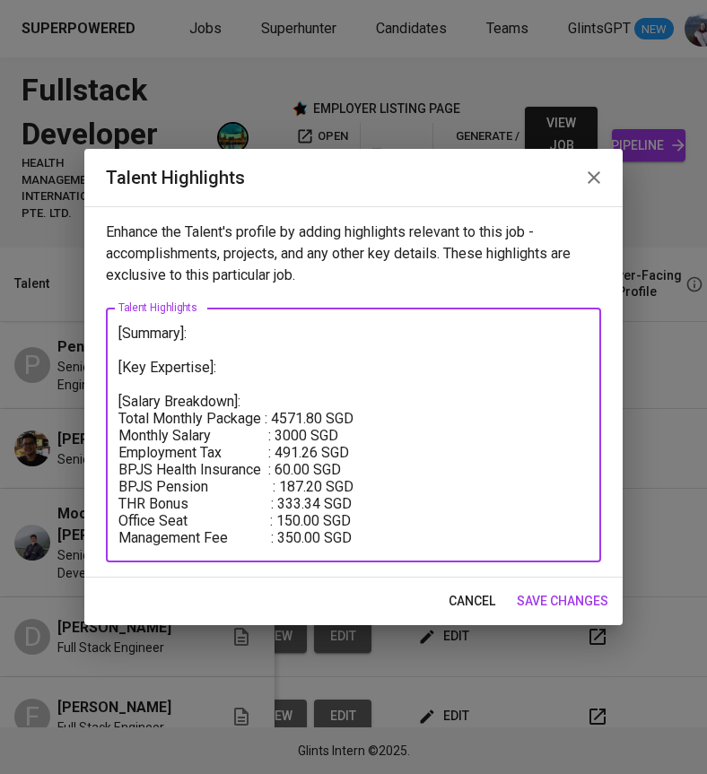
type textarea "[Summary]: [Key Expertise]: [Salary Breakdown]: Total Monthly Package : 4571.80…"
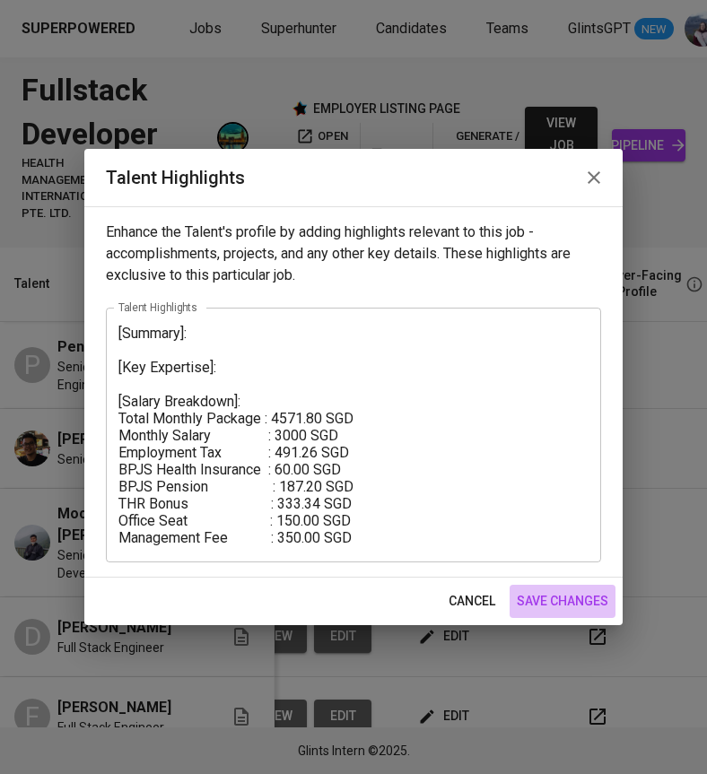
click at [549, 605] on span "save changes" at bounding box center [562, 601] width 91 height 22
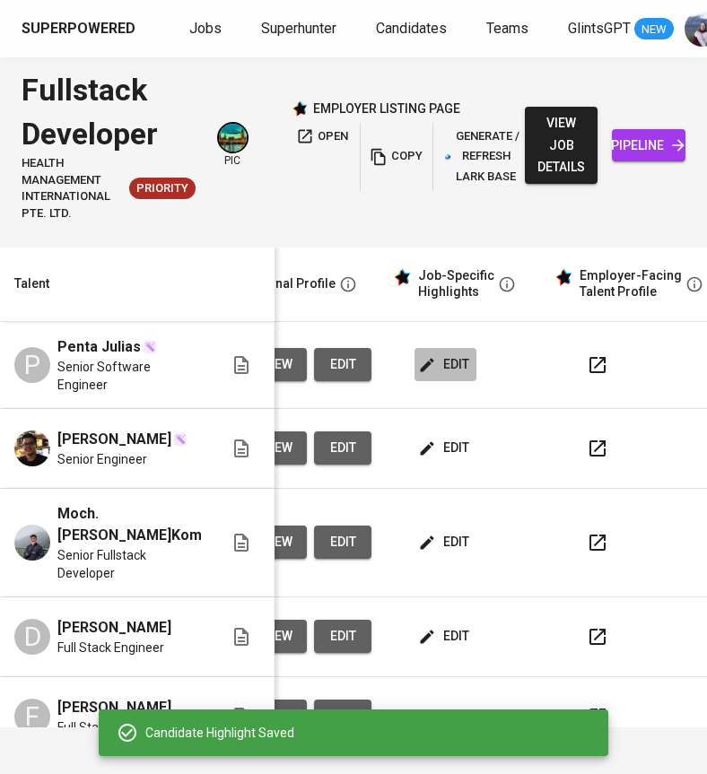
click at [444, 362] on span "edit" at bounding box center [445, 364] width 48 height 22
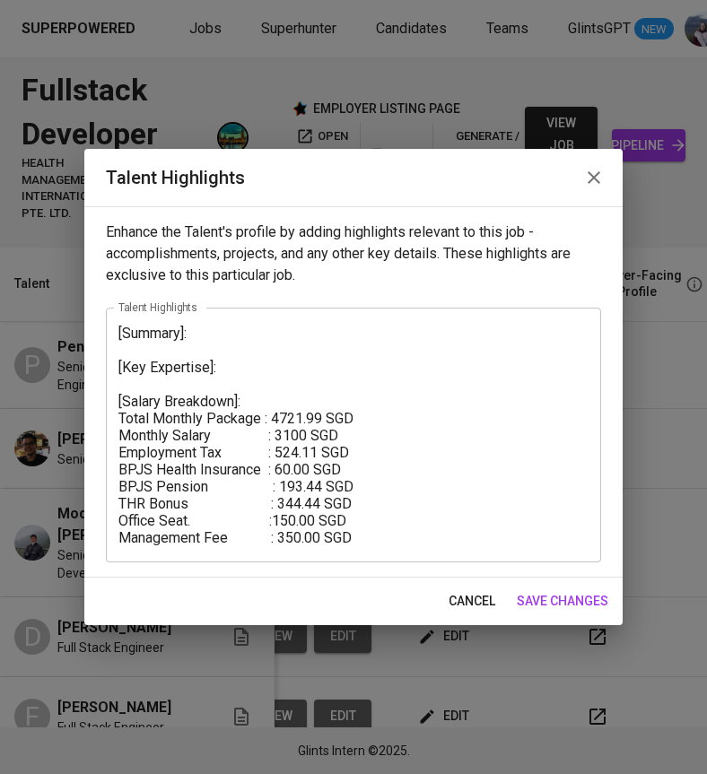
click at [209, 353] on textarea "[Summary]: [Key Expertise]: [Salary Breakdown]: Total Monthly Package : 4721.99…" at bounding box center [353, 435] width 470 height 221
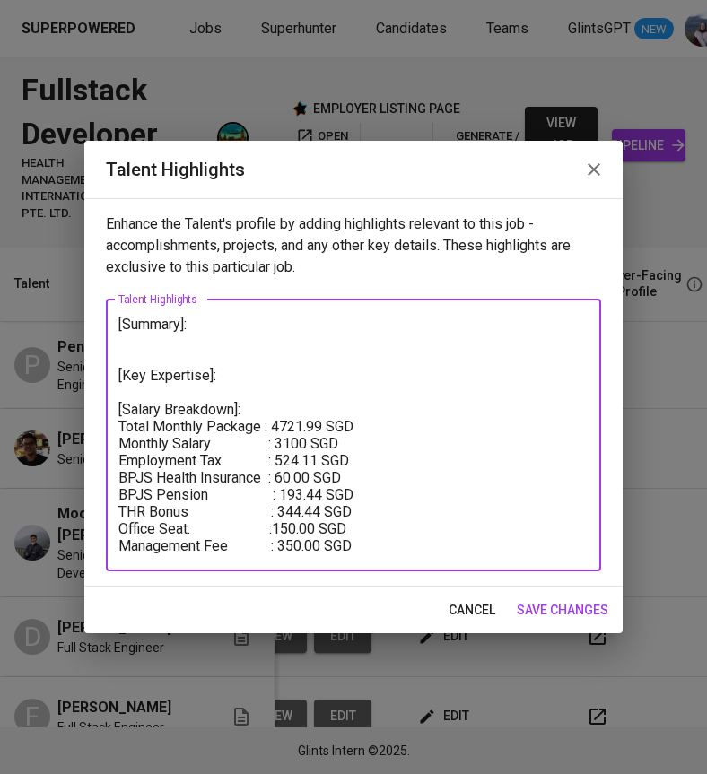
paste textarea "I'm a software engineer with over 8 years of experience working mostly with clo…"
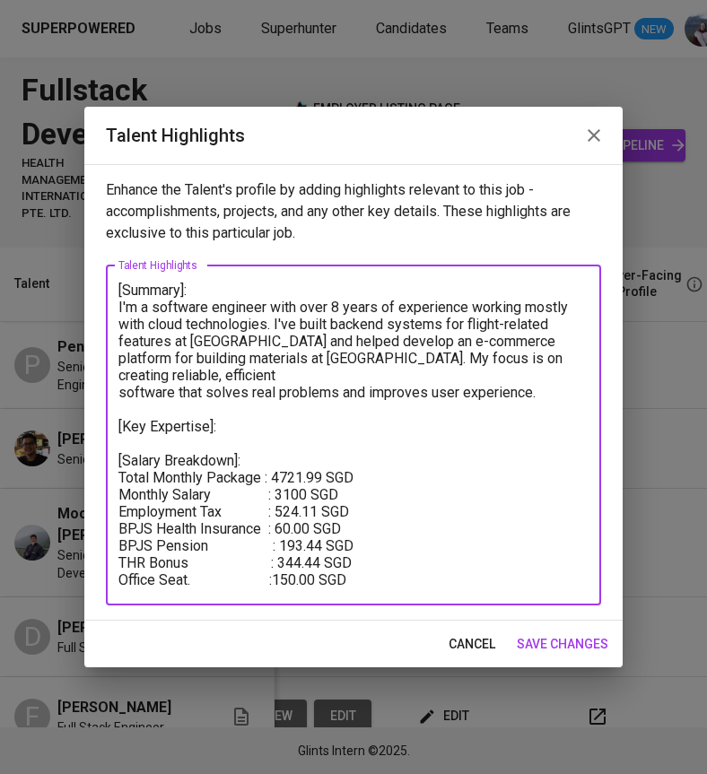
click at [136, 308] on textarea "[Summary]: I'm a software engineer with over 8 years of experience working most…" at bounding box center [353, 435] width 470 height 307
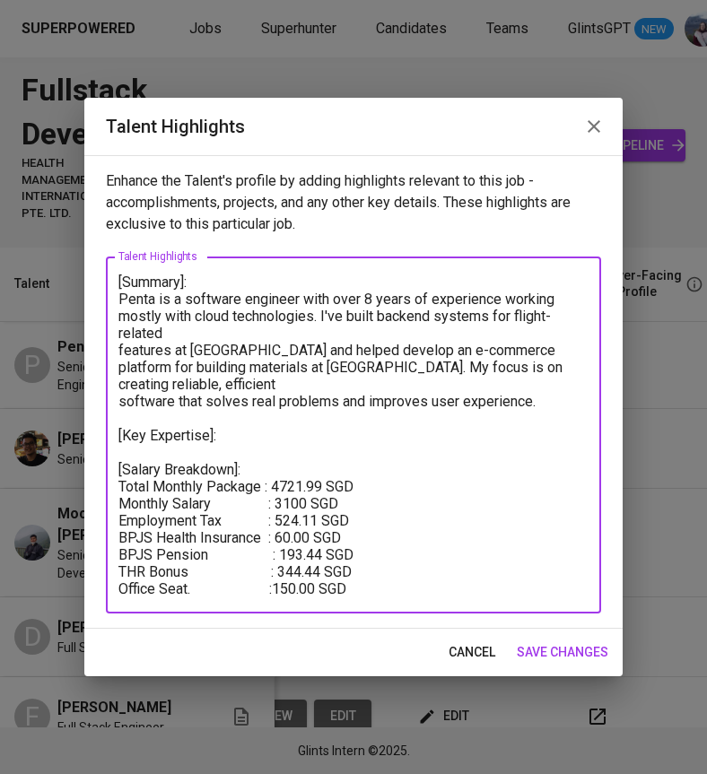
click at [119, 333] on textarea "[Summary]: Penta is a software engineer with over 8 years of experience working…" at bounding box center [353, 436] width 470 height 324
click at [119, 354] on textarea "[Summary]: Penta is a software engineer with over 8 years of experience working…" at bounding box center [353, 436] width 470 height 324
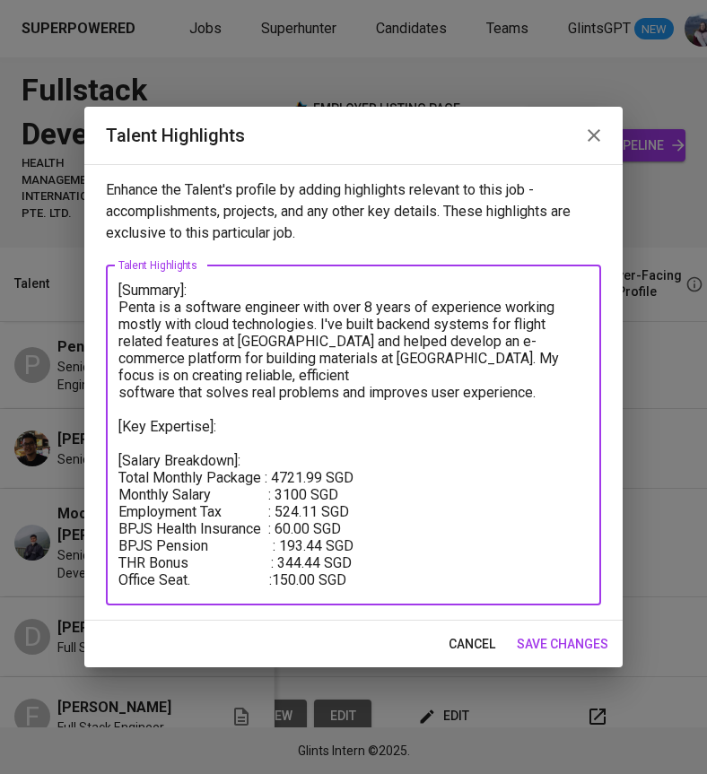
click at [388, 361] on textarea "[Summary]: Penta is a software engineer with over 8 years of experience working…" at bounding box center [353, 435] width 470 height 307
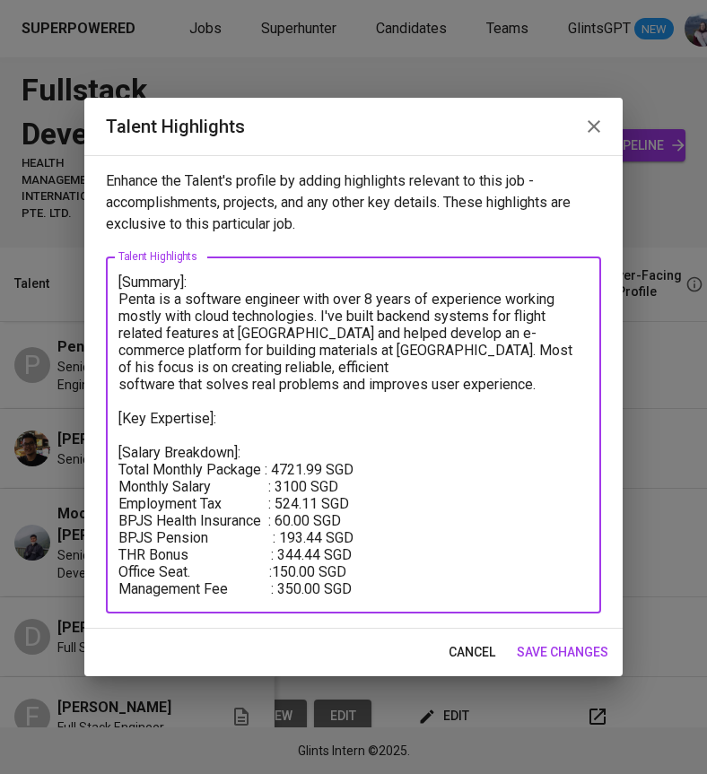
click at [119, 385] on textarea "[Summary]: Penta is a software engineer with over 8 years of experience working…" at bounding box center [353, 436] width 470 height 324
click at [267, 395] on textarea "[Summary]: Penta is a software engineer with over 8 years of experience working…" at bounding box center [353, 436] width 470 height 324
click at [244, 413] on textarea "[Summary]: Penta is a software engineer with over 8 years of experience working…" at bounding box center [353, 436] width 470 height 324
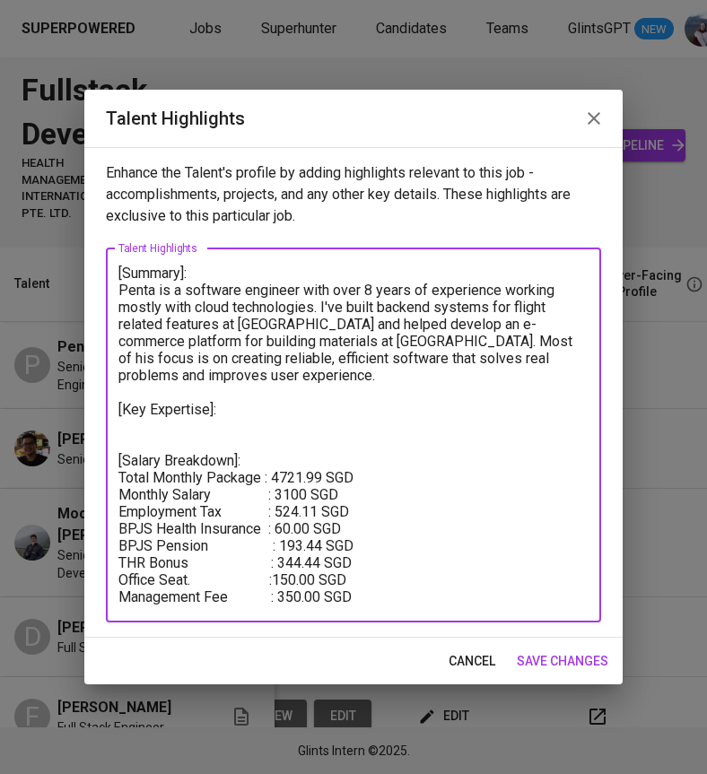
paste textarea "I'm a software engineer with over 8 years of experience working mostly with clo…"
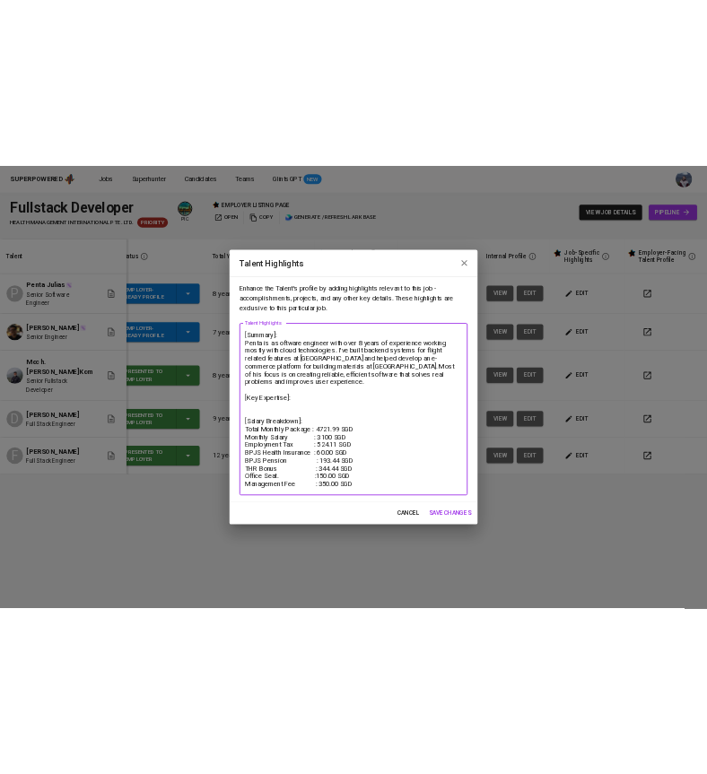
scroll to position [0, 14]
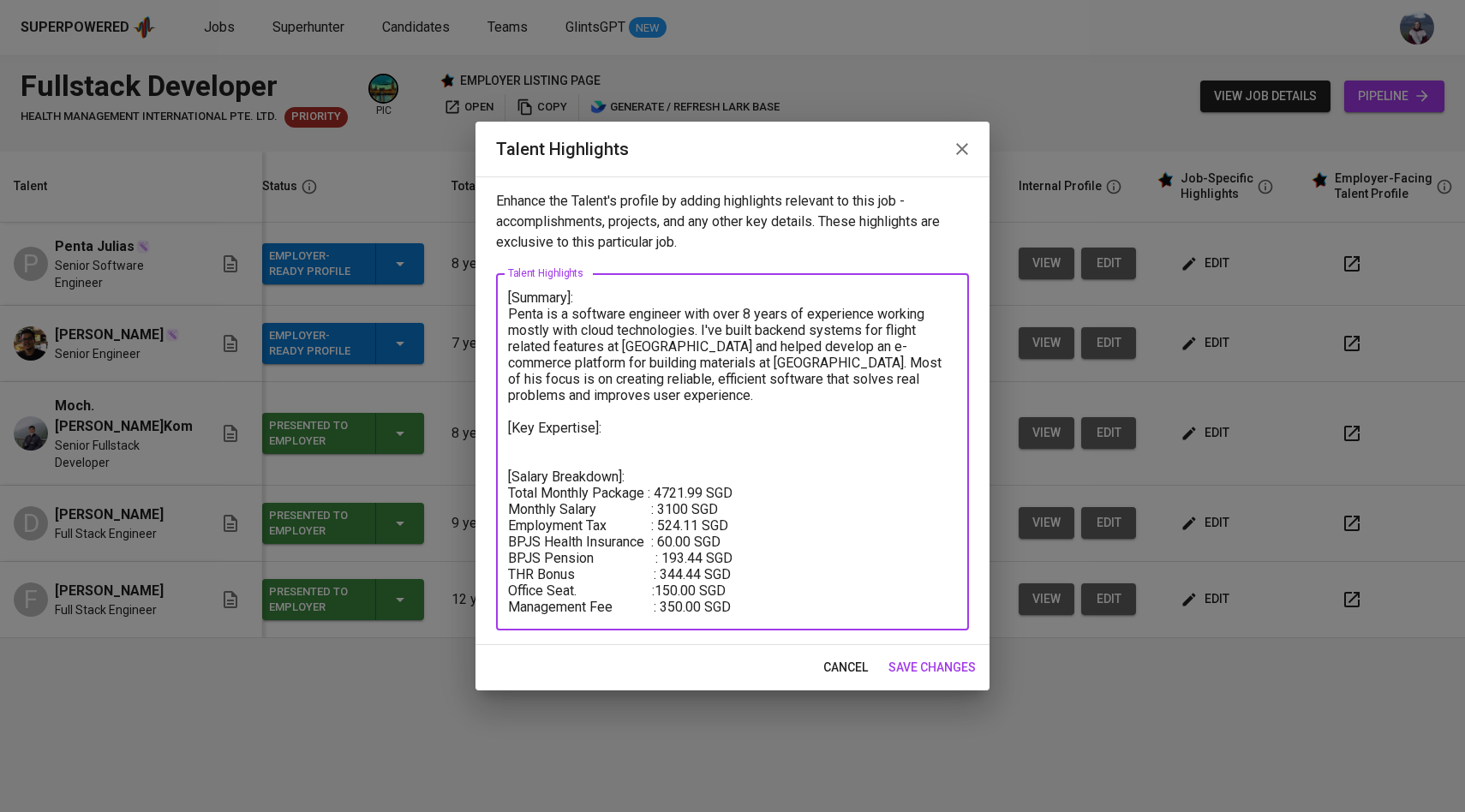
drag, startPoint x: 729, startPoint y: 590, endPoint x: 511, endPoint y: 590, distance: 218.0
click at [511, 590] on textarea "[Summary]: Penta is a software engineer with over 8 years of experience working…" at bounding box center [733, 452] width 449 height 326
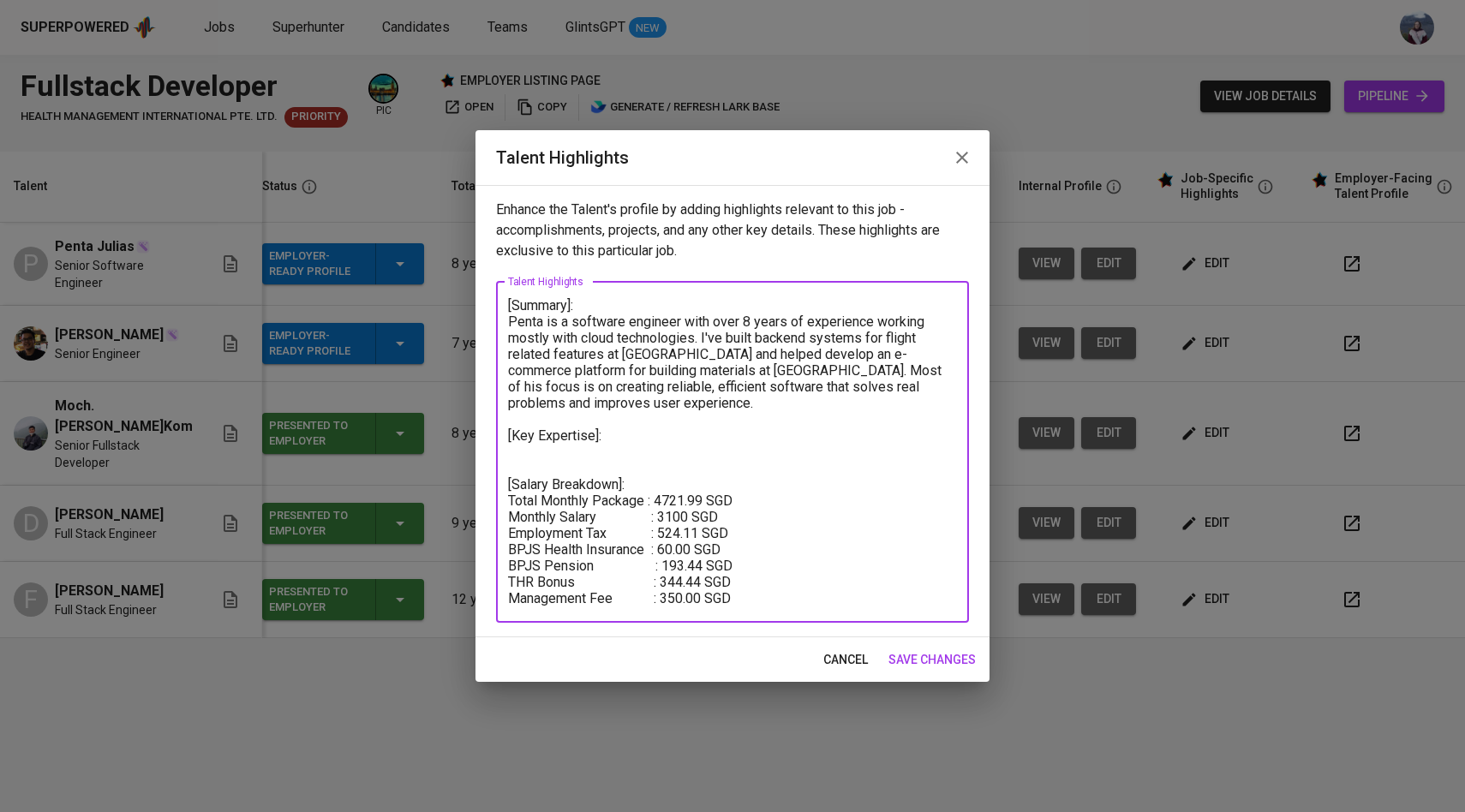
type textarea "[Summary]: Penta is a software engineer with over 8 years of experience working…"
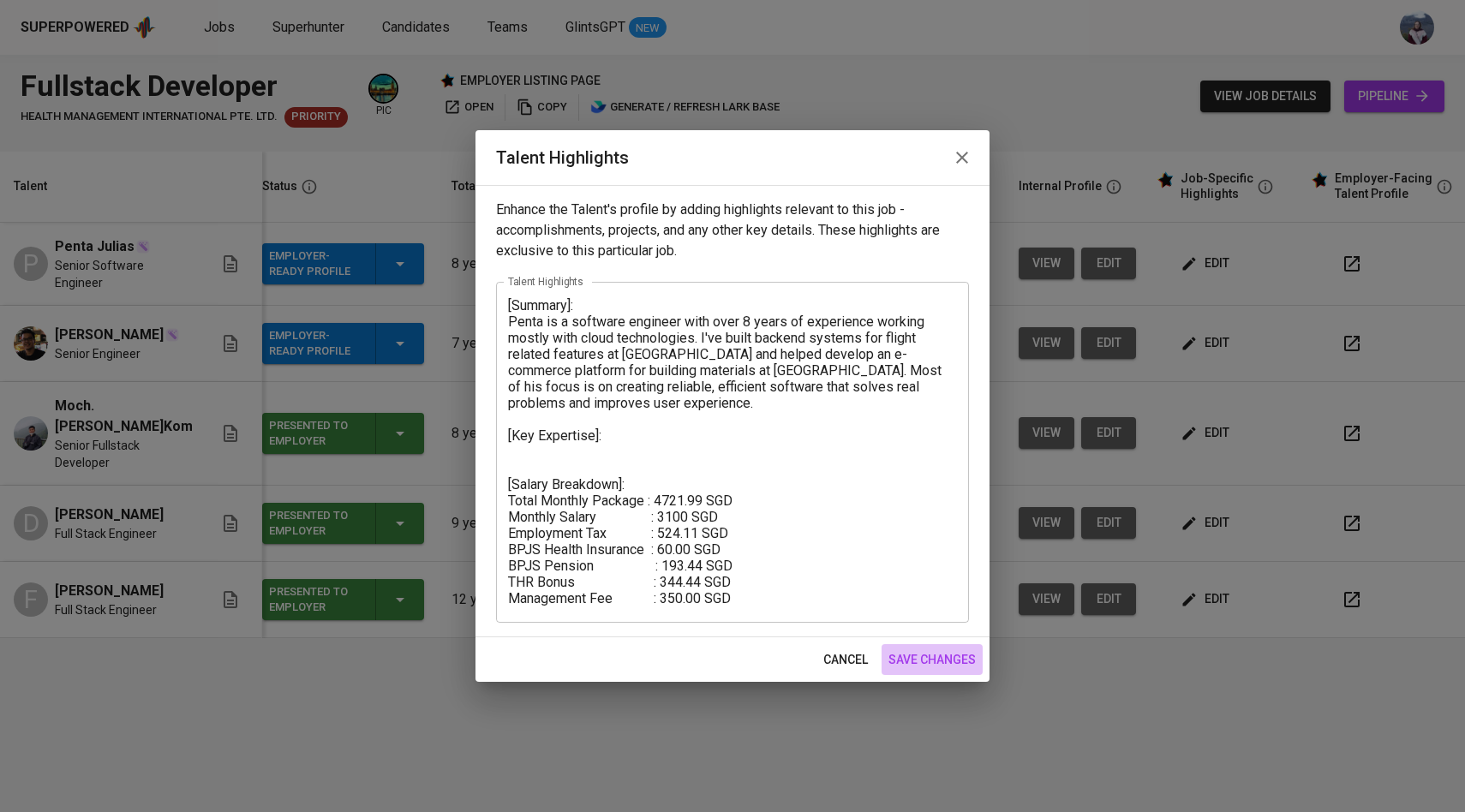
click at [925, 660] on span "save changes" at bounding box center [932, 660] width 87 height 21
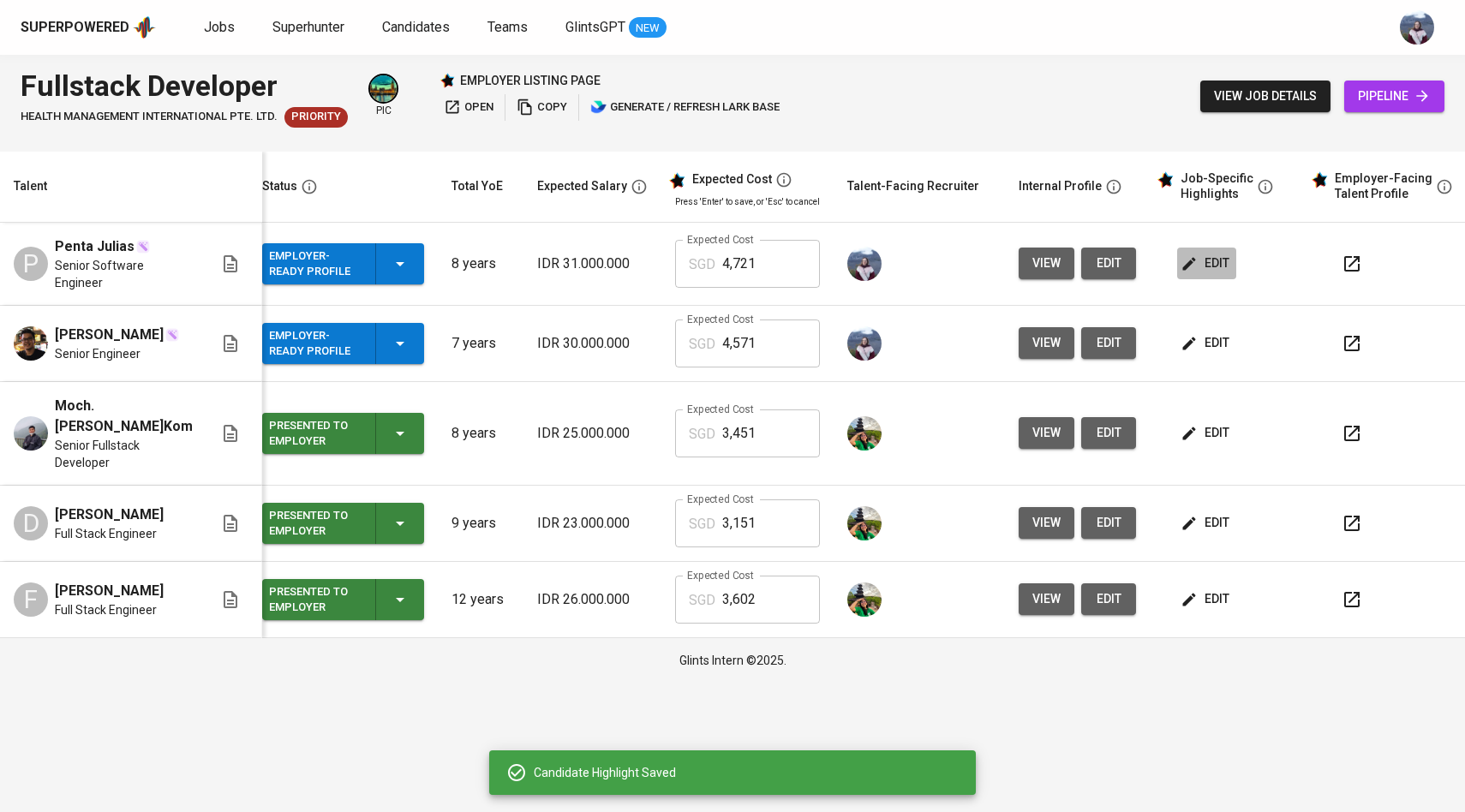
click at [1183, 269] on icon "button" at bounding box center [1189, 263] width 12 height 12
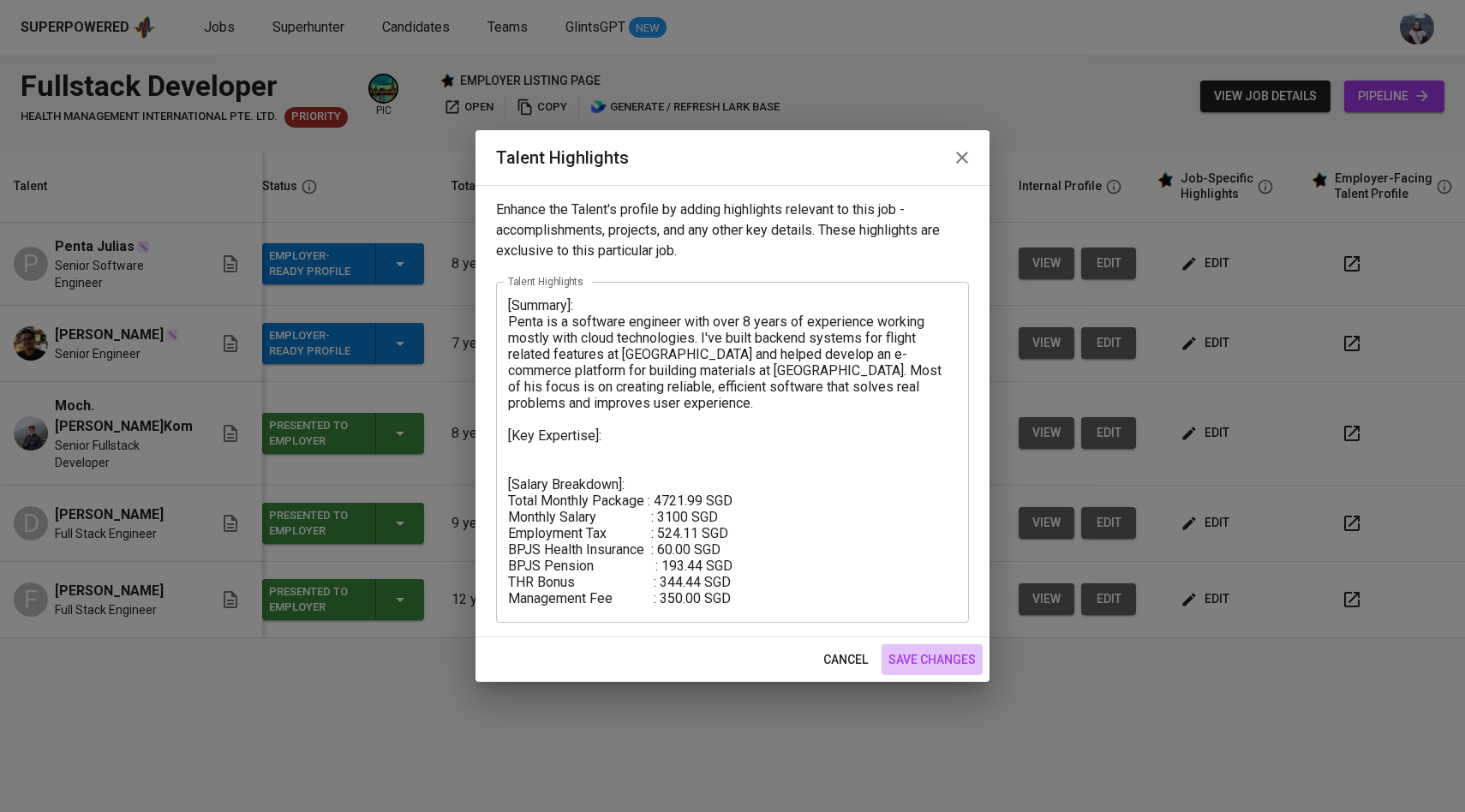
click at [908, 651] on span "save changes" at bounding box center [932, 660] width 87 height 21
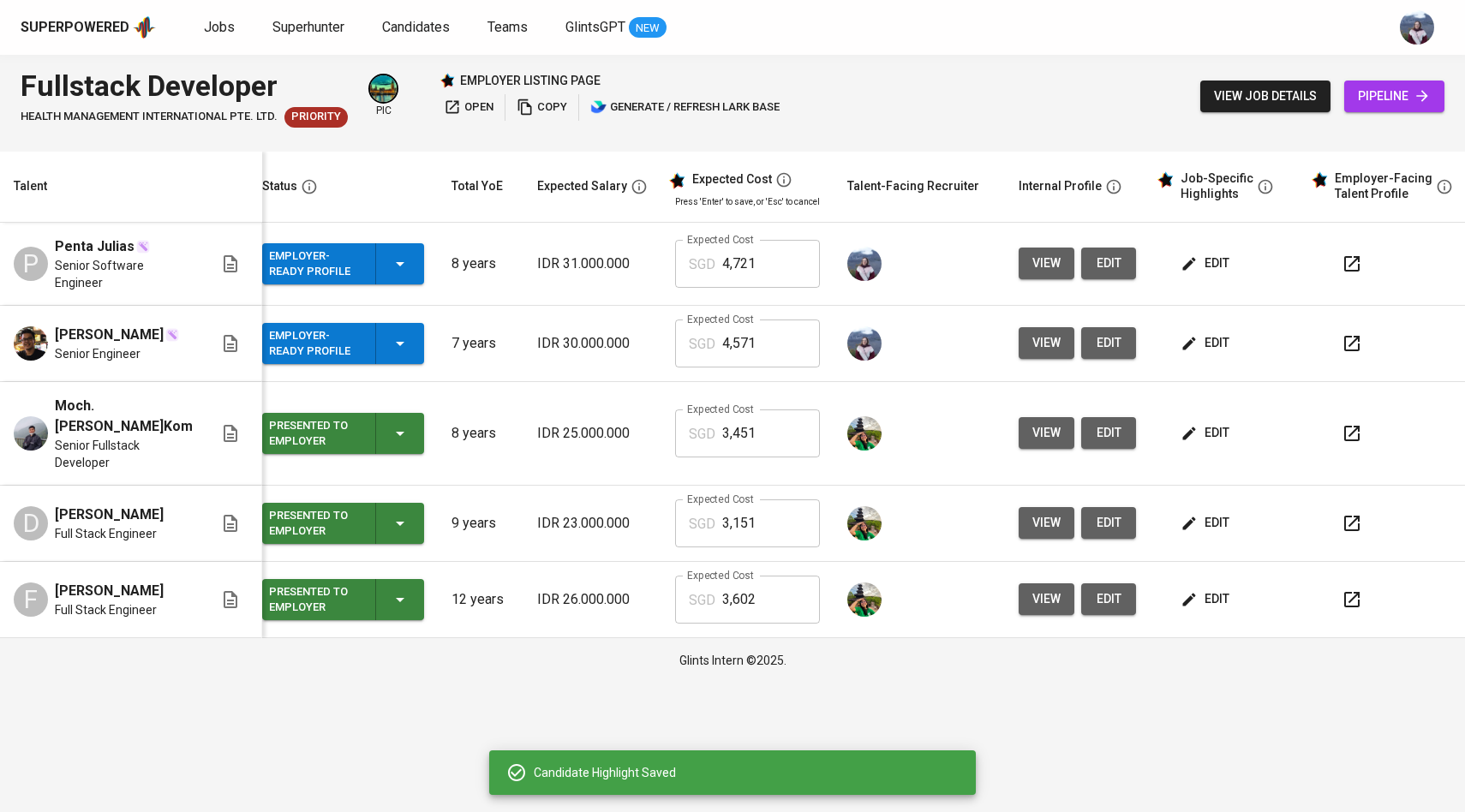
click at [1183, 345] on icon "button" at bounding box center [1189, 342] width 12 height 12
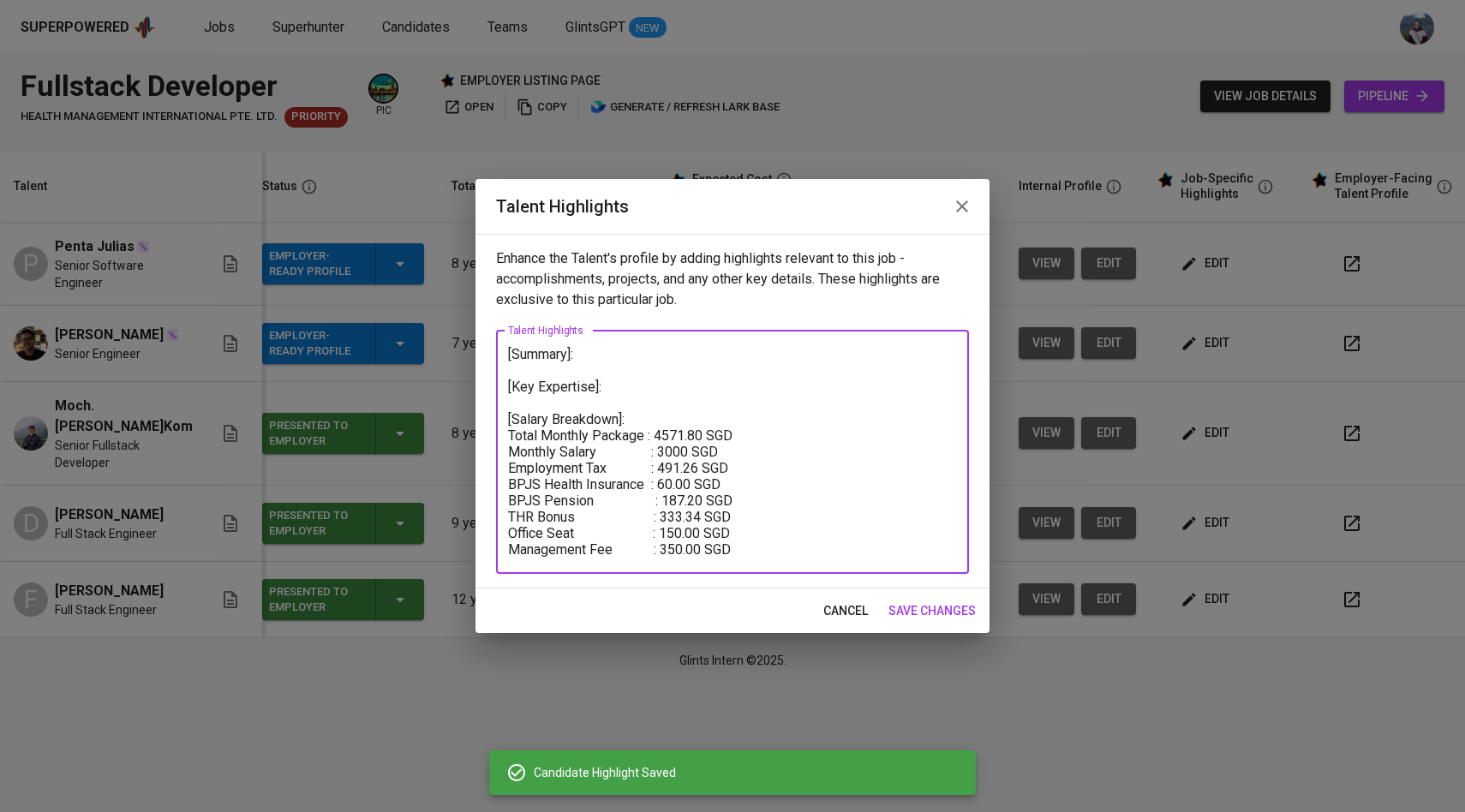
drag, startPoint x: 740, startPoint y: 536, endPoint x: 502, endPoint y: 540, distance: 238.0
click at [502, 540] on div "[Summary]: [Key Expertise]: [Salary Breakdown]: Total Monthly Package : 4571.80…" at bounding box center [732, 452] width 473 height 244
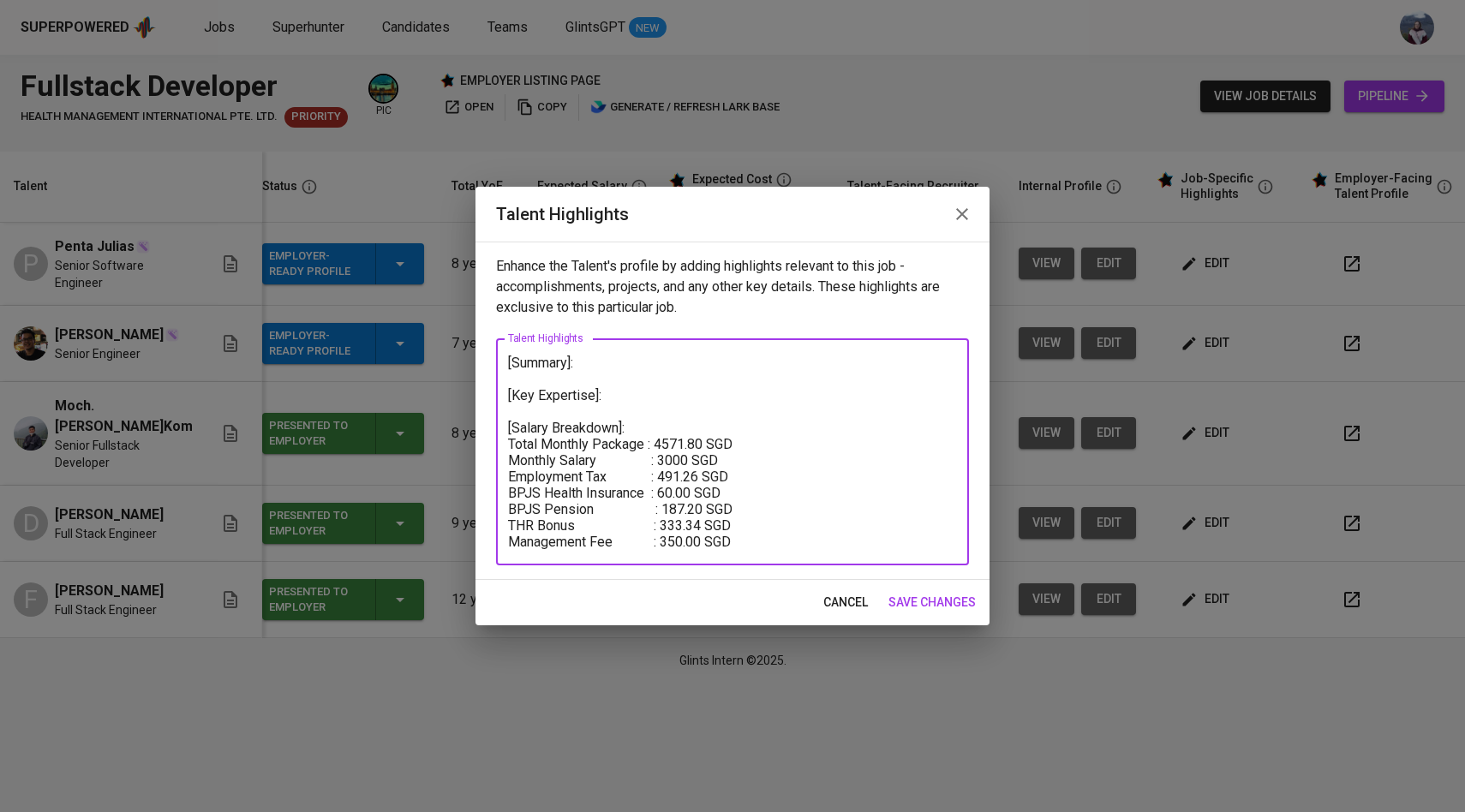
type textarea "[Summary]: [Key Expertise]: [Salary Breakdown]: Total Monthly Package : 4571.80…"
click at [937, 595] on span "save changes" at bounding box center [932, 603] width 87 height 21
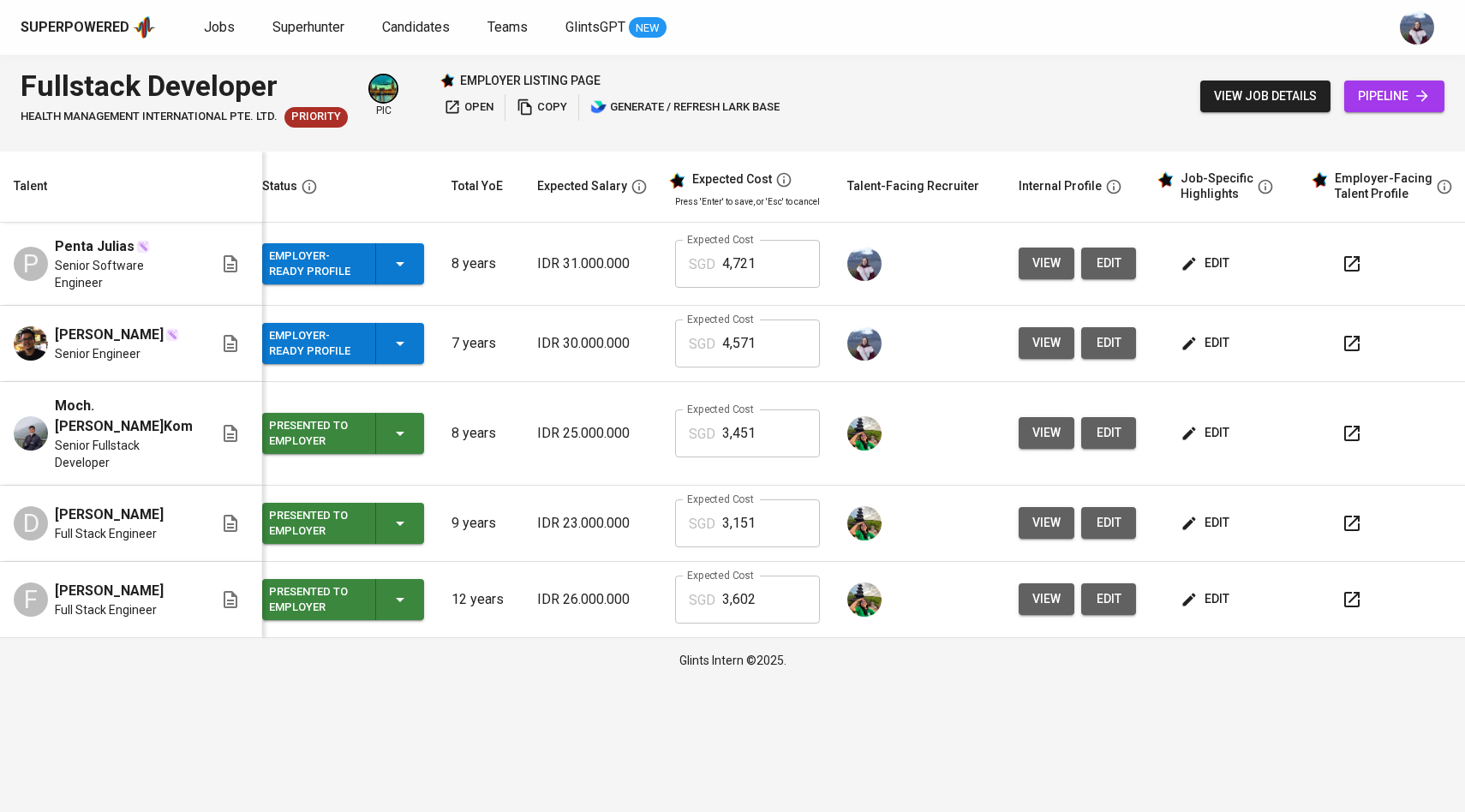
click at [1188, 337] on icon "button" at bounding box center [1190, 344] width 17 height 17
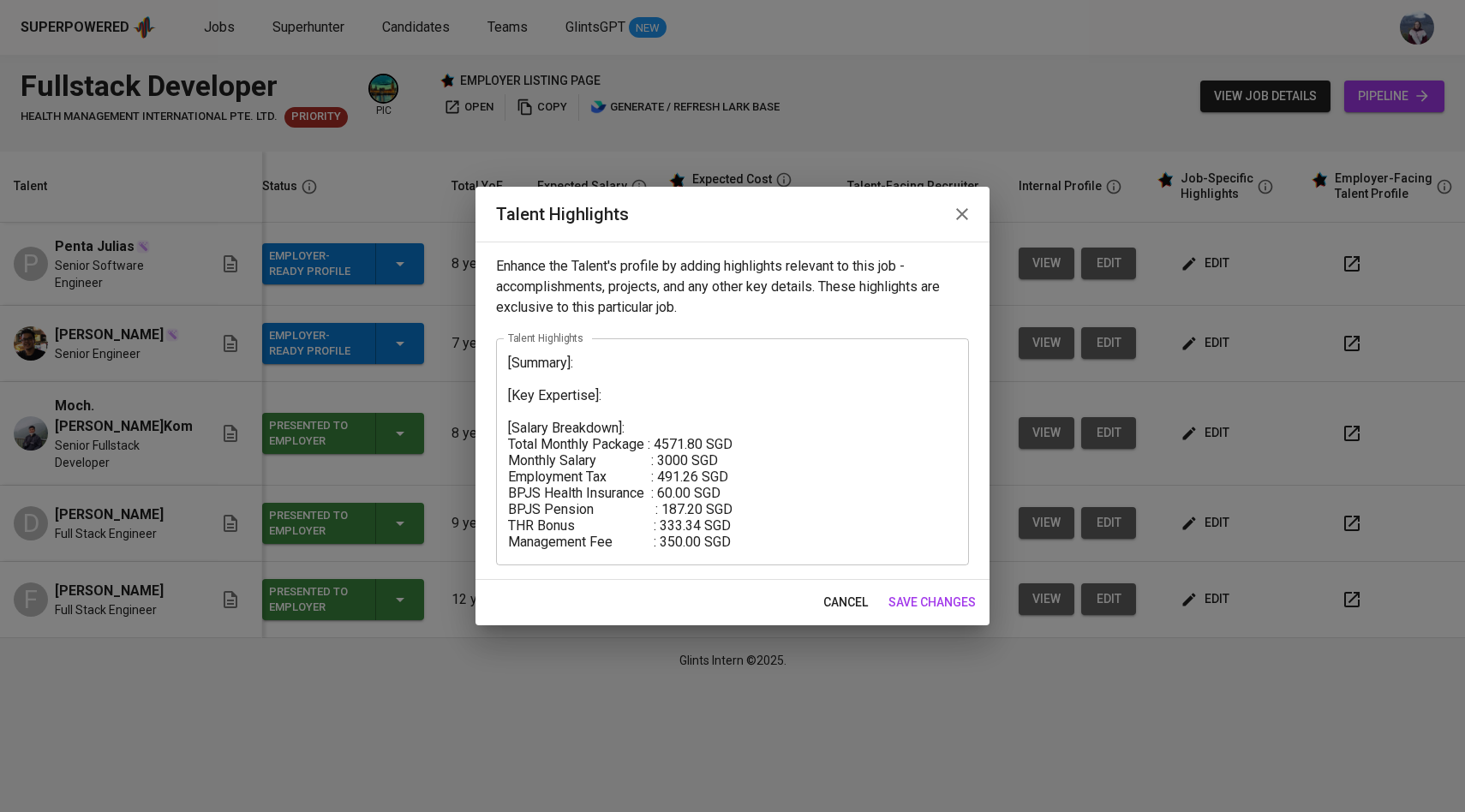
click at [597, 379] on textarea "[Summary]: [Key Expertise]: [Salary Breakdown]: Total Monthly Package : 4571.80…" at bounding box center [733, 452] width 449 height 195
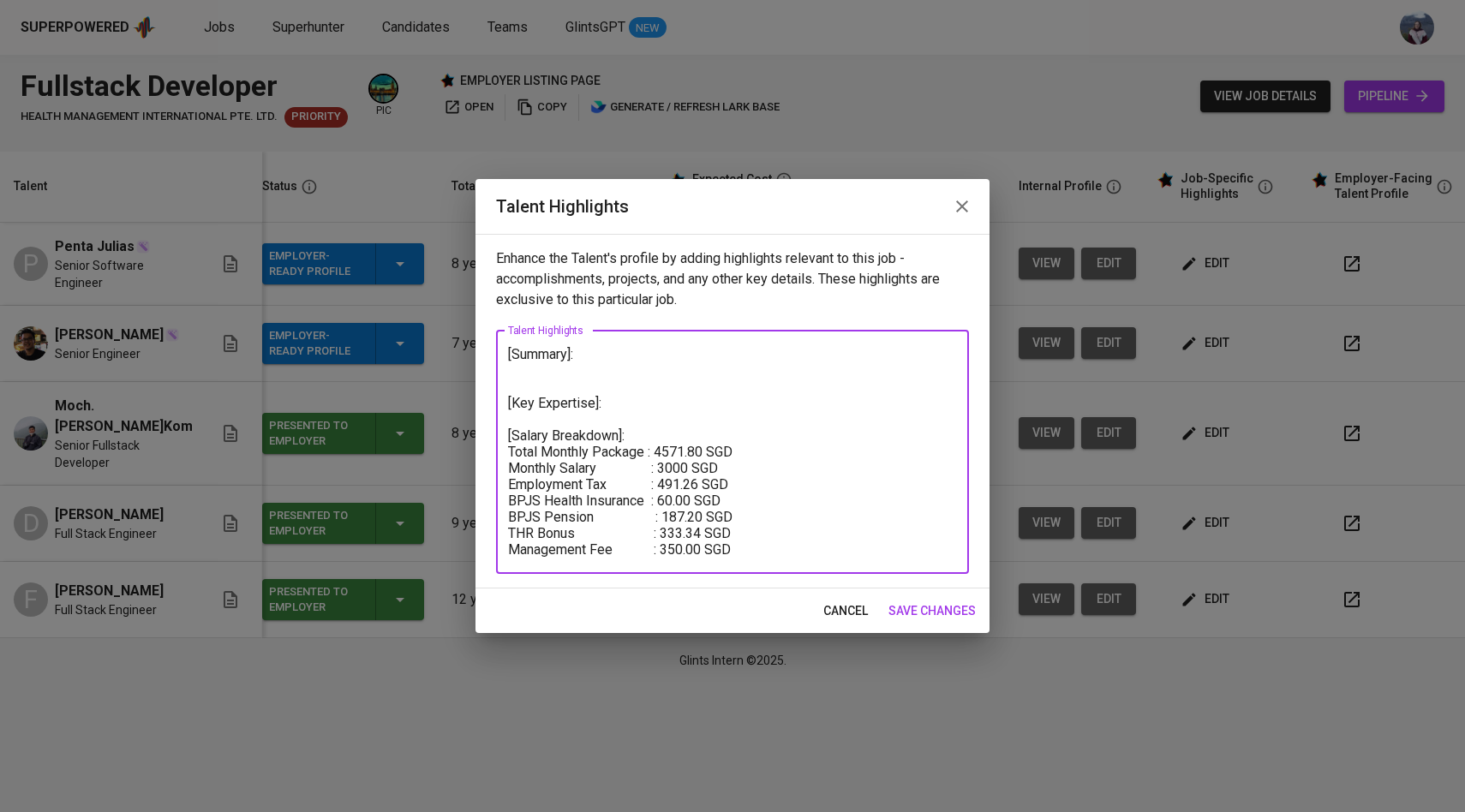
paste textarea "results-driven Fullstack Developer with [X]+ years of experience in designing, …"
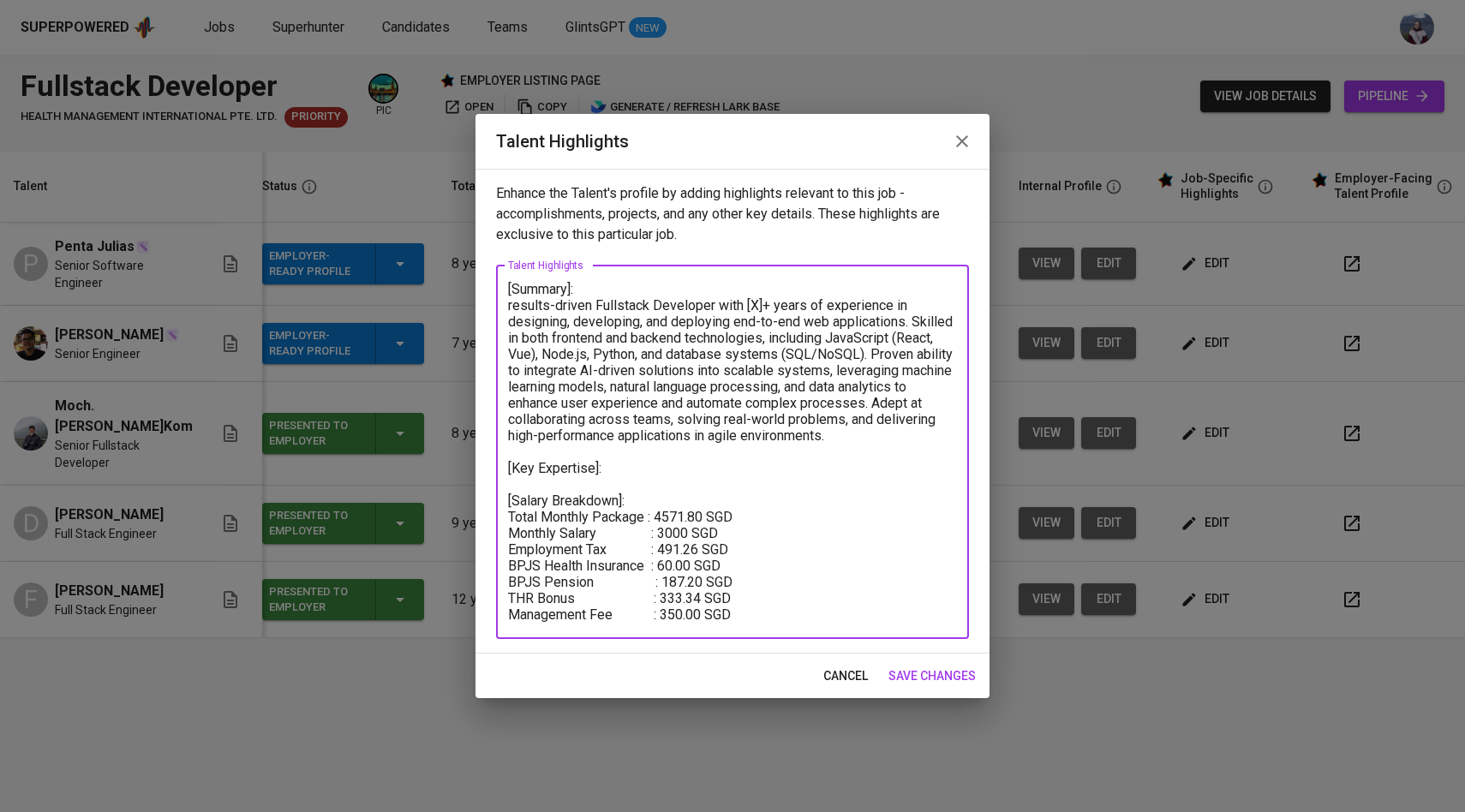
click at [509, 308] on textarea "[Summary]: results-driven Fullstack Developer with [X]+ years of experience in …" at bounding box center [733, 452] width 449 height 342
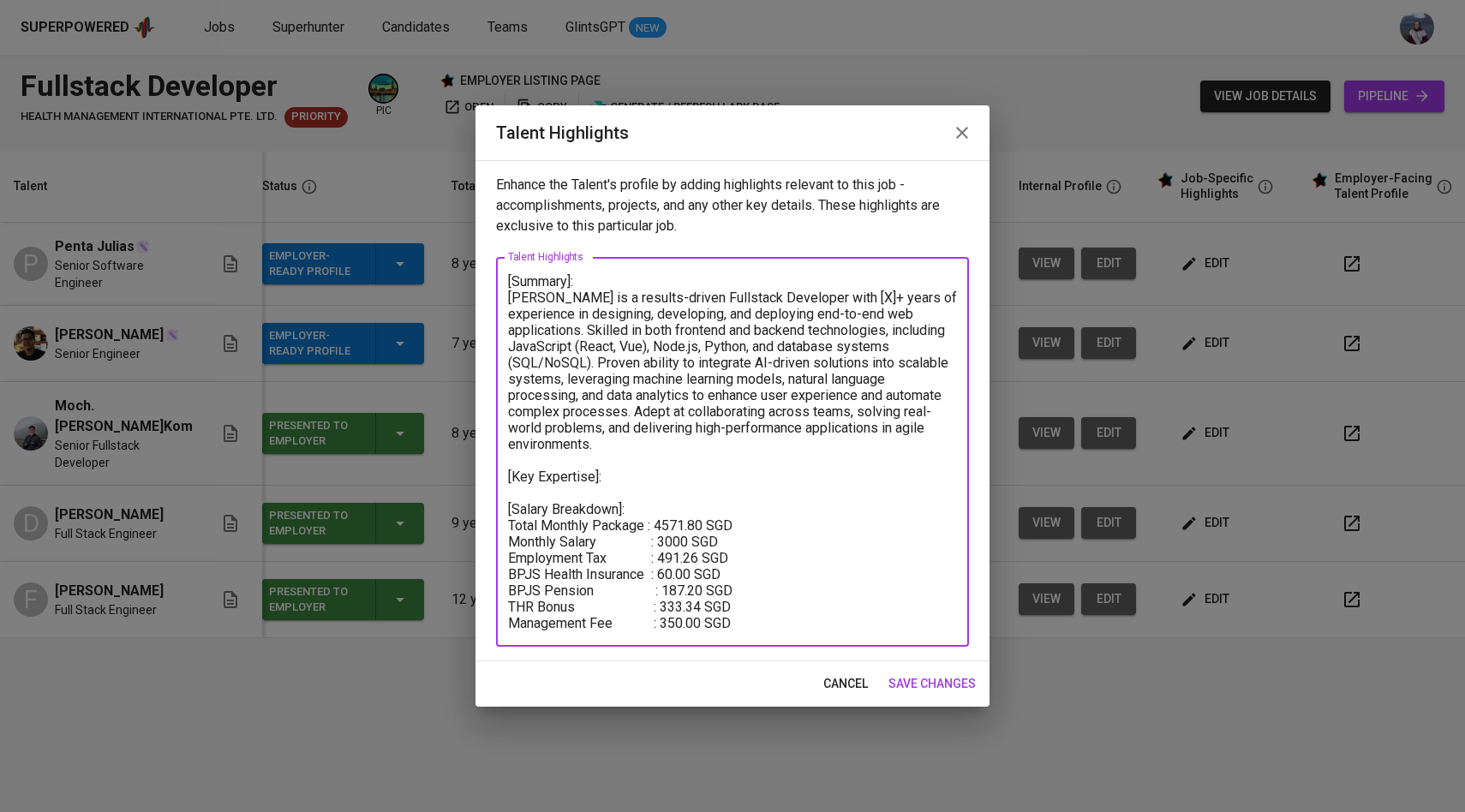
click at [827, 297] on textarea "[Summary]: Kevin is a results-driven Fullstack Developer with [X]+ years of exp…" at bounding box center [733, 452] width 449 height 358
click at [512, 329] on textarea "[Summary]: Kevin is a results-driven Fullstack Developer with 6+ years of exper…" at bounding box center [733, 452] width 449 height 358
click at [579, 346] on textarea "[Summary]: Kevin is a results-driven Fullstack Developer with 6+ years of exper…" at bounding box center [733, 452] width 449 height 358
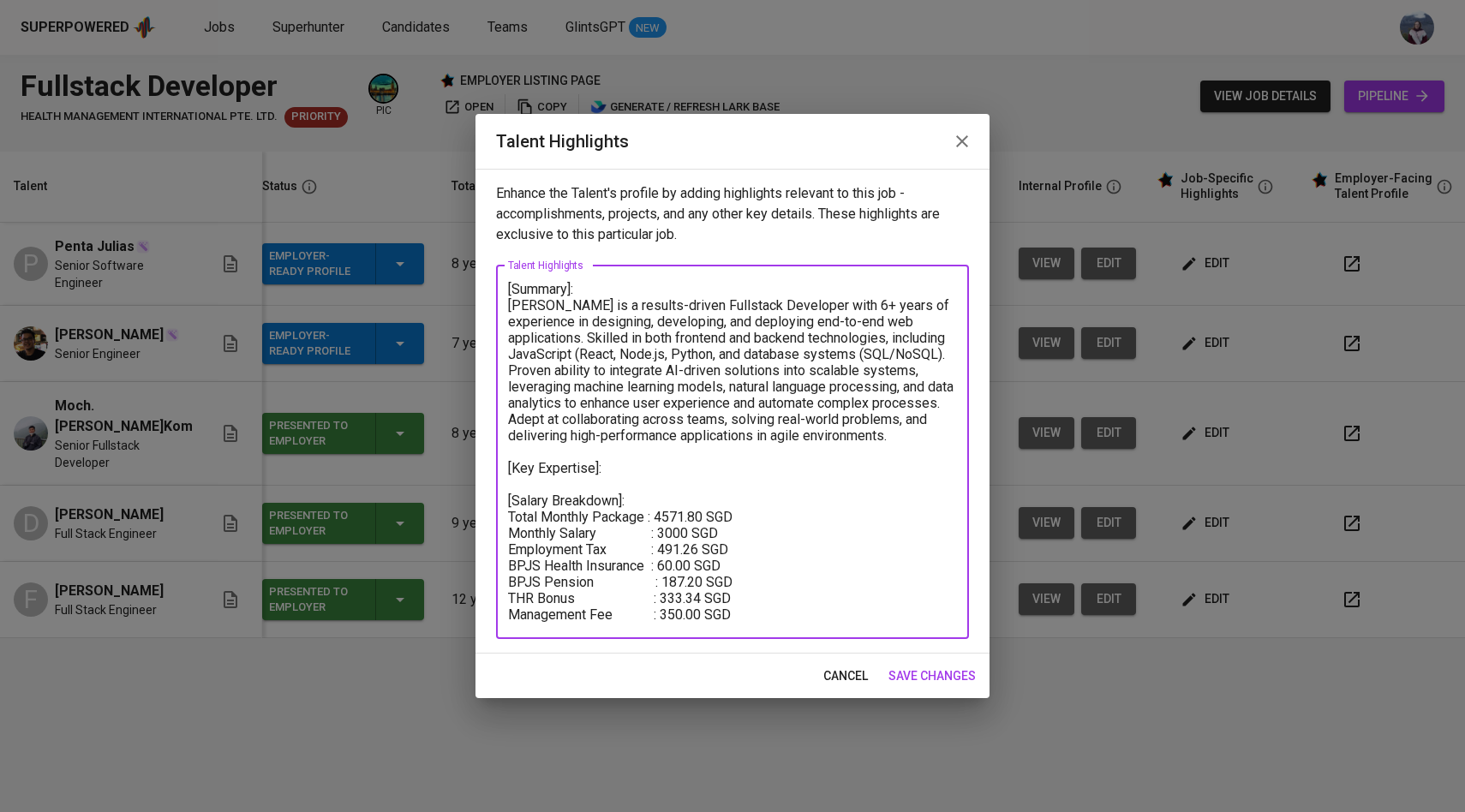
click at [601, 357] on textarea "[Summary]: Kevin is a results-driven Fullstack Developer with 6+ years of exper…" at bounding box center [733, 452] width 449 height 342
click at [875, 339] on textarea "[Summary]: Kevin is a results-driven Fullstack Developer with 6+ years of exper…" at bounding box center [733, 452] width 449 height 342
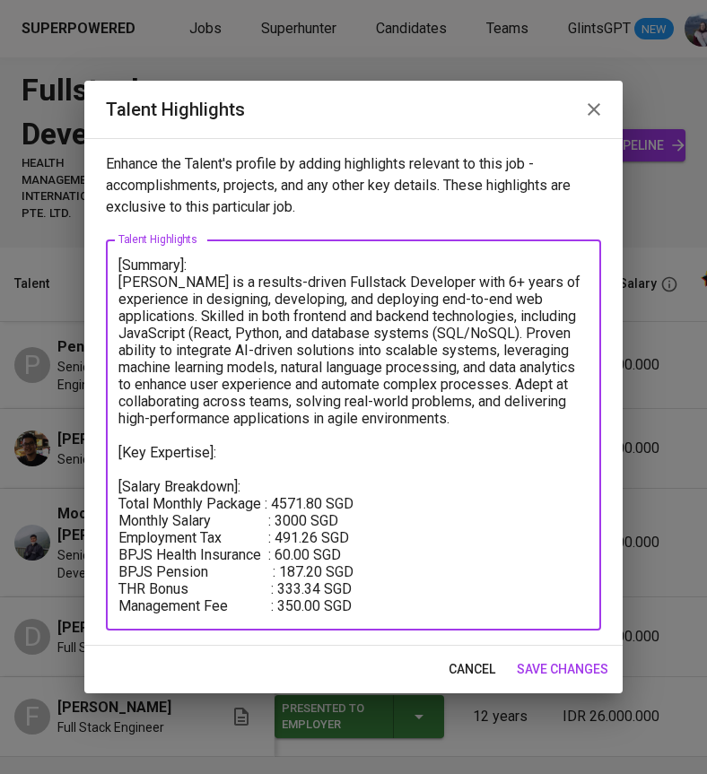
click at [572, 317] on textarea "[Summary]: Kevin is a results-driven Fullstack Developer with 6+ years of exper…" at bounding box center [353, 435] width 470 height 358
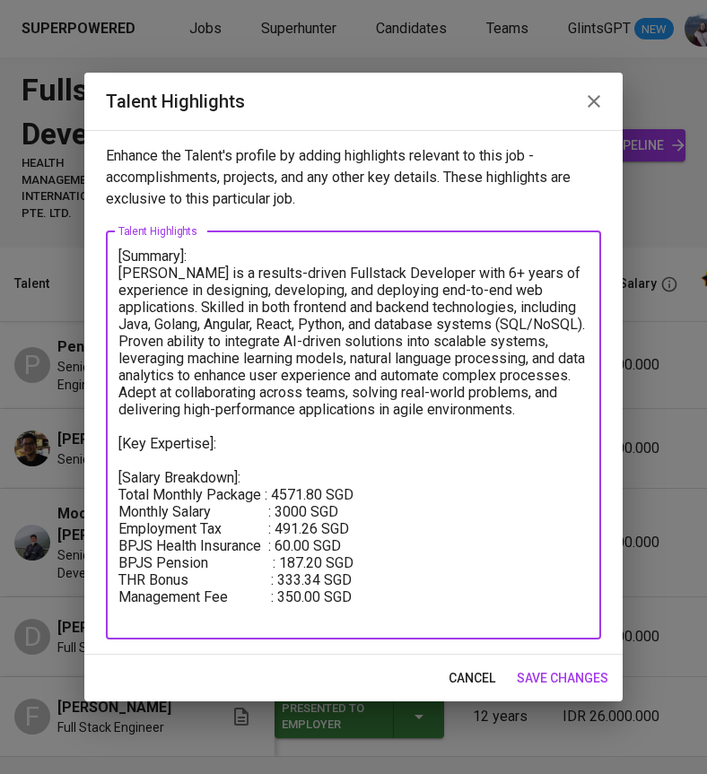
click at [544, 321] on textarea "[Summary]: Kevin is a results-driven Fullstack Developer with 6+ years of exper…" at bounding box center [353, 435] width 470 height 375
click at [554, 323] on textarea "[Summary]: Kevin is a results-driven Fullstack Developer with 6+ years of exper…" at bounding box center [353, 435] width 470 height 375
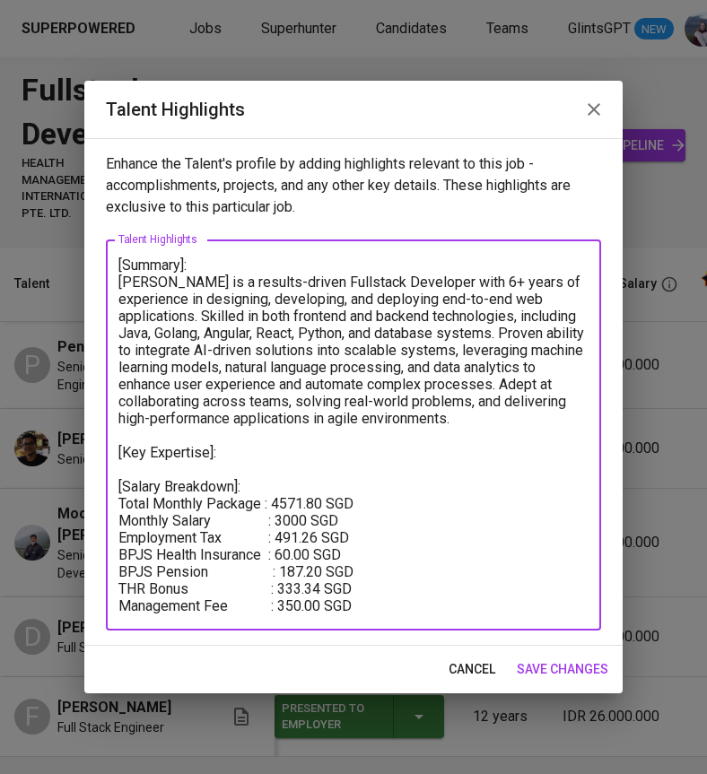
click at [472, 332] on textarea "[Summary]: Kevin is a results-driven Fullstack Developer with 6+ years of exper…" at bounding box center [353, 435] width 470 height 358
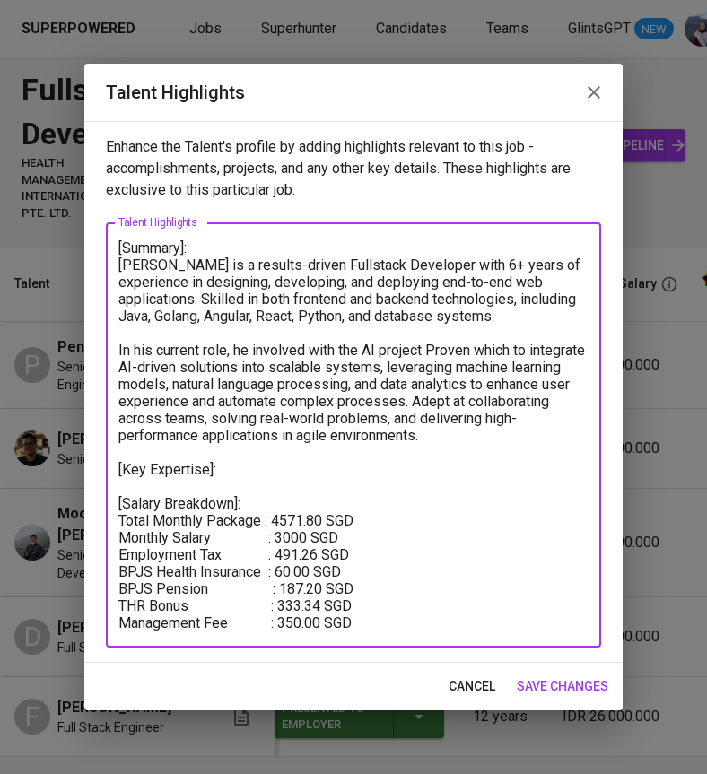
click at [342, 408] on textarea "[Summary]: Kevin is a results-driven Fullstack Developer with 6+ years of exper…" at bounding box center [353, 435] width 470 height 392
click at [396, 421] on textarea "[Summary]: Kevin is a results-driven Fullstack Developer with 6+ years of exper…" at bounding box center [353, 435] width 470 height 392
click at [484, 445] on textarea "[Summary]: Kevin is a results-driven Fullstack Developer with 6+ years of exper…" at bounding box center [353, 435] width 470 height 392
drag, startPoint x: 482, startPoint y: 439, endPoint x: 503, endPoint y: 404, distance: 40.6
click at [503, 404] on textarea "[Summary]: Kevin is a results-driven Fullstack Developer with 6+ years of exper…" at bounding box center [353, 435] width 470 height 392
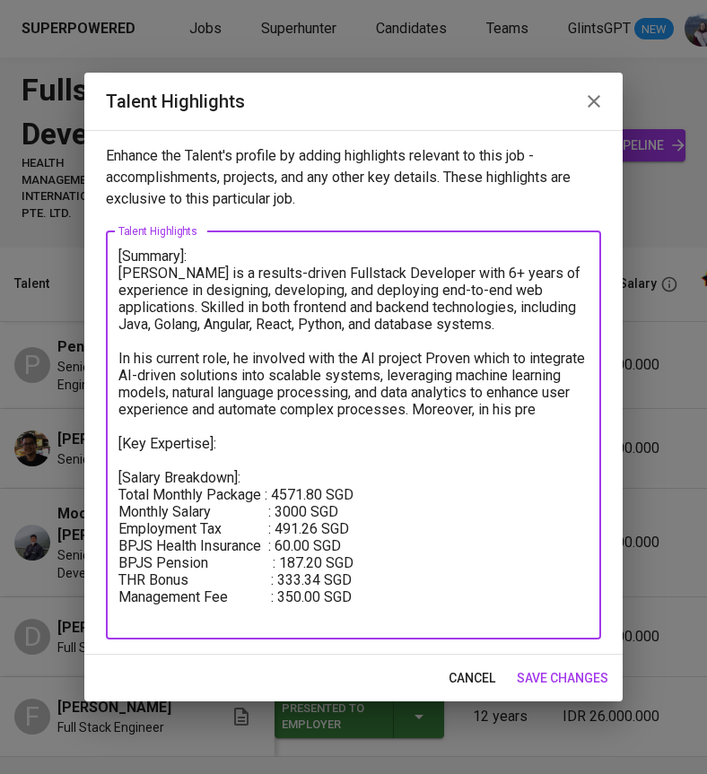
type textarea "[Summary]: Kevin is a results-driven Fullstack Developer with 6+ years of exper…"
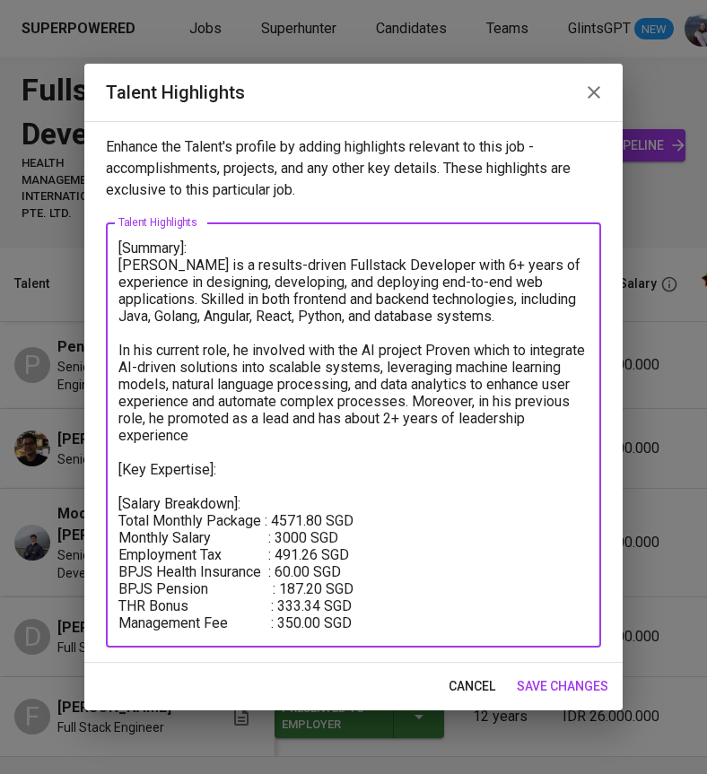
type textarea "[Summary]: [PERSON_NAME] is a results-driven Fullstack Developer with 6+ years …"
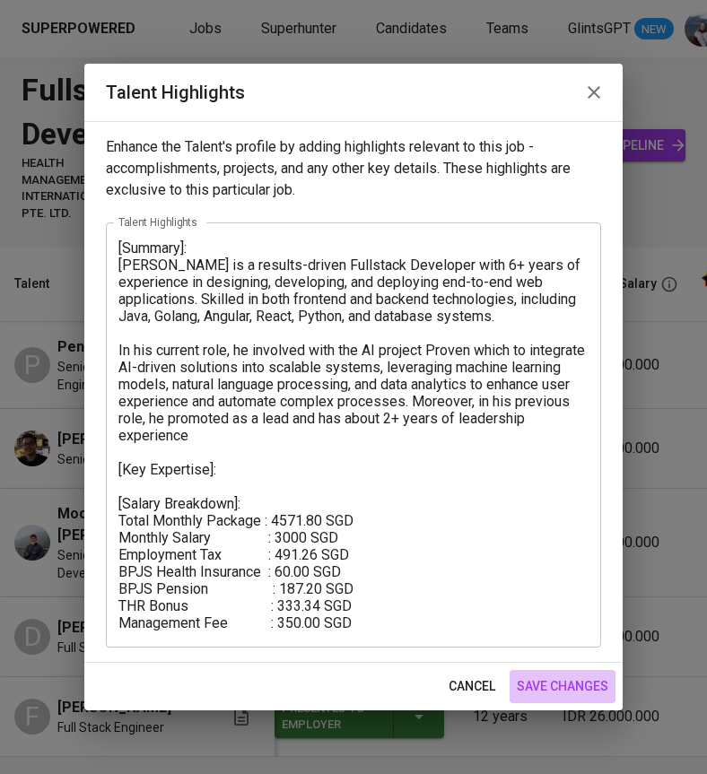
click at [534, 688] on span "save changes" at bounding box center [562, 686] width 91 height 22
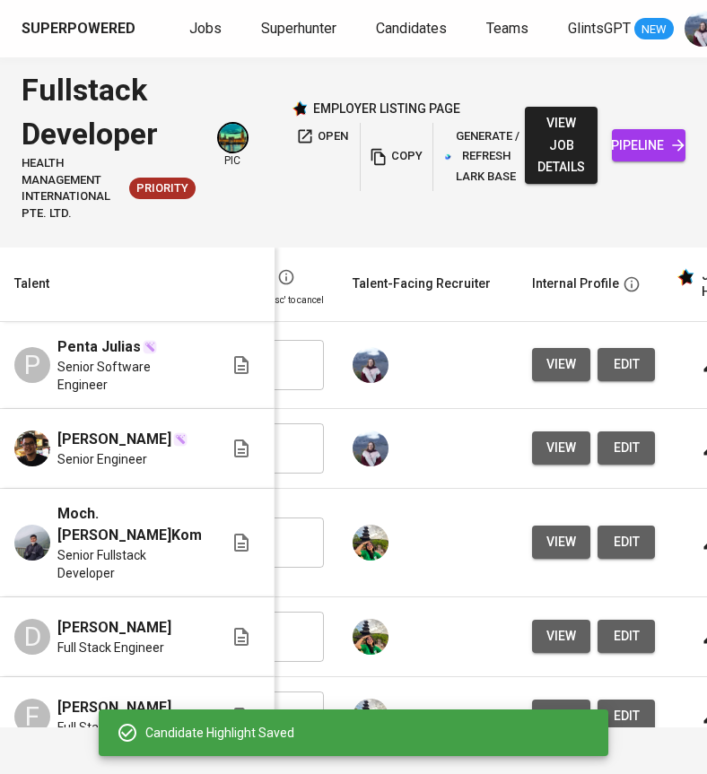
scroll to position [0, 654]
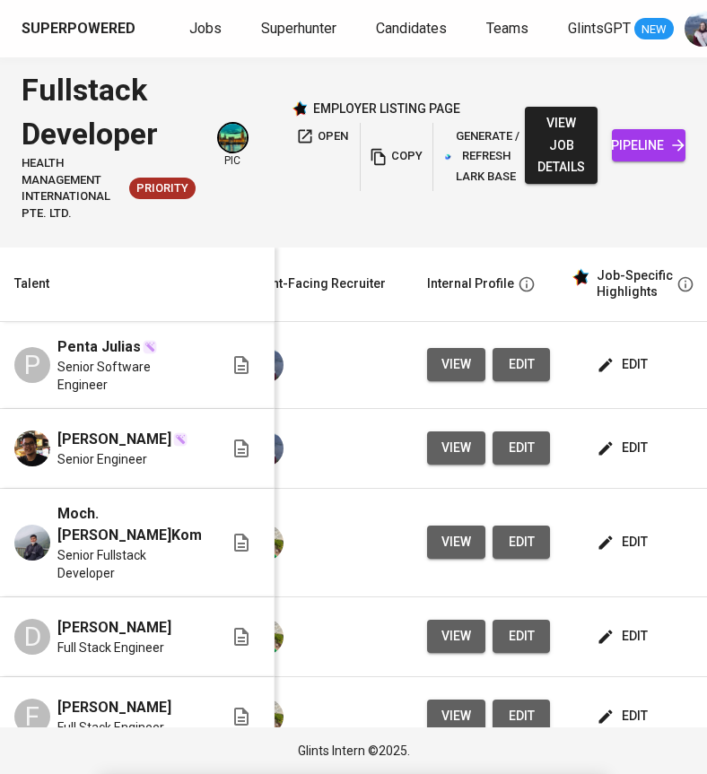
click at [596, 363] on icon "button" at bounding box center [605, 365] width 18 height 18
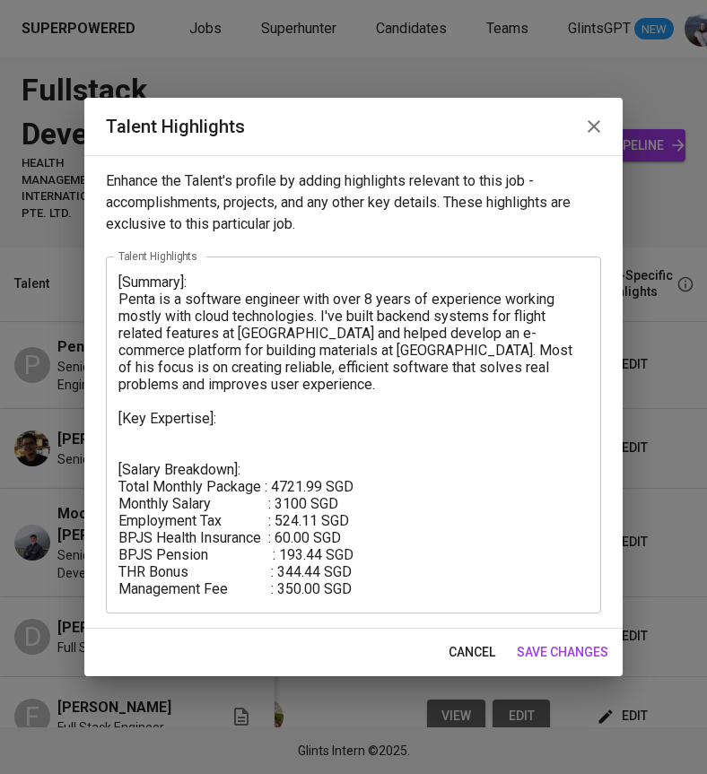
click at [575, 652] on span "save changes" at bounding box center [562, 652] width 91 height 22
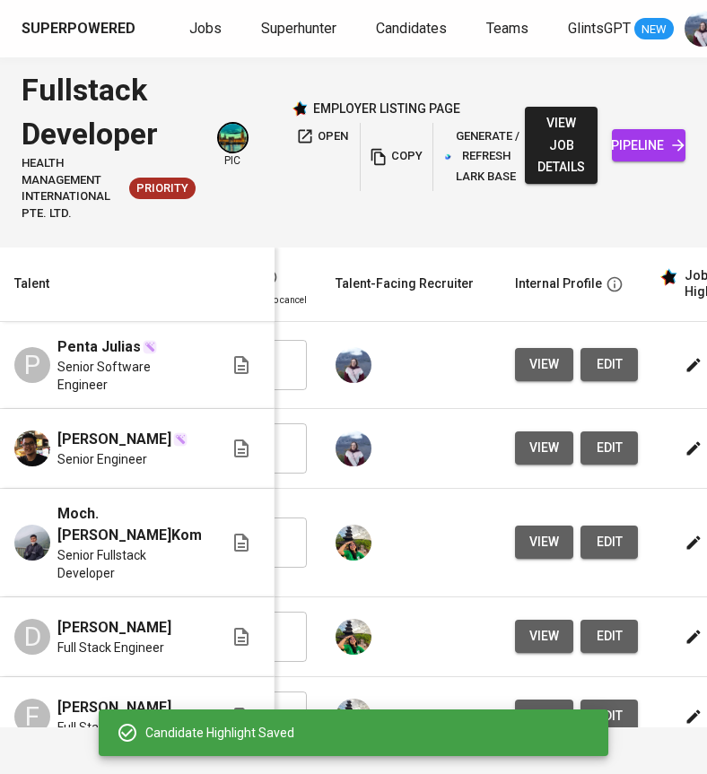
scroll to position [0, 0]
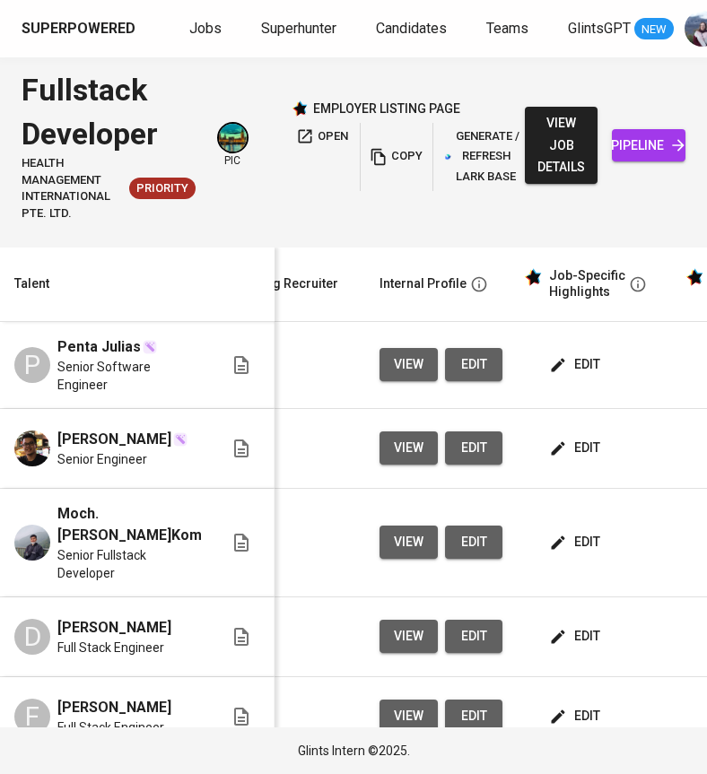
click at [379, 449] on button "view" at bounding box center [408, 447] width 58 height 33
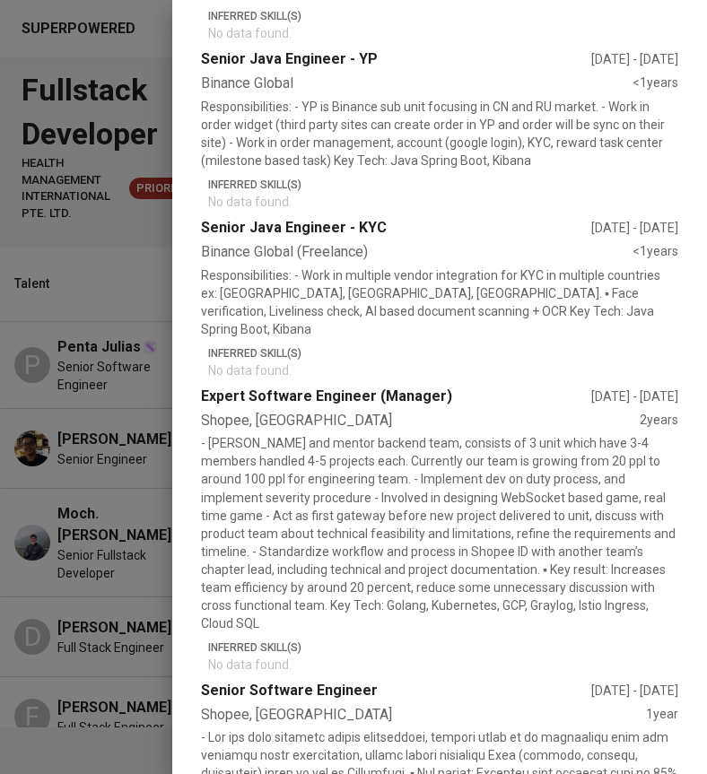
click at [117, 477] on div at bounding box center [353, 387] width 707 height 774
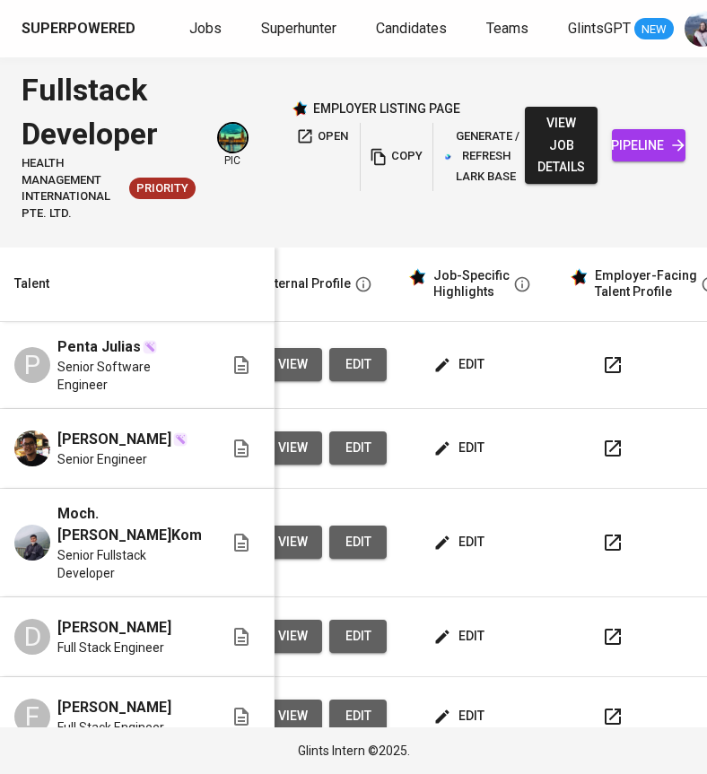
click at [442, 445] on span "edit" at bounding box center [461, 448] width 48 height 22
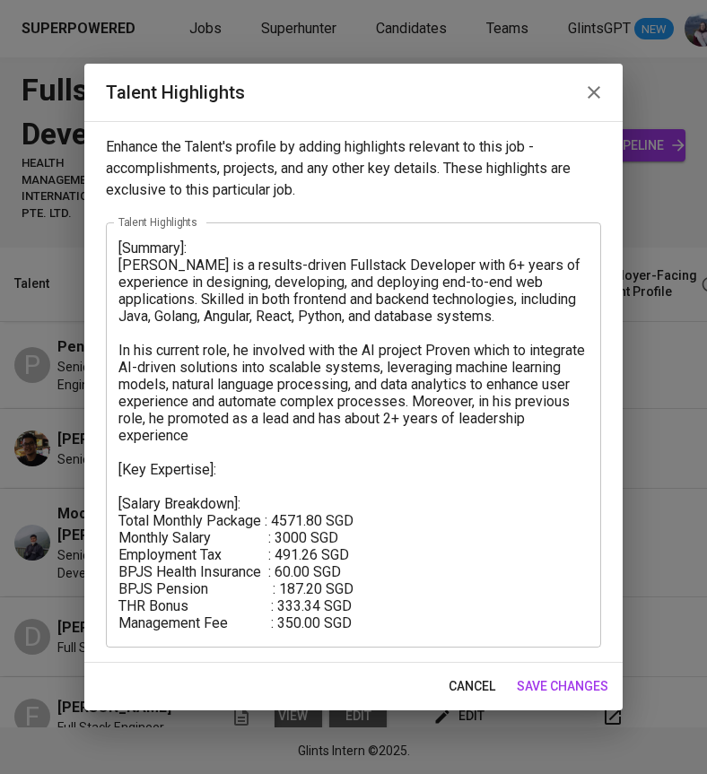
click at [288, 439] on textarea "[Summary]: Kevin is a results-driven Fullstack Developer with 6+ years of exper…" at bounding box center [353, 435] width 470 height 392
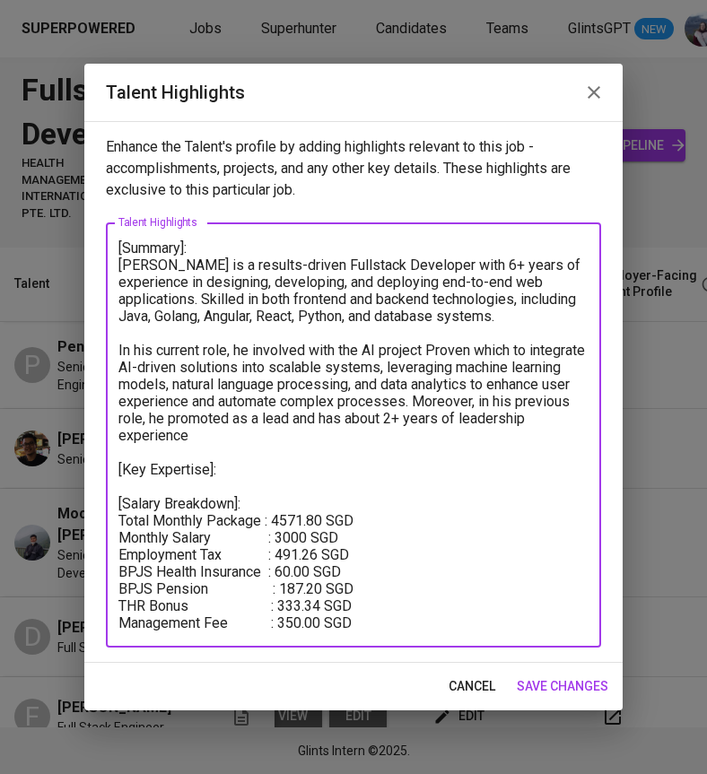
drag, startPoint x: 262, startPoint y: 439, endPoint x: 116, endPoint y: 263, distance: 228.6
click at [116, 263] on div "[Summary]: Kevin is a results-driven Fullstack Developer with 6+ years of exper…" at bounding box center [353, 434] width 495 height 425
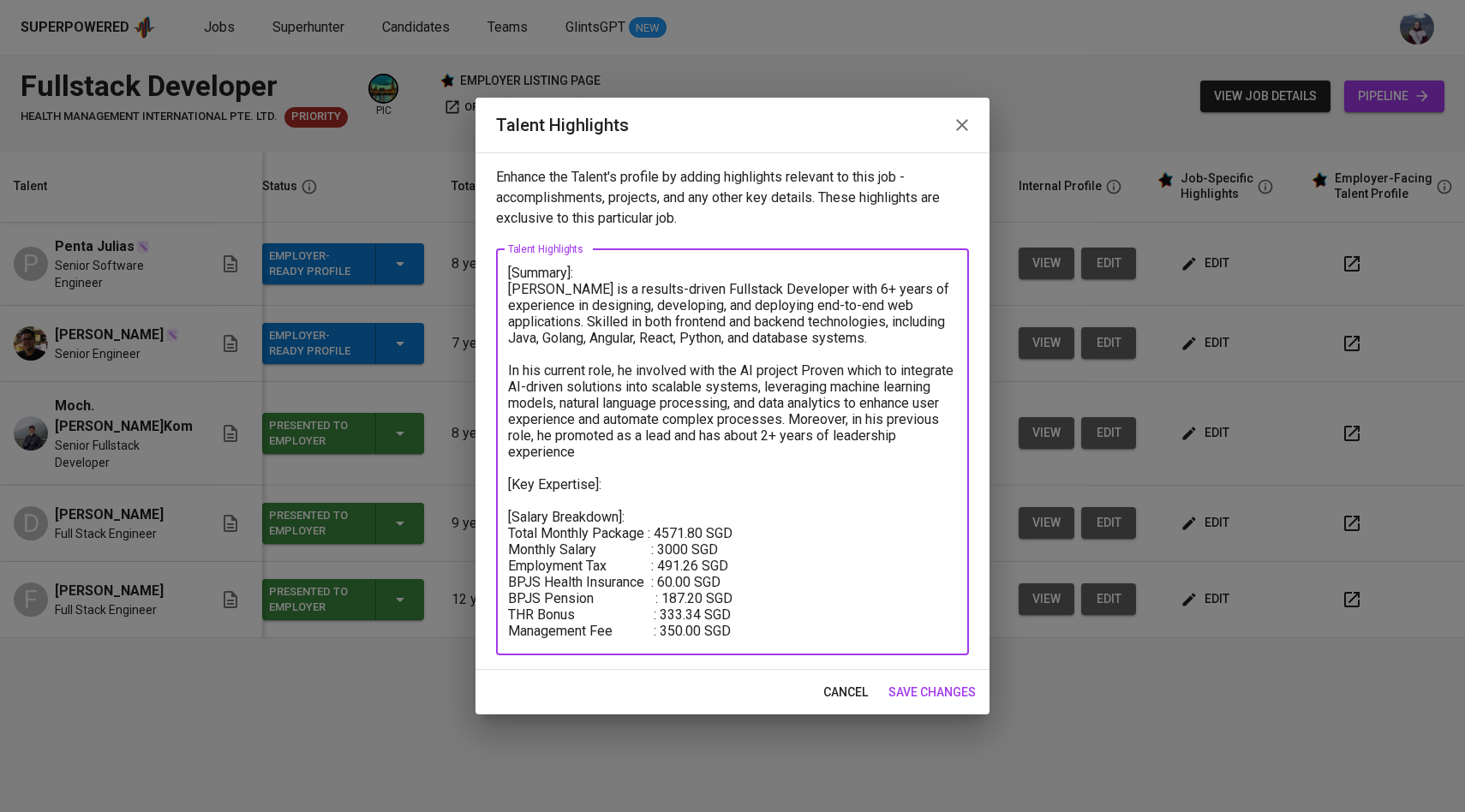
click at [675, 431] on textarea "[Summary]: Kevin is a results-driven Fullstack Developer with 6+ years of exper…" at bounding box center [733, 452] width 449 height 374
drag, startPoint x: 655, startPoint y: 456, endPoint x: 508, endPoint y: 288, distance: 223.2
click at [508, 288] on textarea "[Summary]: Kevin is a results-driven Fullstack Developer with 6+ years of exper…" at bounding box center [733, 452] width 449 height 374
paste textarea "oriented Fullstack Developer with over 6 years of experience in designing, deve…"
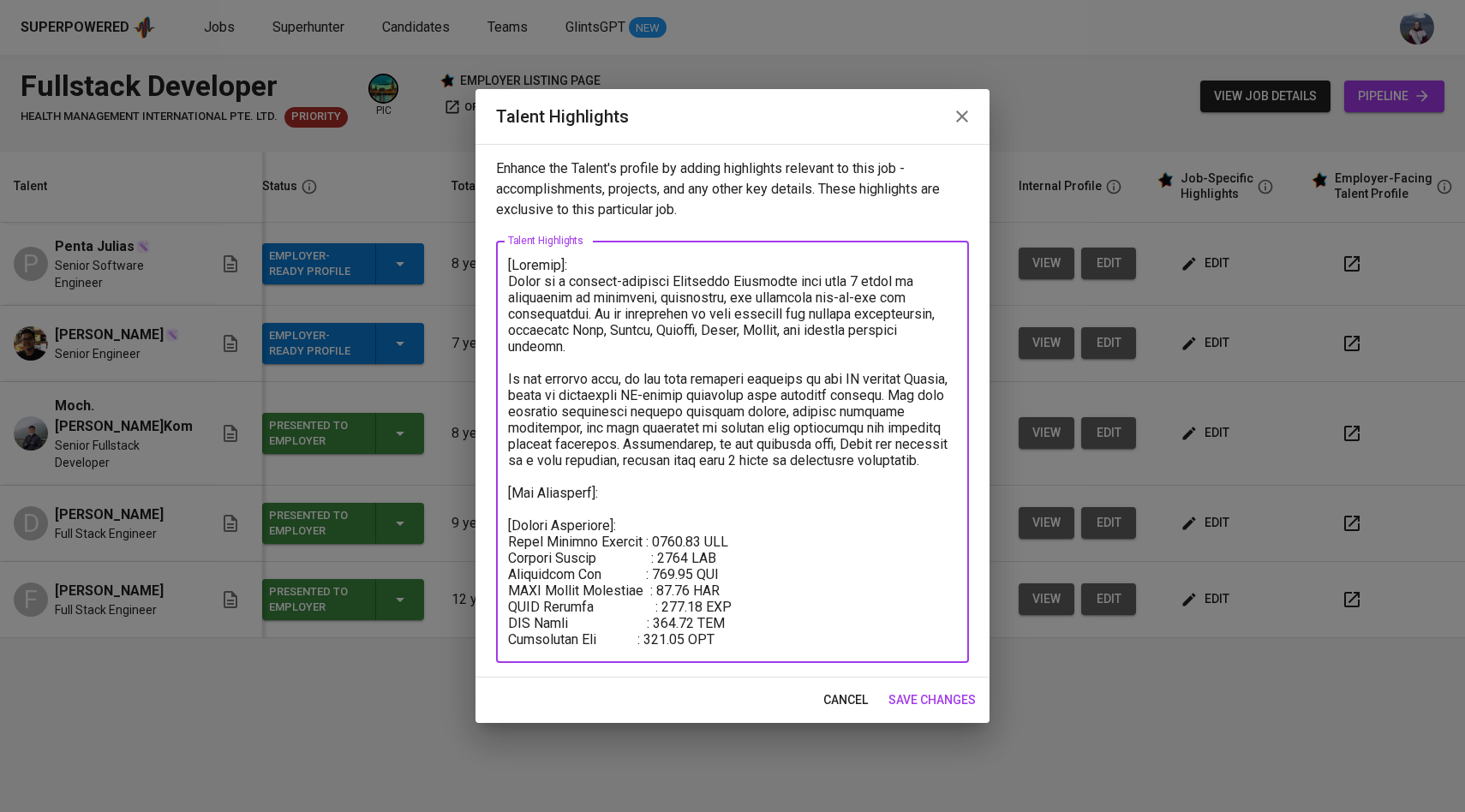
click at [621, 494] on textarea at bounding box center [733, 452] width 449 height 391
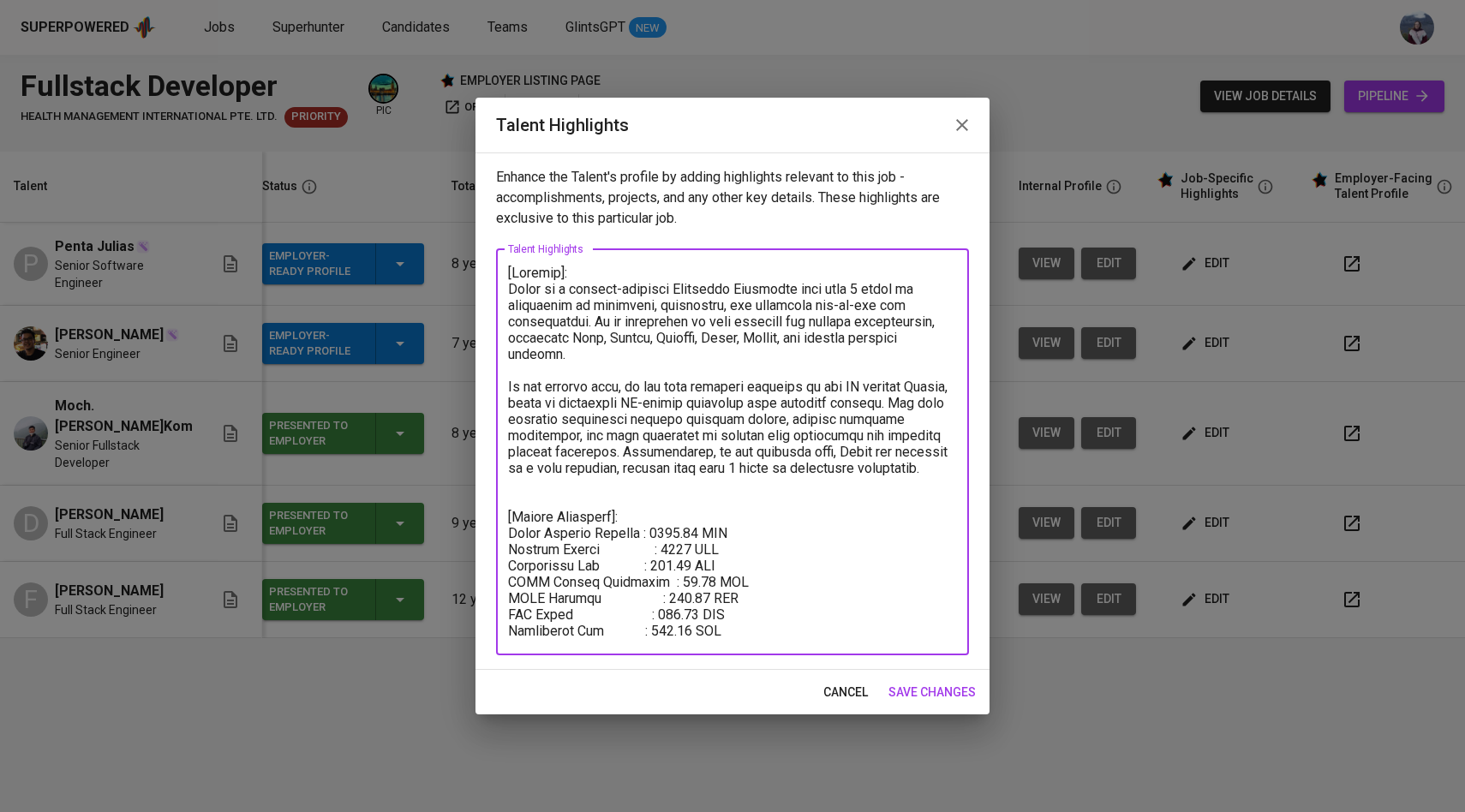
click at [675, 637] on textarea at bounding box center [733, 452] width 449 height 374
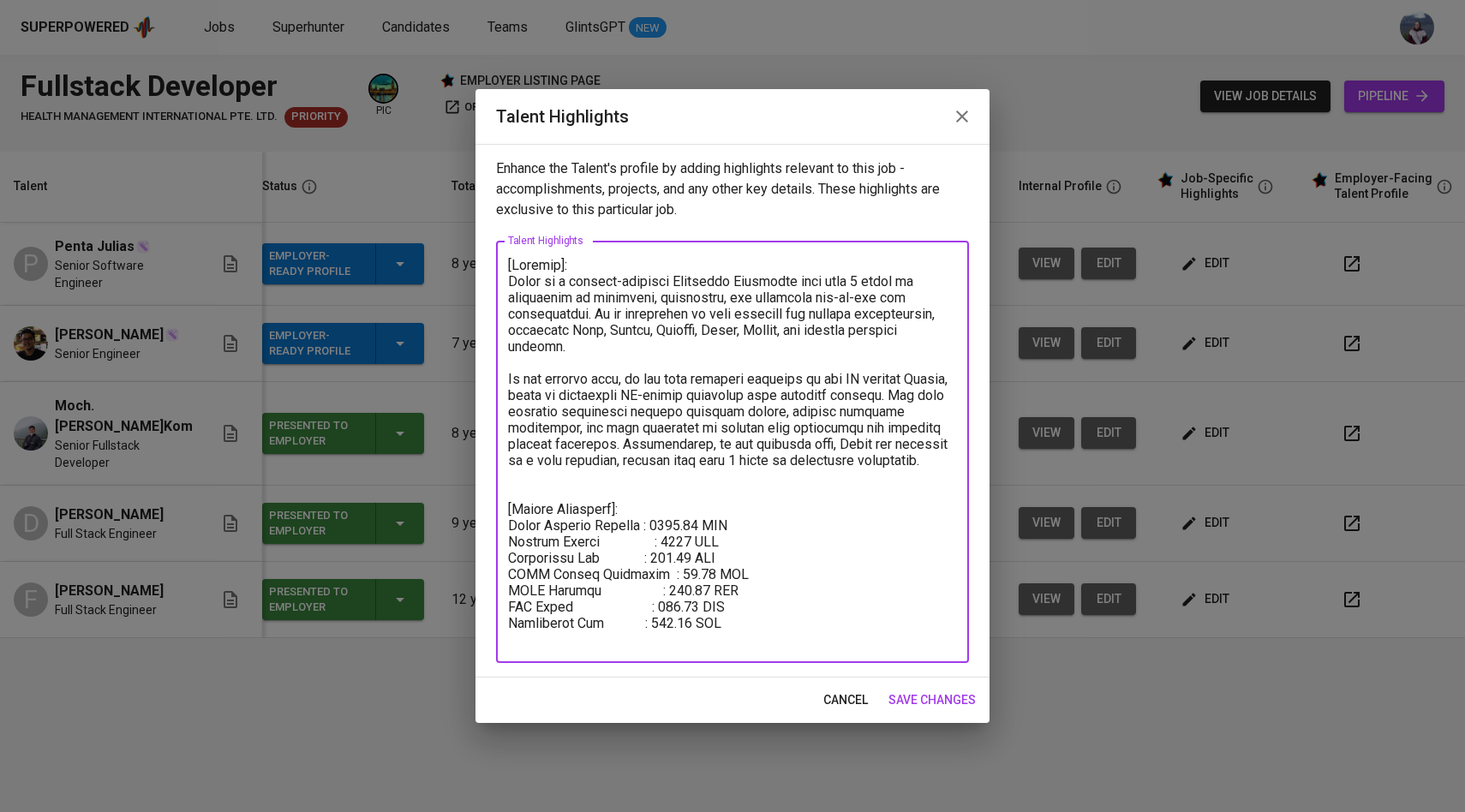
type textarea "[Summary]: Kevin is a results-oriented Fullstack Developer with over 6 years of…"
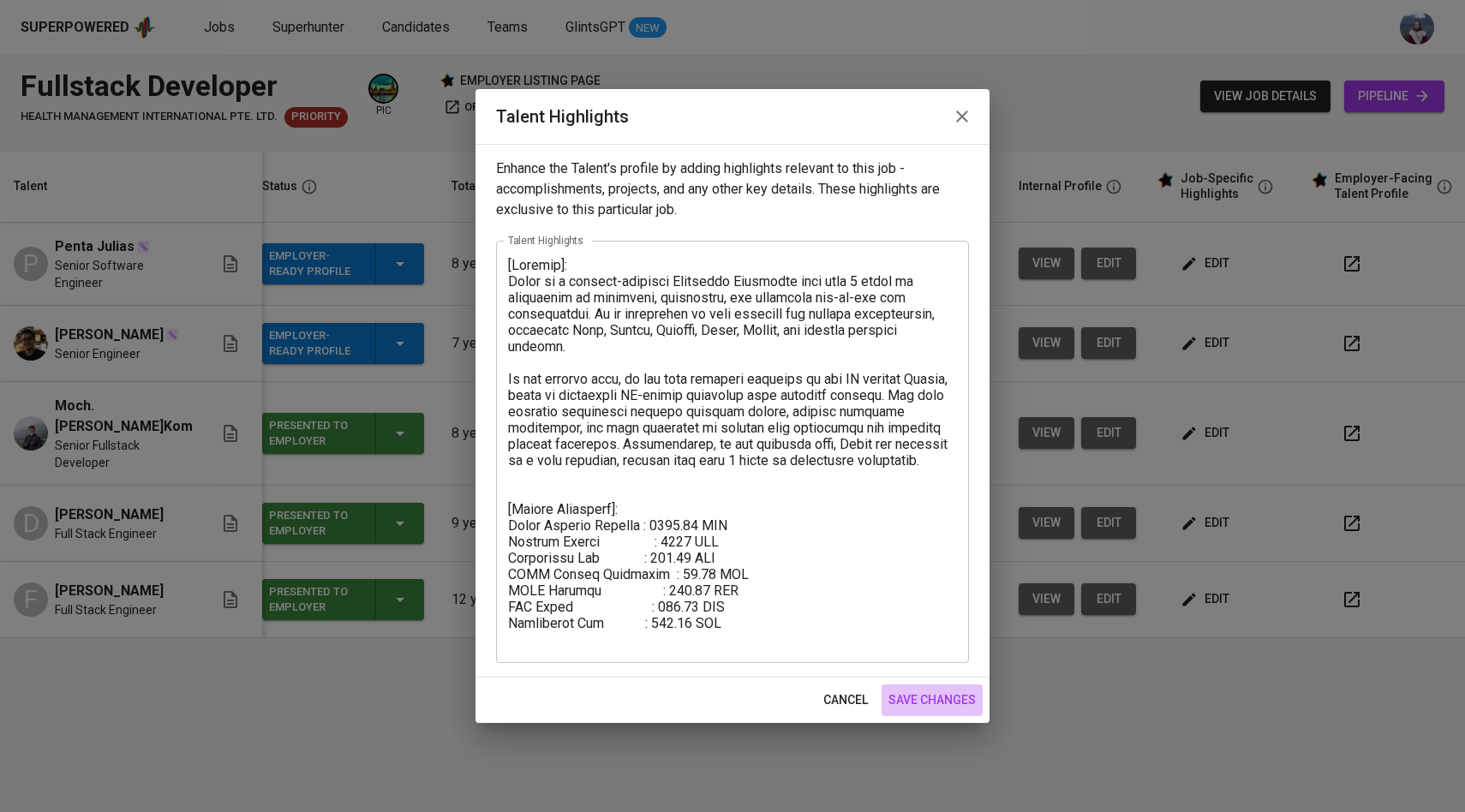
click at [675, 706] on span "save changes" at bounding box center [932, 700] width 87 height 21
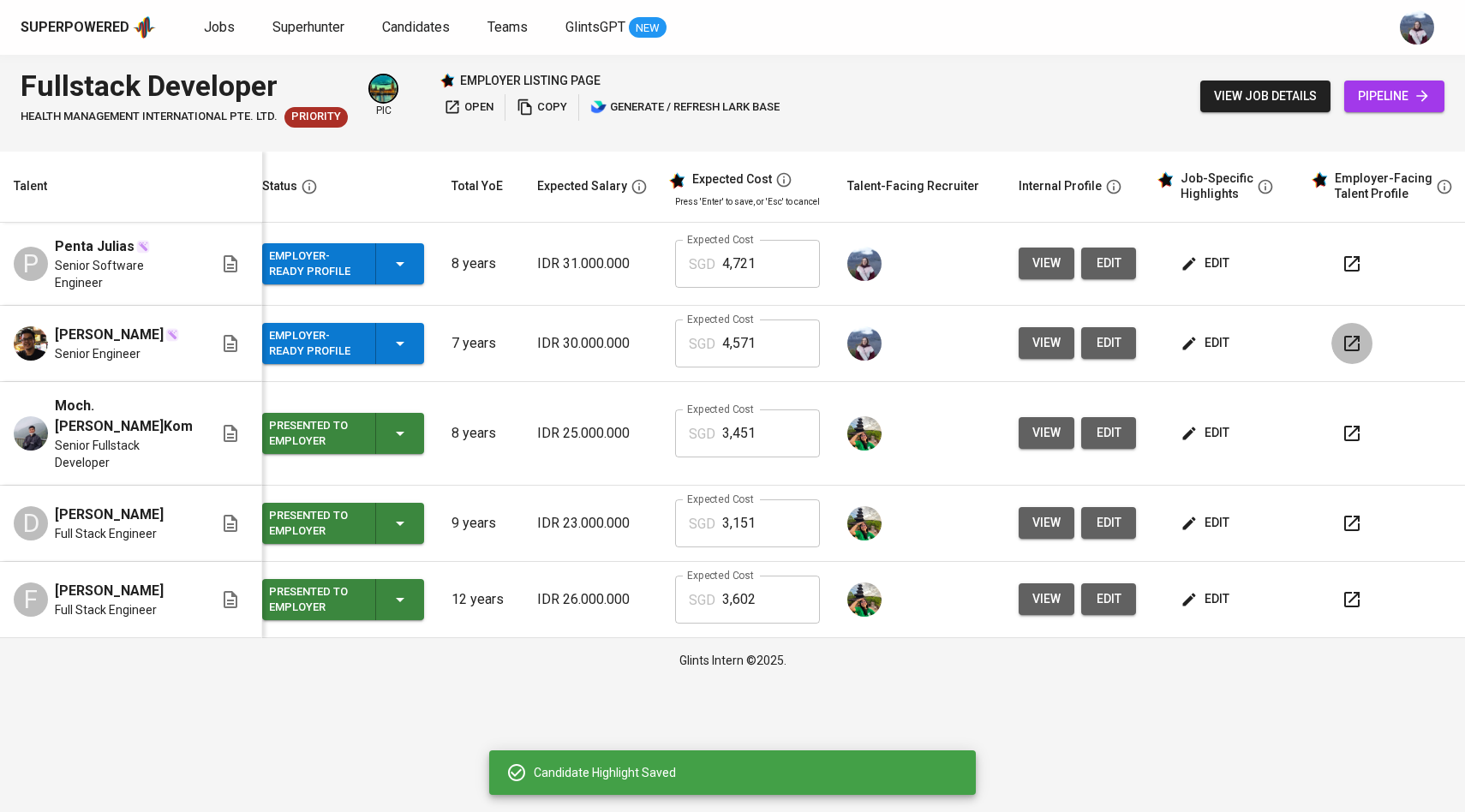
click at [675, 347] on button "button" at bounding box center [1352, 343] width 41 height 41
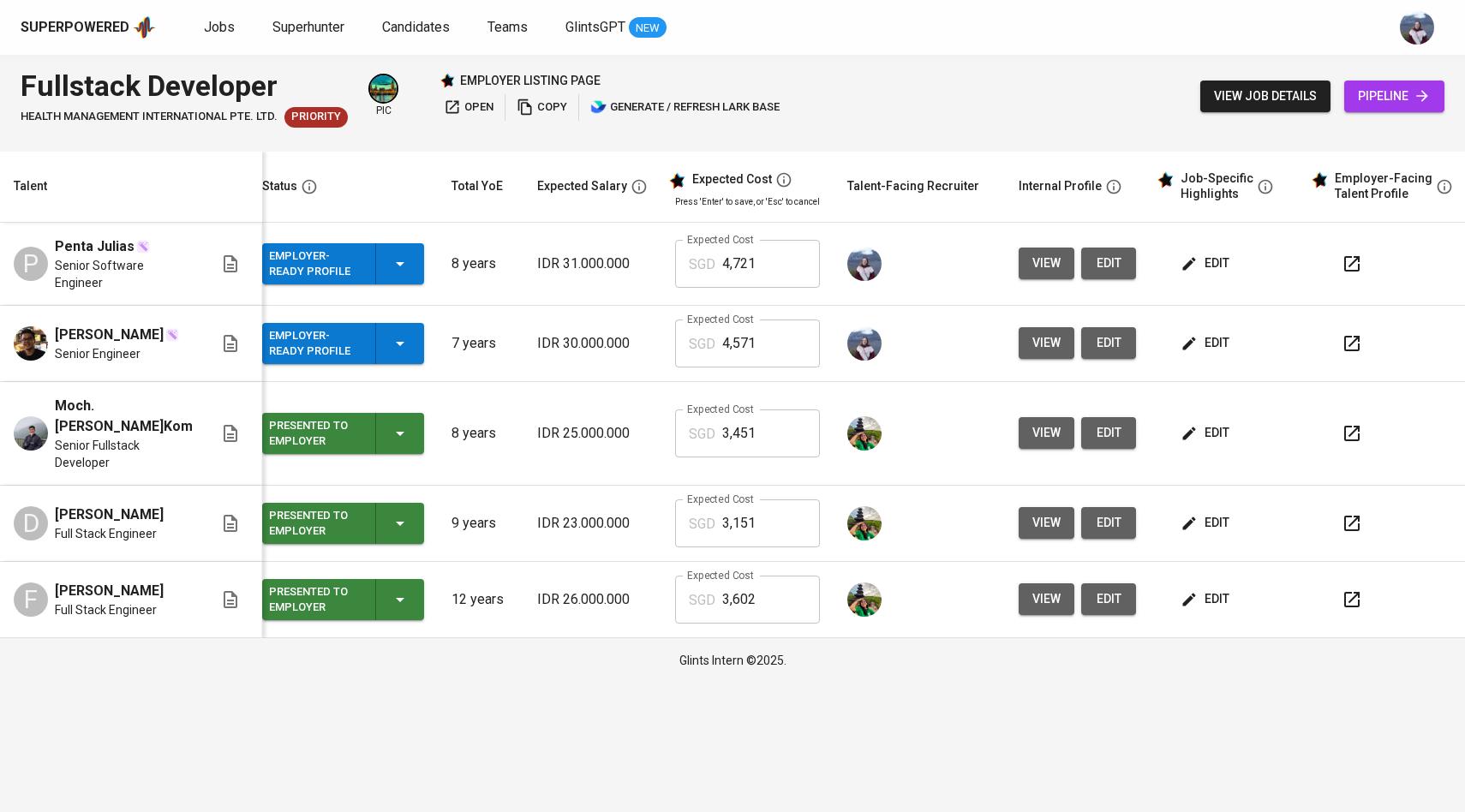
click at [675, 265] on icon "button" at bounding box center [1190, 264] width 17 height 17
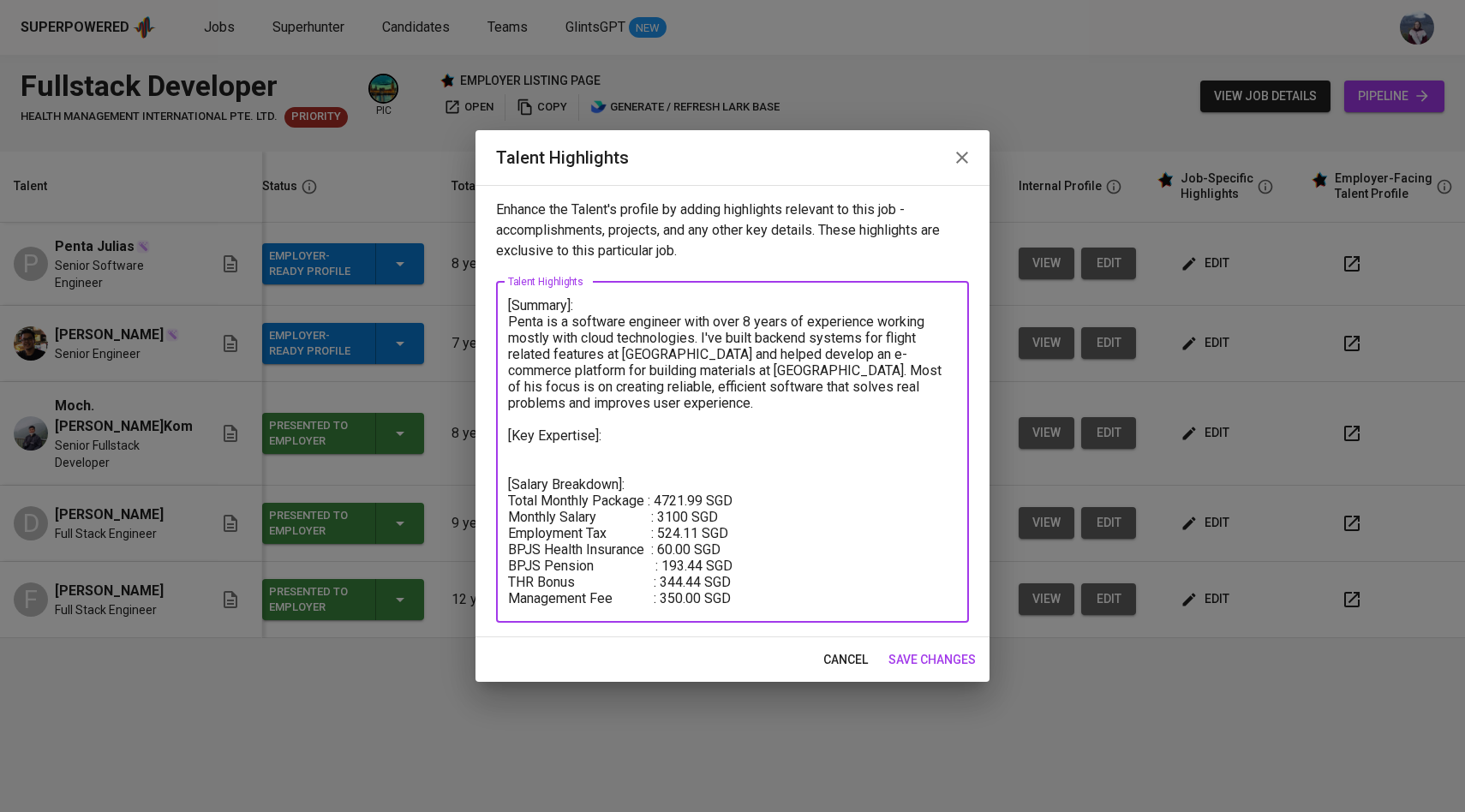
drag, startPoint x: 617, startPoint y: 435, endPoint x: 508, endPoint y: 432, distance: 109.0
click at [508, 433] on textarea "[Summary]: Penta is a software engineer with over 8 years of experience working…" at bounding box center [733, 452] width 449 height 310
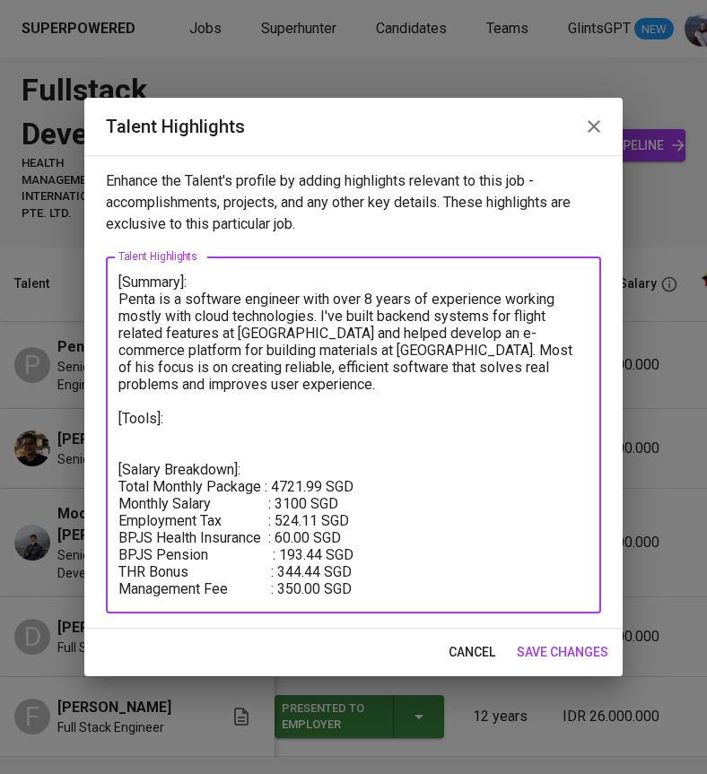
paste textarea "Kevin is a results-oriented Fullstack Developer with over 6 years of experience…"
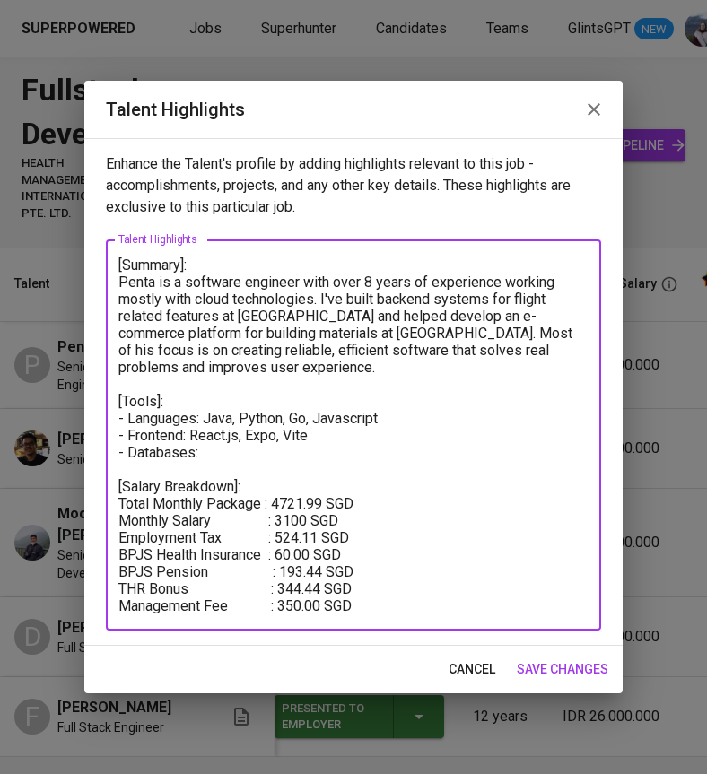
paste textarea "PostgreSQL, MongoDB, Redis, OpenSearch"
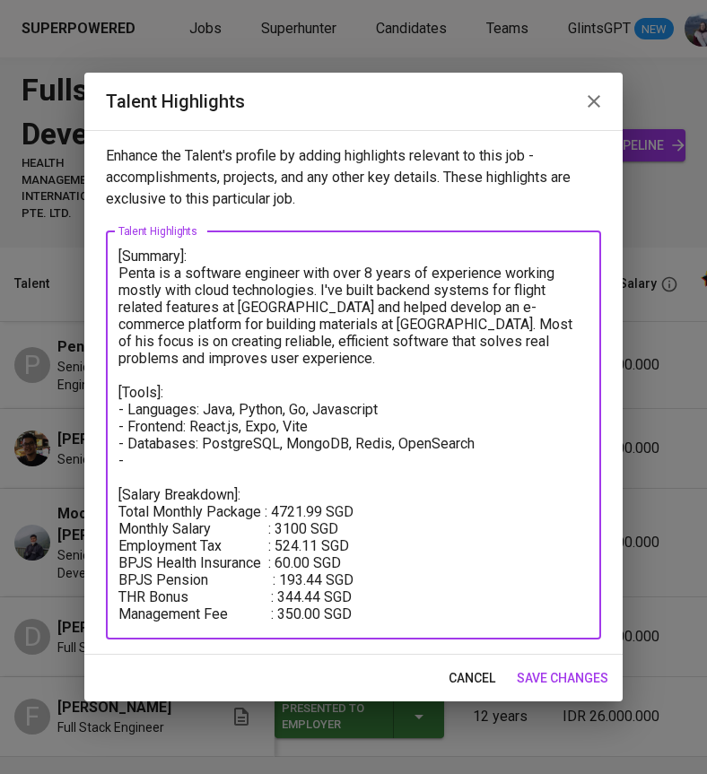
paste textarea "Cloud & DevOps: AWS, Cloudflare, Docker, Kubernetes, CI/CD pipelines, Github Ac…"
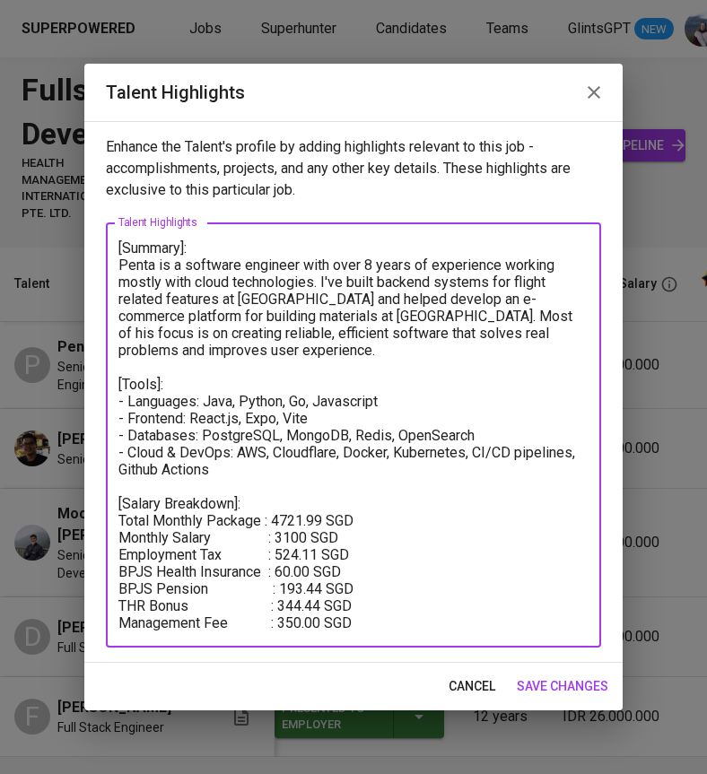
type textarea "[Summary]: Penta is a software engineer with over 8 years of experience working…"
click at [569, 684] on span "save changes" at bounding box center [562, 686] width 91 height 22
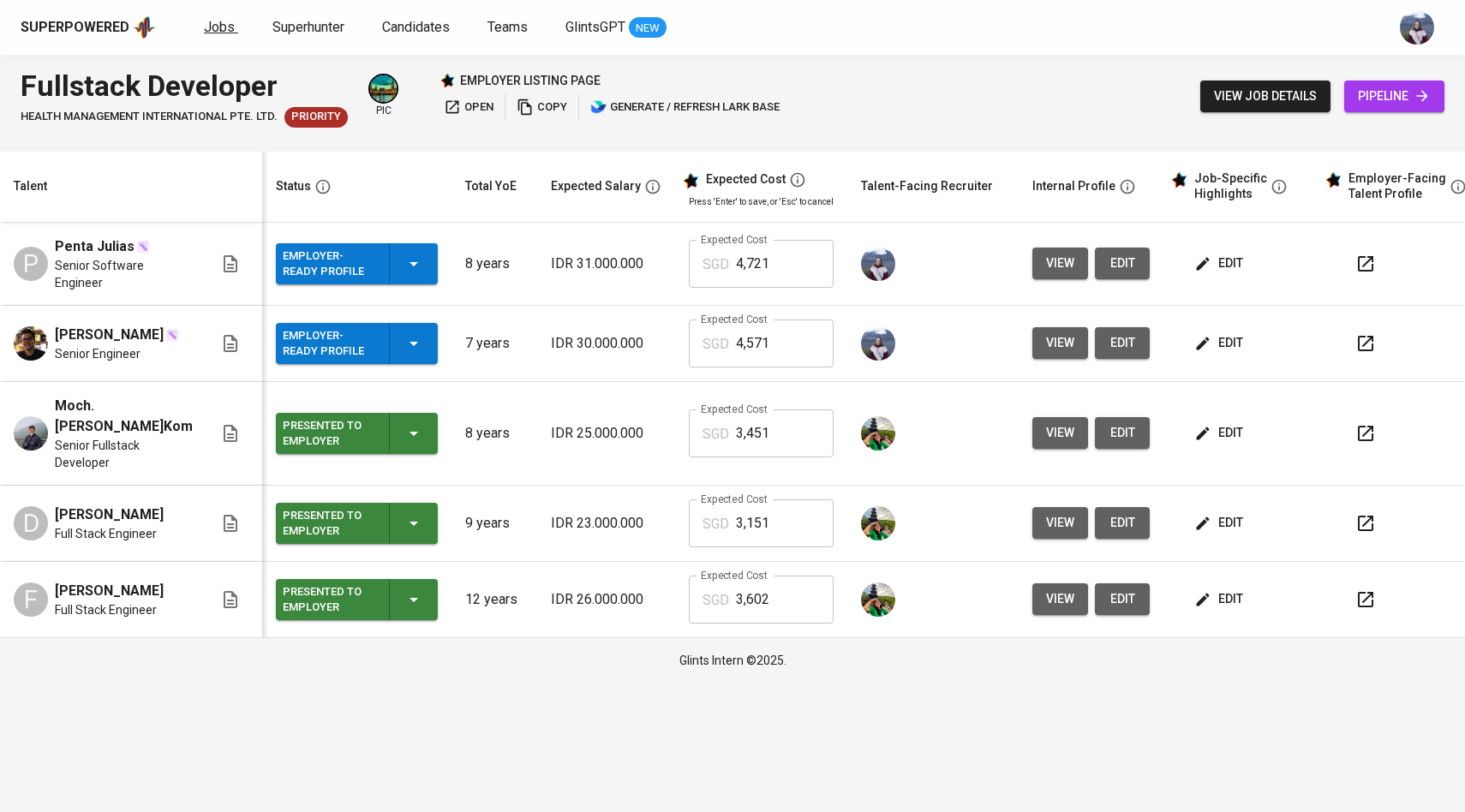
click at [221, 22] on span "Jobs" at bounding box center [219, 27] width 31 height 16
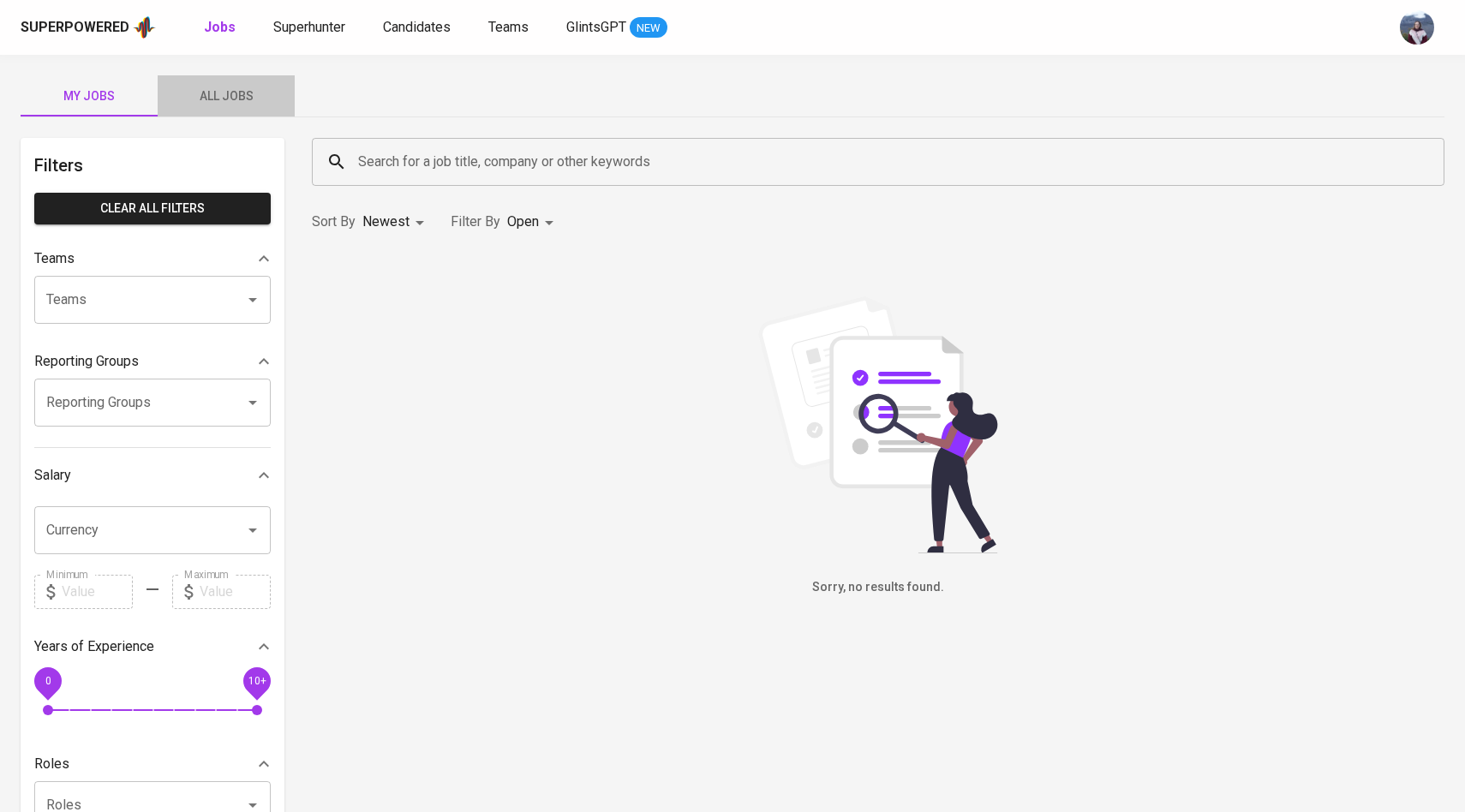
click at [225, 100] on span "All Jobs" at bounding box center [226, 96] width 117 height 21
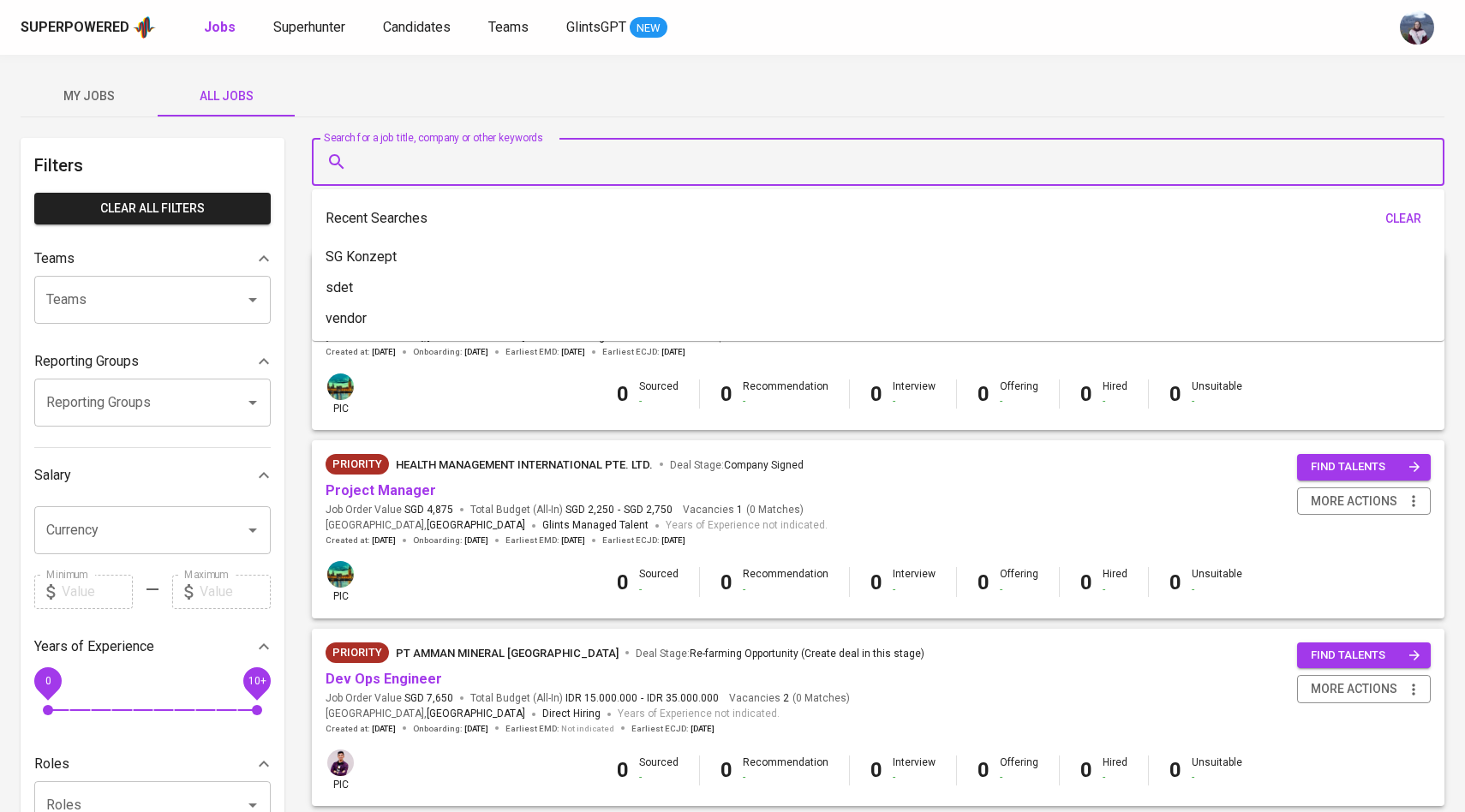
click at [413, 176] on input "Search for a job title, company or other keywords" at bounding box center [882, 161] width 1058 height 32
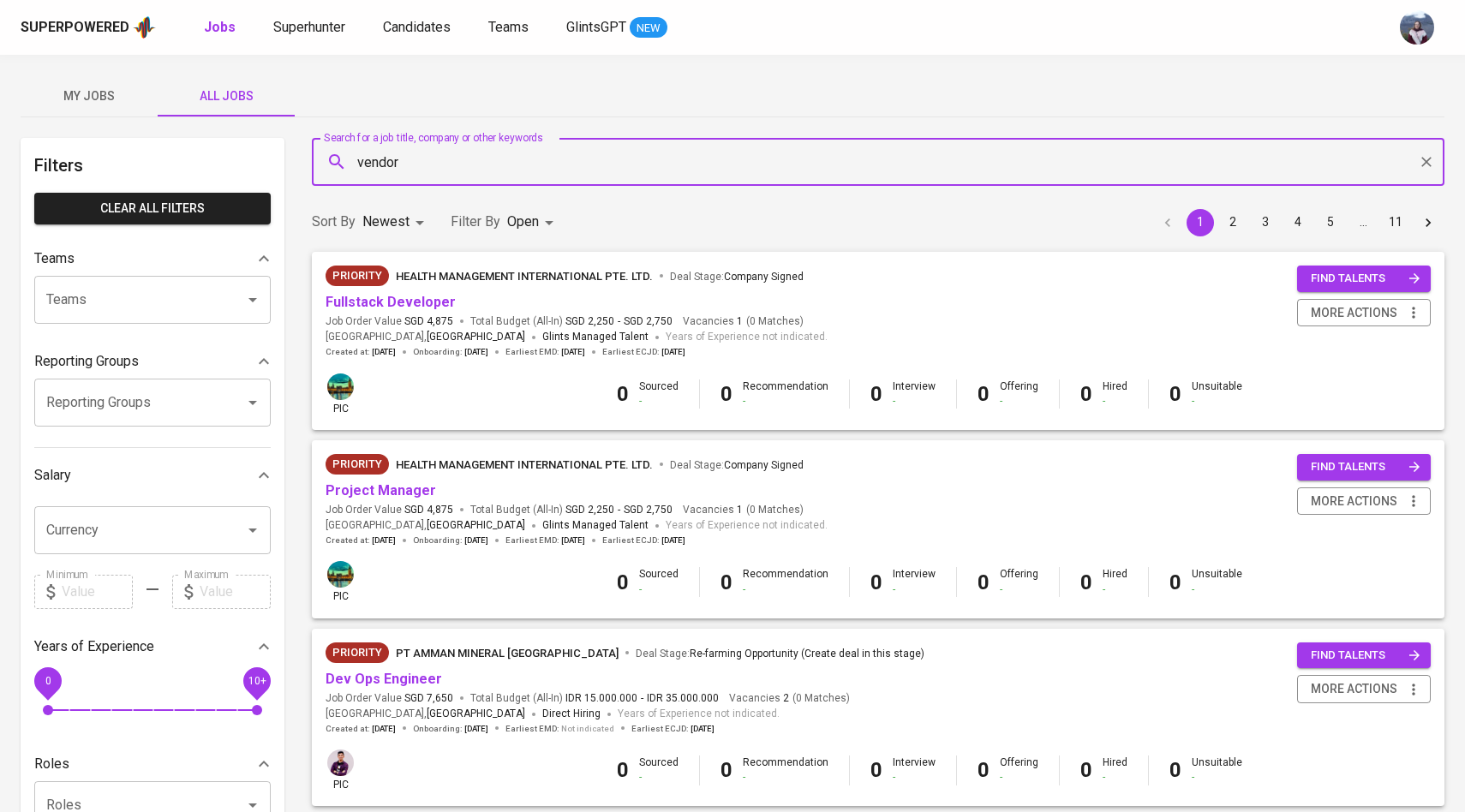
type input "vendor"
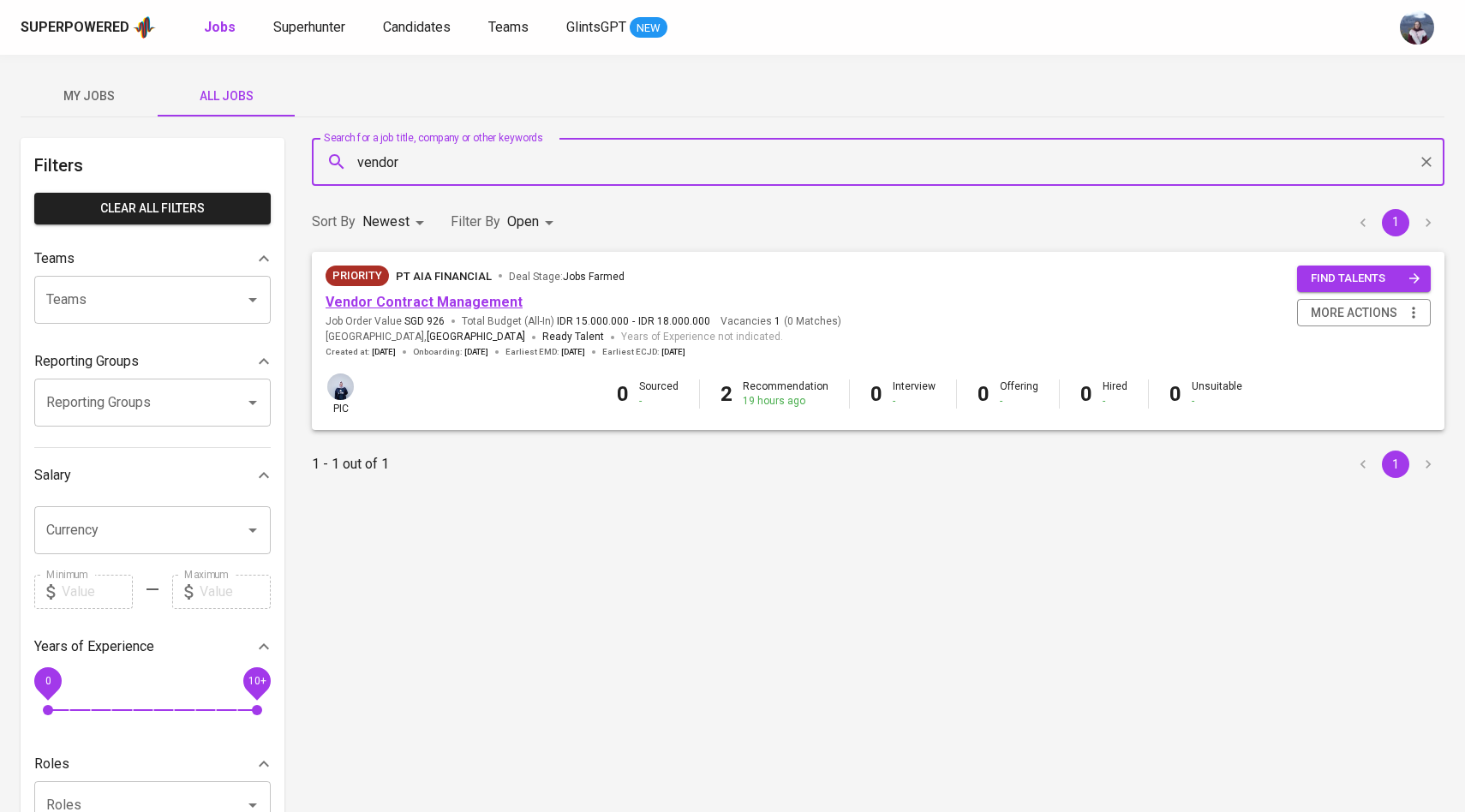
click at [391, 300] on link "Vendor Contract Management" at bounding box center [424, 302] width 197 height 16
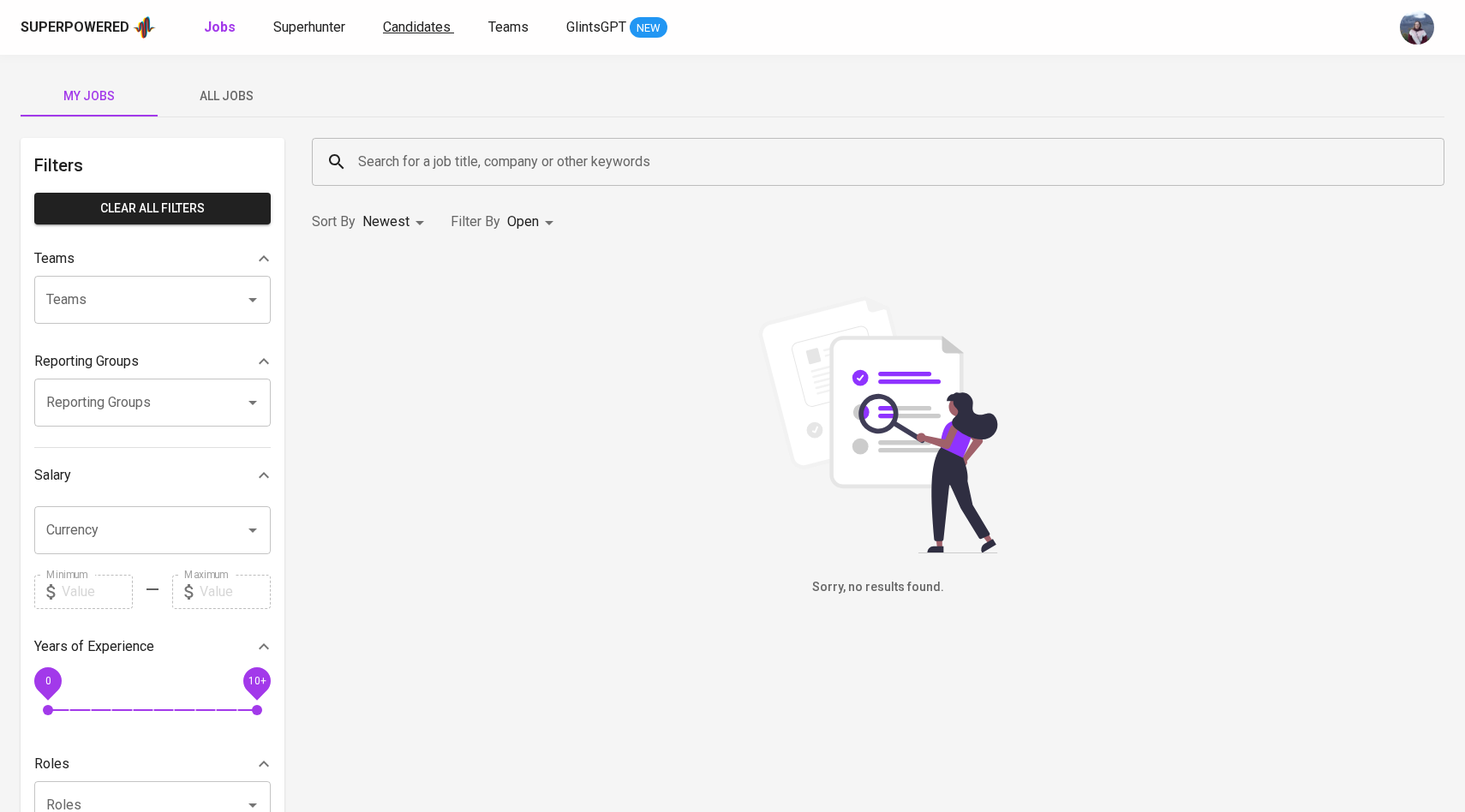
click at [424, 37] on link "Candidates" at bounding box center [419, 28] width 71 height 21
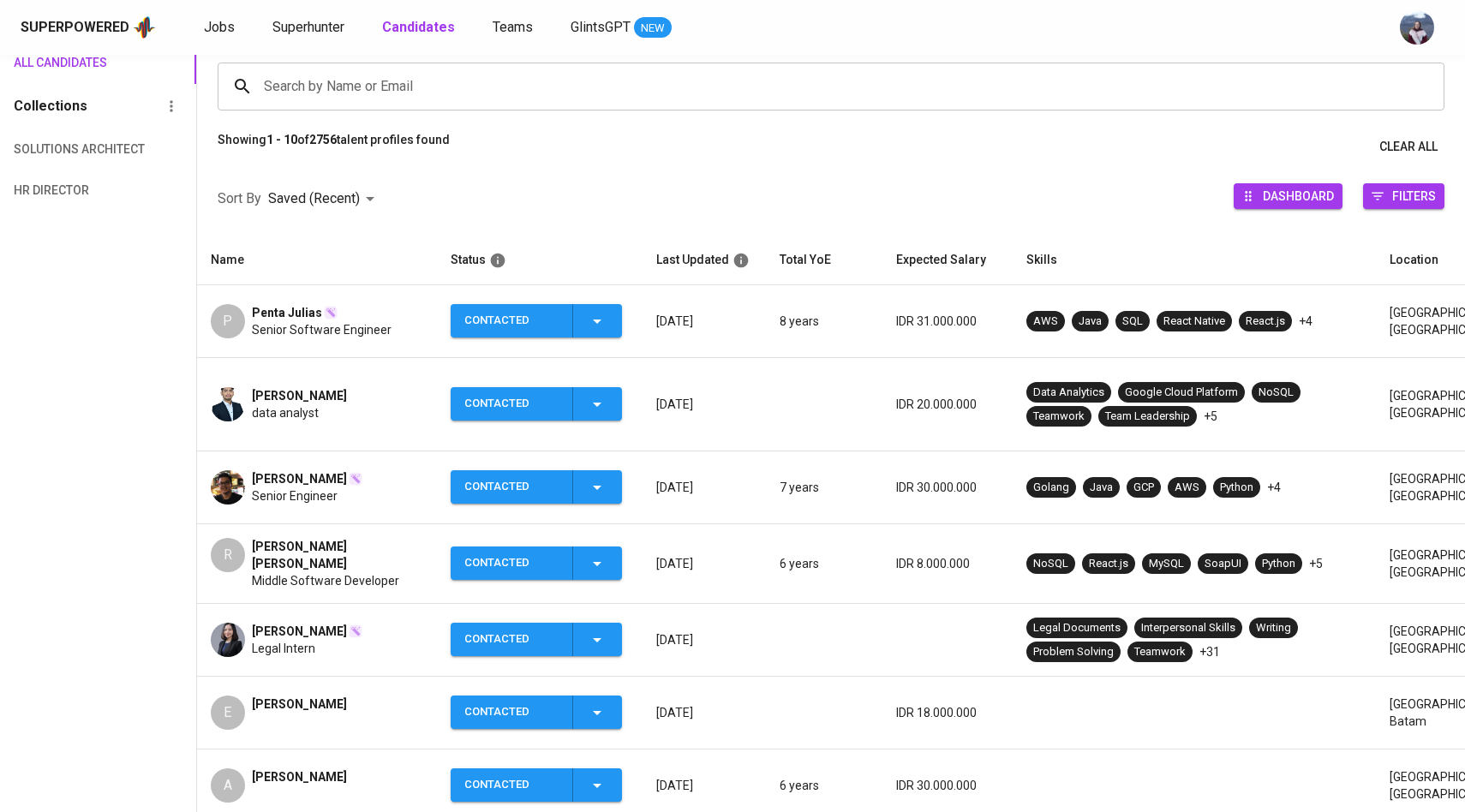
scroll to position [105, 0]
